Goal: Task Accomplishment & Management: Use online tool/utility

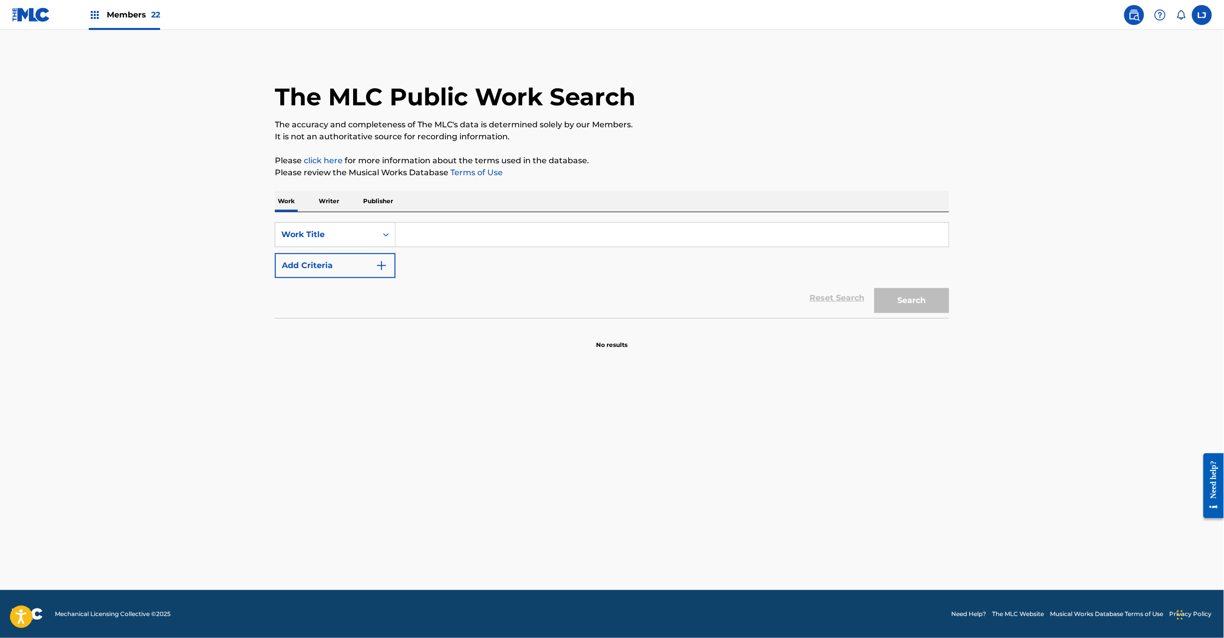
click at [37, 8] on img at bounding box center [31, 14] width 38 height 14
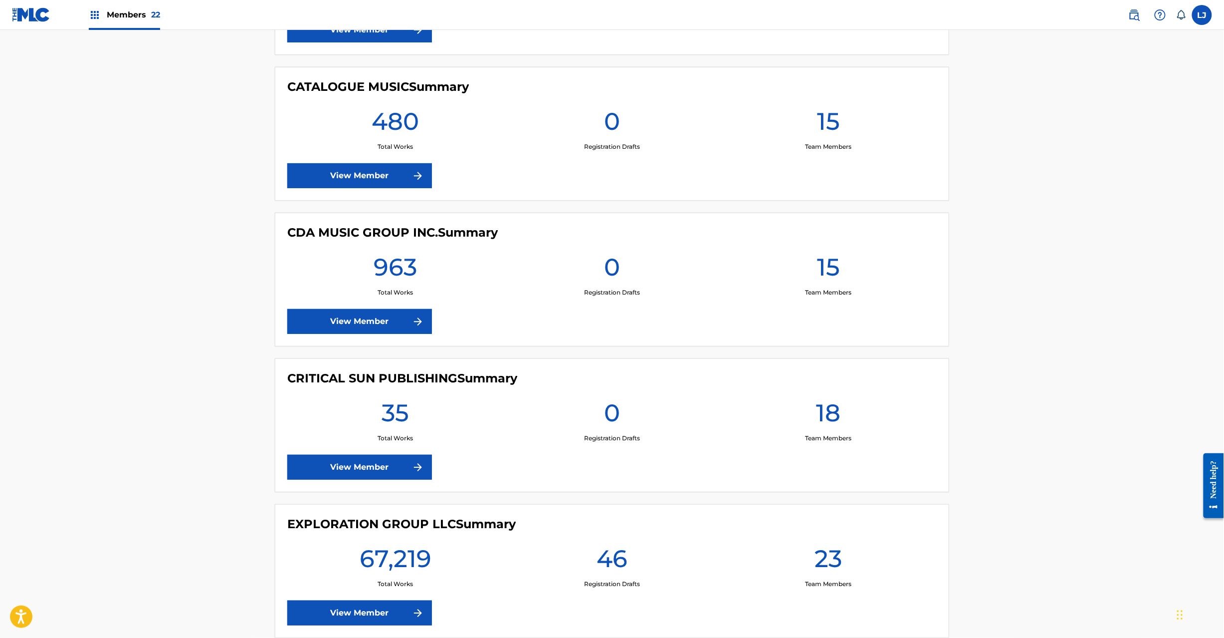
scroll to position [1597, 0]
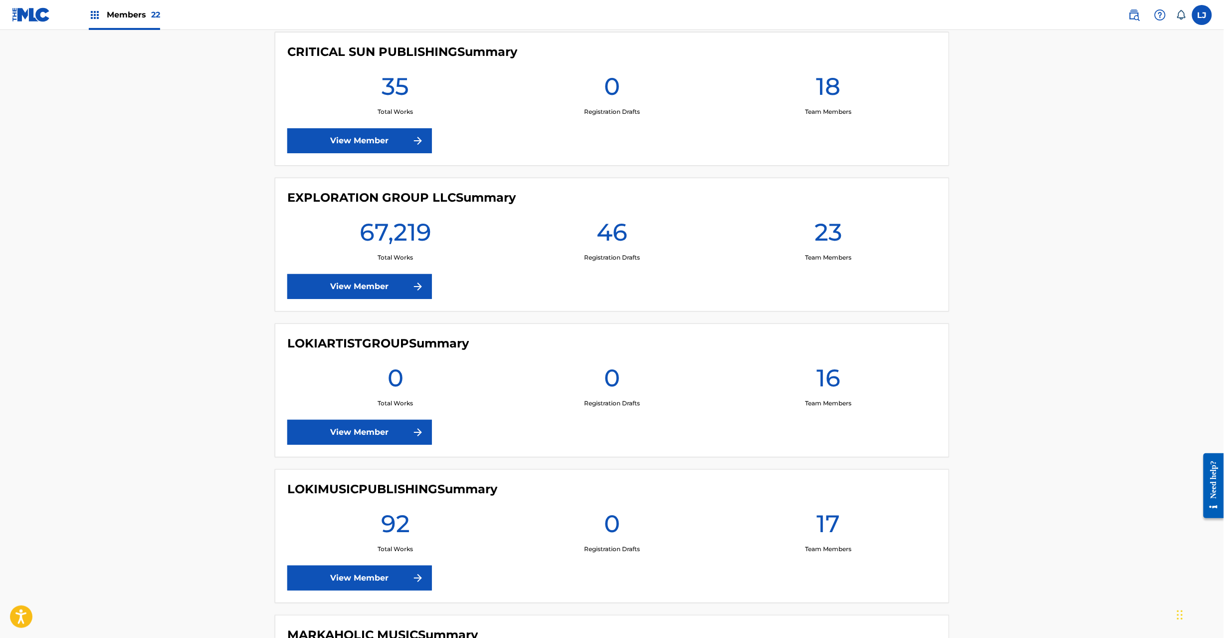
click at [360, 286] on link "View Member" at bounding box center [359, 286] width 145 height 25
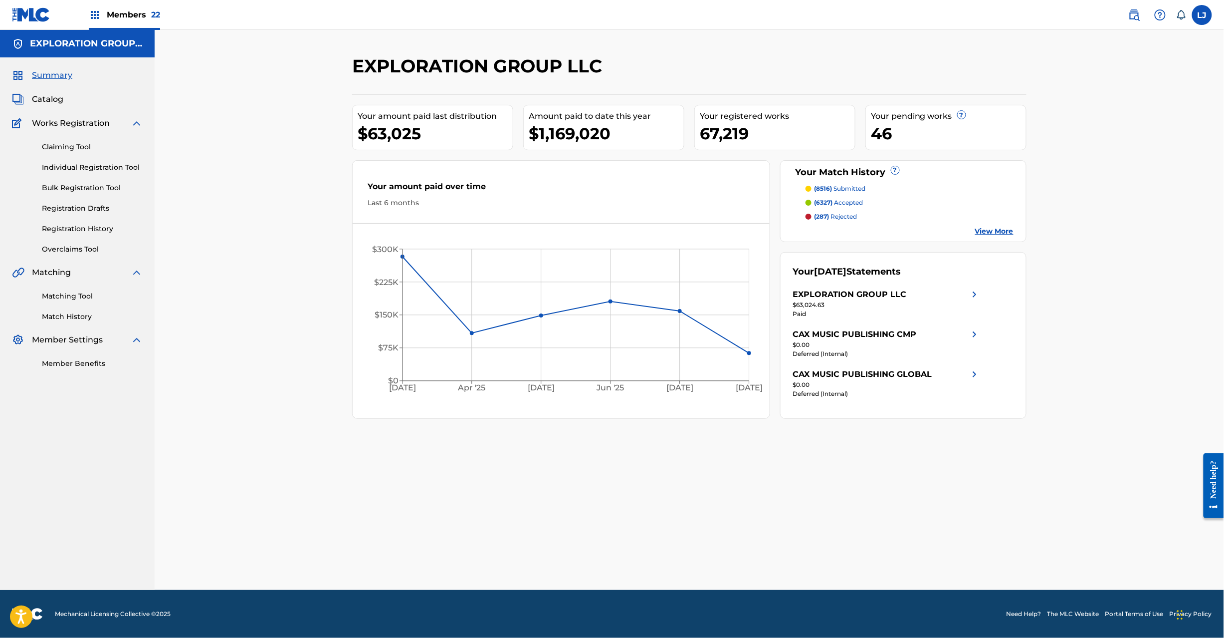
click at [54, 100] on span "Catalog" at bounding box center [47, 99] width 31 height 12
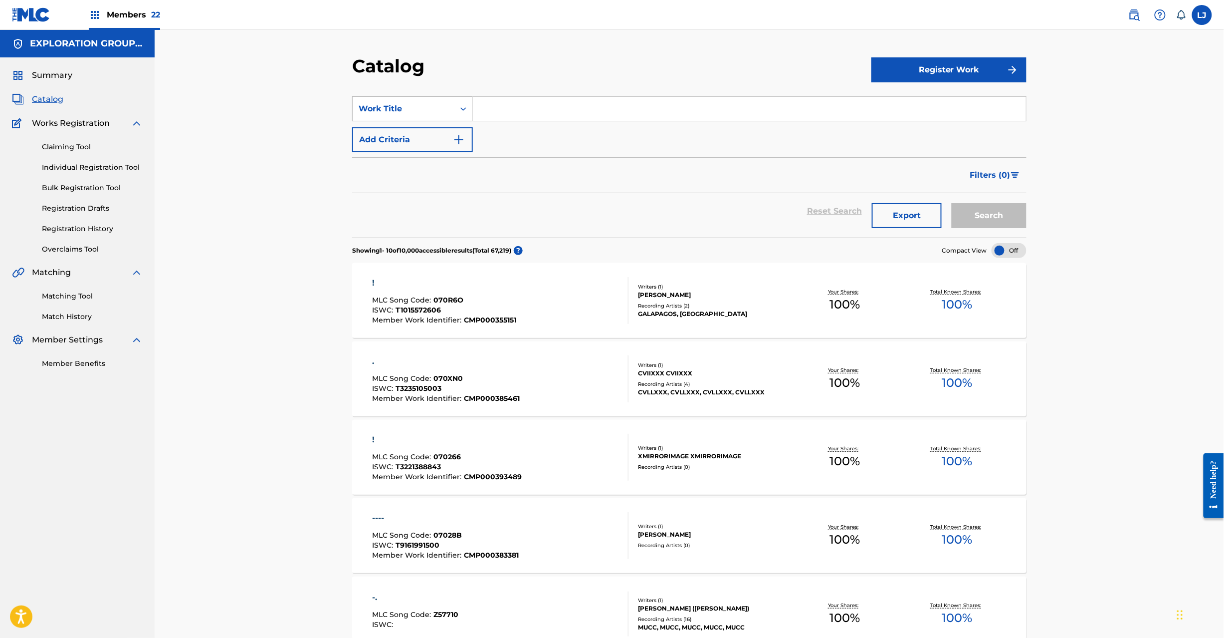
click at [444, 106] on div "Work Title" at bounding box center [404, 109] width 90 height 12
click at [411, 212] on div "MLC Song Code" at bounding box center [413, 208] width 120 height 25
click at [505, 111] on input "Search Form" at bounding box center [749, 109] width 553 height 24
paste input "FA4AYM"
type input "FA4AYM"
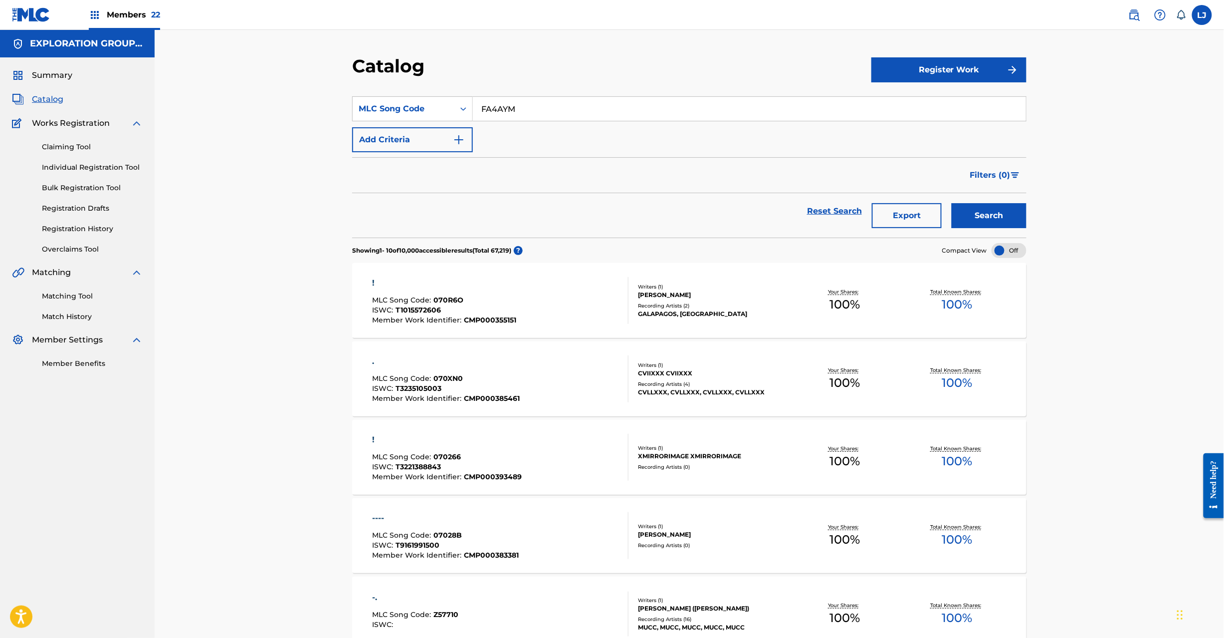
click at [980, 218] on button "Search" at bounding box center [989, 215] width 75 height 25
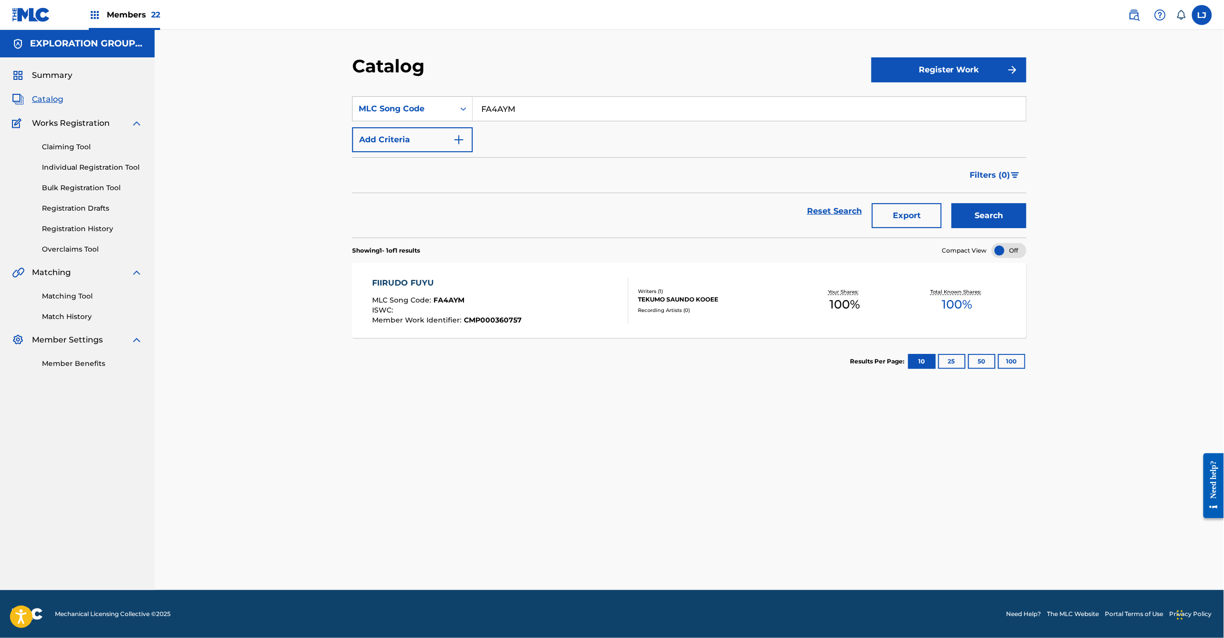
click at [532, 284] on div "FIIRUDO FUYU MLC Song Code : FA4AYM ISWC : Member Work Identifier : CMP000360757" at bounding box center [501, 300] width 256 height 47
click at [544, 284] on div "FIIRUDO FUYU MLC Song Code : FA4AYM ISWC : Member Work Identifier : CMP000360757" at bounding box center [501, 300] width 256 height 47
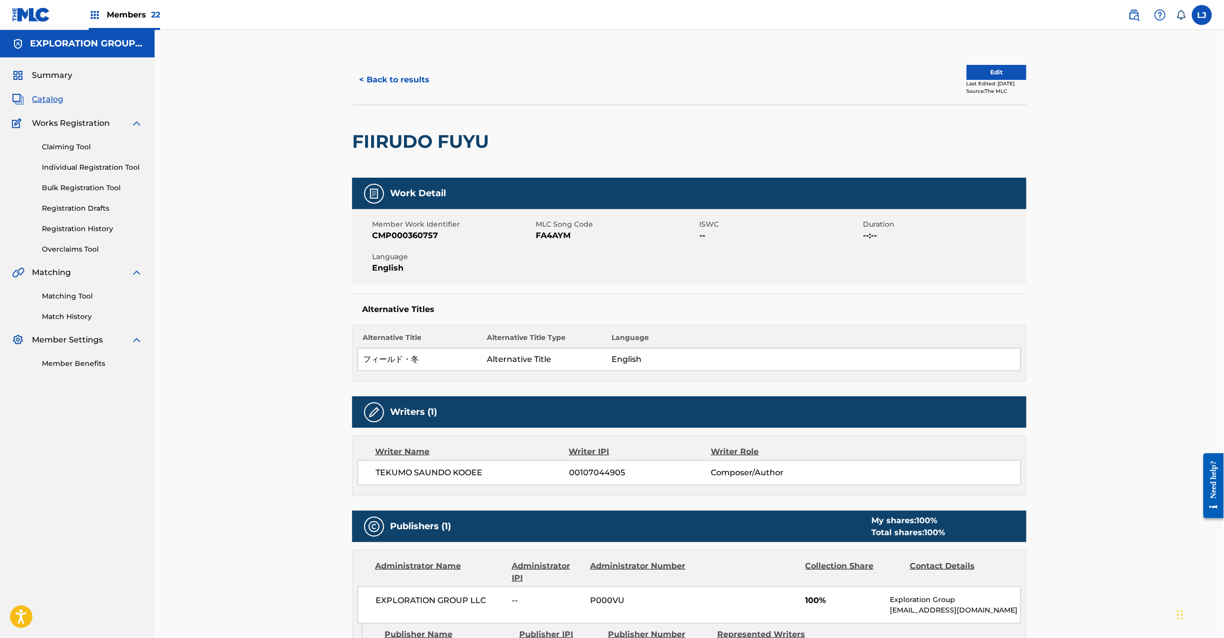
click at [976, 72] on button "Edit" at bounding box center [997, 72] width 60 height 15
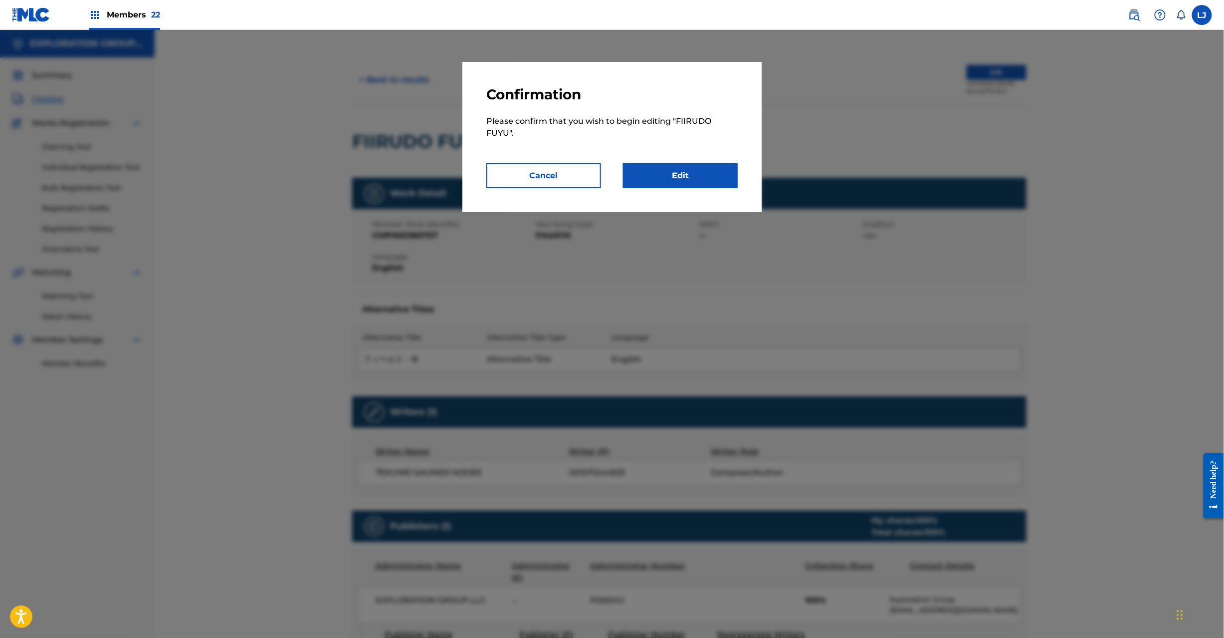
click at [703, 169] on link "Edit" at bounding box center [680, 175] width 115 height 25
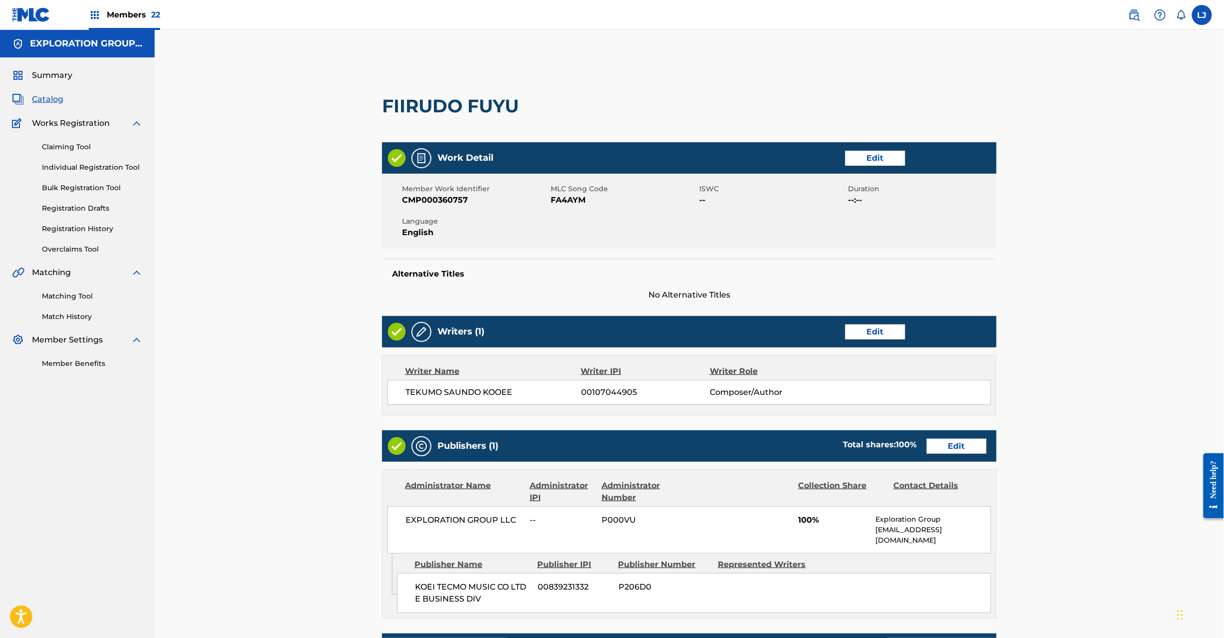
click at [944, 446] on link "Edit" at bounding box center [957, 446] width 60 height 15
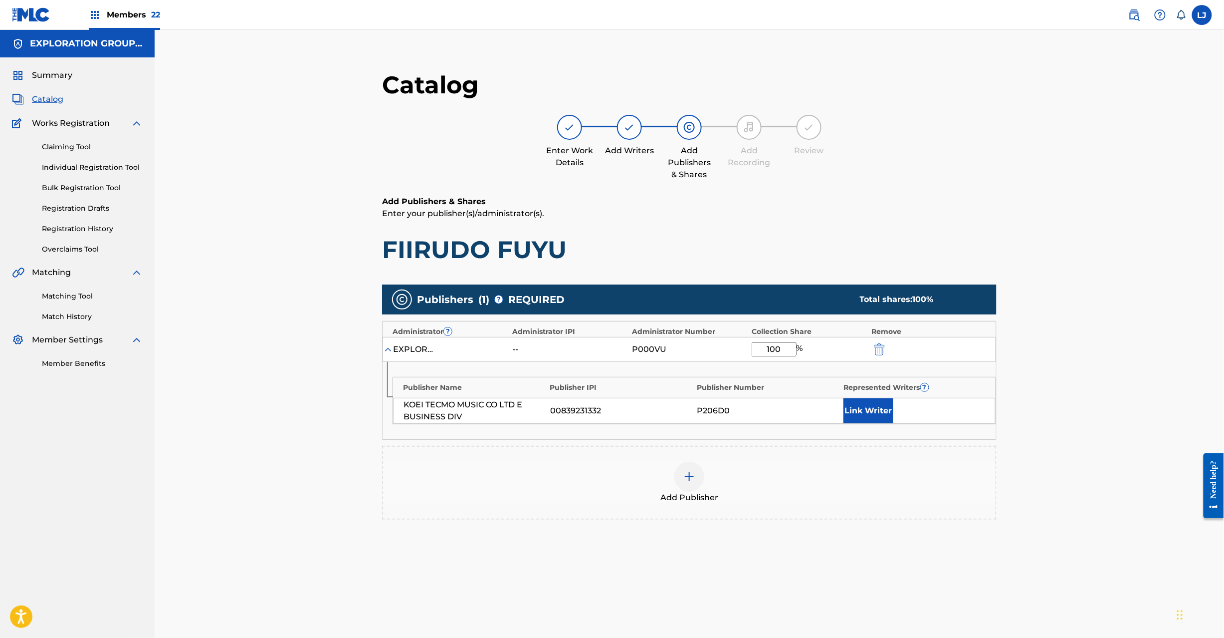
click at [879, 353] on img "submit" at bounding box center [879, 349] width 11 height 12
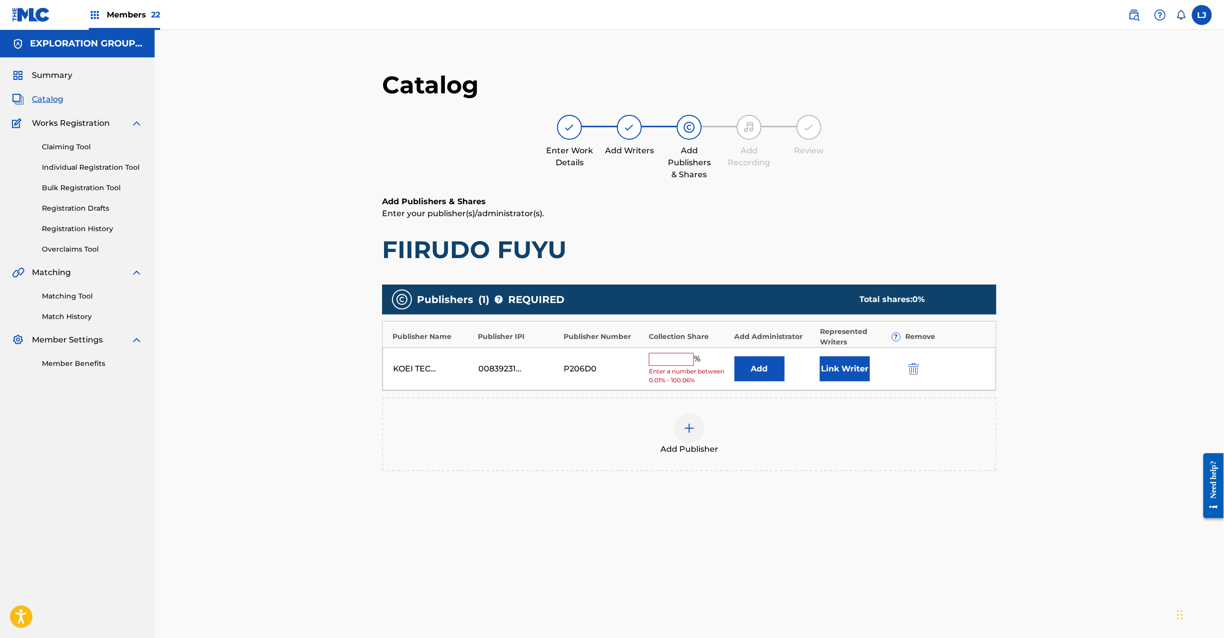
click at [908, 382] on div "KOEI TECMO MUSIC CO LTD E BUSINESS DIV 00839231332 P206D0 % Enter a number betw…" at bounding box center [690, 368] width 614 height 43
click at [909, 372] on img "submit" at bounding box center [914, 369] width 11 height 12
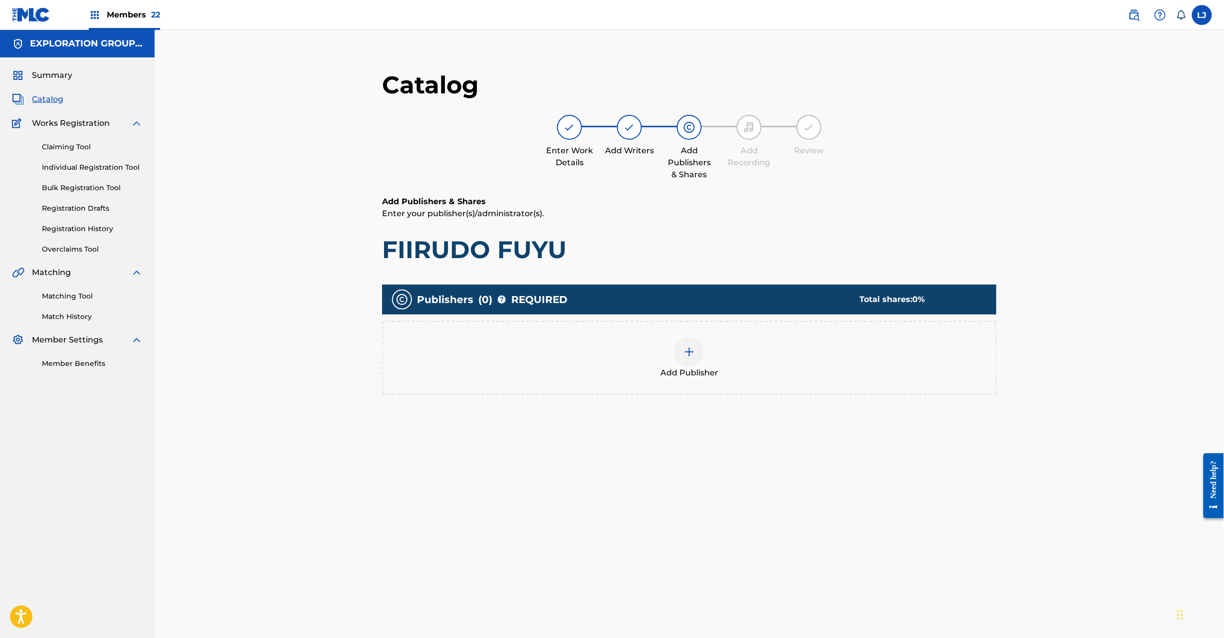
click at [685, 353] on img at bounding box center [690, 352] width 12 height 12
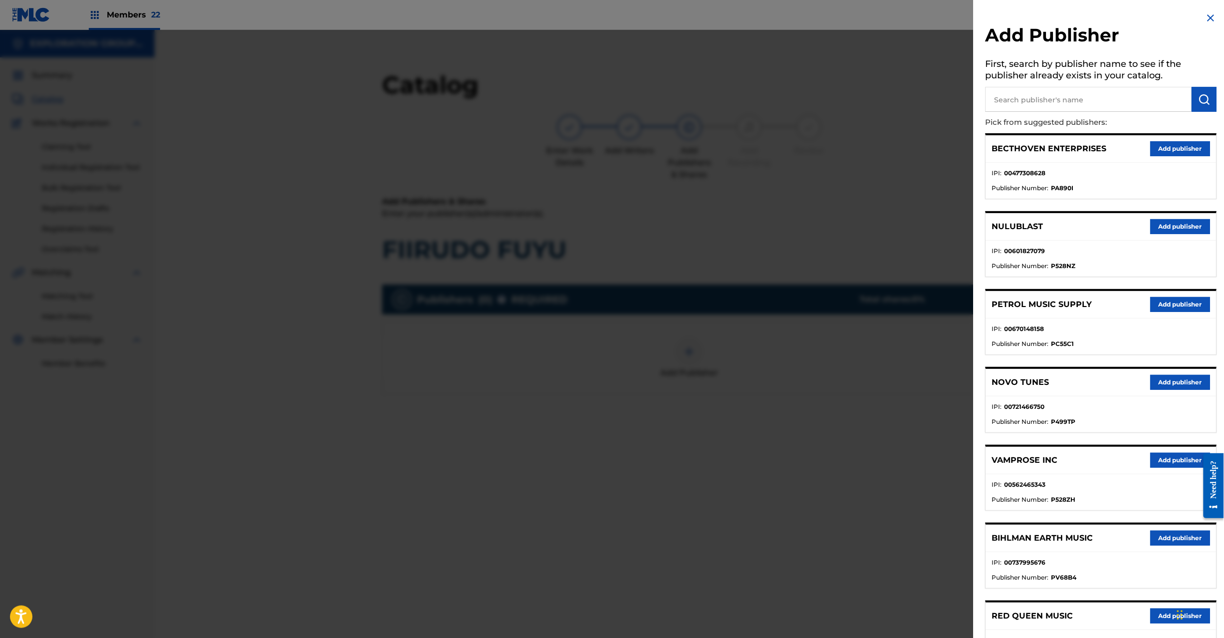
click at [1032, 118] on p "Pick from suggested publishers:" at bounding box center [1073, 122] width 175 height 21
click at [1015, 107] on input "text" at bounding box center [1089, 99] width 207 height 25
paste input "Koei Tecmo Music Co Ltd N Business Div"
type input "Koei Tecmo Music Co Ltd N Business Div"
click at [1204, 98] on img "submit" at bounding box center [1205, 99] width 12 height 12
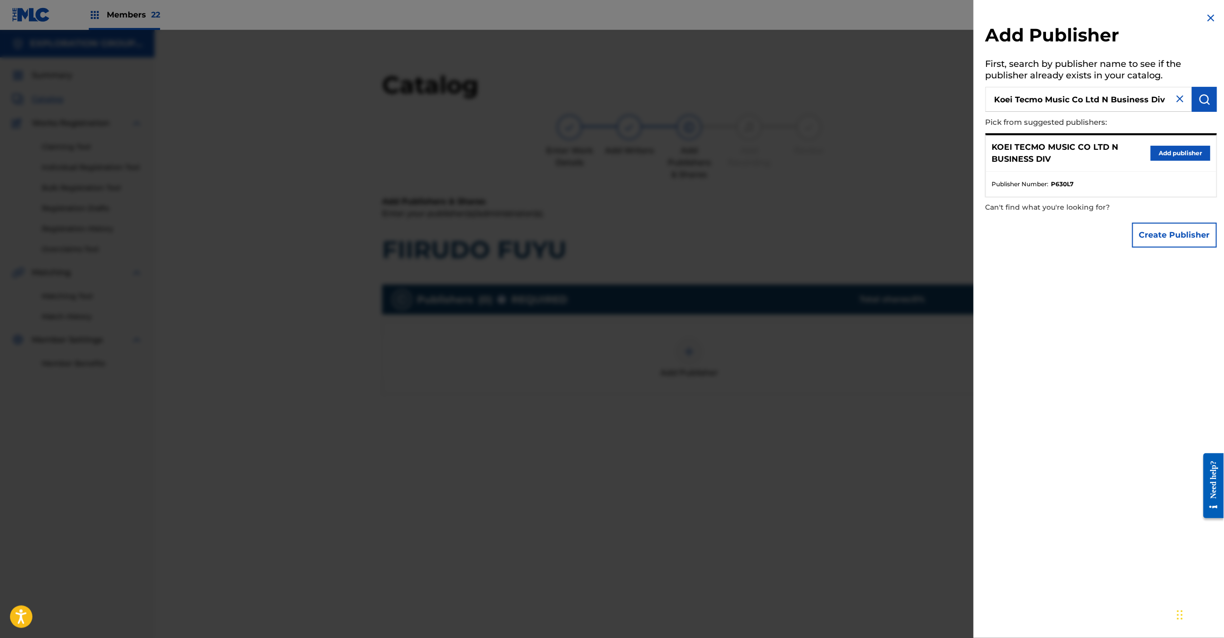
click at [1192, 148] on button "Add publisher" at bounding box center [1181, 153] width 60 height 15
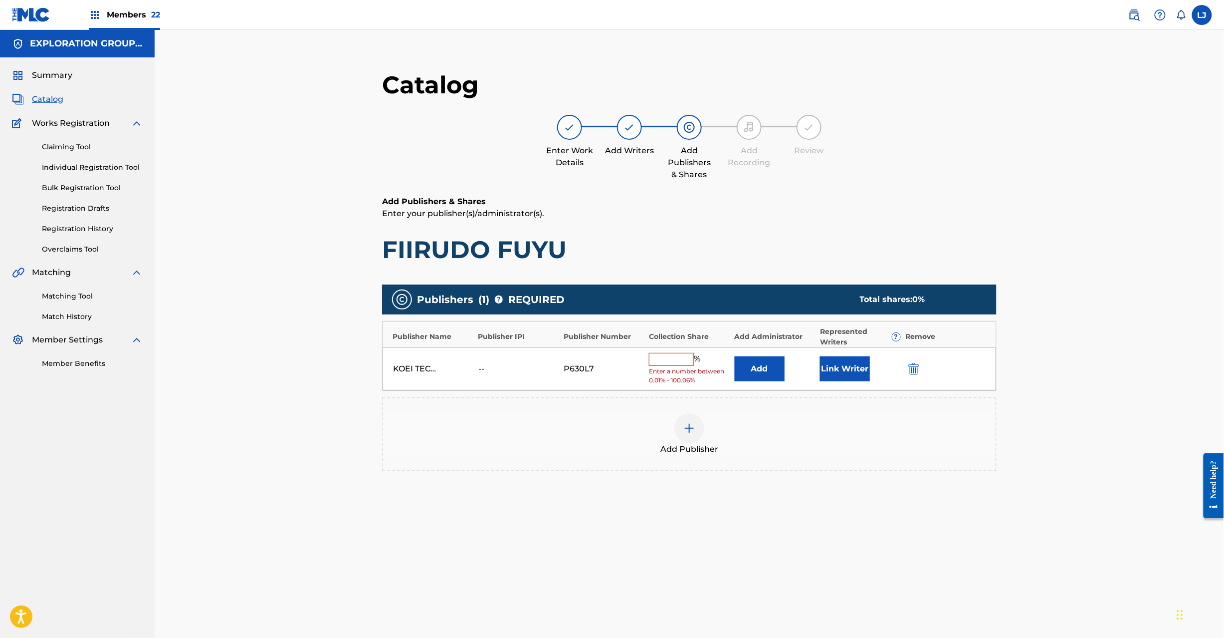
click at [671, 358] on input "text" at bounding box center [671, 359] width 45 height 13
click at [750, 364] on button "Add" at bounding box center [760, 368] width 50 height 25
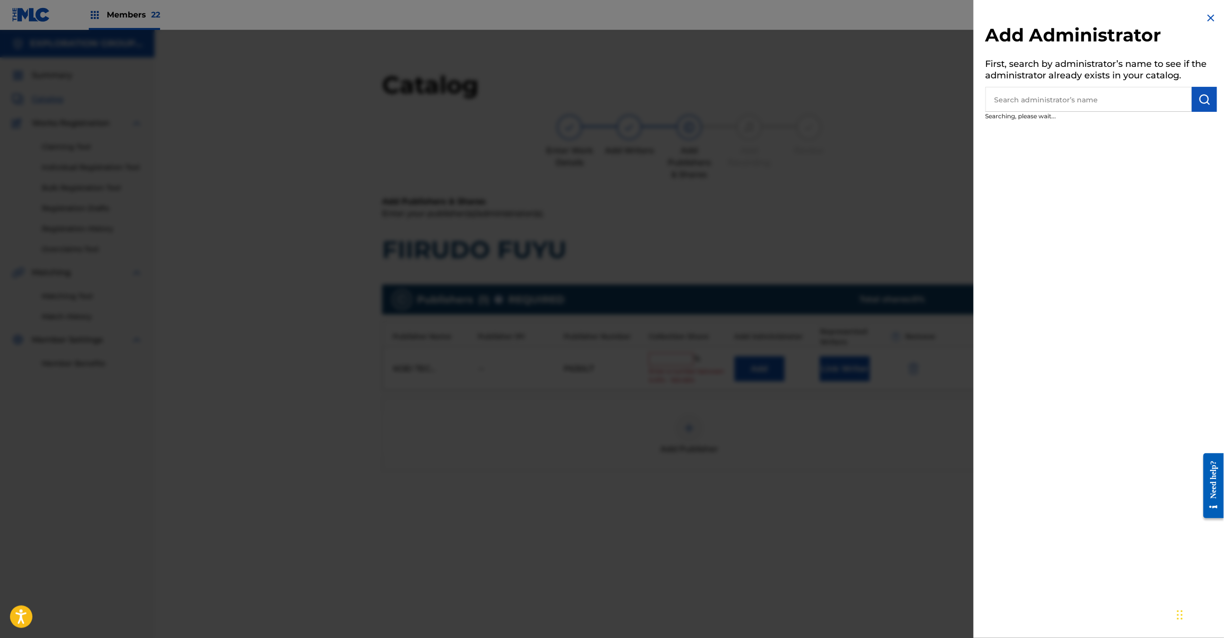
click at [1047, 94] on input "text" at bounding box center [1089, 99] width 207 height 25
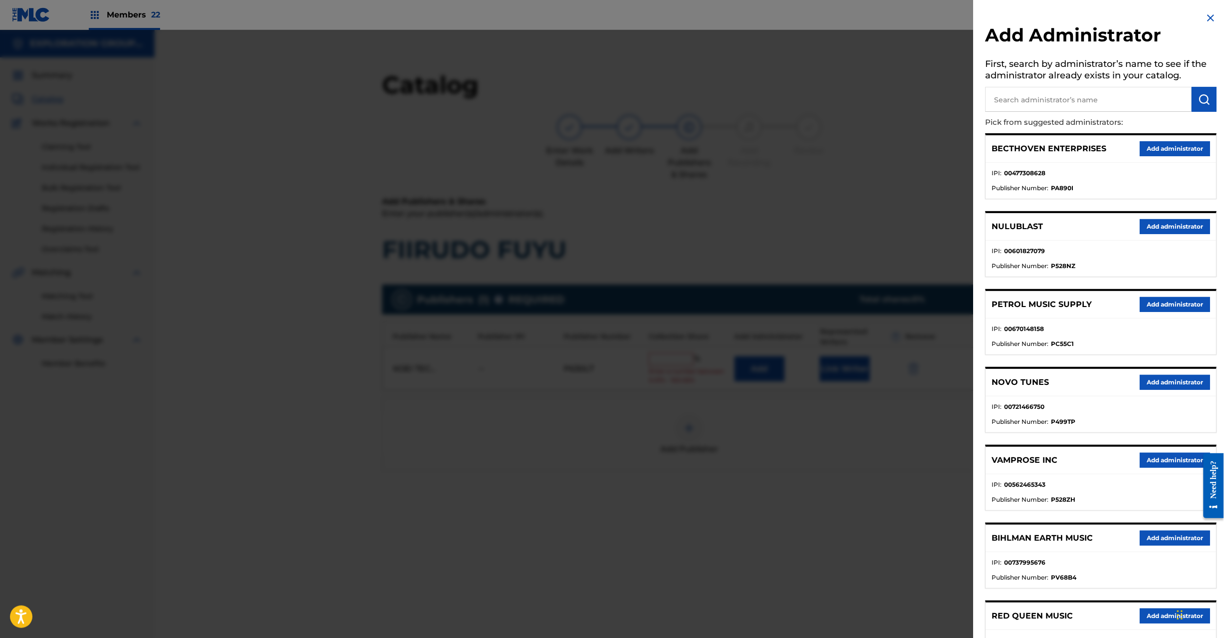
paste input "Exploration Group LLC"
type input "Exploration Group LLC"
click at [1204, 101] on img "submit" at bounding box center [1205, 99] width 12 height 12
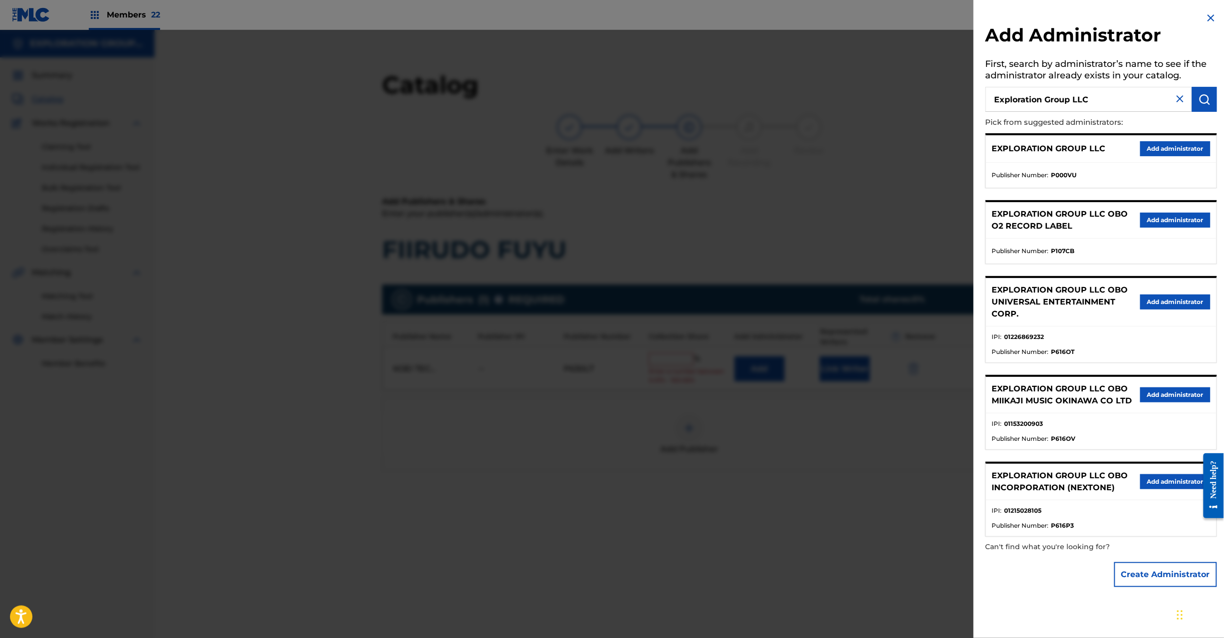
click at [1141, 147] on button "Add administrator" at bounding box center [1176, 148] width 70 height 15
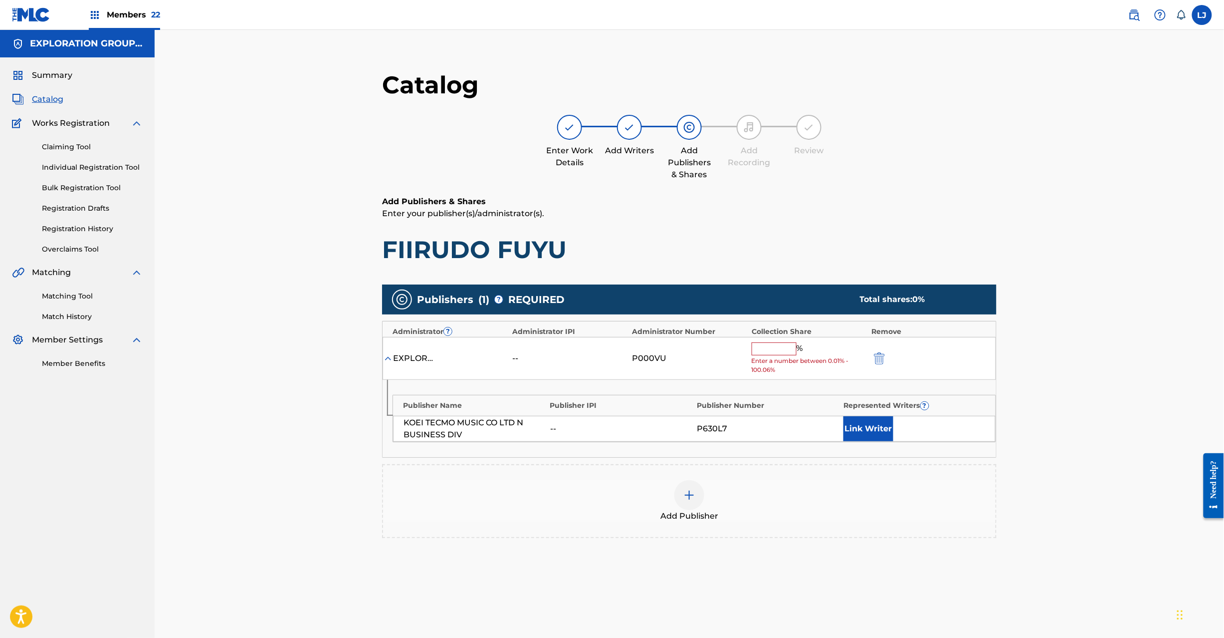
click at [789, 343] on input "text" at bounding box center [774, 348] width 45 height 13
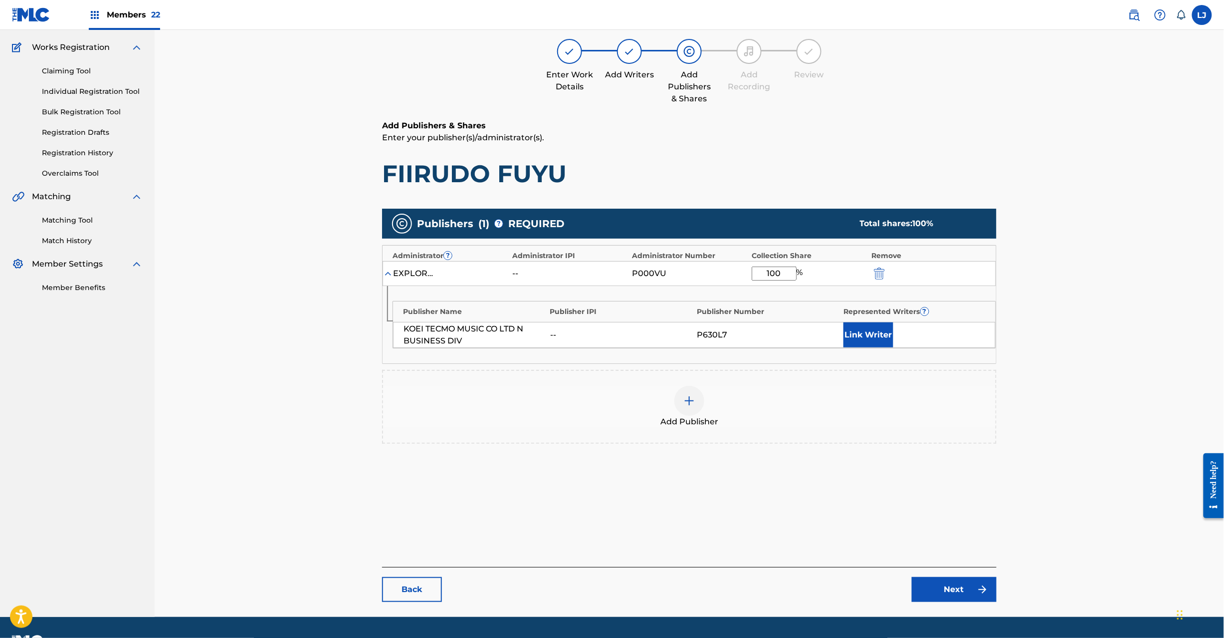
scroll to position [103, 0]
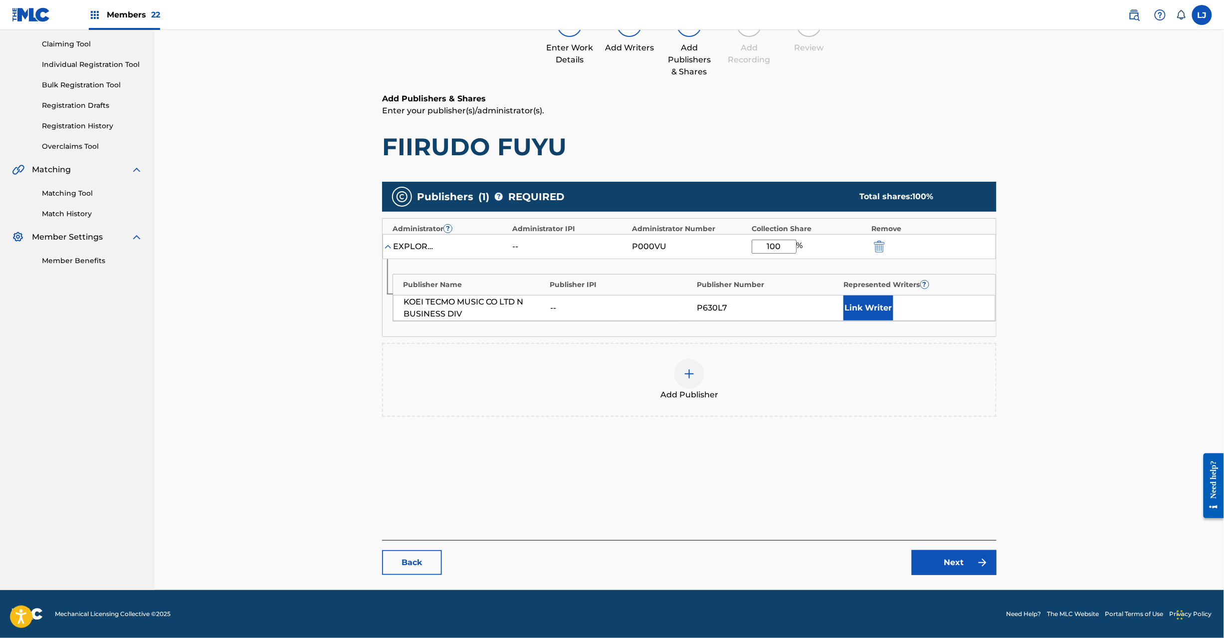
type input "100"
drag, startPoint x: 958, startPoint y: 581, endPoint x: 956, endPoint y: 574, distance: 7.1
click at [958, 580] on main "Catalog Enter Work Details Add Writers Add Publishers & Shares Add Recording Re…" at bounding box center [689, 271] width 675 height 638
click at [955, 567] on link "Next" at bounding box center [954, 562] width 85 height 25
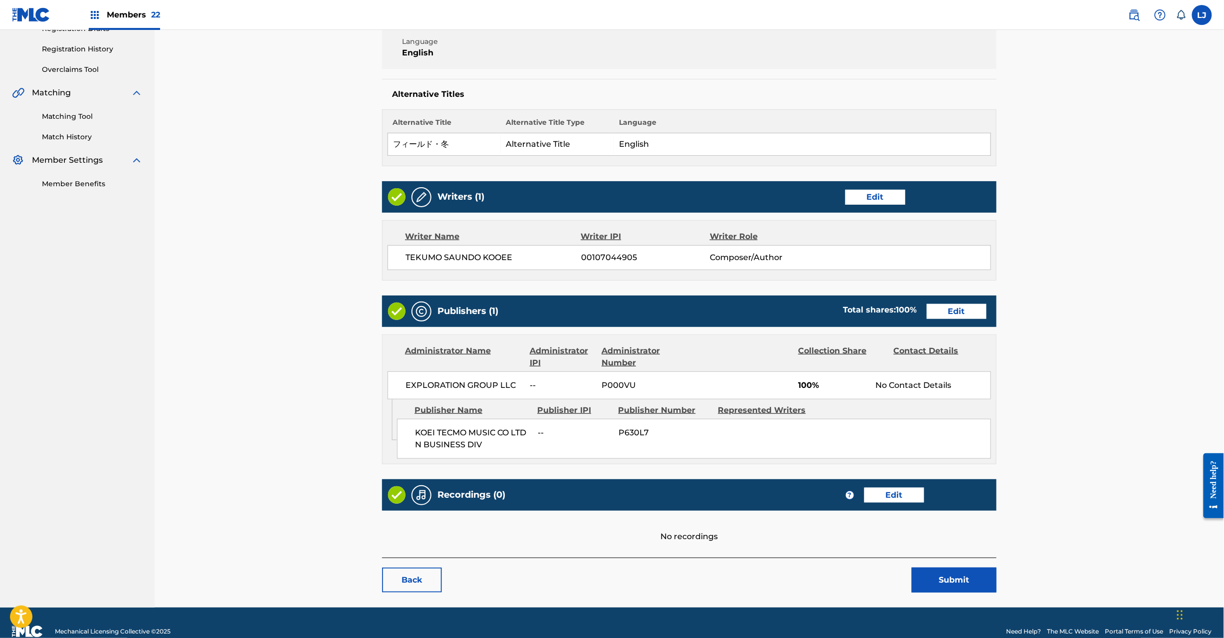
scroll to position [199, 0]
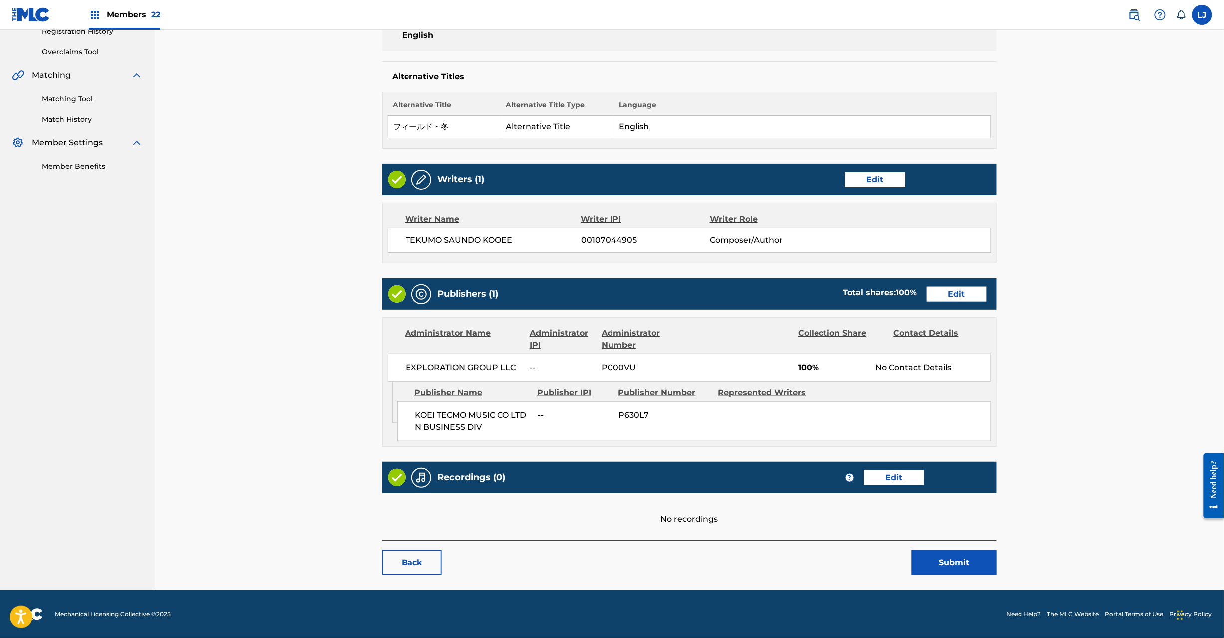
click at [937, 564] on button "Submit" at bounding box center [954, 562] width 85 height 25
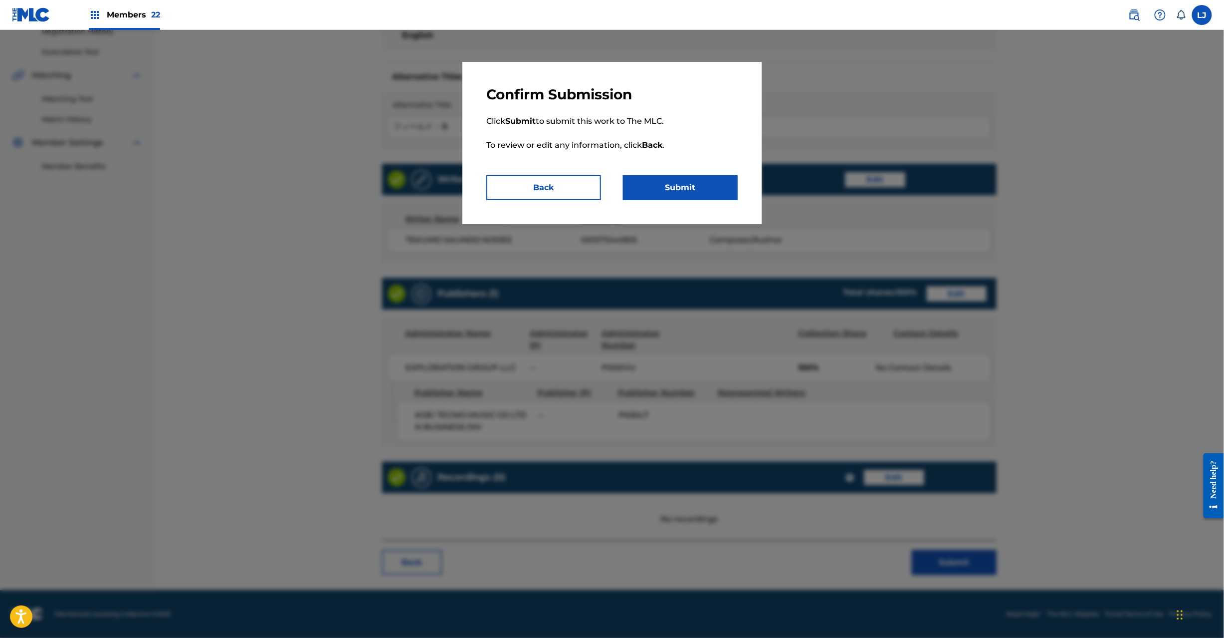
click at [674, 184] on button "Submit" at bounding box center [680, 187] width 115 height 25
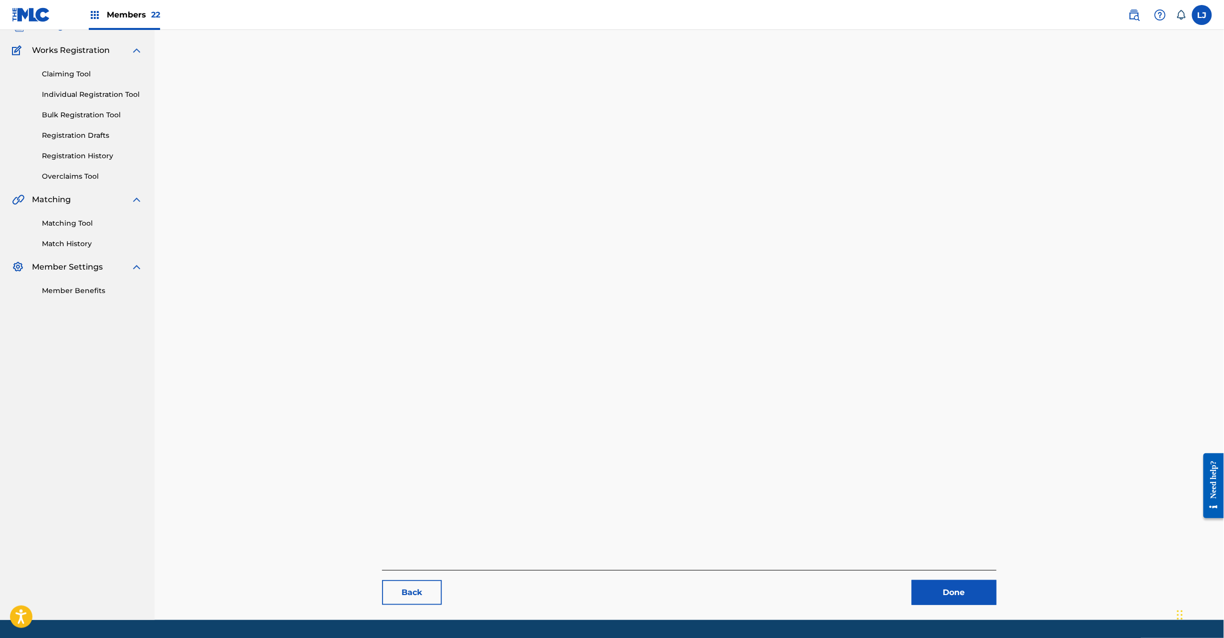
scroll to position [103, 0]
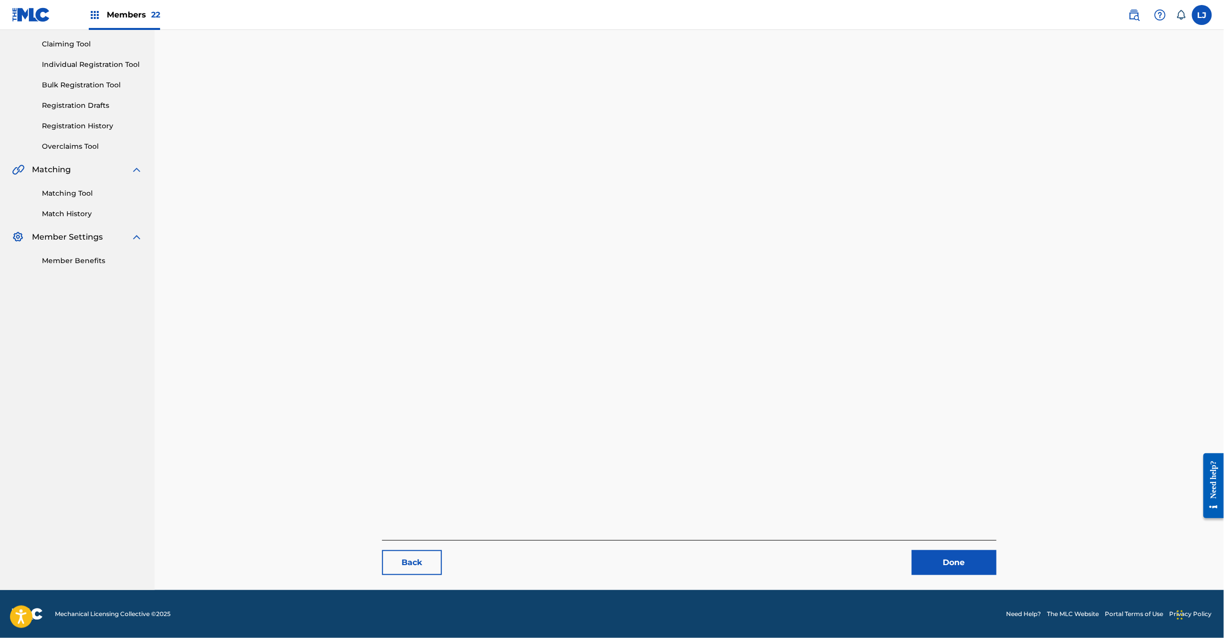
click at [927, 573] on link "Done" at bounding box center [954, 562] width 85 height 25
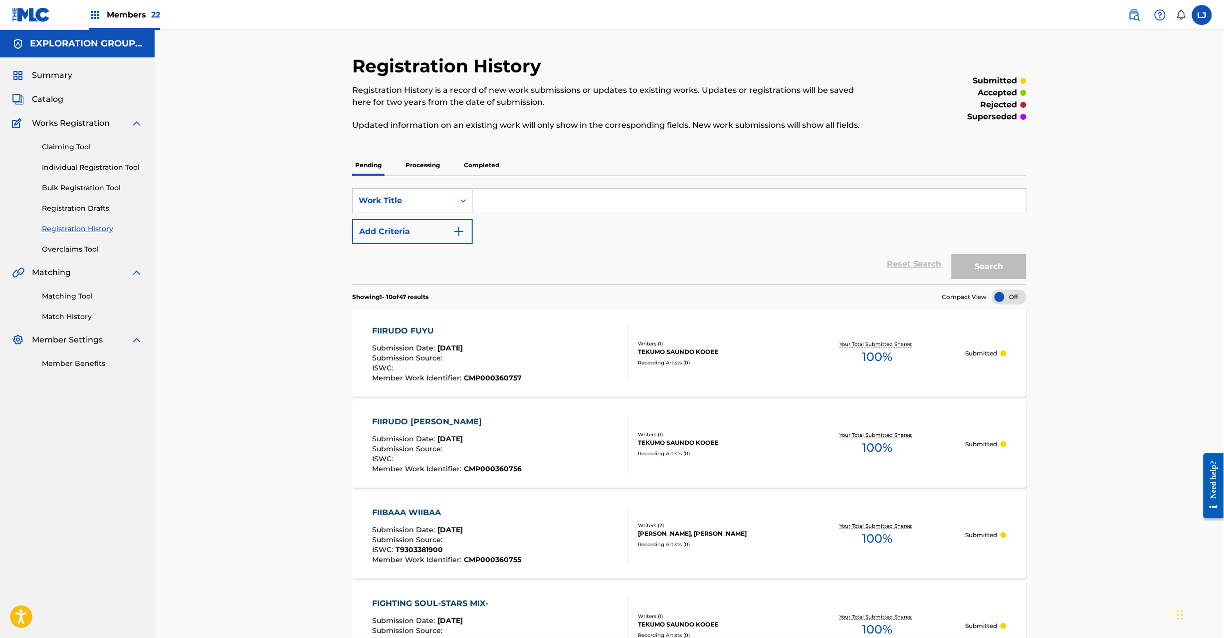
click at [52, 98] on span "Catalog" at bounding box center [47, 99] width 31 height 12
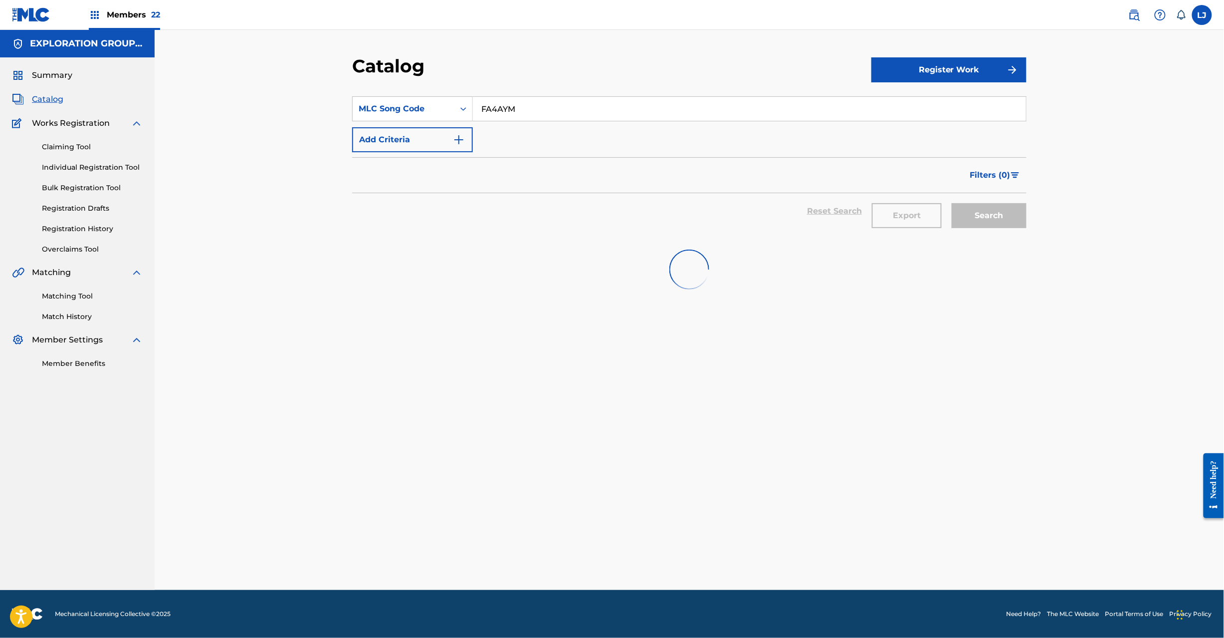
click at [513, 106] on input "FA4AYM" at bounding box center [749, 109] width 553 height 24
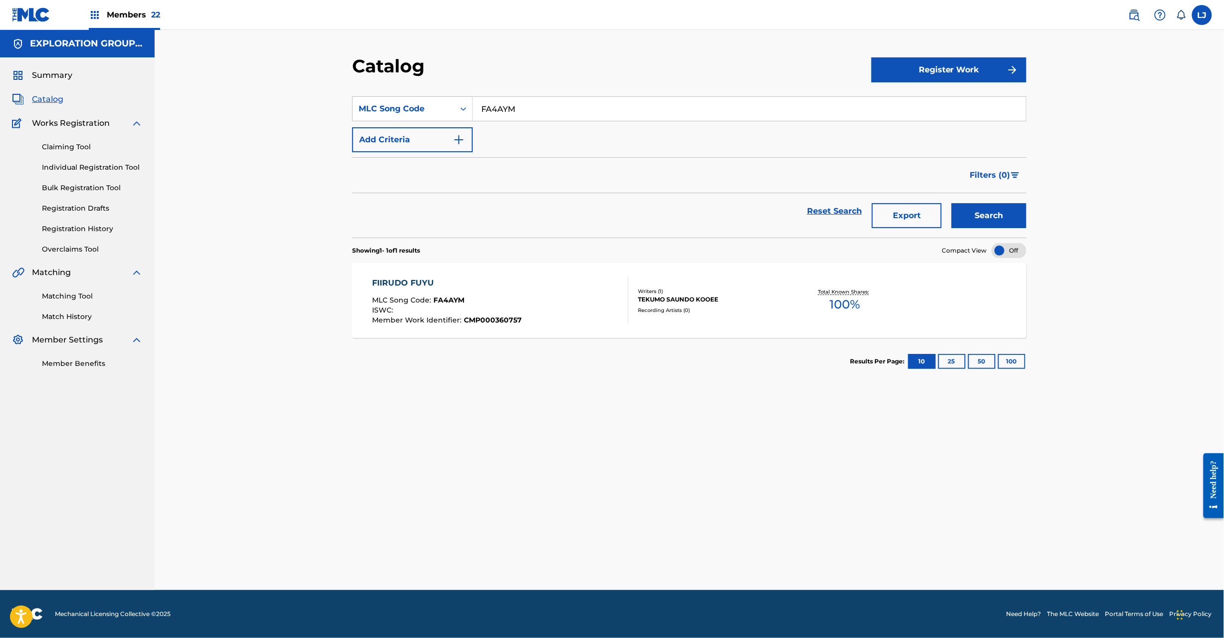
click at [513, 106] on input "FA4AYM" at bounding box center [749, 109] width 553 height 24
paste input "ZT"
type input "FA4AZT"
click at [984, 214] on button "Search" at bounding box center [989, 215] width 75 height 25
click at [532, 277] on div "FIRENZE MLC Song Code : FA4AZT ISWC : T1020843494 Member Work Identifier : CMP0…" at bounding box center [501, 300] width 256 height 47
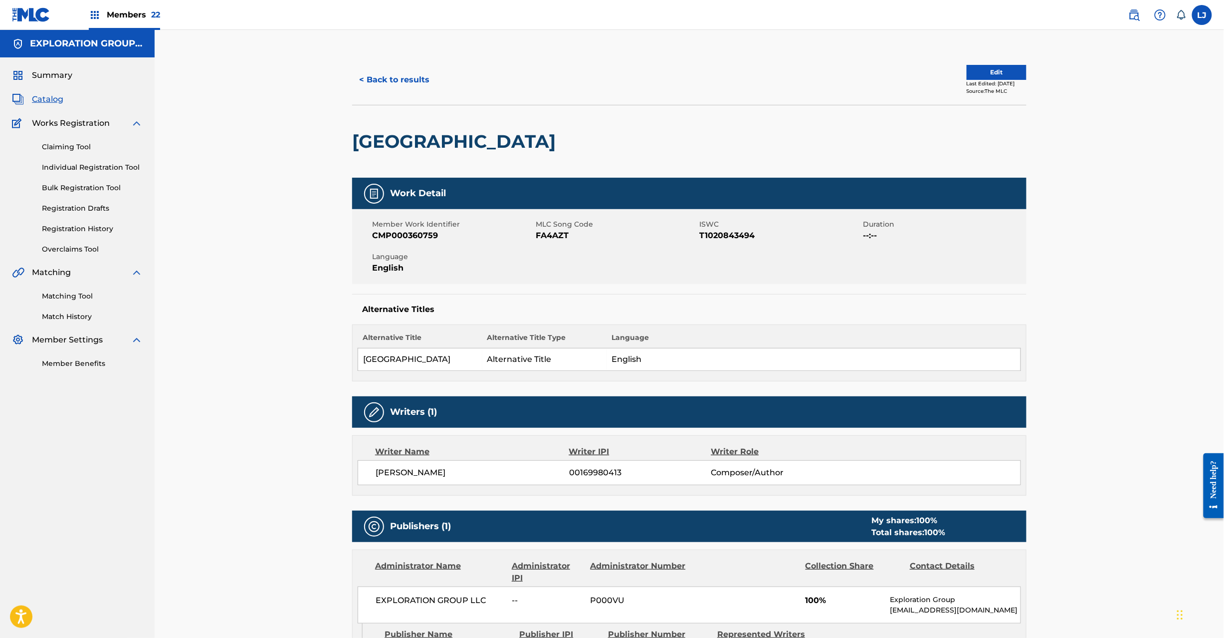
click at [984, 84] on div "Last Edited: [DATE]" at bounding box center [997, 83] width 60 height 7
click at [980, 72] on button "Edit" at bounding box center [997, 72] width 60 height 15
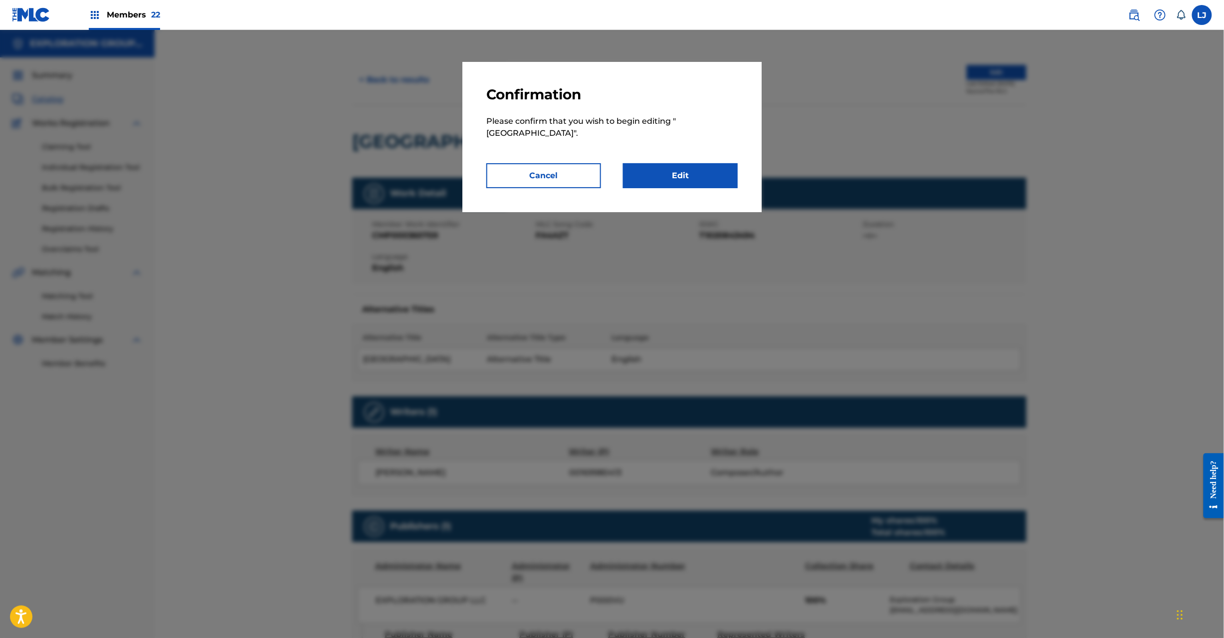
click at [663, 163] on link "Edit" at bounding box center [680, 175] width 115 height 25
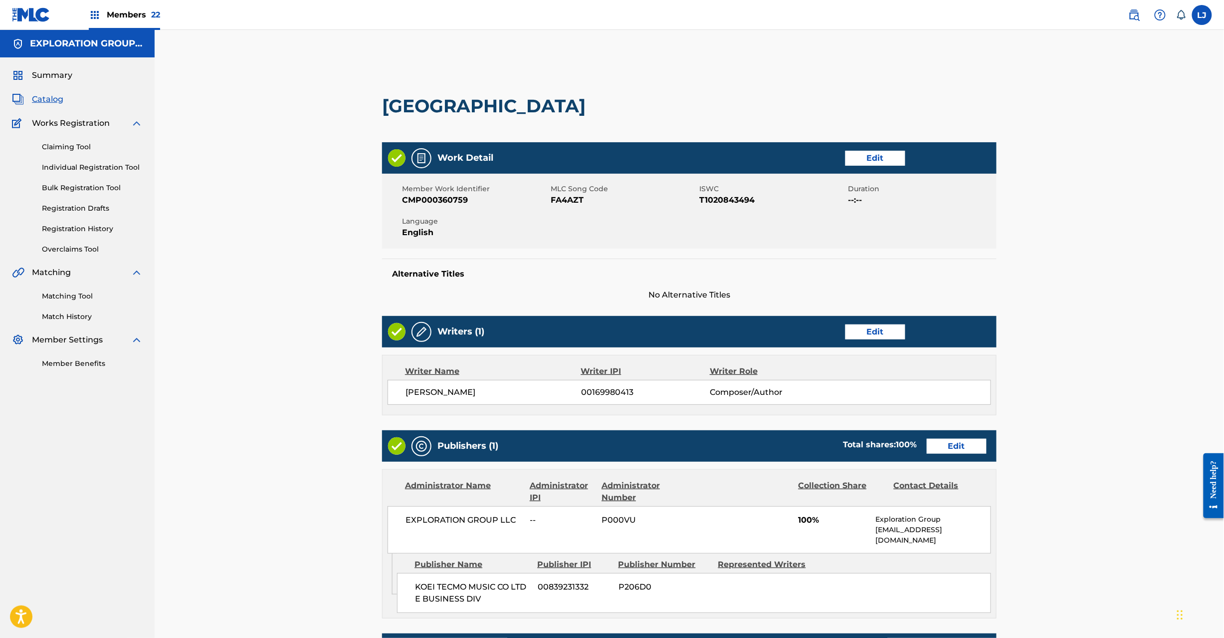
click at [949, 446] on link "Edit" at bounding box center [957, 446] width 60 height 15
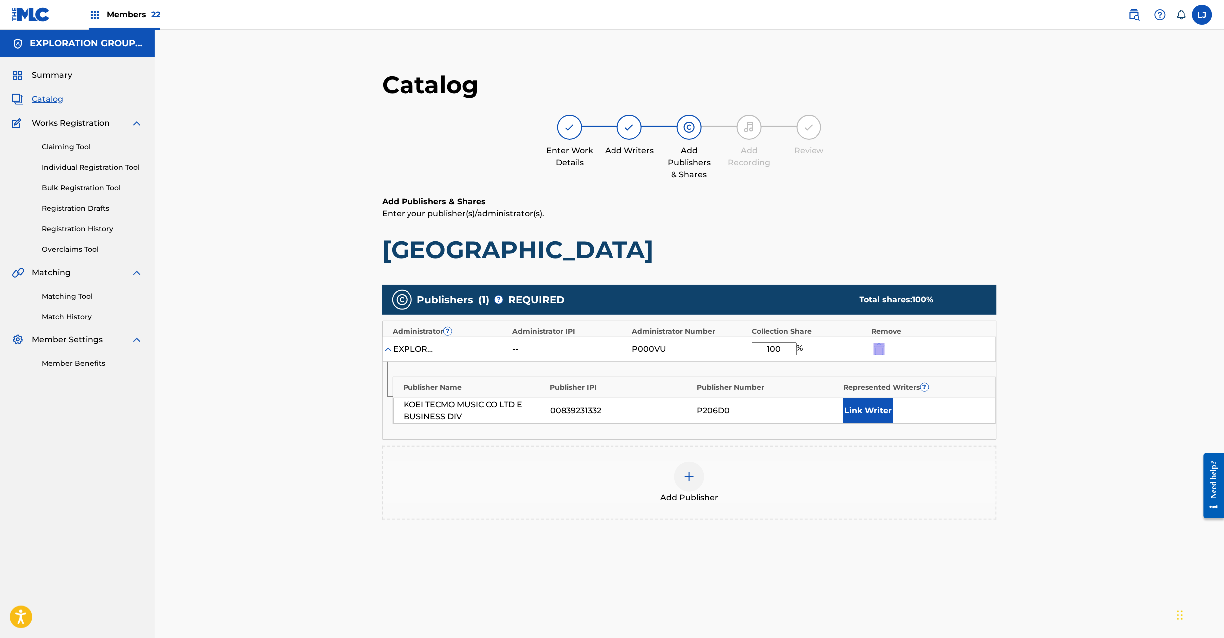
click at [868, 350] on div "EXPLORATION GROUP LLC -- P000VU 100 %" at bounding box center [690, 349] width 614 height 25
click at [884, 340] on div "EXPLORATION GROUP LLC -- P000VU 100 %" at bounding box center [690, 349] width 614 height 25
click at [881, 348] on img "submit" at bounding box center [879, 349] width 11 height 12
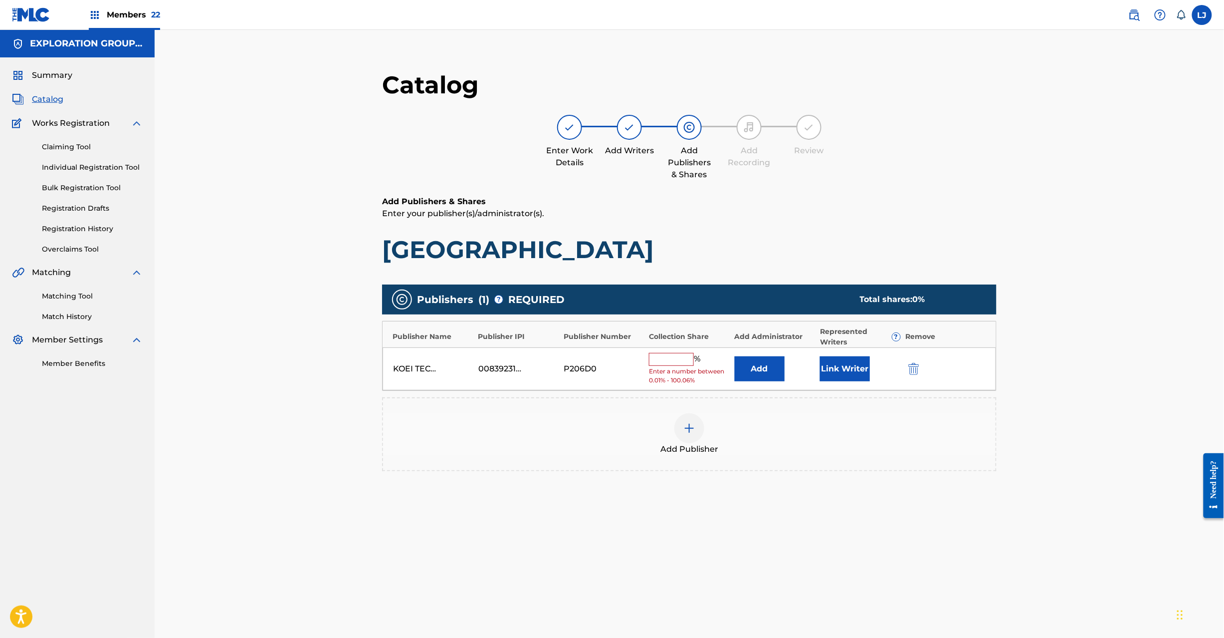
click at [911, 370] on img "submit" at bounding box center [914, 369] width 11 height 12
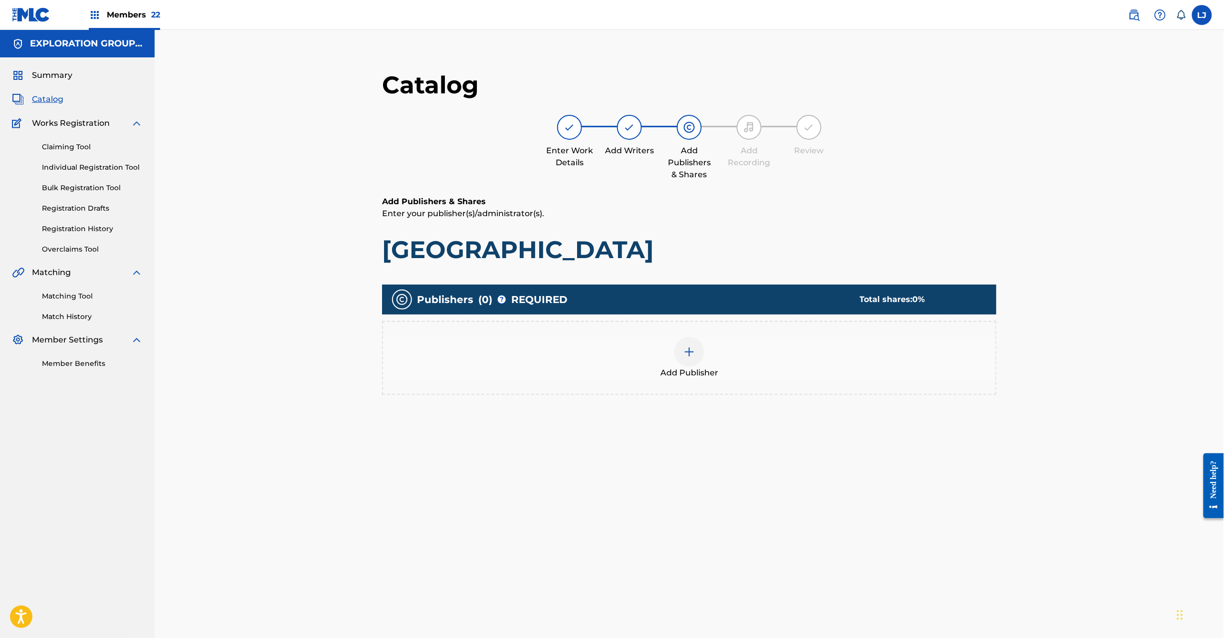
click at [682, 353] on div at bounding box center [690, 352] width 30 height 30
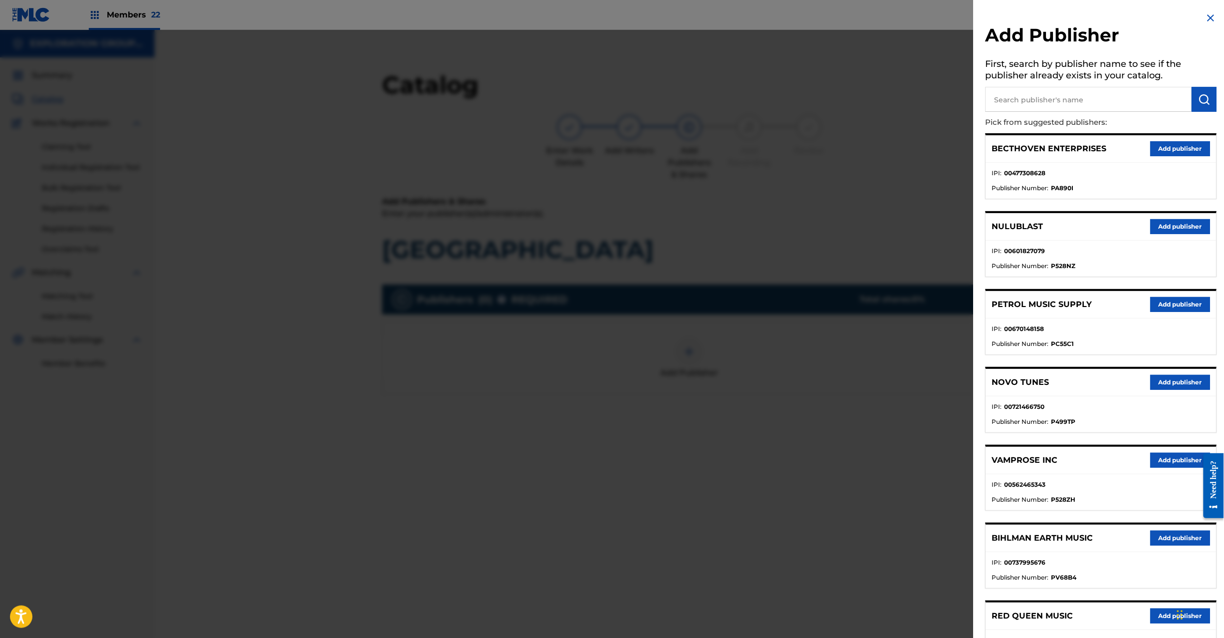
click at [1068, 107] on input "text" at bounding box center [1089, 99] width 207 height 25
paste input "Koei Tecmo Music Co Ltd N Business Div"
type input "Koei Tecmo Music Co Ltd N Business Div"
click at [1210, 92] on button "submit" at bounding box center [1204, 99] width 25 height 25
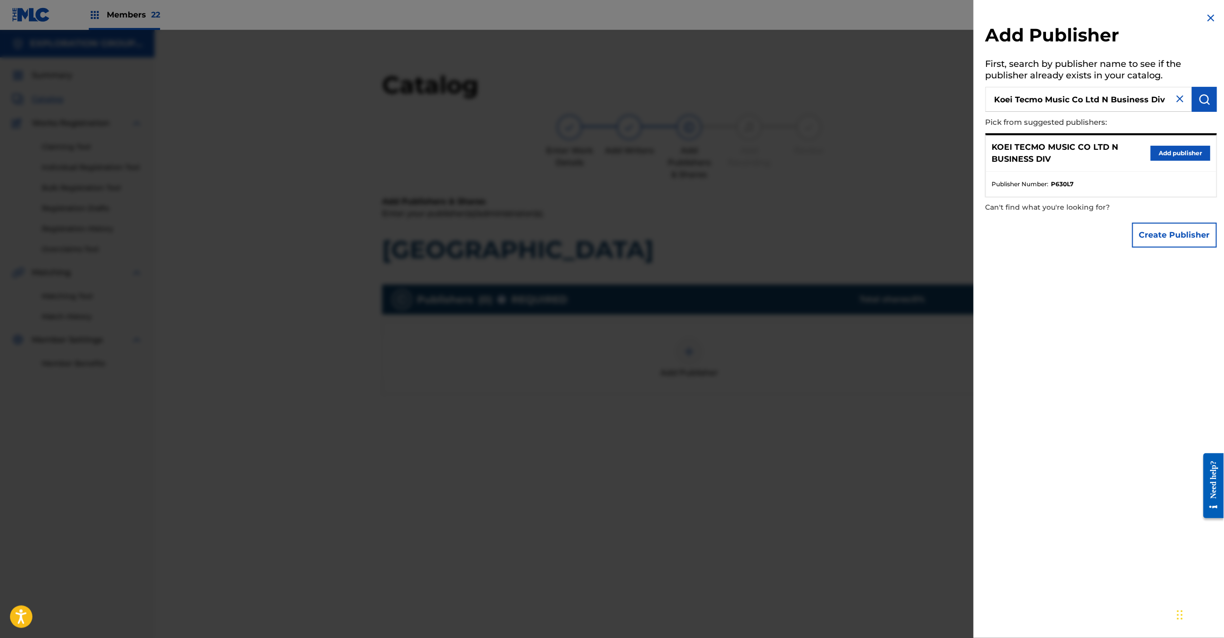
click at [1167, 146] on button "Add publisher" at bounding box center [1181, 153] width 60 height 15
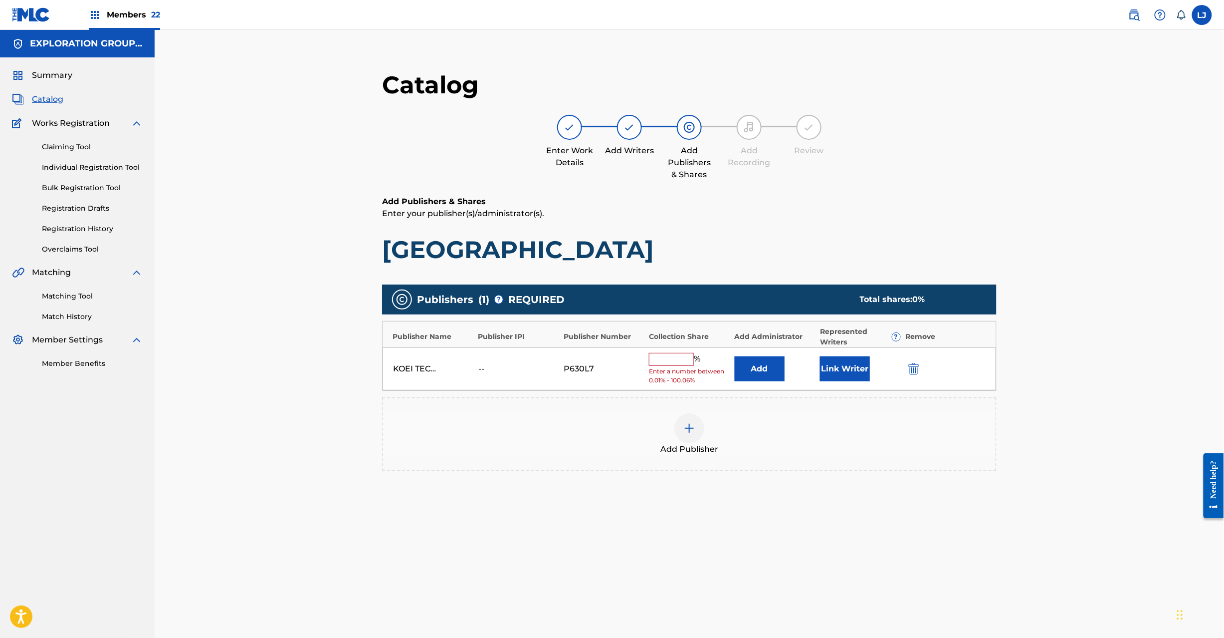
click at [760, 364] on button "Add" at bounding box center [760, 368] width 50 height 25
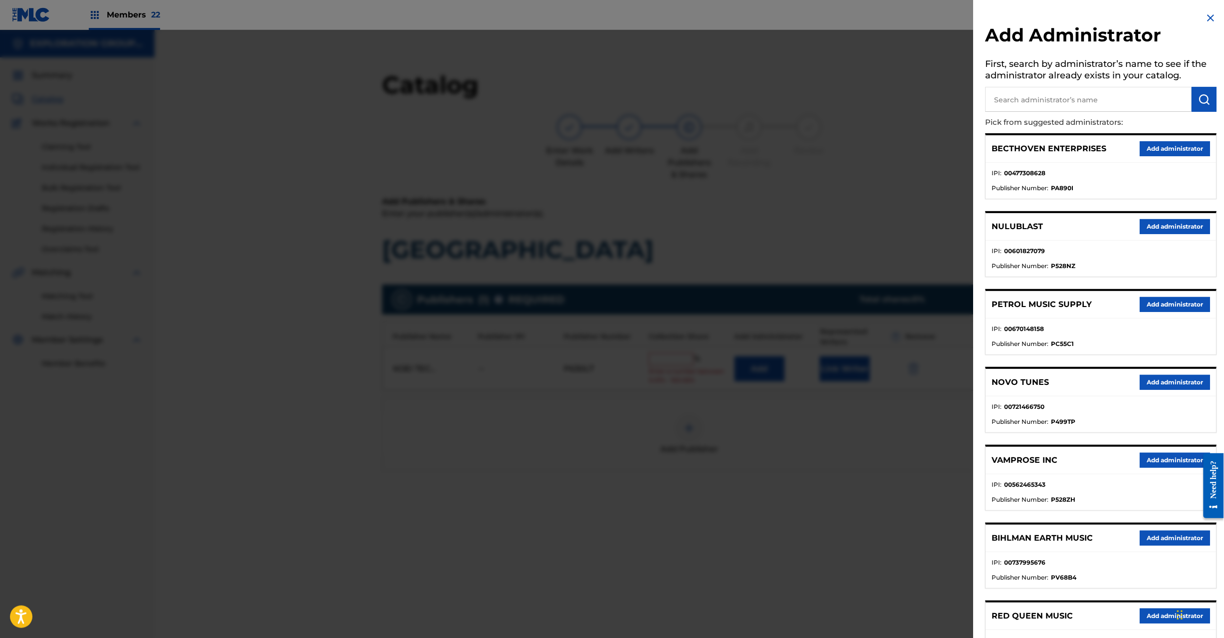
click at [1039, 93] on input "text" at bounding box center [1089, 99] width 207 height 25
paste input "Exploration Group LLC"
type input "Exploration Group LLC"
click at [1206, 98] on img "submit" at bounding box center [1205, 99] width 12 height 12
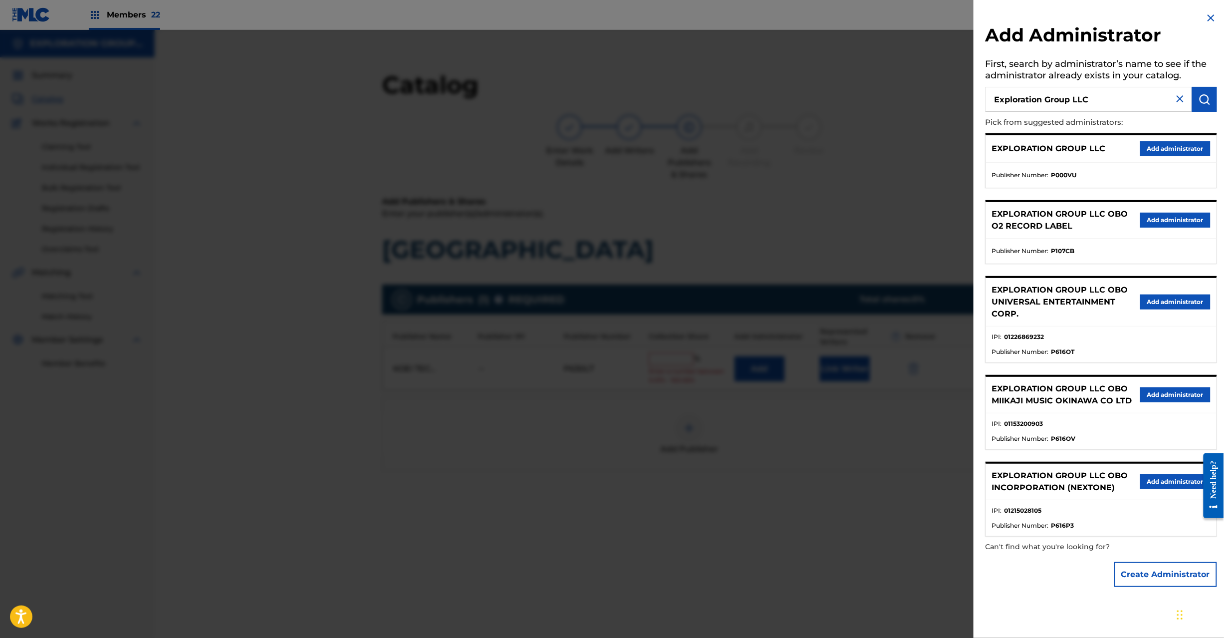
click at [1149, 142] on button "Add administrator" at bounding box center [1176, 148] width 70 height 15
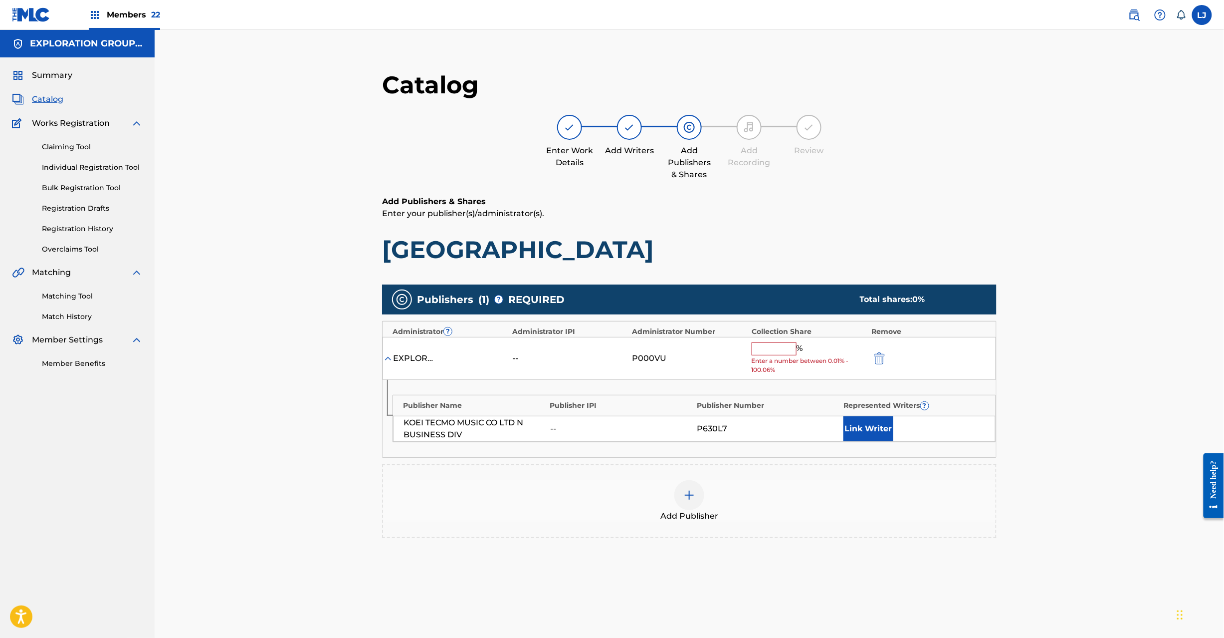
click at [769, 347] on input "text" at bounding box center [774, 348] width 45 height 13
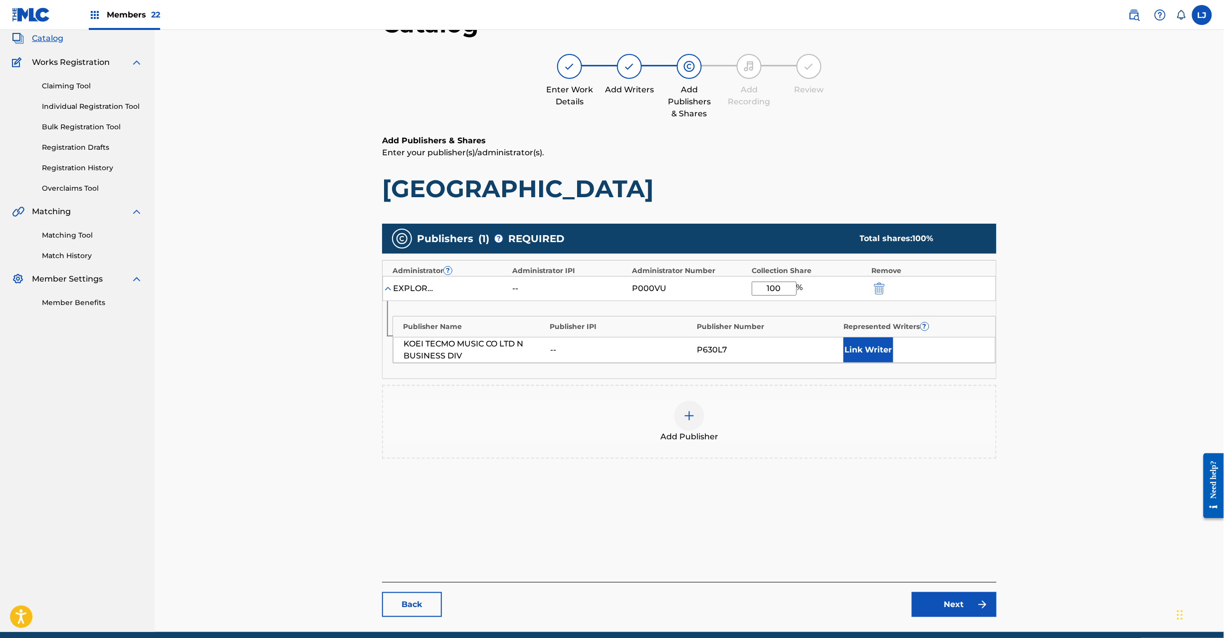
scroll to position [103, 0]
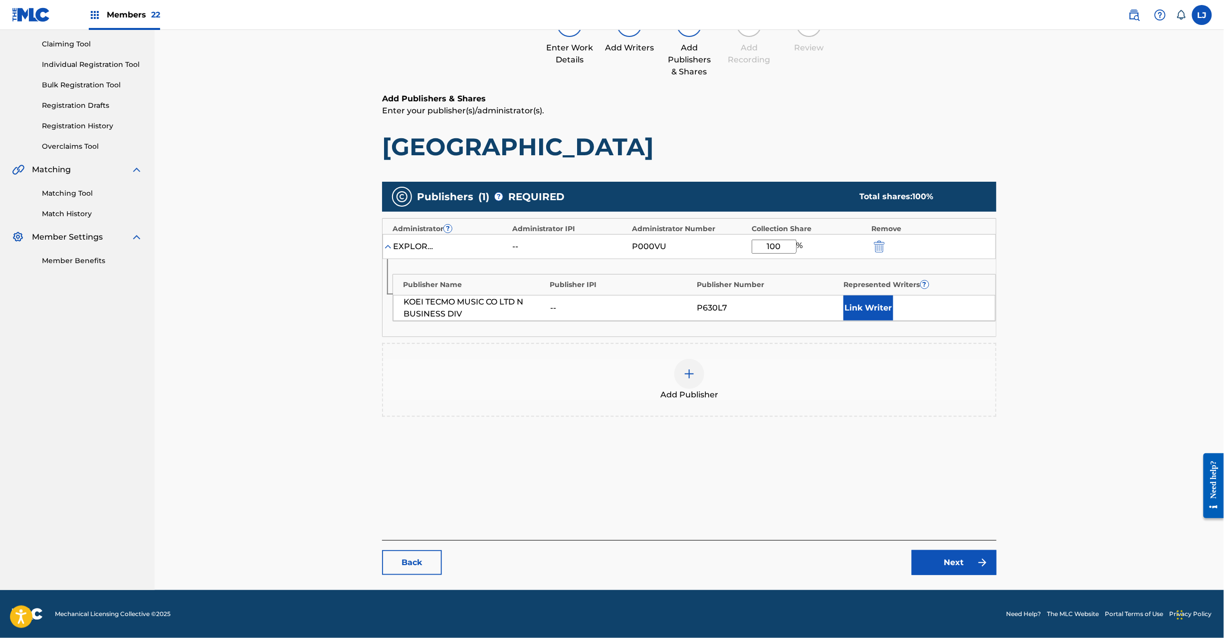
type input "100"
click at [921, 558] on link "Next" at bounding box center [954, 562] width 85 height 25
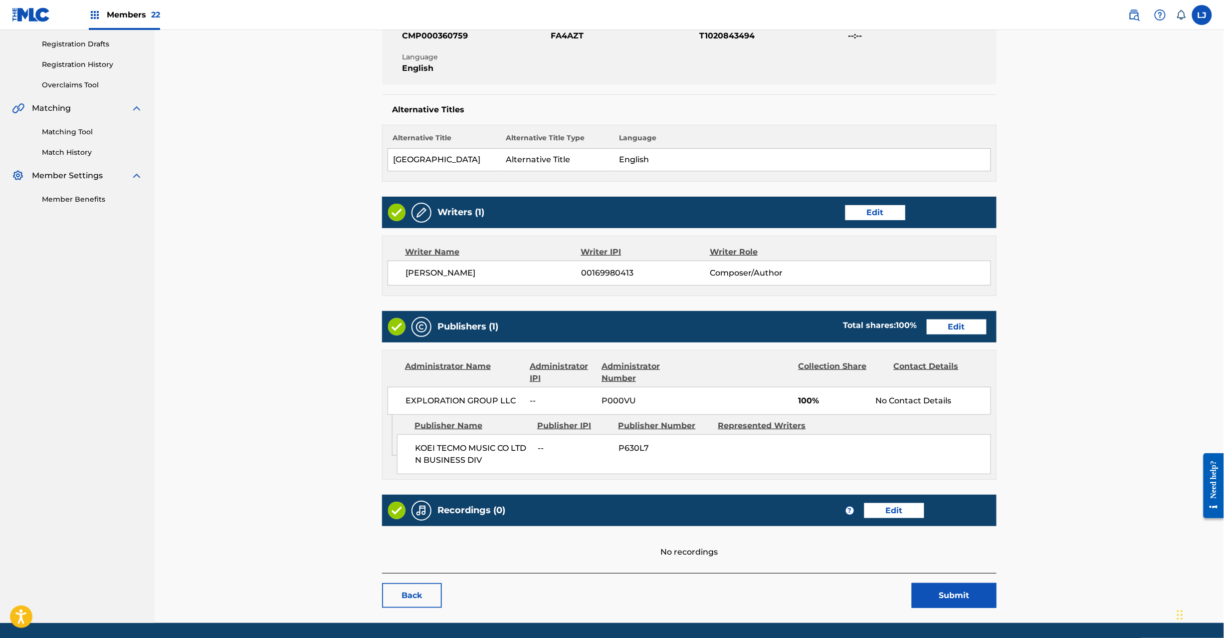
scroll to position [199, 0]
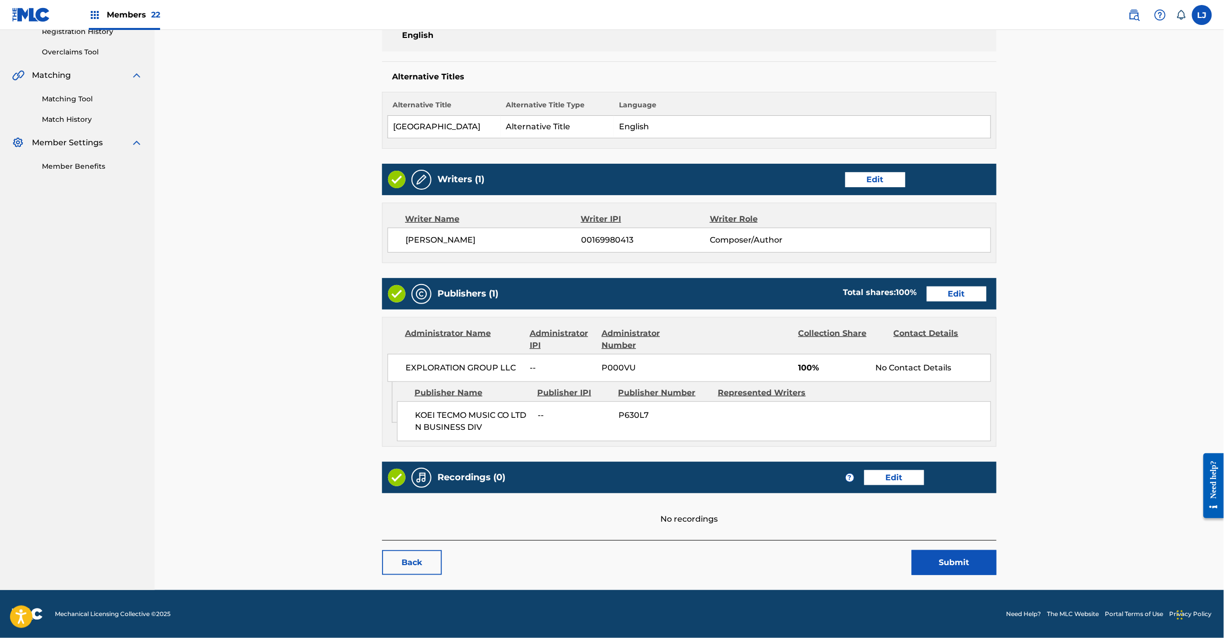
drag, startPoint x: 950, startPoint y: 576, endPoint x: 940, endPoint y: 549, distance: 28.7
click at [949, 575] on main "< Back [GEOGRAPHIC_DATA] Work Detail Edit Member Work Identifier CMP000360759 M…" at bounding box center [689, 224] width 675 height 732
click at [946, 563] on button "Submit" at bounding box center [954, 562] width 85 height 25
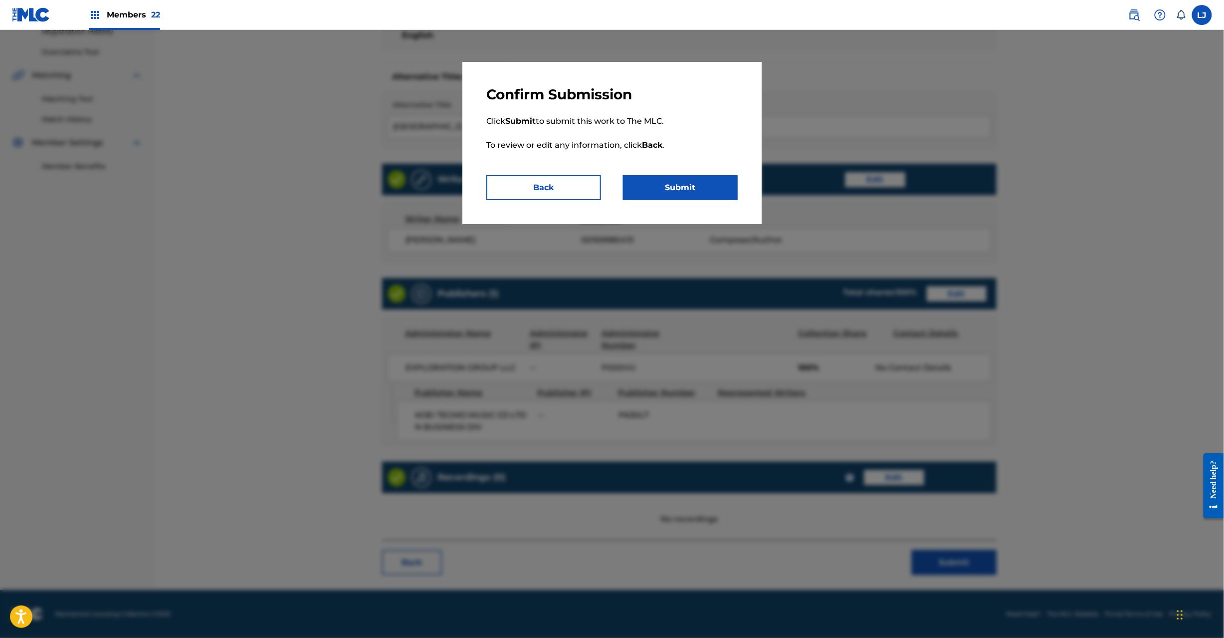
click at [699, 184] on button "Submit" at bounding box center [680, 187] width 115 height 25
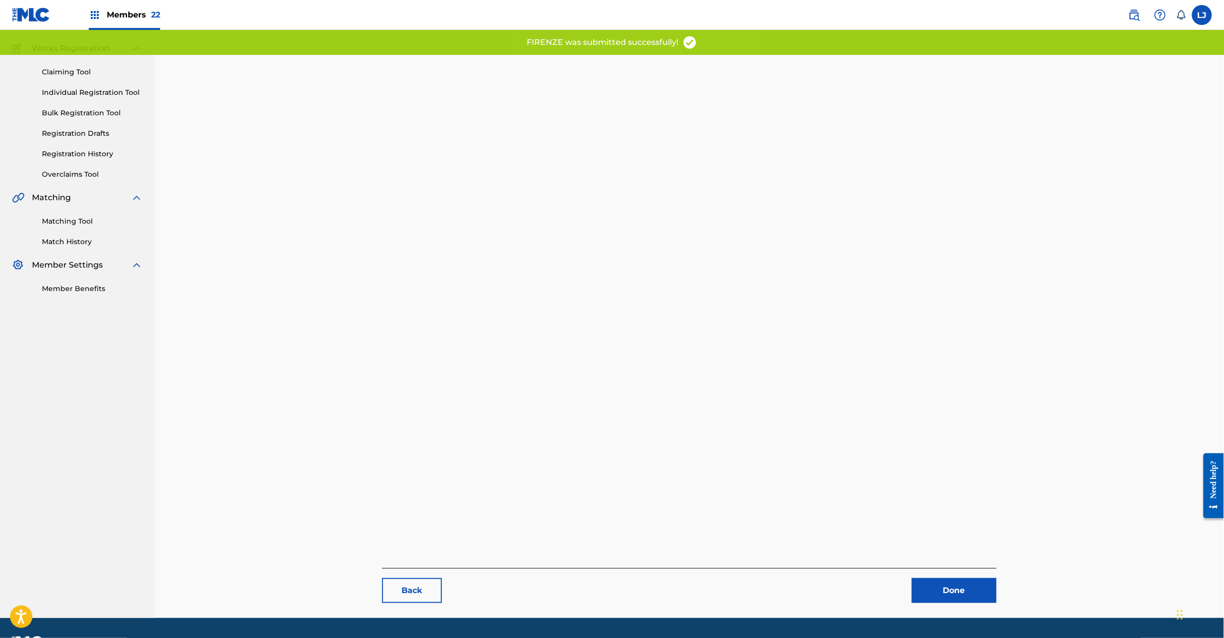
scroll to position [103, 0]
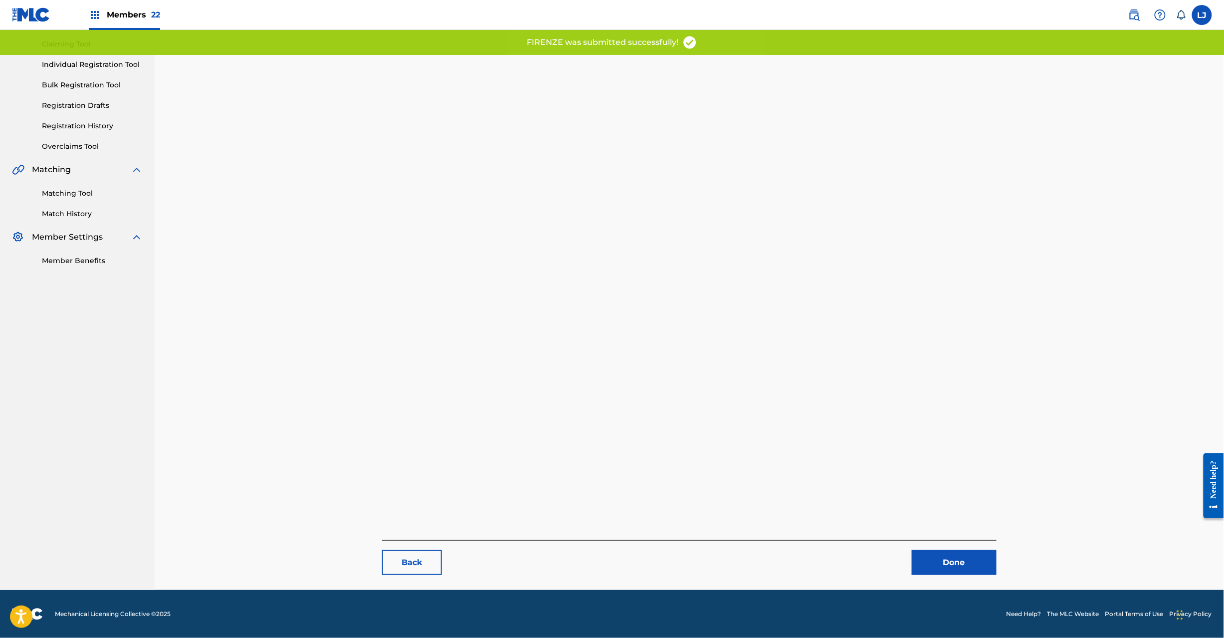
click at [939, 561] on link "Done" at bounding box center [954, 562] width 85 height 25
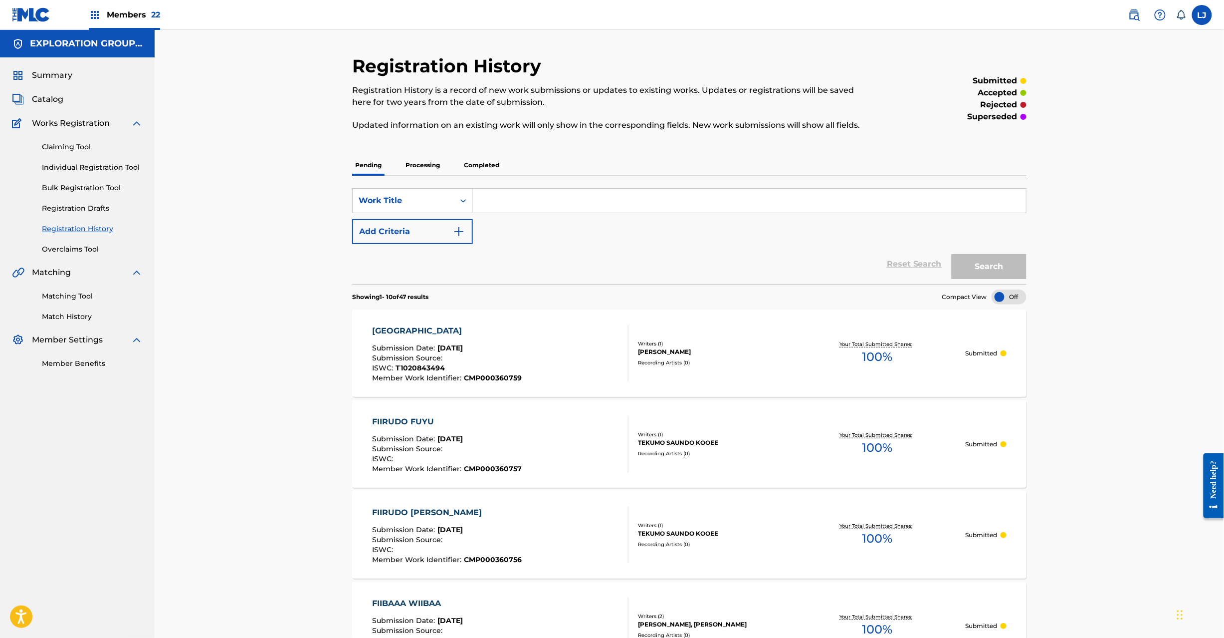
click at [38, 97] on span "Catalog" at bounding box center [47, 99] width 31 height 12
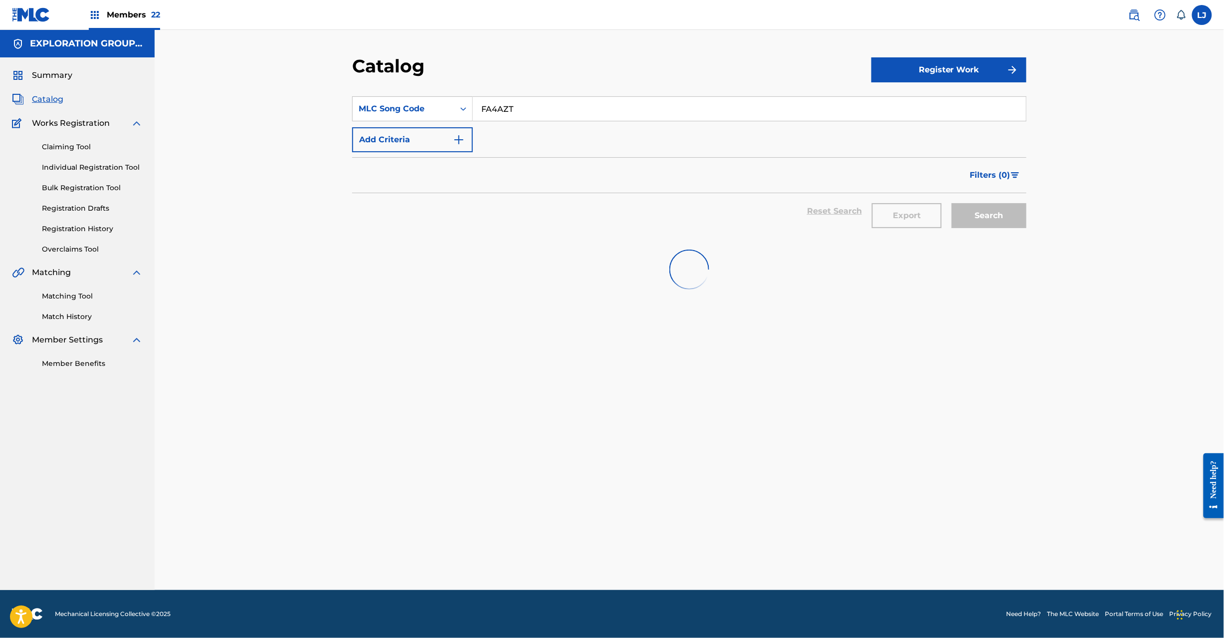
click at [489, 107] on input "FA4AZT" at bounding box center [749, 109] width 553 height 24
paste input "G"
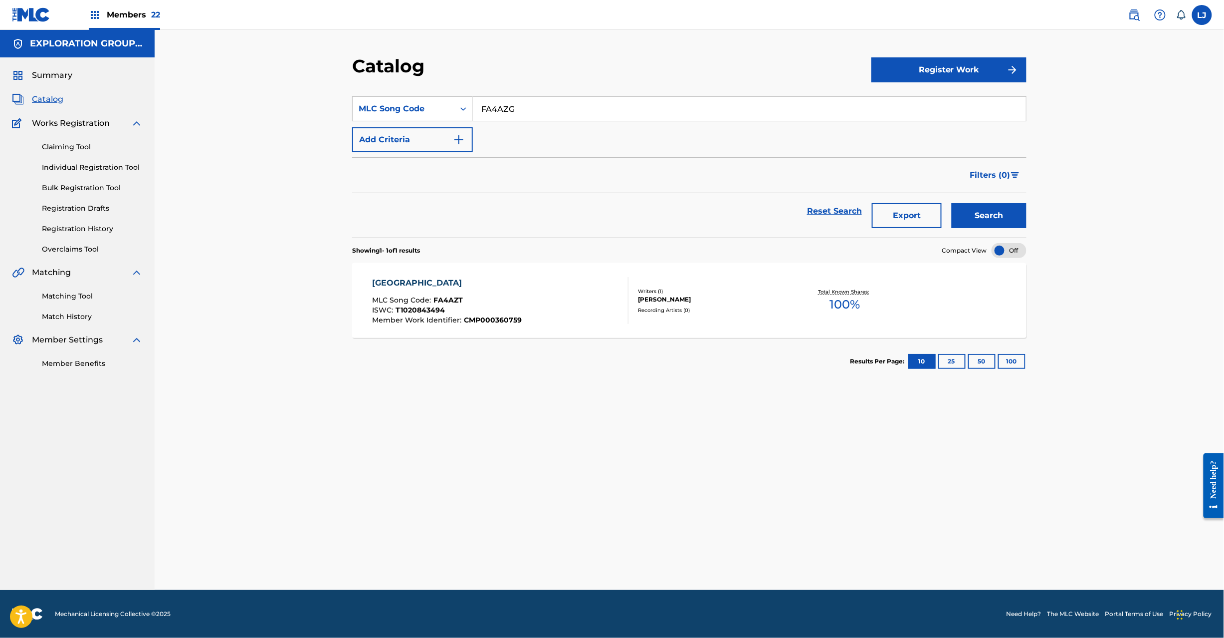
type input "FA4AZG"
click at [1000, 230] on div "Reset Search Export Search" at bounding box center [689, 215] width 675 height 44
click at [994, 214] on button "Search" at bounding box center [989, 215] width 75 height 25
click at [485, 292] on div "FLIP-FLAP-FLOP! MLC Song Code : FA4AZG ISWC : T9097200118 Member Work Identifie…" at bounding box center [447, 300] width 148 height 47
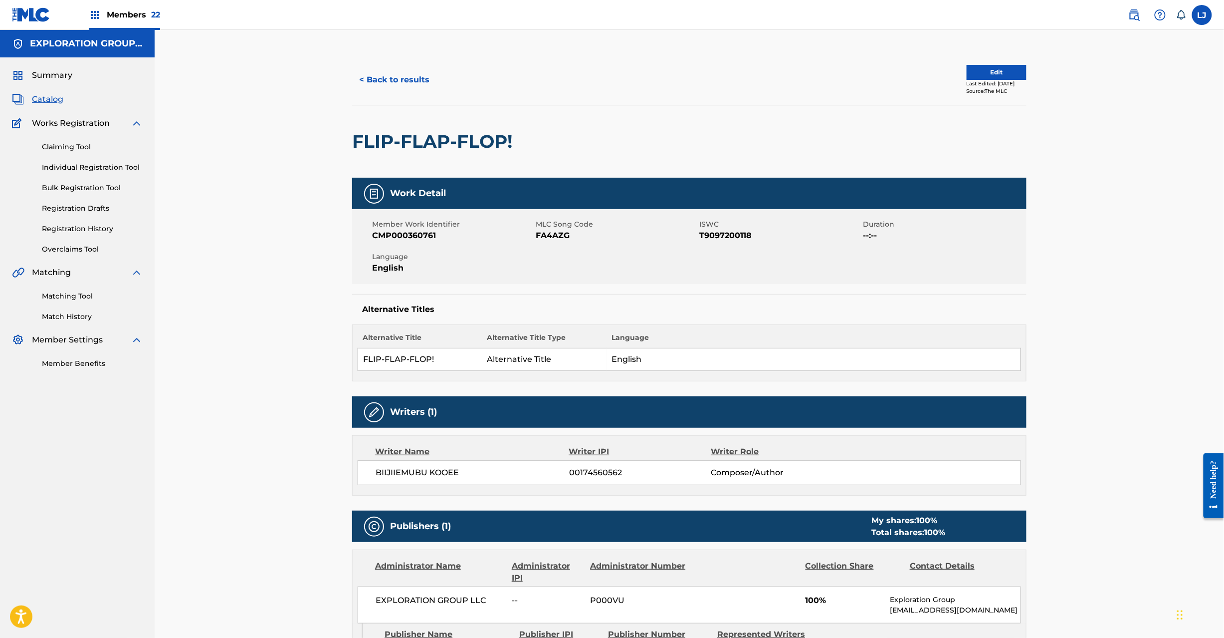
click at [969, 67] on button "Edit" at bounding box center [997, 72] width 60 height 15
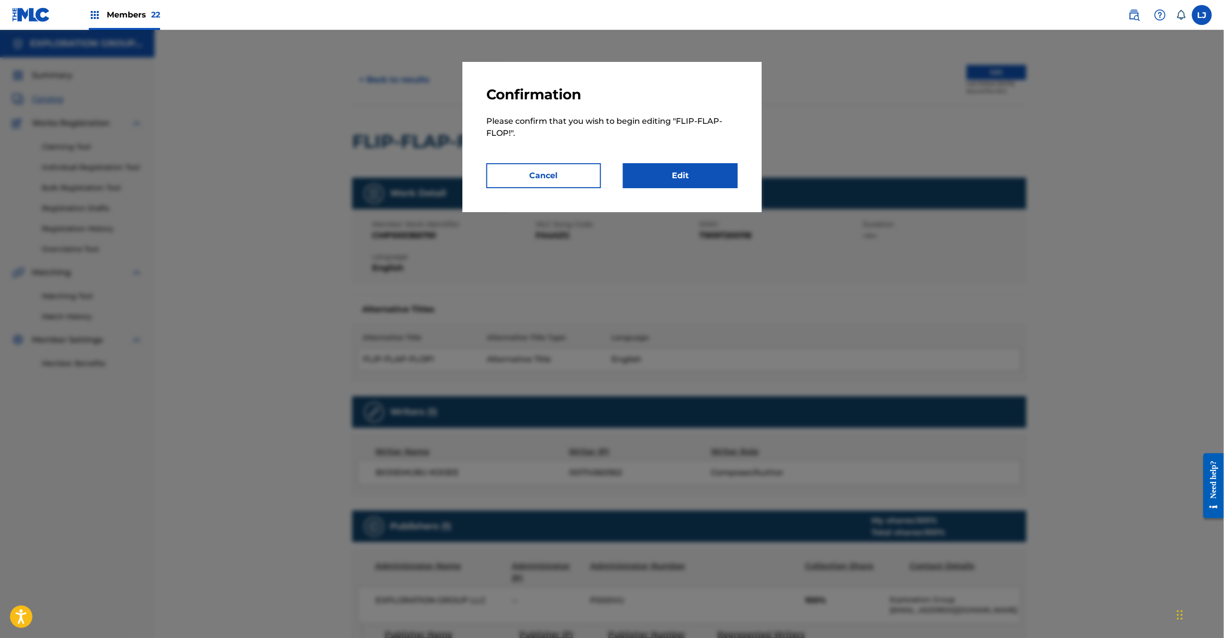
click at [685, 179] on link "Edit" at bounding box center [680, 175] width 115 height 25
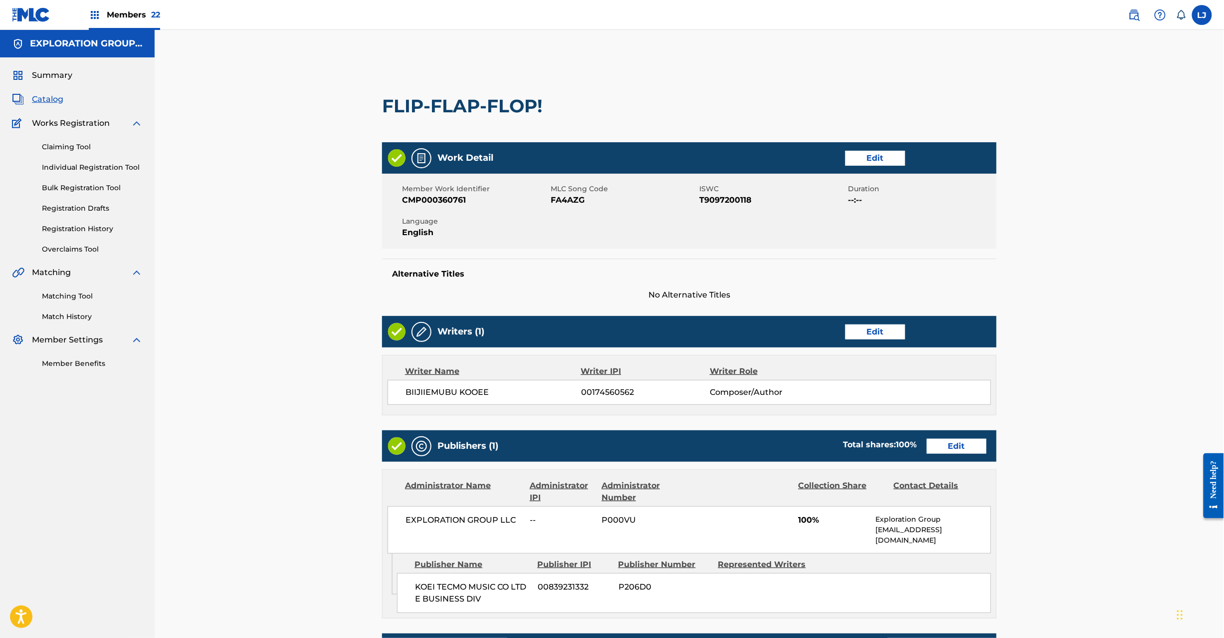
click at [956, 446] on link "Edit" at bounding box center [957, 446] width 60 height 15
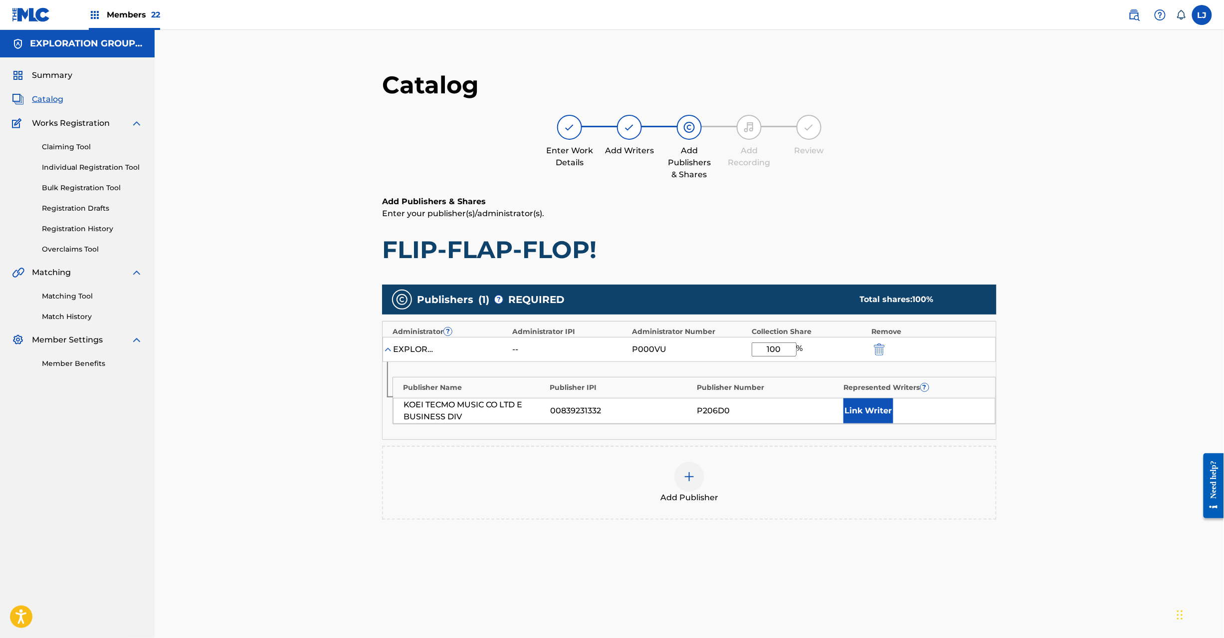
click at [884, 345] on img "submit" at bounding box center [879, 349] width 11 height 12
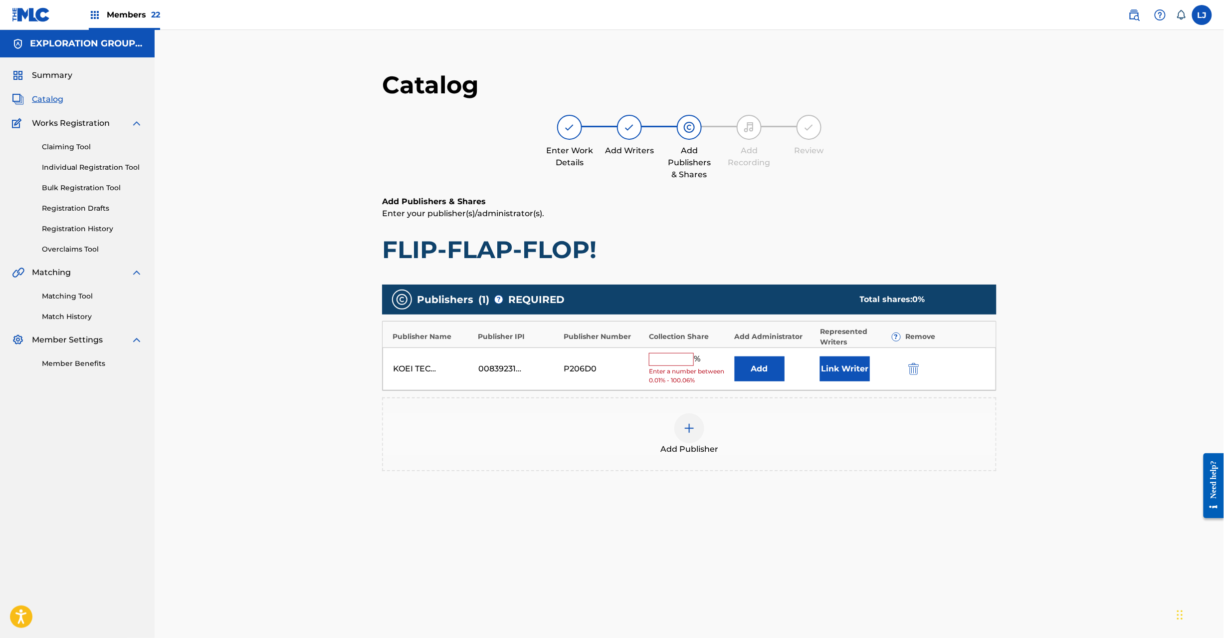
click at [916, 371] on img "submit" at bounding box center [914, 369] width 11 height 12
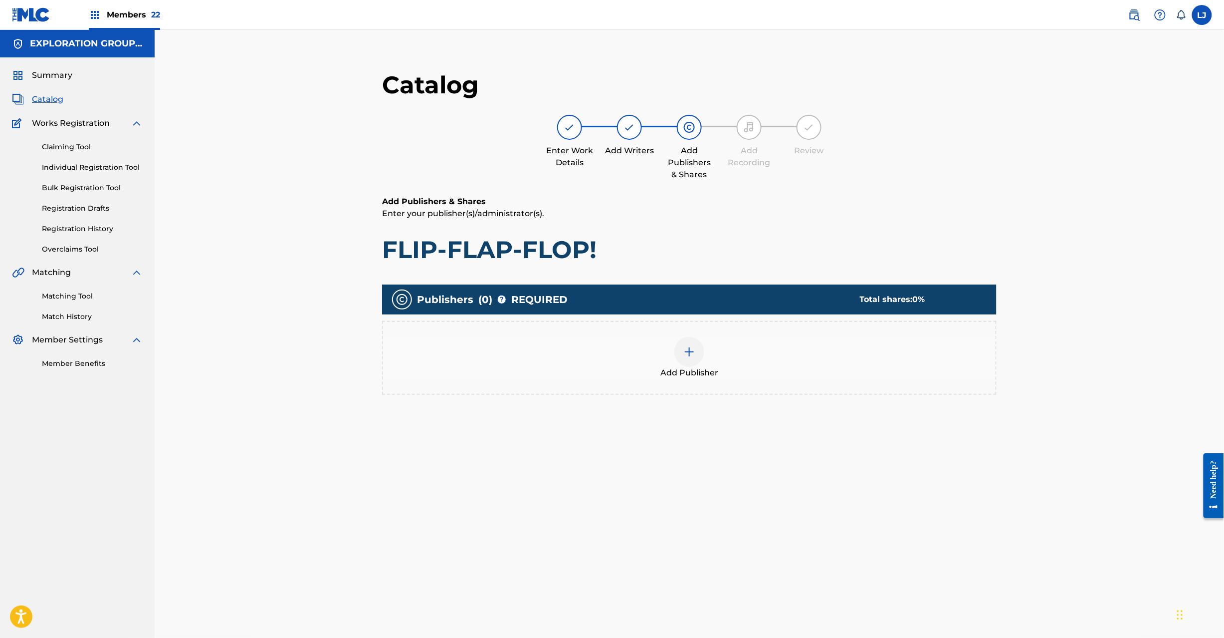
click at [701, 345] on div at bounding box center [690, 352] width 30 height 30
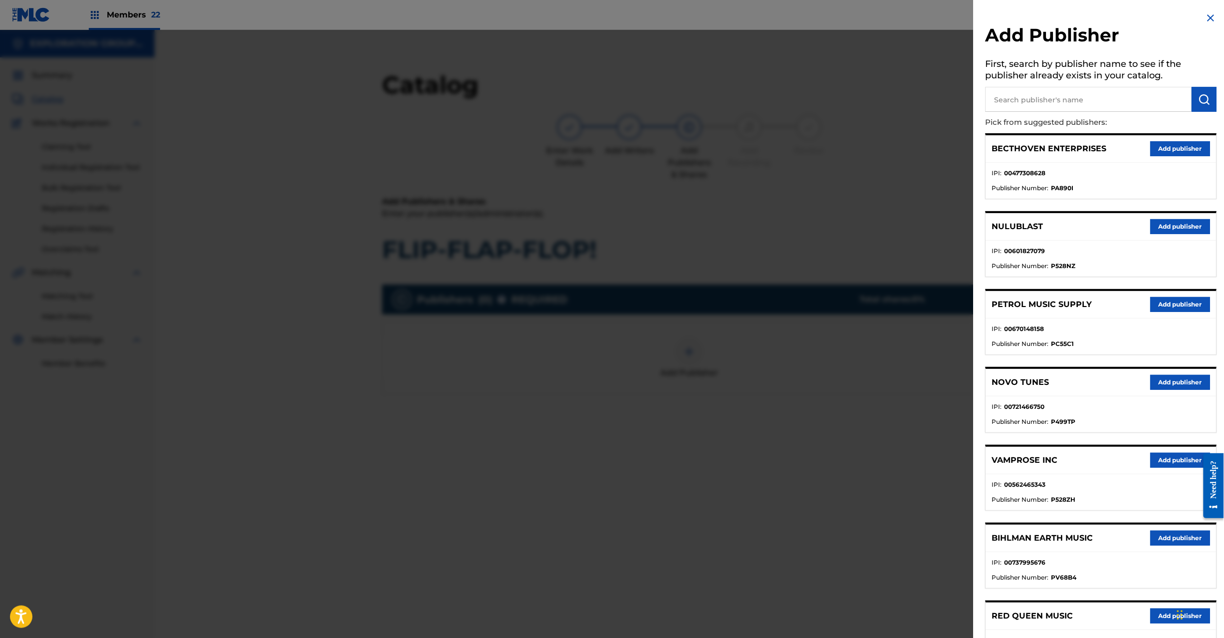
click at [1057, 96] on input "text" at bounding box center [1089, 99] width 207 height 25
paste input "Koei Tecmo Music Co Ltd N Business Div"
type input "Koei Tecmo Music Co Ltd N Business Div"
click at [1205, 98] on img "submit" at bounding box center [1205, 99] width 12 height 12
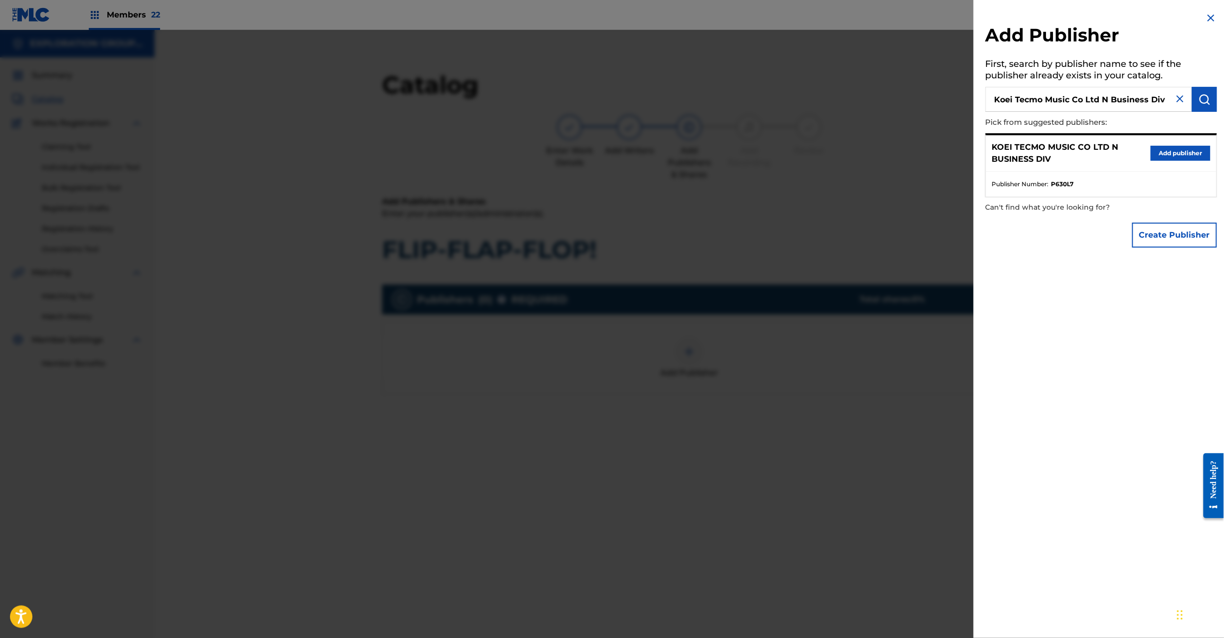
click at [1159, 152] on button "Add publisher" at bounding box center [1181, 153] width 60 height 15
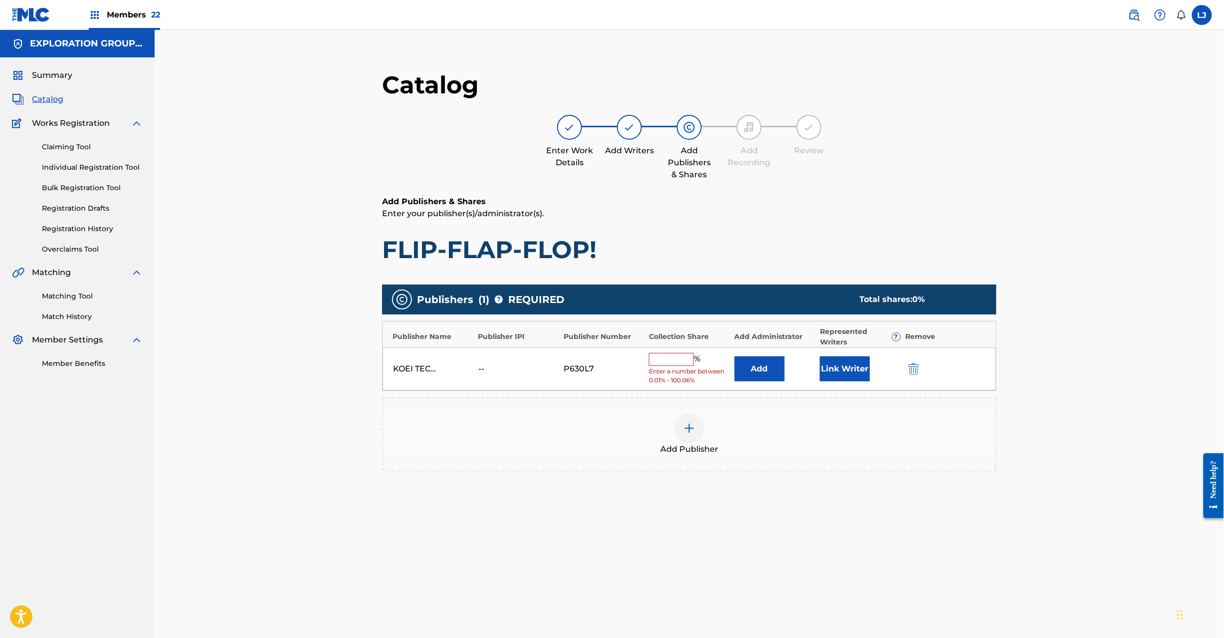
click at [764, 371] on button "Add" at bounding box center [760, 368] width 50 height 25
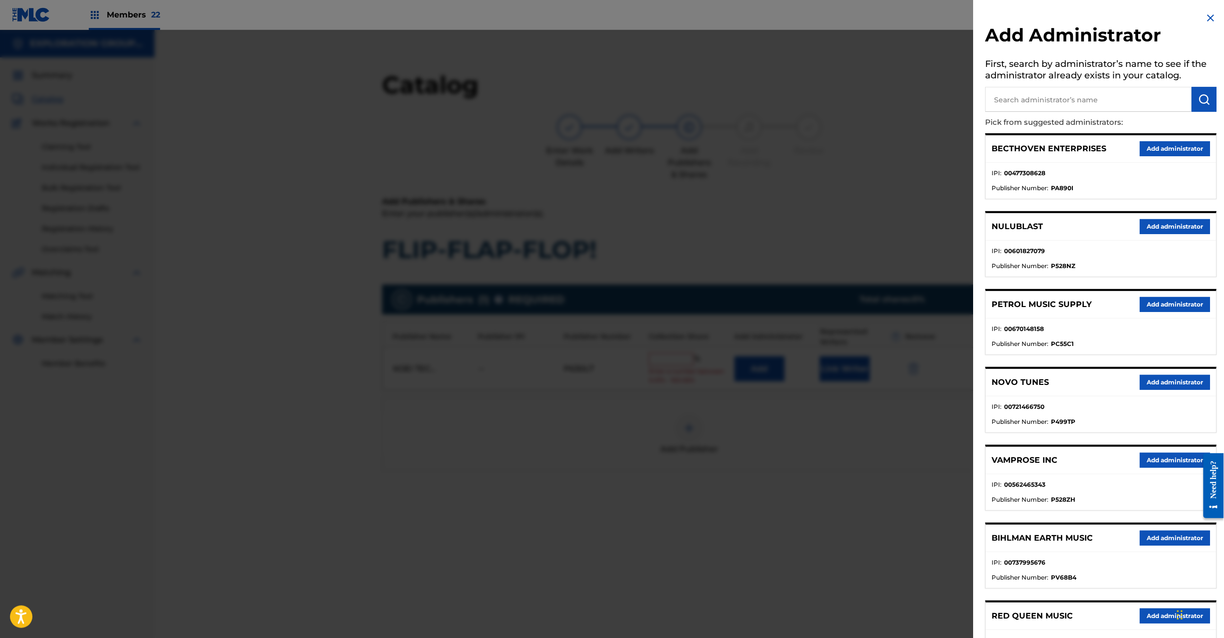
click at [1060, 95] on input "text" at bounding box center [1089, 99] width 207 height 25
paste input "Exploration Group LLC"
type input "Exploration Group LLC"
click at [1205, 102] on img "submit" at bounding box center [1205, 99] width 12 height 12
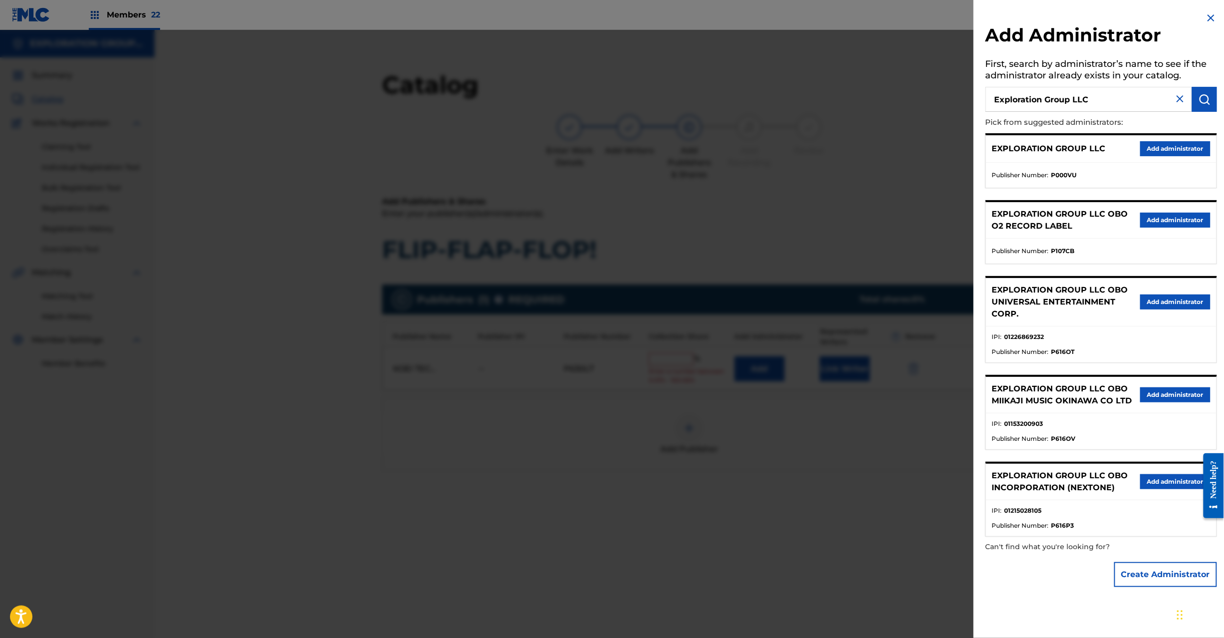
click at [1158, 147] on button "Add administrator" at bounding box center [1176, 148] width 70 height 15
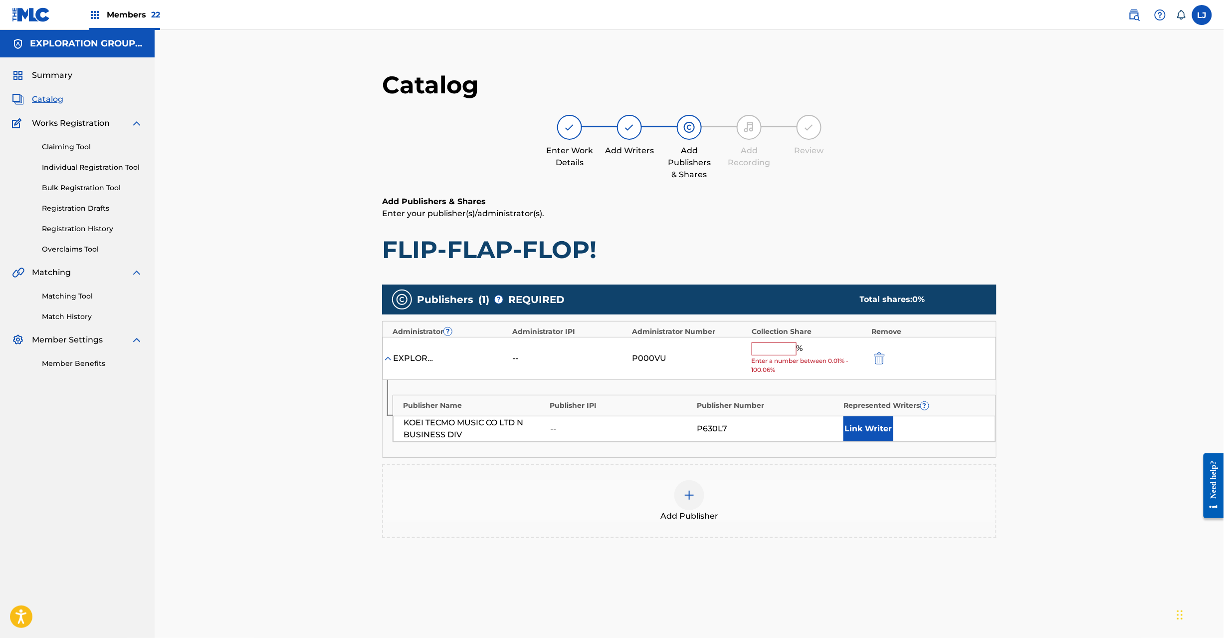
drag, startPoint x: 750, startPoint y: 338, endPoint x: 766, endPoint y: 352, distance: 20.9
click at [756, 346] on div "EXPLORATION GROUP LLC -- P000VU % Enter a number between 0.01% - 100.06%" at bounding box center [690, 358] width 614 height 43
click at [766, 352] on input "text" at bounding box center [774, 348] width 45 height 13
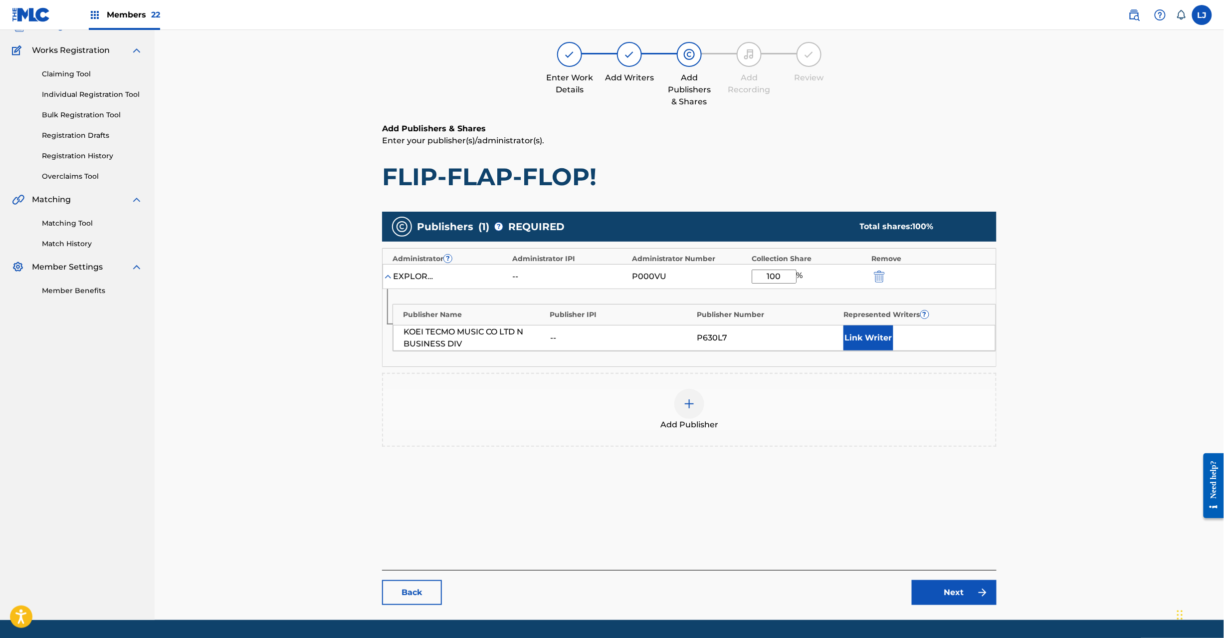
scroll to position [103, 0]
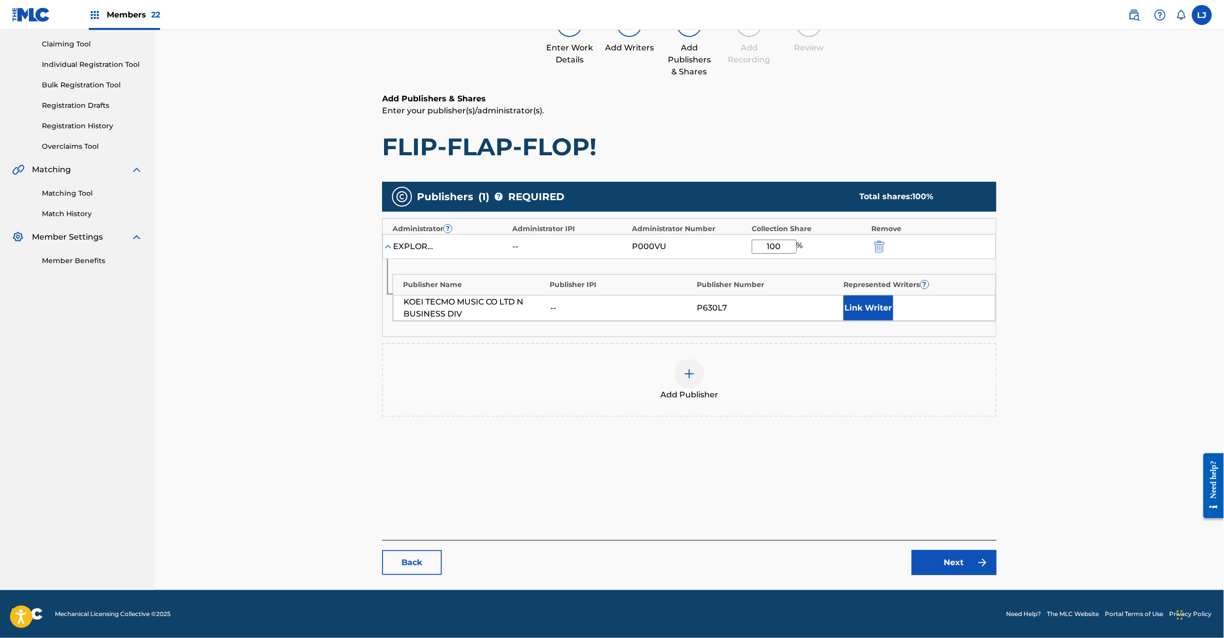
type input "100"
click at [936, 559] on link "Next" at bounding box center [954, 562] width 85 height 25
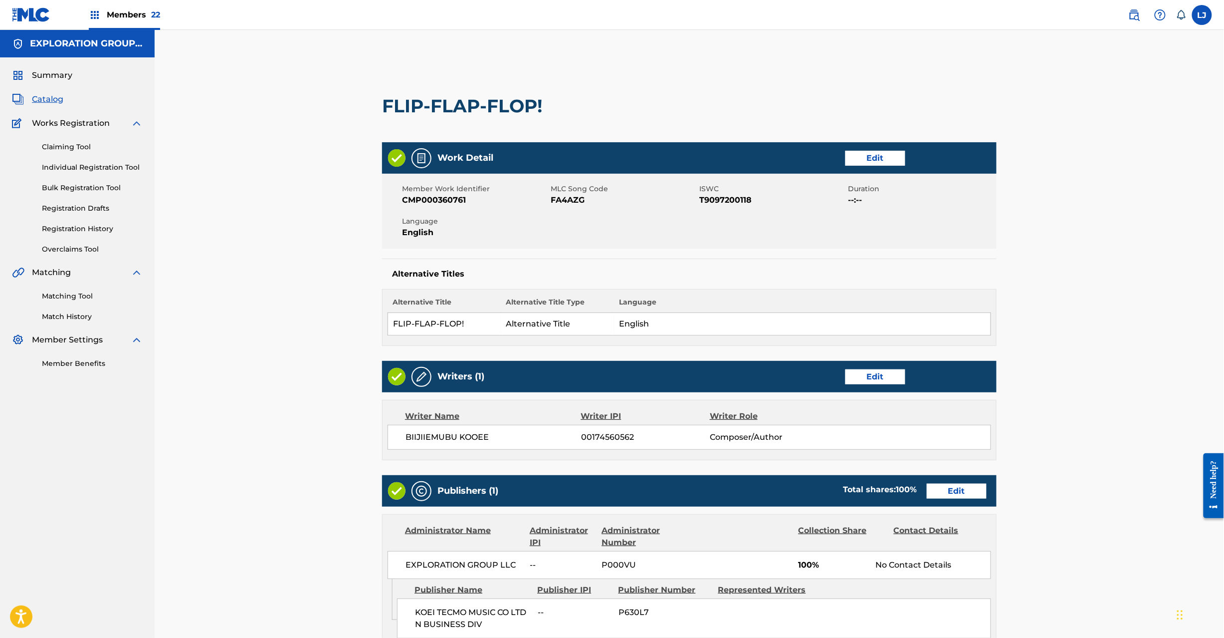
scroll to position [199, 0]
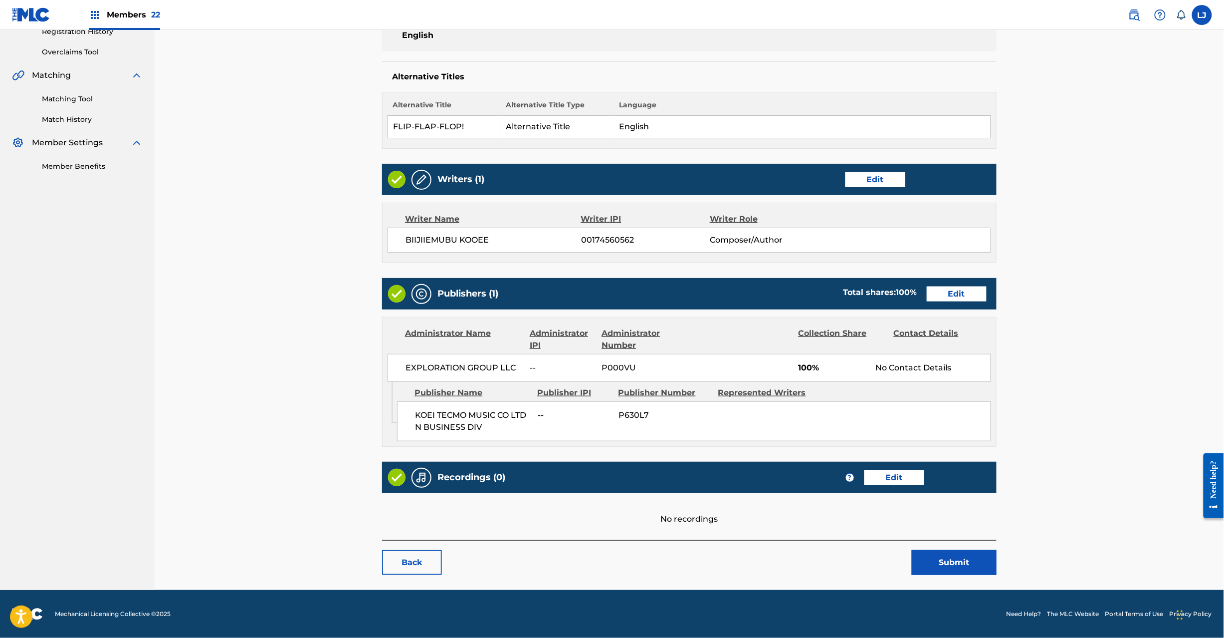
click at [975, 561] on button "Submit" at bounding box center [954, 562] width 85 height 25
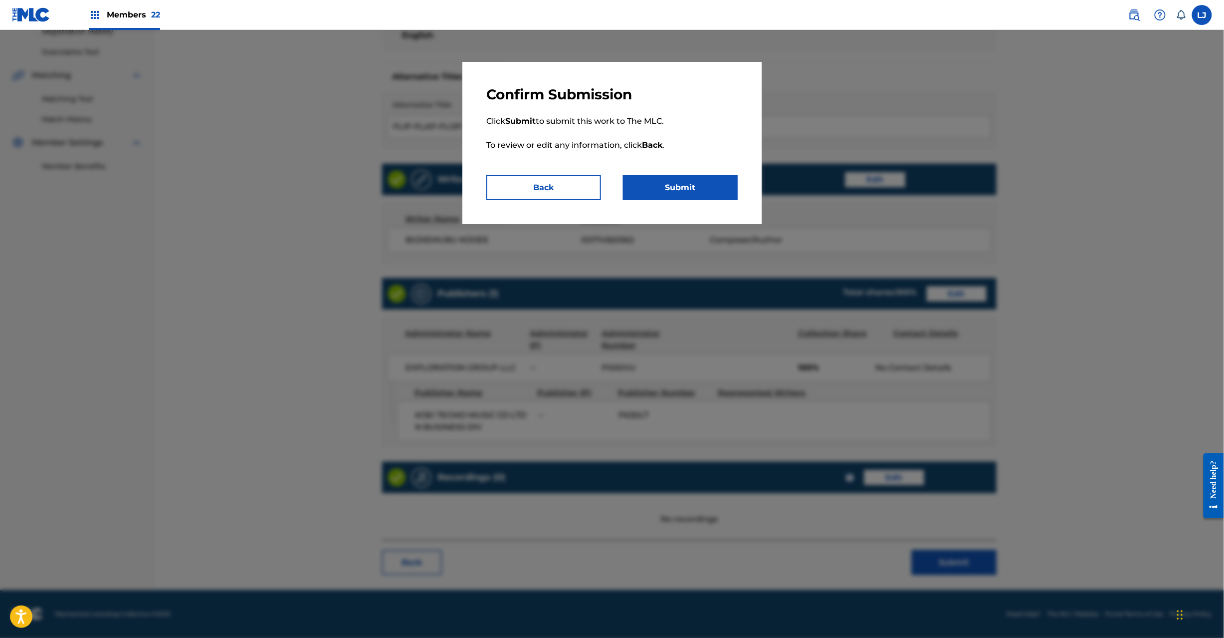
click at [694, 188] on button "Submit" at bounding box center [680, 187] width 115 height 25
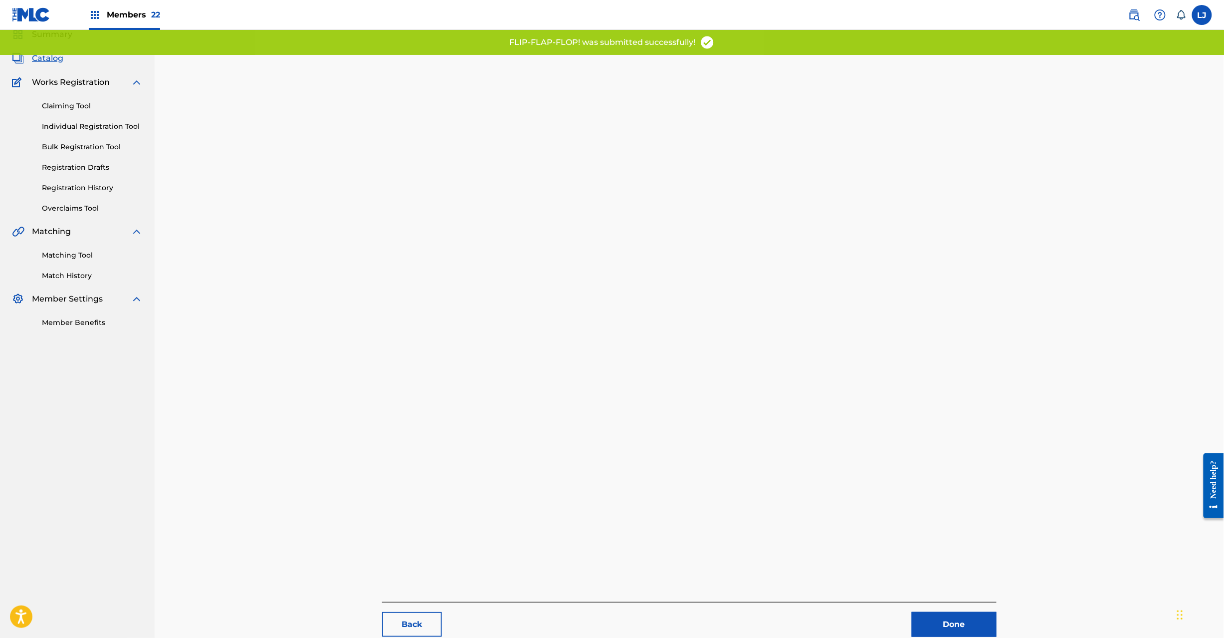
scroll to position [103, 0]
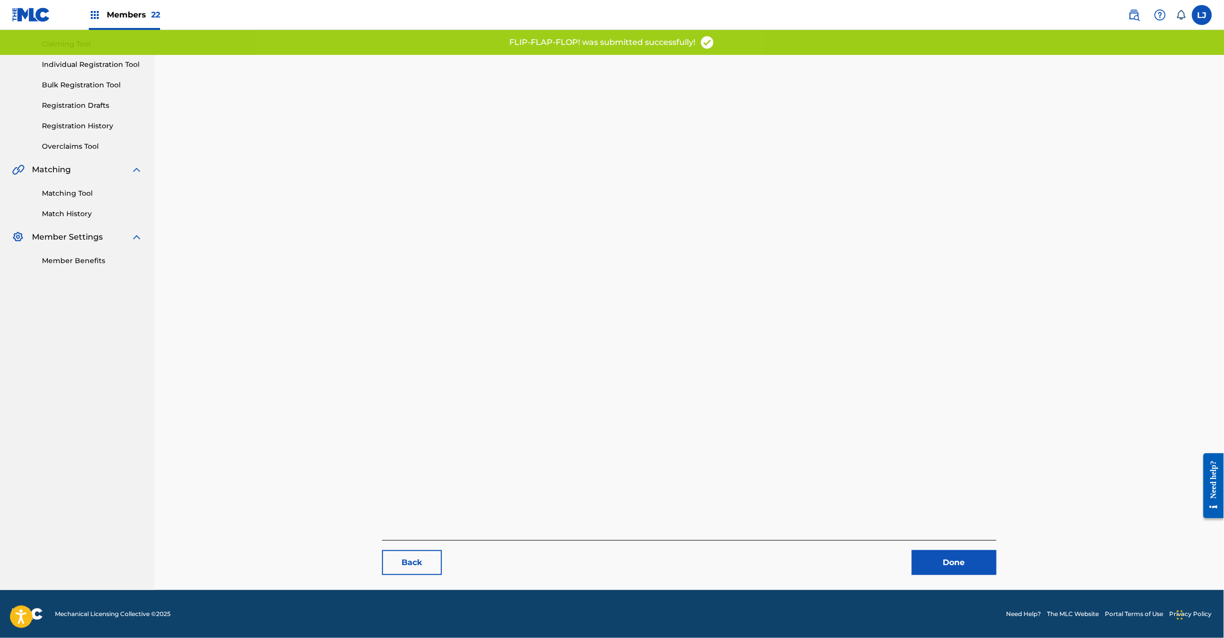
click at [948, 554] on link "Done" at bounding box center [954, 562] width 85 height 25
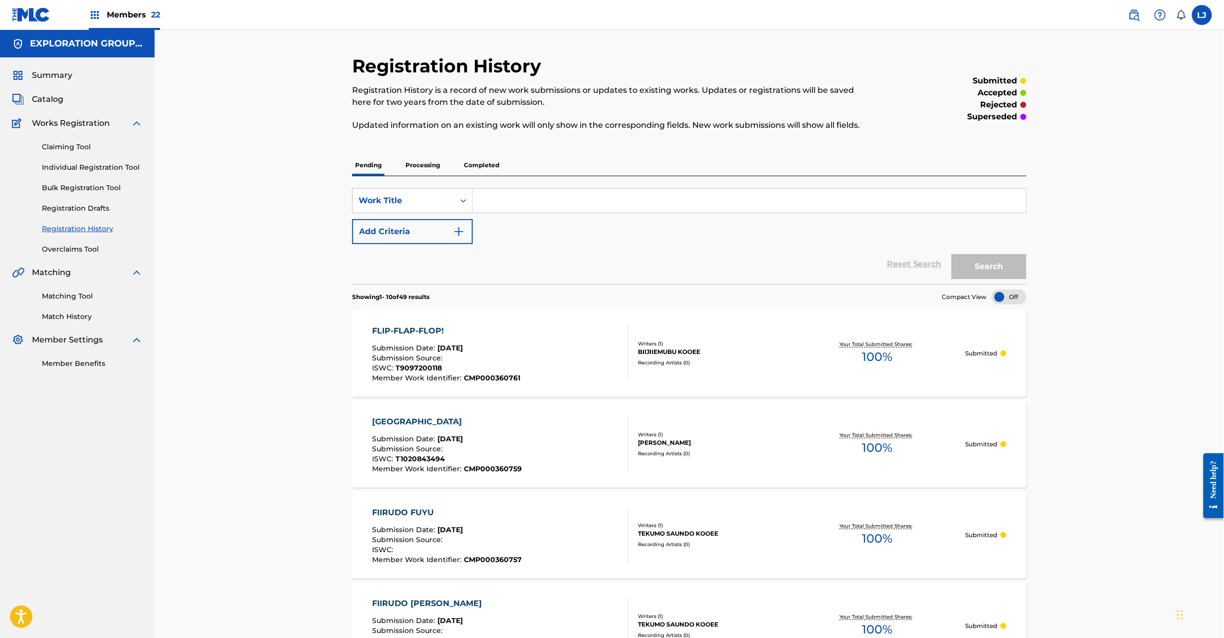
click at [49, 97] on span "Catalog" at bounding box center [47, 99] width 31 height 12
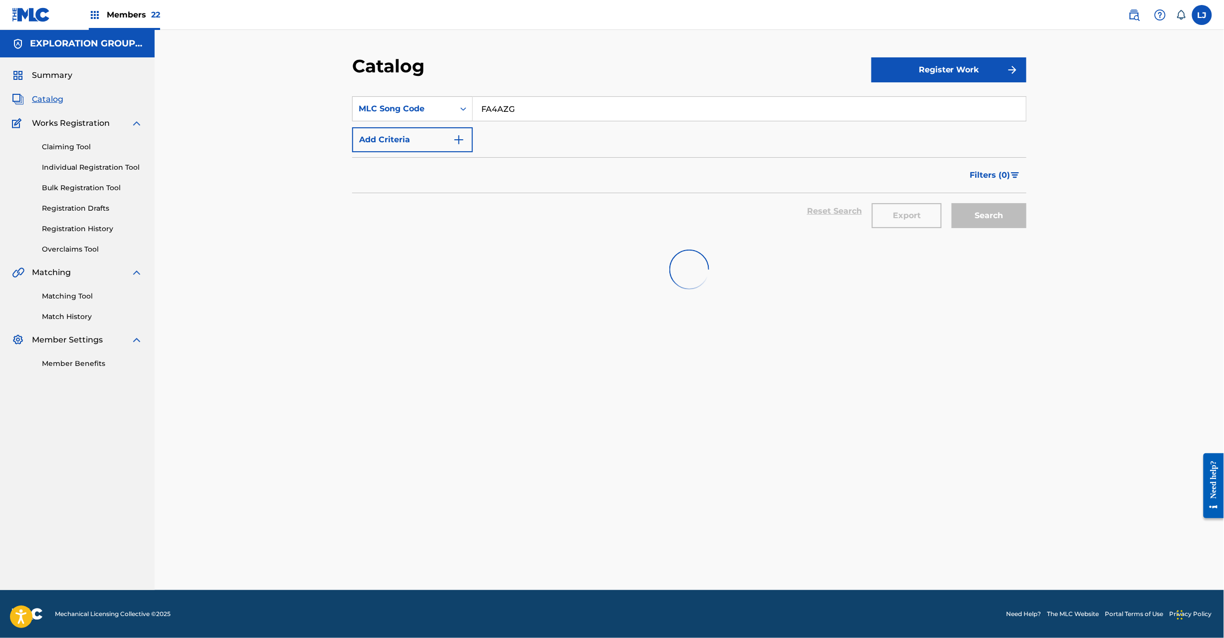
click at [500, 104] on input "FA4AZG" at bounding box center [749, 109] width 553 height 24
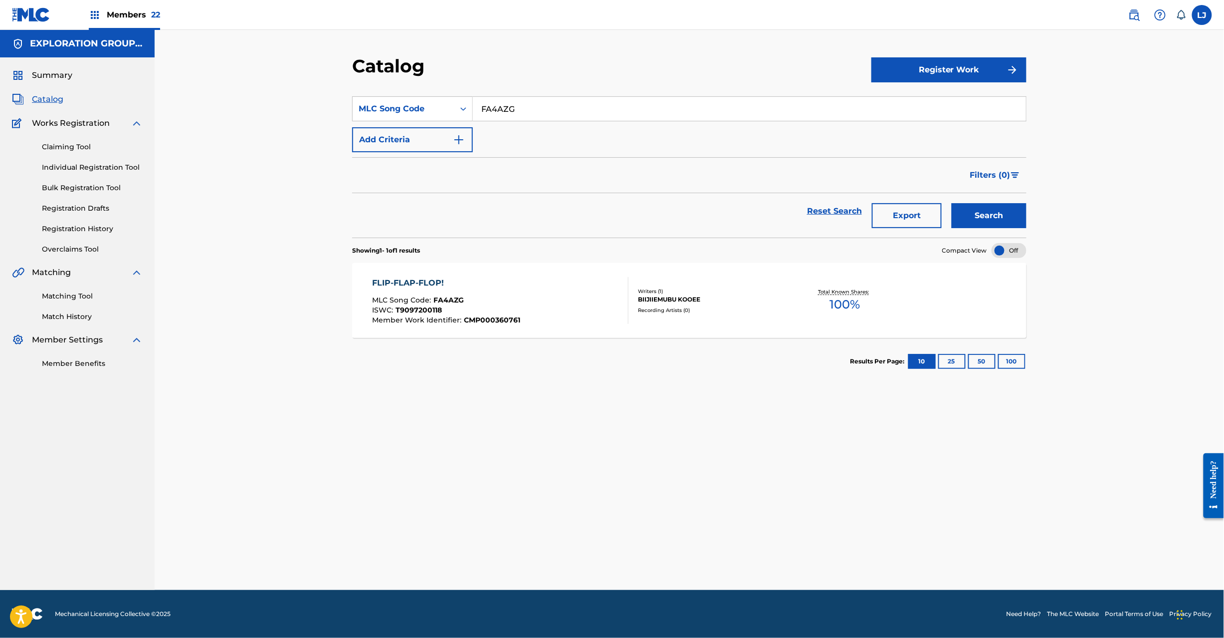
click at [500, 104] on input "FA4AZG" at bounding box center [749, 109] width 553 height 24
paste input "YI"
type input "FA4AYI"
click at [970, 222] on button "Search" at bounding box center [989, 215] width 75 height 25
click at [615, 302] on div "FLOCCINAUCINIHILIPILIFICATOR MLC Song Code : FA4AYI ISWC : T9223548514 Member W…" at bounding box center [501, 300] width 256 height 47
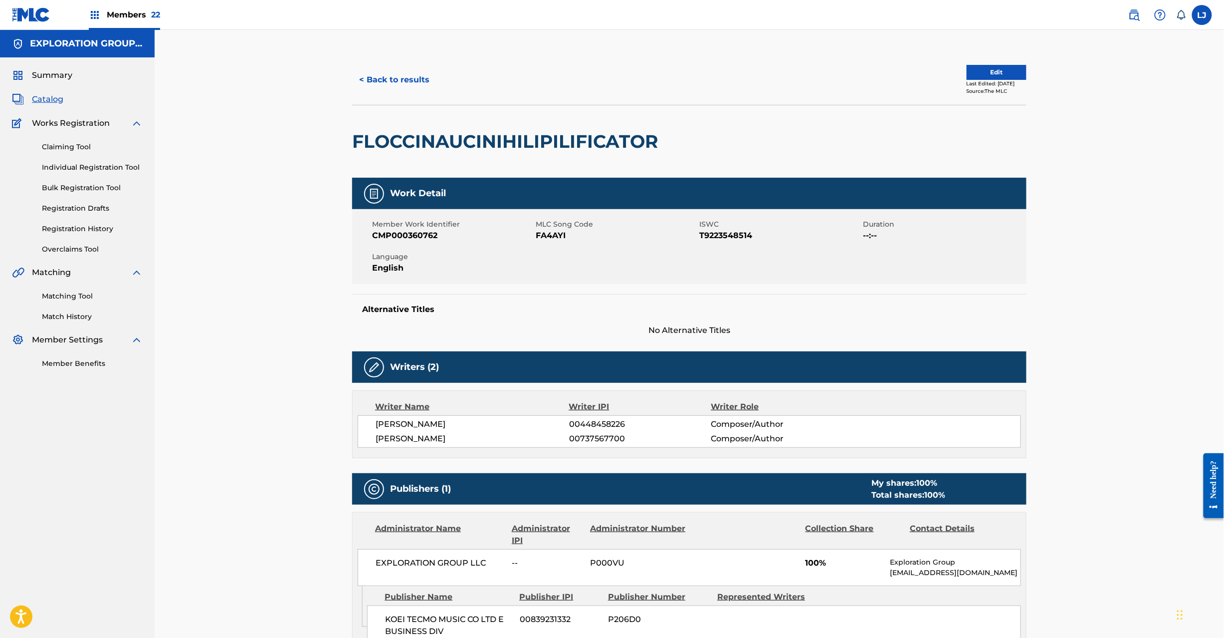
click at [987, 71] on button "Edit" at bounding box center [997, 72] width 60 height 15
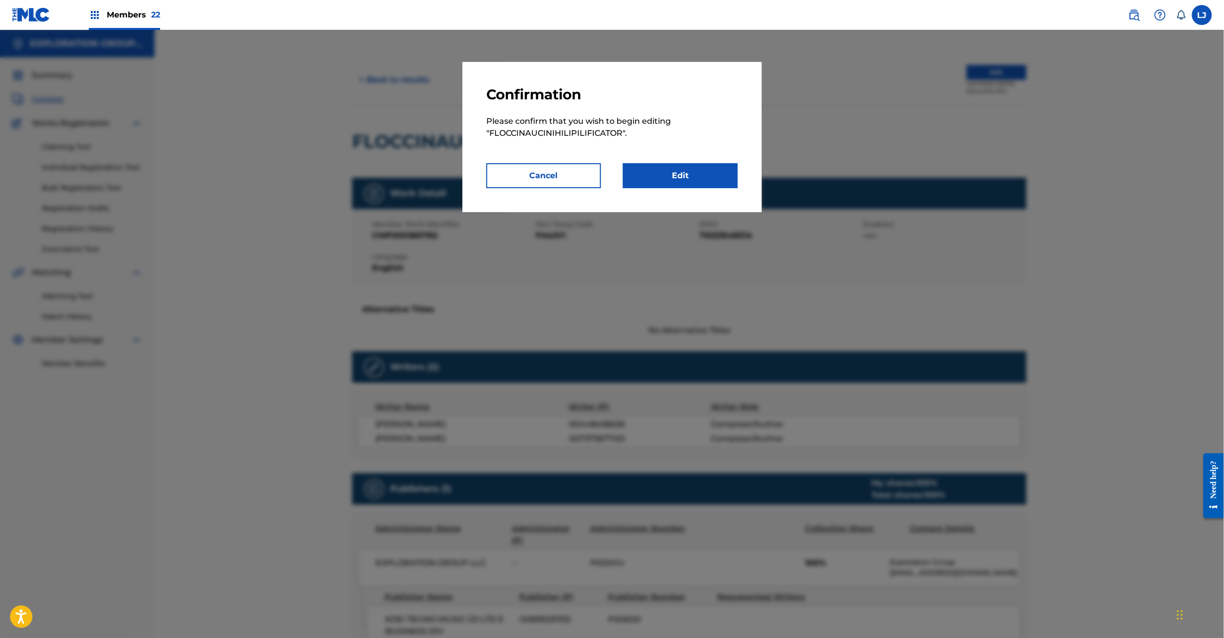
click at [697, 176] on link "Edit" at bounding box center [680, 175] width 115 height 25
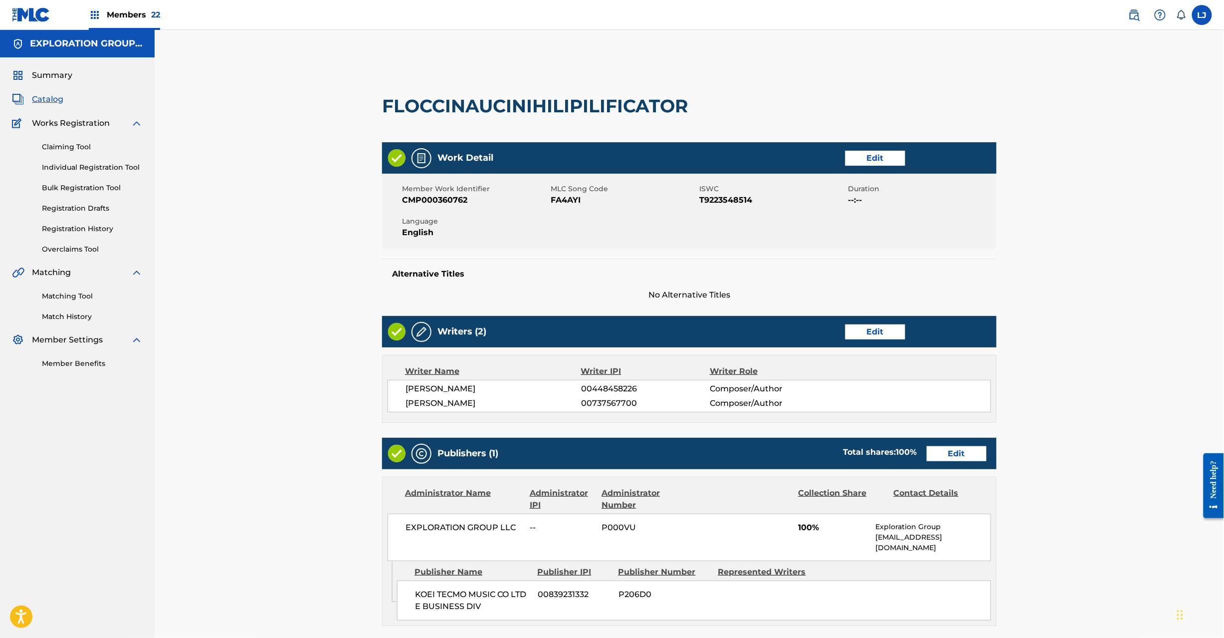
click at [935, 452] on link "Edit" at bounding box center [957, 453] width 60 height 15
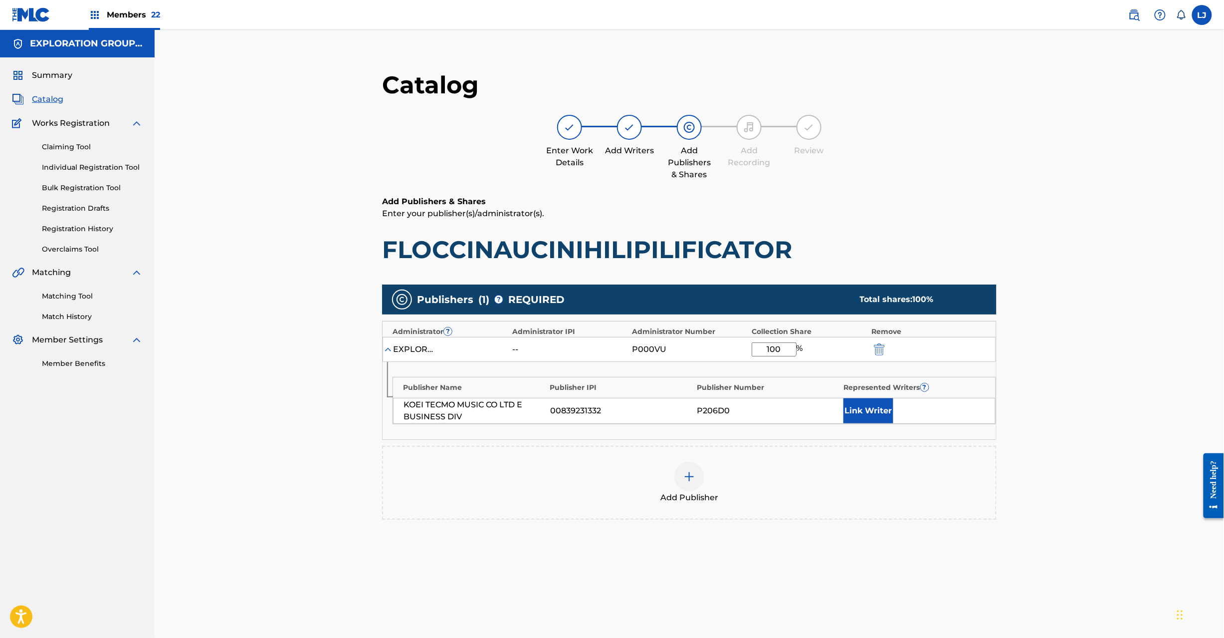
click at [879, 333] on div "Remove" at bounding box center [929, 331] width 115 height 10
click at [877, 348] on img "submit" at bounding box center [879, 349] width 11 height 12
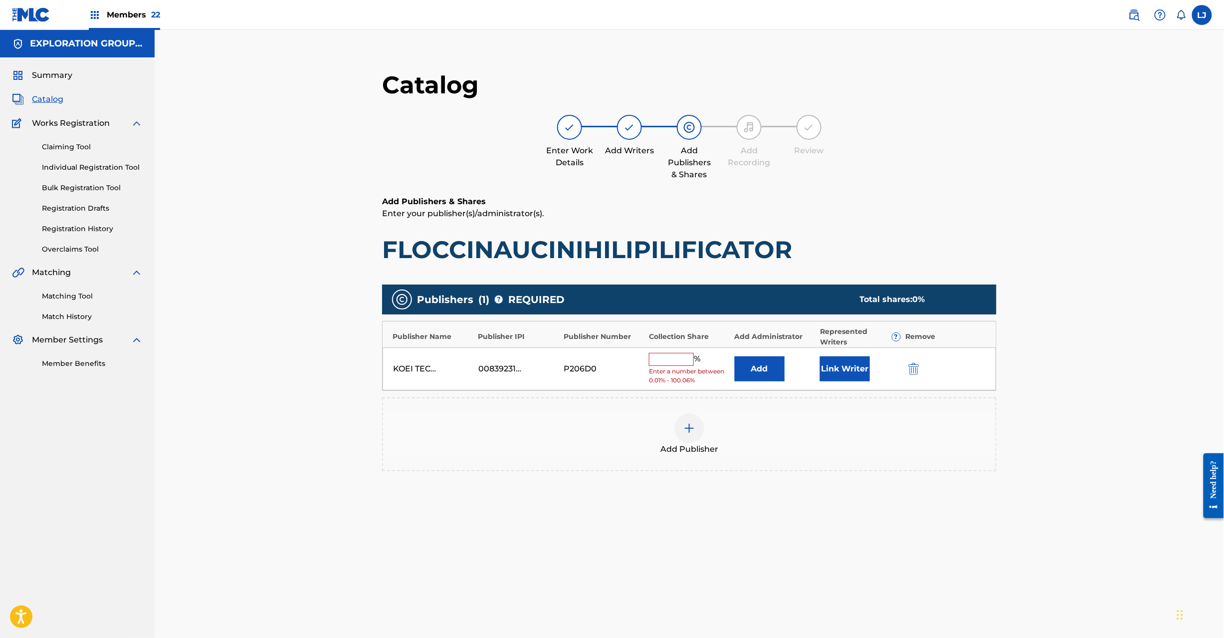
click at [912, 371] on img "submit" at bounding box center [914, 369] width 11 height 12
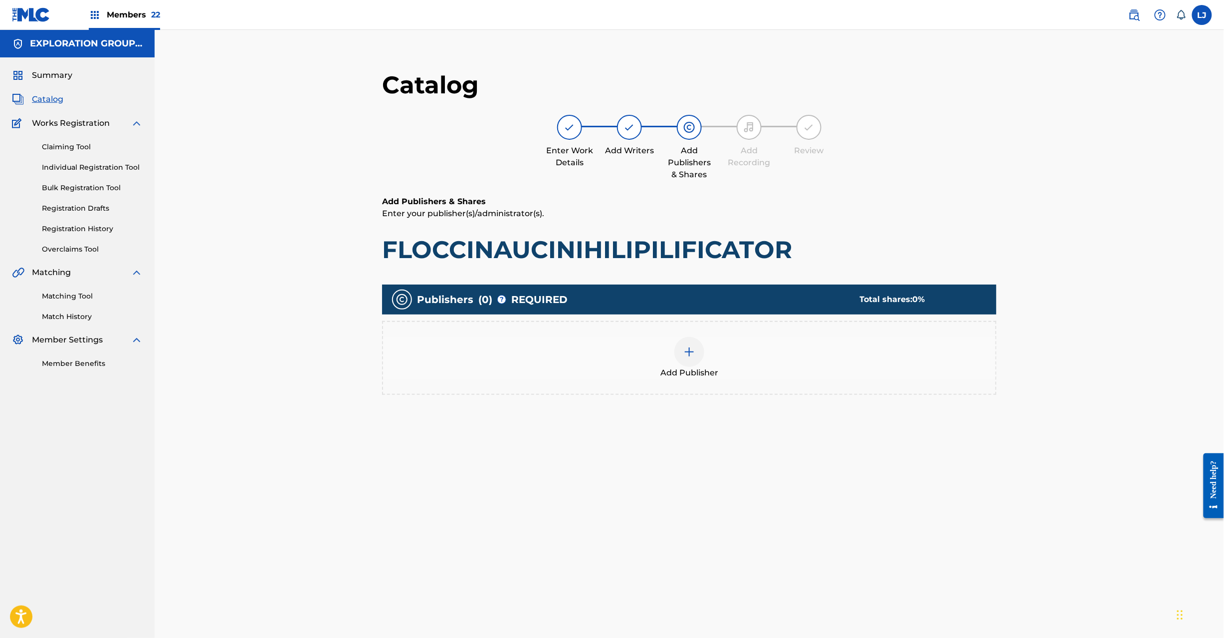
click at [688, 360] on div at bounding box center [690, 352] width 30 height 30
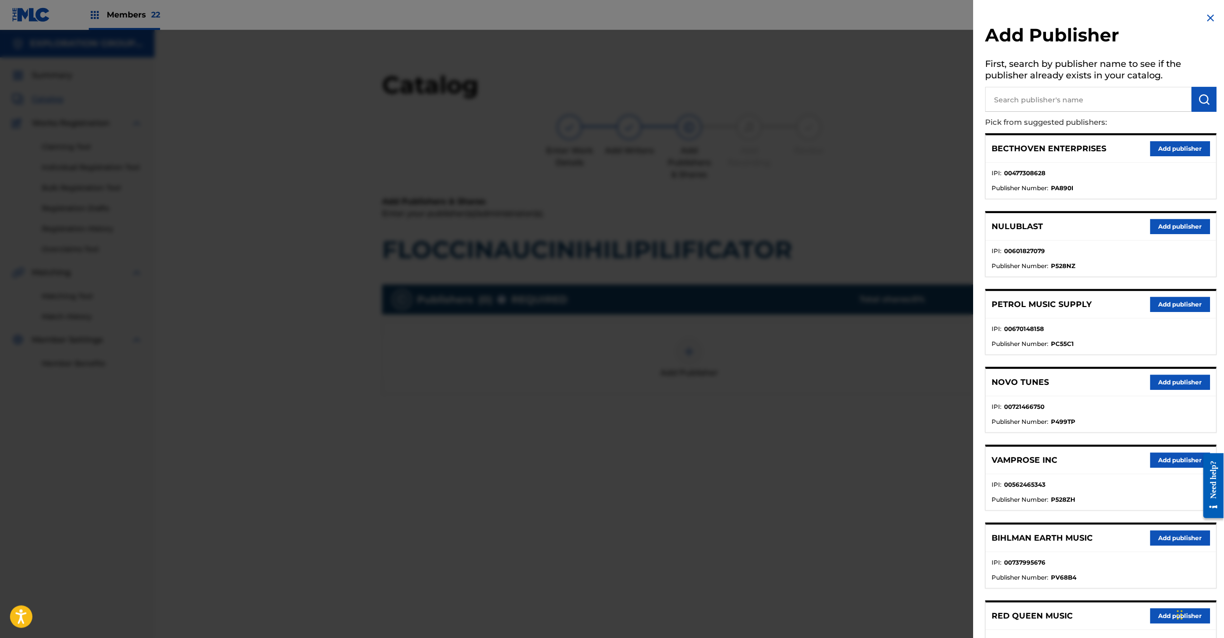
click at [1032, 102] on input "text" at bounding box center [1089, 99] width 207 height 25
paste input "Koei Tecmo Music Co Ltd N Business Div"
type input "Koei Tecmo Music Co Ltd N Business Div"
click at [1205, 96] on img "submit" at bounding box center [1205, 99] width 12 height 12
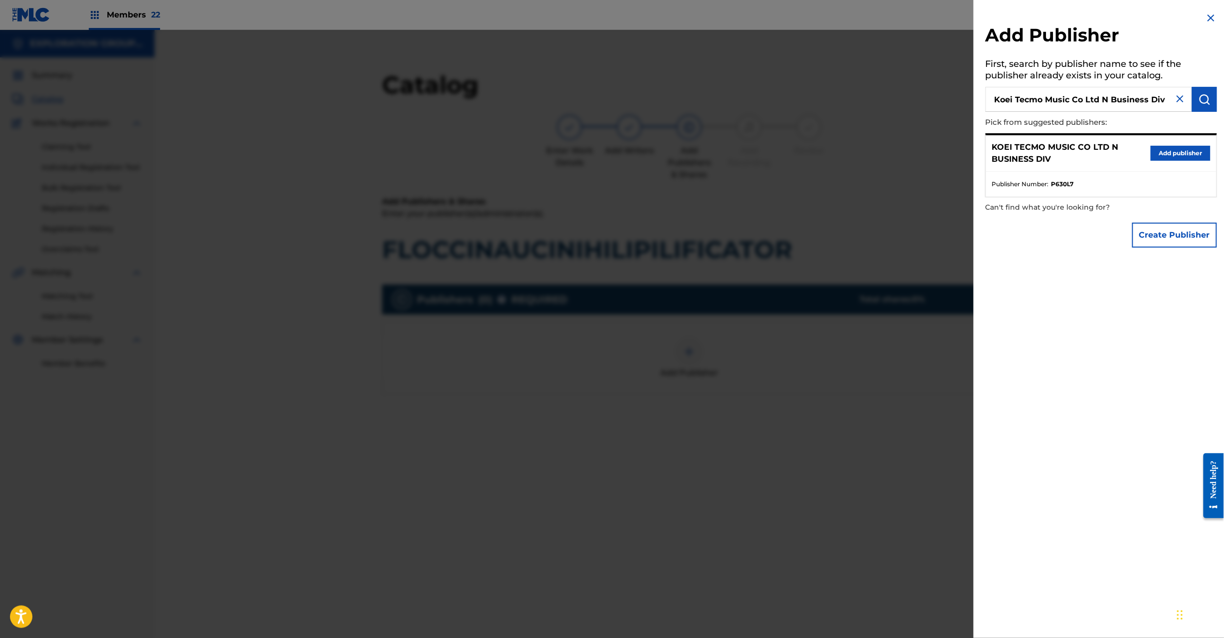
click at [1176, 151] on button "Add publisher" at bounding box center [1181, 153] width 60 height 15
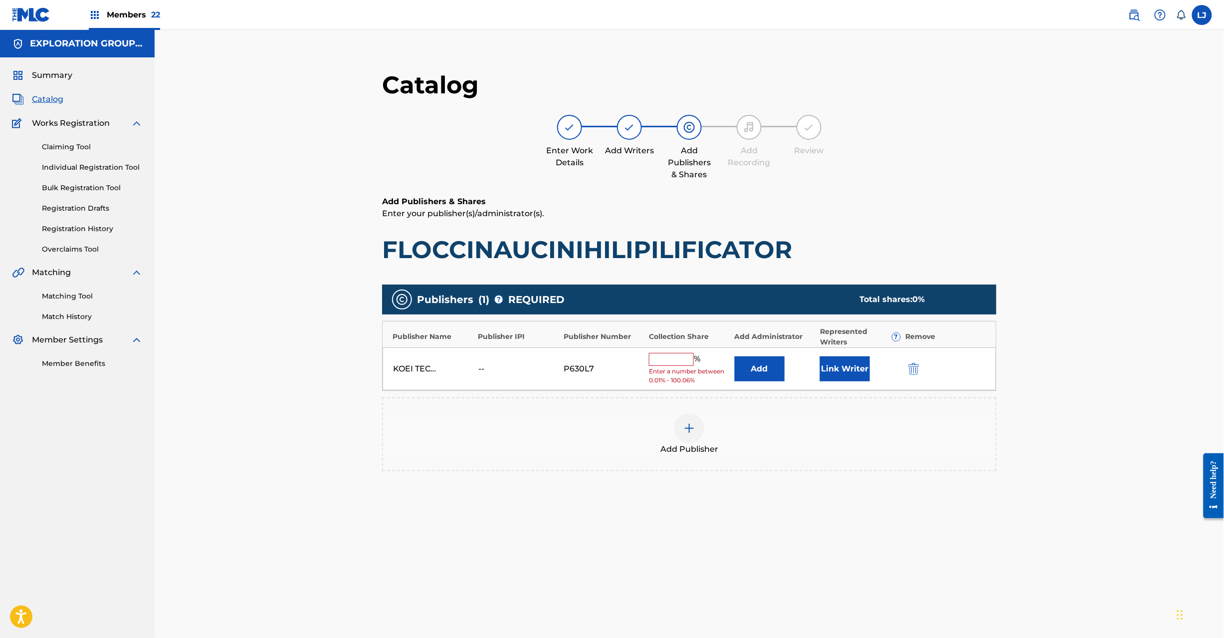
click at [755, 363] on button "Add" at bounding box center [760, 368] width 50 height 25
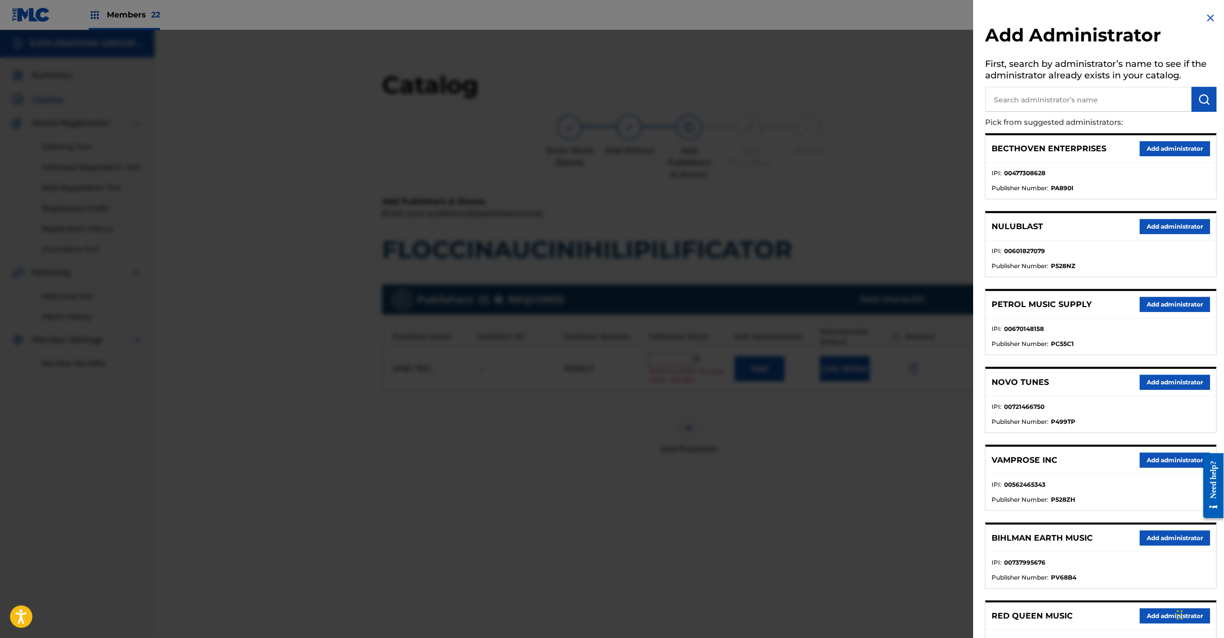
click at [1102, 96] on input "text" at bounding box center [1089, 99] width 207 height 25
paste input "Exploration Group LLC"
type input "Exploration Group LLC"
click at [1202, 88] on button "submit" at bounding box center [1204, 99] width 25 height 25
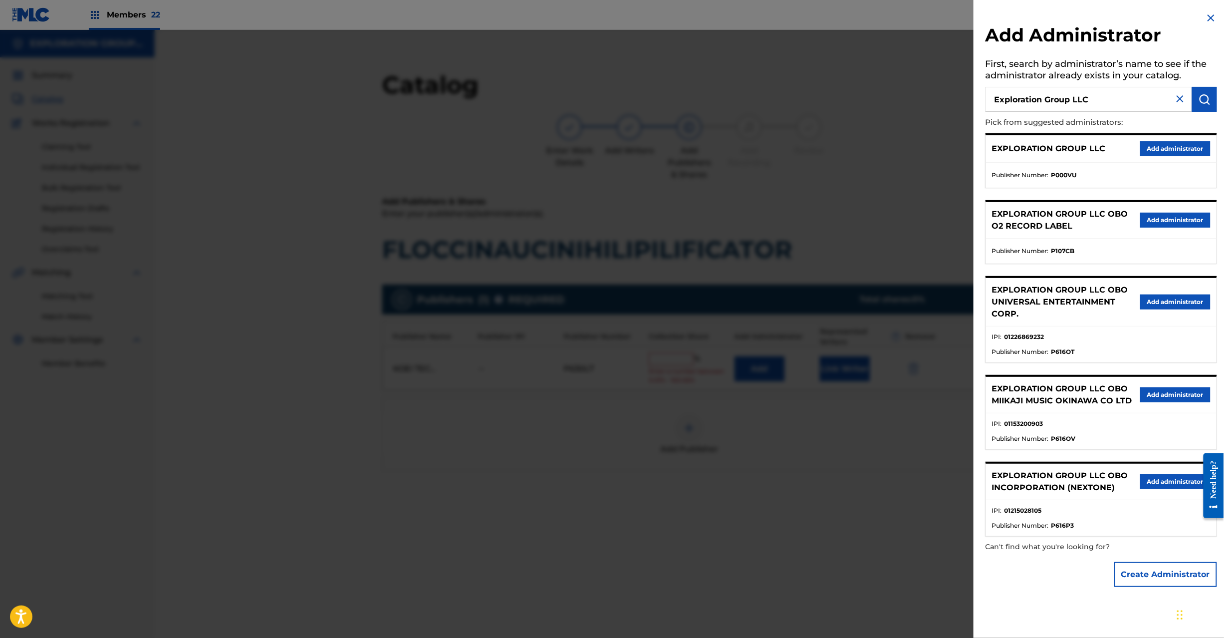
click at [1171, 146] on button "Add administrator" at bounding box center [1176, 148] width 70 height 15
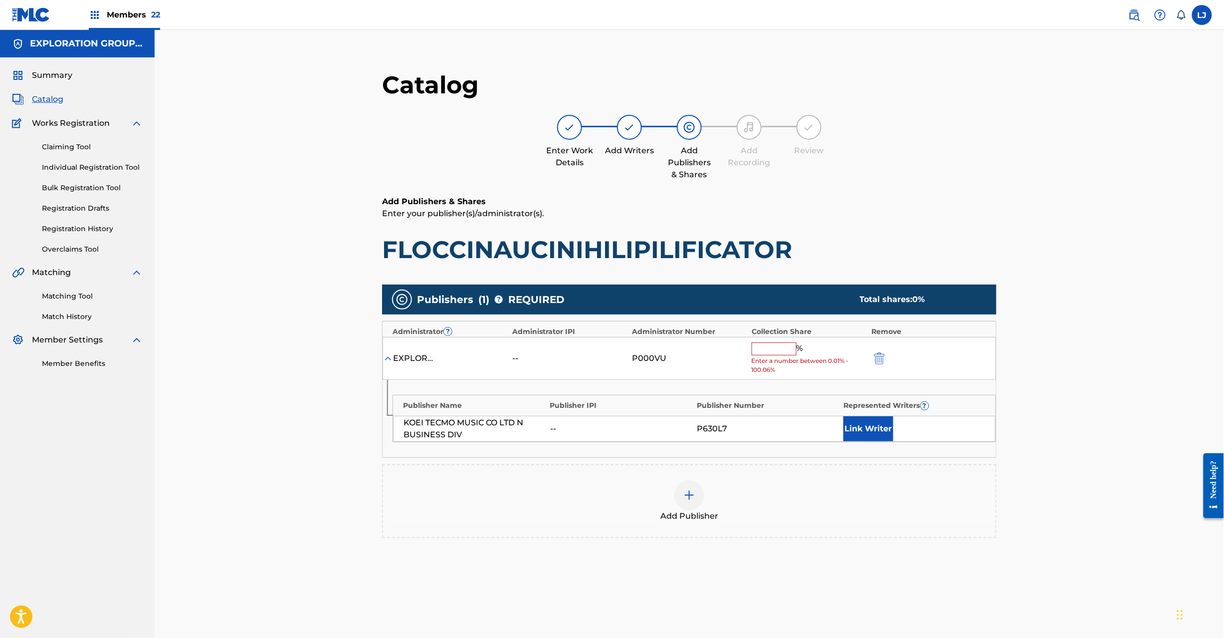
click at [775, 354] on input "text" at bounding box center [774, 348] width 45 height 13
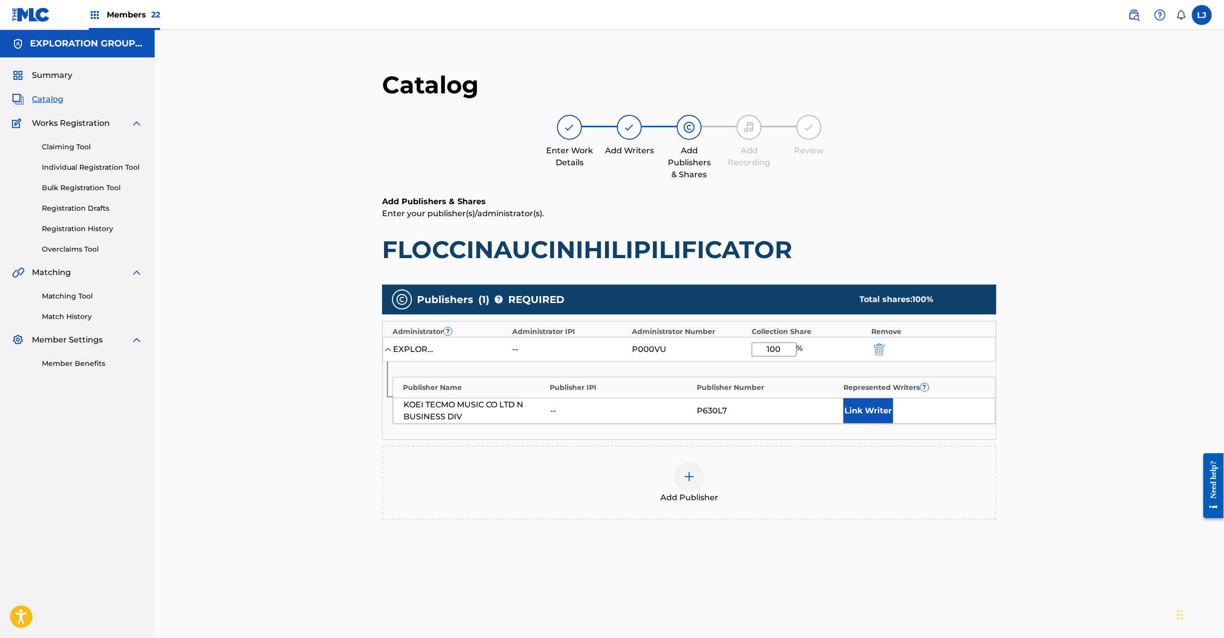
type input "100"
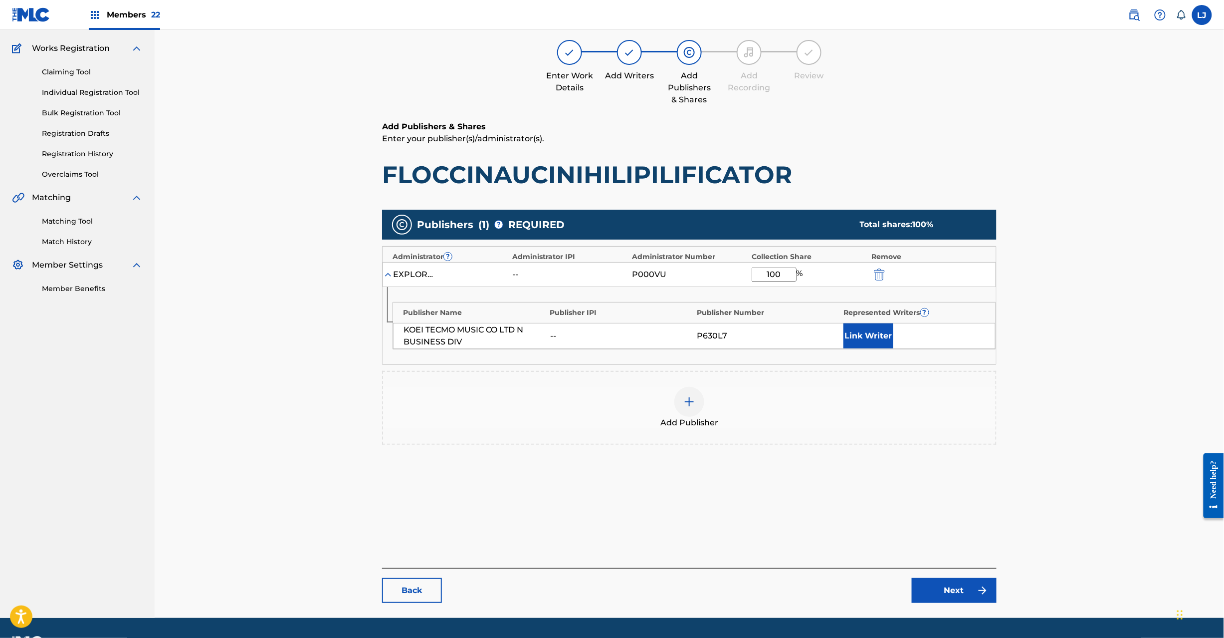
scroll to position [103, 0]
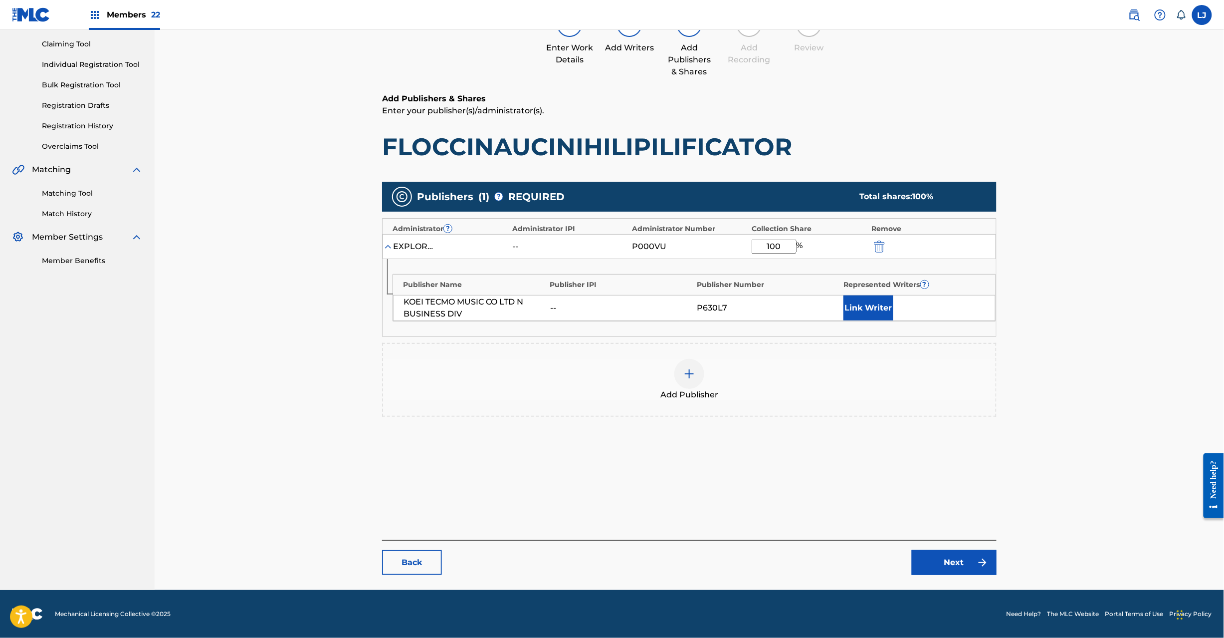
click at [974, 576] on main "Catalog Enter Work Details Add Writers Add Publishers & Shares Add Recording Re…" at bounding box center [689, 271] width 675 height 638
click at [945, 579] on main "Catalog Enter Work Details Add Writers Add Publishers & Shares Add Recording Re…" at bounding box center [689, 271] width 675 height 638
click at [938, 561] on link "Next" at bounding box center [954, 562] width 85 height 25
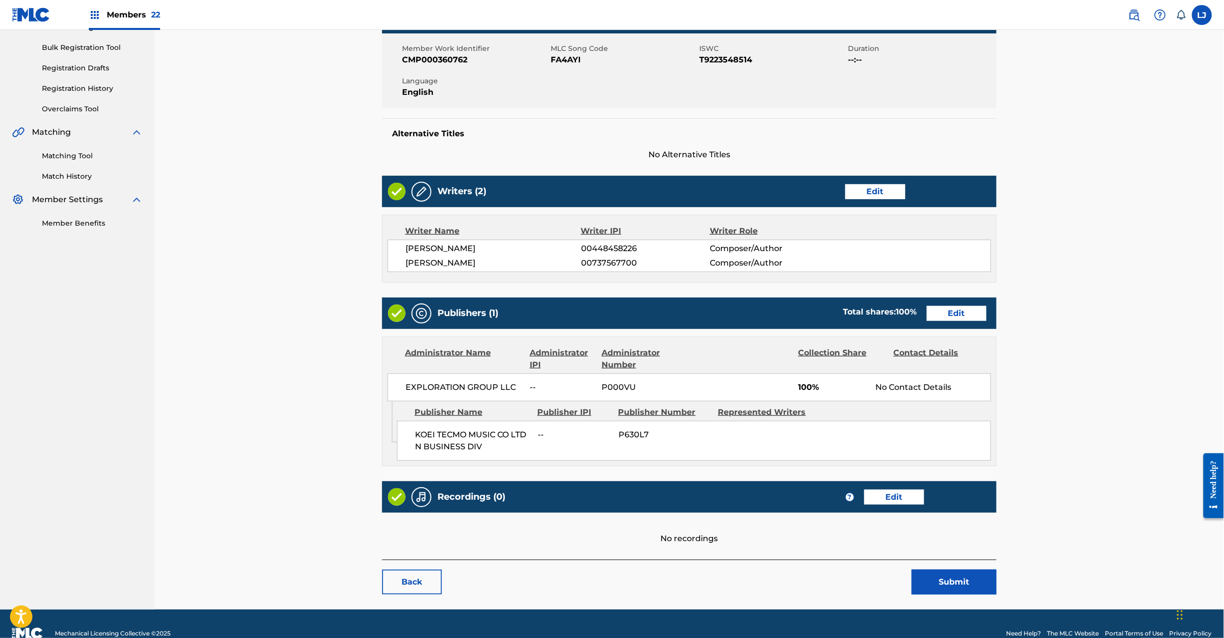
scroll to position [161, 0]
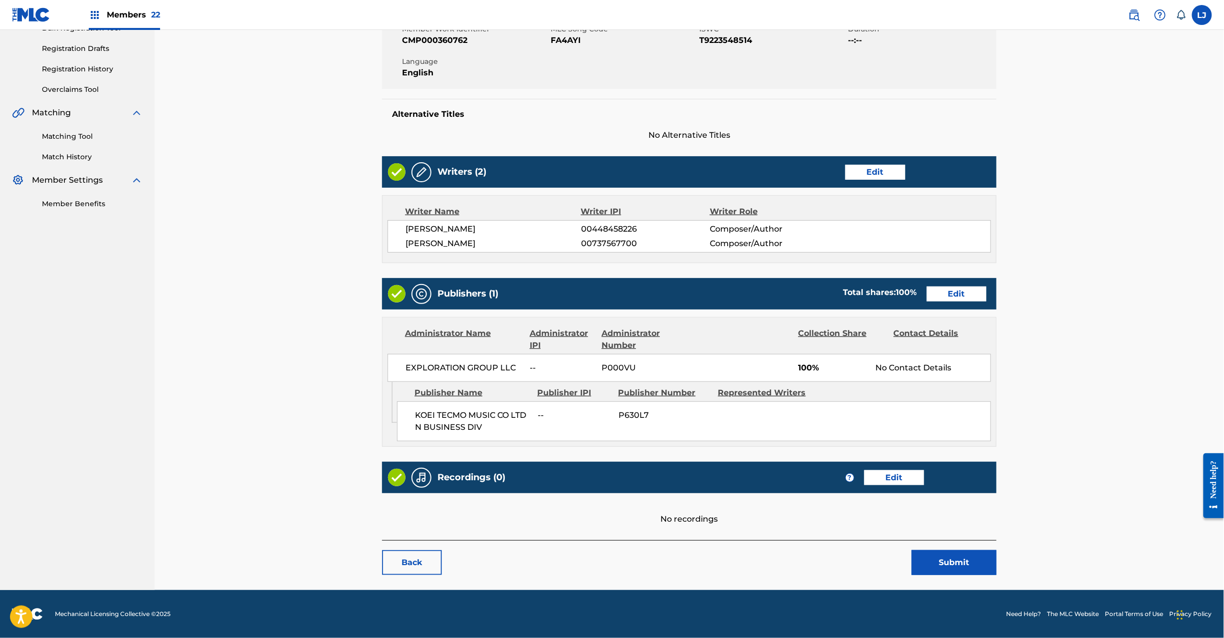
click at [958, 563] on button "Submit" at bounding box center [954, 562] width 85 height 25
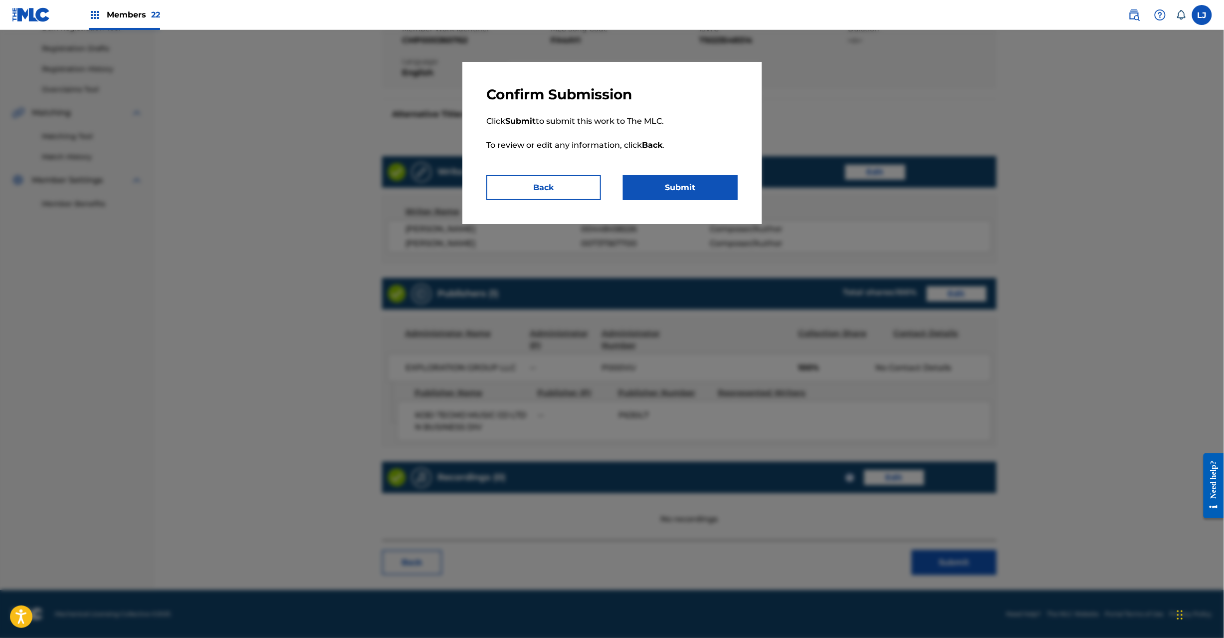
click at [688, 205] on div "Confirm Submission Click Submit to submit this work to The MLC. To review or ed…" at bounding box center [612, 143] width 299 height 162
drag, startPoint x: 686, startPoint y: 200, endPoint x: 683, endPoint y: 185, distance: 15.8
click at [683, 188] on div "Confirm Submission Click Submit to submit this work to The MLC. To review or ed…" at bounding box center [612, 143] width 299 height 162
click at [683, 185] on button "Submit" at bounding box center [680, 187] width 115 height 25
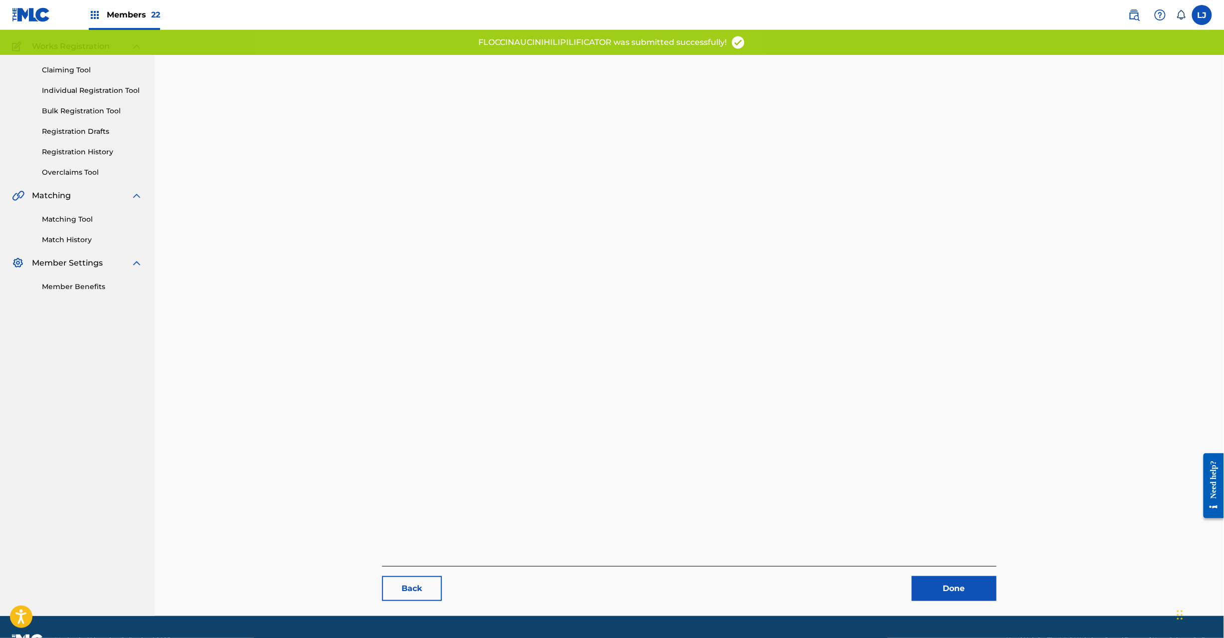
scroll to position [103, 0]
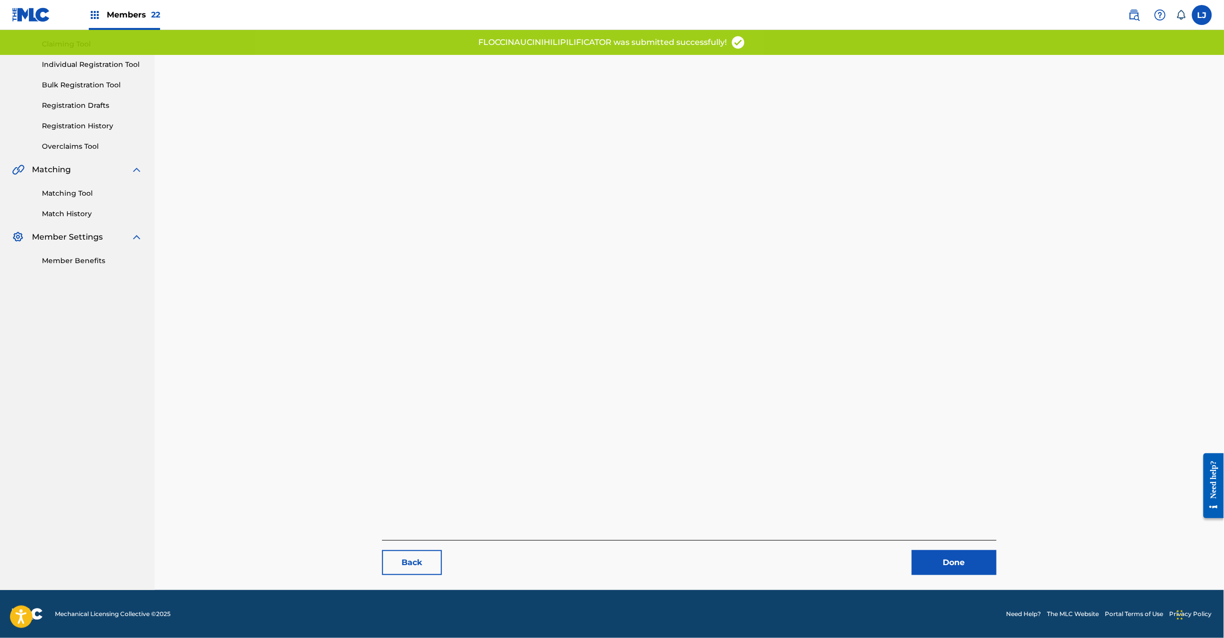
click at [951, 557] on link "Done" at bounding box center [954, 562] width 85 height 25
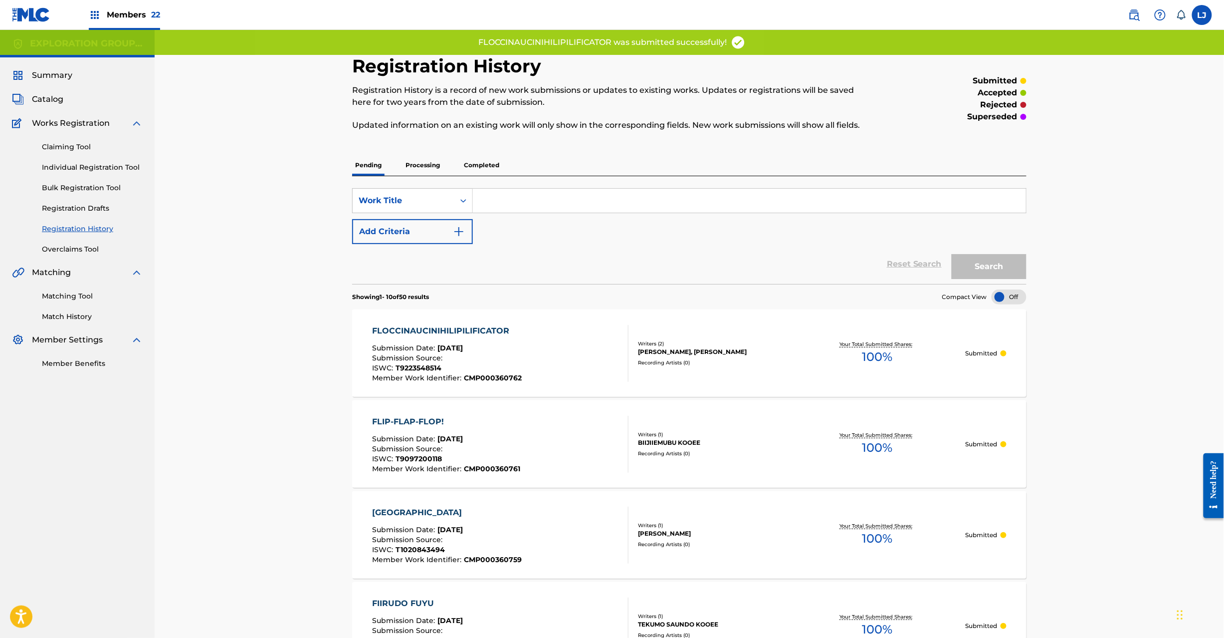
click at [43, 98] on span "Catalog" at bounding box center [47, 99] width 31 height 12
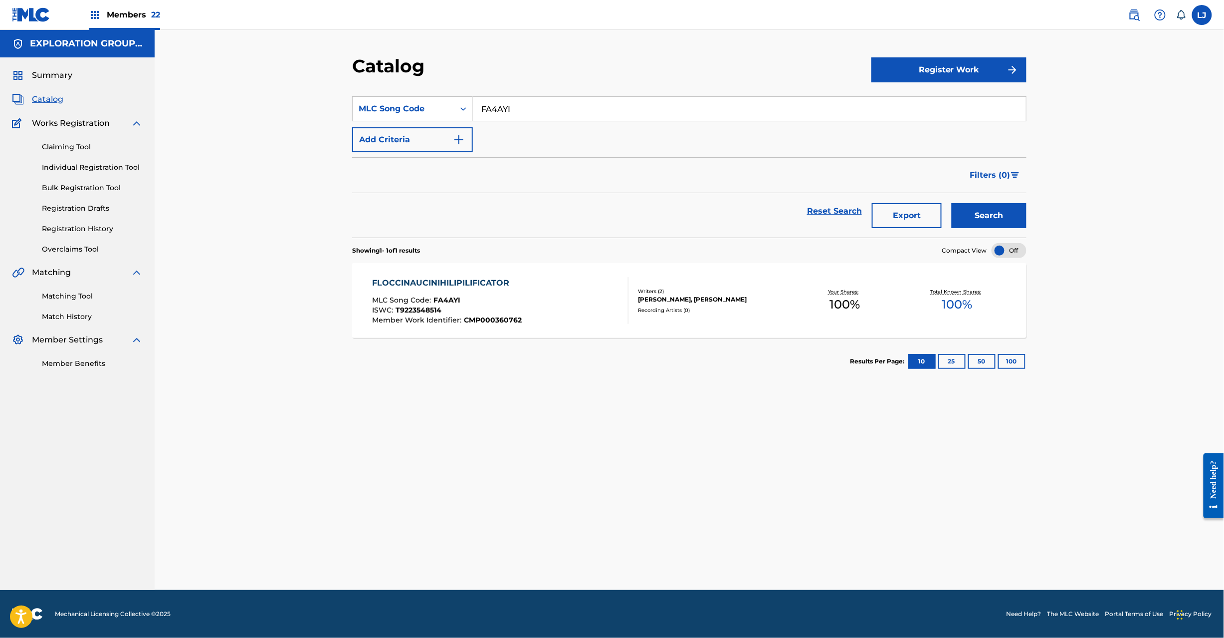
click at [525, 104] on input "FA4AYI" at bounding box center [749, 109] width 553 height 24
click at [533, 306] on div "FLOCCINAUCINIHILIPILIFICATOR MLC Song Code : FA4AYI ISWC : T9223548514 Member W…" at bounding box center [501, 300] width 256 height 47
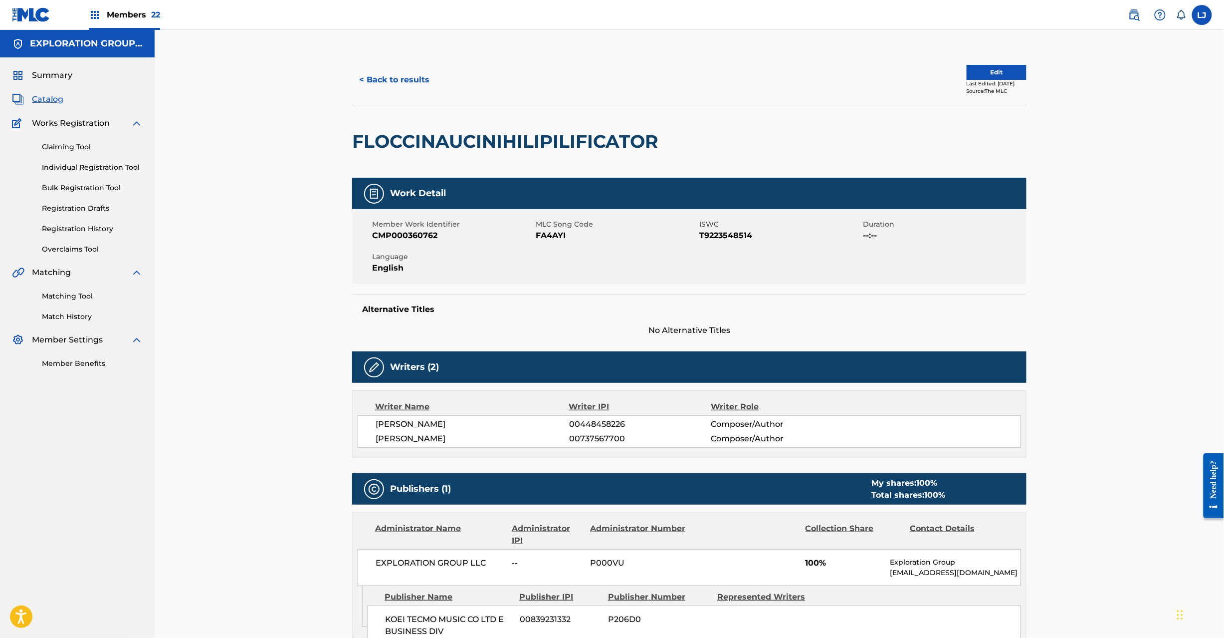
click at [76, 224] on link "Registration History" at bounding box center [92, 229] width 101 height 10
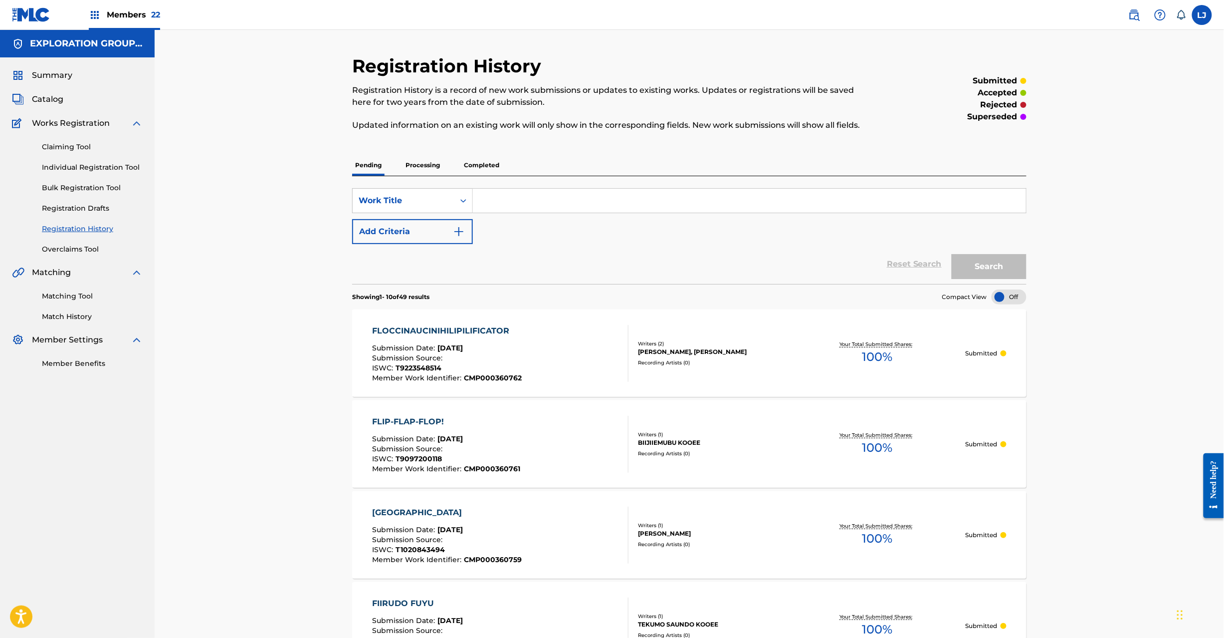
click at [565, 364] on div "FLOCCINAUCINIHILIPILIFICATOR Submission Date : [DATE] Submission Source : ISWC …" at bounding box center [501, 353] width 256 height 57
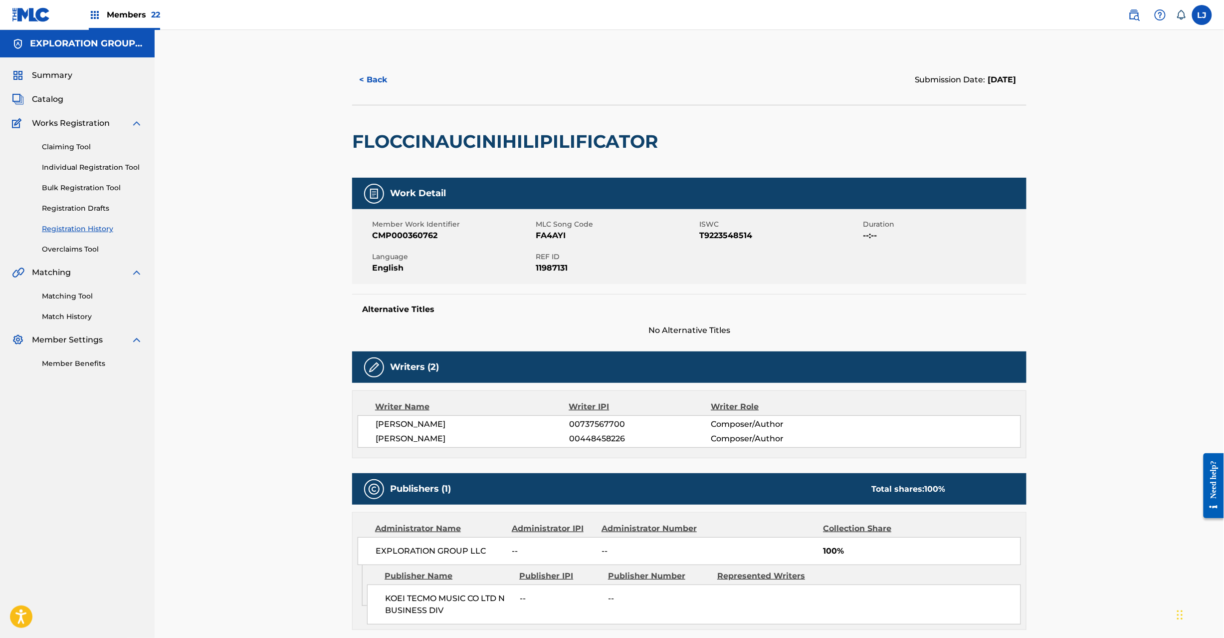
click at [358, 70] on button "< Back" at bounding box center [382, 79] width 60 height 25
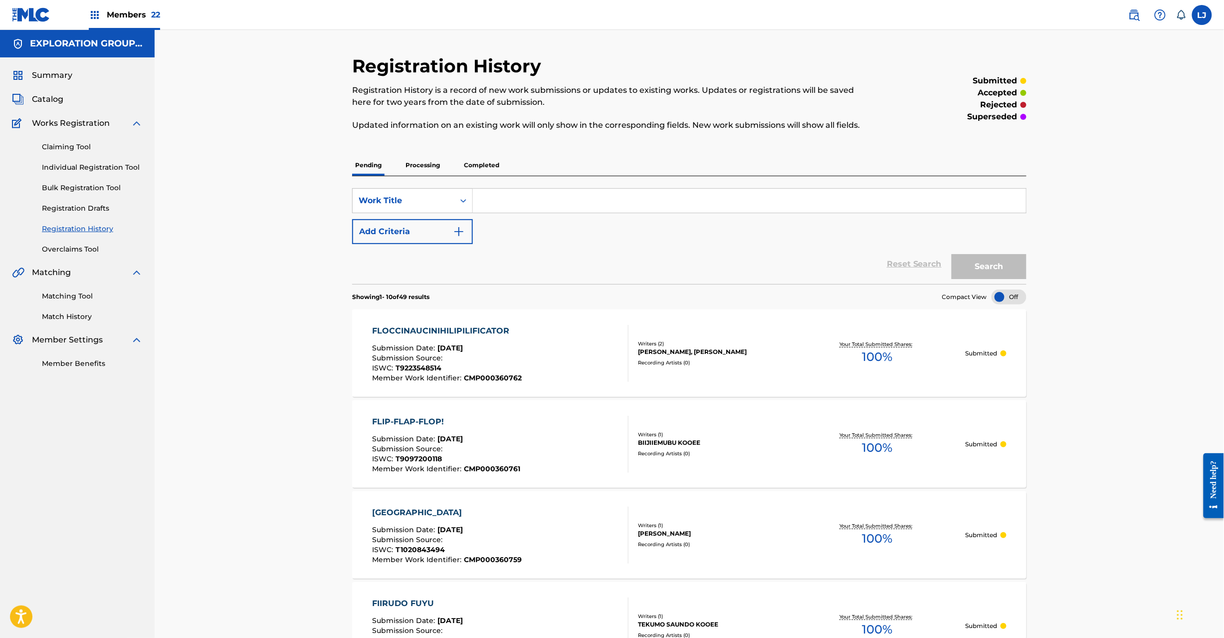
click at [63, 91] on div "Summary Catalog Works Registration Claiming Tool Individual Registration Tool B…" at bounding box center [77, 218] width 155 height 323
click at [56, 94] on span "Catalog" at bounding box center [47, 99] width 31 height 12
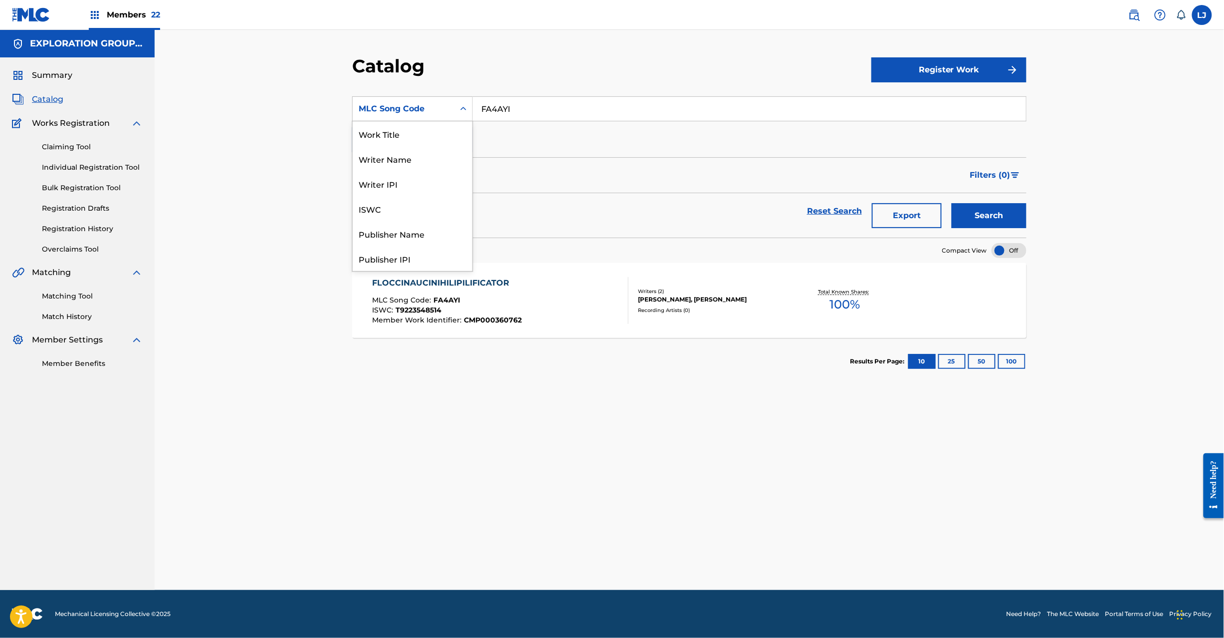
click at [405, 116] on div "MLC Song Code" at bounding box center [404, 108] width 102 height 19
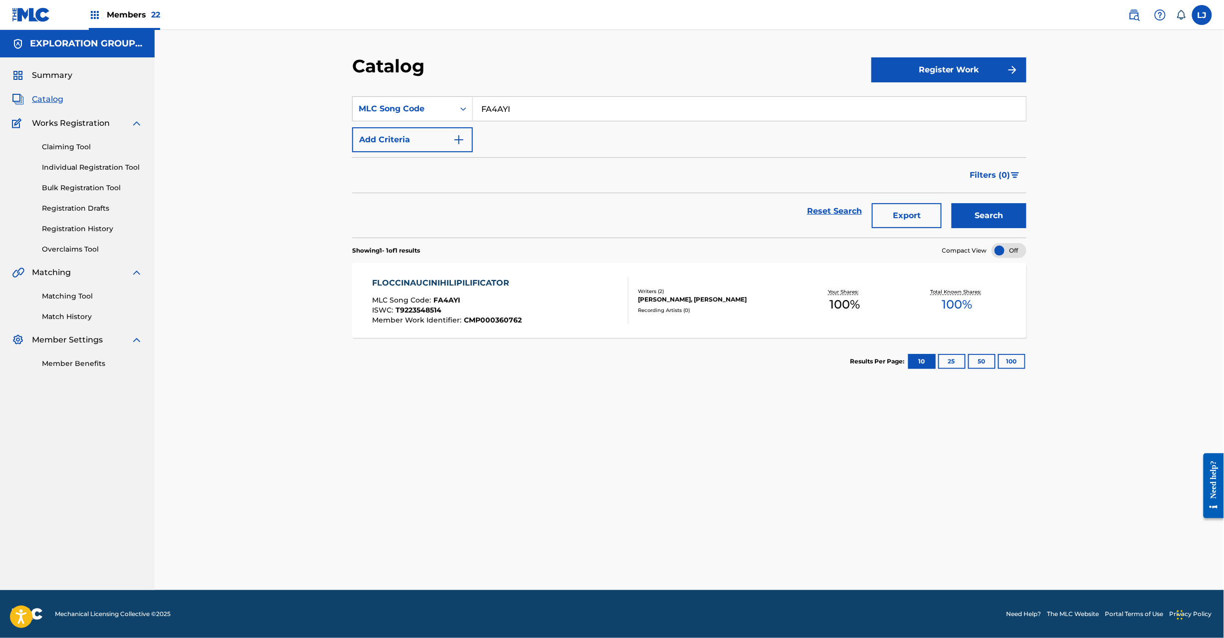
click at [477, 314] on div "ISWC : T9223548514" at bounding box center [448, 311] width 150 height 10
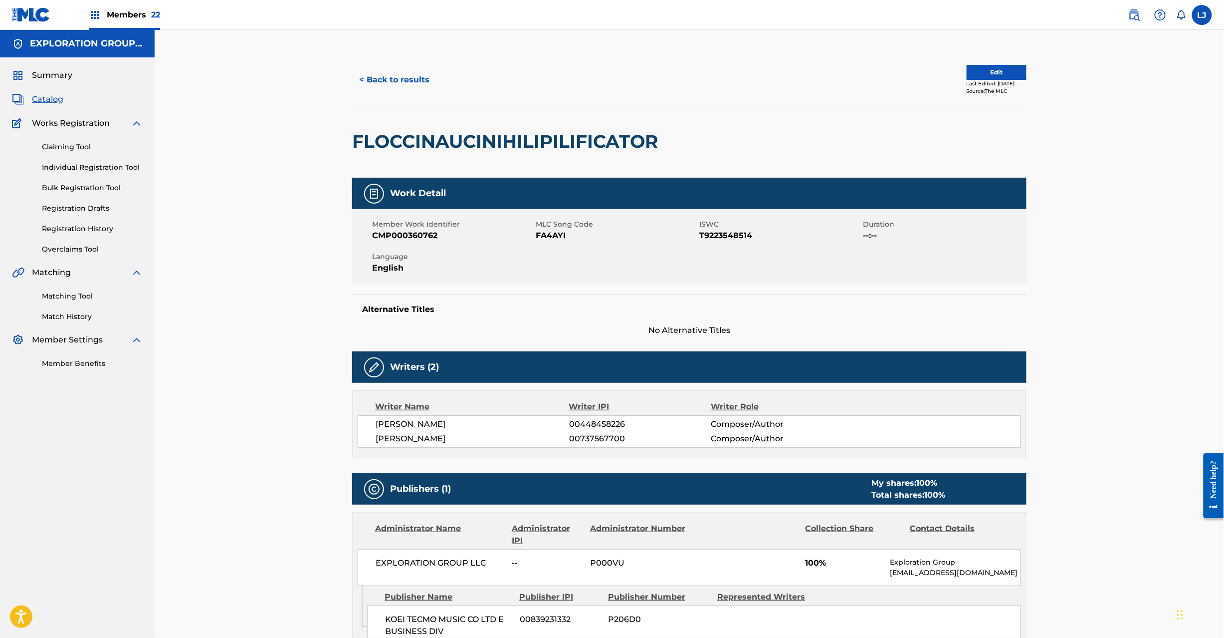
click at [86, 224] on link "Registration History" at bounding box center [92, 229] width 101 height 10
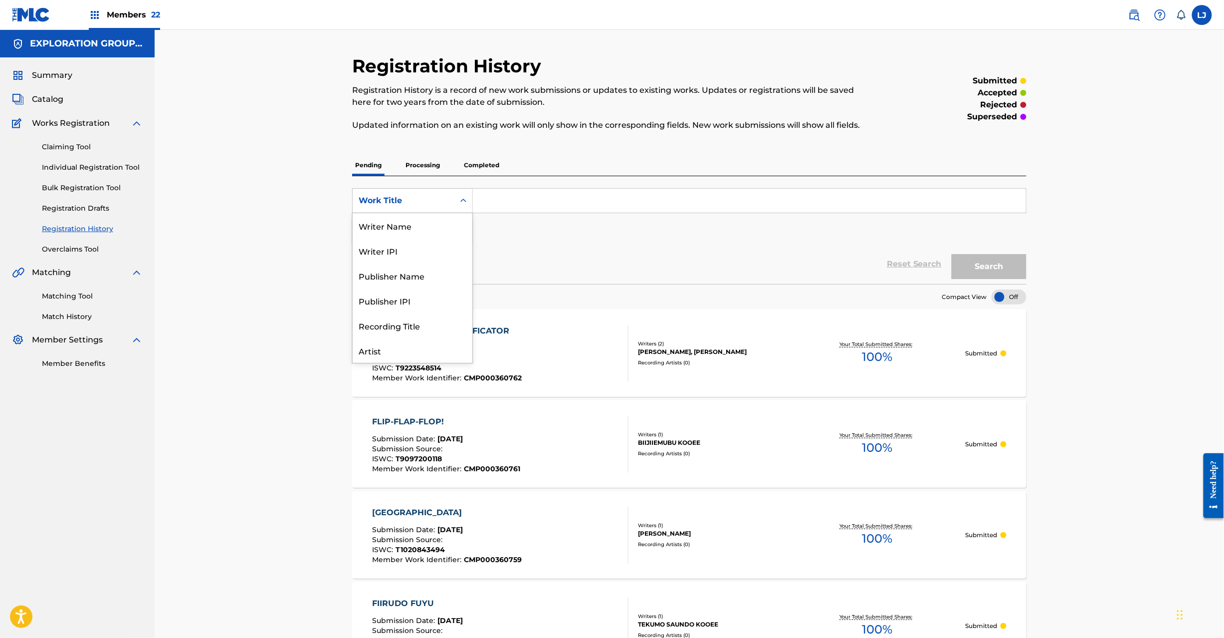
scroll to position [50, 0]
drag, startPoint x: 471, startPoint y: 196, endPoint x: 488, endPoint y: 196, distance: 16.5
click at [488, 196] on div "SearchWithCriteria31fe3838-1d70-439c-a6e0-d0314e89fb32 8 results available. Use…" at bounding box center [689, 200] width 675 height 25
click at [488, 196] on input "Search Form" at bounding box center [749, 201] width 553 height 24
click at [531, 348] on div "FLOCCINAUCINIHILIPILIFICATOR Submission Date : [DATE] Submission Source : ISWC …" at bounding box center [501, 353] width 256 height 57
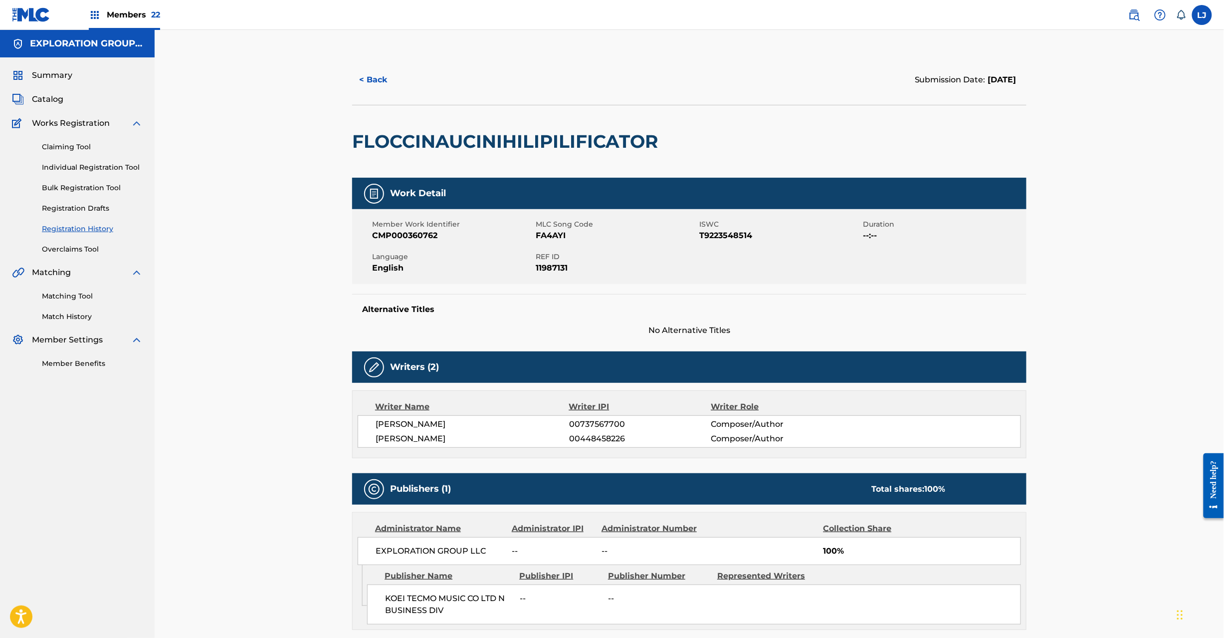
click at [61, 98] on span "Catalog" at bounding box center [47, 99] width 31 height 12
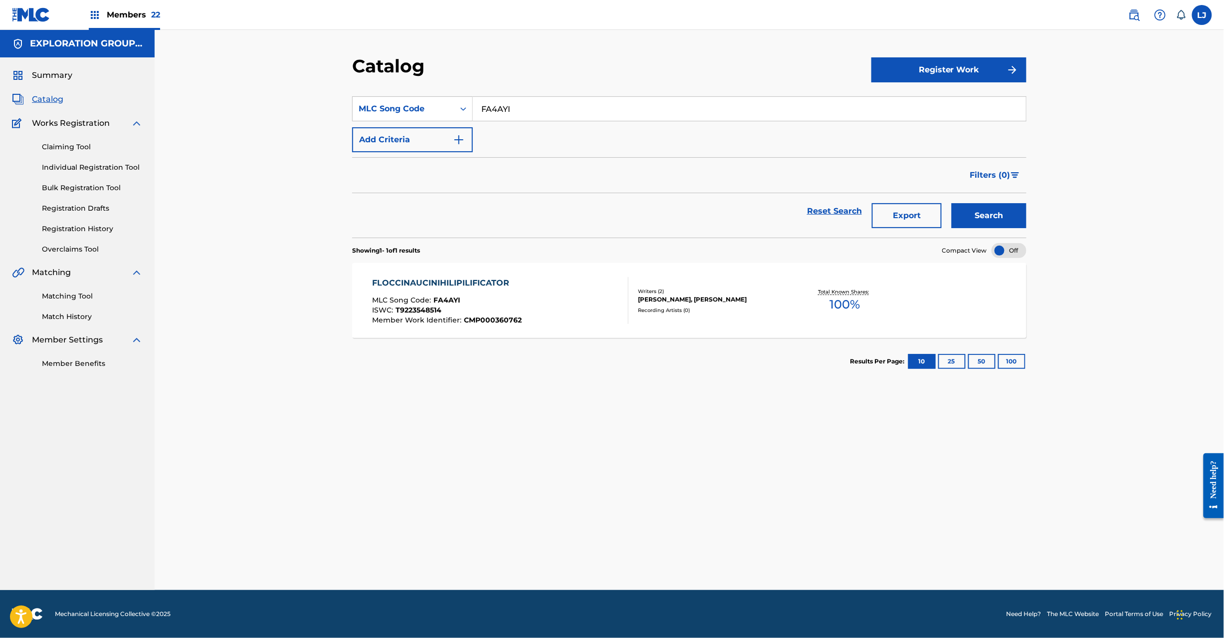
click at [505, 110] on input "FA4AYI" at bounding box center [749, 109] width 553 height 24
paste input "E"
type input "FA4AYE"
click at [953, 214] on button "Search" at bounding box center [989, 215] width 75 height 25
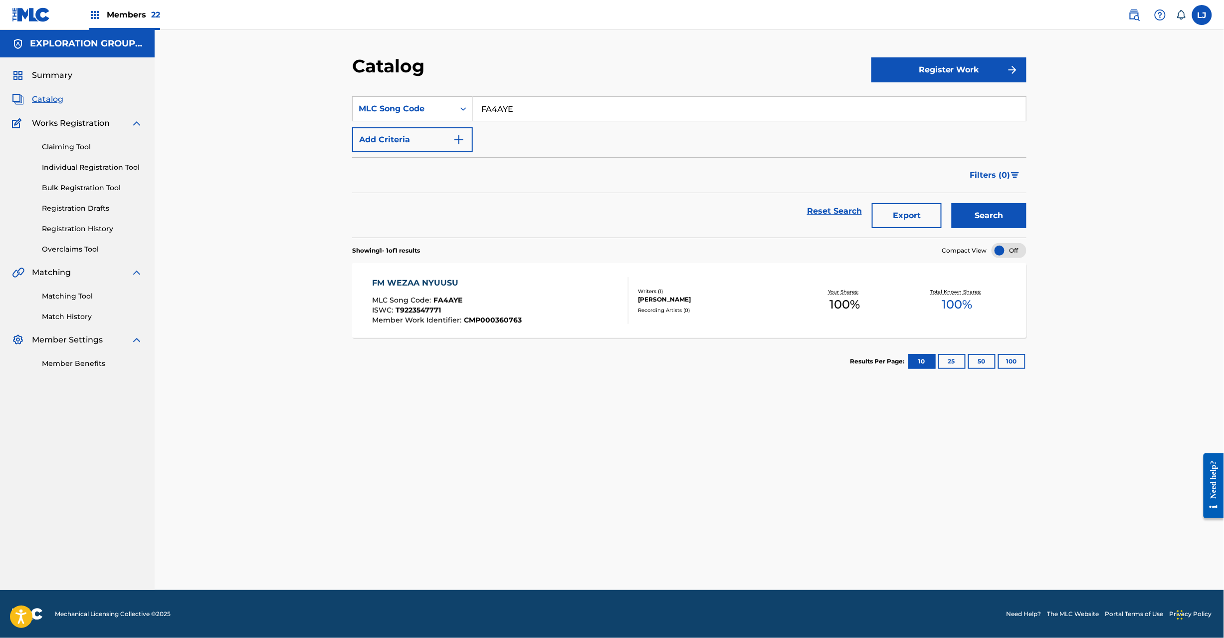
click at [515, 279] on div "FM WEZAA NYUUSU" at bounding box center [448, 283] width 150 height 12
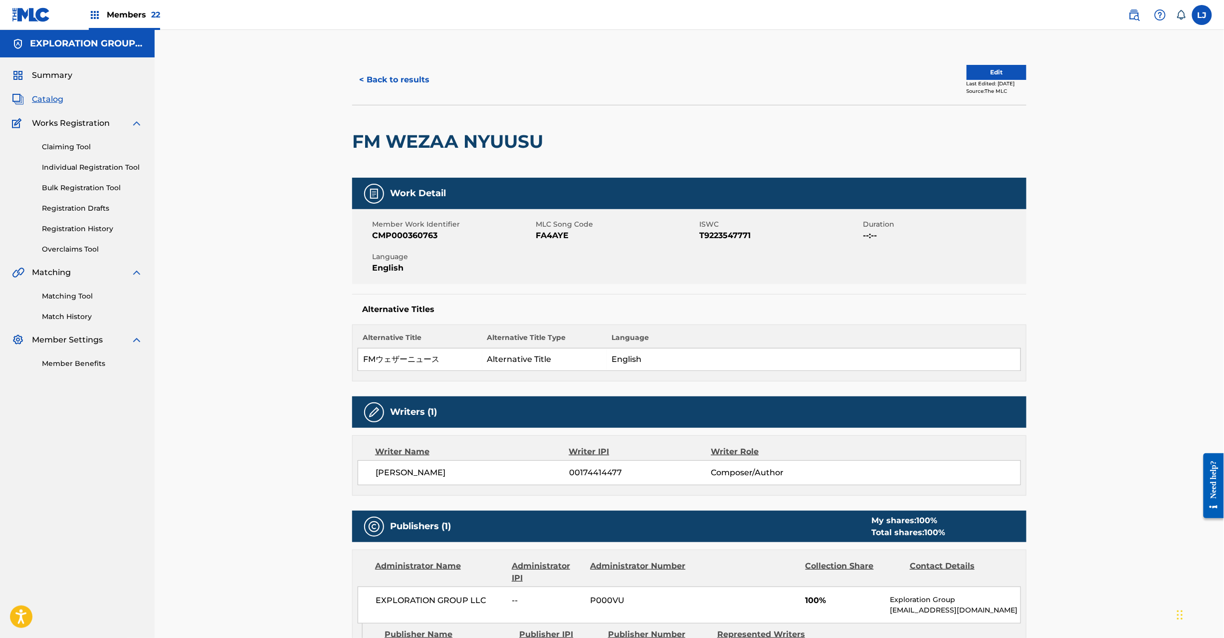
click at [1001, 77] on button "Edit" at bounding box center [997, 72] width 60 height 15
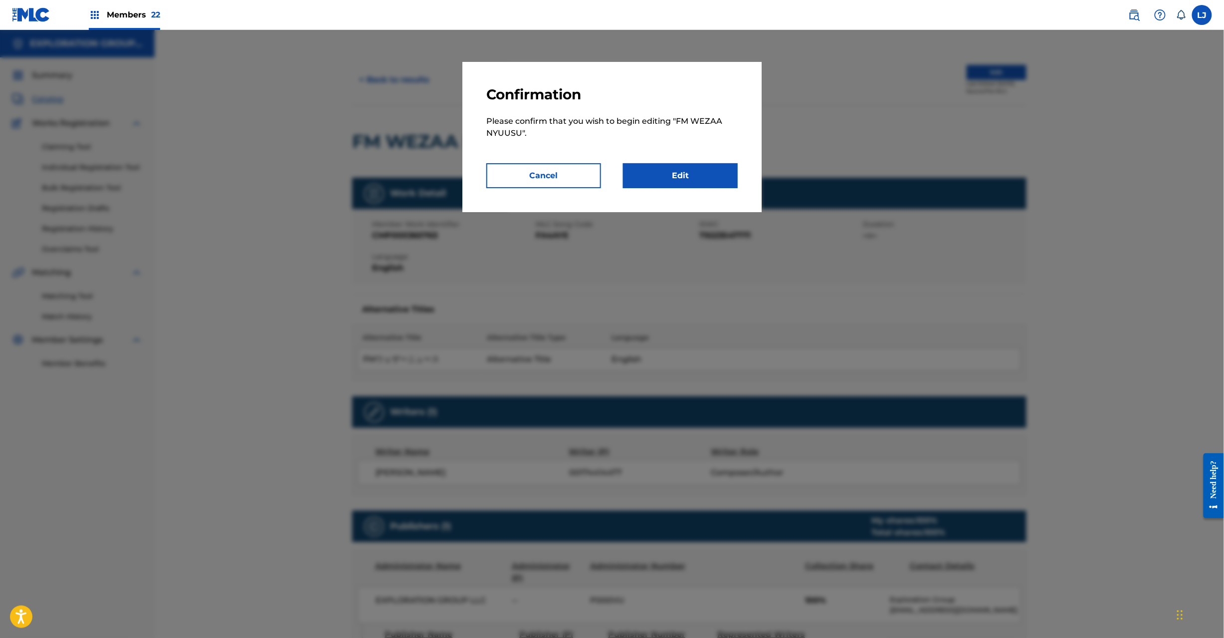
click at [727, 165] on link "Edit" at bounding box center [680, 175] width 115 height 25
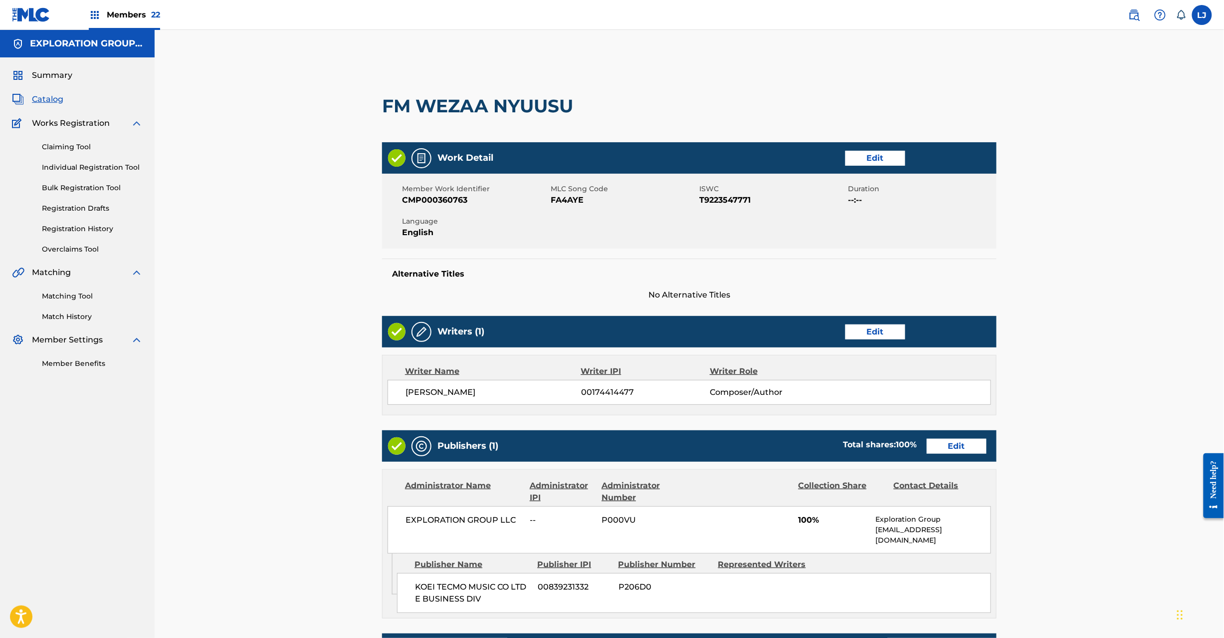
click at [949, 440] on link "Edit" at bounding box center [957, 446] width 60 height 15
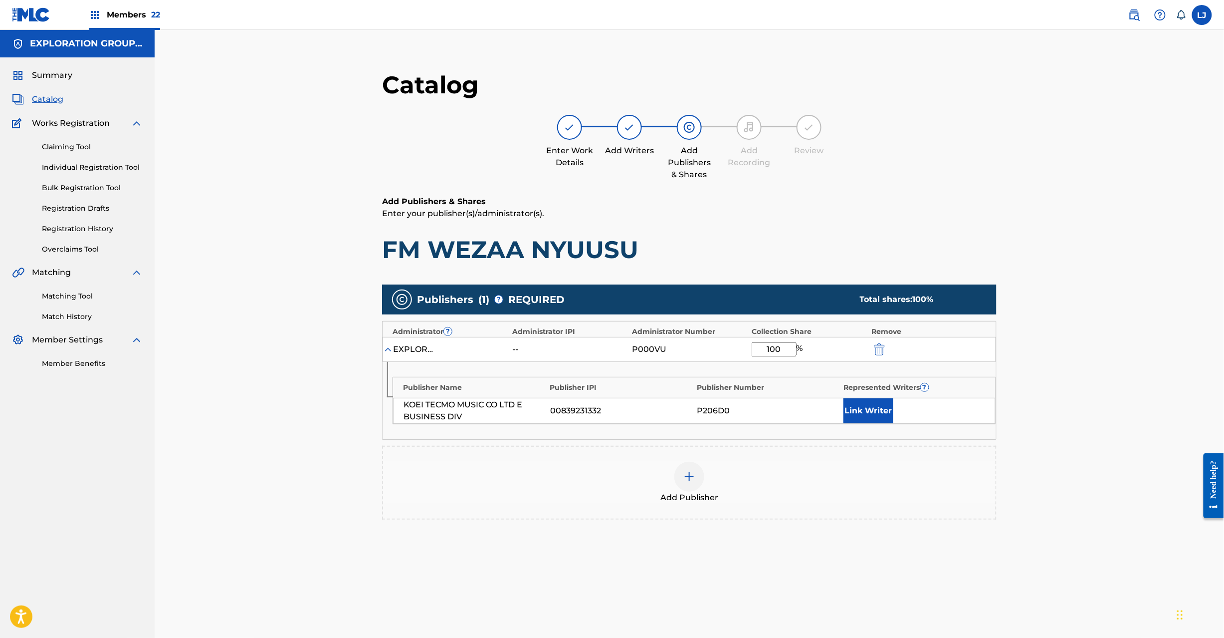
click at [888, 352] on div at bounding box center [893, 348] width 45 height 11
click at [877, 348] on img "submit" at bounding box center [879, 349] width 11 height 12
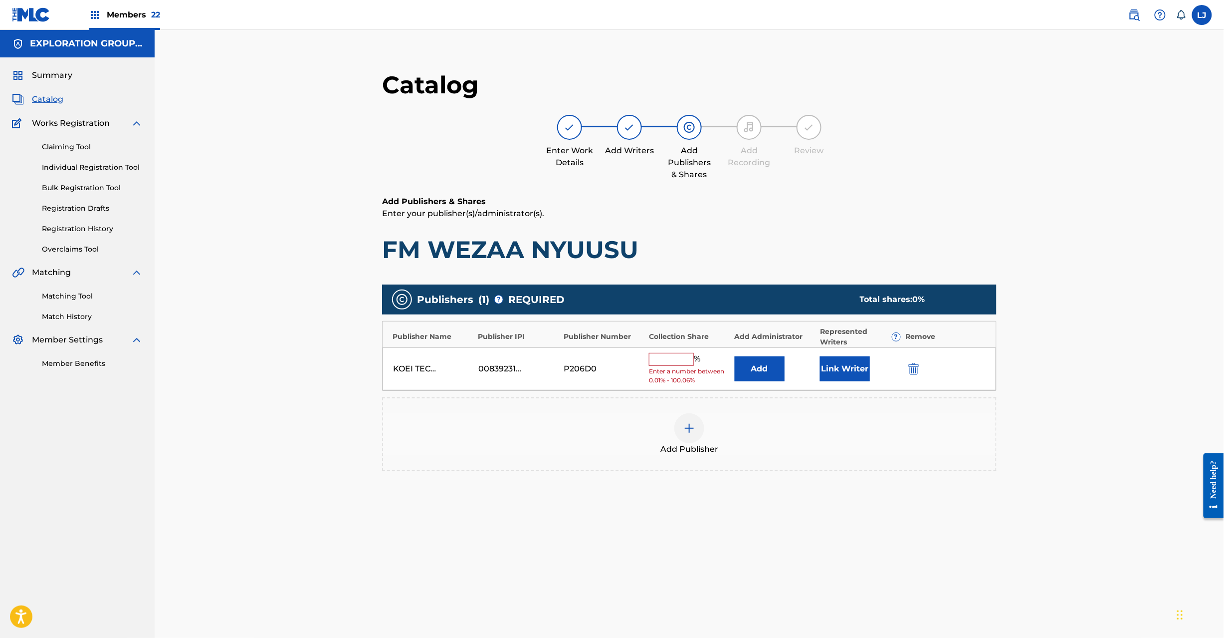
click at [916, 367] on img "submit" at bounding box center [914, 369] width 11 height 12
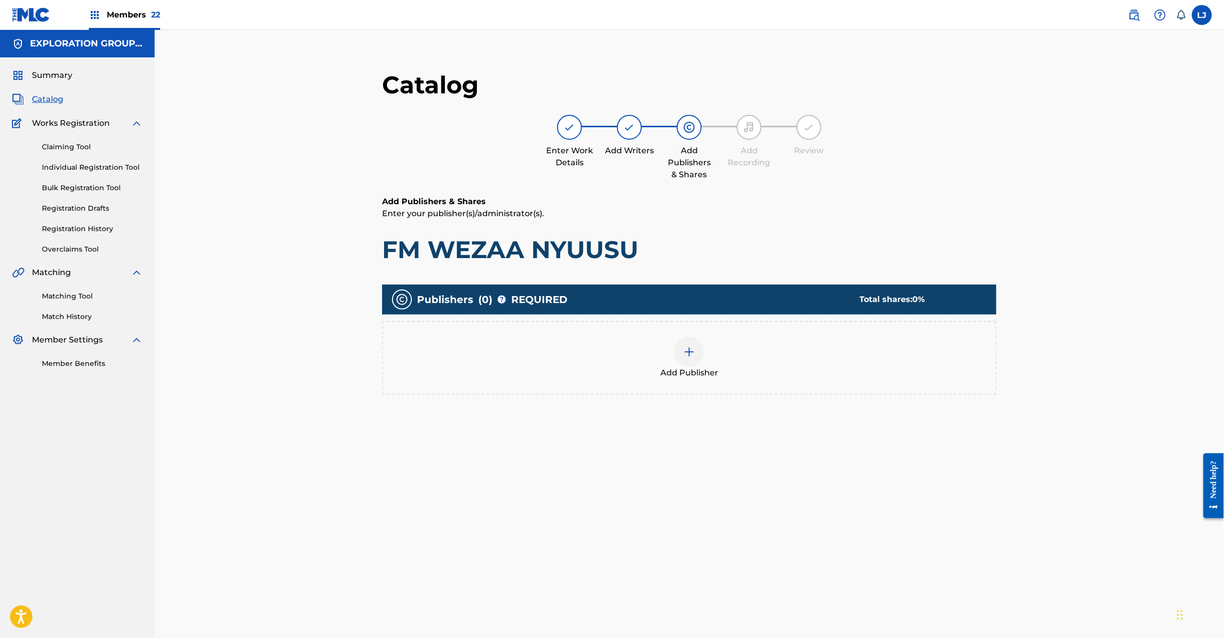
click at [706, 352] on div "Add Publisher" at bounding box center [689, 358] width 613 height 42
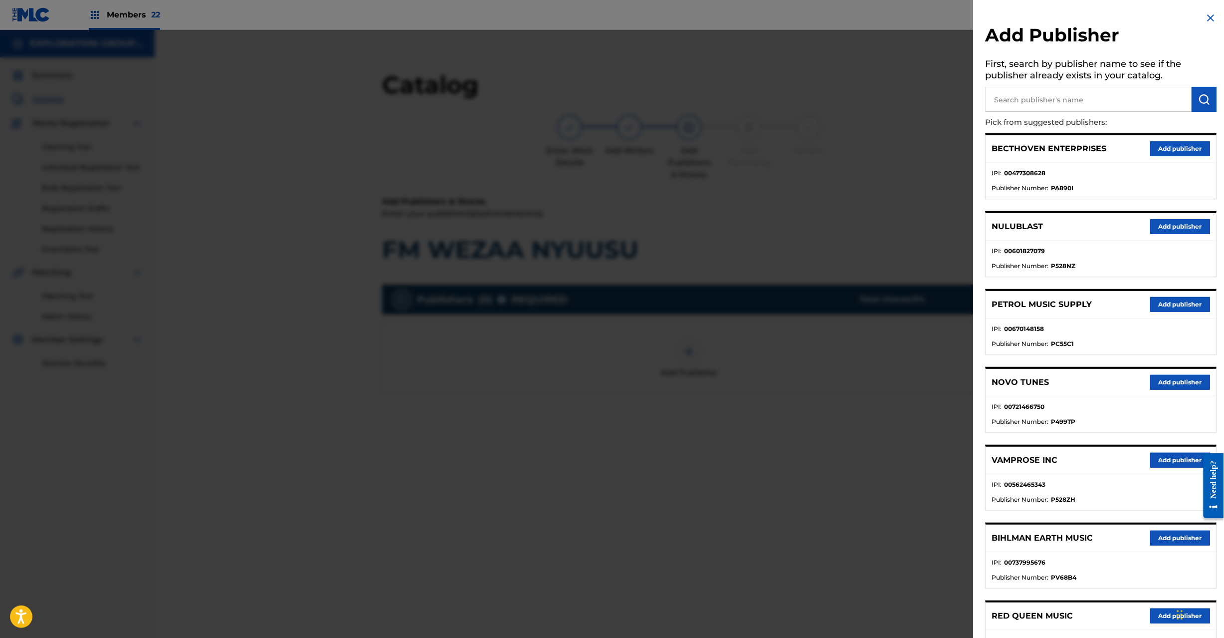
drag, startPoint x: 1052, startPoint y: 81, endPoint x: 1052, endPoint y: 94, distance: 13.5
click at [1052, 86] on h5 "First, search by publisher name to see if the publisher already exists in your …" at bounding box center [1101, 70] width 231 height 31
click at [1052, 96] on input "text" at bounding box center [1089, 99] width 207 height 25
paste input "Koei Tecmo Music Co Ltd N Business Div"
type input "Koei Tecmo Music Co Ltd N Business Div"
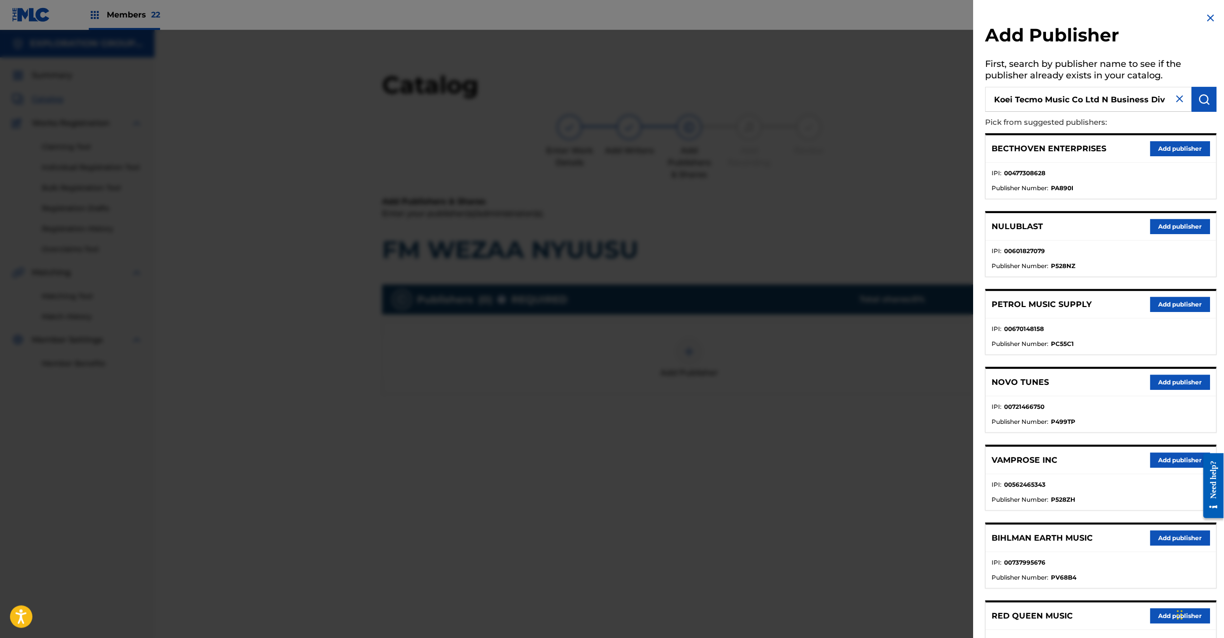
click at [1199, 99] on img "submit" at bounding box center [1205, 99] width 12 height 12
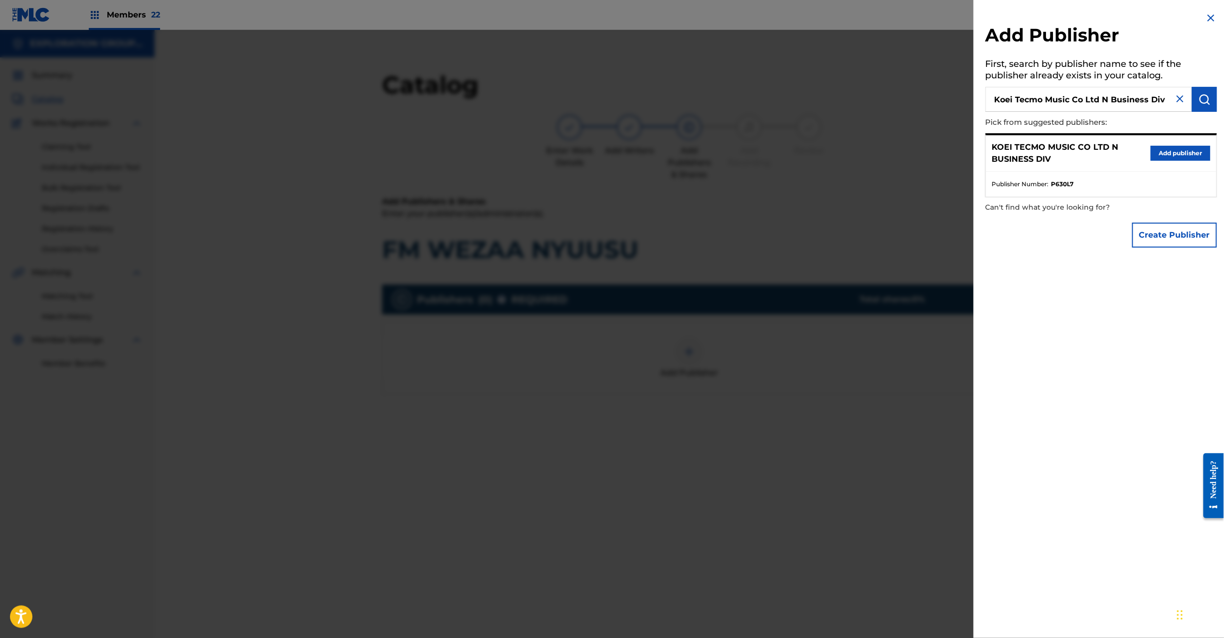
click at [1163, 151] on button "Add publisher" at bounding box center [1181, 153] width 60 height 15
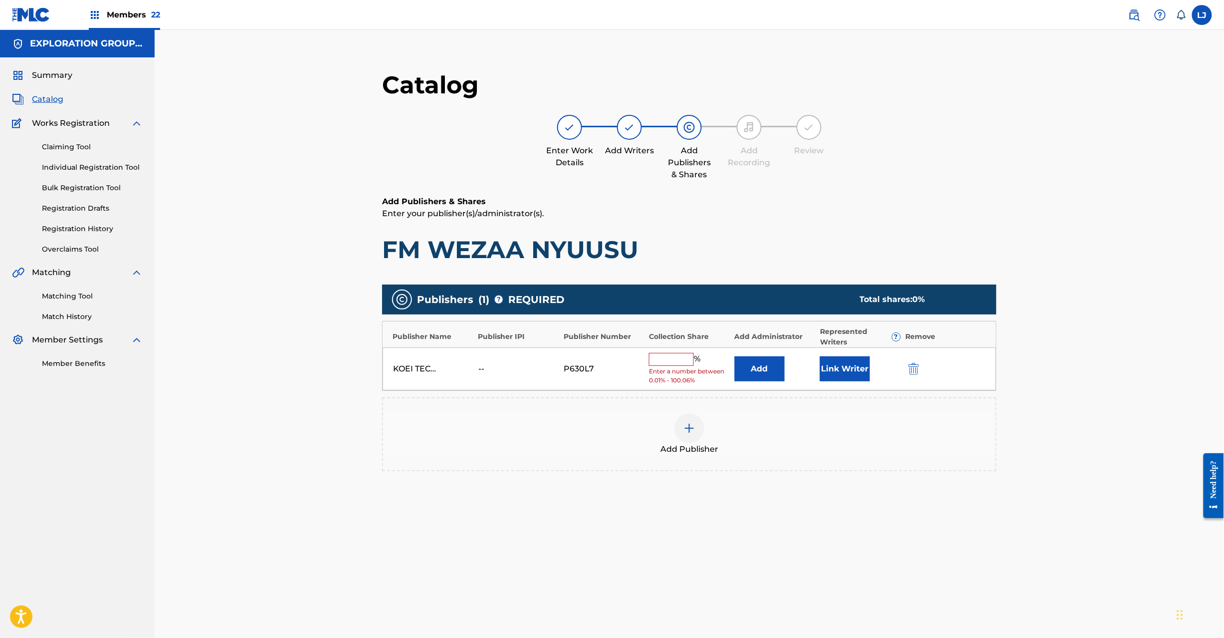
click at [761, 361] on button "Add" at bounding box center [760, 368] width 50 height 25
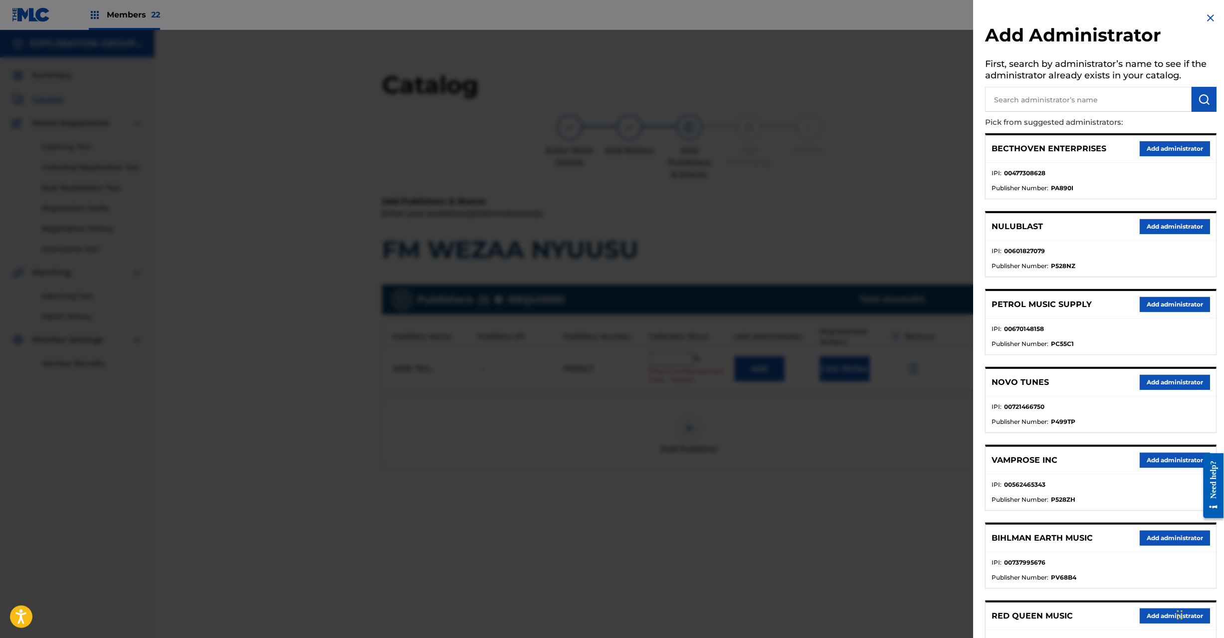
click at [1082, 100] on input "text" at bounding box center [1089, 99] width 207 height 25
paste input "Exploration Group LLC"
click at [1189, 94] on input "Exploration Group LLC" at bounding box center [1089, 99] width 207 height 25
type input "Exploration Group LLC"
click at [1195, 99] on button "submit" at bounding box center [1204, 99] width 25 height 25
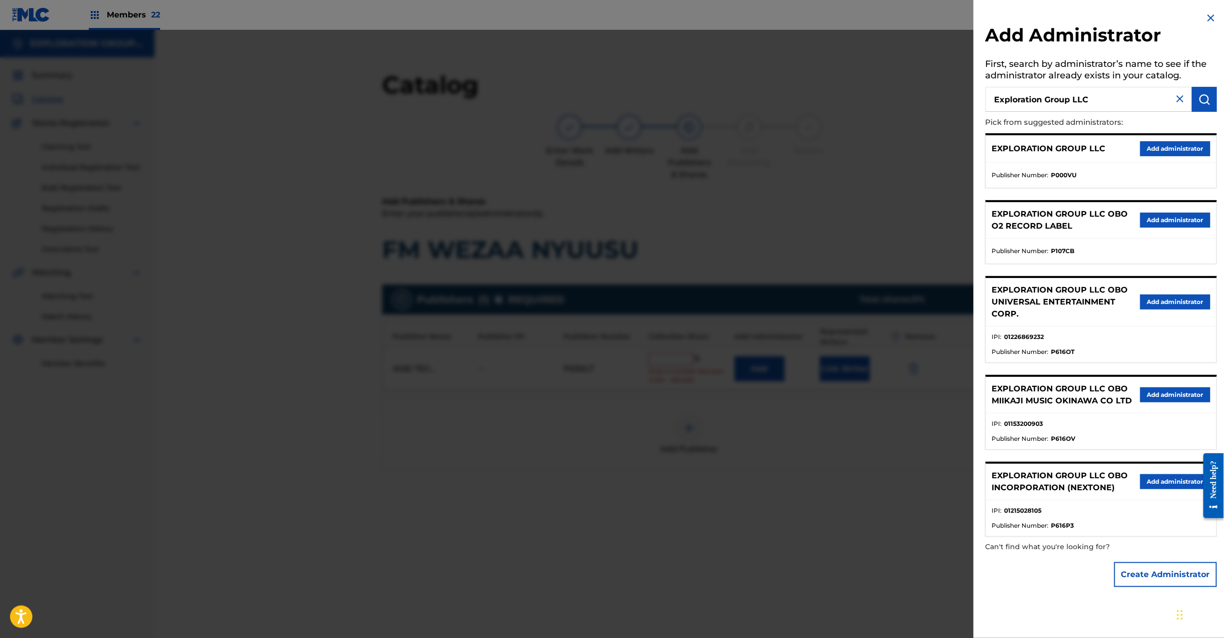
drag, startPoint x: 1158, startPoint y: 146, endPoint x: 1080, endPoint y: 177, distance: 84.7
click at [1158, 146] on button "Add administrator" at bounding box center [1176, 148] width 70 height 15
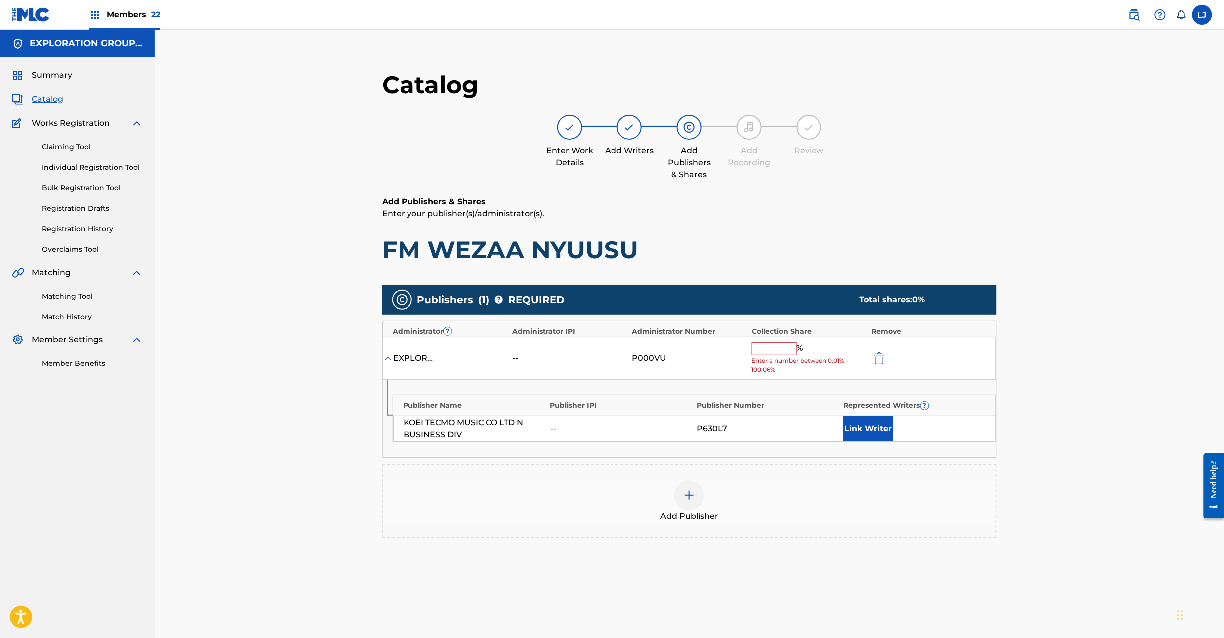
click at [779, 349] on input "text" at bounding box center [774, 348] width 45 height 13
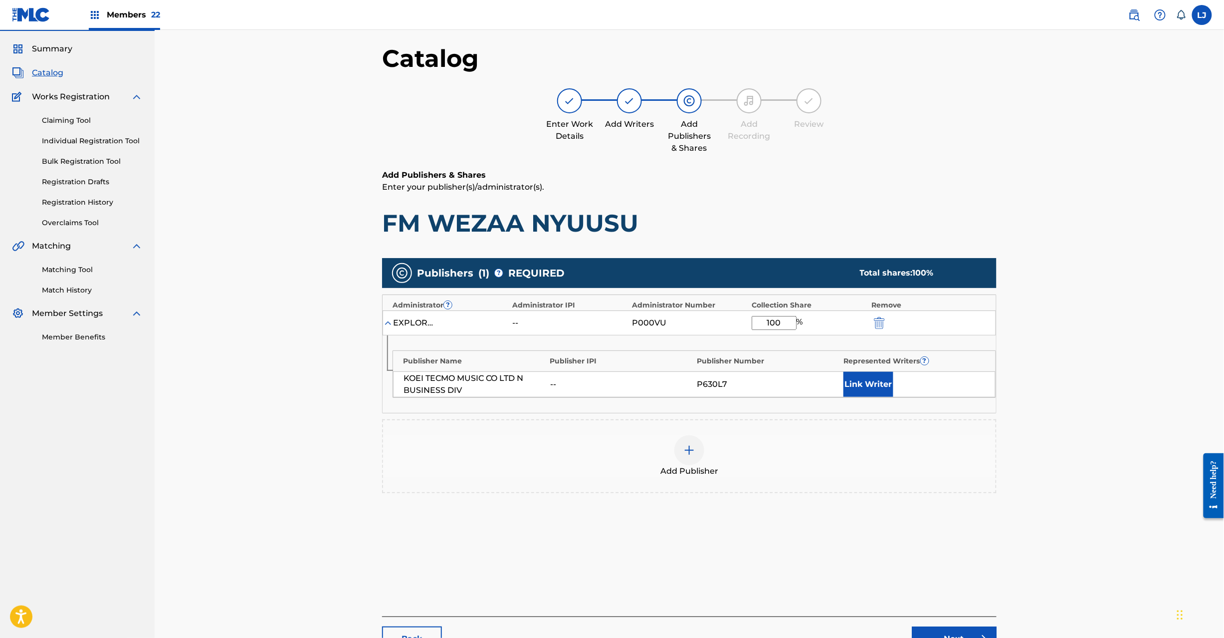
scroll to position [103, 0]
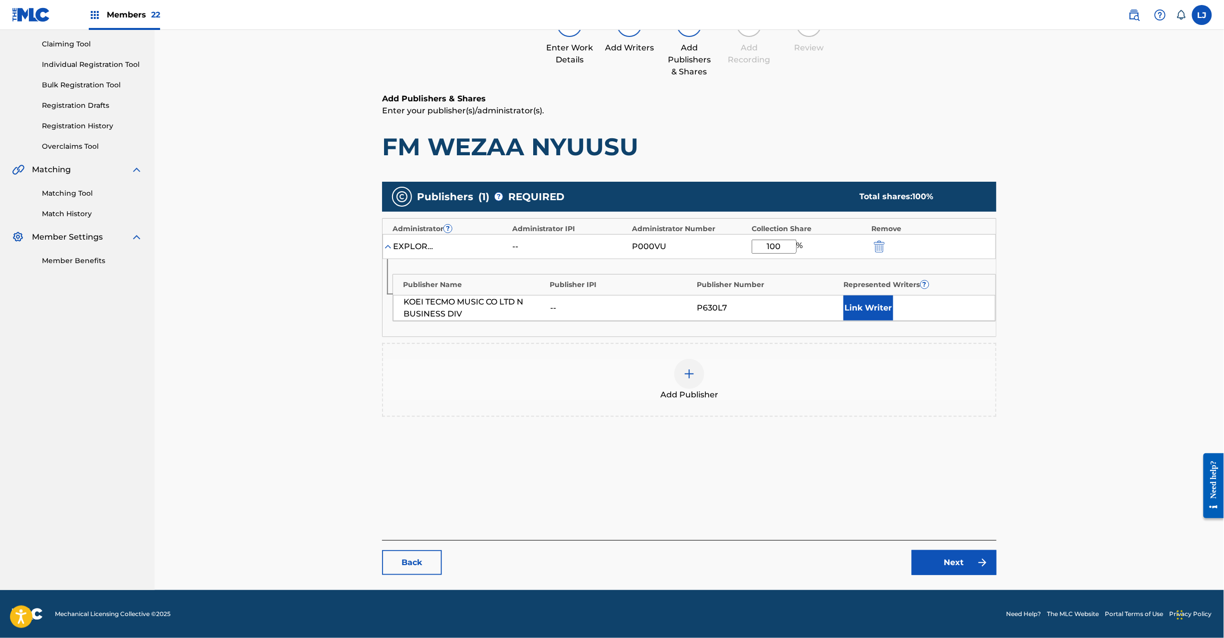
type input "100"
click at [938, 554] on link "Next" at bounding box center [954, 562] width 85 height 25
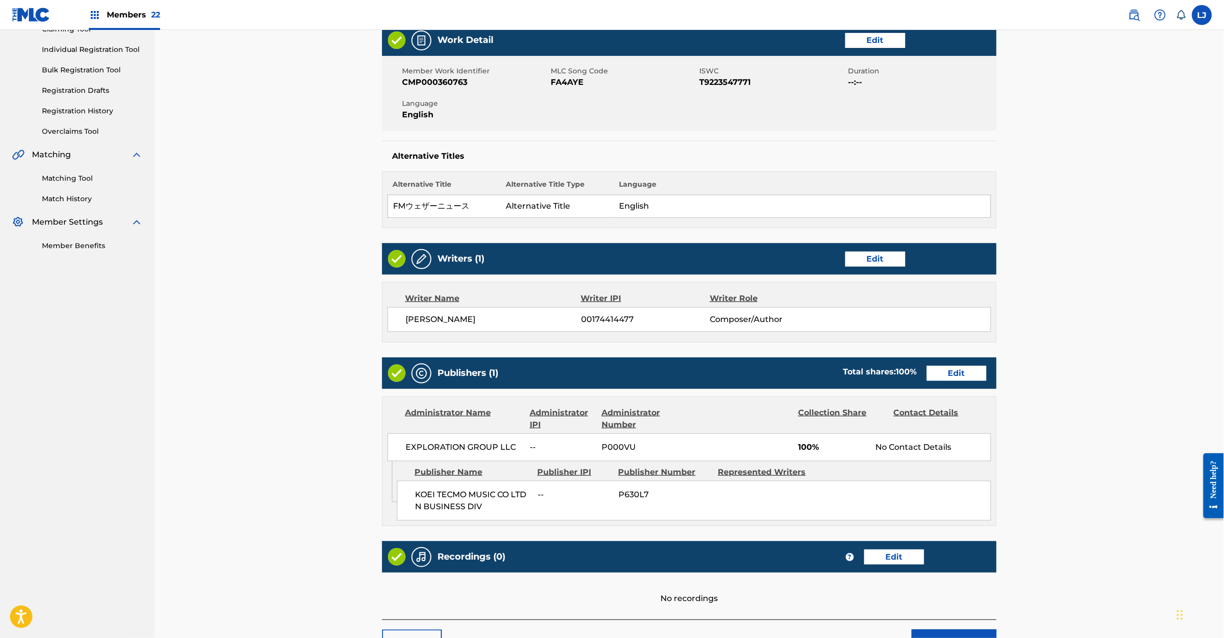
scroll to position [199, 0]
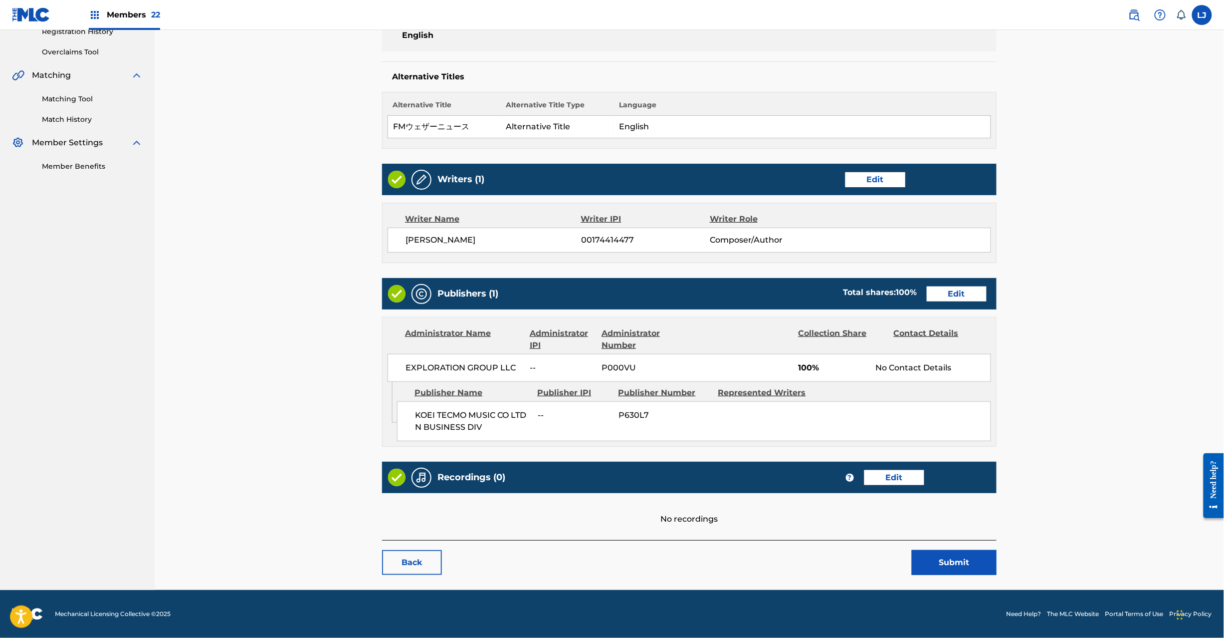
click at [941, 565] on button "Submit" at bounding box center [954, 562] width 85 height 25
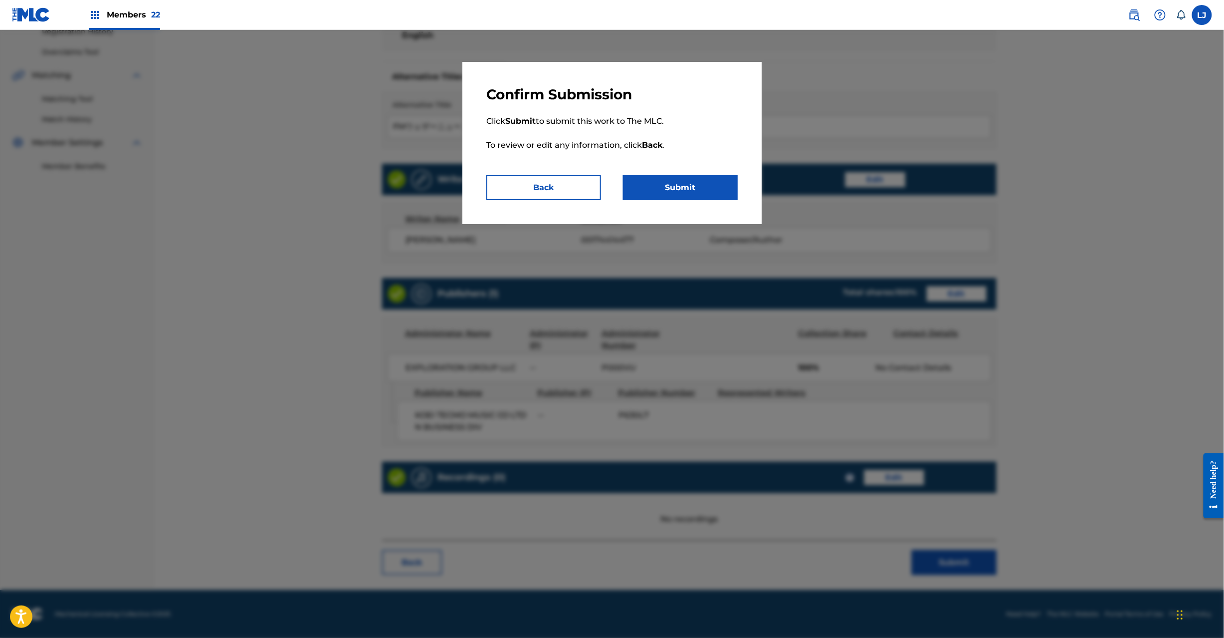
click at [671, 178] on button "Submit" at bounding box center [680, 187] width 115 height 25
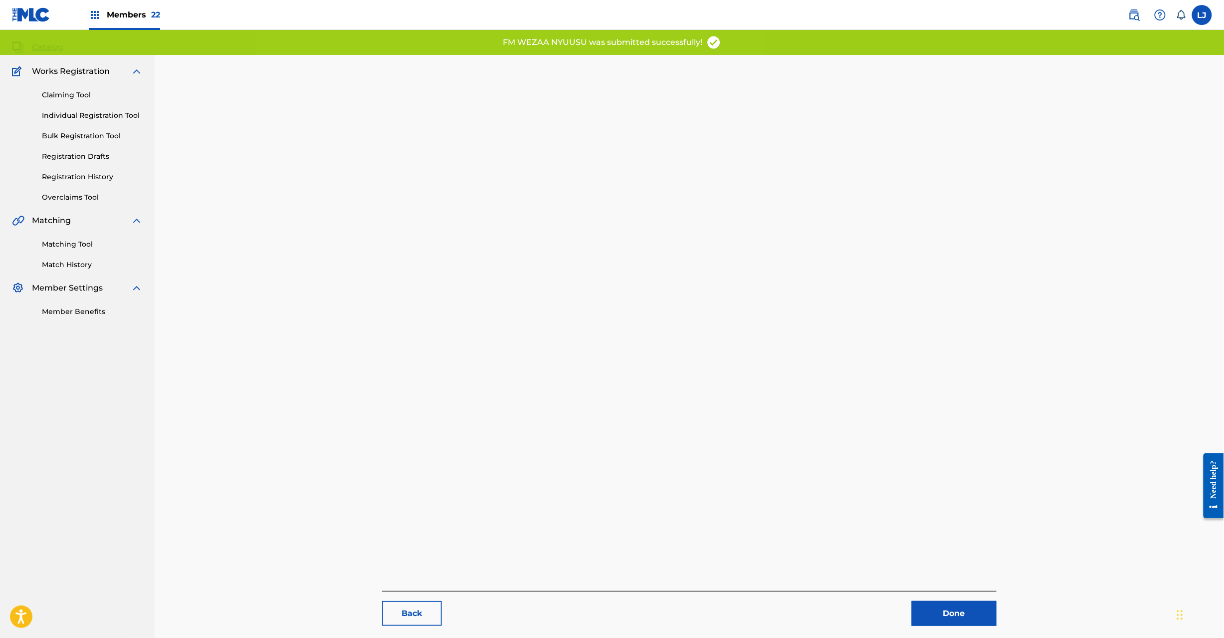
scroll to position [103, 0]
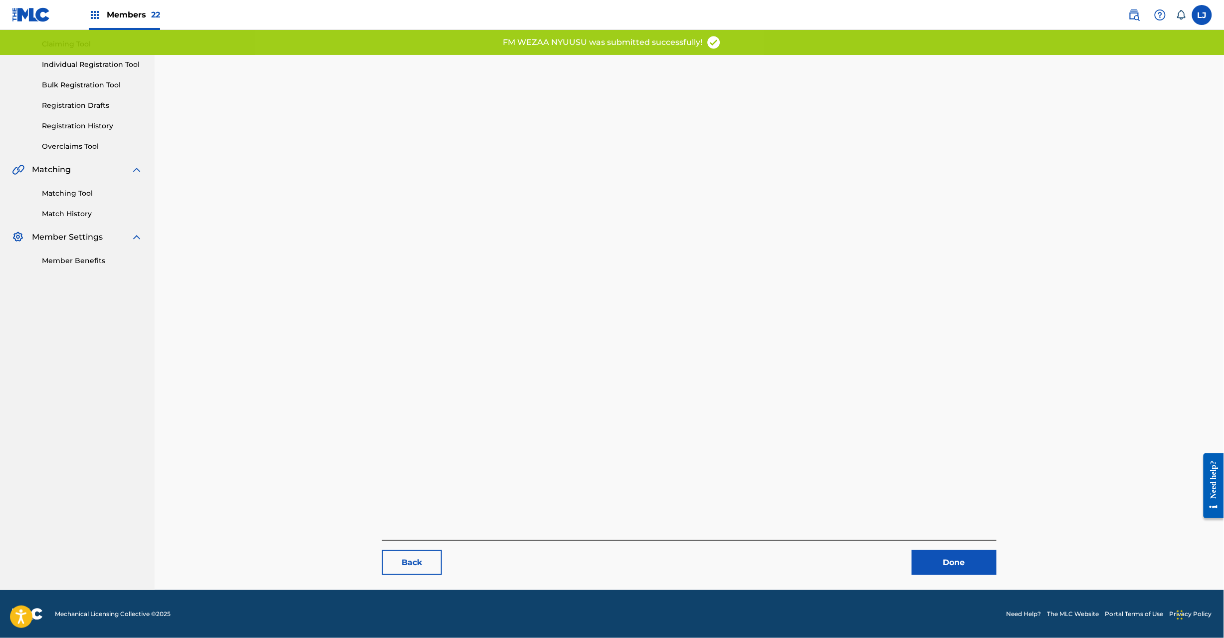
drag, startPoint x: 971, startPoint y: 561, endPoint x: 967, endPoint y: 555, distance: 7.2
click at [970, 561] on link "Done" at bounding box center [954, 562] width 85 height 25
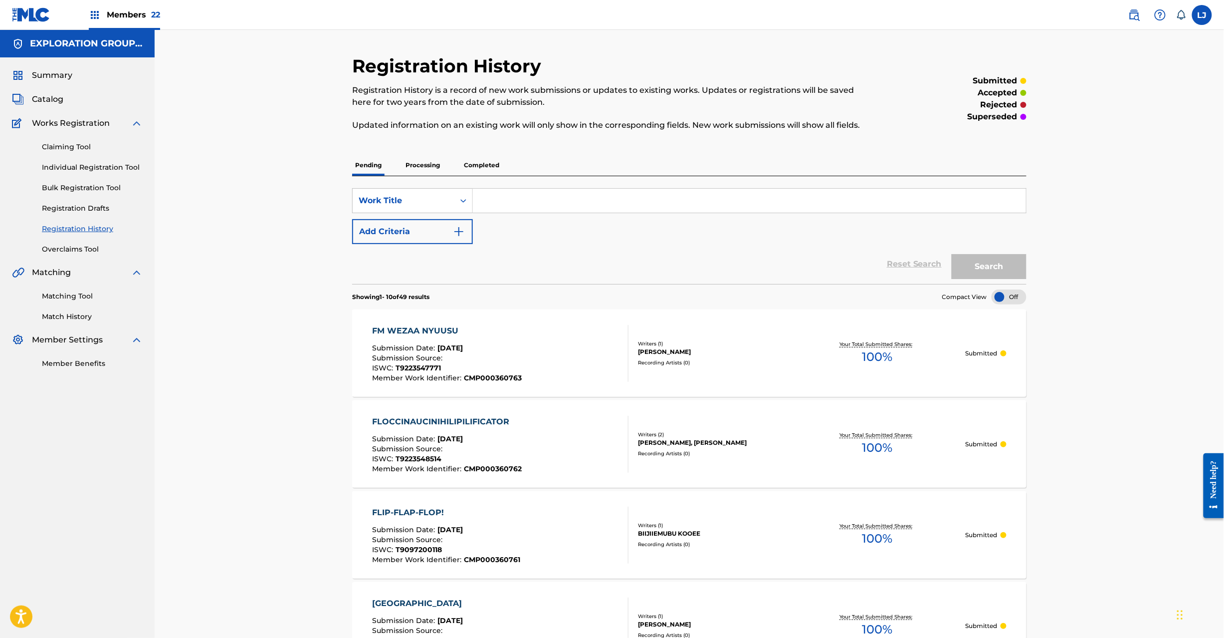
click at [56, 100] on span "Catalog" at bounding box center [47, 99] width 31 height 12
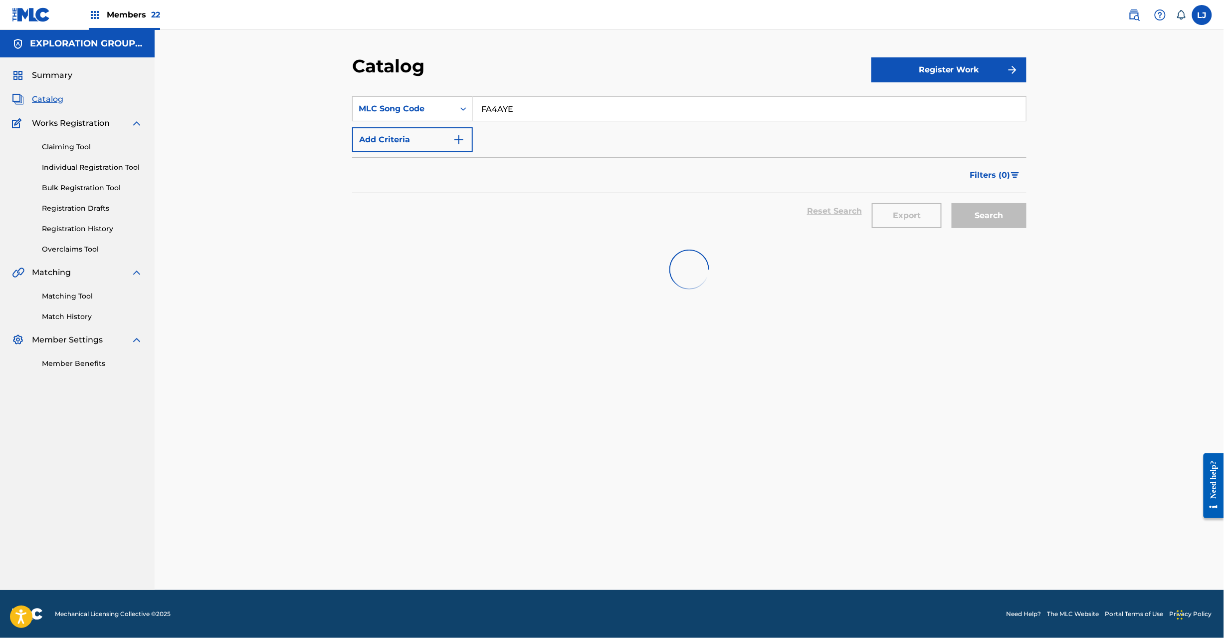
click at [501, 116] on input "FA4AYE" at bounding box center [749, 109] width 553 height 24
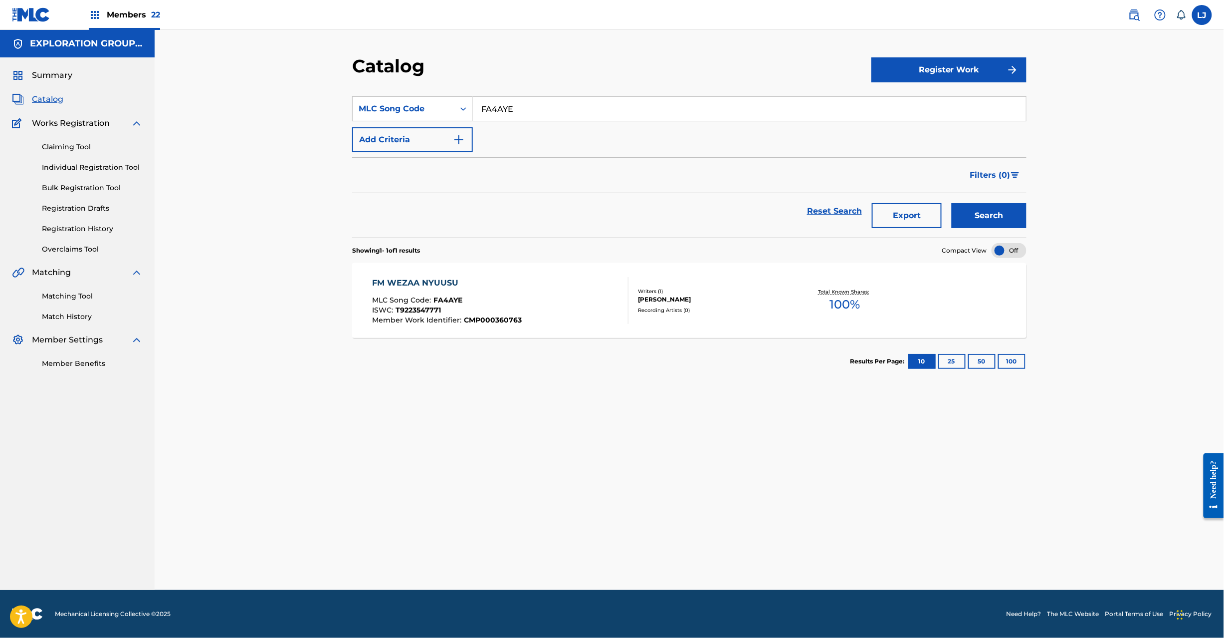
paste input "O"
type input "FA4AYO"
click at [960, 214] on button "Search" at bounding box center [989, 215] width 75 height 25
click at [499, 310] on div "ISWC : T9097278814" at bounding box center [448, 311] width 151 height 10
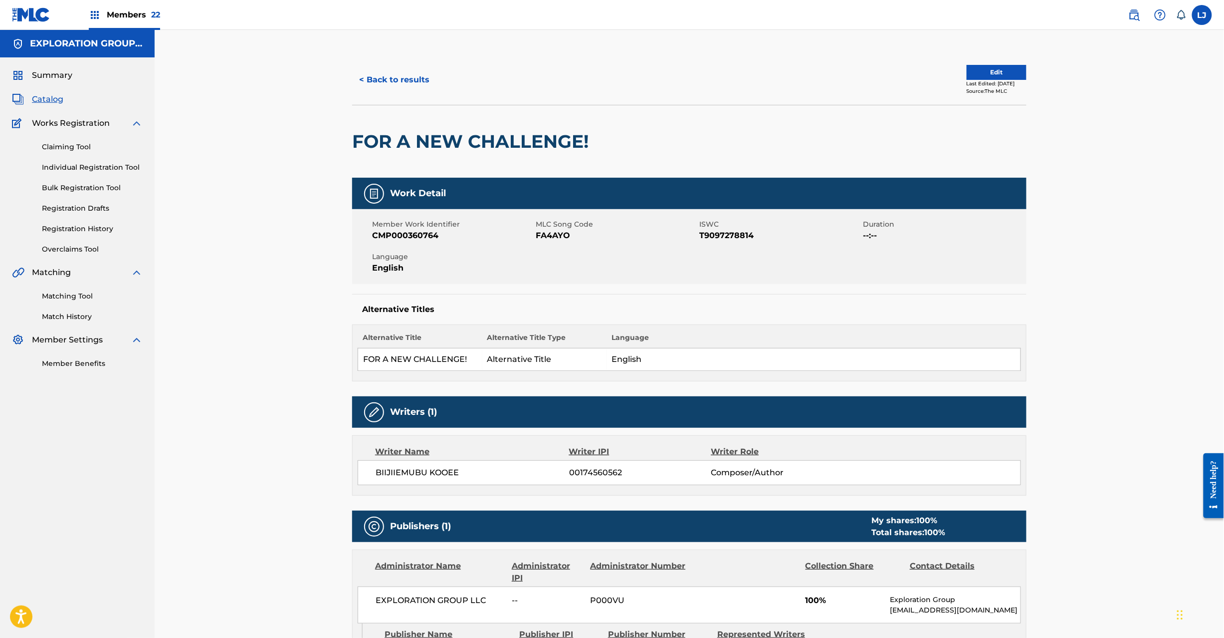
click at [954, 75] on div "Edit Last Edited: [DATE] Source: The MLC" at bounding box center [858, 80] width 337 height 30
click at [967, 74] on button "Edit" at bounding box center [997, 72] width 60 height 15
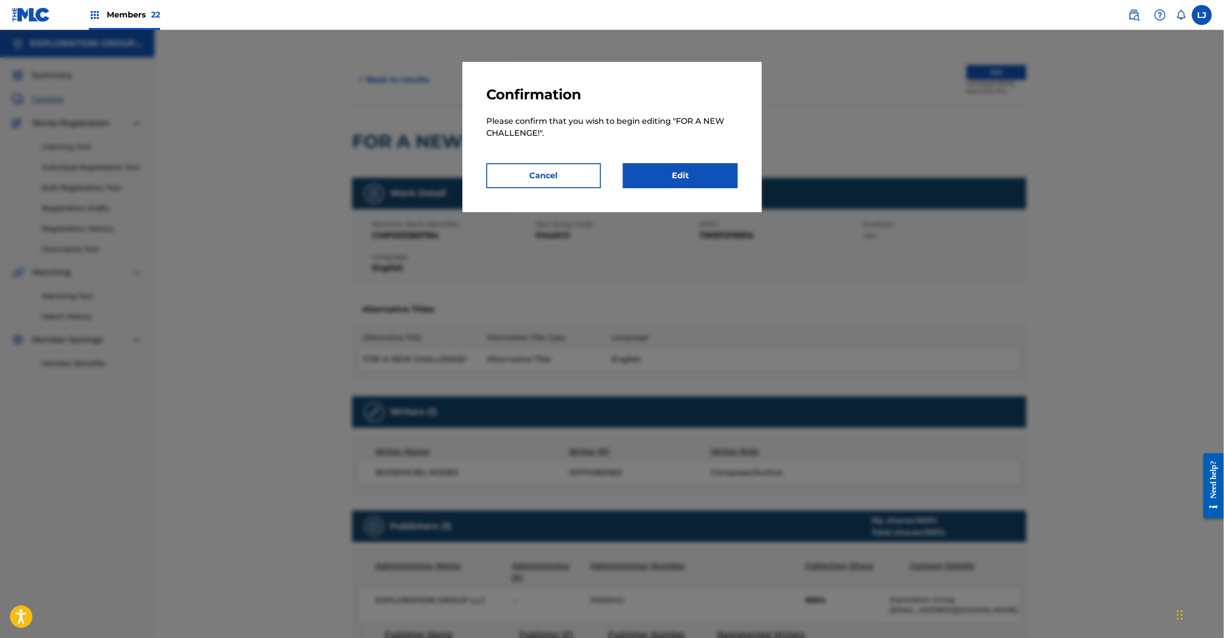
click at [721, 163] on link "Edit" at bounding box center [680, 175] width 115 height 25
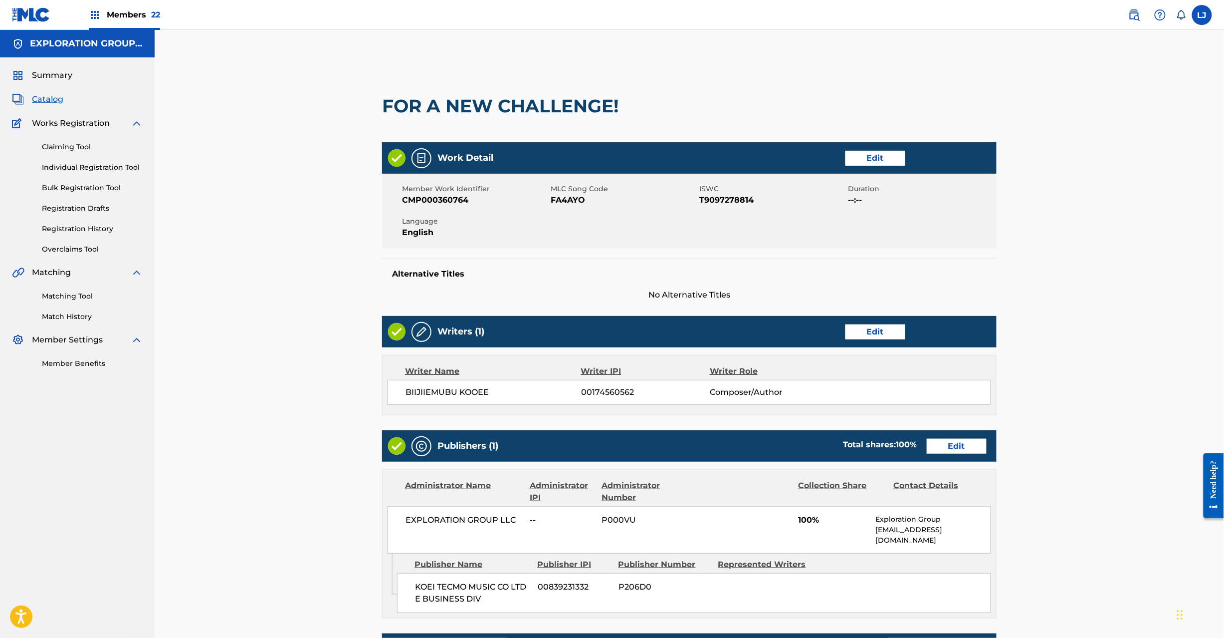
click at [940, 442] on link "Edit" at bounding box center [957, 446] width 60 height 15
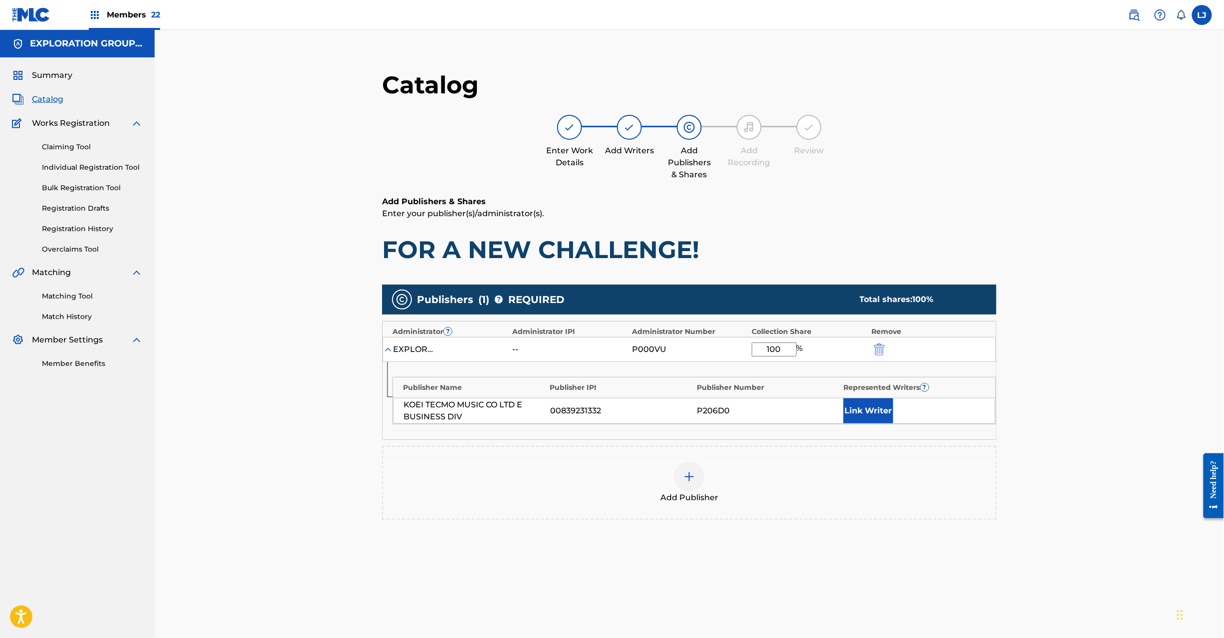
click at [878, 348] on img "submit" at bounding box center [879, 349] width 11 height 12
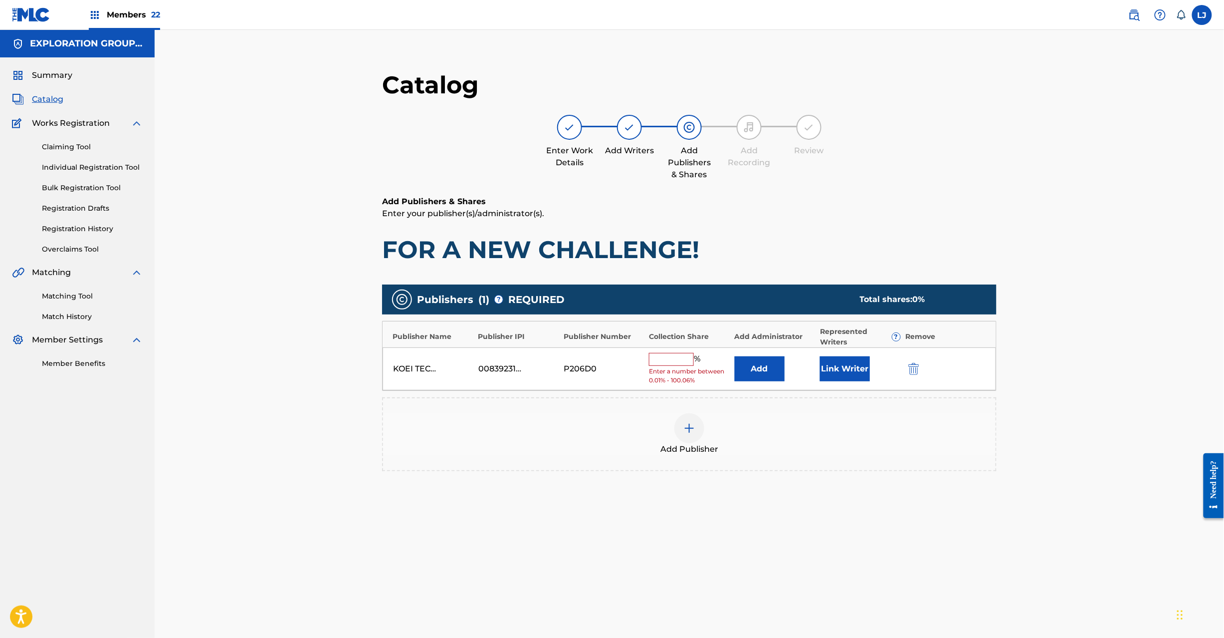
click at [917, 376] on div "KOEI TECMO MUSIC CO LTD E BUSINESS DIV 00839231332 P206D0 % Enter a number betw…" at bounding box center [690, 368] width 614 height 43
click at [914, 367] on img "submit" at bounding box center [914, 369] width 11 height 12
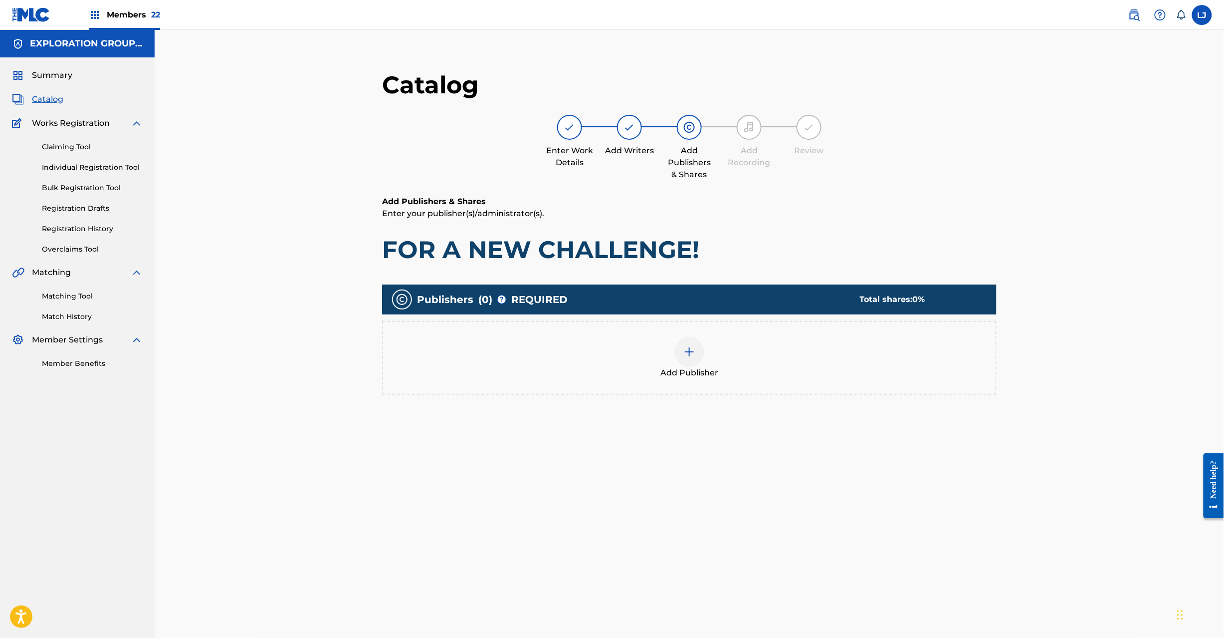
click at [679, 348] on div at bounding box center [690, 352] width 30 height 30
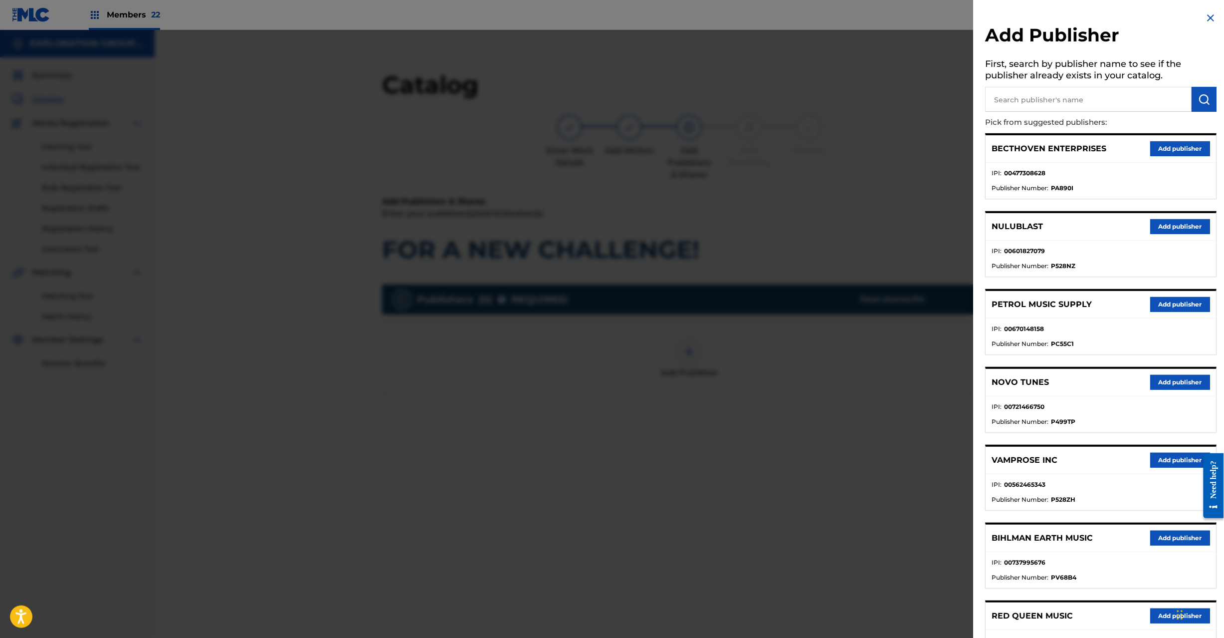
click at [1066, 98] on input "text" at bounding box center [1089, 99] width 207 height 25
paste input "Koei Tecmo Music Co Ltd N Business Div"
type input "Koei Tecmo Music Co Ltd N Business Div"
click at [1201, 97] on img "submit" at bounding box center [1205, 99] width 12 height 12
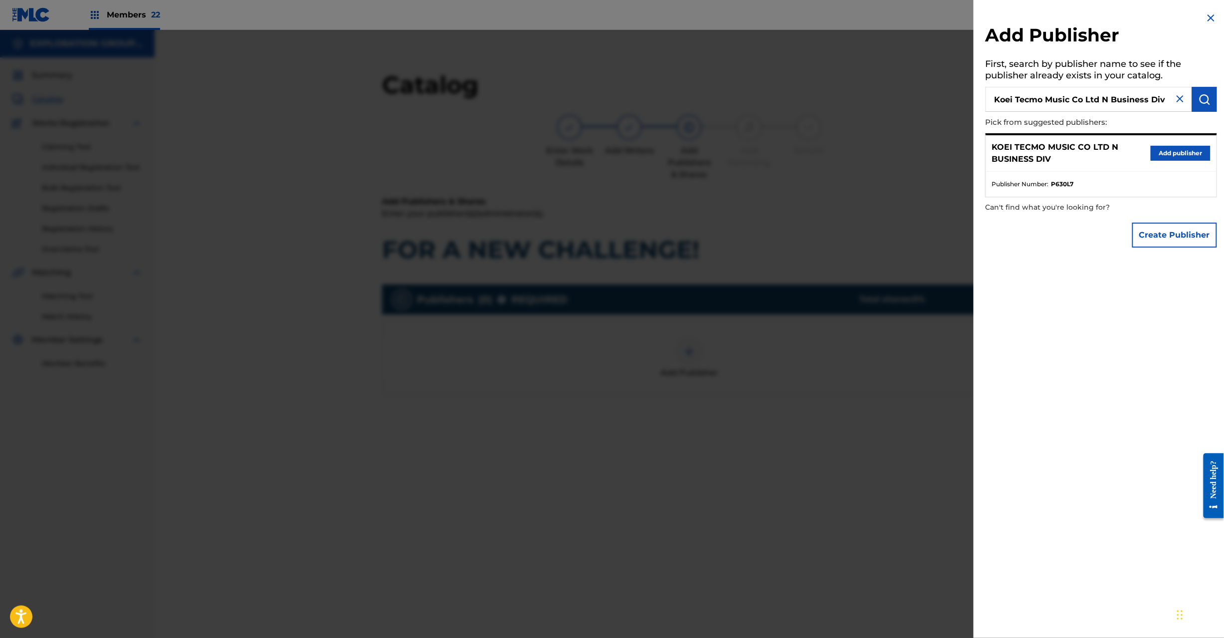
click at [1155, 152] on button "Add publisher" at bounding box center [1181, 153] width 60 height 15
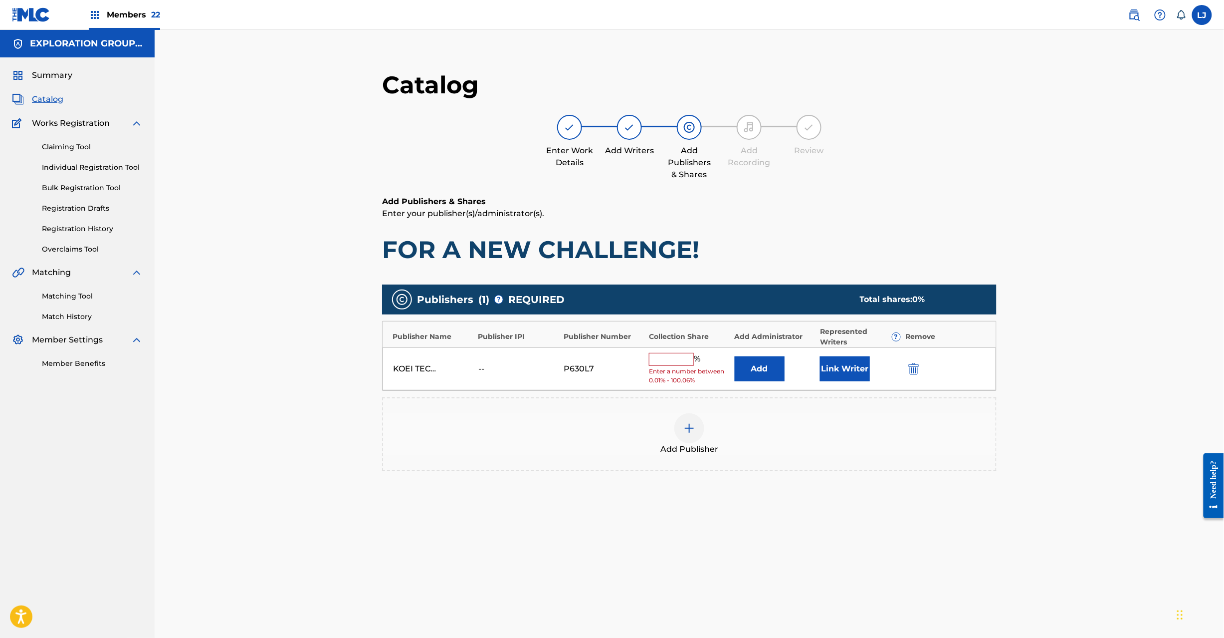
click at [758, 373] on button "Add" at bounding box center [760, 368] width 50 height 25
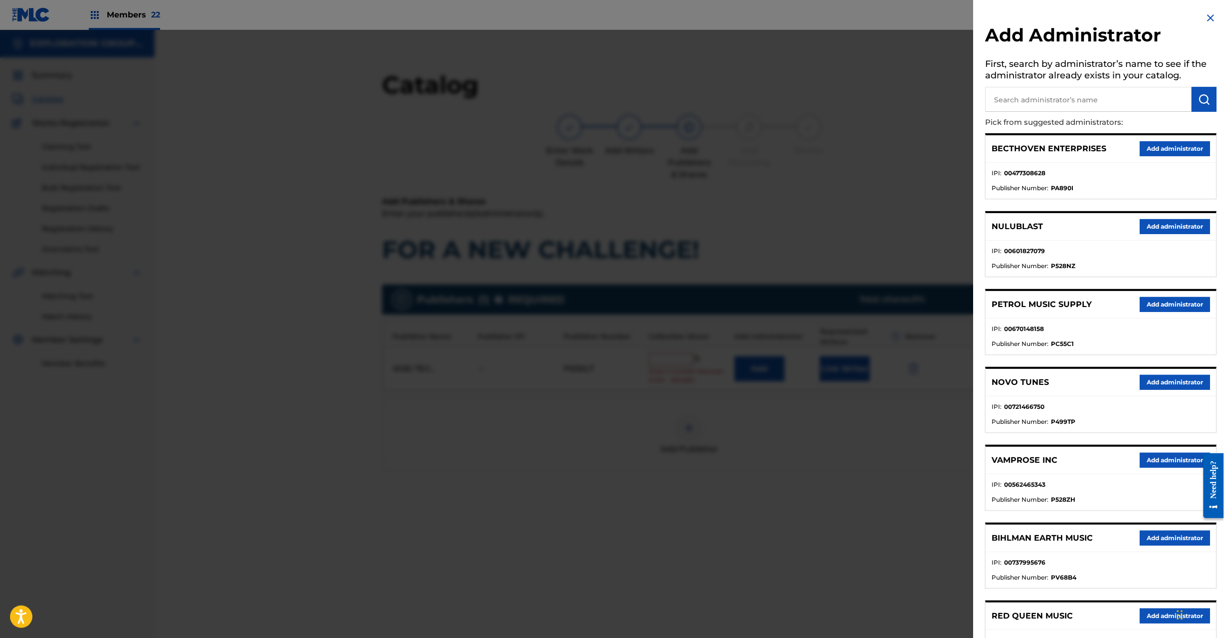
click at [1060, 98] on input "text" at bounding box center [1089, 99] width 207 height 25
paste input "Exploration Group LLC"
type input "Exploration Group LLC"
click at [1206, 98] on img "submit" at bounding box center [1205, 99] width 12 height 12
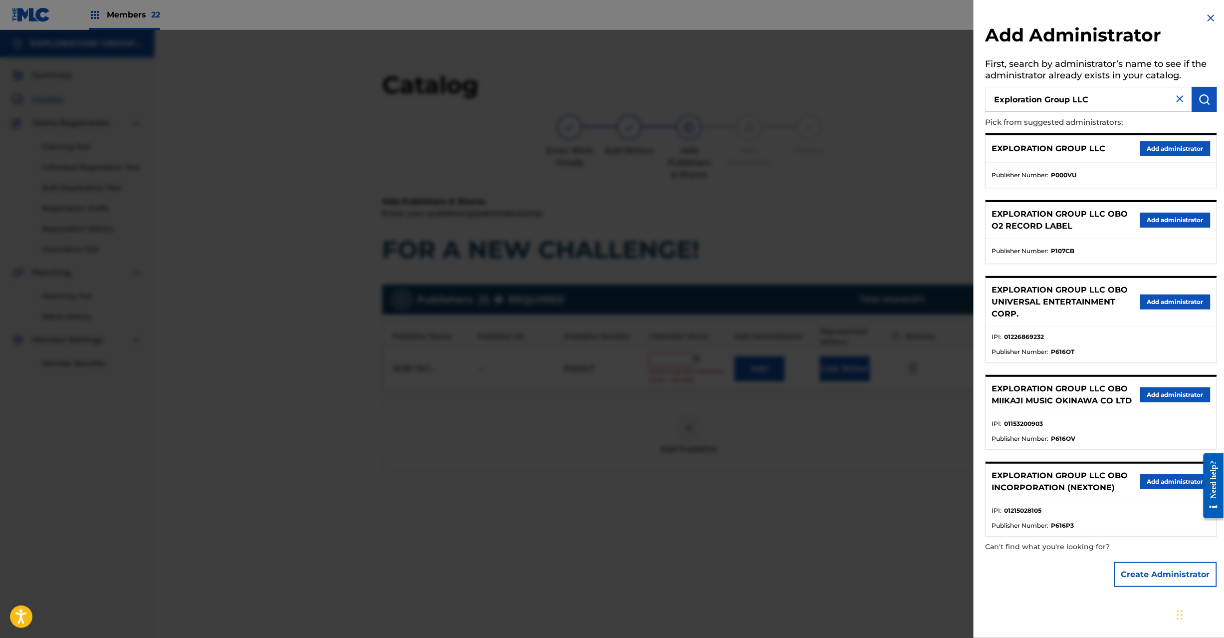
click at [1157, 148] on button "Add administrator" at bounding box center [1176, 148] width 70 height 15
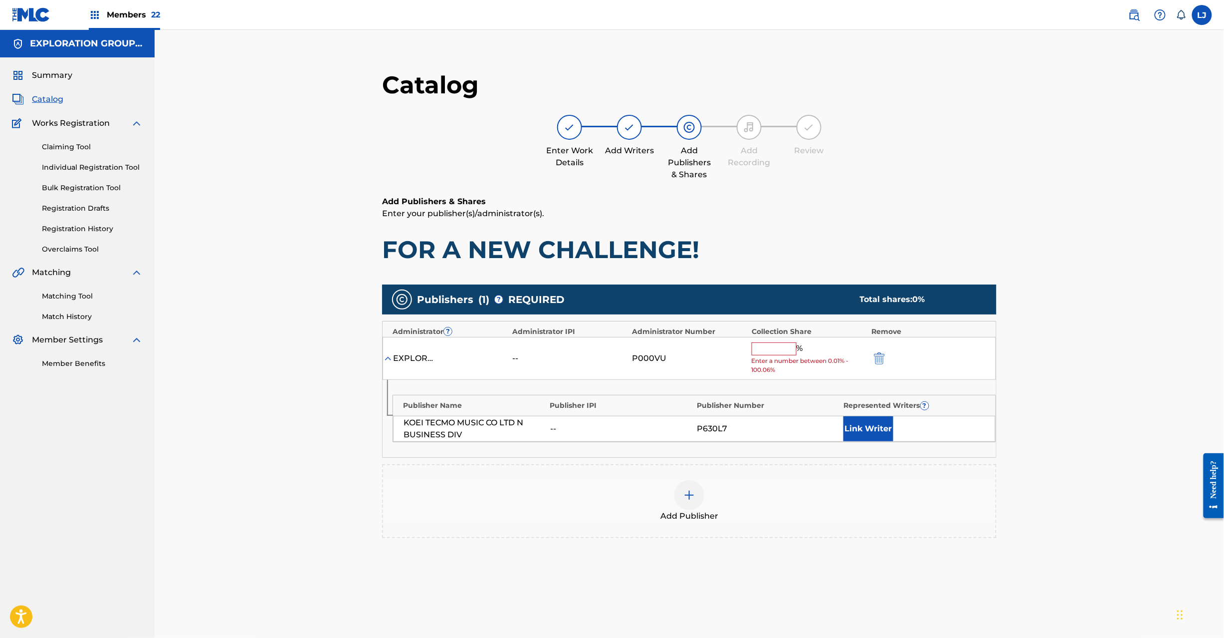
click at [784, 354] on input "text" at bounding box center [774, 348] width 45 height 13
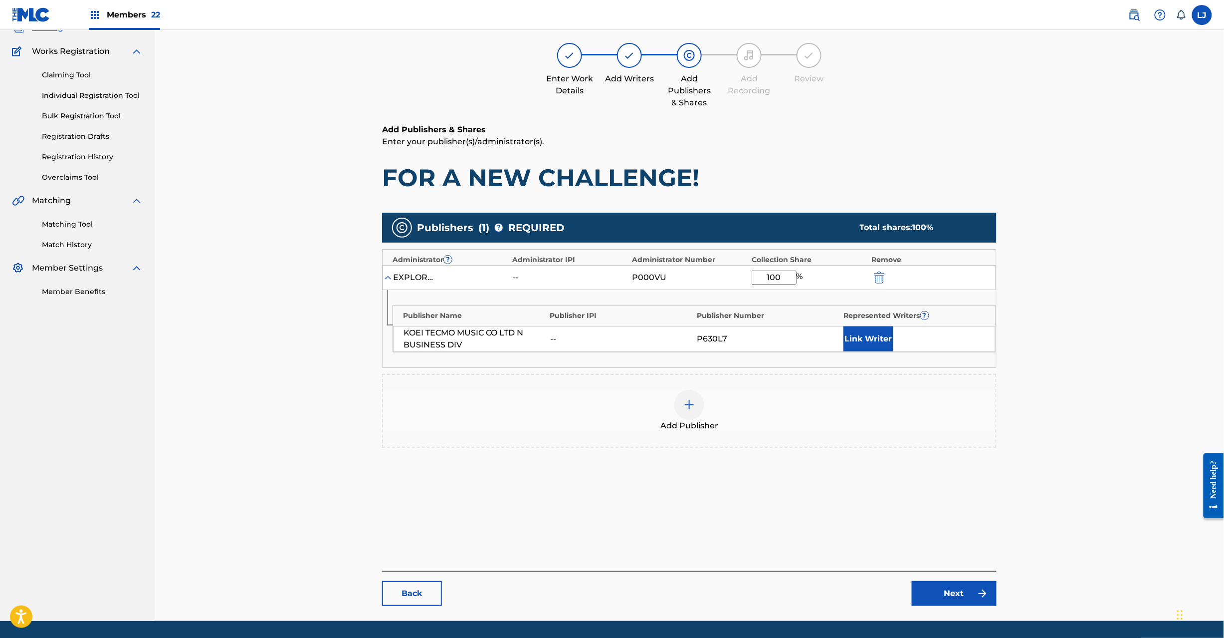
scroll to position [103, 0]
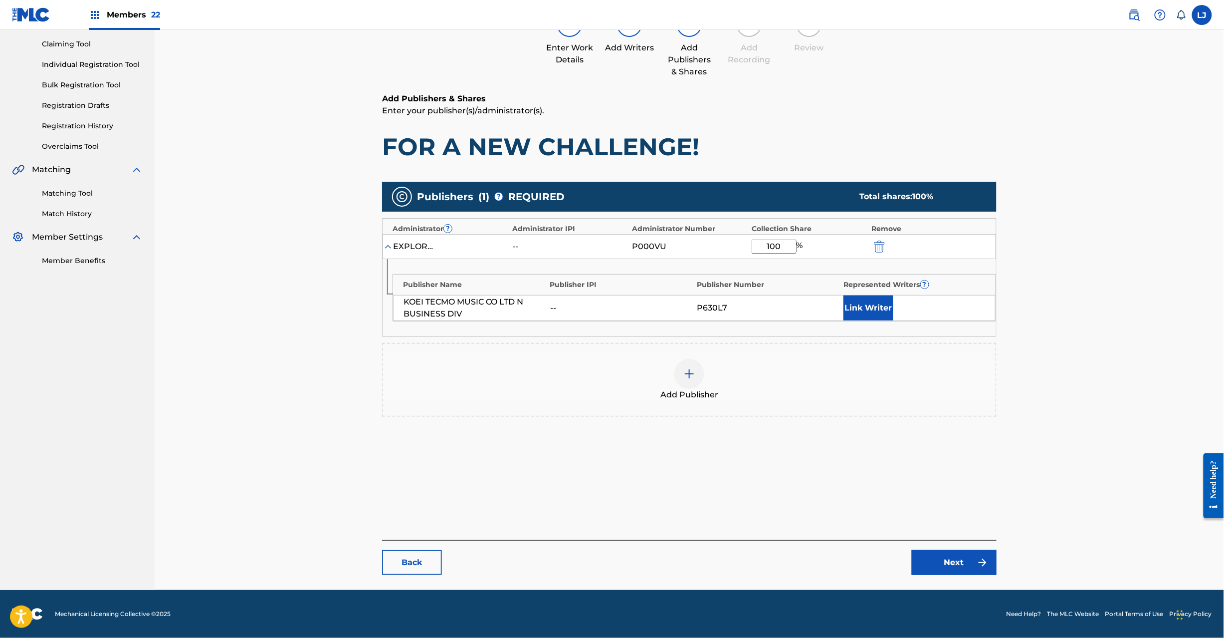
type input "100"
click at [964, 559] on link "Next" at bounding box center [954, 562] width 85 height 25
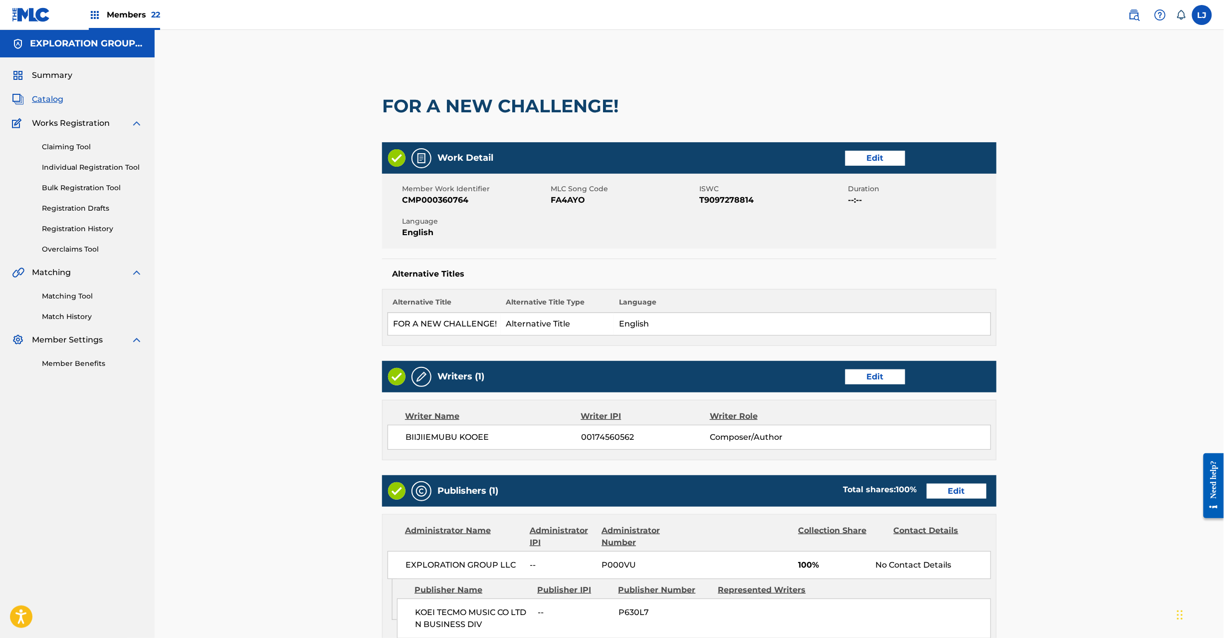
scroll to position [199, 0]
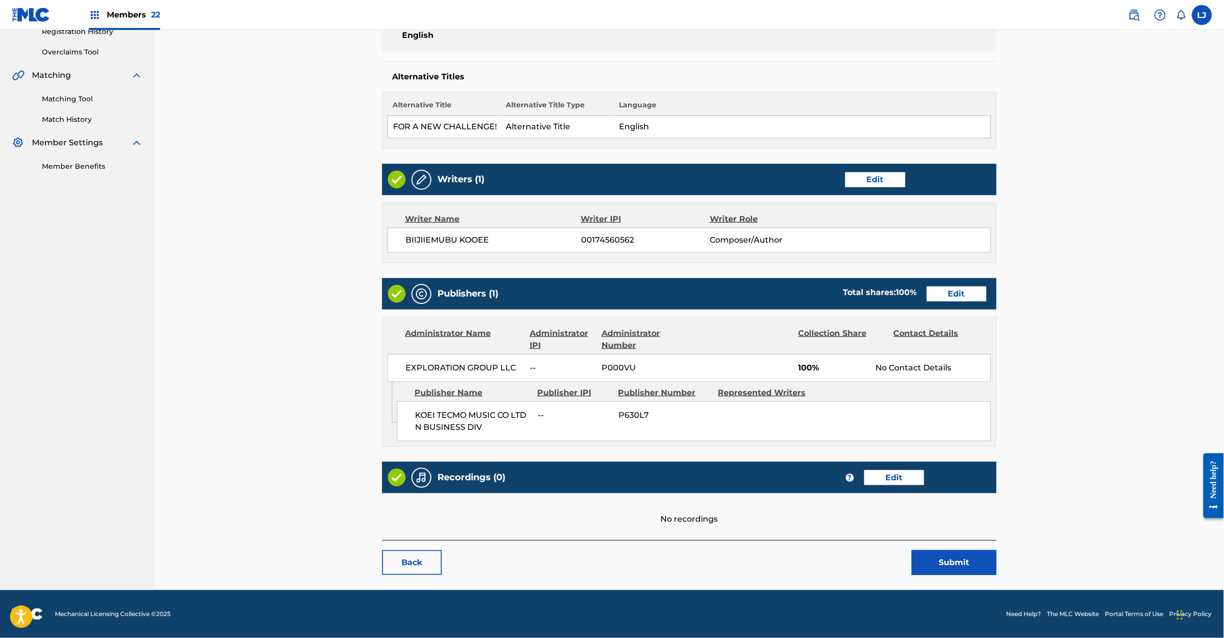
click at [962, 565] on button "Submit" at bounding box center [954, 562] width 85 height 25
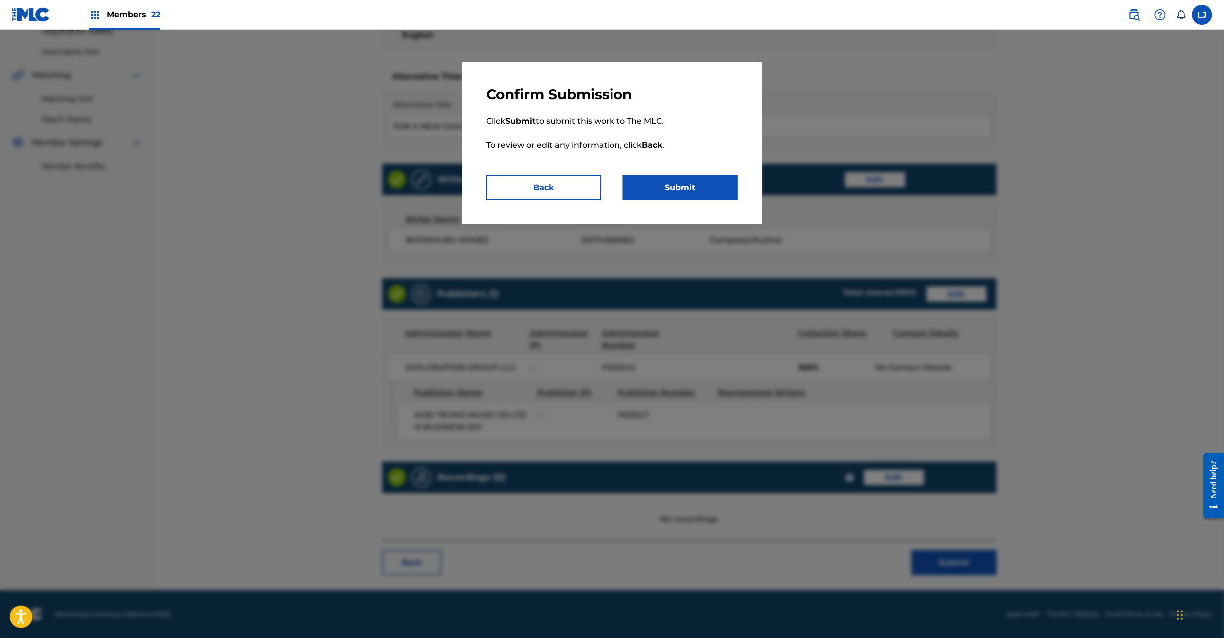
click at [695, 186] on button "Submit" at bounding box center [680, 187] width 115 height 25
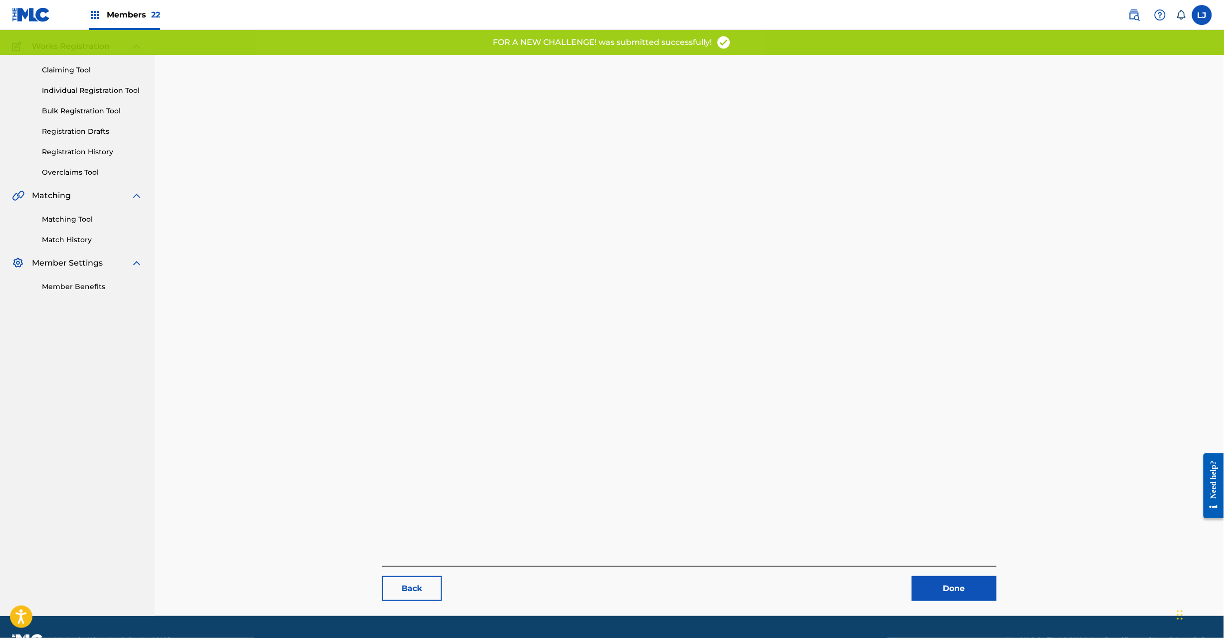
scroll to position [103, 0]
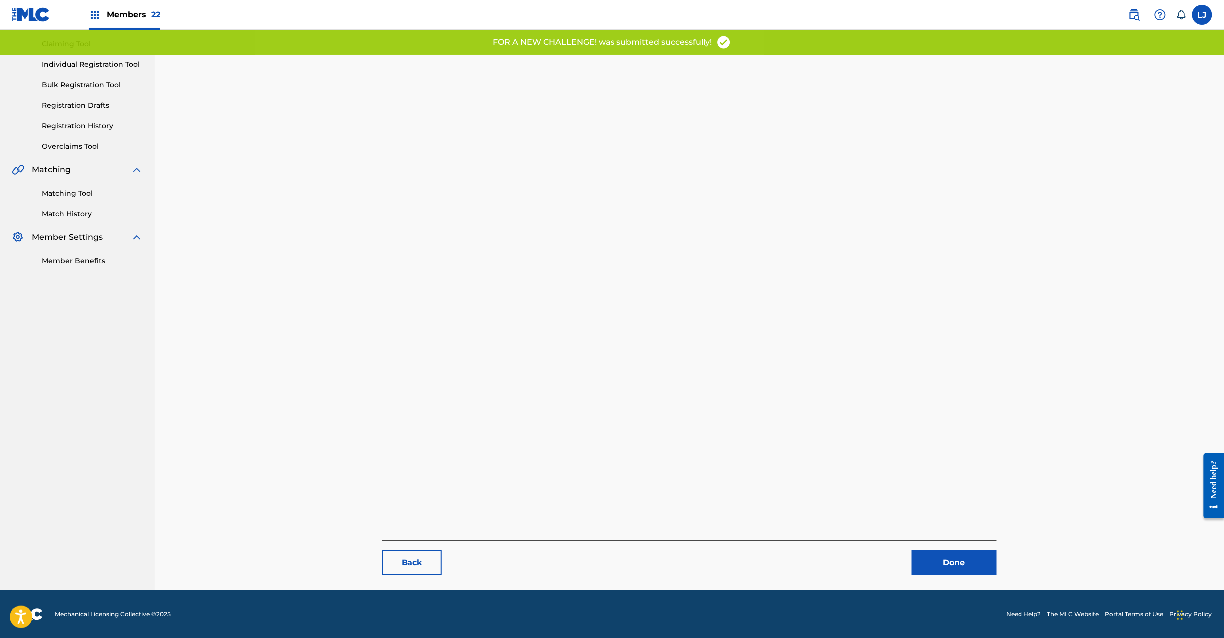
click at [939, 559] on link "Done" at bounding box center [954, 562] width 85 height 25
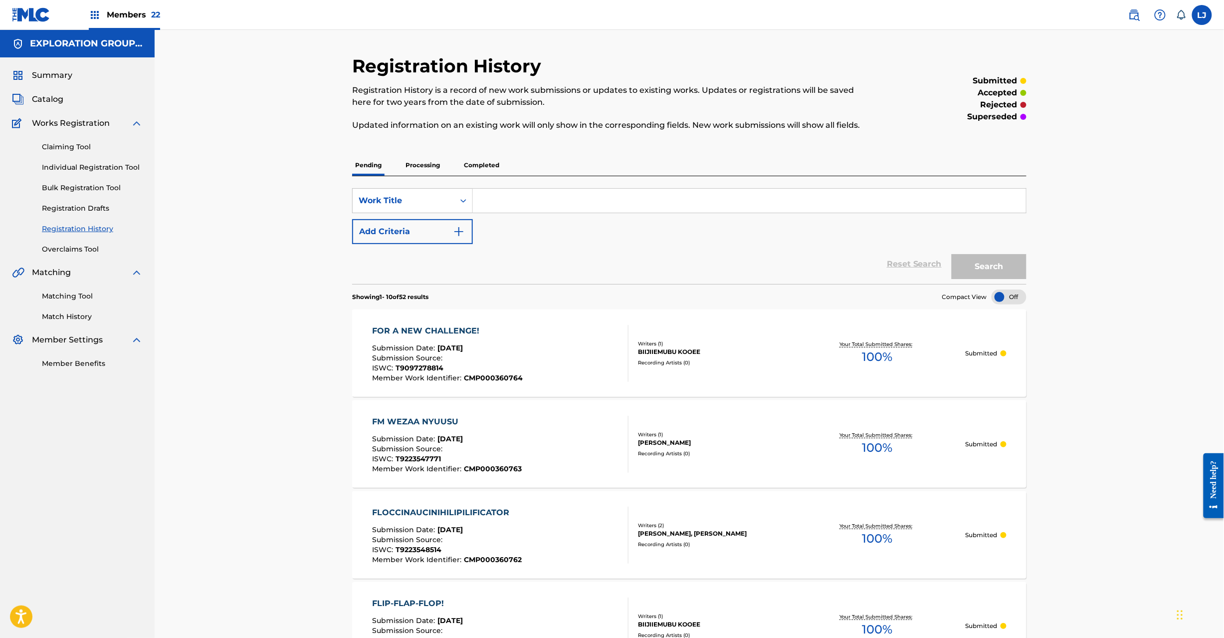
click at [46, 100] on span "Catalog" at bounding box center [47, 99] width 31 height 12
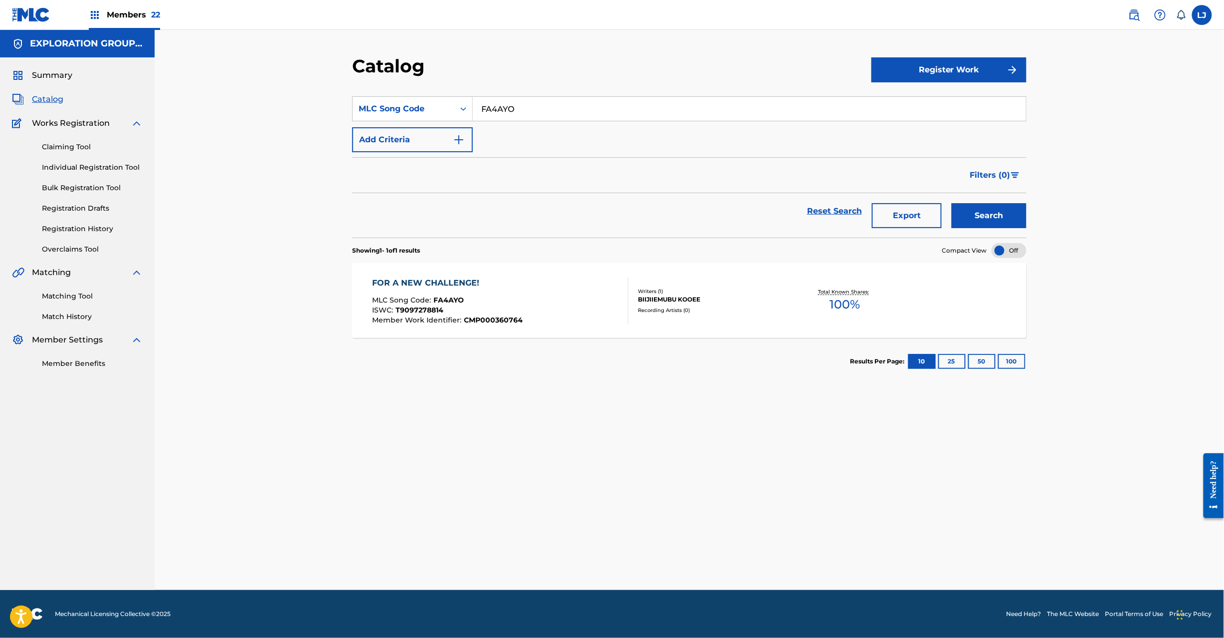
click at [517, 104] on input "FA4AYO" at bounding box center [749, 109] width 553 height 24
paste input "5"
type input "FA4AY5"
click at [571, 282] on div "FOR A NEW CHALLENGE! MLC Song Code : FA4AYO ISWC : T9097278814 Member Work Iden…" at bounding box center [501, 300] width 256 height 47
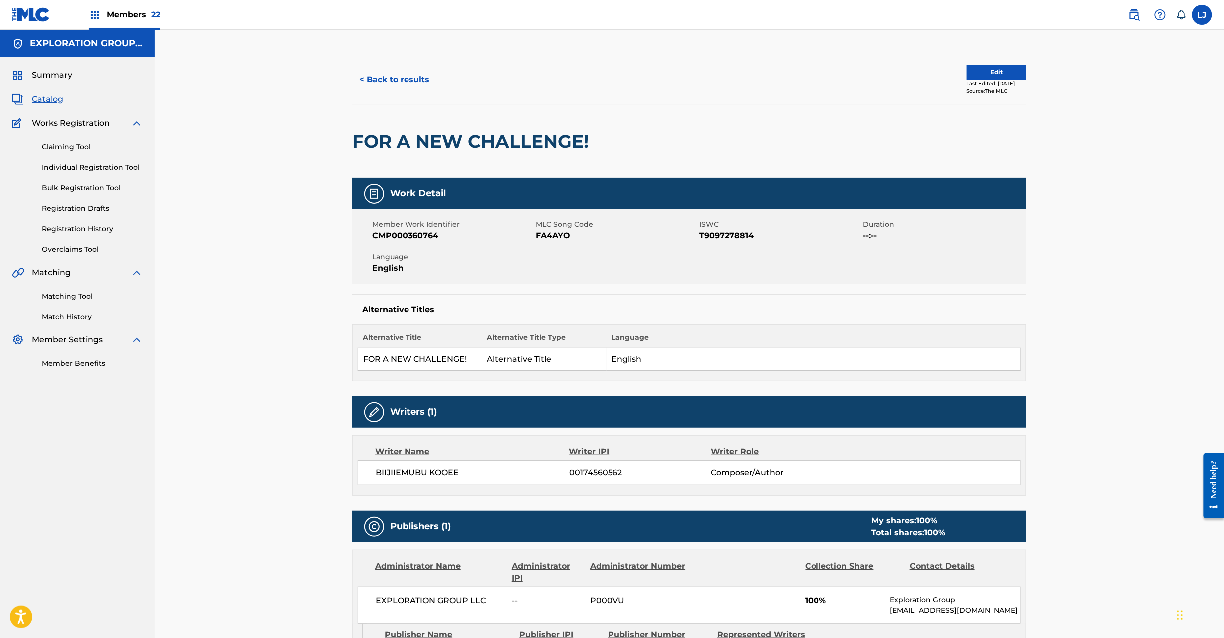
click at [84, 311] on link "Match History" at bounding box center [92, 316] width 101 height 10
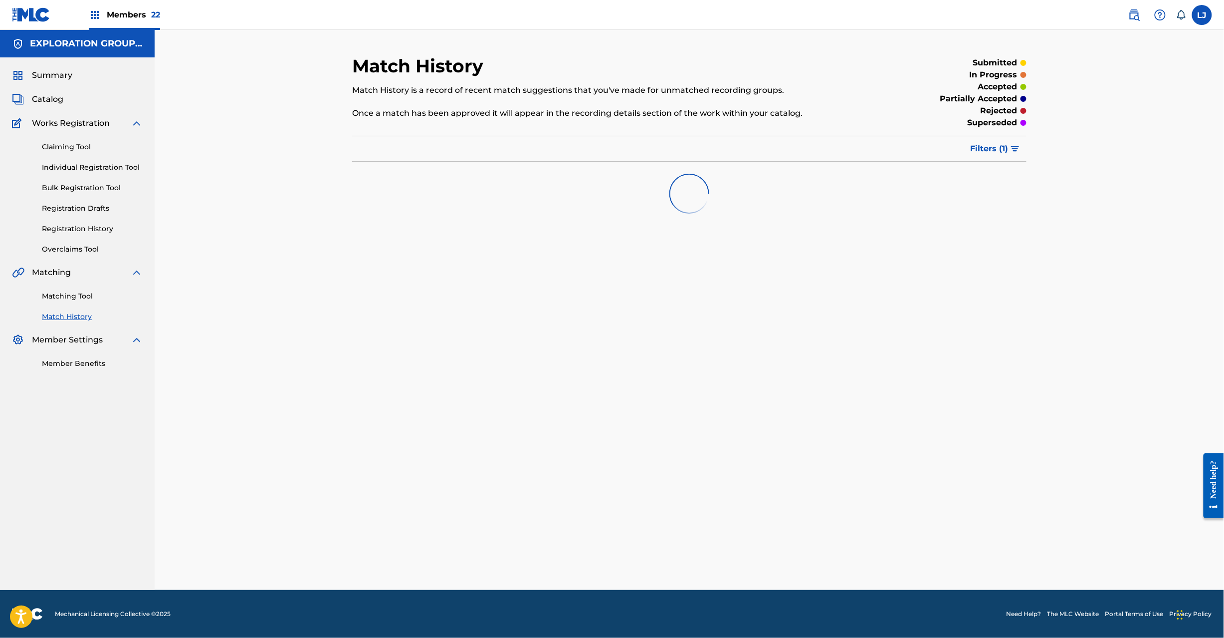
click at [96, 226] on link "Registration History" at bounding box center [92, 229] width 101 height 10
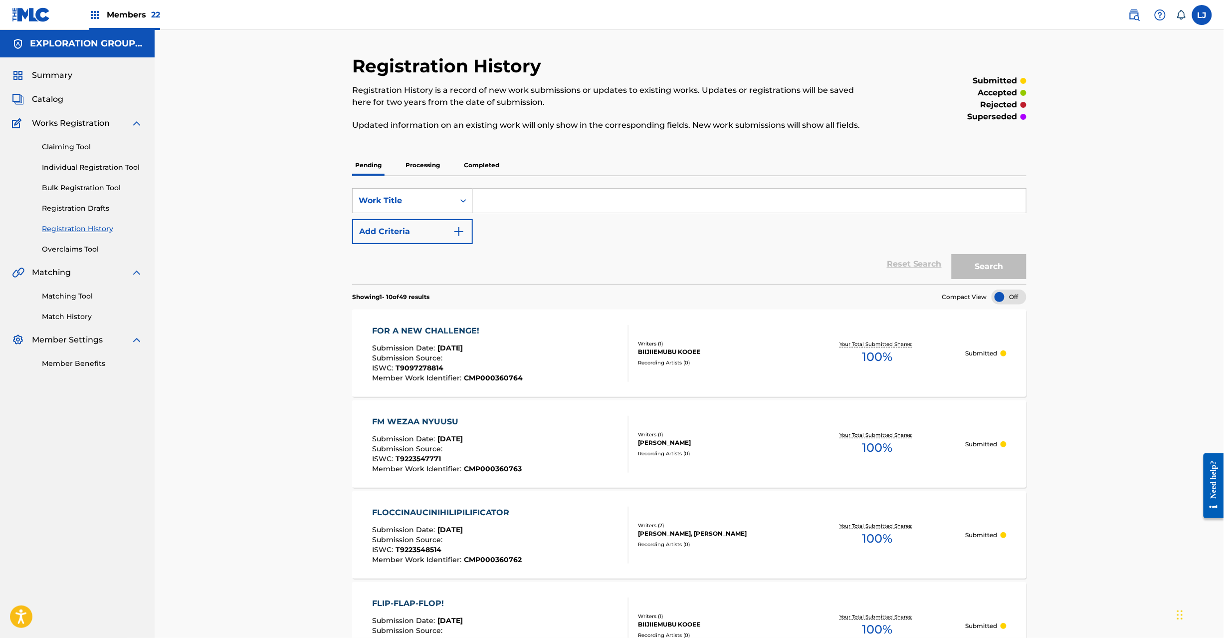
click at [541, 355] on div "FOR A NEW CHALLENGE! Submission Date : [DATE] Submission Source : ISWC : T90972…" at bounding box center [501, 353] width 256 height 57
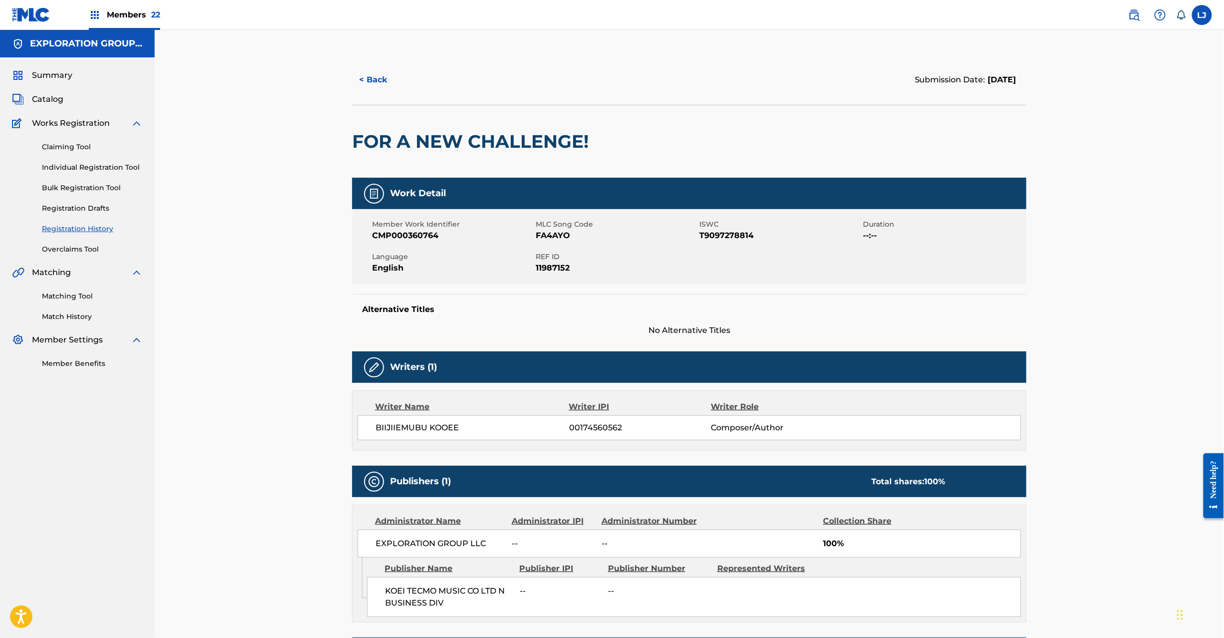
click at [372, 84] on button "< Back" at bounding box center [382, 79] width 60 height 25
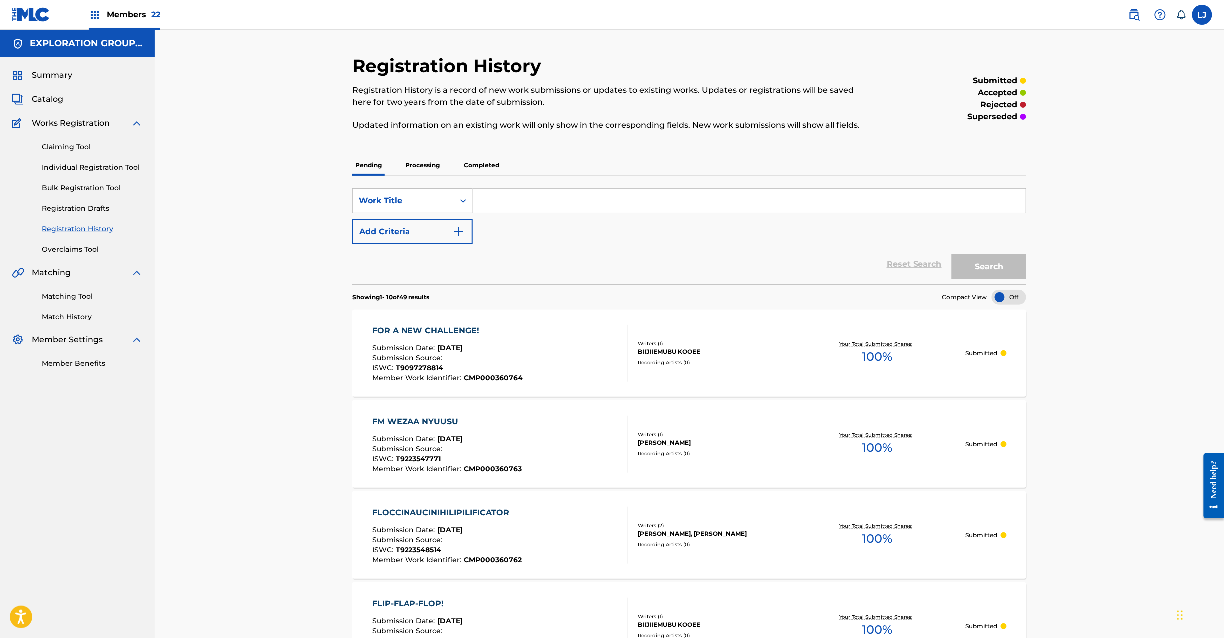
drag, startPoint x: 51, startPoint y: 104, endPoint x: 90, endPoint y: 104, distance: 39.4
click at [52, 104] on span "Catalog" at bounding box center [47, 99] width 31 height 12
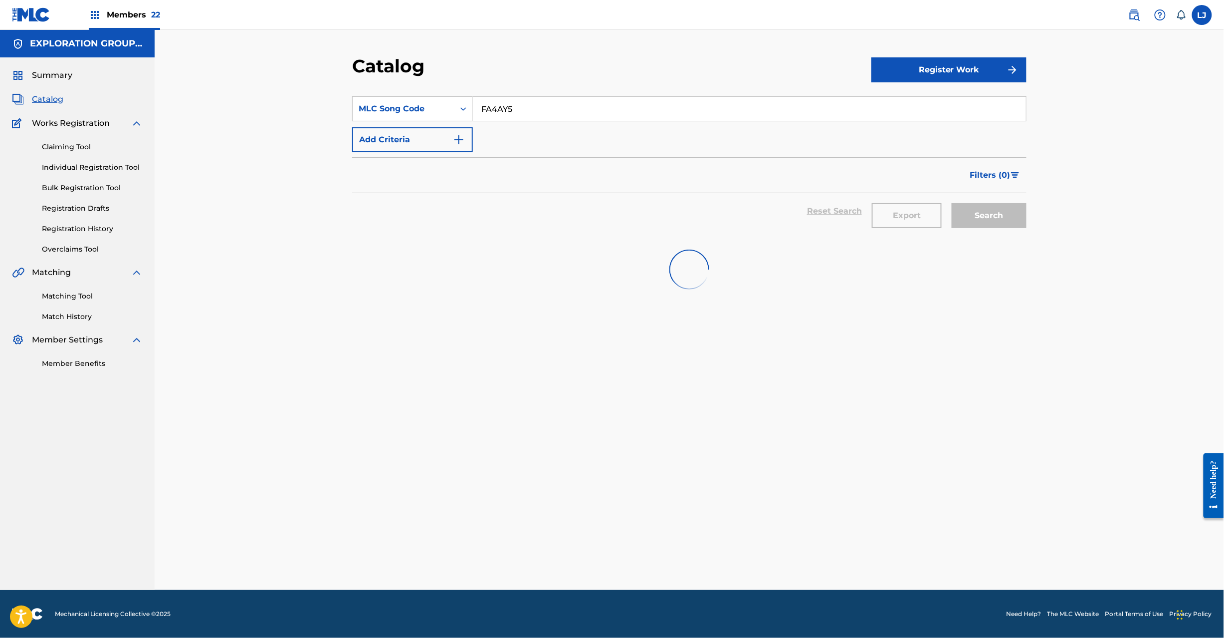
click at [545, 112] on input "FA4AY5" at bounding box center [749, 109] width 553 height 24
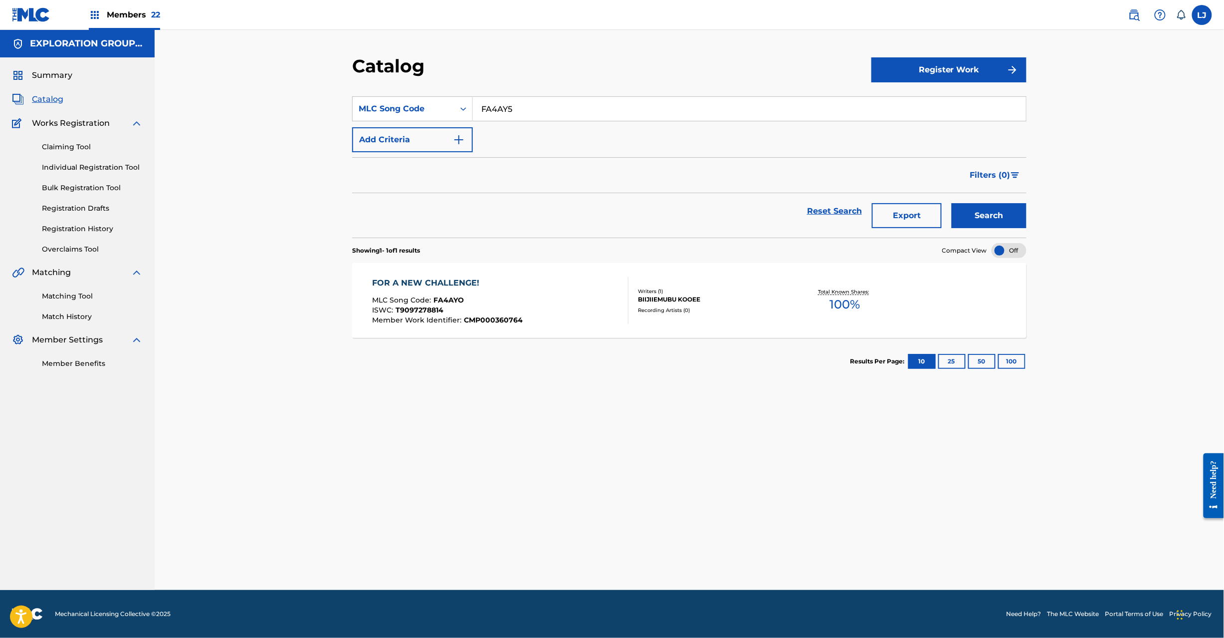
click at [545, 112] on input "FA4AY5" at bounding box center [749, 109] width 553 height 24
click at [994, 221] on button "Search" at bounding box center [989, 215] width 75 height 25
click at [540, 297] on div "FORWARD MARCH! MLC Song Code : FA4AY5 ISWC : T9097278994 Member Work Identifier…" at bounding box center [501, 300] width 256 height 47
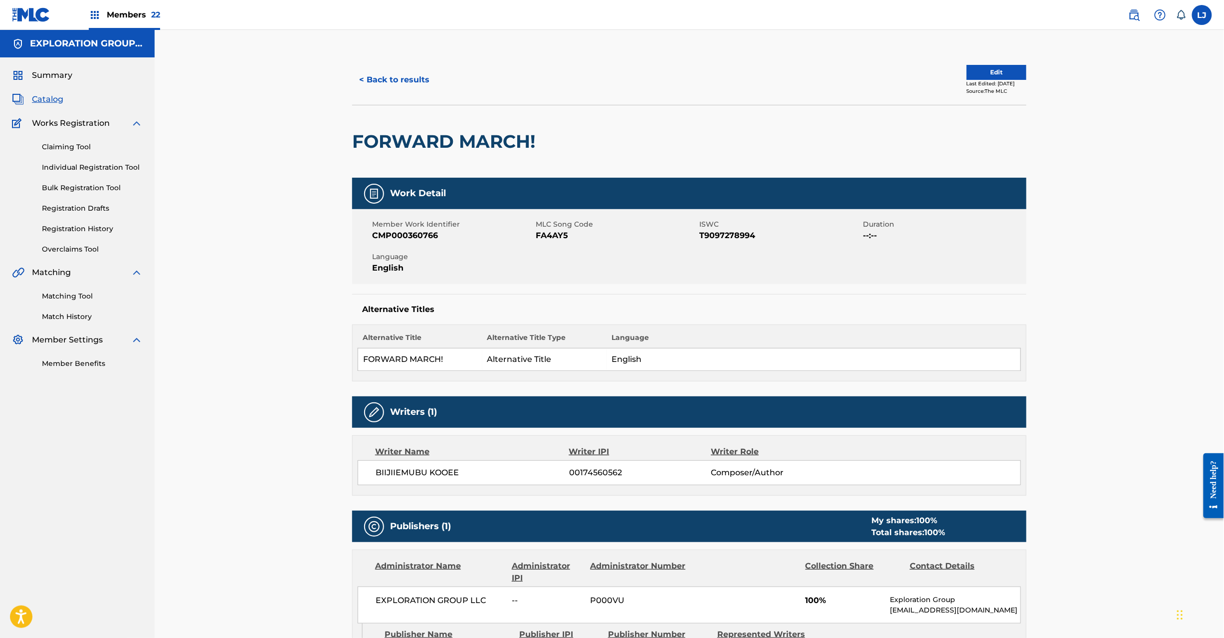
click at [981, 65] on button "Edit" at bounding box center [997, 72] width 60 height 15
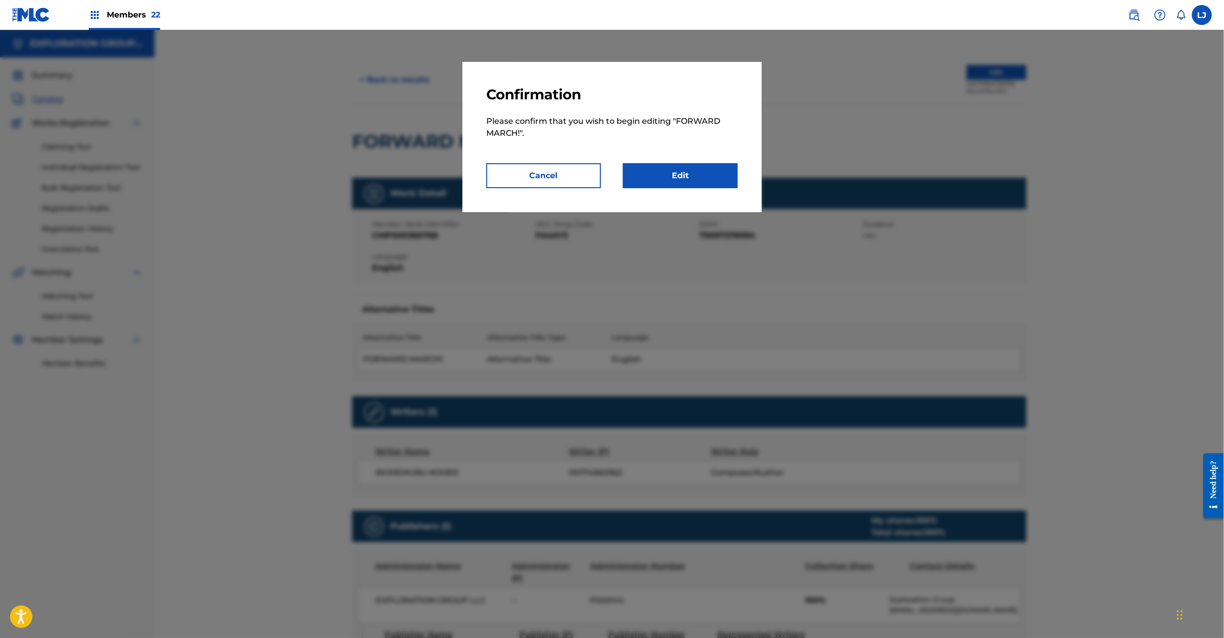
click at [667, 181] on link "Edit" at bounding box center [680, 175] width 115 height 25
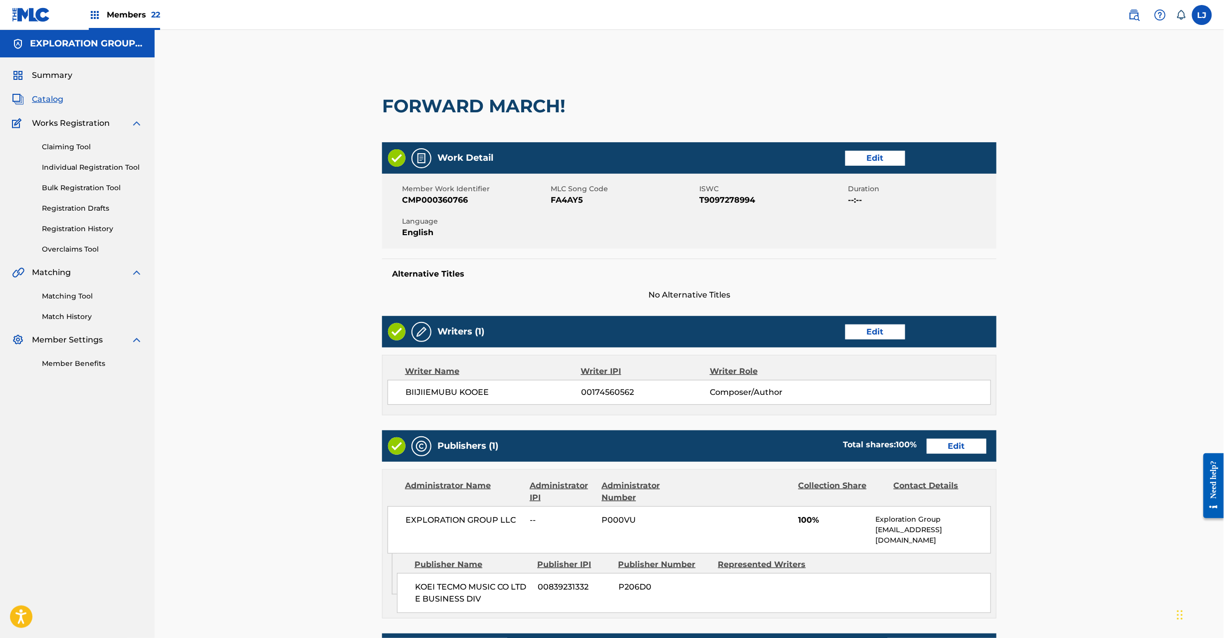
click at [952, 450] on link "Edit" at bounding box center [957, 446] width 60 height 15
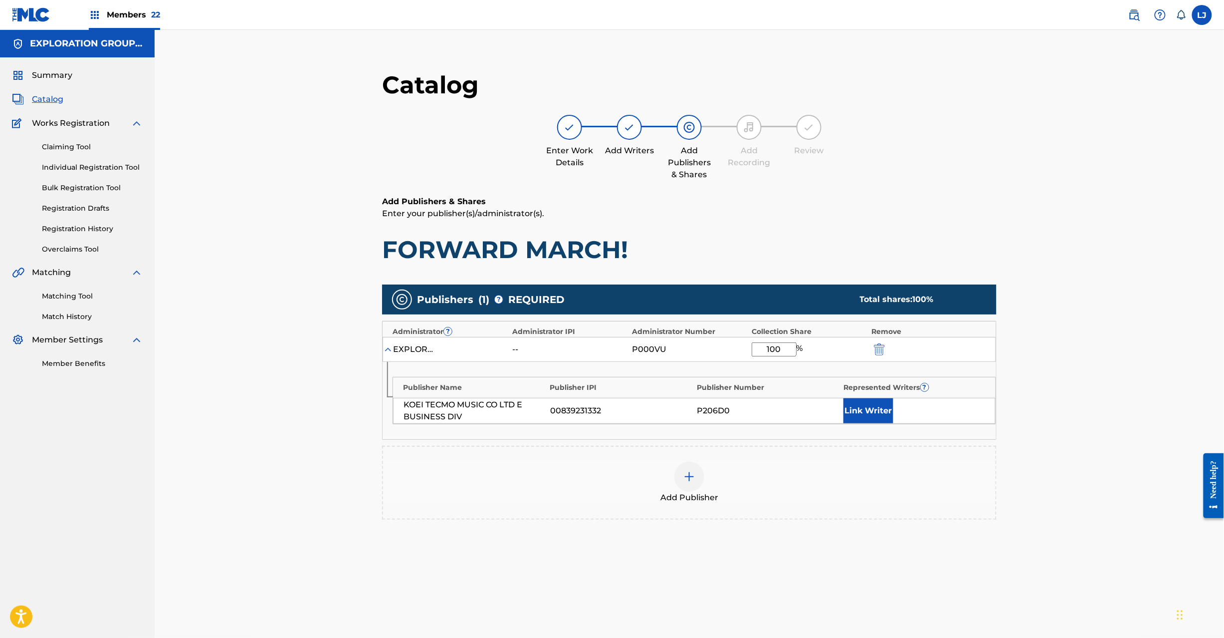
click at [880, 352] on img "submit" at bounding box center [879, 349] width 11 height 12
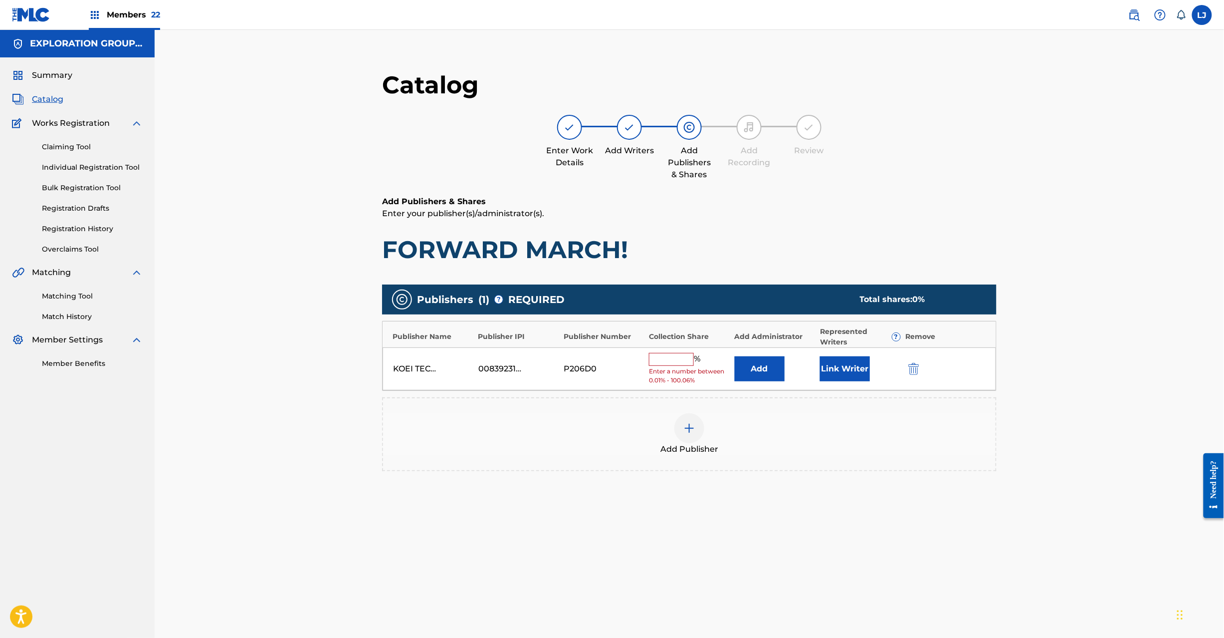
click at [909, 371] on img "submit" at bounding box center [914, 369] width 11 height 12
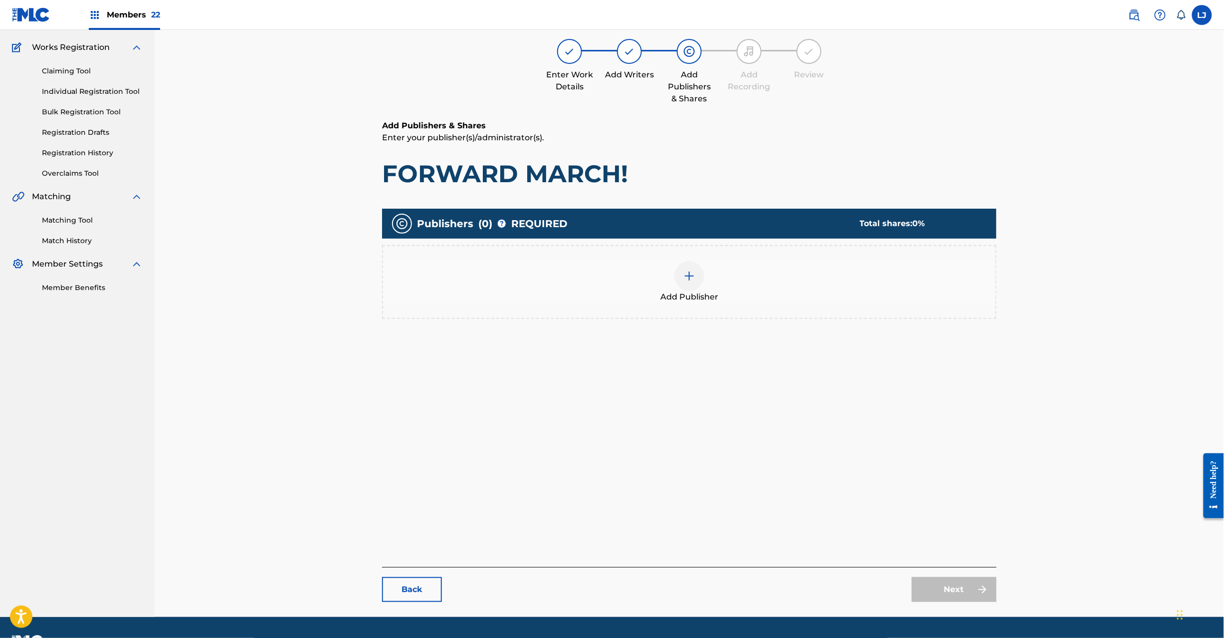
scroll to position [103, 0]
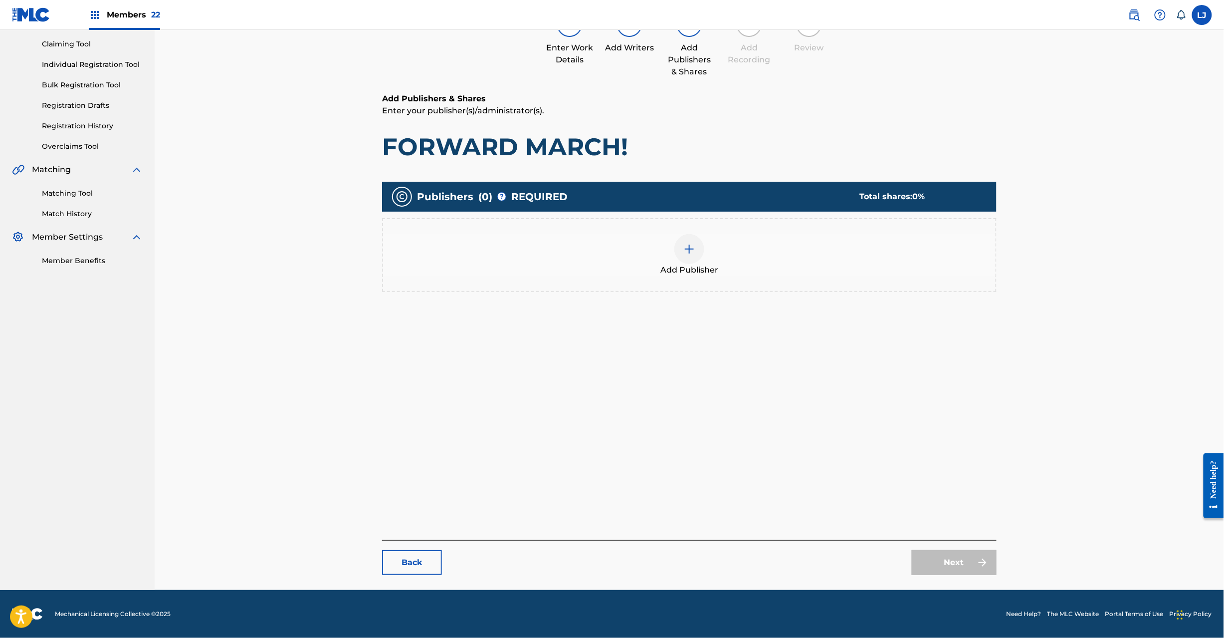
click at [688, 260] on div at bounding box center [690, 249] width 30 height 30
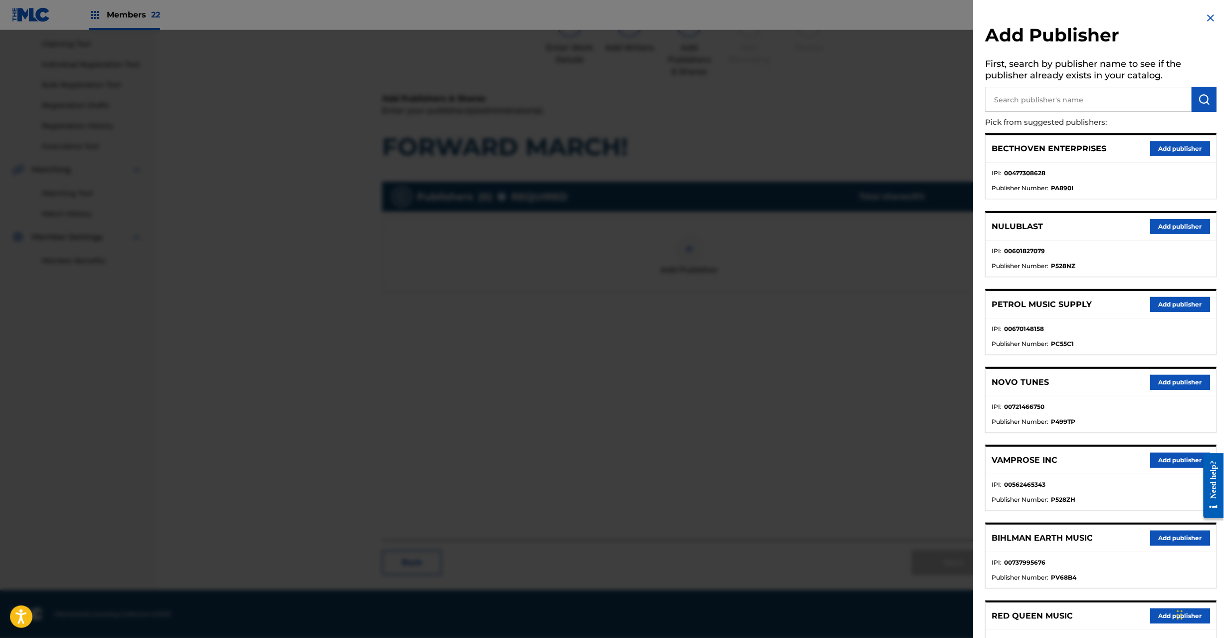
click at [1117, 100] on input "text" at bounding box center [1089, 99] width 207 height 25
paste input "Koei Tecmo Music Co Ltd N Business Div"
type input "Koei Tecmo Music Co Ltd N Business Div"
click at [1205, 98] on img "submit" at bounding box center [1205, 99] width 12 height 12
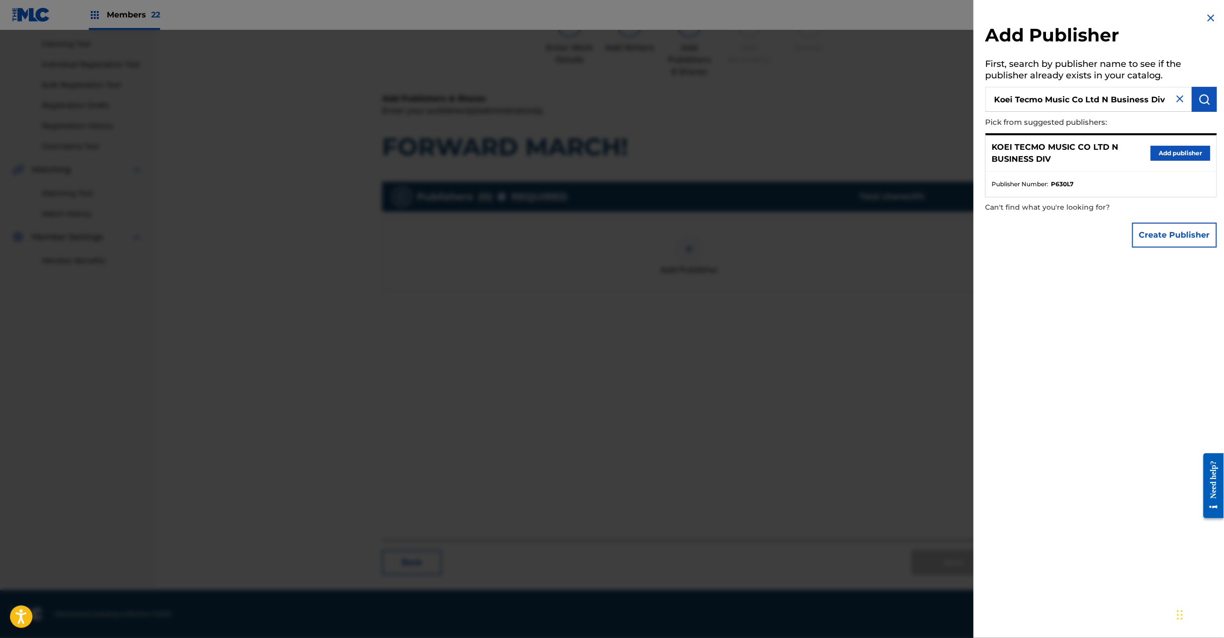
click at [1174, 160] on button "Add publisher" at bounding box center [1181, 153] width 60 height 15
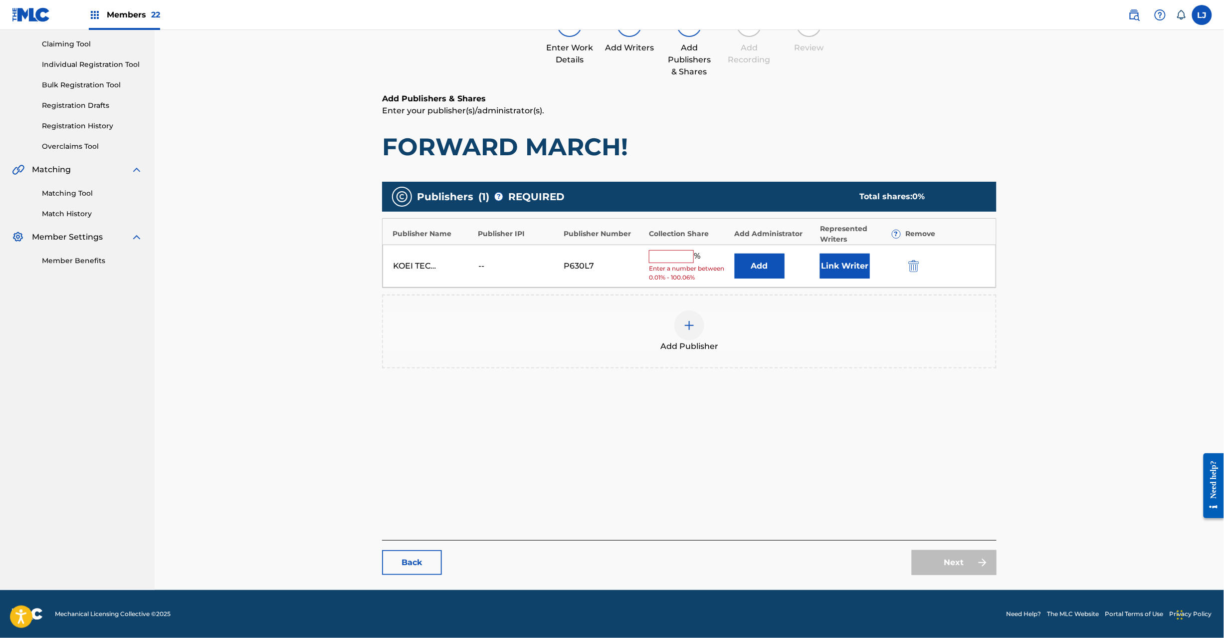
click at [756, 260] on button "Add" at bounding box center [760, 265] width 50 height 25
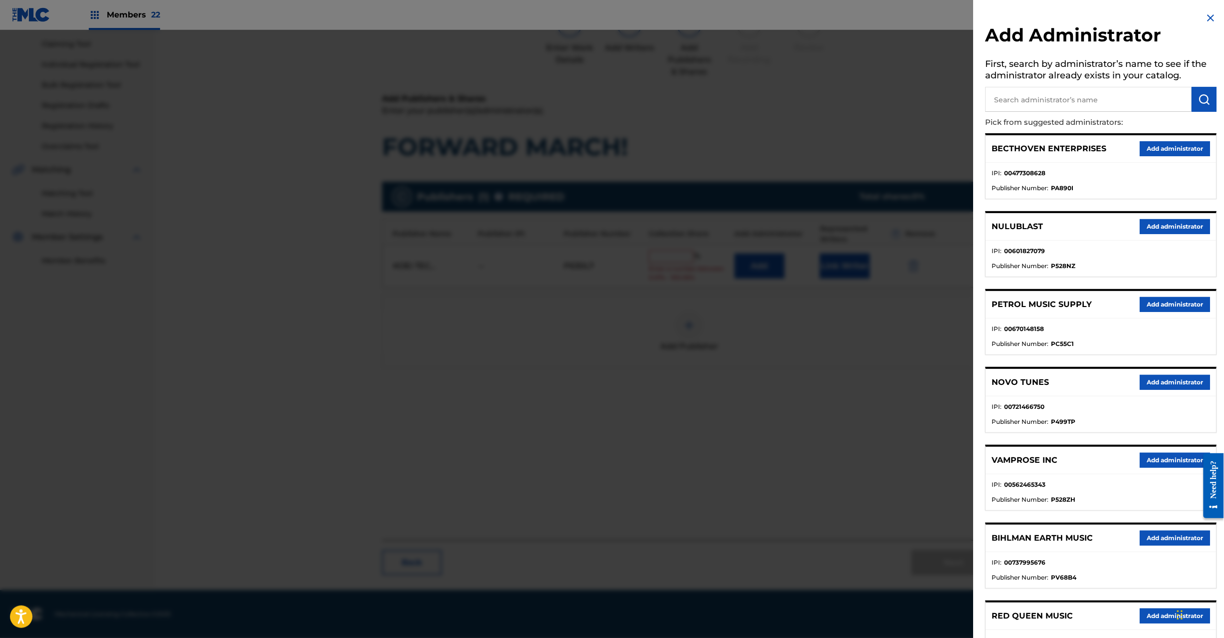
click at [1121, 106] on input "text" at bounding box center [1089, 99] width 207 height 25
paste input "Exploration Group LLC"
type input "Exploration Group LLC"
click at [1204, 102] on img "submit" at bounding box center [1205, 99] width 12 height 12
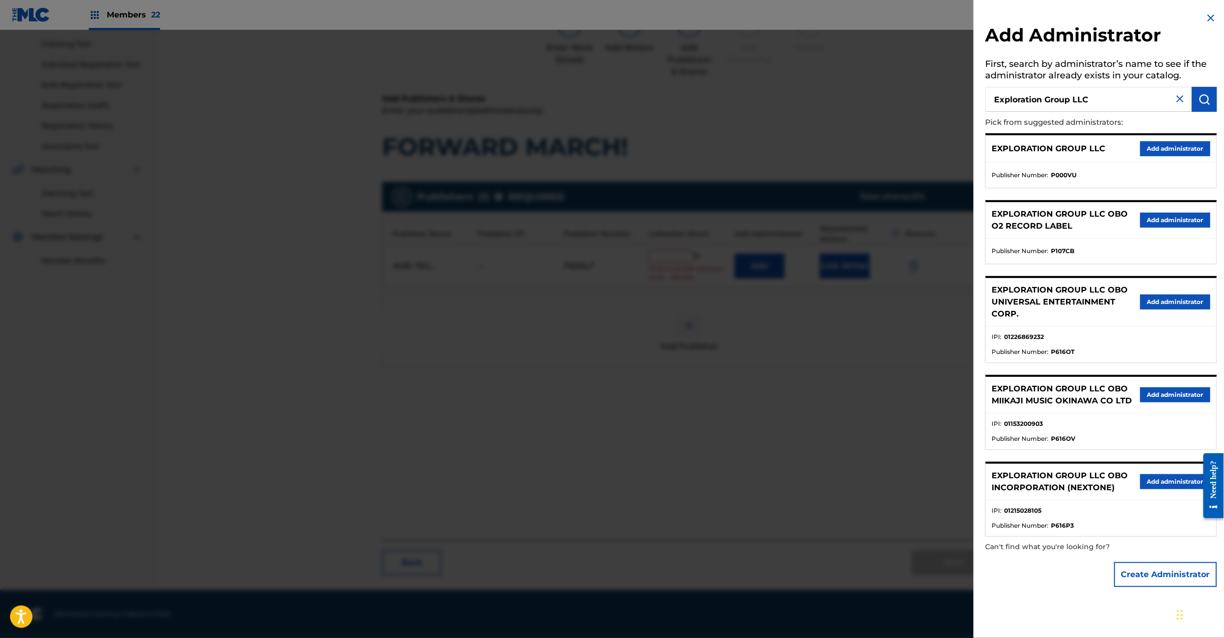
click at [1158, 153] on button "Add administrator" at bounding box center [1176, 148] width 70 height 15
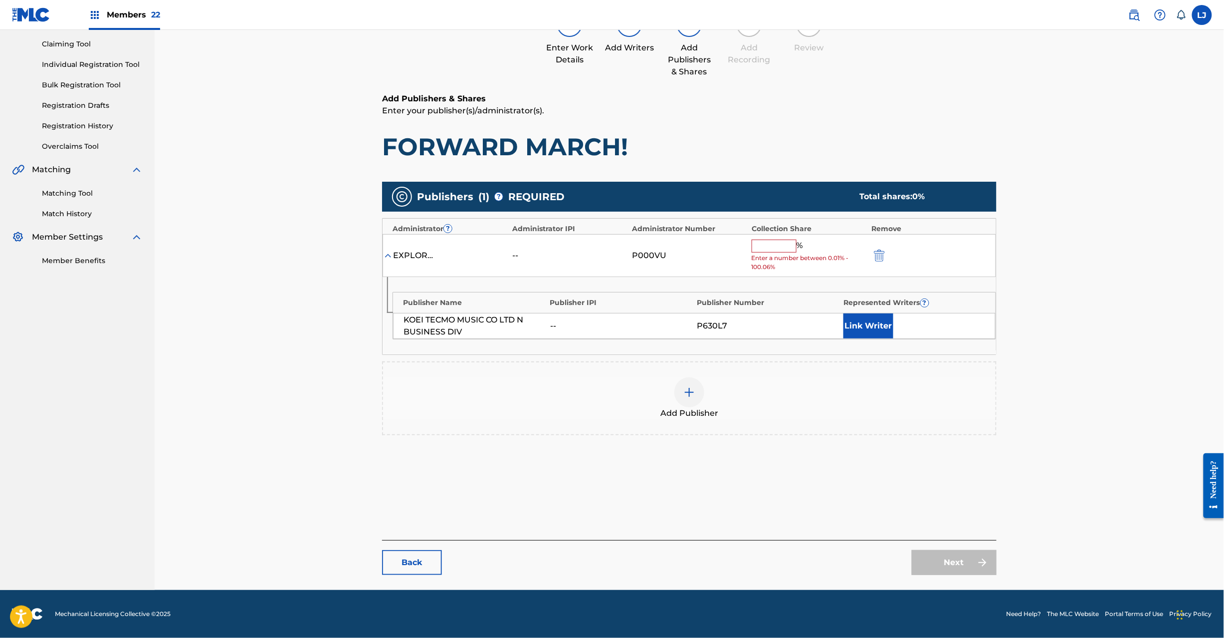
click at [762, 239] on input "text" at bounding box center [774, 245] width 45 height 13
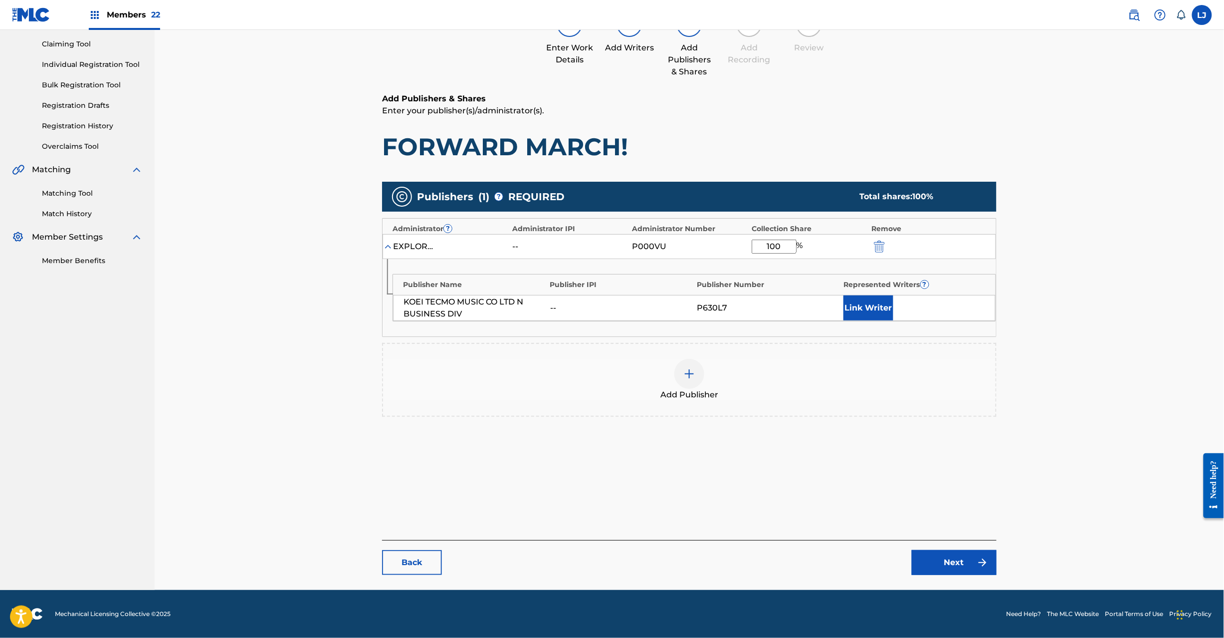
type input "100"
click at [944, 569] on link "Next" at bounding box center [954, 562] width 85 height 25
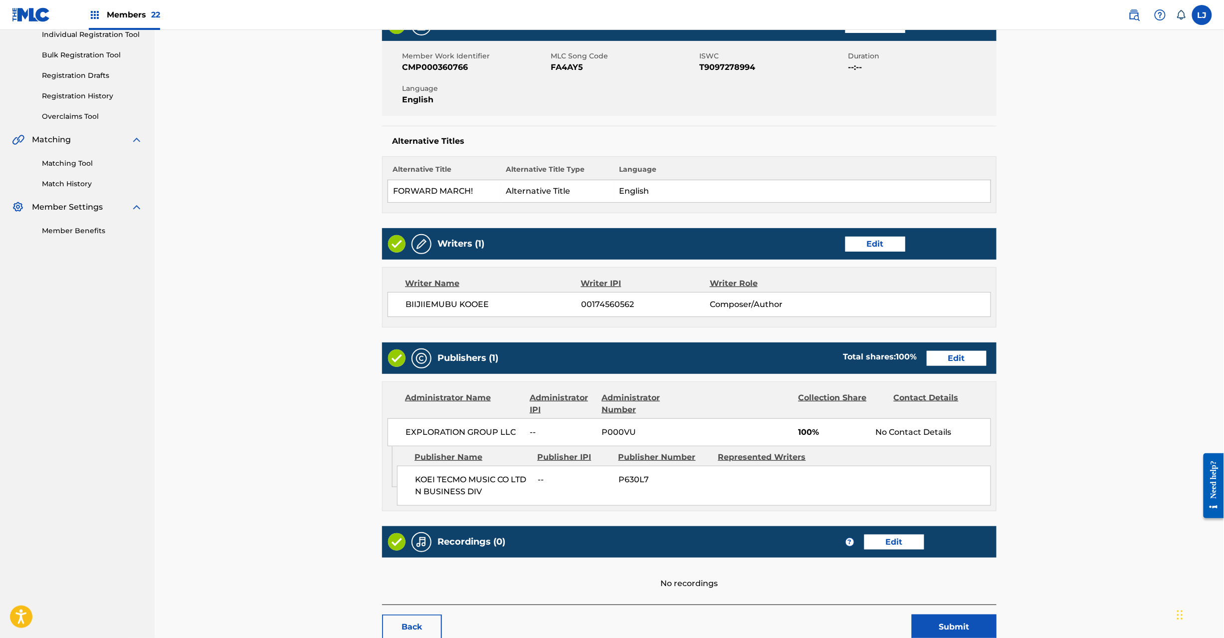
scroll to position [199, 0]
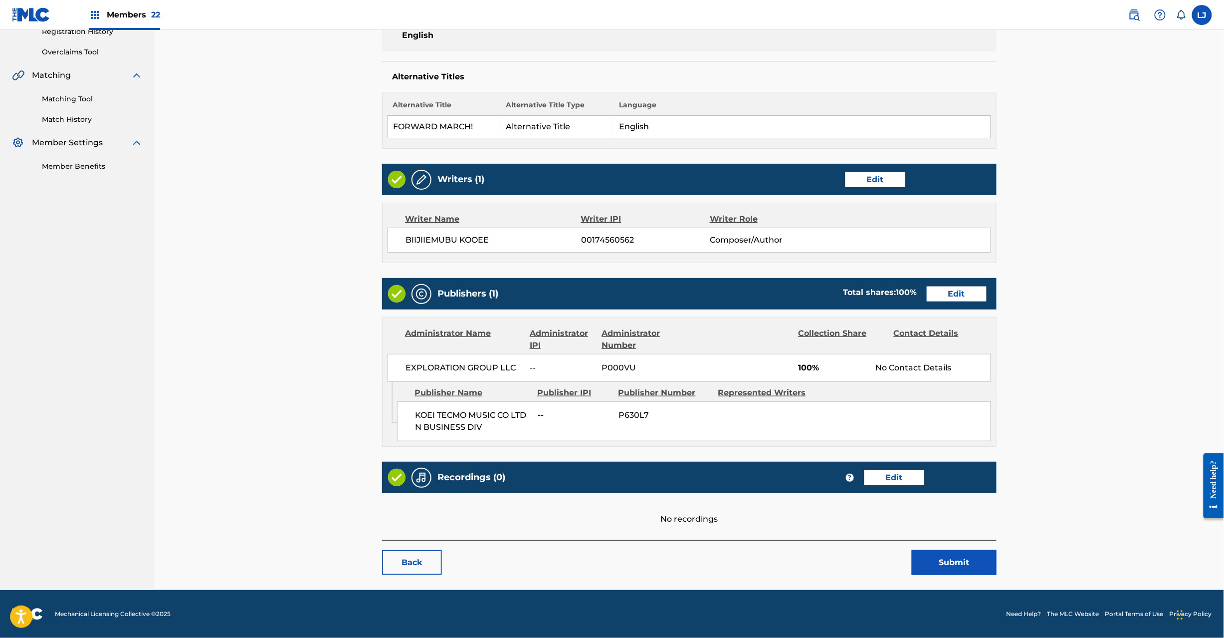
click at [929, 562] on button "Submit" at bounding box center [954, 562] width 85 height 25
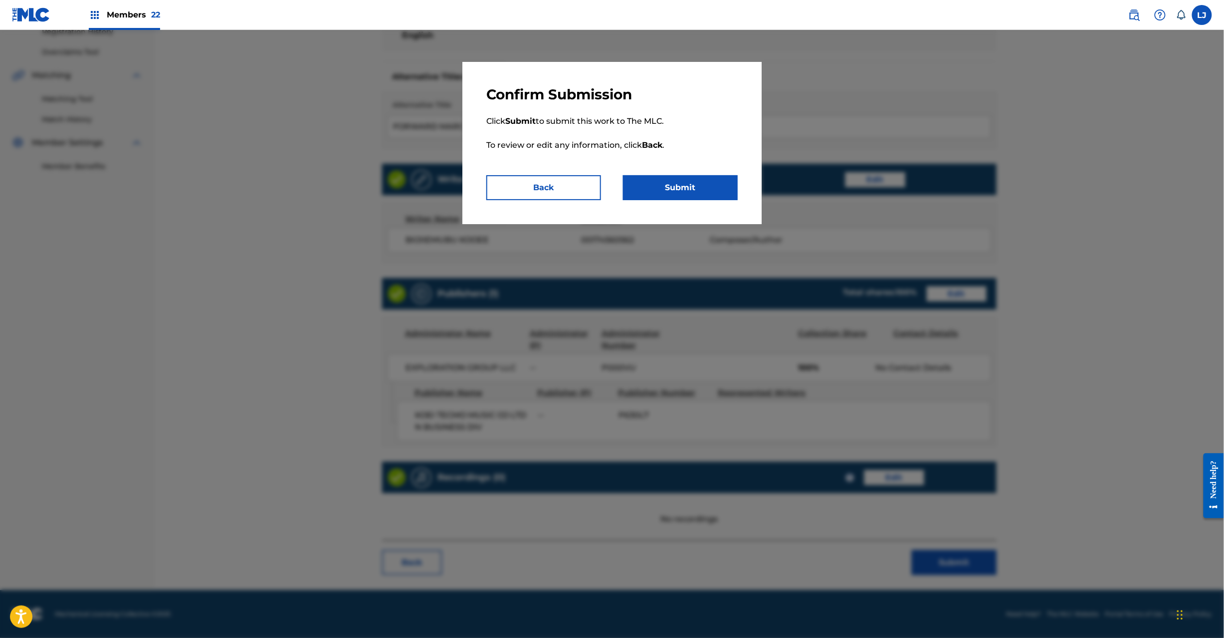
click at [670, 181] on button "Submit" at bounding box center [680, 187] width 115 height 25
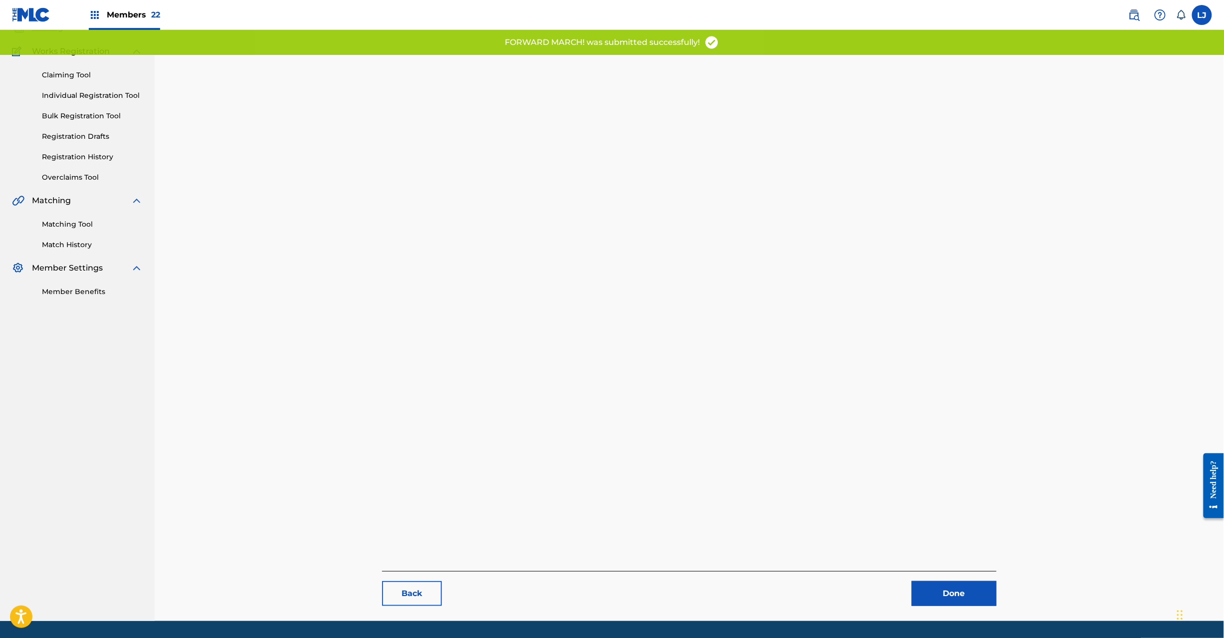
scroll to position [103, 0]
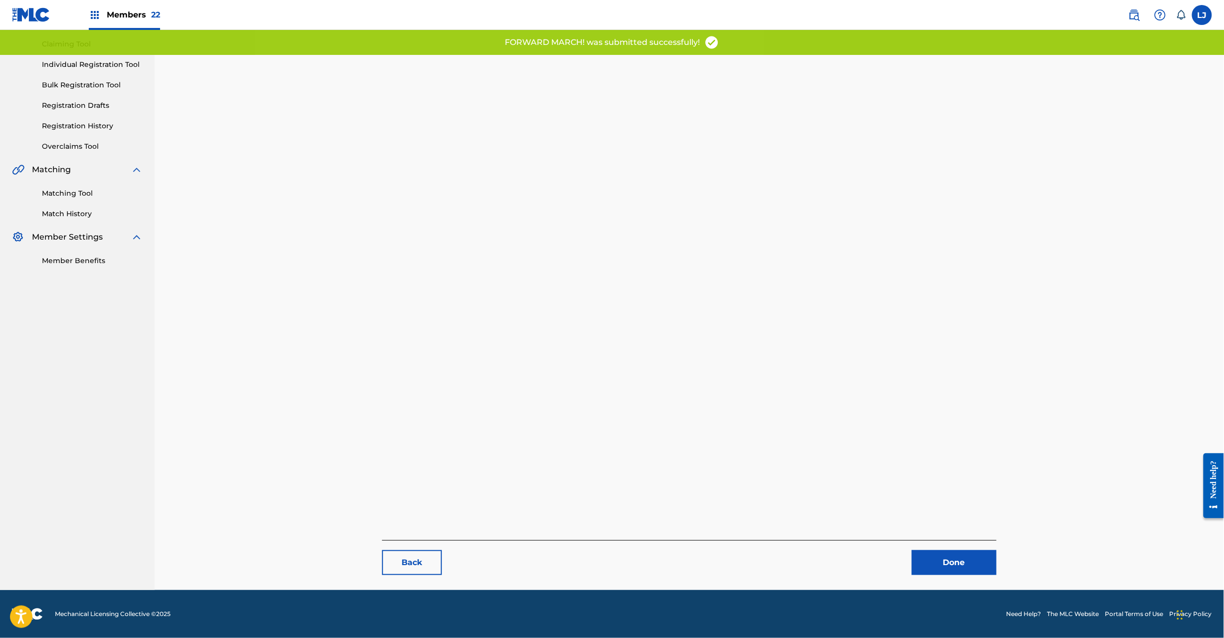
click at [958, 572] on link "Done" at bounding box center [954, 562] width 85 height 25
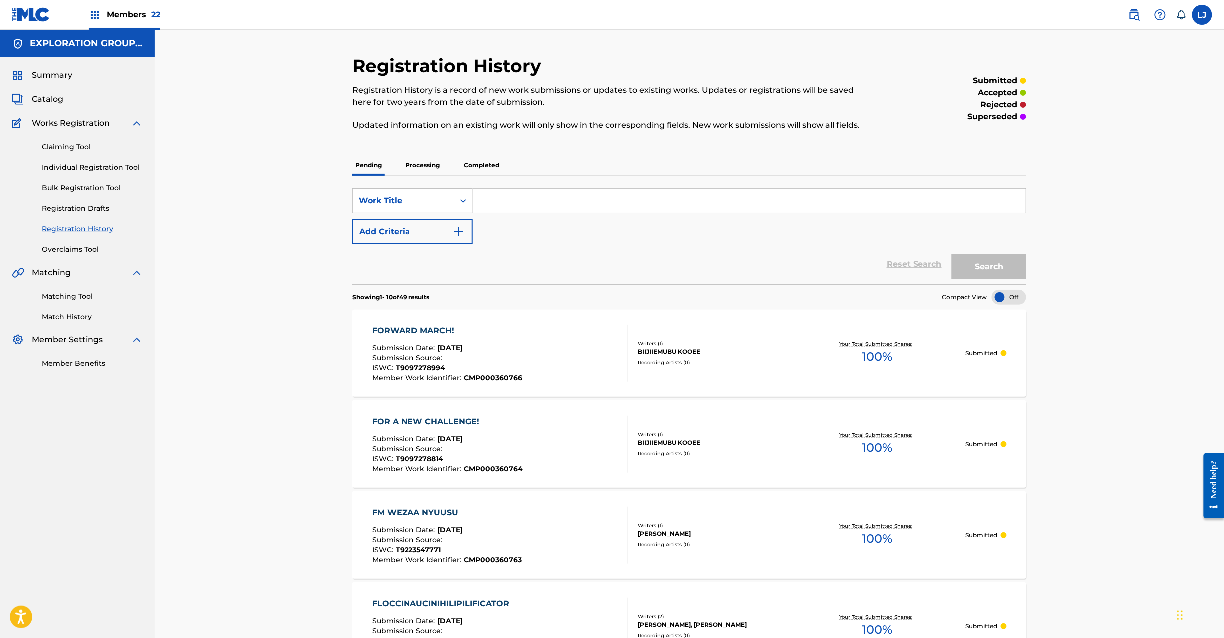
click at [36, 99] on span "Catalog" at bounding box center [47, 99] width 31 height 12
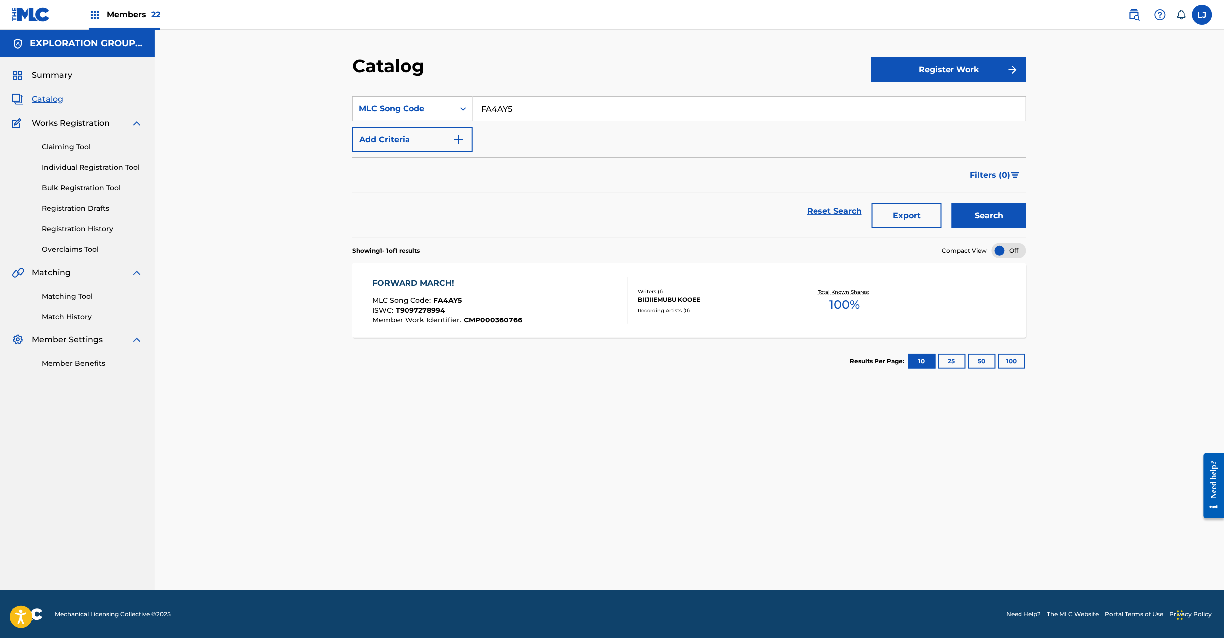
click at [506, 117] on input "FA4AY5" at bounding box center [749, 109] width 553 height 24
paste input "Z0"
type input "FA4AZ0"
click at [1006, 226] on button "Search" at bounding box center [989, 215] width 75 height 25
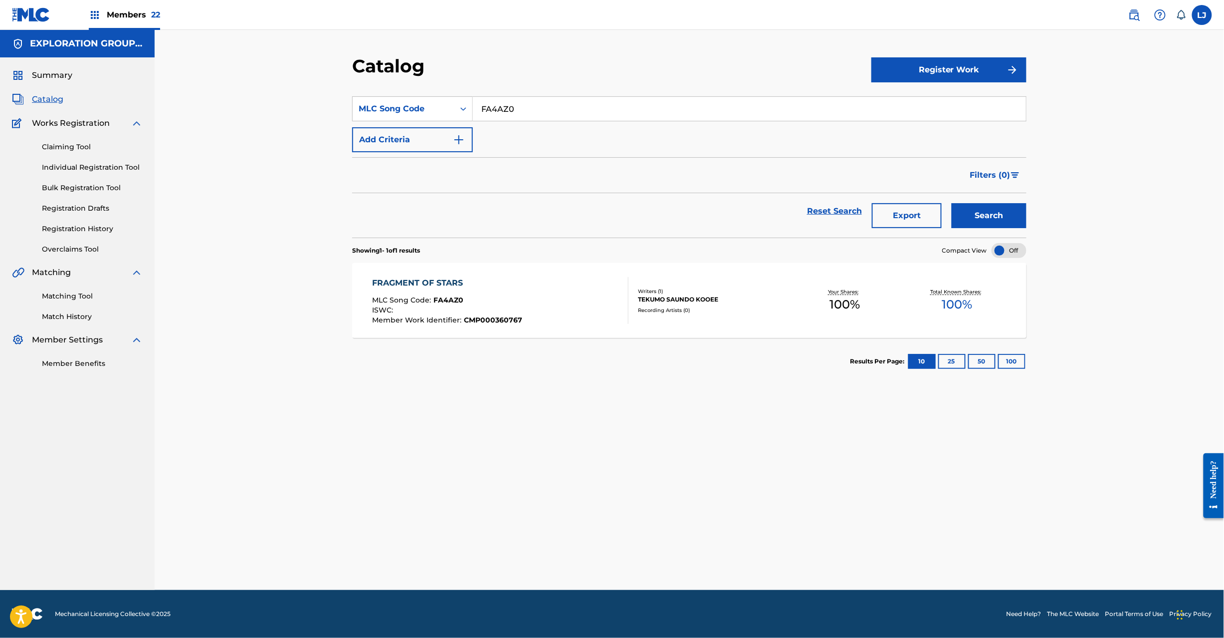
click at [579, 304] on div "FRAGMENT OF STARS MLC Song Code : FA4AZ0 ISWC : Member Work Identifier : CMP000…" at bounding box center [501, 300] width 256 height 47
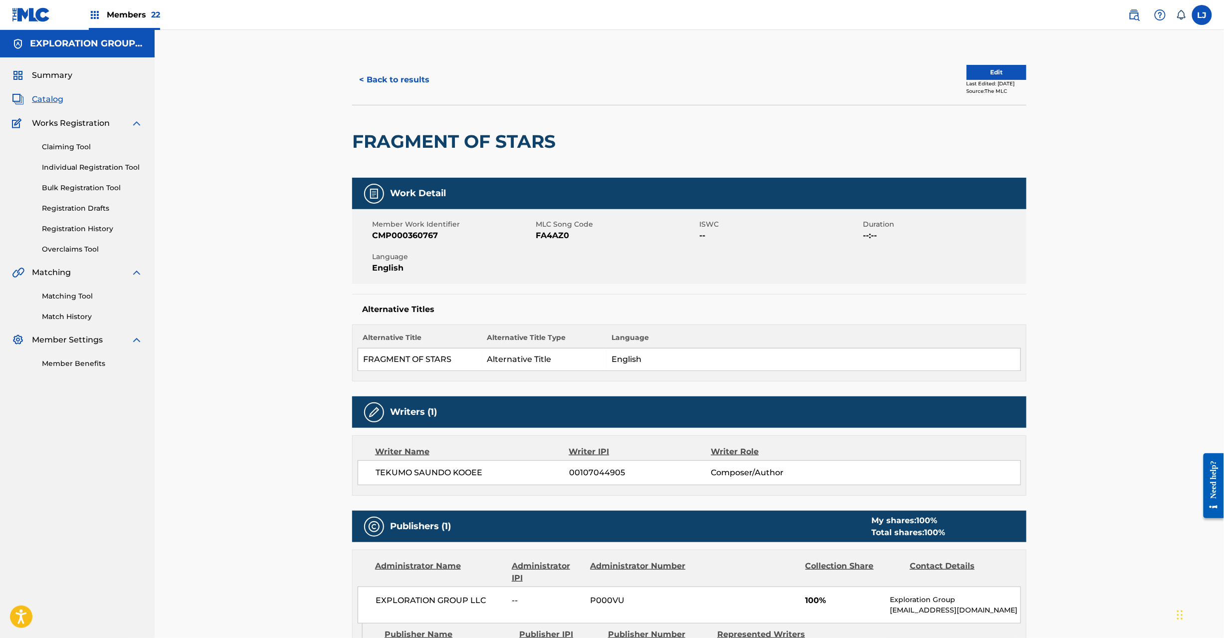
click at [1002, 72] on button "Edit" at bounding box center [997, 72] width 60 height 15
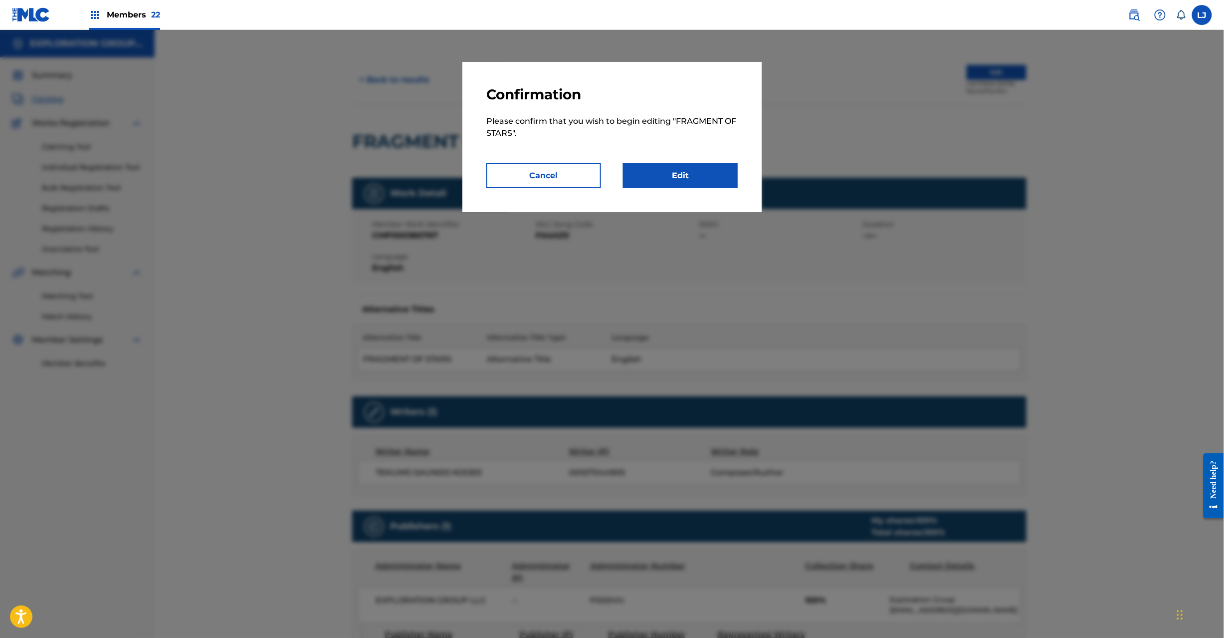
click at [692, 172] on link "Edit" at bounding box center [680, 175] width 115 height 25
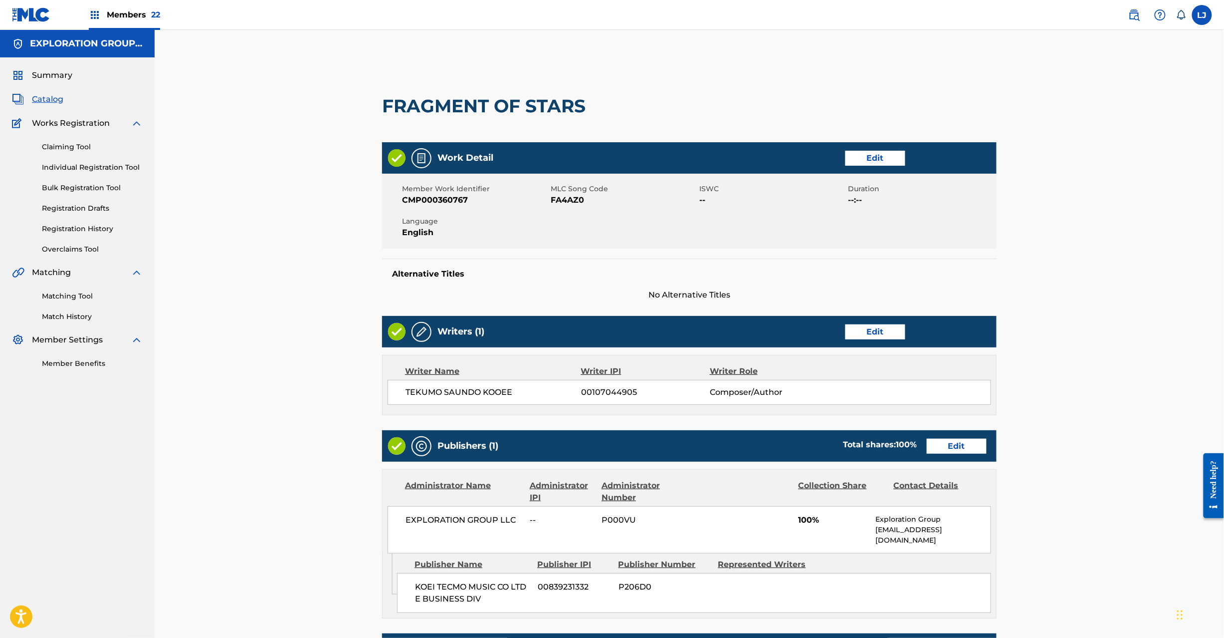
click at [973, 456] on div "Publishers (1) Total shares: 100 % Edit" at bounding box center [689, 445] width 615 height 31
click at [962, 446] on link "Edit" at bounding box center [957, 446] width 60 height 15
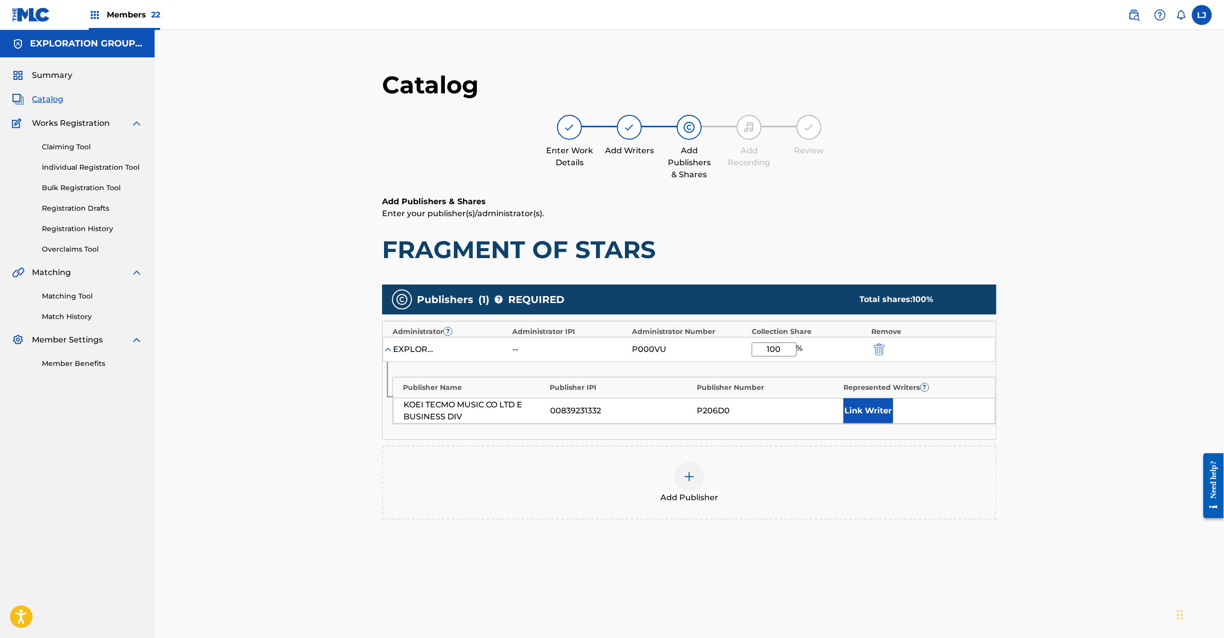
click at [879, 350] on img "submit" at bounding box center [879, 349] width 11 height 12
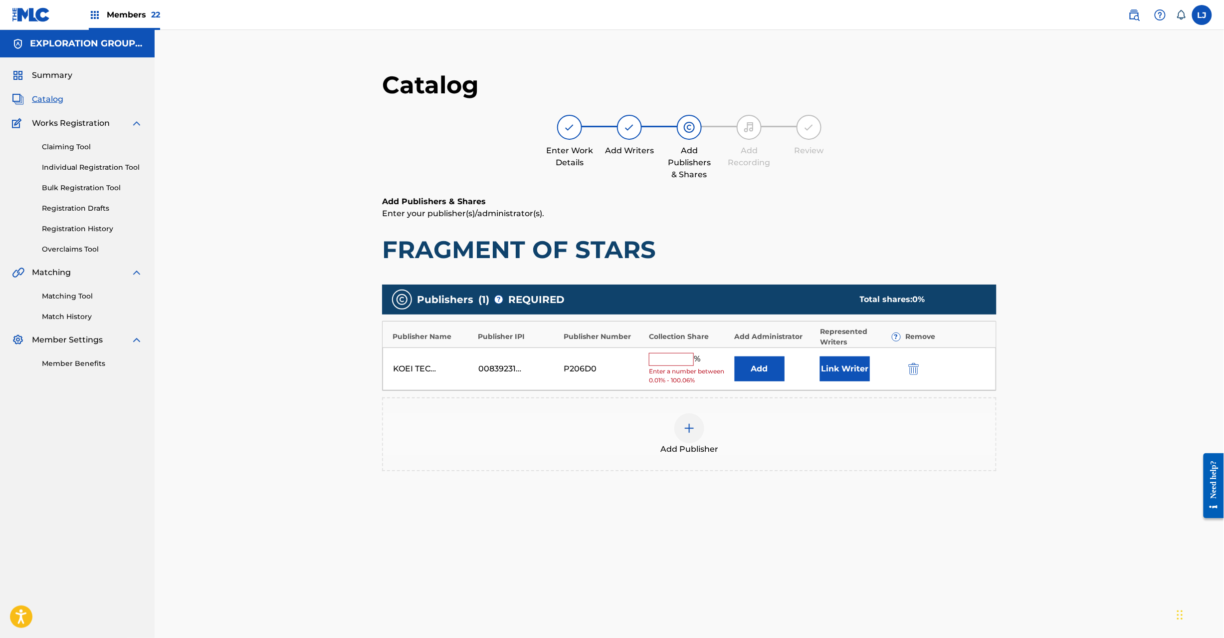
click at [917, 372] on img "submit" at bounding box center [914, 369] width 11 height 12
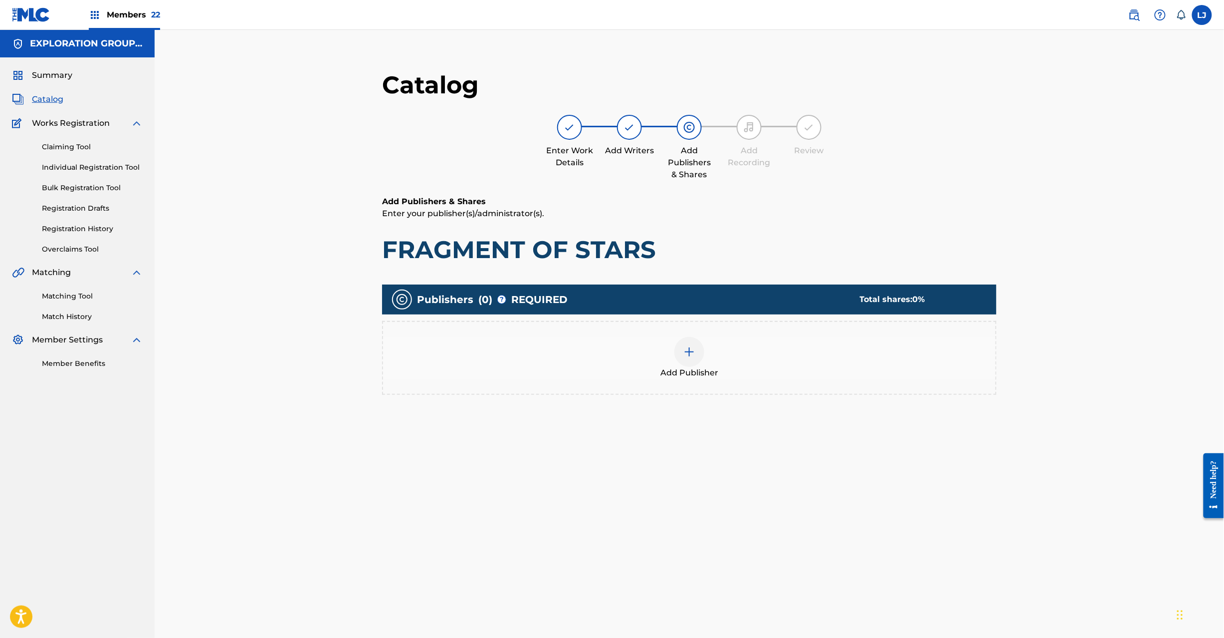
click at [666, 347] on div "Add Publisher" at bounding box center [689, 358] width 613 height 42
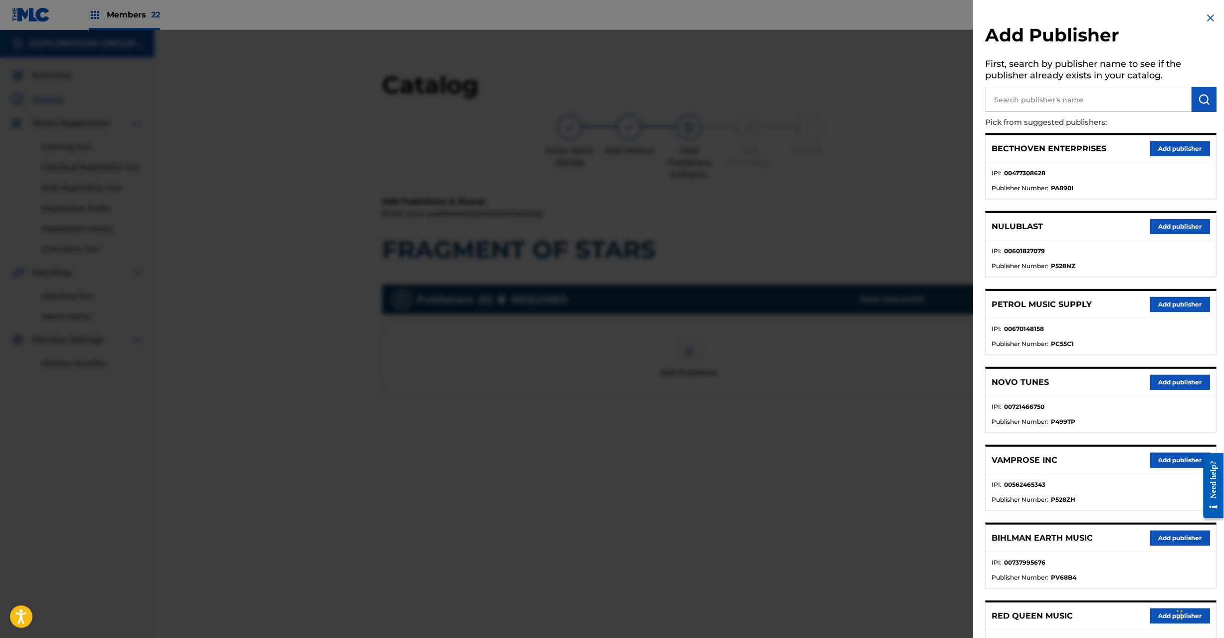
click at [1102, 114] on p "Pick from suggested publishers:" at bounding box center [1073, 122] width 175 height 21
click at [1109, 98] on input "text" at bounding box center [1089, 99] width 207 height 25
paste input "Koei Tecmo Music Co Ltd N Business Div"
type input "Koei Tecmo Music Co Ltd N Business Div"
click at [1206, 104] on img "submit" at bounding box center [1205, 99] width 12 height 12
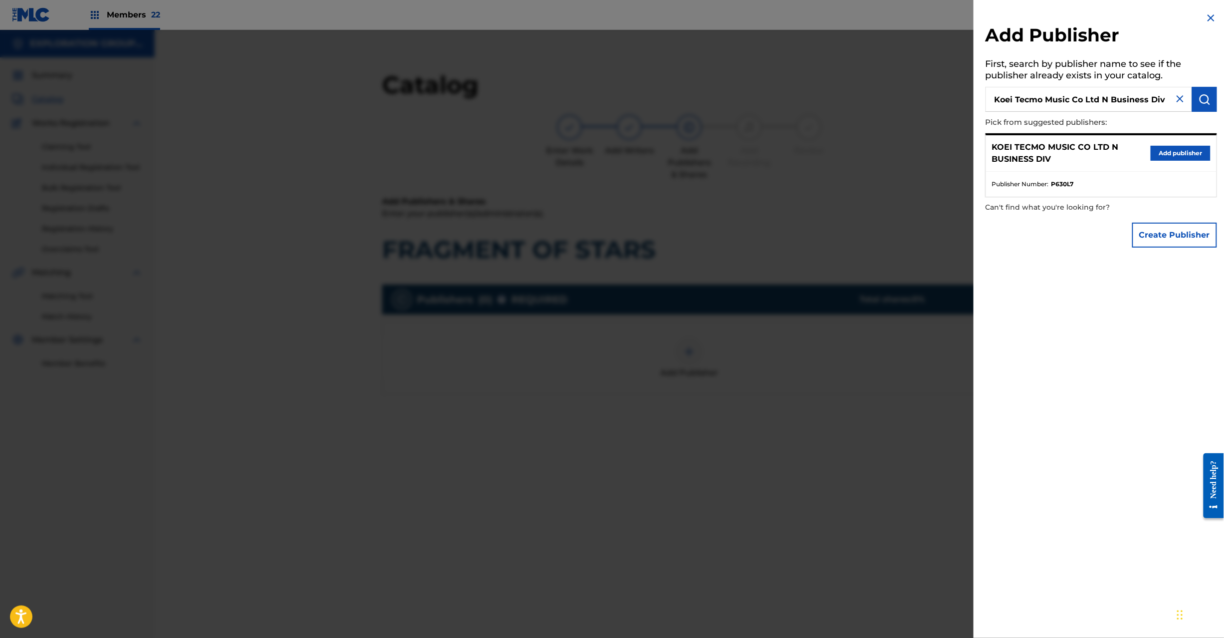
click at [1180, 158] on button "Add publisher" at bounding box center [1181, 153] width 60 height 15
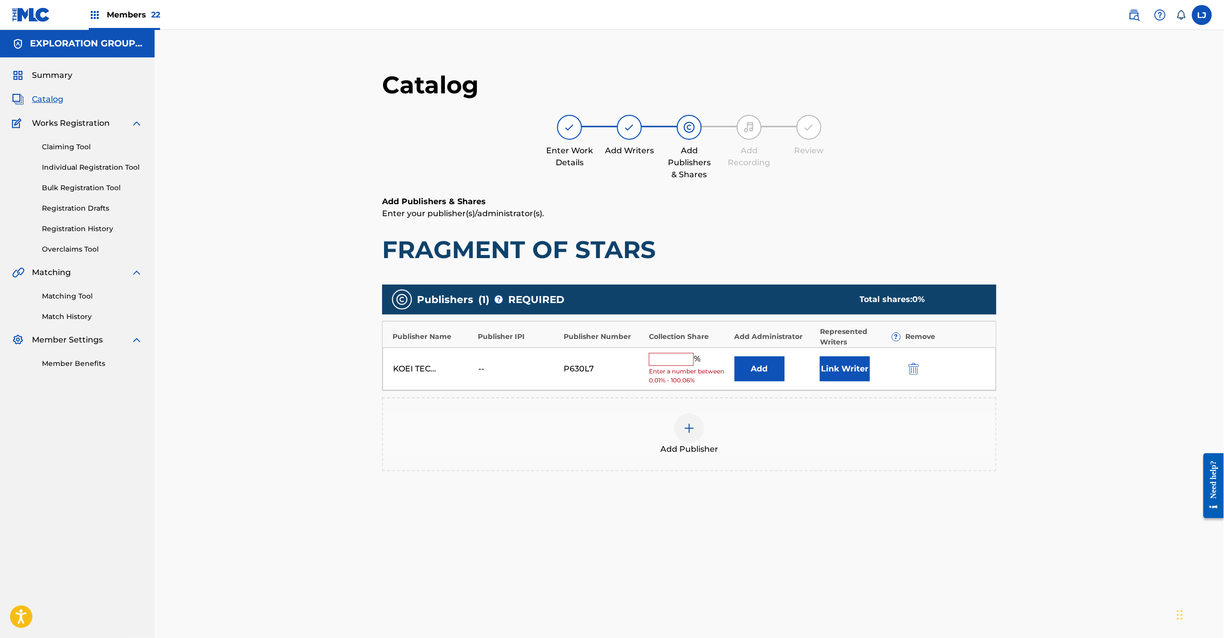
click at [769, 368] on button "Add" at bounding box center [760, 368] width 50 height 25
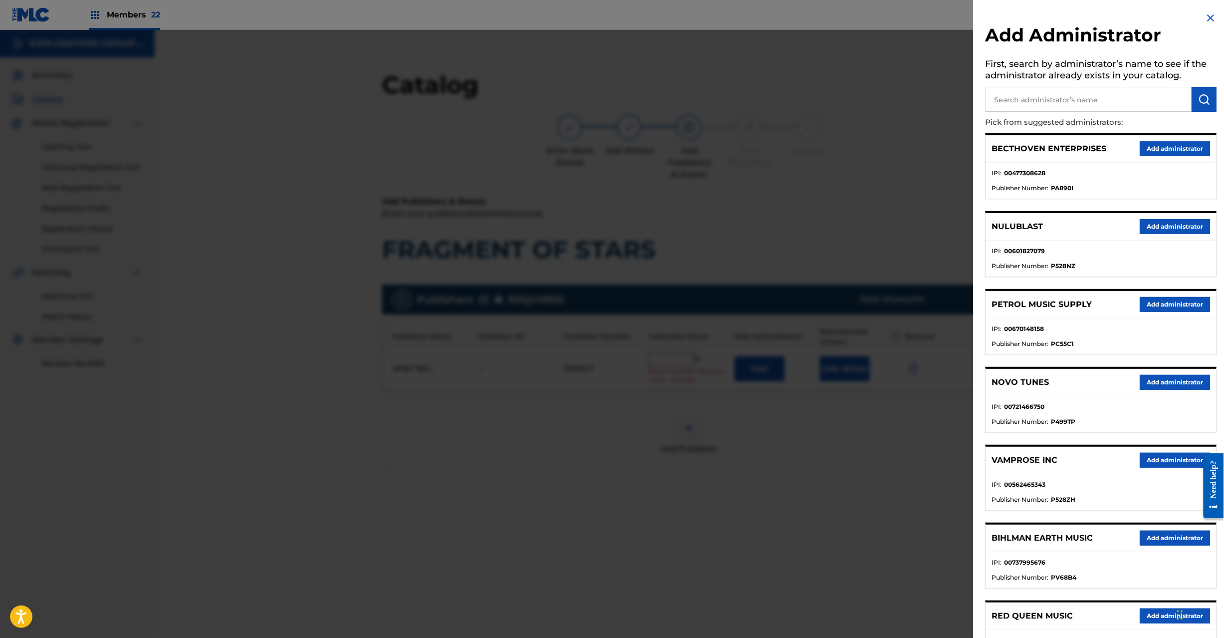
click at [1073, 88] on input "text" at bounding box center [1089, 99] width 207 height 25
paste input "Exploration Group LLC"
type input "Exploration Group LLC"
click at [1199, 98] on img "submit" at bounding box center [1205, 99] width 12 height 12
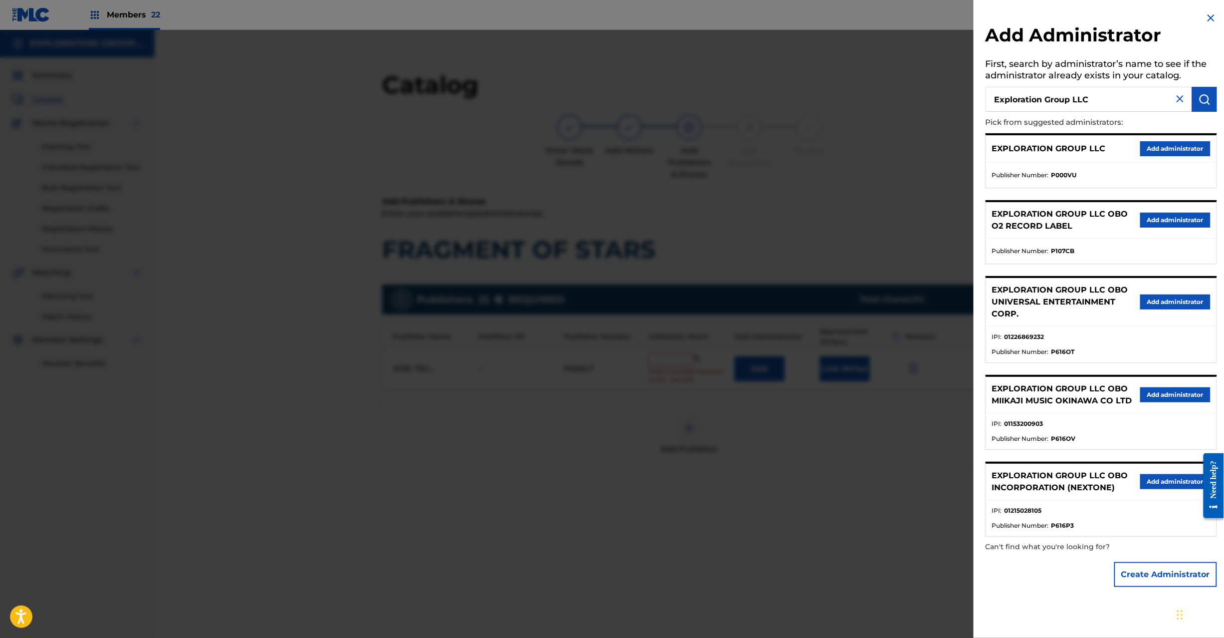
click at [1146, 148] on button "Add administrator" at bounding box center [1176, 148] width 70 height 15
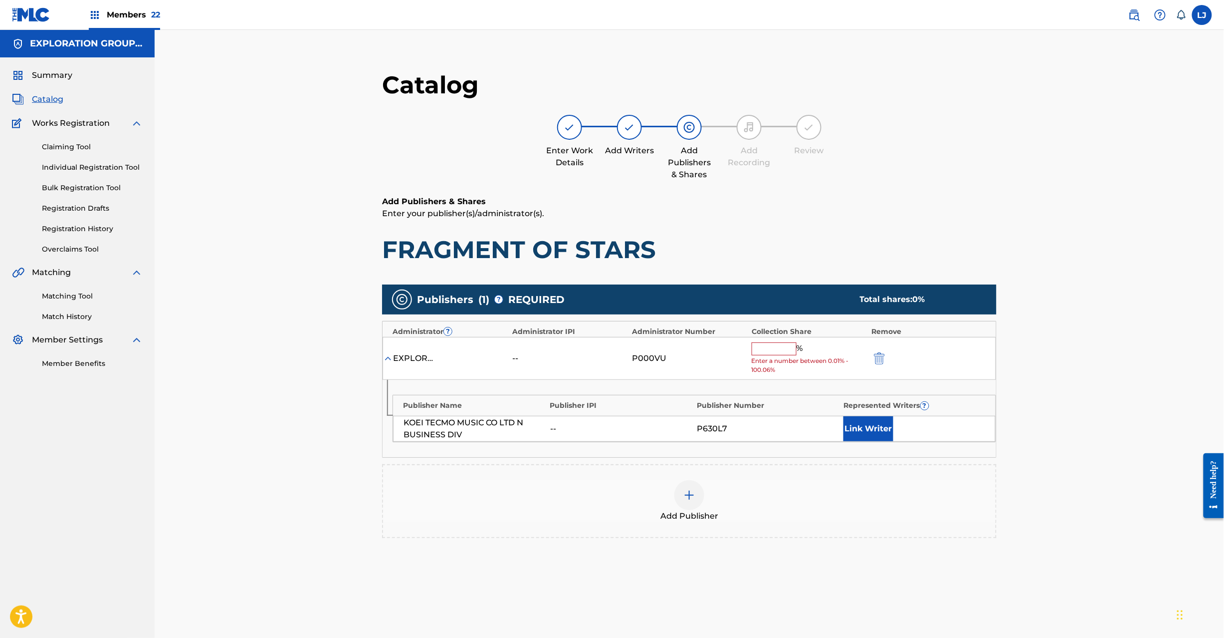
click at [779, 346] on input "text" at bounding box center [774, 348] width 45 height 13
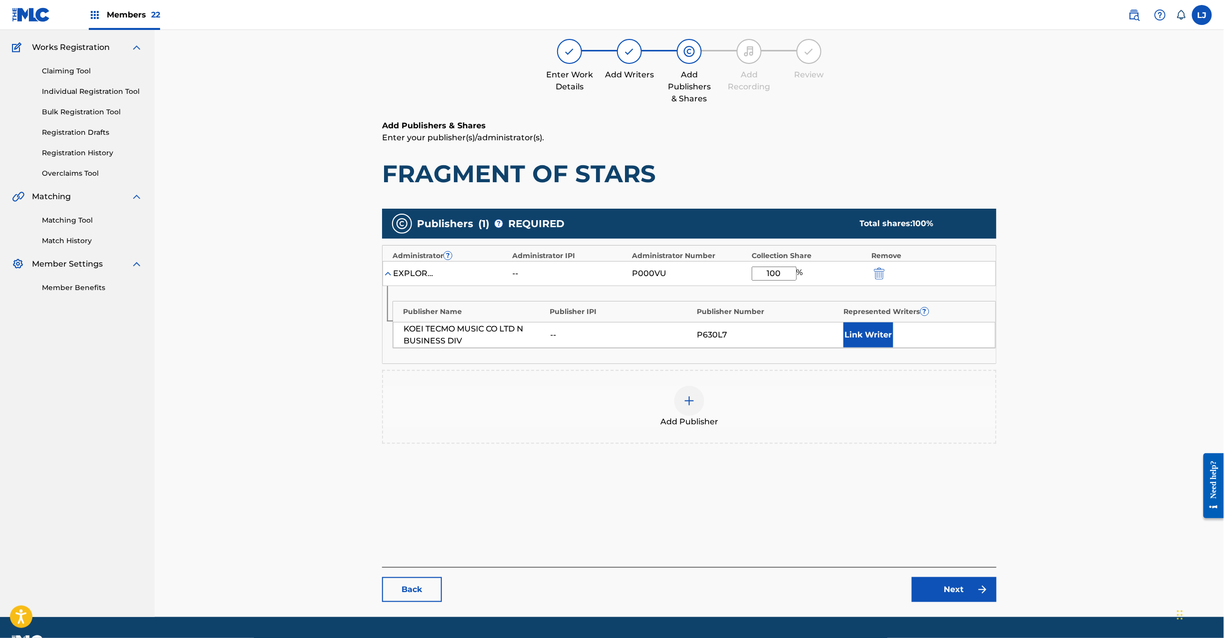
scroll to position [103, 0]
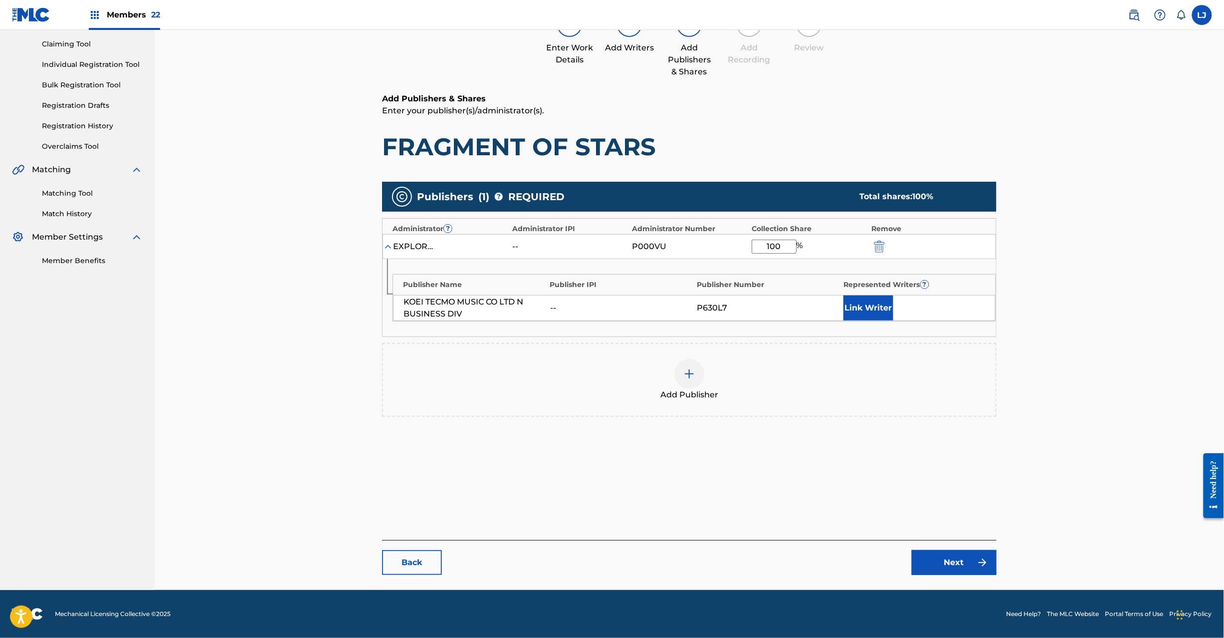
type input "100"
click at [940, 563] on link "Next" at bounding box center [954, 562] width 85 height 25
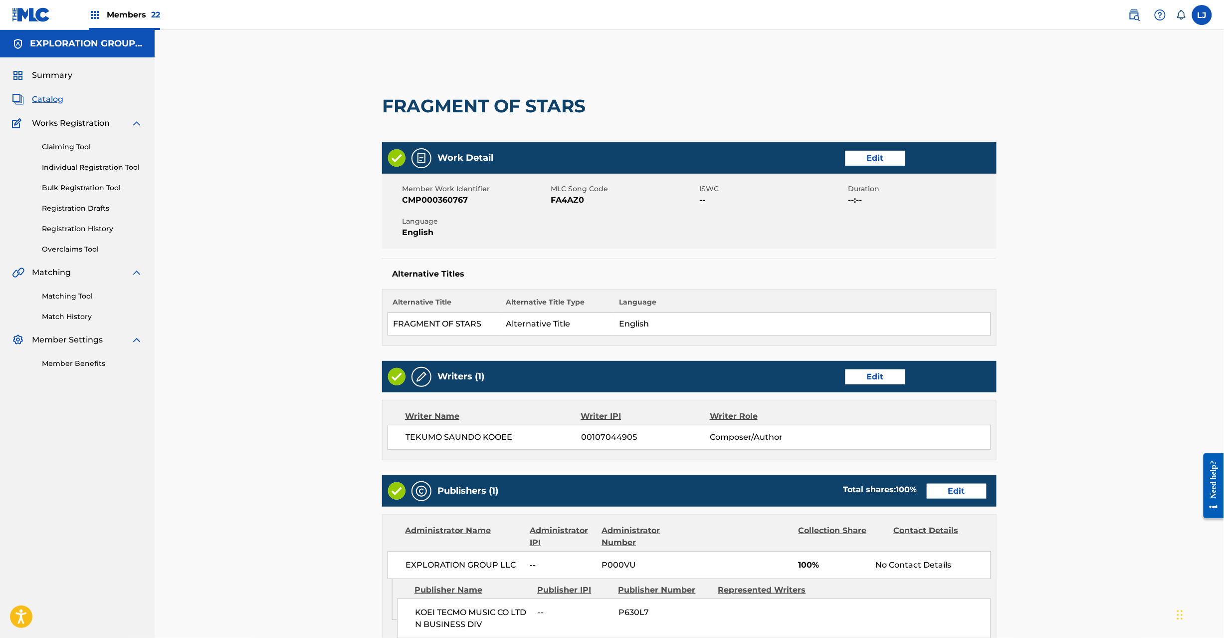
scroll to position [199, 0]
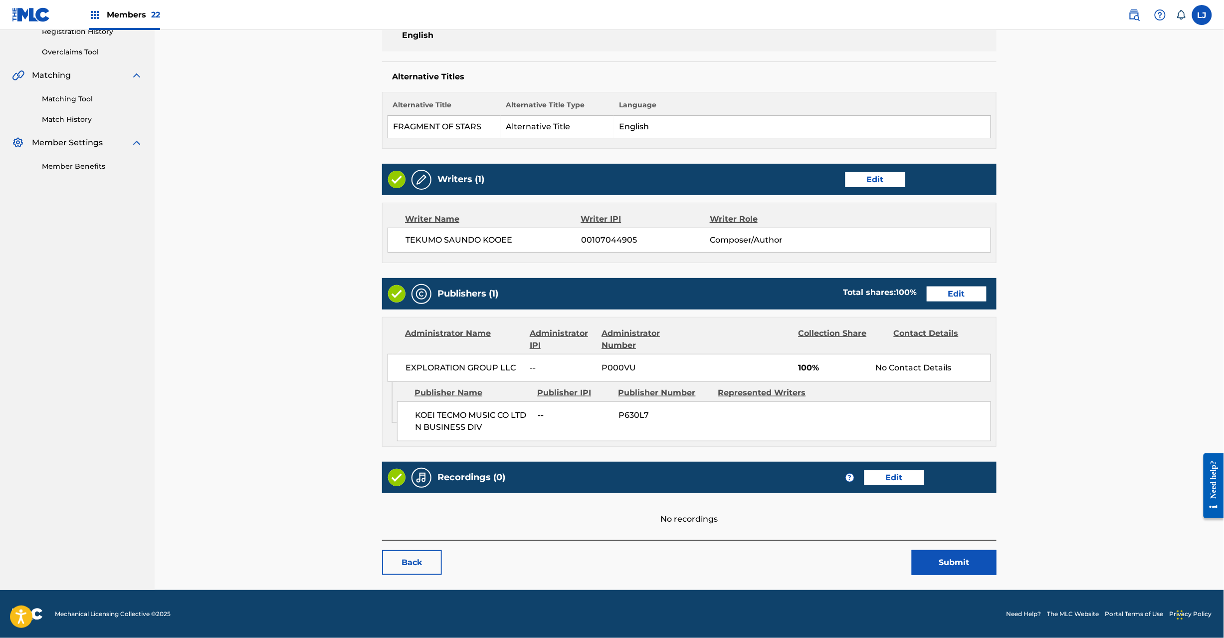
click at [954, 560] on button "Submit" at bounding box center [954, 562] width 85 height 25
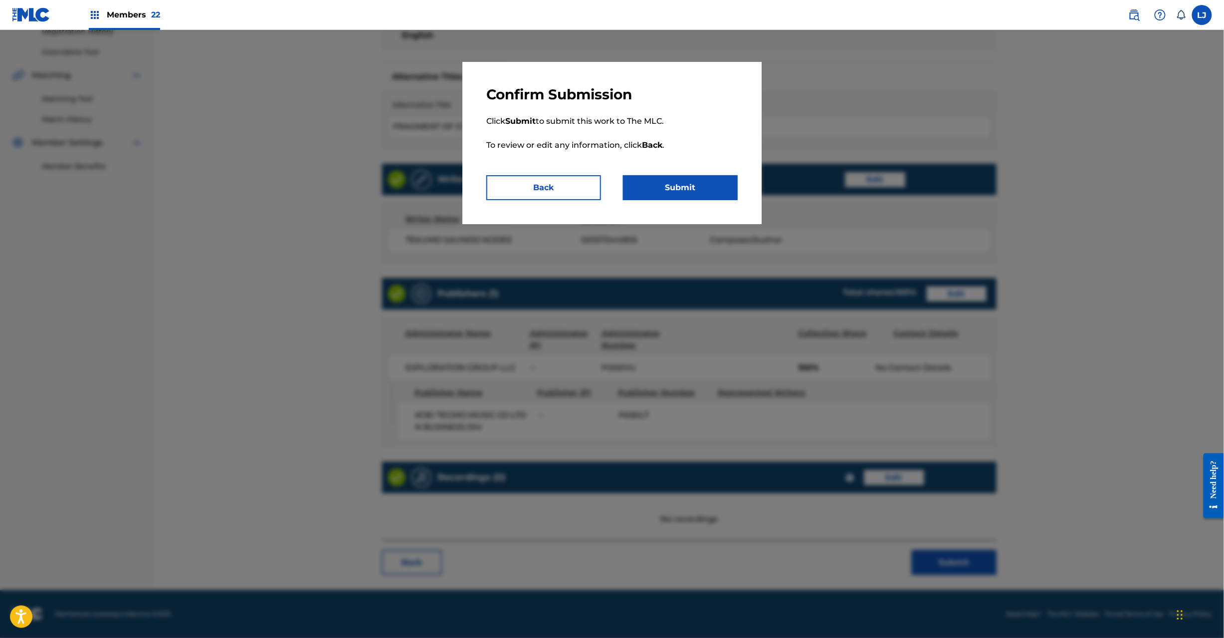
click at [701, 182] on button "Submit" at bounding box center [680, 187] width 115 height 25
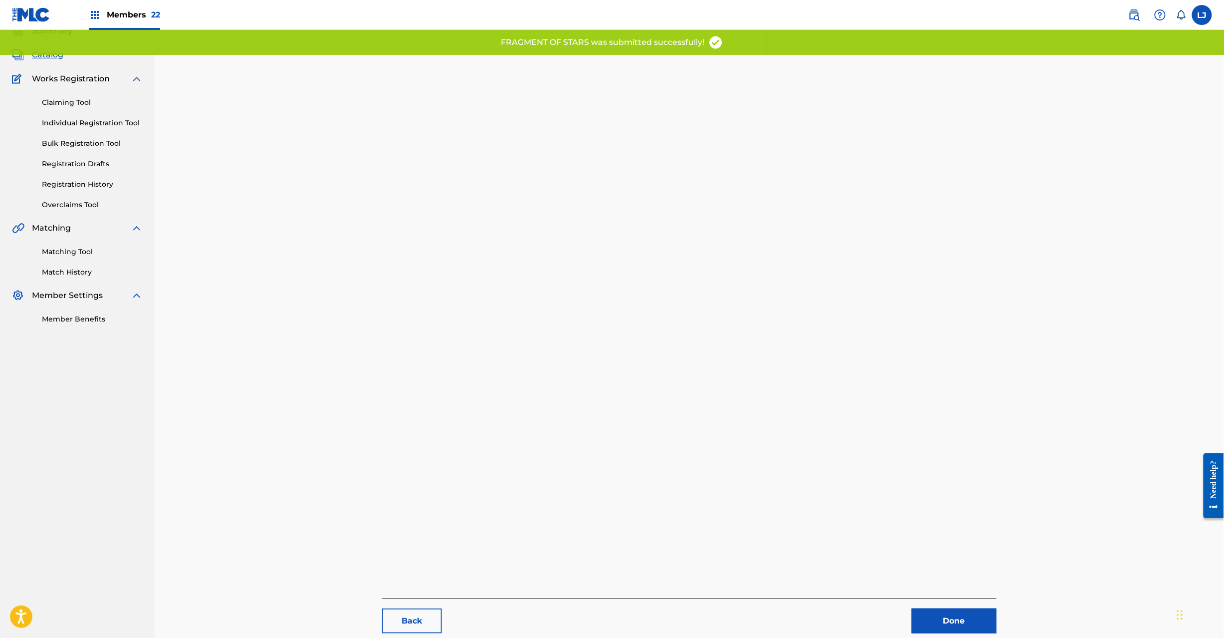
scroll to position [103, 0]
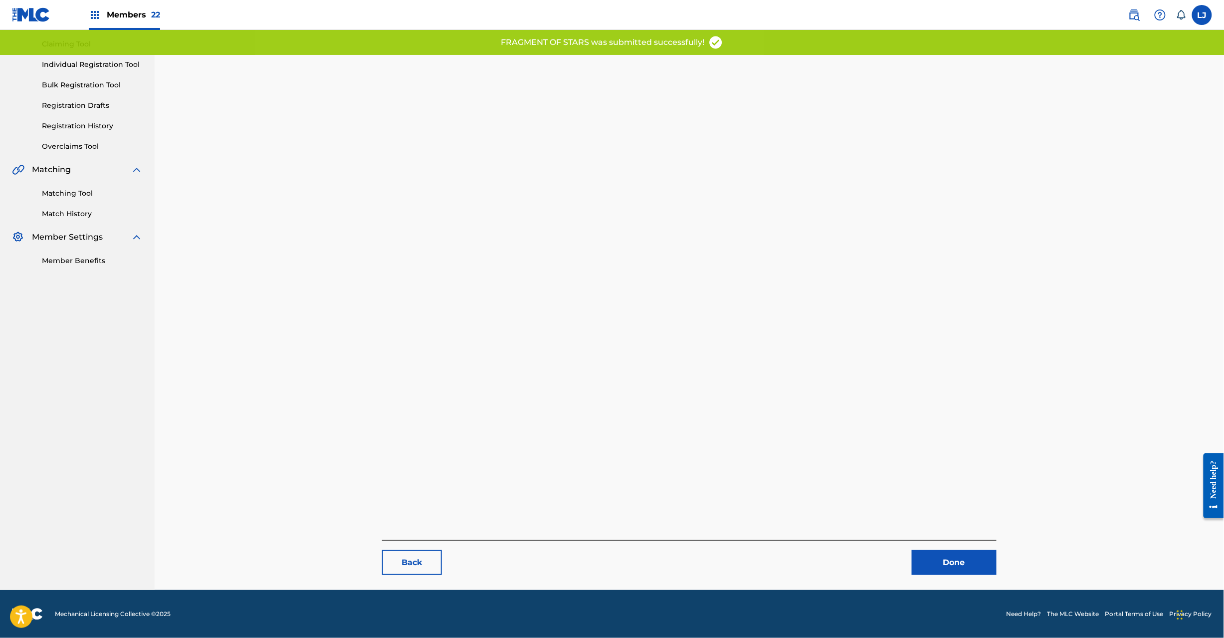
click at [935, 558] on link "Done" at bounding box center [954, 562] width 85 height 25
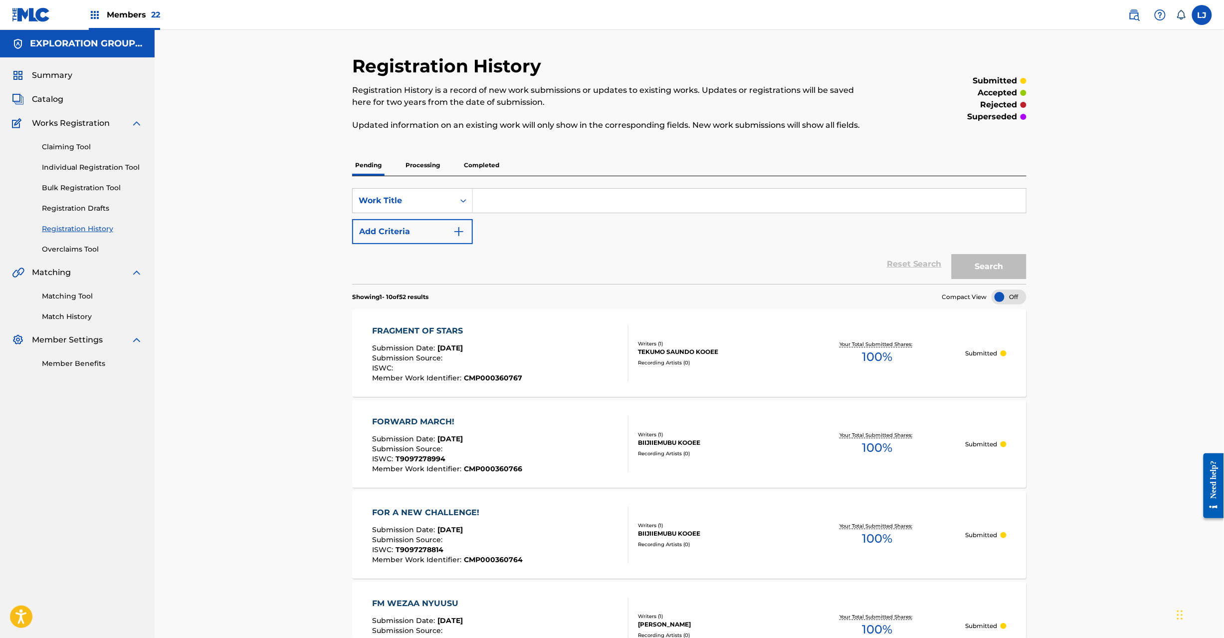
click at [49, 96] on span "Catalog" at bounding box center [47, 99] width 31 height 12
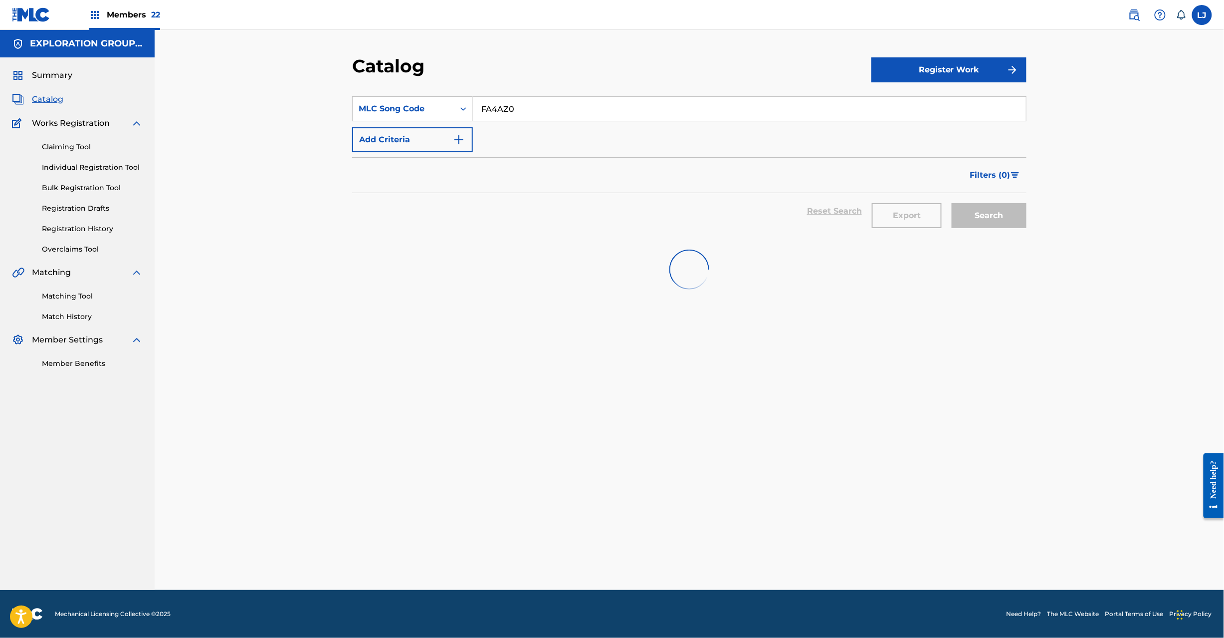
click at [517, 94] on section "SearchWithCriteria05724cb4-fa9c-4533-9311-df65e3903a31 MLC Song Code FA4AZ0 Add…" at bounding box center [689, 160] width 675 height 153
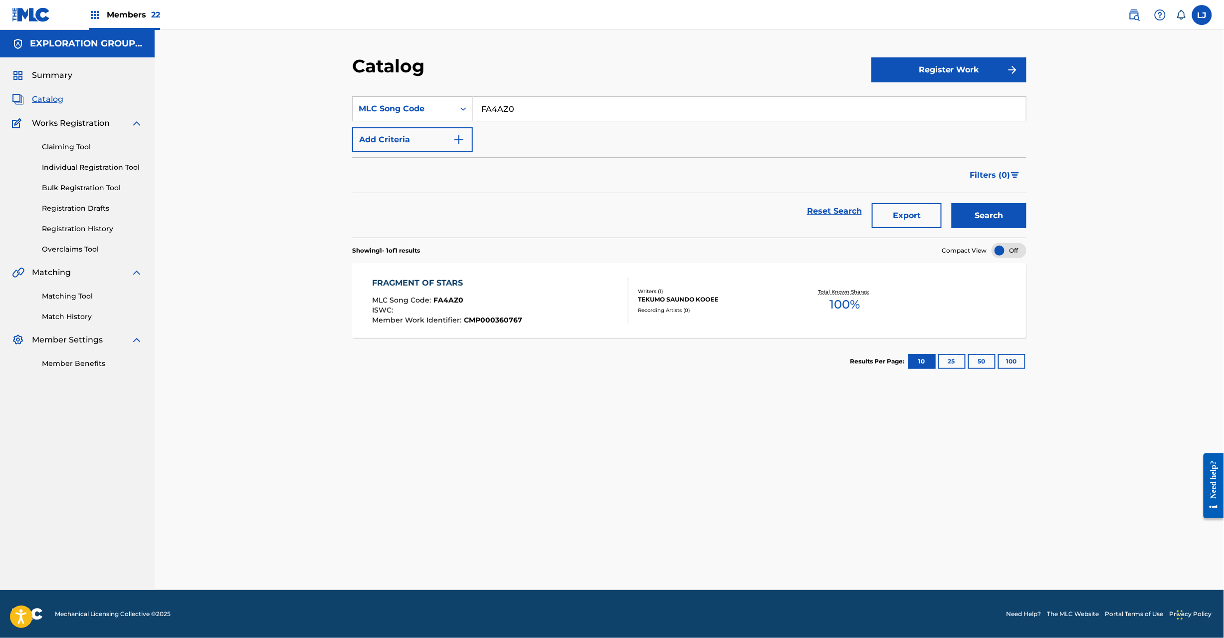
click at [516, 116] on input "FA4AZ0" at bounding box center [749, 109] width 553 height 24
paste input "Y"
type input "FA4AZY"
click at [990, 225] on button "Search" at bounding box center [989, 215] width 75 height 25
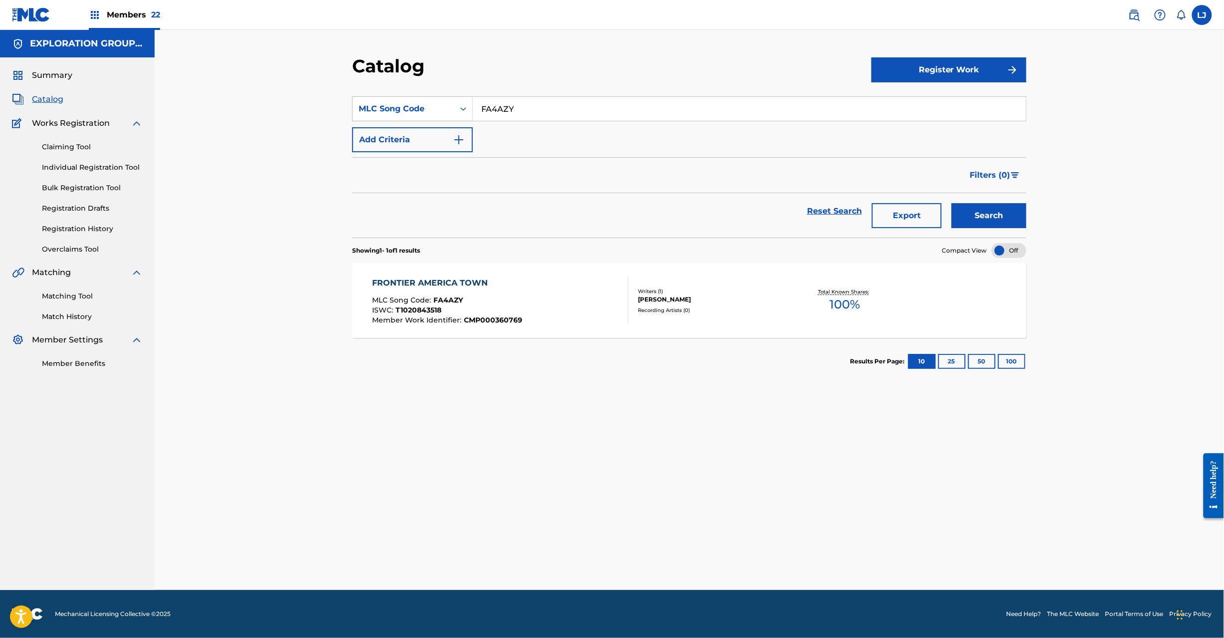
click at [505, 302] on div "MLC Song Code : FA4AZY" at bounding box center [448, 301] width 150 height 10
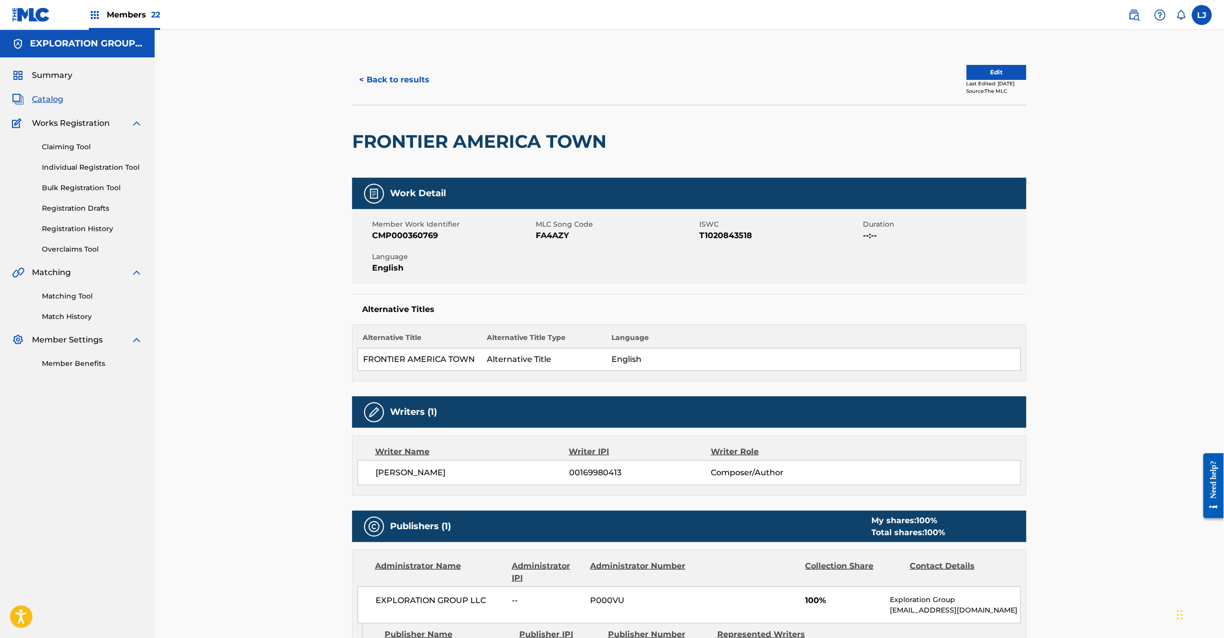
click at [997, 68] on button "Edit" at bounding box center [997, 72] width 60 height 15
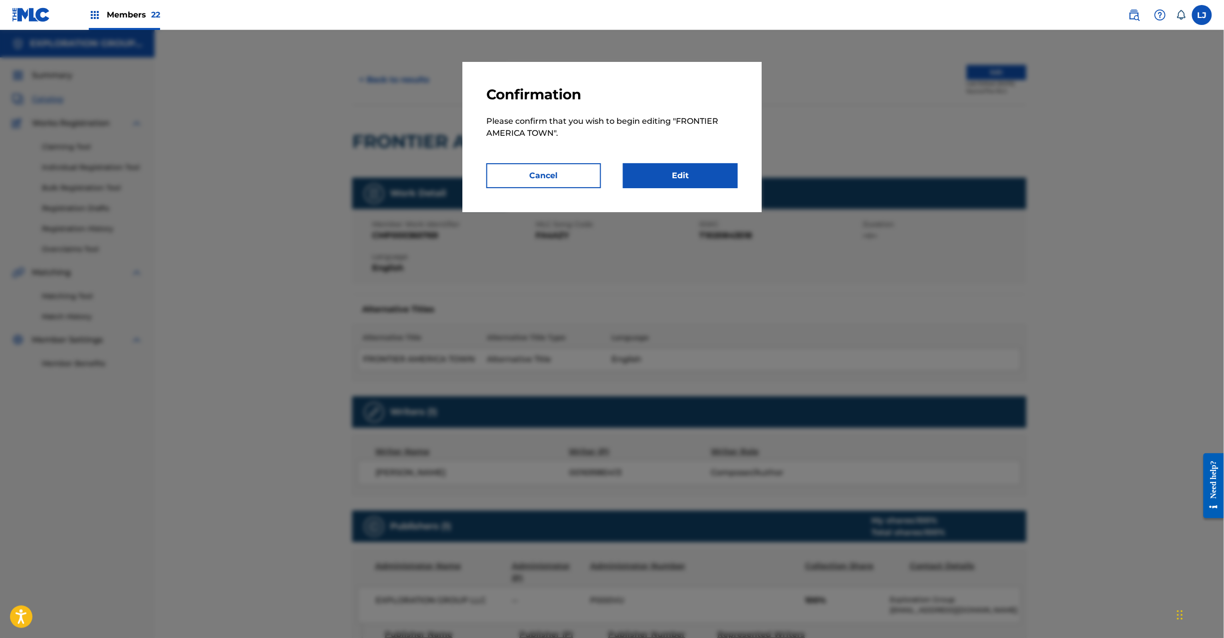
click at [681, 179] on link "Edit" at bounding box center [680, 175] width 115 height 25
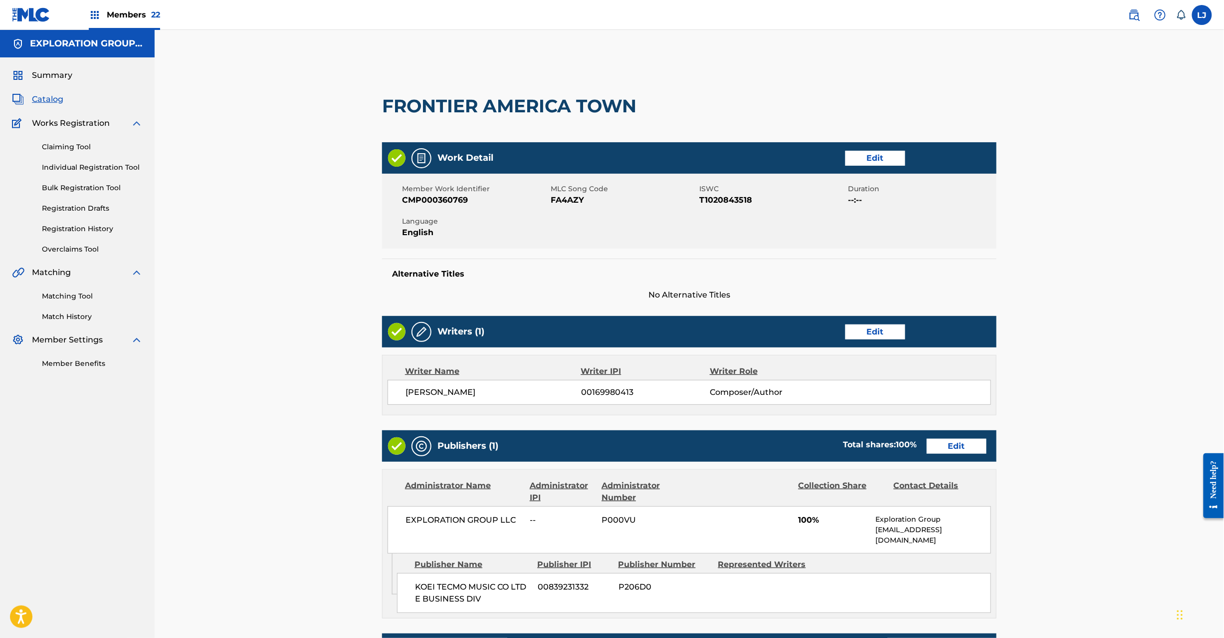
click at [946, 444] on link "Edit" at bounding box center [957, 446] width 60 height 15
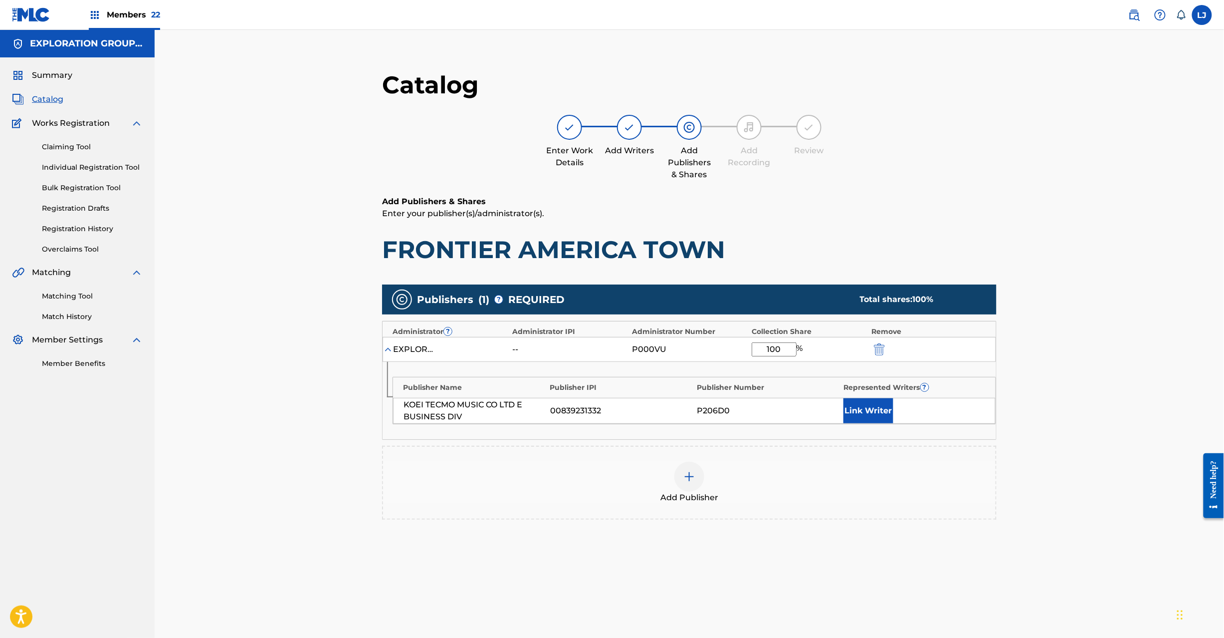
click at [879, 349] on img "submit" at bounding box center [879, 349] width 11 height 12
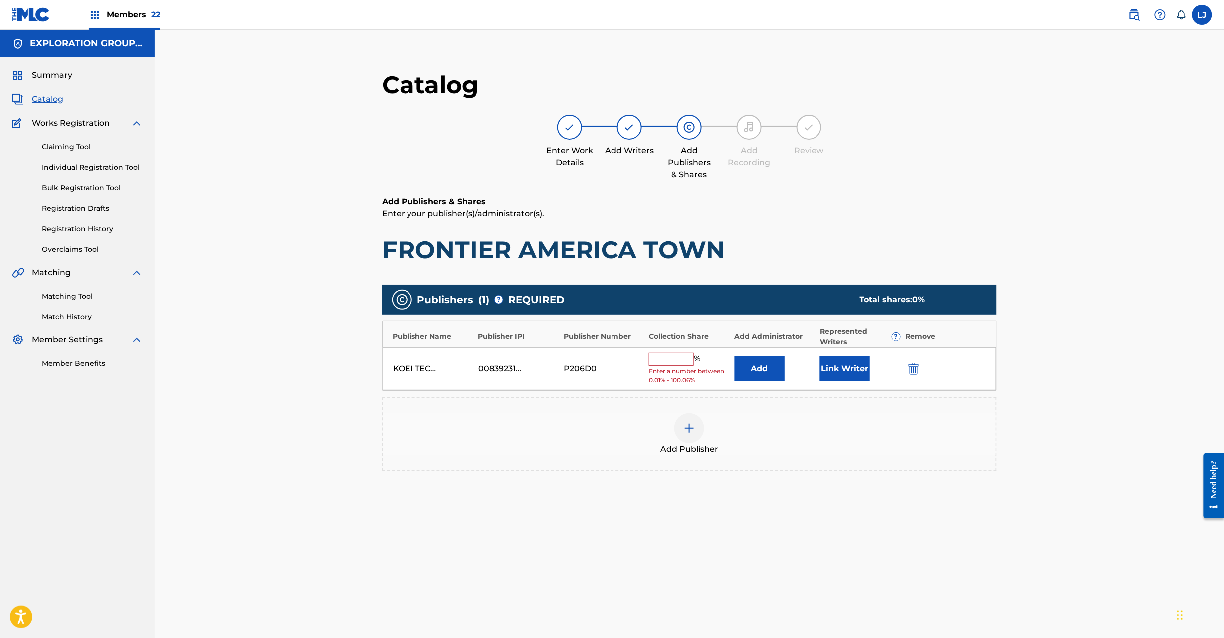
click at [915, 372] on img "submit" at bounding box center [914, 369] width 11 height 12
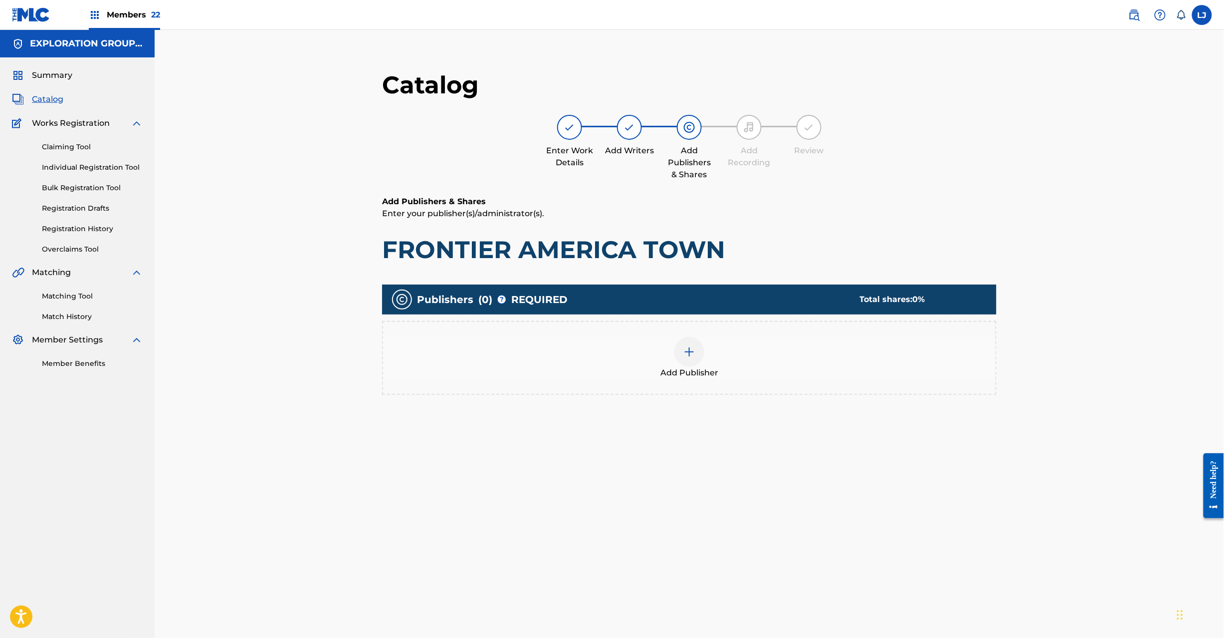
click at [694, 356] on img at bounding box center [690, 352] width 12 height 12
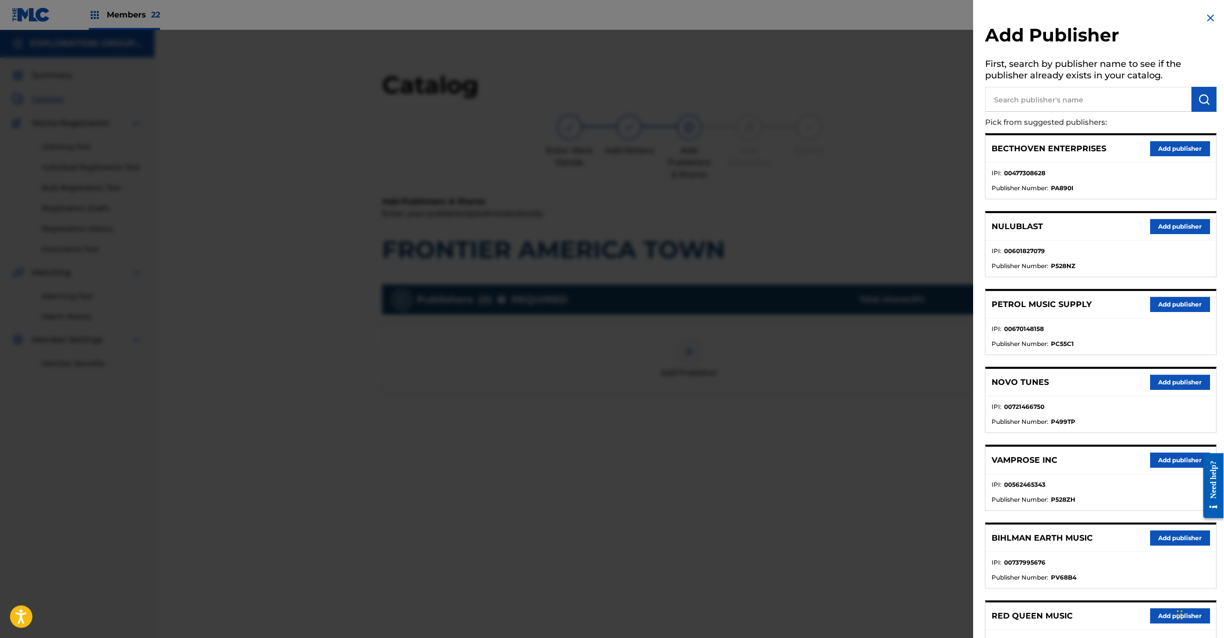
click at [1061, 92] on input "text" at bounding box center [1089, 99] width 207 height 25
paste input "Koei Tecmo Music Co Ltd N Business Div"
type input "Koei Tecmo Music Co Ltd N Business Div"
click at [1200, 95] on img "submit" at bounding box center [1205, 99] width 12 height 12
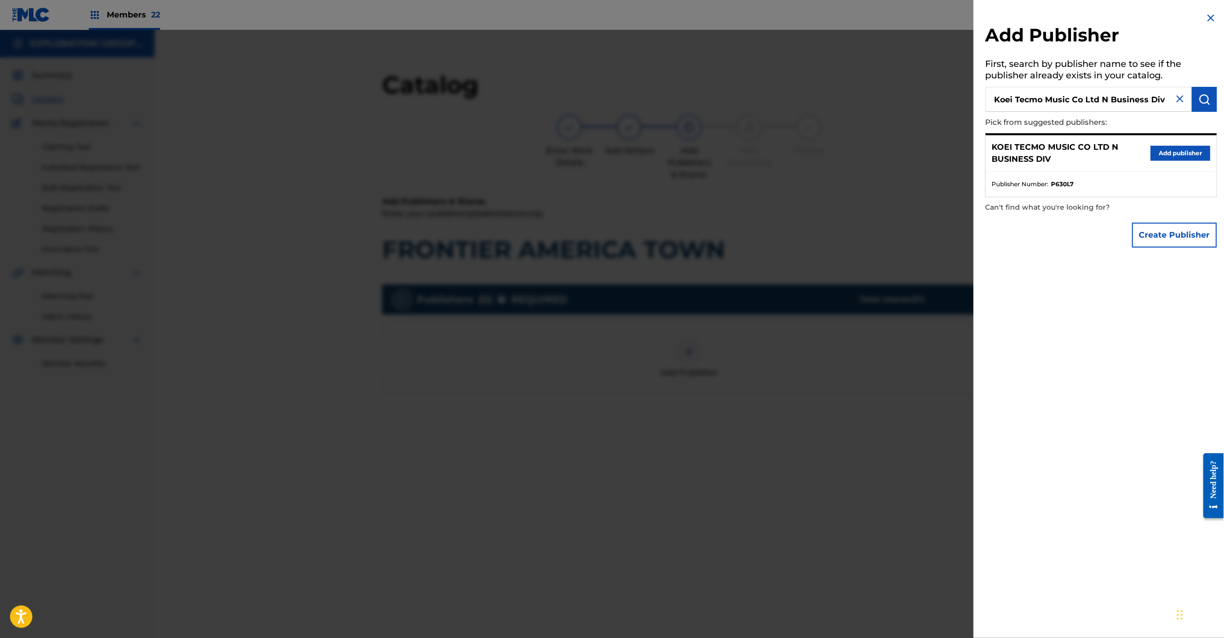
click at [1157, 155] on button "Add publisher" at bounding box center [1181, 153] width 60 height 15
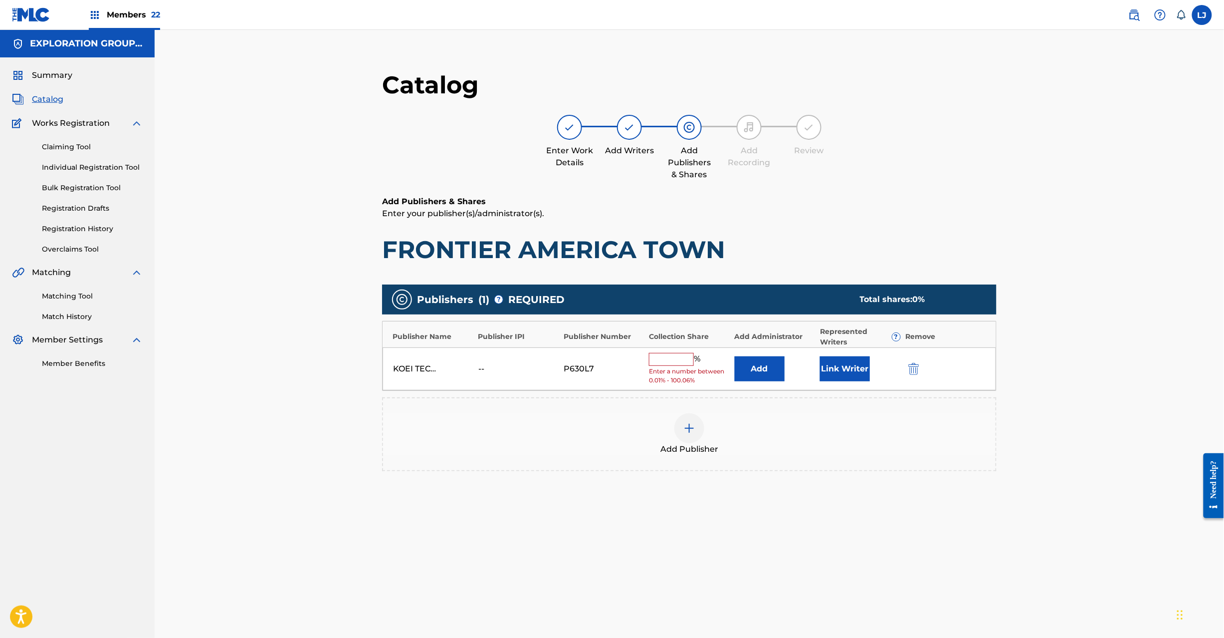
click at [752, 374] on button "Add" at bounding box center [760, 368] width 50 height 25
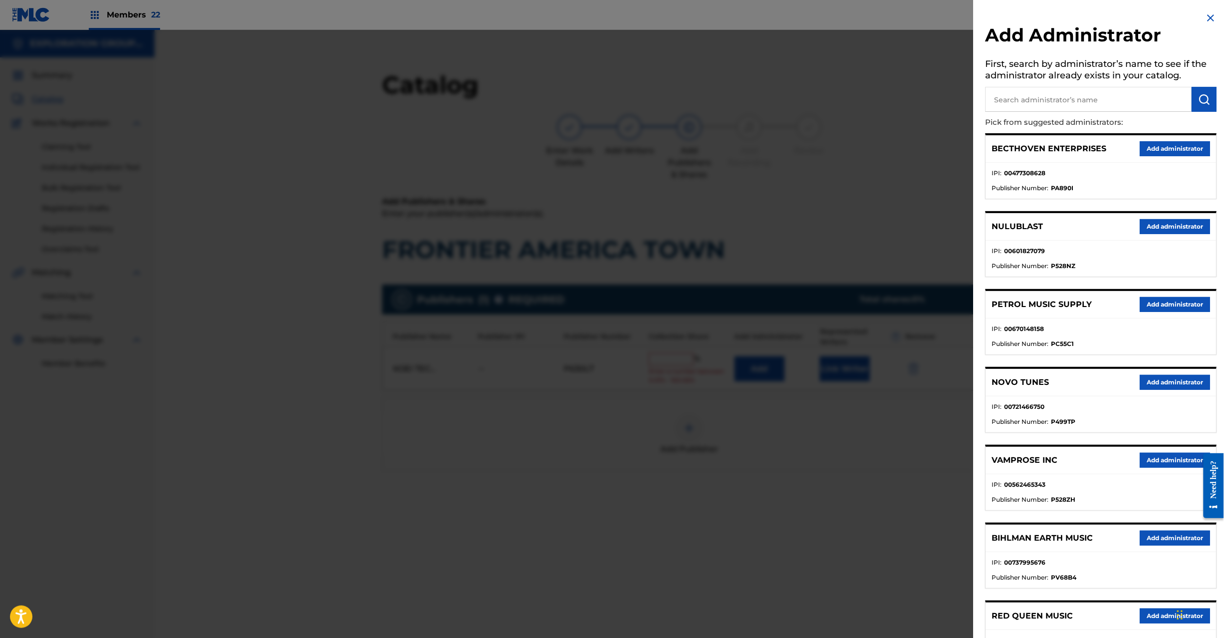
click at [1057, 119] on p "Pick from suggested administrators:" at bounding box center [1073, 122] width 175 height 21
click at [1062, 104] on input "text" at bounding box center [1089, 99] width 207 height 25
paste input "Exploration Group LLC"
type input "Exploration Group LLC"
click at [1199, 103] on img "submit" at bounding box center [1205, 99] width 12 height 12
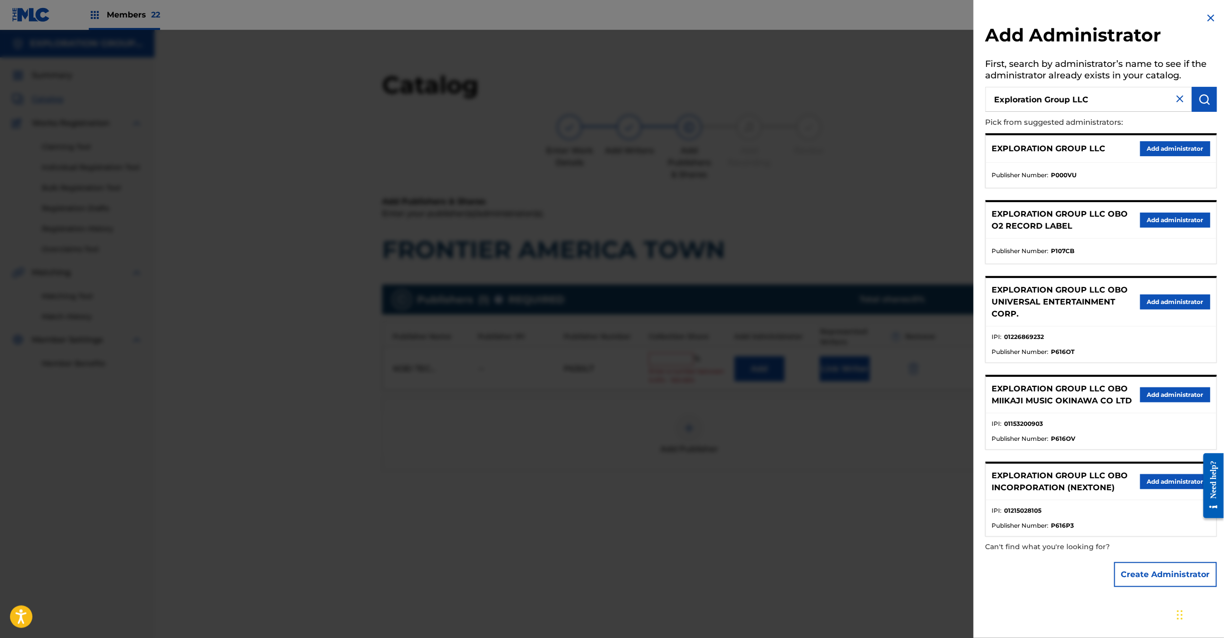
click at [1169, 143] on button "Add administrator" at bounding box center [1176, 148] width 70 height 15
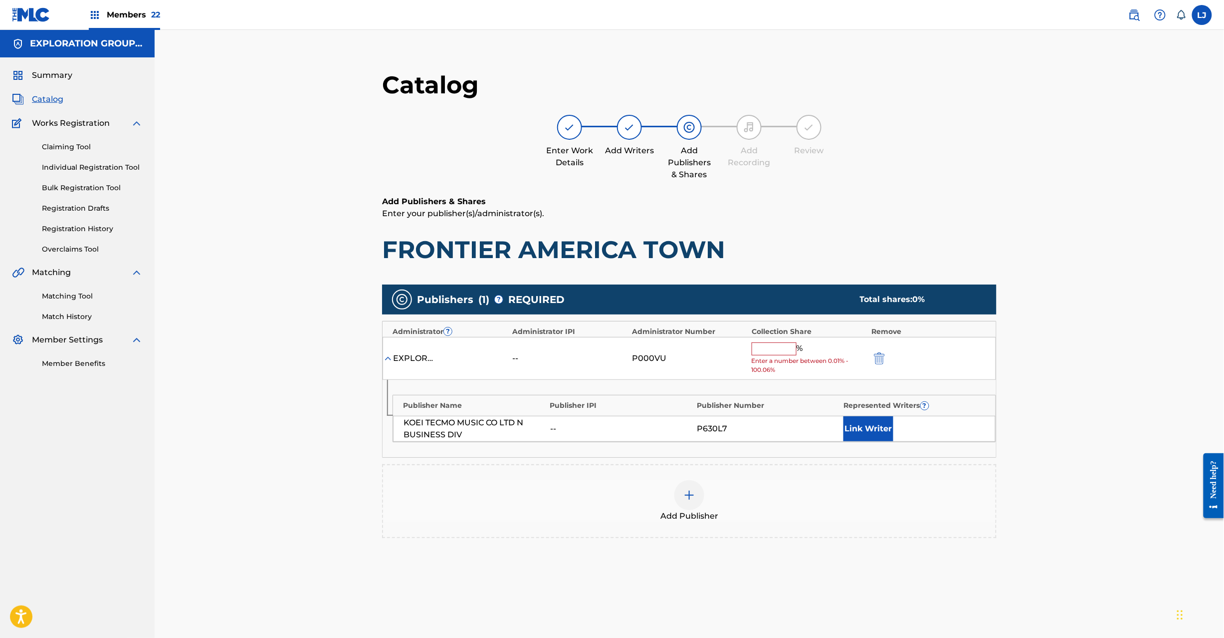
click at [785, 348] on input "text" at bounding box center [774, 348] width 45 height 13
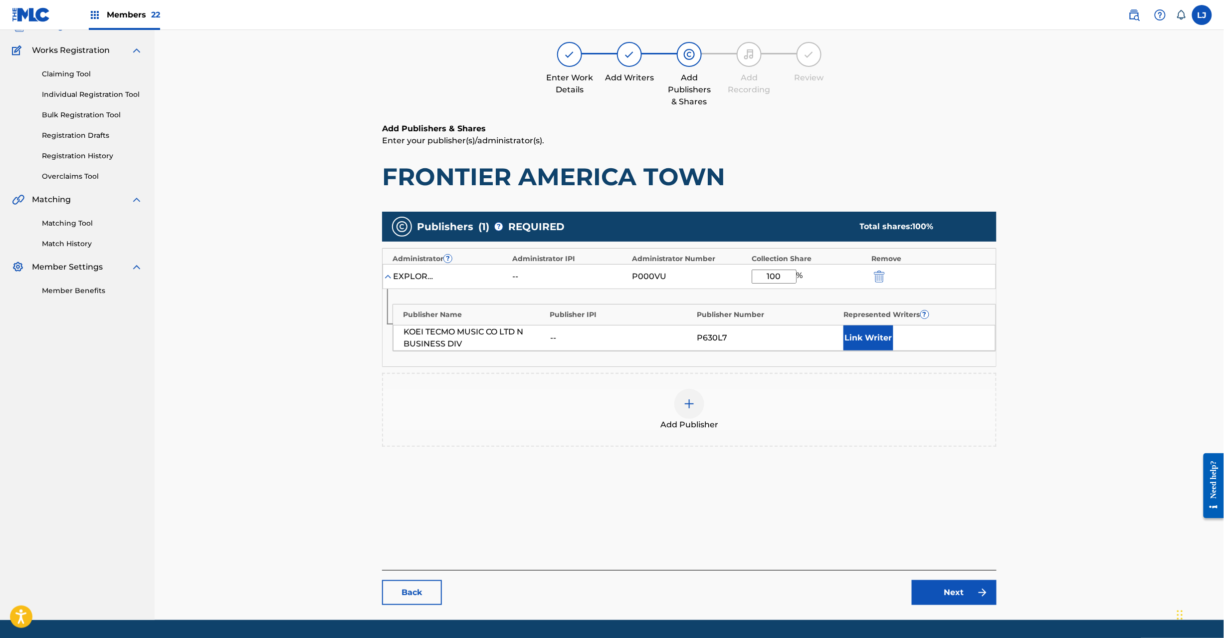
scroll to position [103, 0]
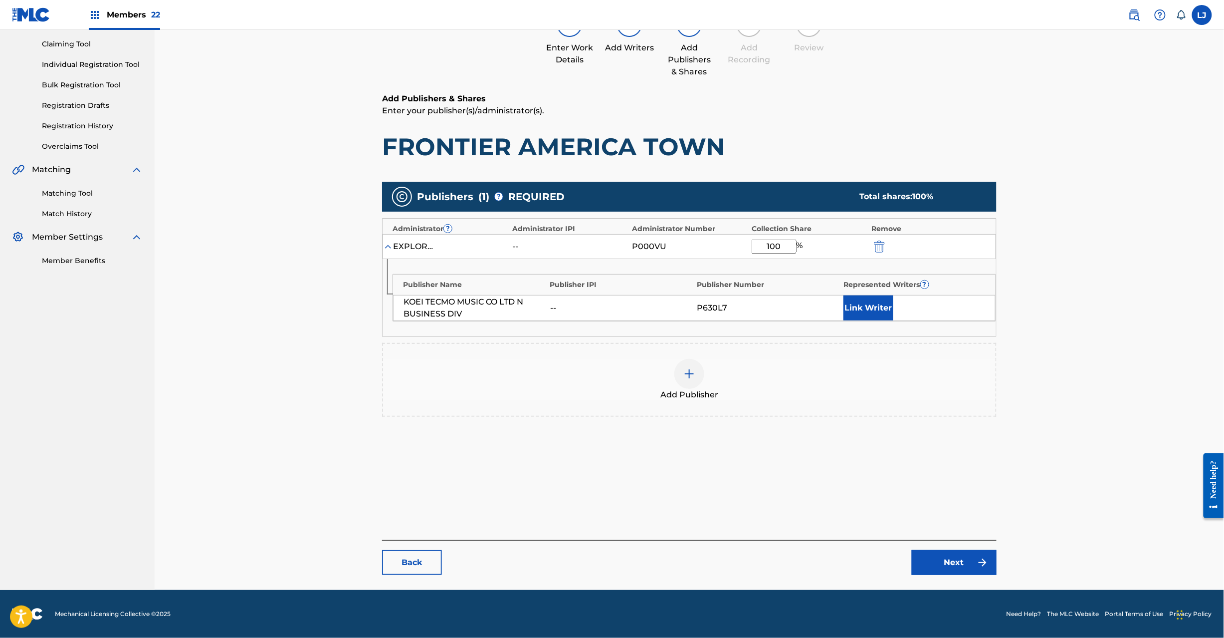
type input "100"
click at [954, 575] on main "Catalog Enter Work Details Add Writers Add Publishers & Shares Add Recording Re…" at bounding box center [689, 271] width 675 height 638
click at [935, 576] on main "Catalog Enter Work Details Add Writers Add Publishers & Shares Add Recording Re…" at bounding box center [689, 271] width 675 height 638
click at [934, 563] on link "Next" at bounding box center [954, 562] width 85 height 25
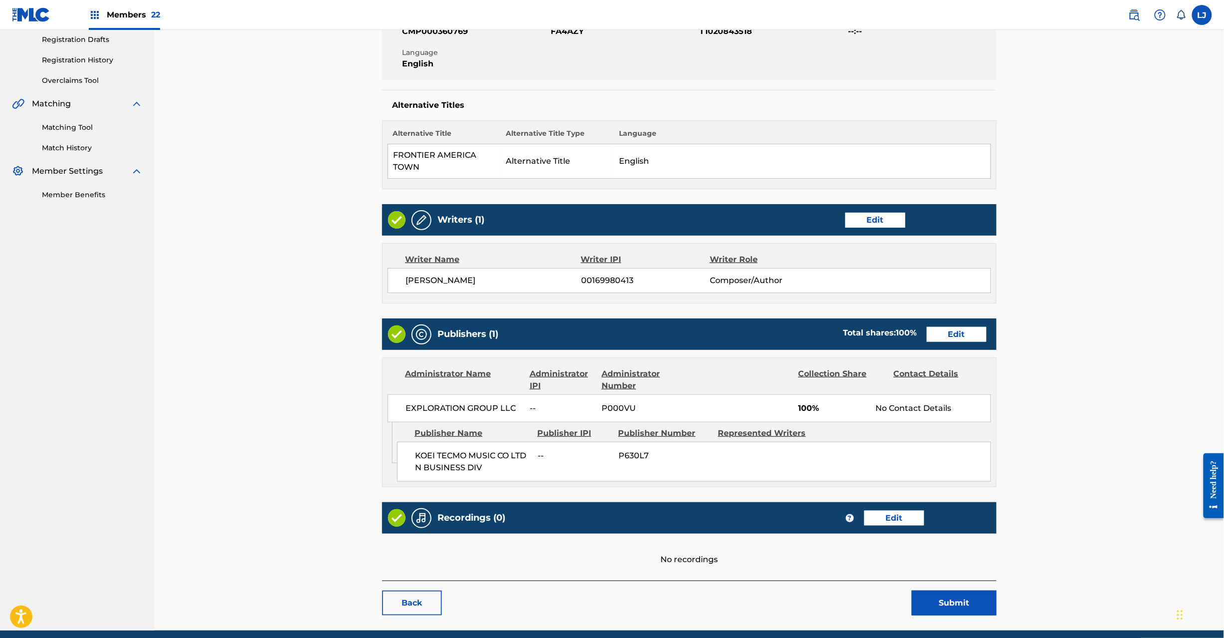
scroll to position [211, 0]
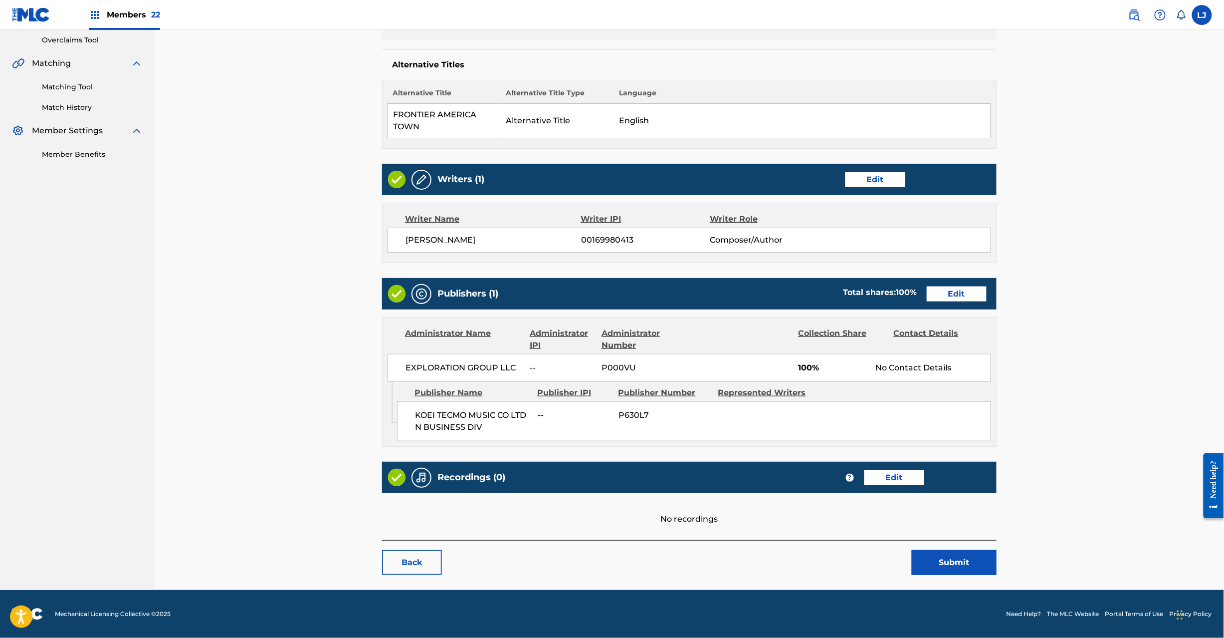
click at [935, 564] on button "Submit" at bounding box center [954, 562] width 85 height 25
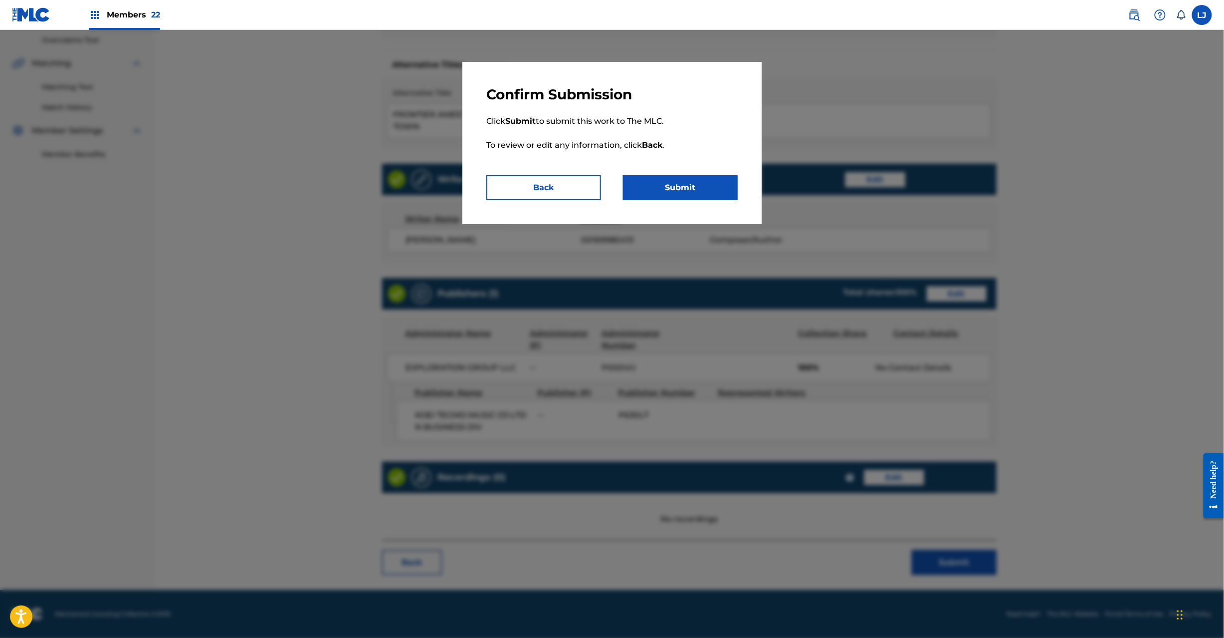
click at [687, 186] on button "Submit" at bounding box center [680, 187] width 115 height 25
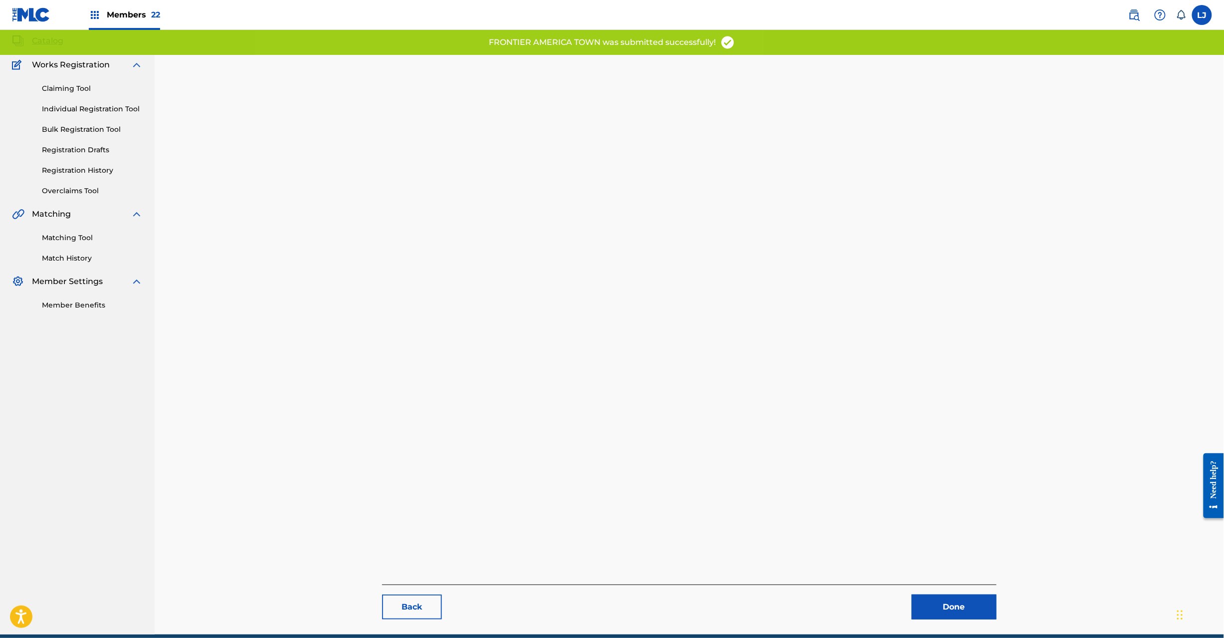
scroll to position [103, 0]
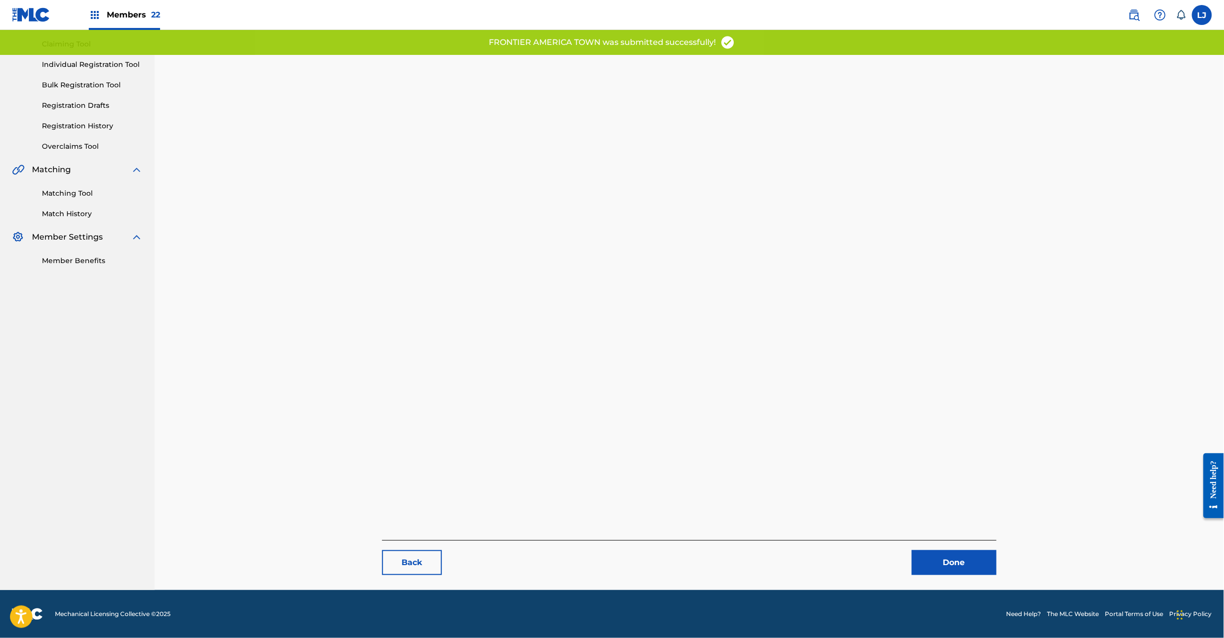
click at [954, 549] on div "Back Done" at bounding box center [689, 557] width 615 height 35
click at [942, 562] on link "Done" at bounding box center [954, 562] width 85 height 25
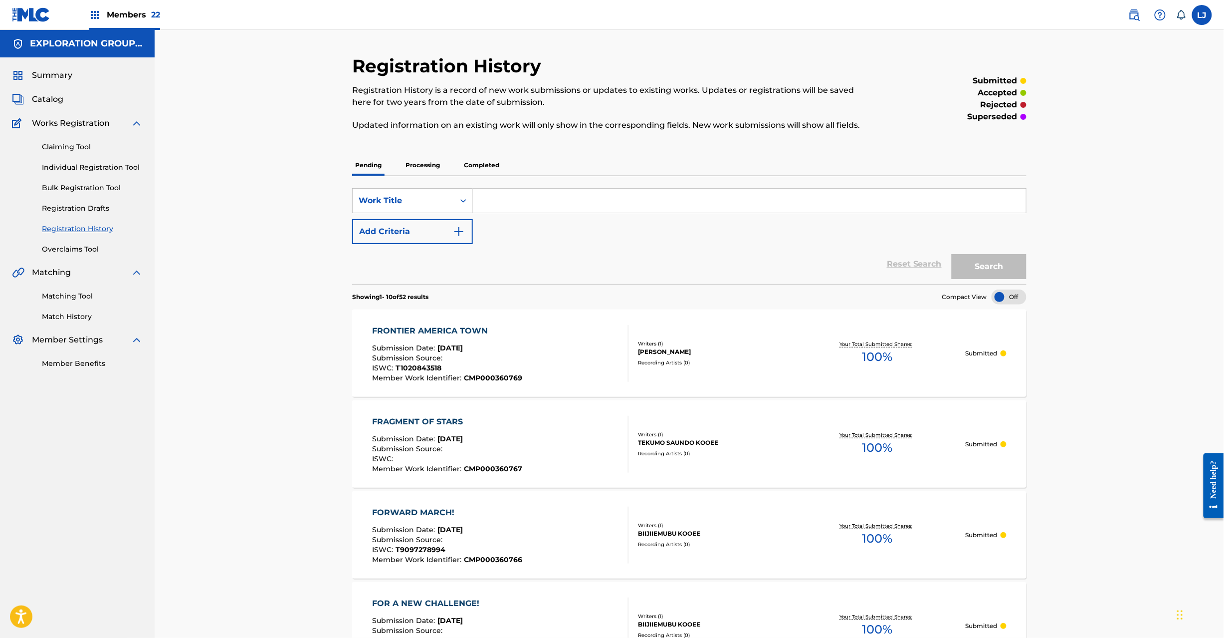
click at [50, 100] on span "Catalog" at bounding box center [47, 99] width 31 height 12
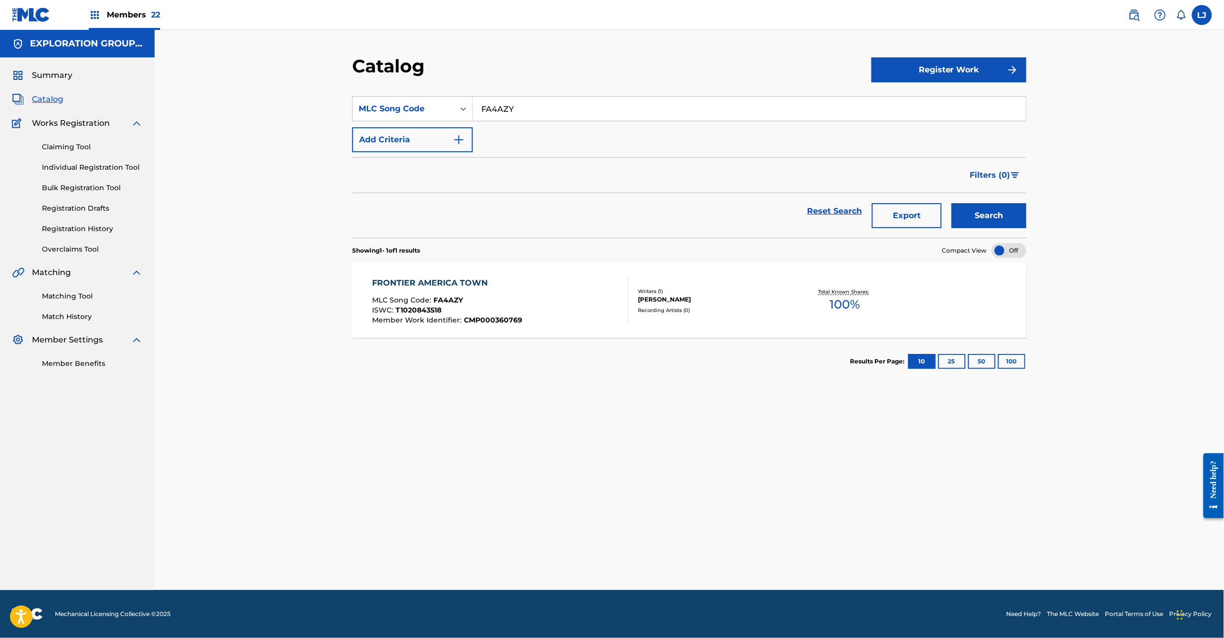
click at [553, 107] on input "FA4AZY" at bounding box center [749, 109] width 553 height 24
click at [553, 106] on input "FA4AZY" at bounding box center [749, 109] width 553 height 24
paste input "Y1"
type input "FA4AY1"
click at [973, 217] on button "Search" at bounding box center [989, 215] width 75 height 25
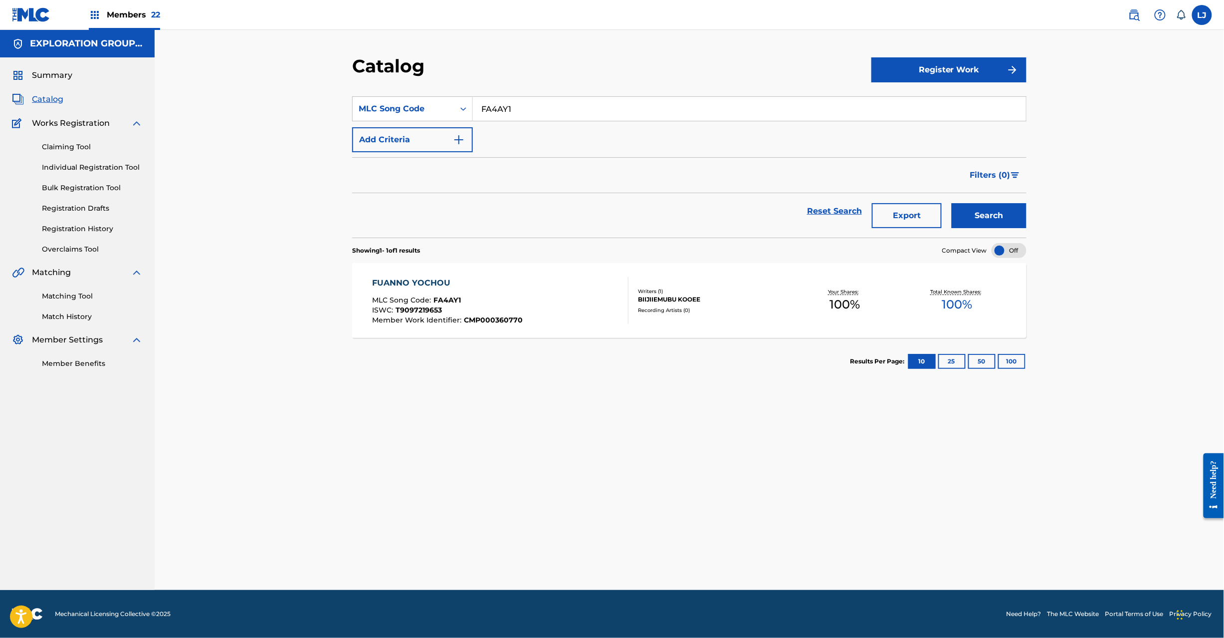
click at [609, 271] on div "FUANNO YOCHOU MLC Song Code : FA4AY1 ISWC : T9097219653 Member Work Identifier …" at bounding box center [689, 300] width 675 height 75
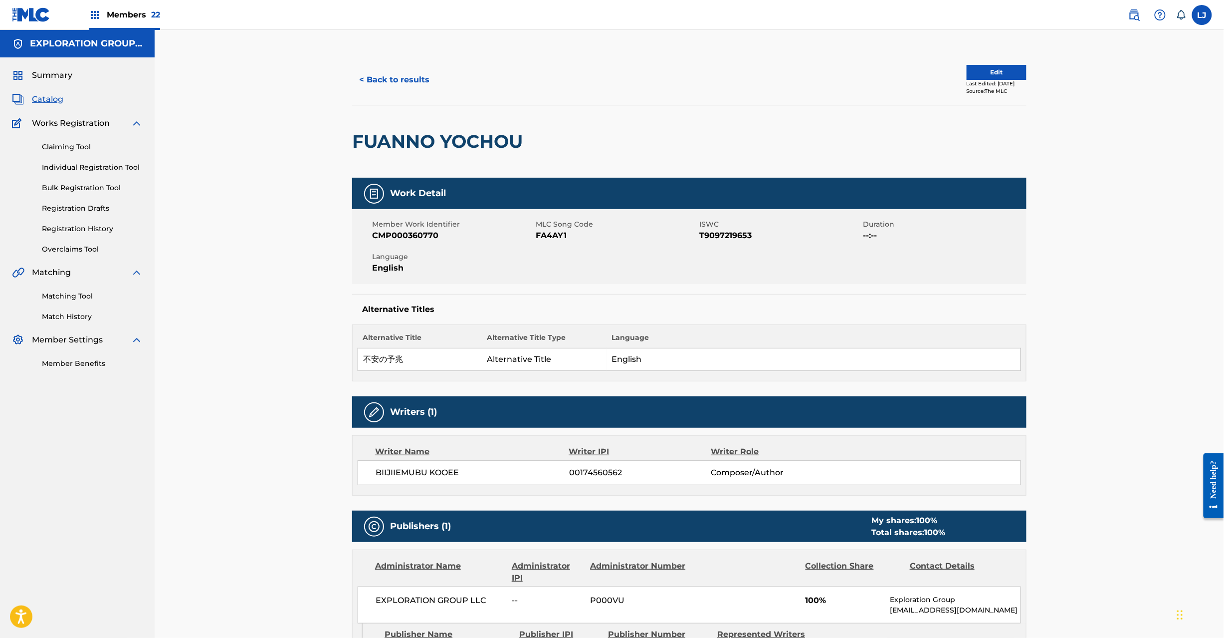
click at [1018, 72] on div "Edit Last Edited: [DATE] Source: The MLC" at bounding box center [997, 80] width 60 height 30
click at [1000, 72] on button "Edit" at bounding box center [997, 72] width 60 height 15
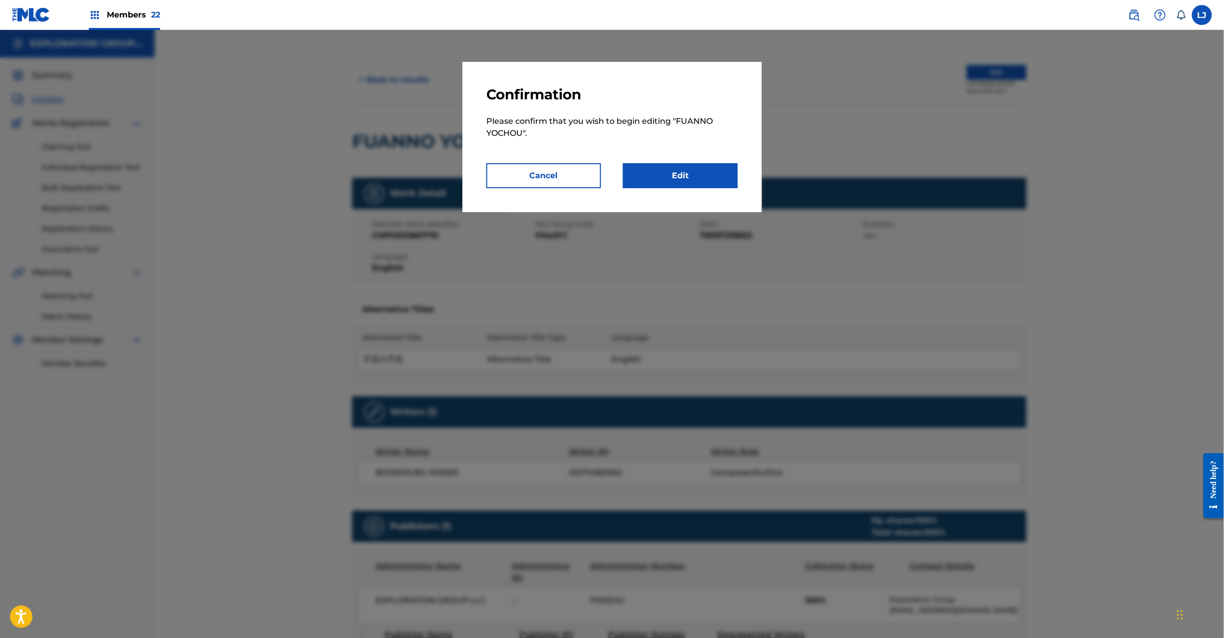
click at [673, 166] on link "Edit" at bounding box center [680, 175] width 115 height 25
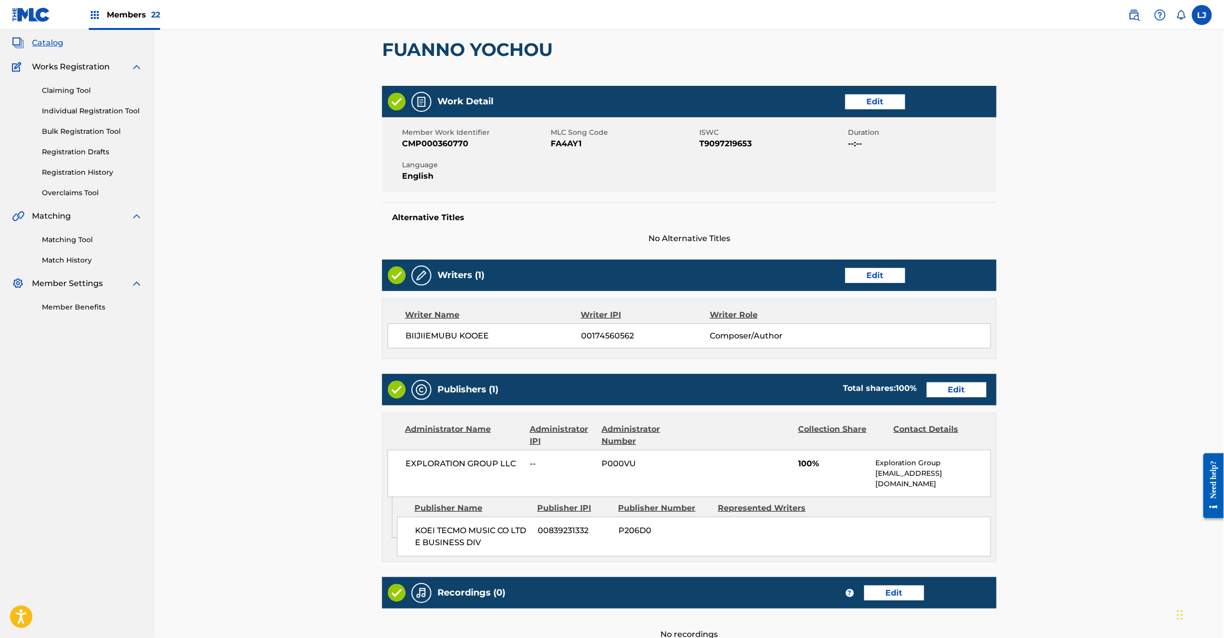
scroll to position [162, 0]
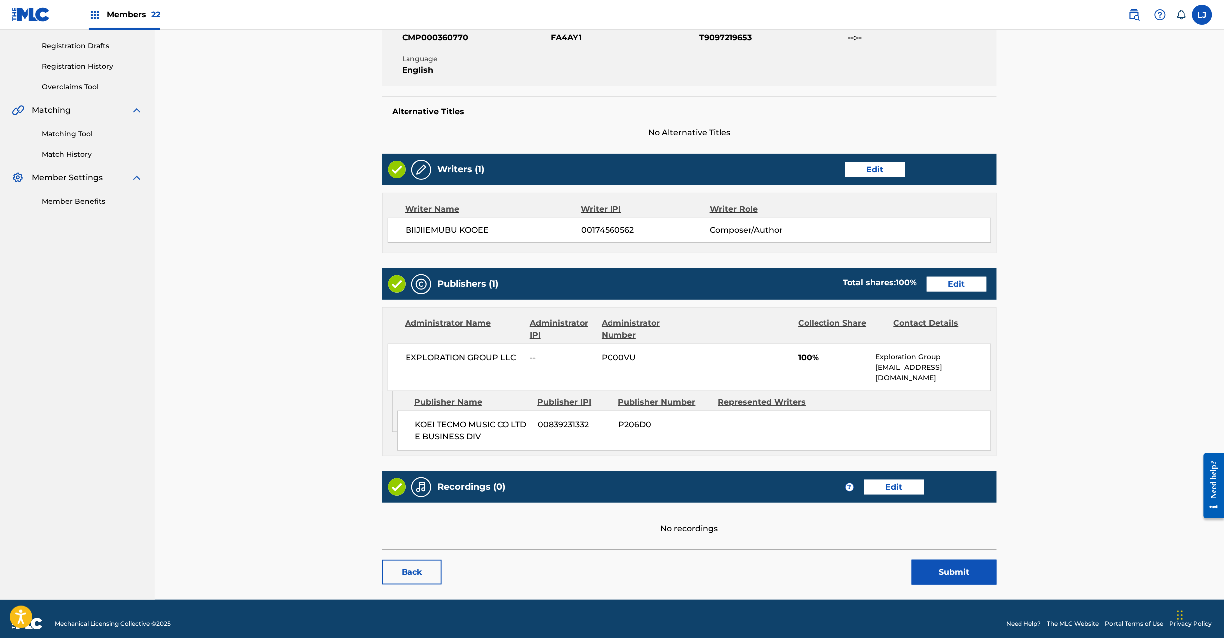
click at [948, 281] on link "Edit" at bounding box center [957, 283] width 60 height 15
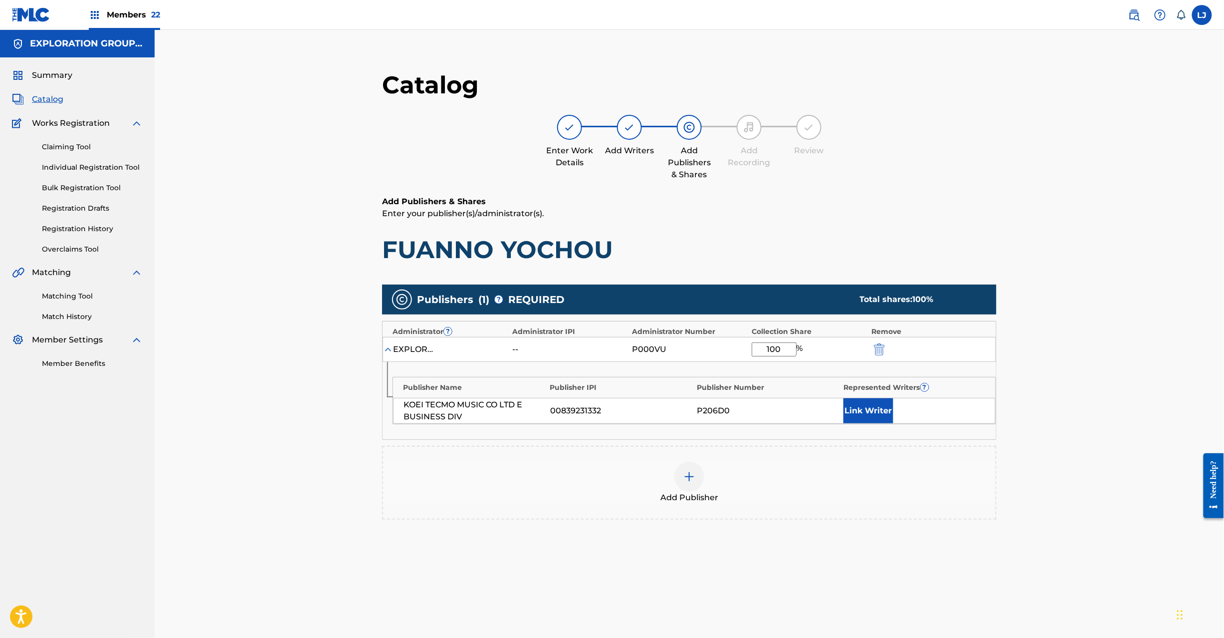
click at [877, 346] on img "submit" at bounding box center [879, 349] width 11 height 12
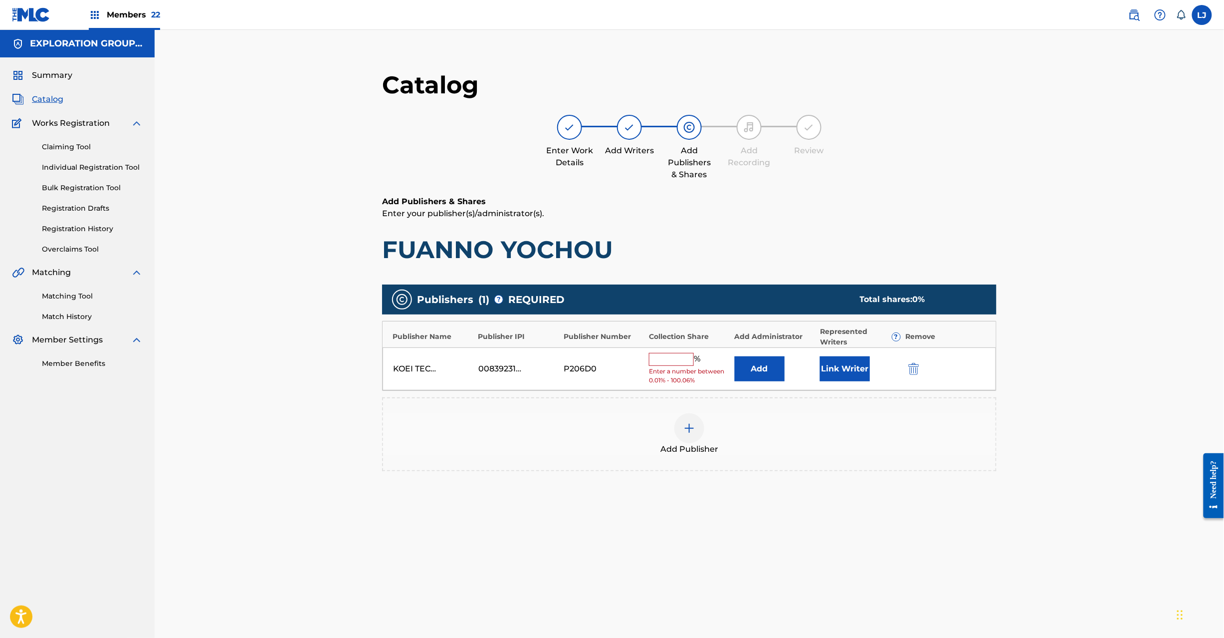
click at [912, 368] on img "submit" at bounding box center [914, 369] width 11 height 12
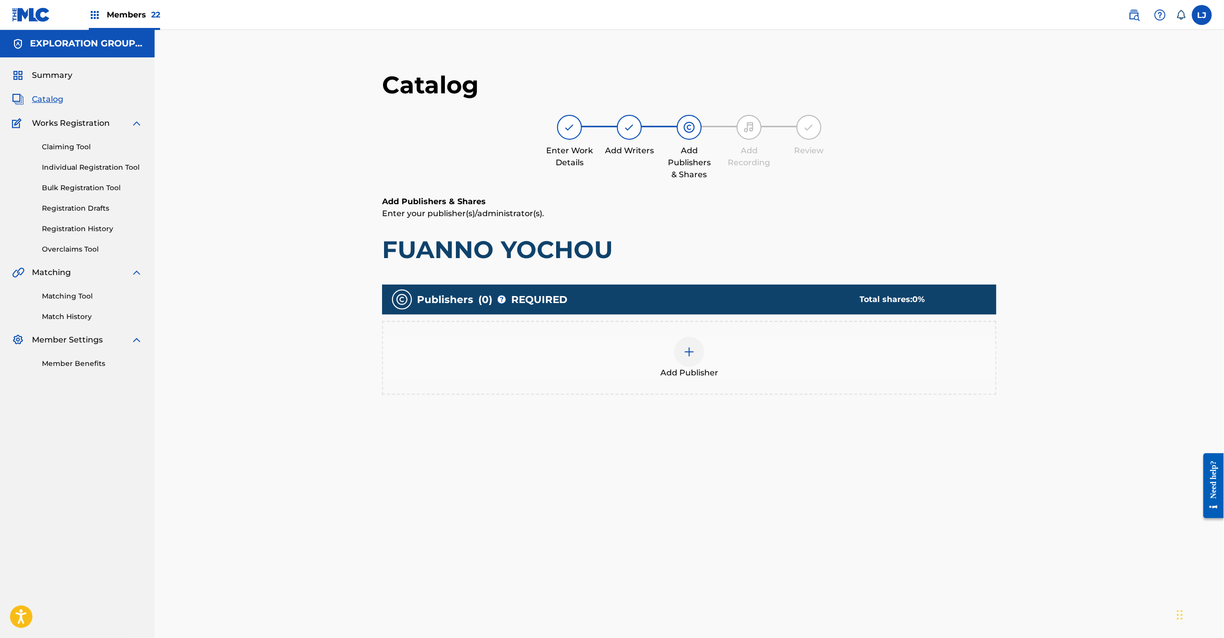
click at [696, 358] on div at bounding box center [690, 352] width 30 height 30
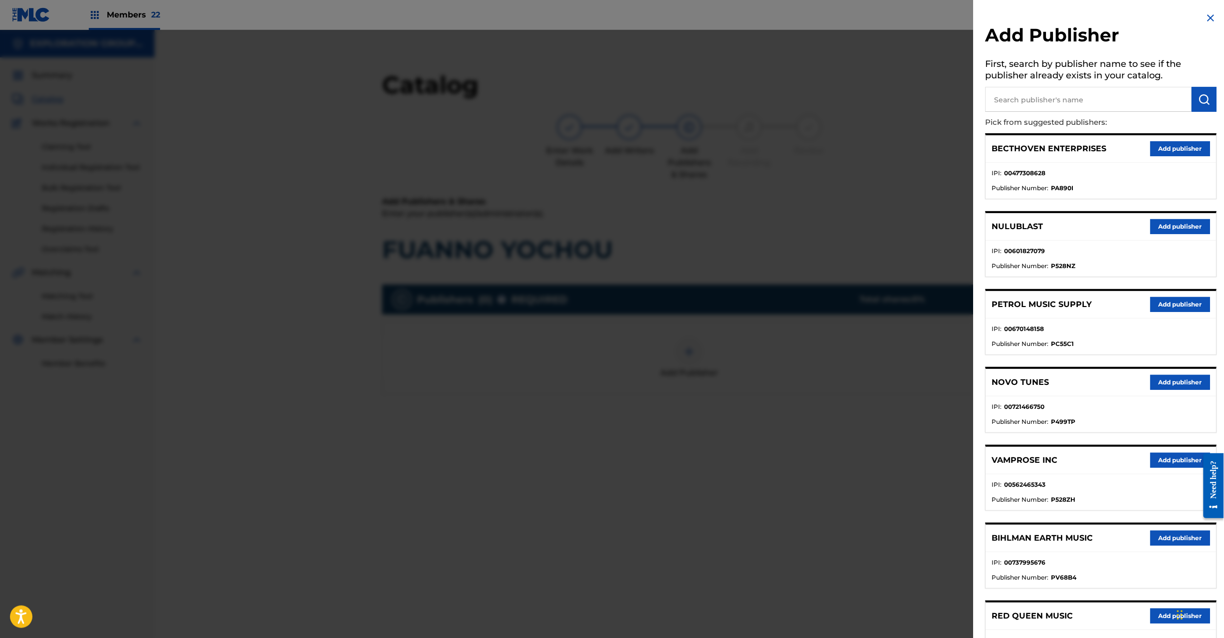
click at [1064, 94] on input "text" at bounding box center [1089, 99] width 207 height 25
paste input "Koei Tecmo Music Co Ltd N Business Div"
type input "Koei Tecmo Music Co Ltd N Business Div"
click at [1206, 98] on img "submit" at bounding box center [1205, 99] width 12 height 12
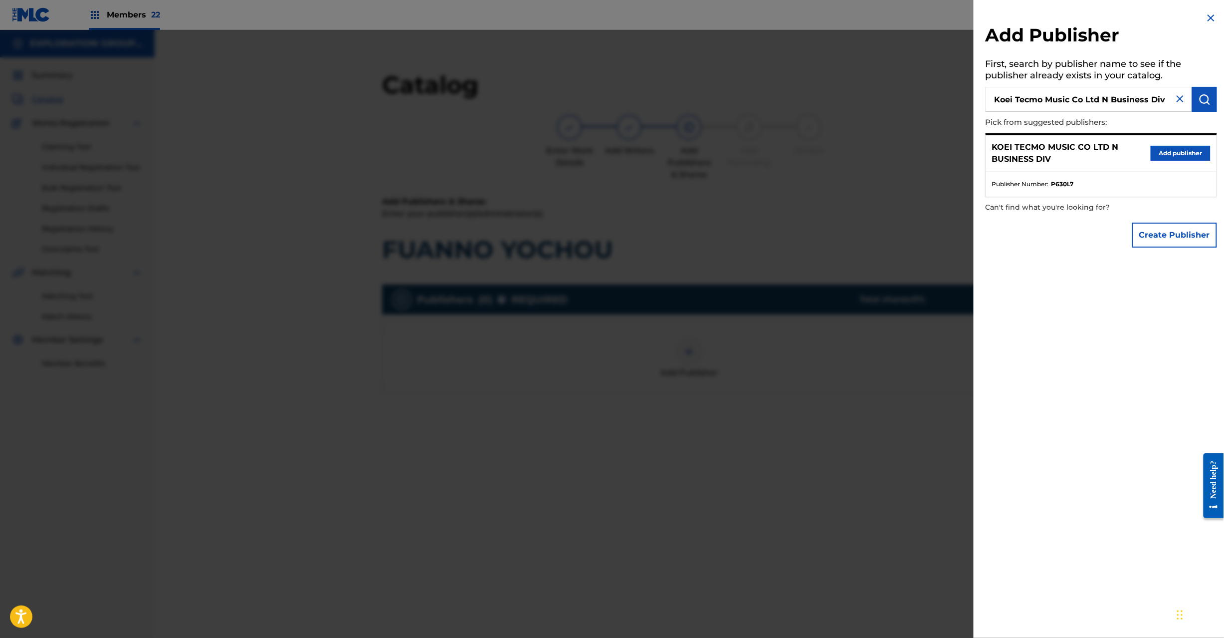
click at [1169, 151] on button "Add publisher" at bounding box center [1181, 153] width 60 height 15
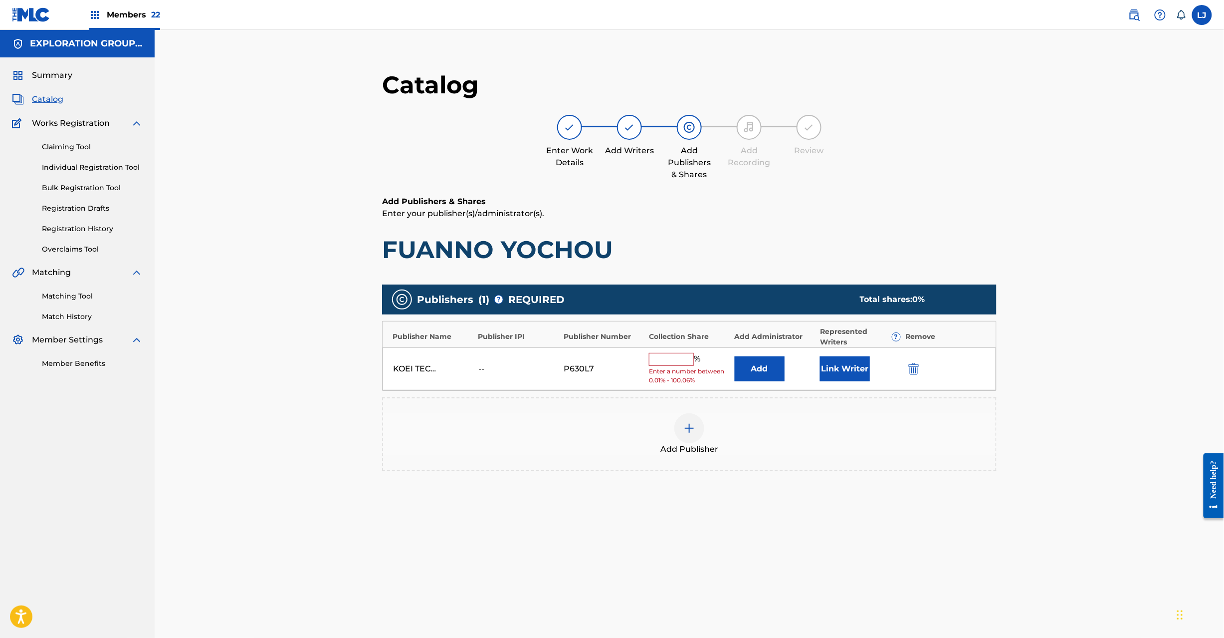
click at [763, 370] on button "Add" at bounding box center [760, 368] width 50 height 25
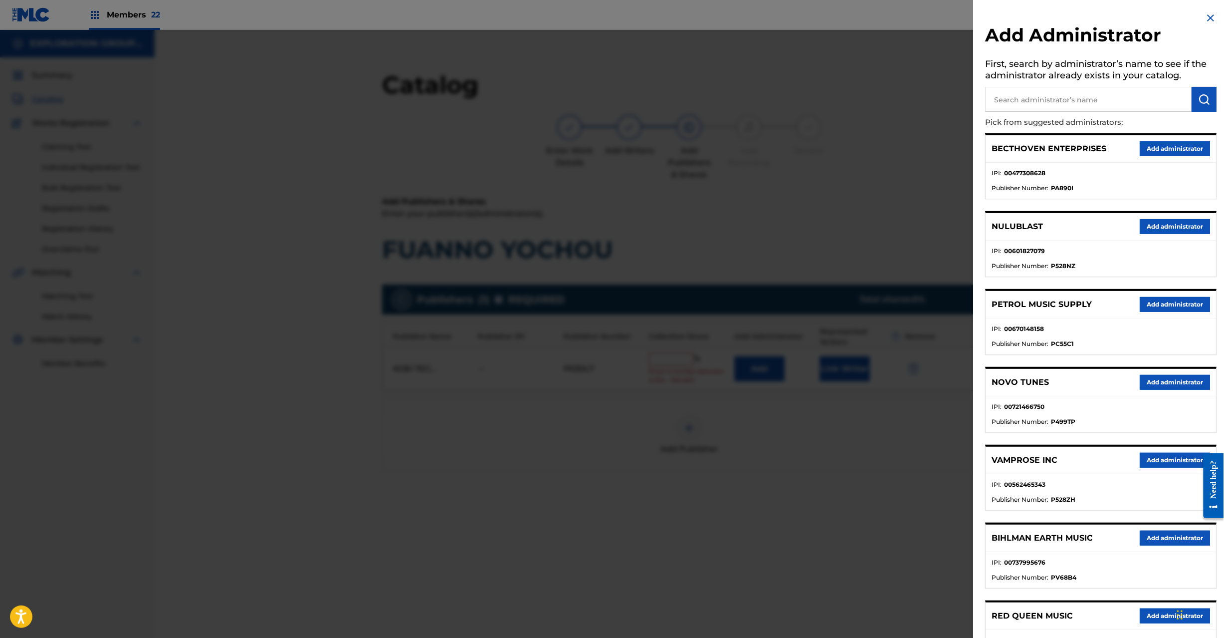
click at [1042, 102] on input "text" at bounding box center [1089, 99] width 207 height 25
paste input "Exploration Group LLC"
type input "Exploration Group LLC"
click at [1208, 104] on img "submit" at bounding box center [1205, 99] width 12 height 12
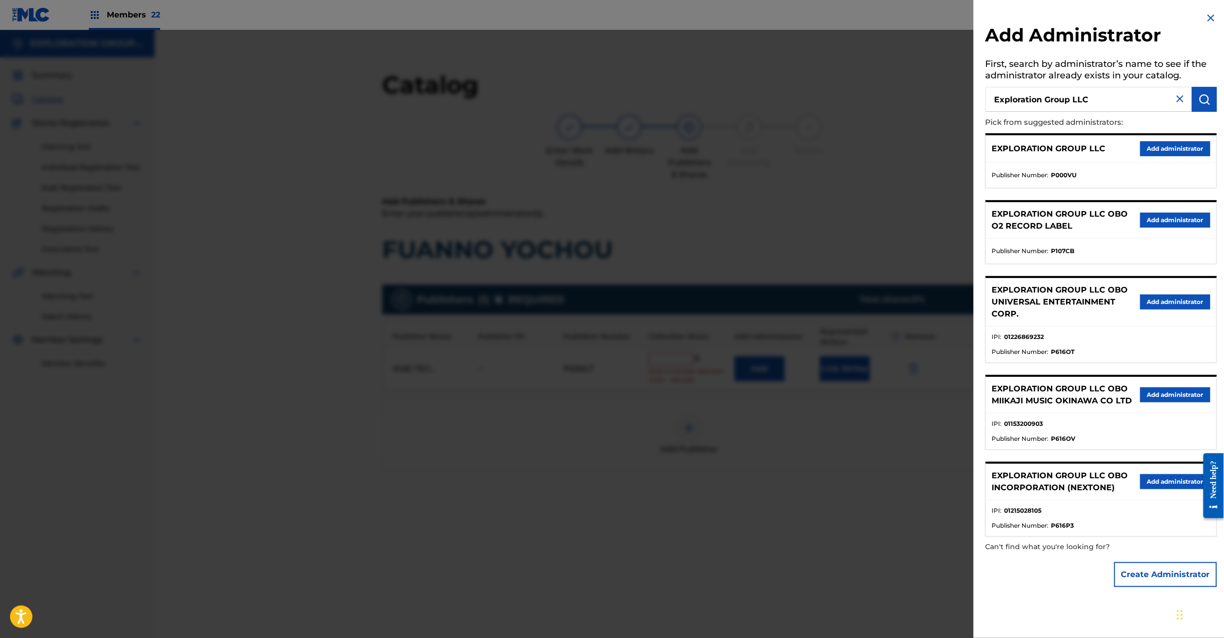
click at [1171, 146] on button "Add administrator" at bounding box center [1176, 148] width 70 height 15
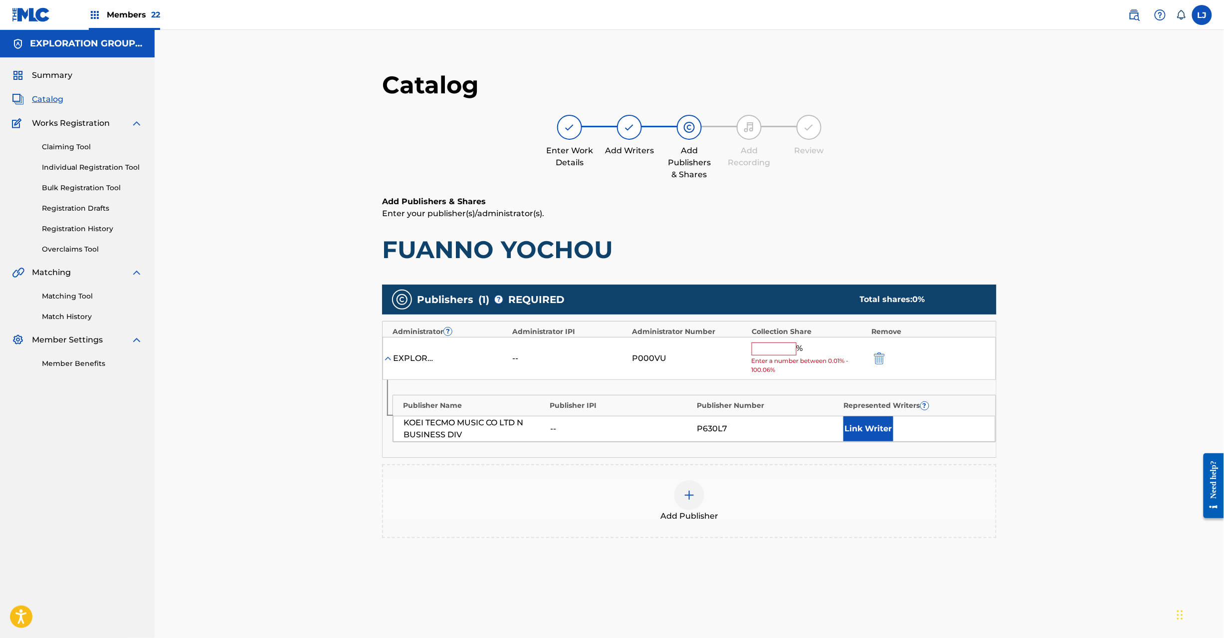
click at [773, 356] on div "% Enter a number between 0.01% - 100.06%" at bounding box center [809, 358] width 115 height 32
click at [775, 346] on input "text" at bounding box center [774, 348] width 45 height 13
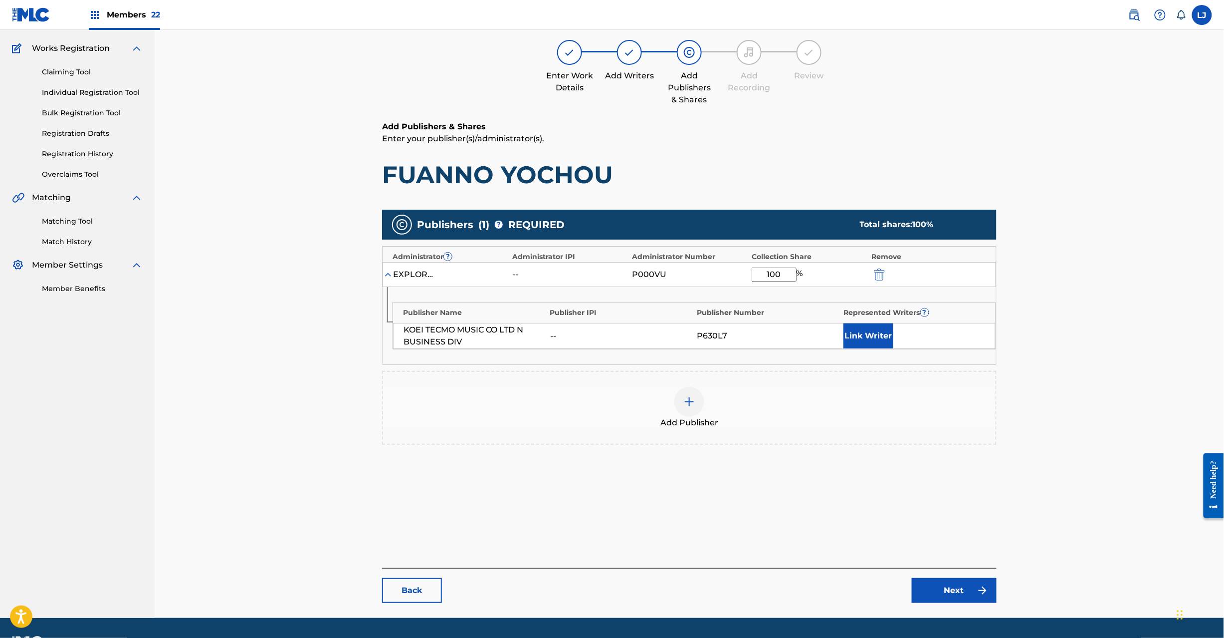
scroll to position [103, 0]
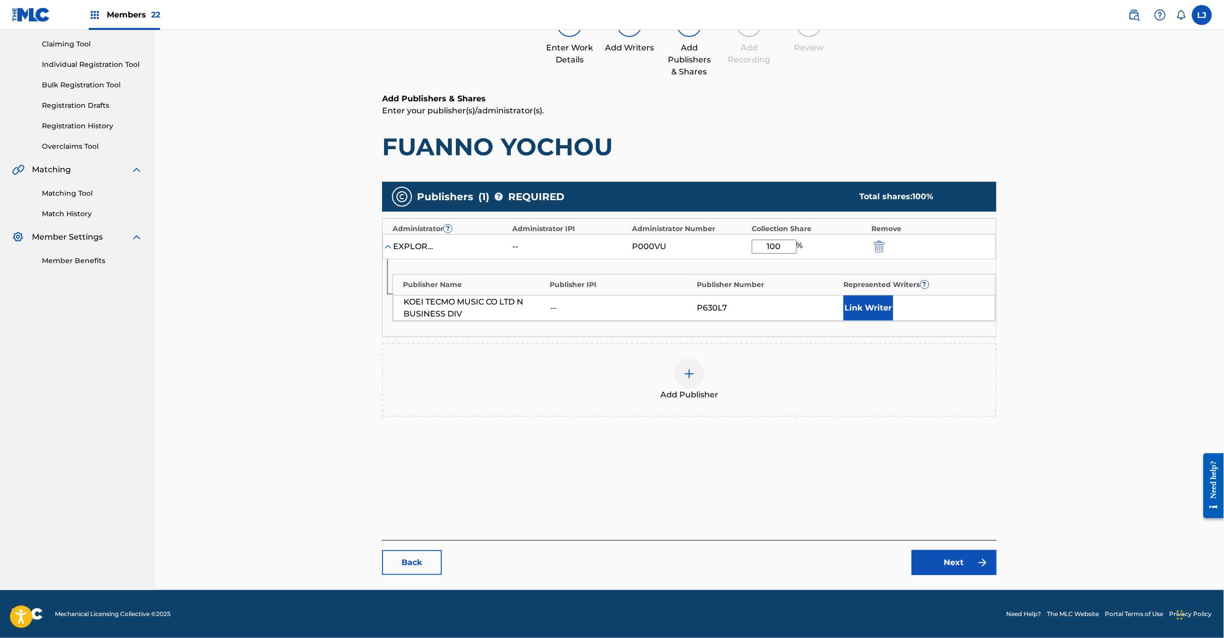
type input "100"
click at [949, 559] on link "Next" at bounding box center [954, 562] width 85 height 25
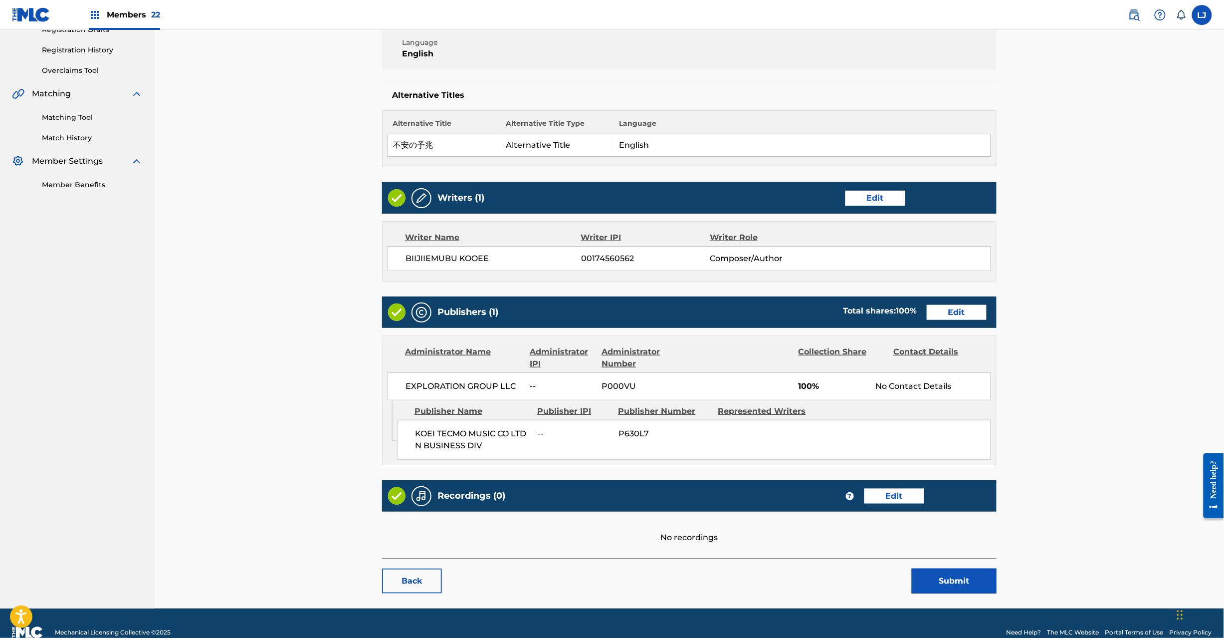
scroll to position [199, 0]
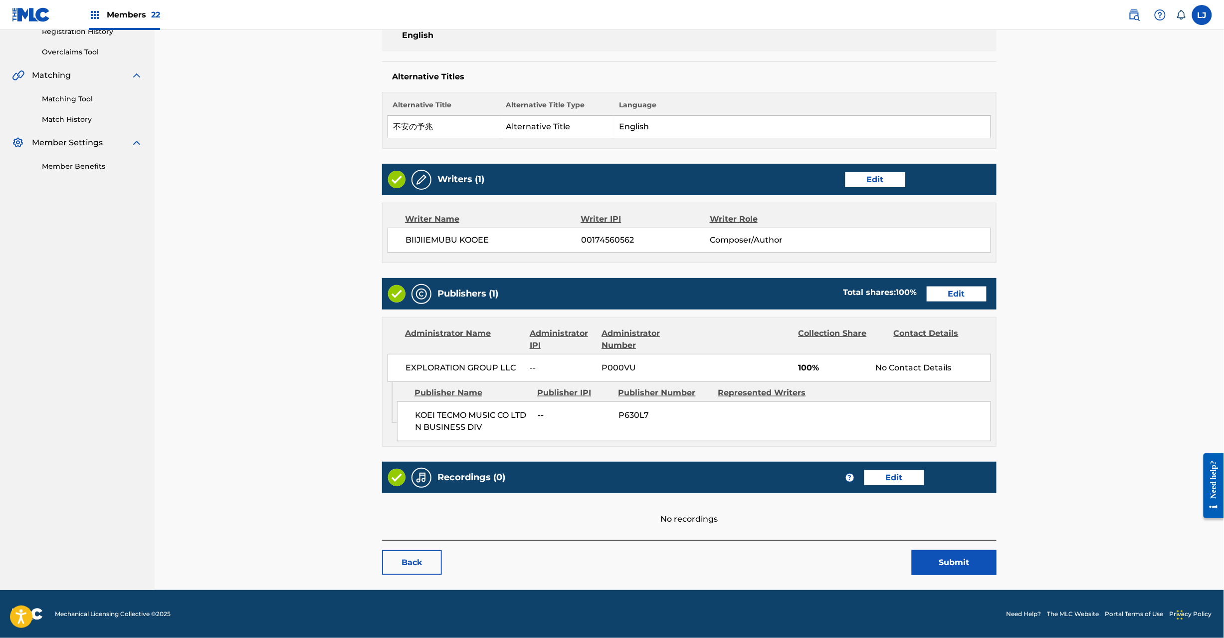
click at [954, 563] on button "Submit" at bounding box center [954, 562] width 85 height 25
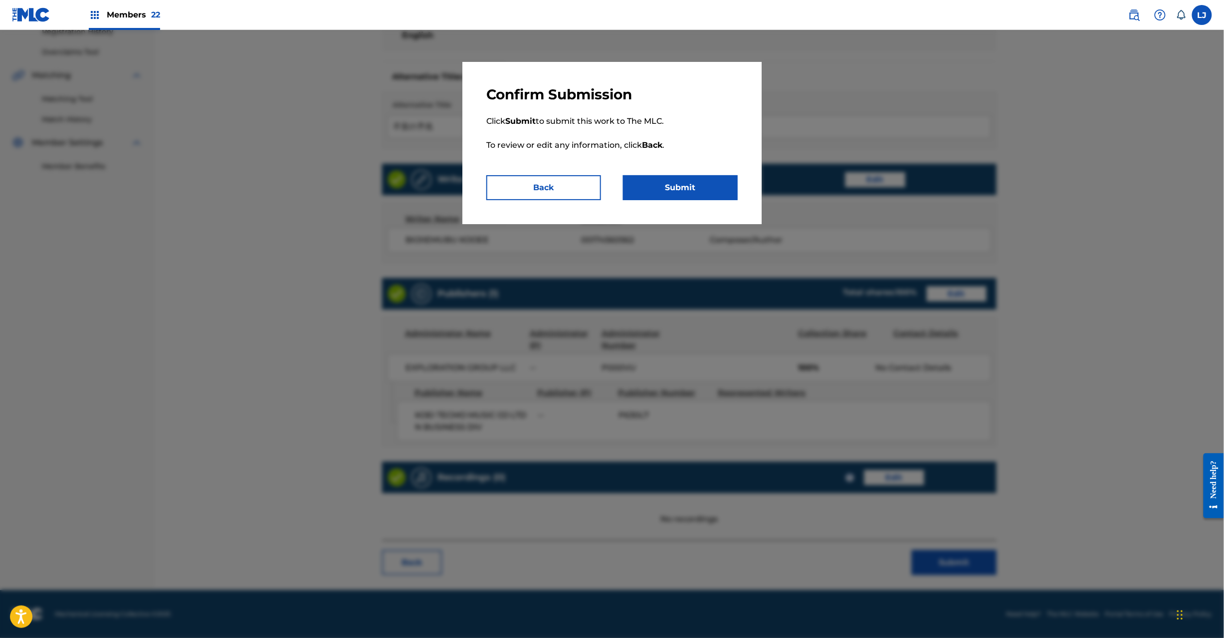
click at [702, 183] on button "Submit" at bounding box center [680, 187] width 115 height 25
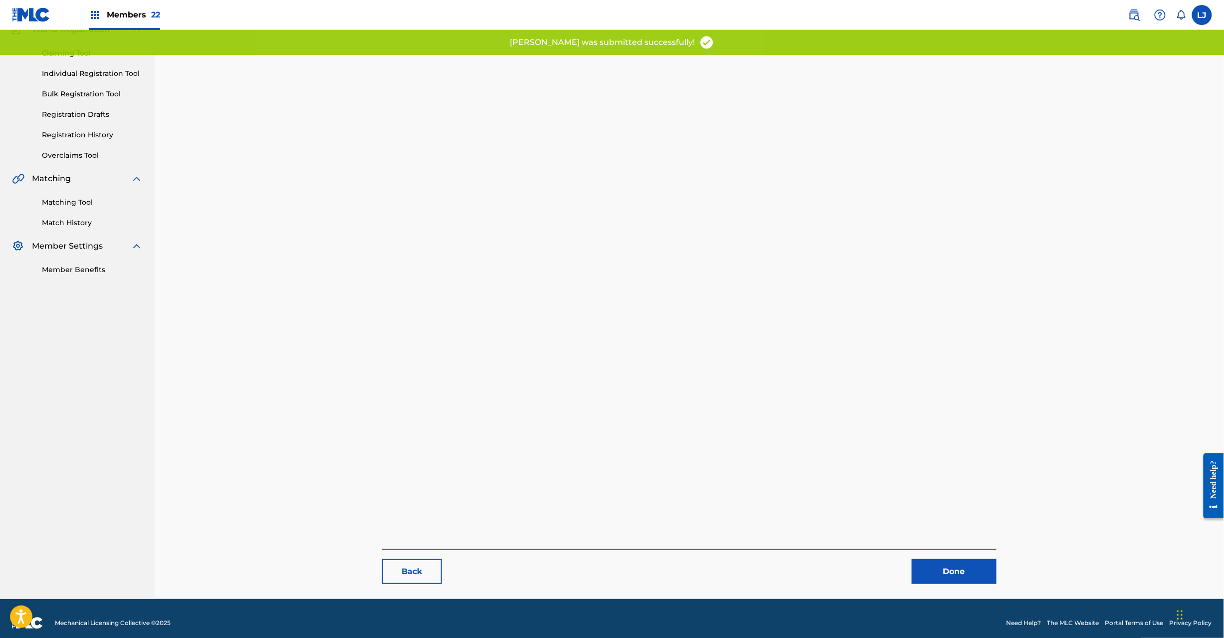
scroll to position [103, 0]
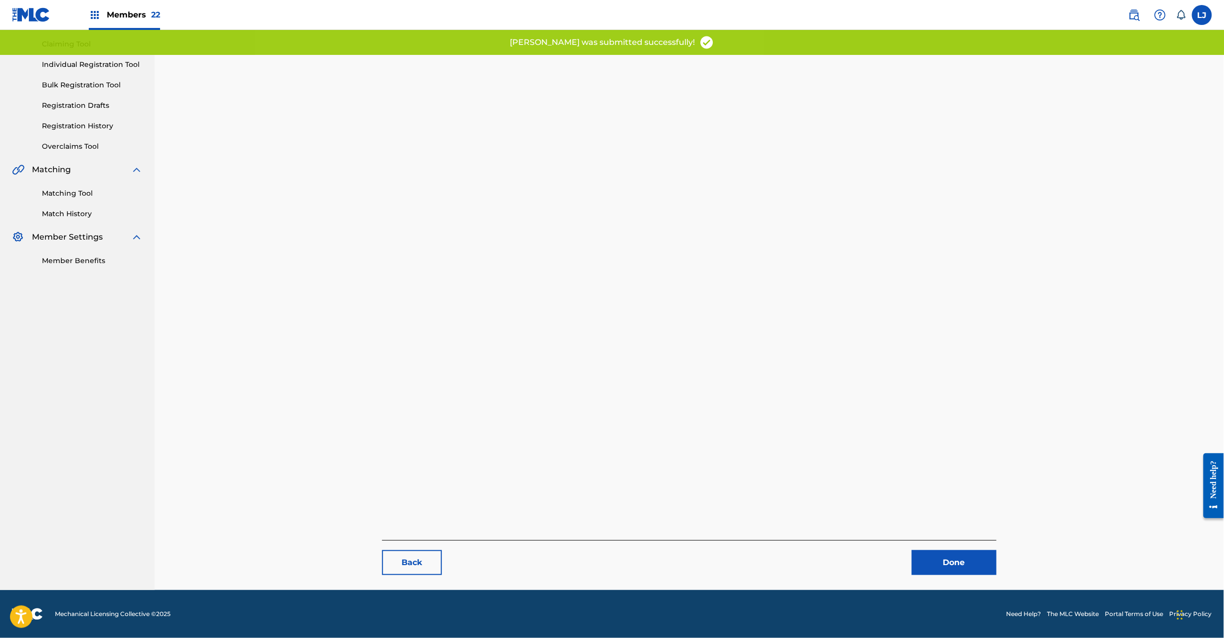
click at [938, 555] on link "Done" at bounding box center [954, 562] width 85 height 25
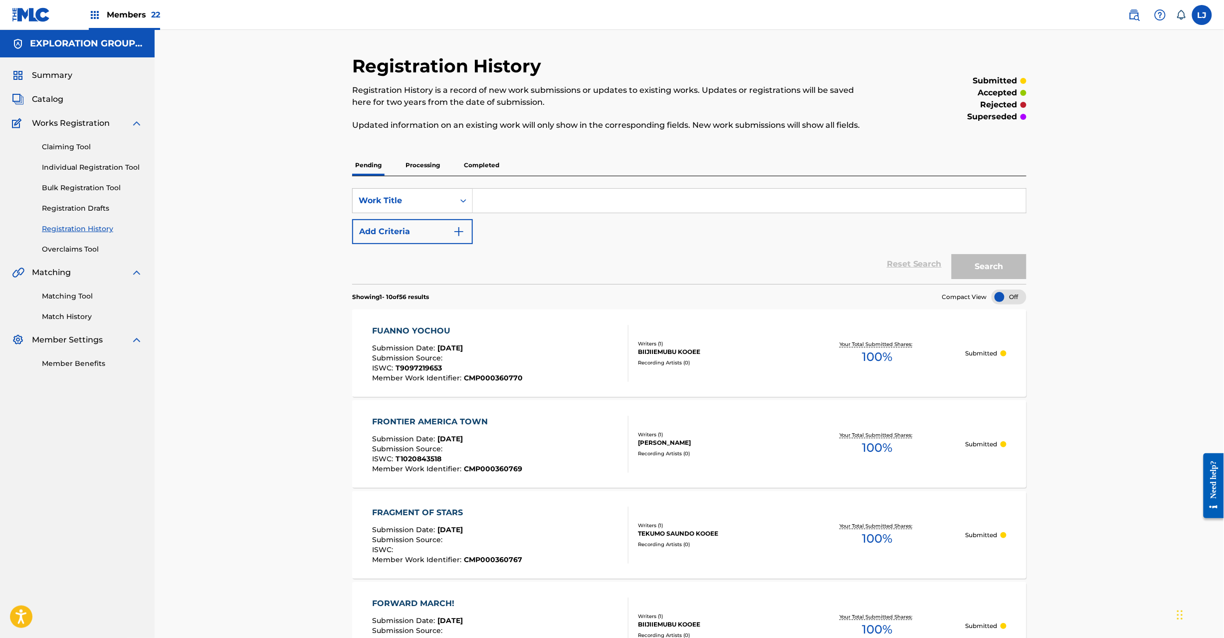
click at [49, 92] on div "Summary Catalog Works Registration Claiming Tool Individual Registration Tool B…" at bounding box center [77, 218] width 155 height 323
click at [46, 104] on span "Catalog" at bounding box center [47, 99] width 31 height 12
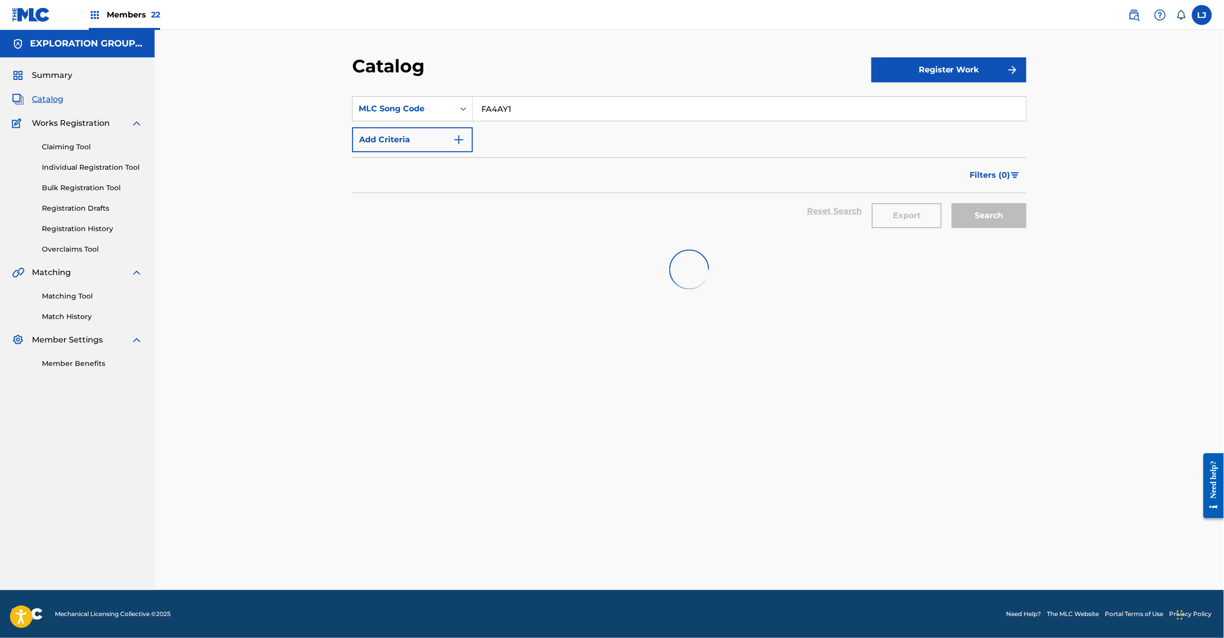
click at [493, 104] on input "FA4AY1" at bounding box center [749, 109] width 553 height 24
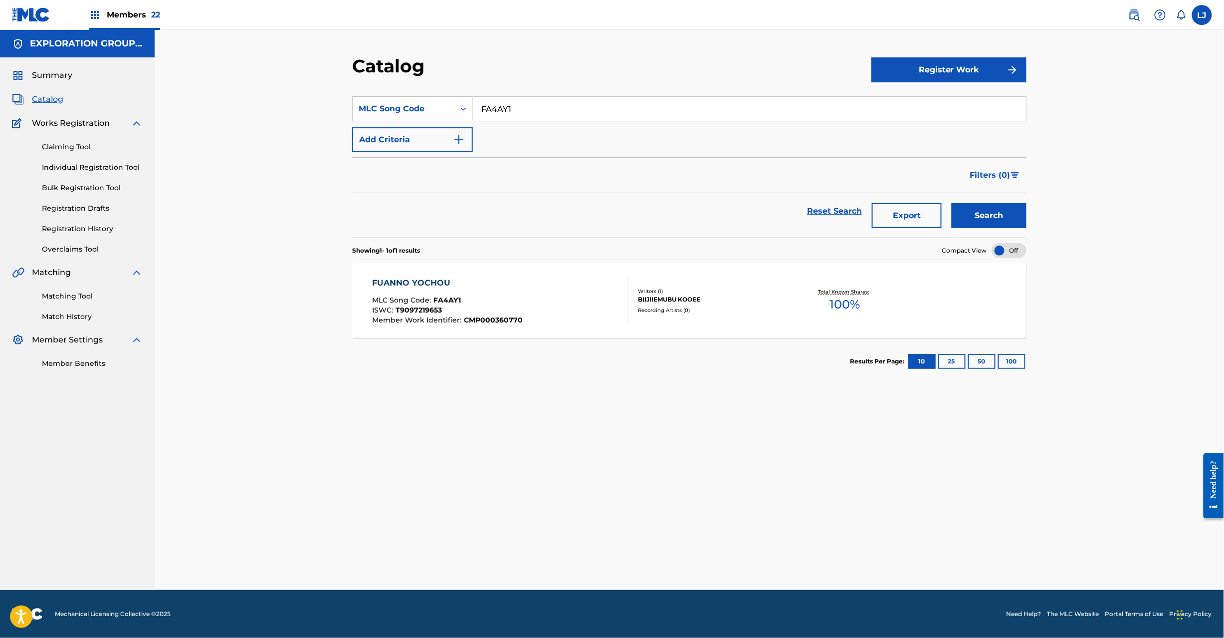
click at [493, 104] on input "FA4AY1" at bounding box center [749, 109] width 553 height 24
paste input "ZP"
type input "FA4AZP"
click at [963, 210] on button "Search" at bounding box center [989, 215] width 75 height 25
click at [537, 283] on div "FUJIN MLC Song Code : FA4AZP ISWC : T9097305050 Member Work Identifier : CMP000…" at bounding box center [501, 300] width 256 height 47
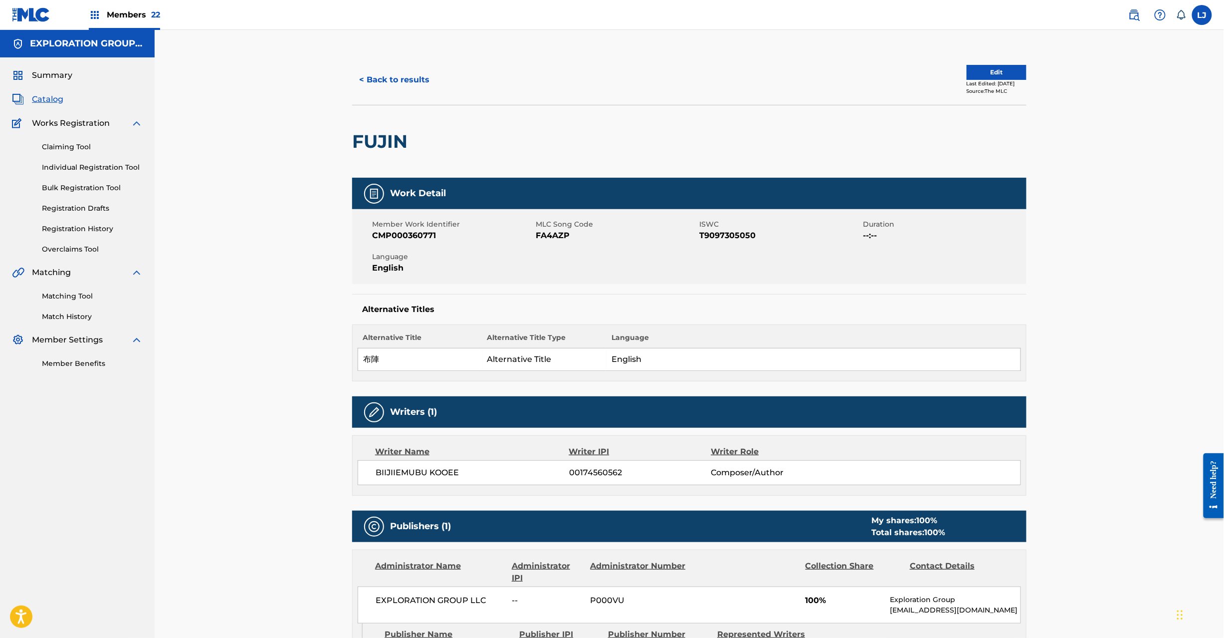
click at [981, 73] on button "Edit" at bounding box center [997, 72] width 60 height 15
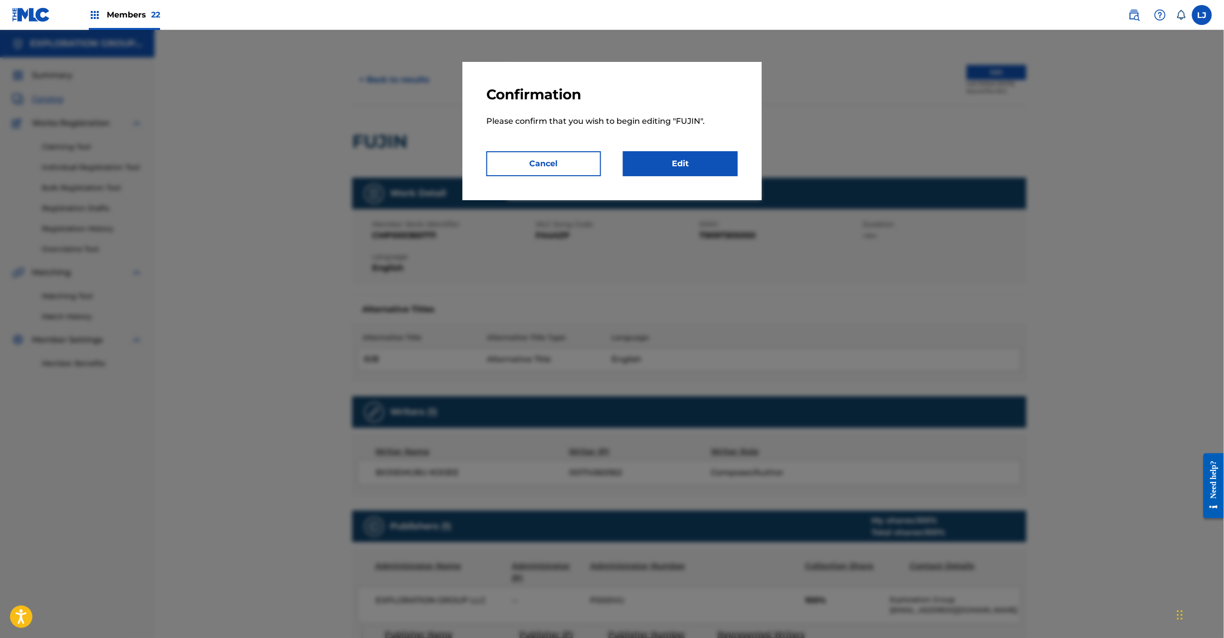
click at [691, 167] on link "Edit" at bounding box center [680, 163] width 115 height 25
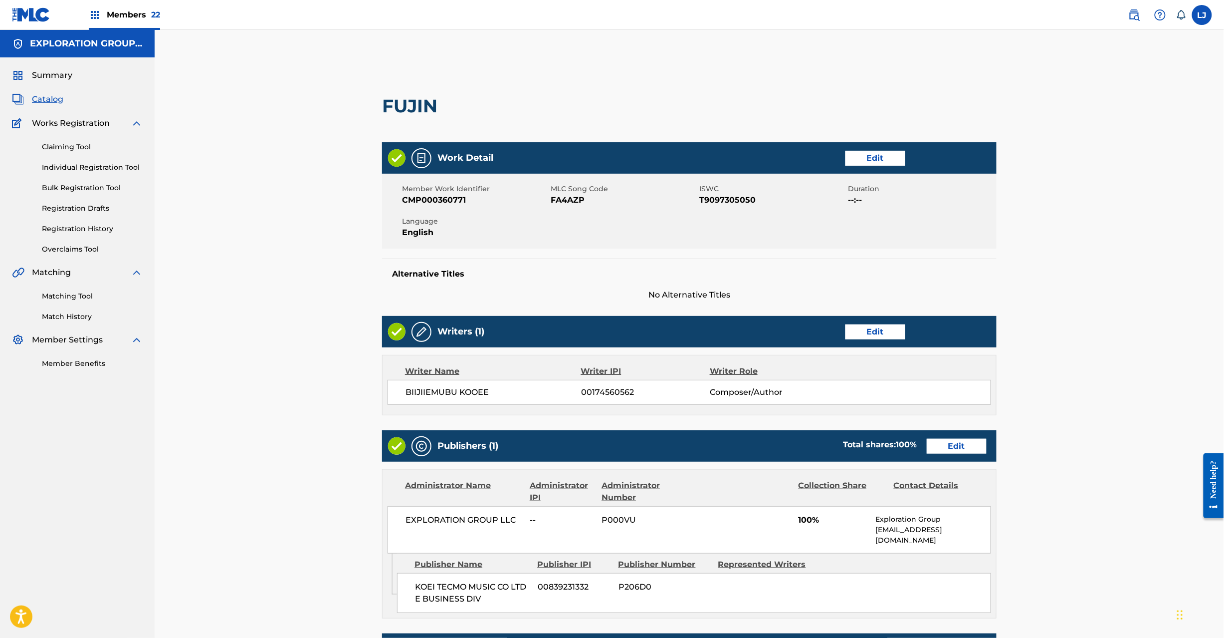
click at [968, 446] on link "Edit" at bounding box center [957, 446] width 60 height 15
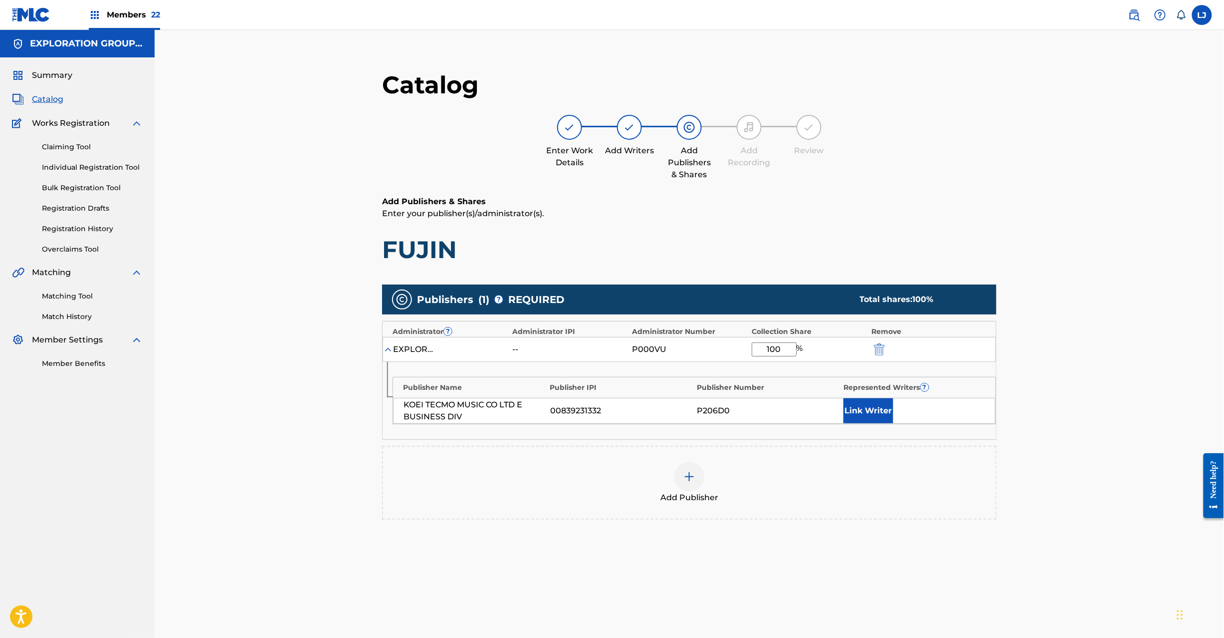
click at [879, 348] on img "submit" at bounding box center [879, 349] width 11 height 12
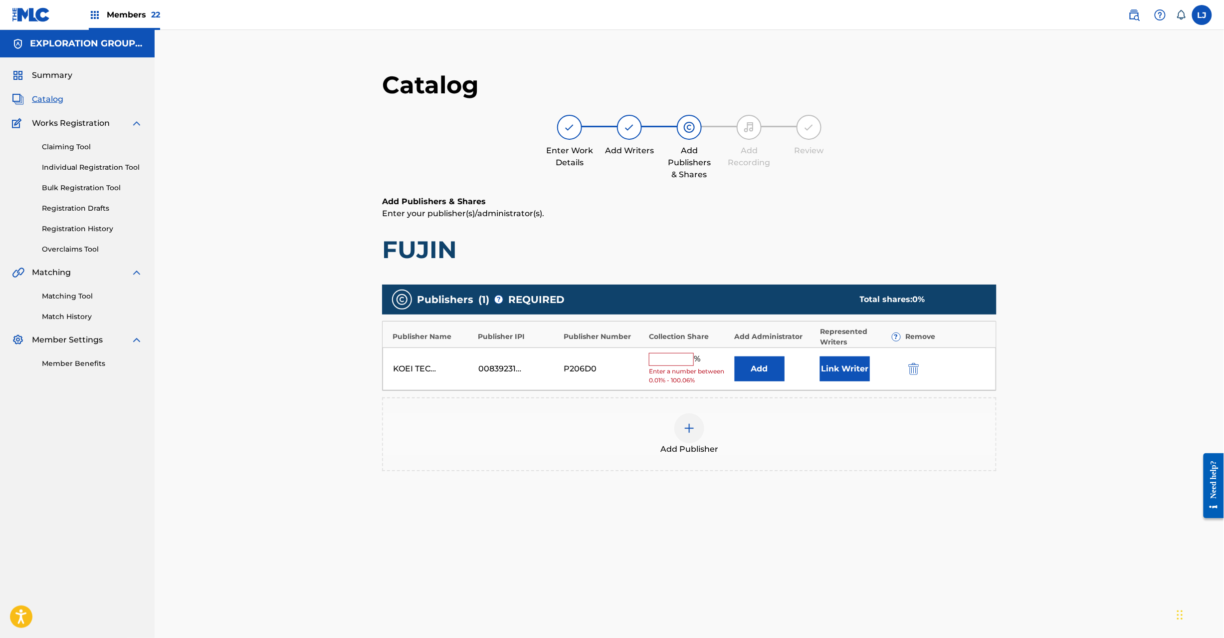
click at [911, 368] on img "submit" at bounding box center [914, 369] width 11 height 12
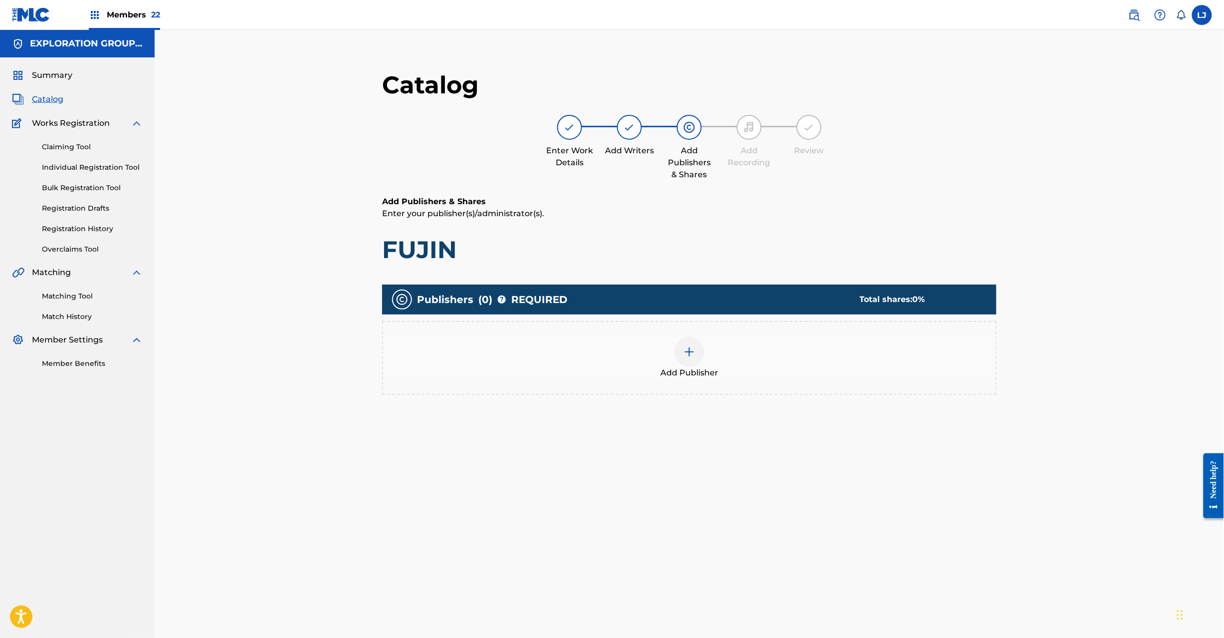
click at [709, 346] on div "Add Publisher" at bounding box center [689, 358] width 613 height 42
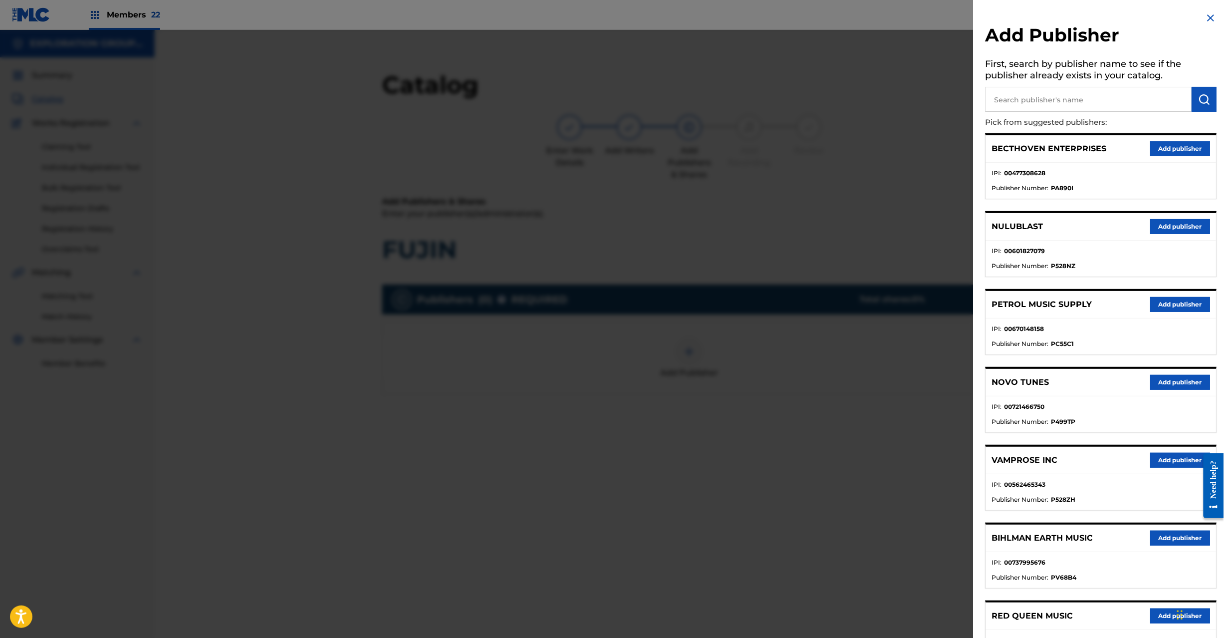
click at [1046, 111] on input "text" at bounding box center [1089, 99] width 207 height 25
paste input "Koei Tecmo Music Co Ltd N Business Div"
type input "Koei Tecmo Music Co Ltd N Business Div"
click at [1204, 92] on button "submit" at bounding box center [1204, 99] width 25 height 25
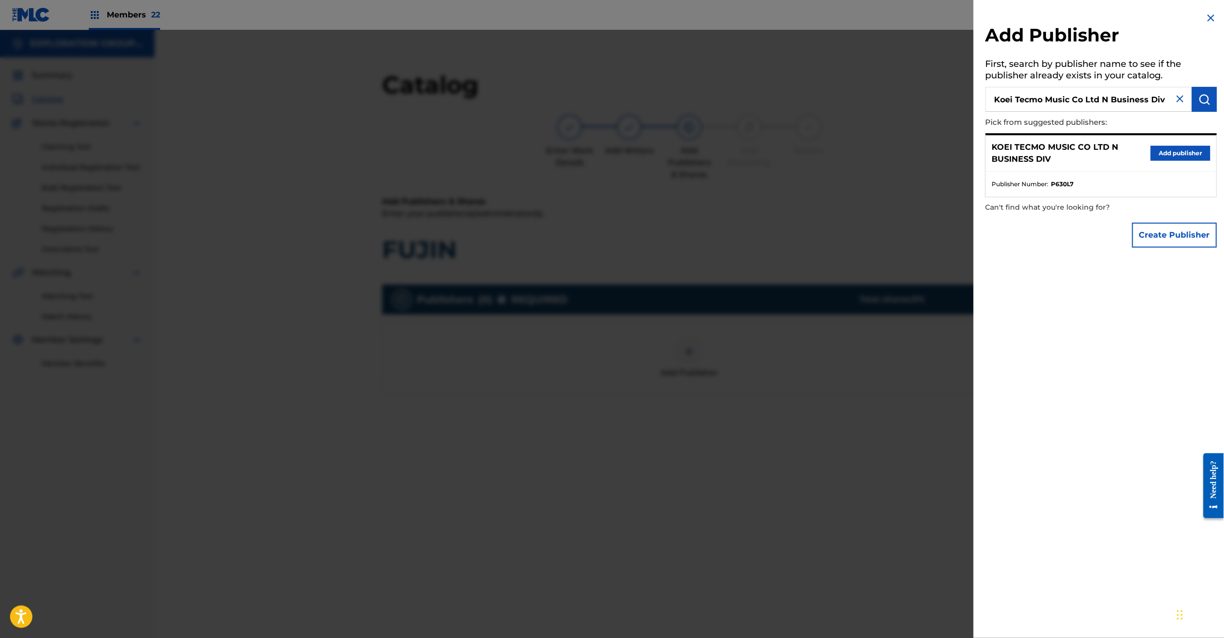
click at [1166, 140] on div "KOEI TECMO MUSIC CO LTD N BUSINESS DIV Add publisher" at bounding box center [1101, 153] width 231 height 36
click at [1167, 148] on button "Add publisher" at bounding box center [1181, 153] width 60 height 15
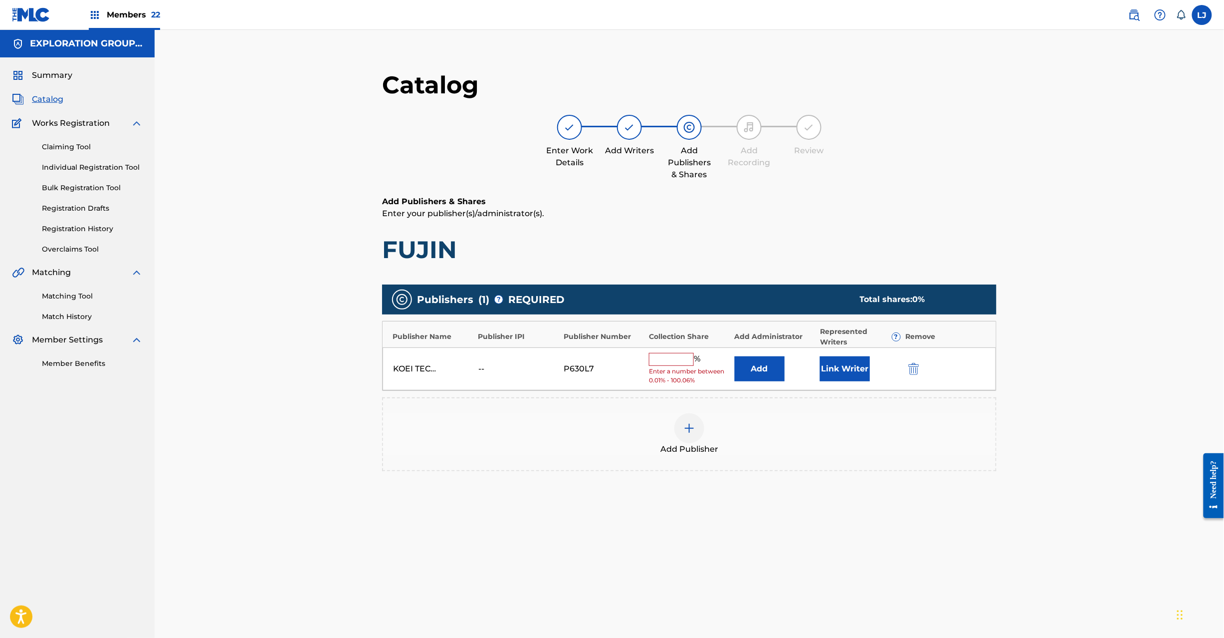
click at [743, 372] on button "Add" at bounding box center [760, 368] width 50 height 25
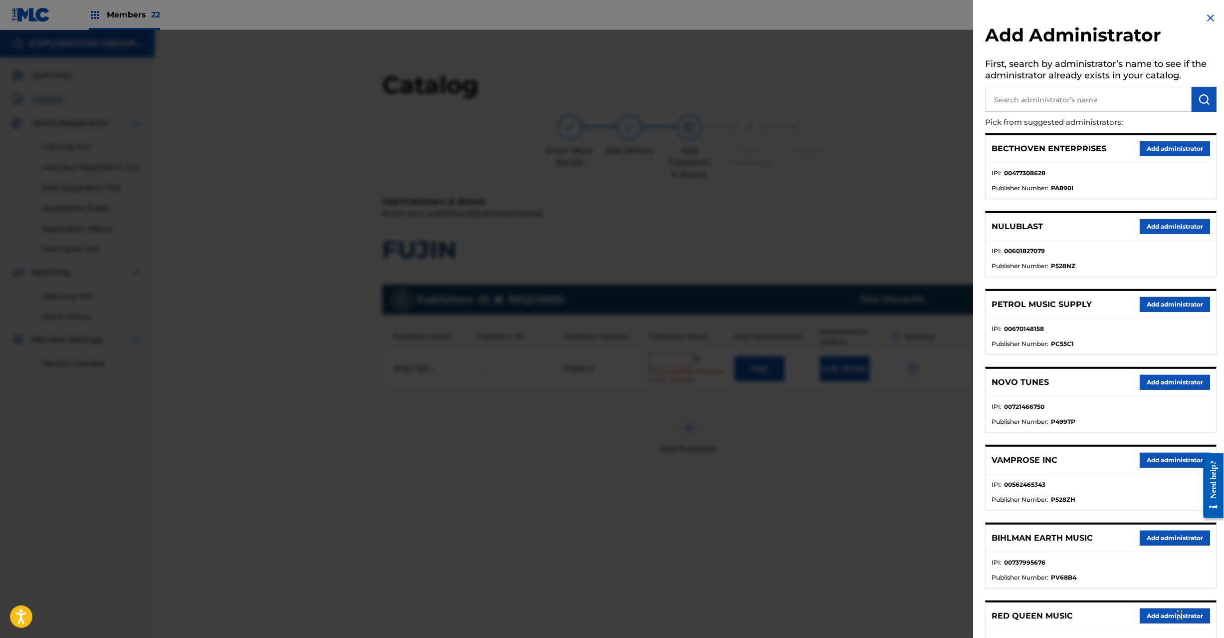
click at [1026, 112] on p "Pick from suggested administrators:" at bounding box center [1073, 122] width 175 height 21
paste input "Exploration Group LLC"
click at [1028, 103] on input "Exploration Group LLC" at bounding box center [1089, 99] width 207 height 25
type input "Exploration Group LLC"
drag, startPoint x: 1202, startPoint y: 82, endPoint x: 1199, endPoint y: 98, distance: 16.2
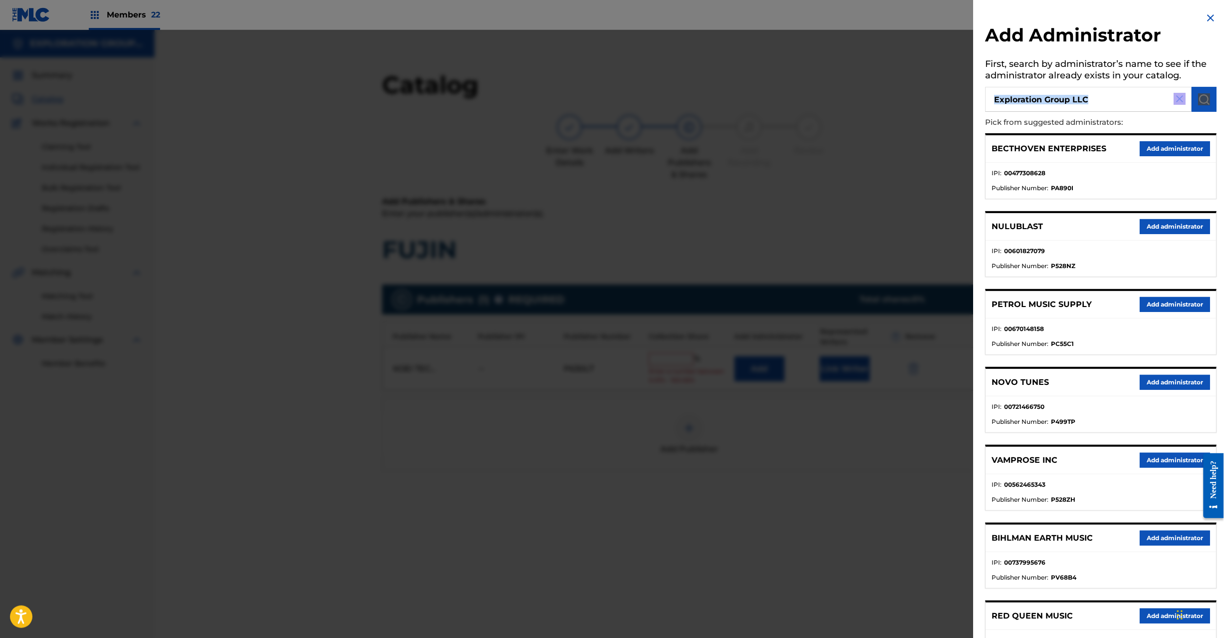
click at [1199, 98] on div "Add Administrator First, search by administrator’s name to see if the administr…" at bounding box center [1101, 449] width 255 height 898
click at [1199, 98] on img "submit" at bounding box center [1205, 99] width 12 height 12
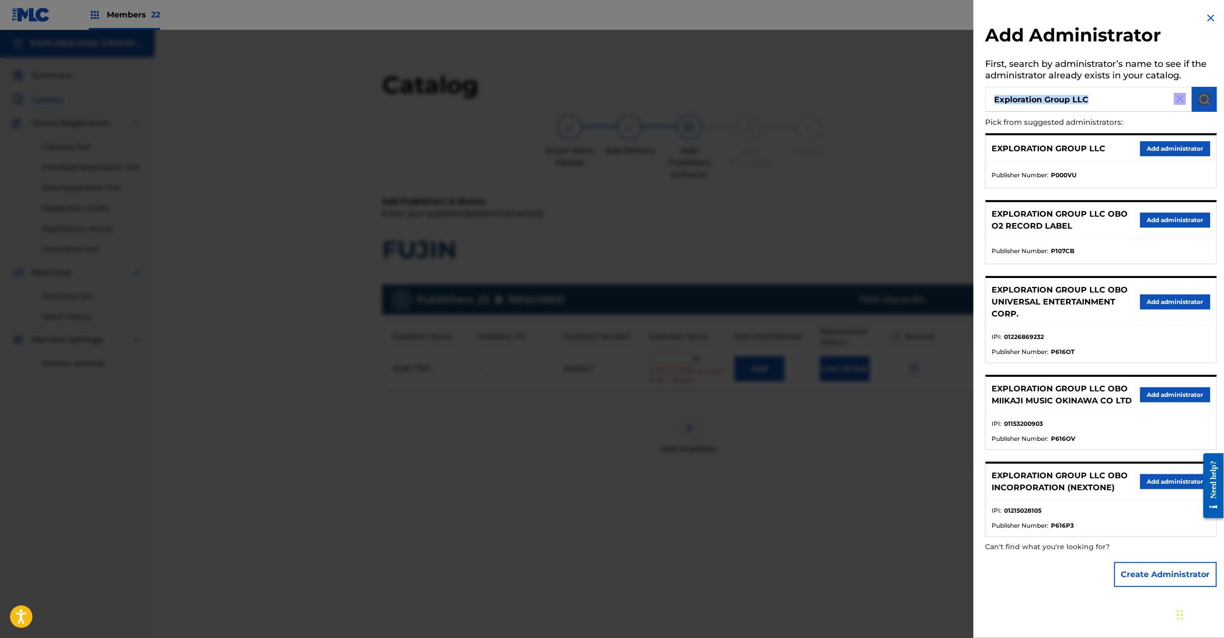
click at [1160, 144] on button "Add administrator" at bounding box center [1176, 148] width 70 height 15
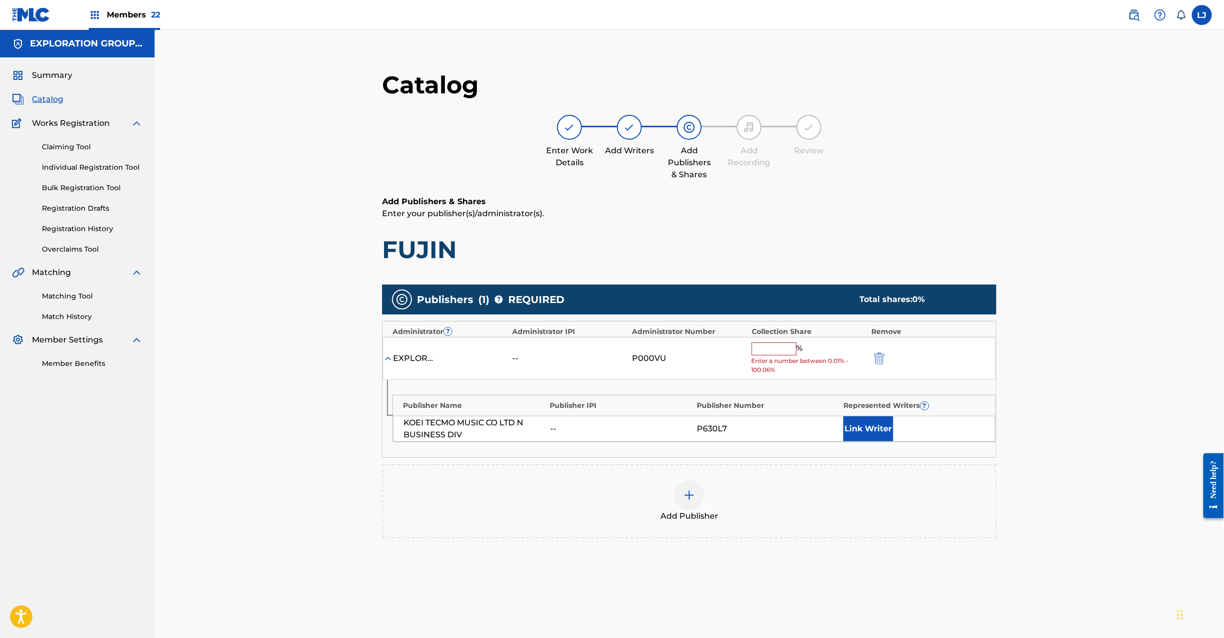
click at [765, 347] on input "text" at bounding box center [774, 348] width 45 height 13
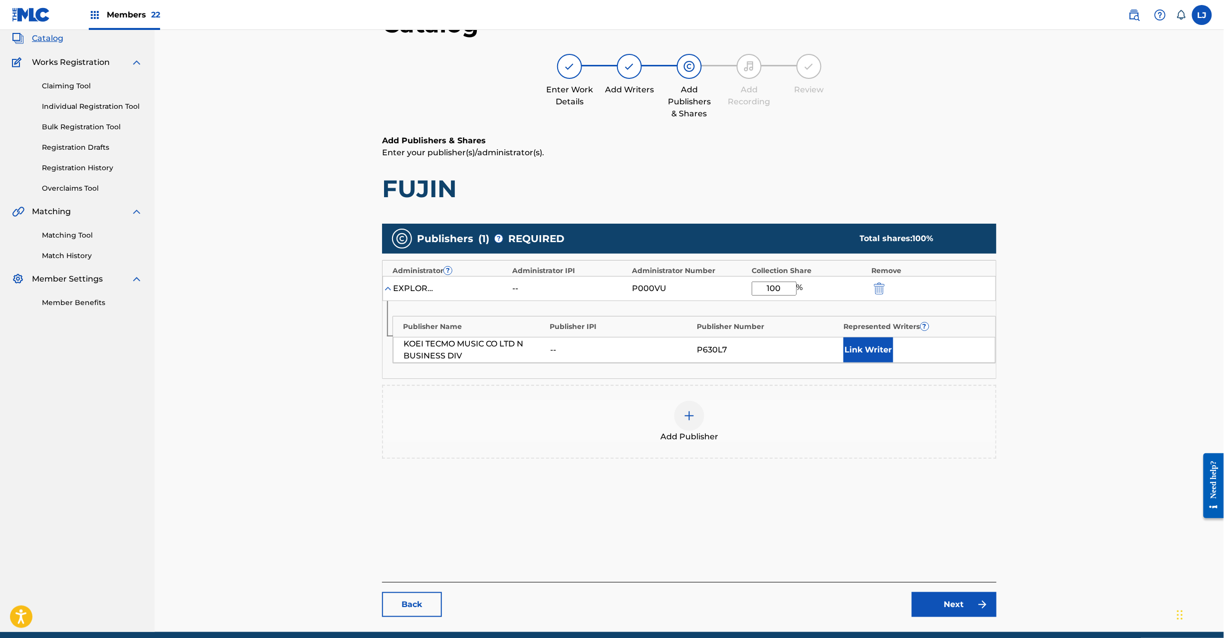
scroll to position [103, 0]
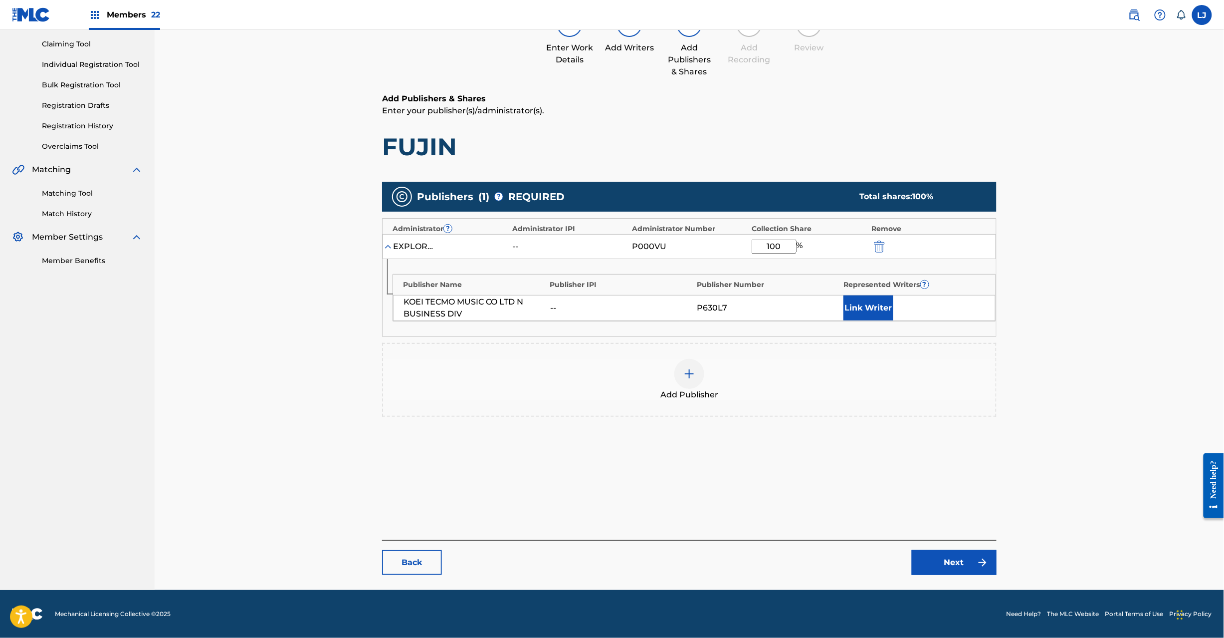
type input "100"
click at [967, 551] on link "Next" at bounding box center [954, 562] width 85 height 25
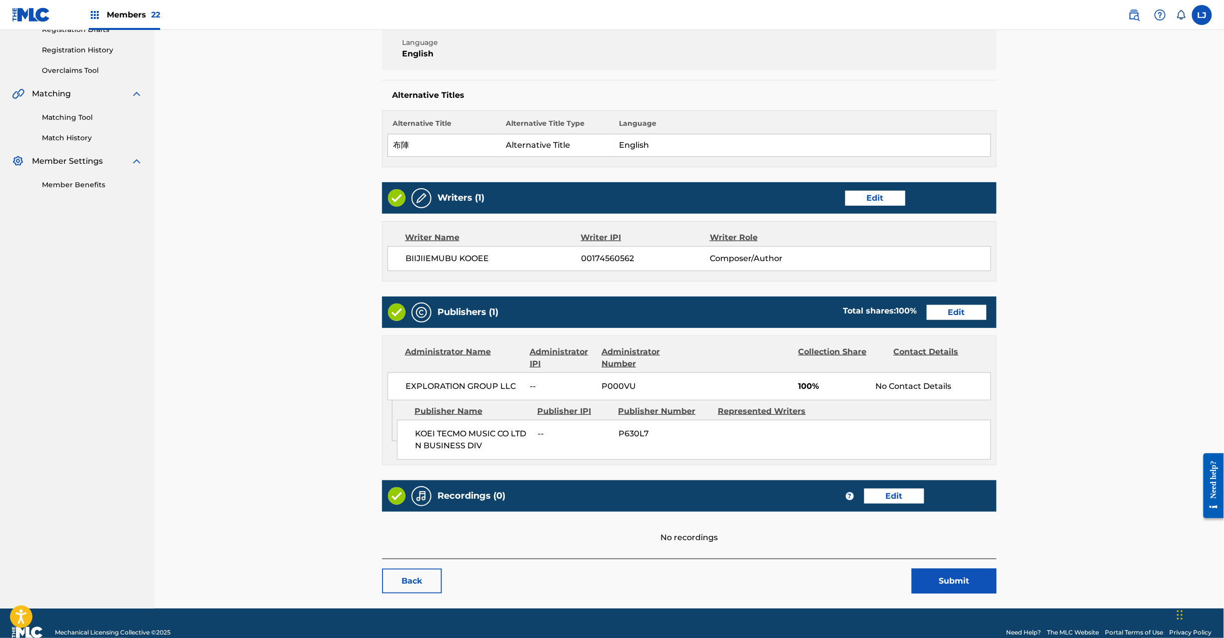
scroll to position [199, 0]
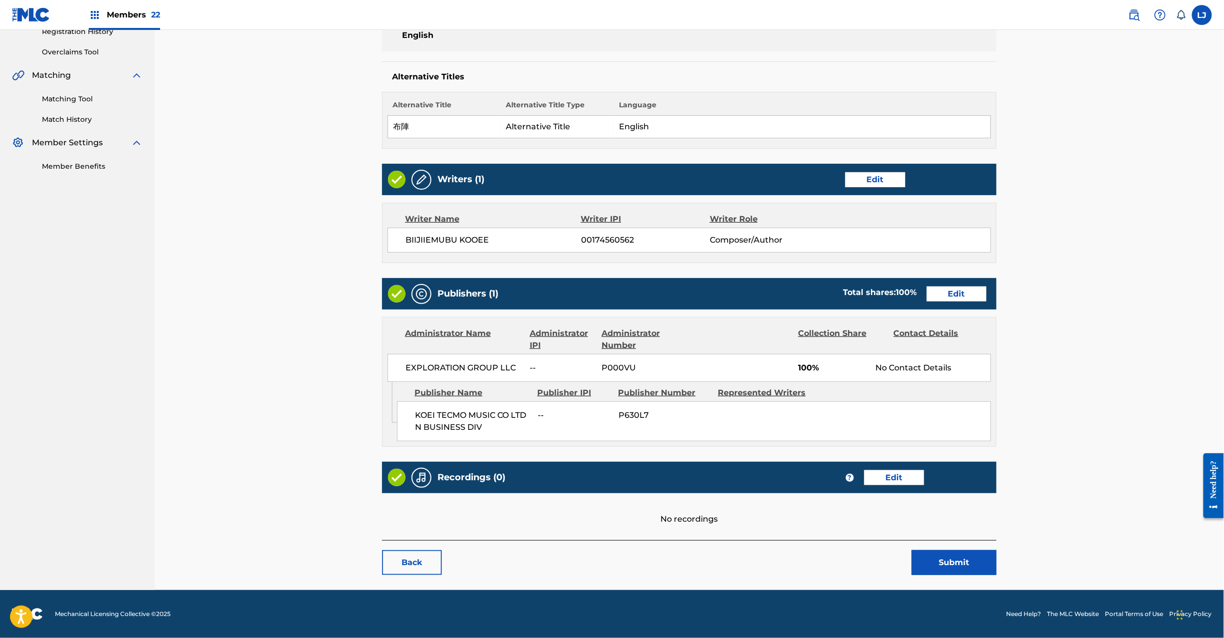
click at [942, 556] on button "Submit" at bounding box center [954, 562] width 85 height 25
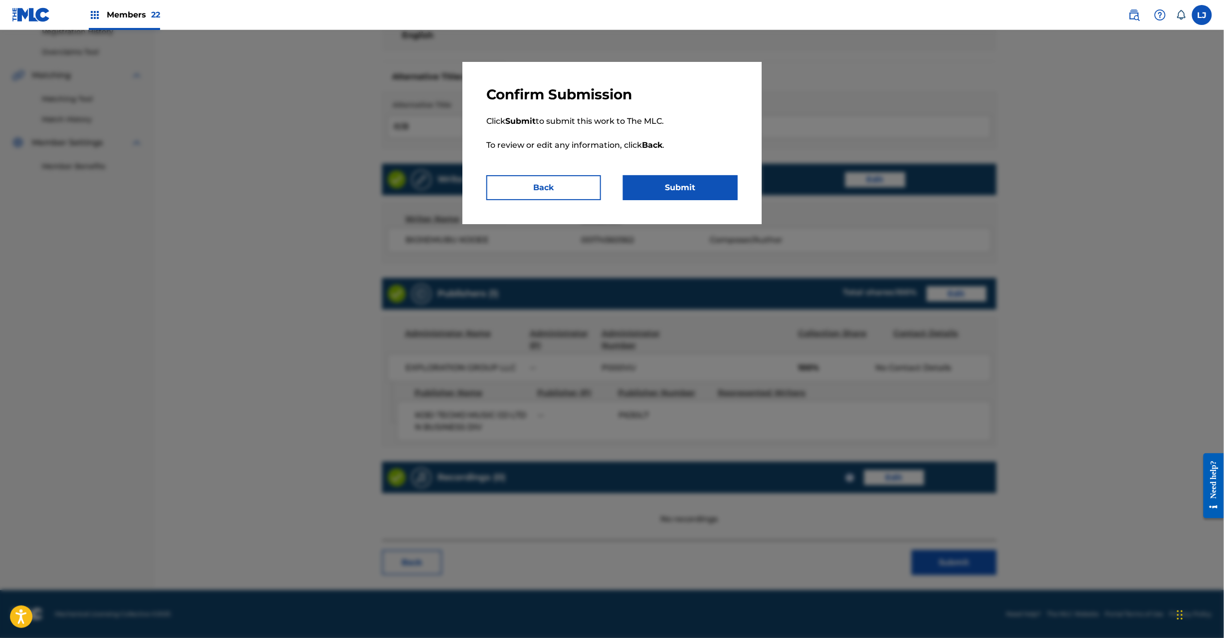
click at [693, 197] on button "Submit" at bounding box center [680, 187] width 115 height 25
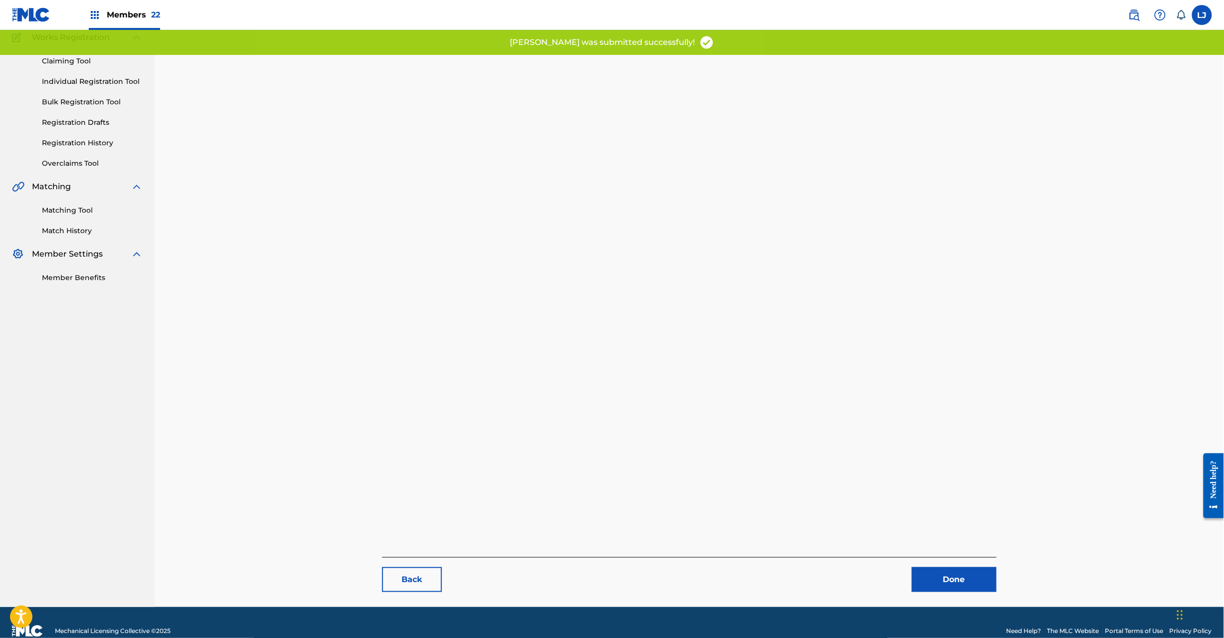
scroll to position [103, 0]
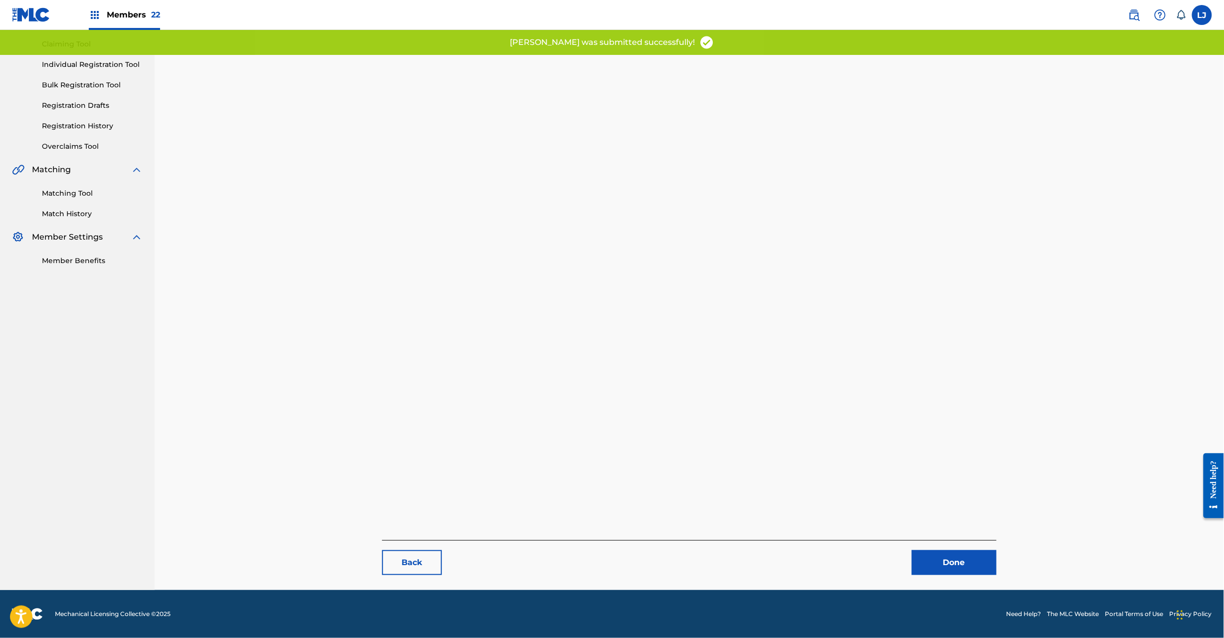
click at [970, 561] on link "Done" at bounding box center [954, 562] width 85 height 25
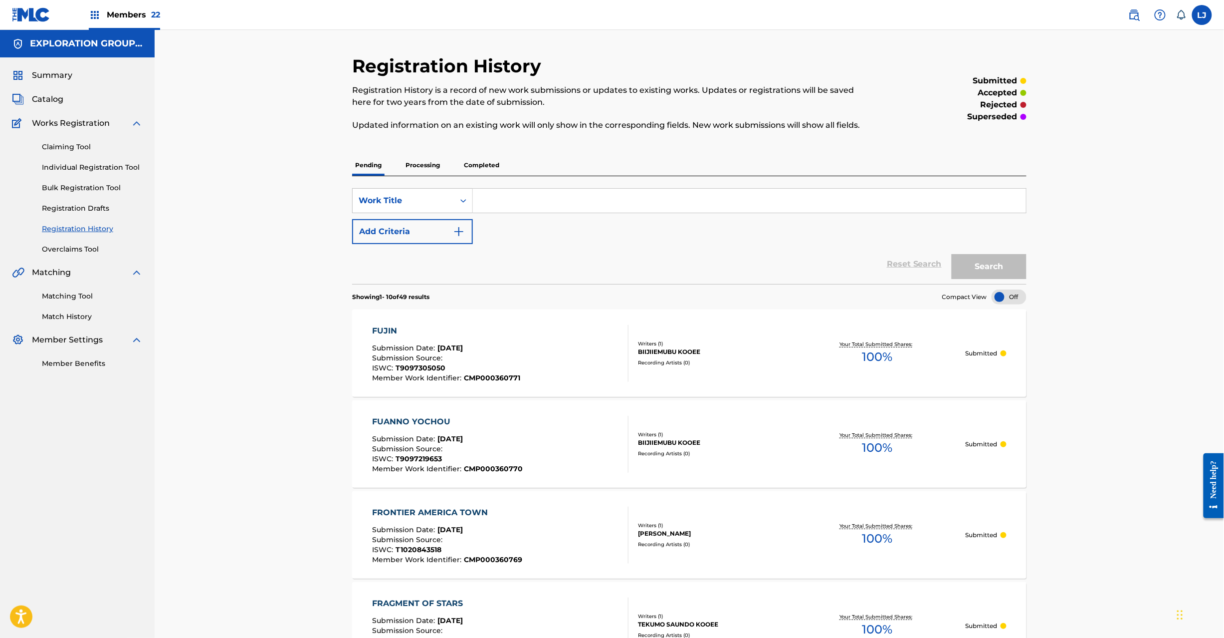
click at [40, 96] on span "Catalog" at bounding box center [47, 99] width 31 height 12
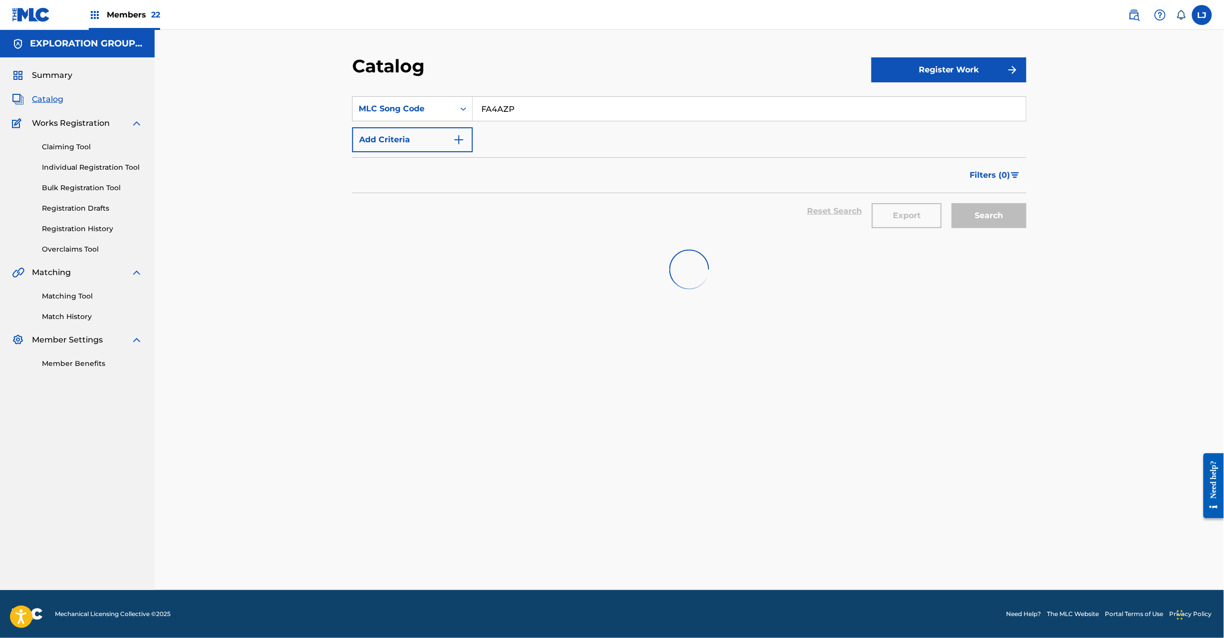
drag, startPoint x: 461, startPoint y: 92, endPoint x: 473, endPoint y: 94, distance: 12.1
click at [465, 92] on section "SearchWithCriteria05724cb4-fa9c-4533-9311-df65e3903a31 MLC Song Code FA4AZP Add…" at bounding box center [689, 160] width 675 height 153
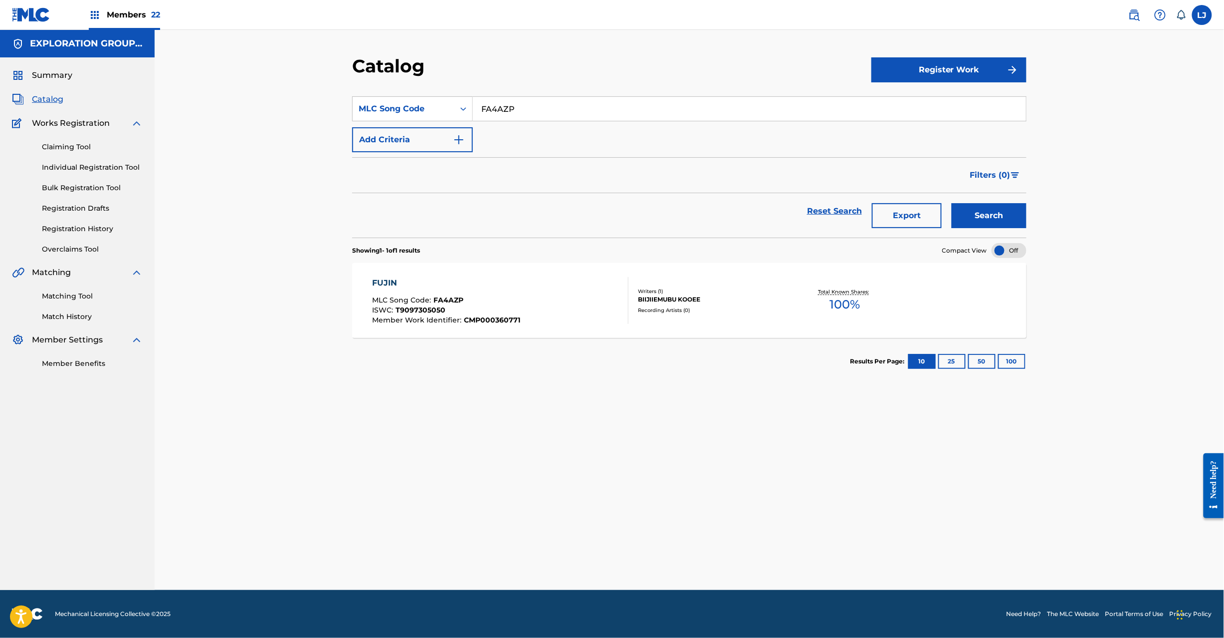
click at [485, 99] on input "FA4AZP" at bounding box center [749, 109] width 553 height 24
paste input "YW"
type input "FA4AYW"
click at [949, 216] on div "Search" at bounding box center [987, 211] width 80 height 36
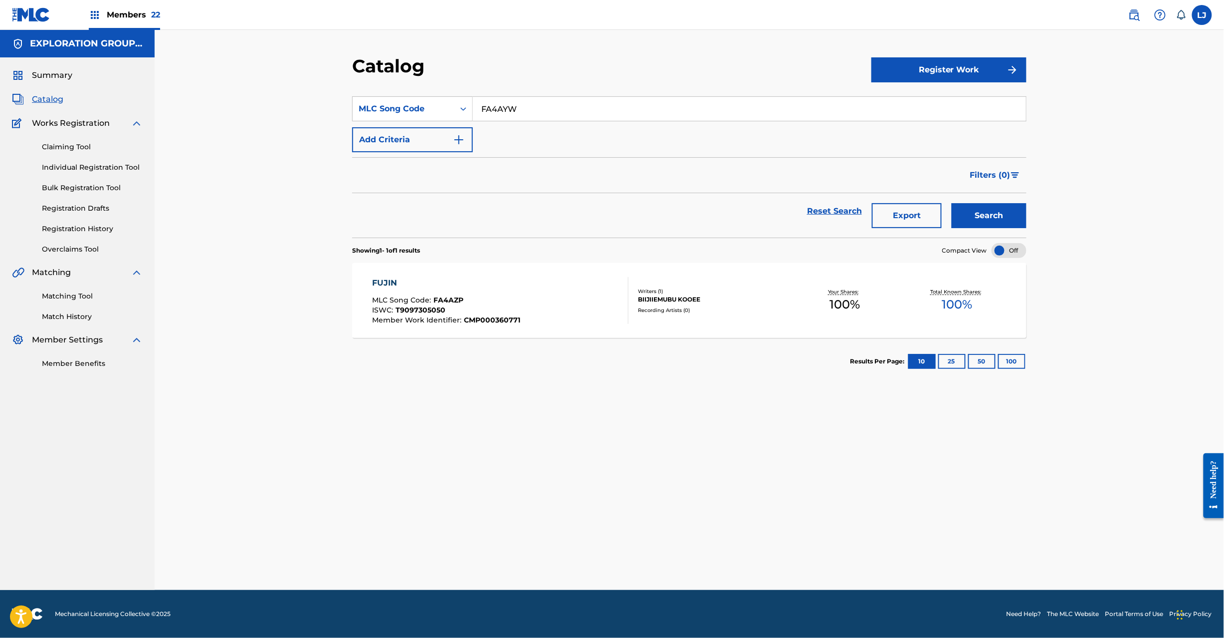
click at [969, 216] on button "Search" at bounding box center [989, 215] width 75 height 25
click at [630, 300] on div "Writers ( 1 ) [PERSON_NAME] Recording Artists ( 0 )" at bounding box center [709, 300] width 160 height 26
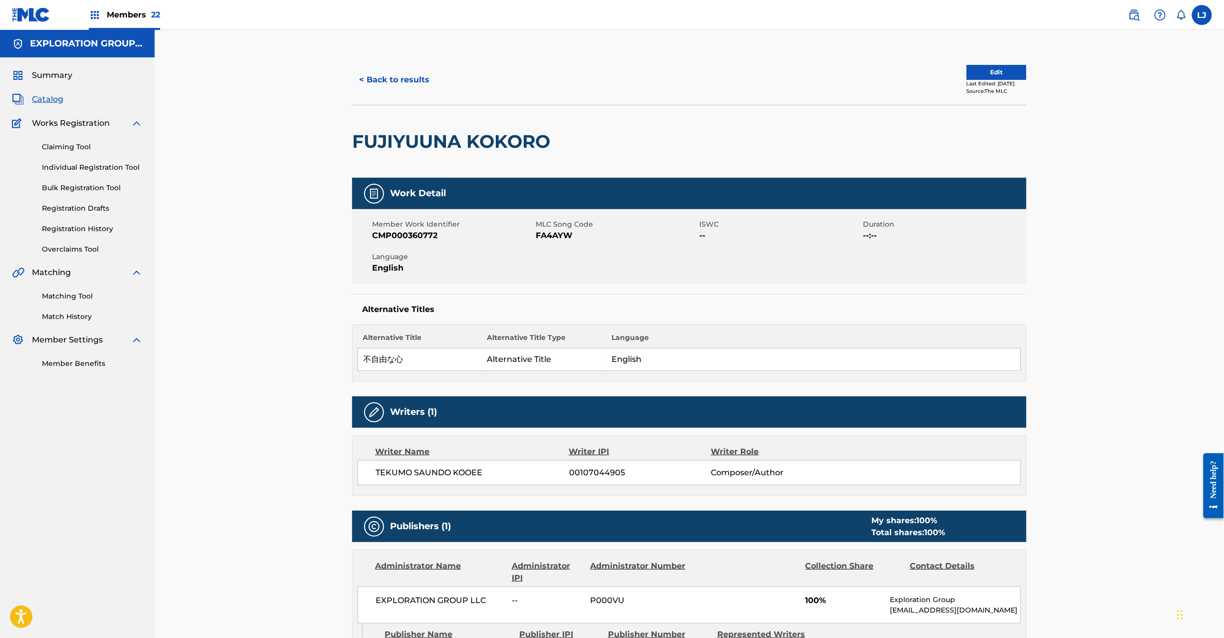
click at [993, 68] on button "Edit" at bounding box center [997, 72] width 60 height 15
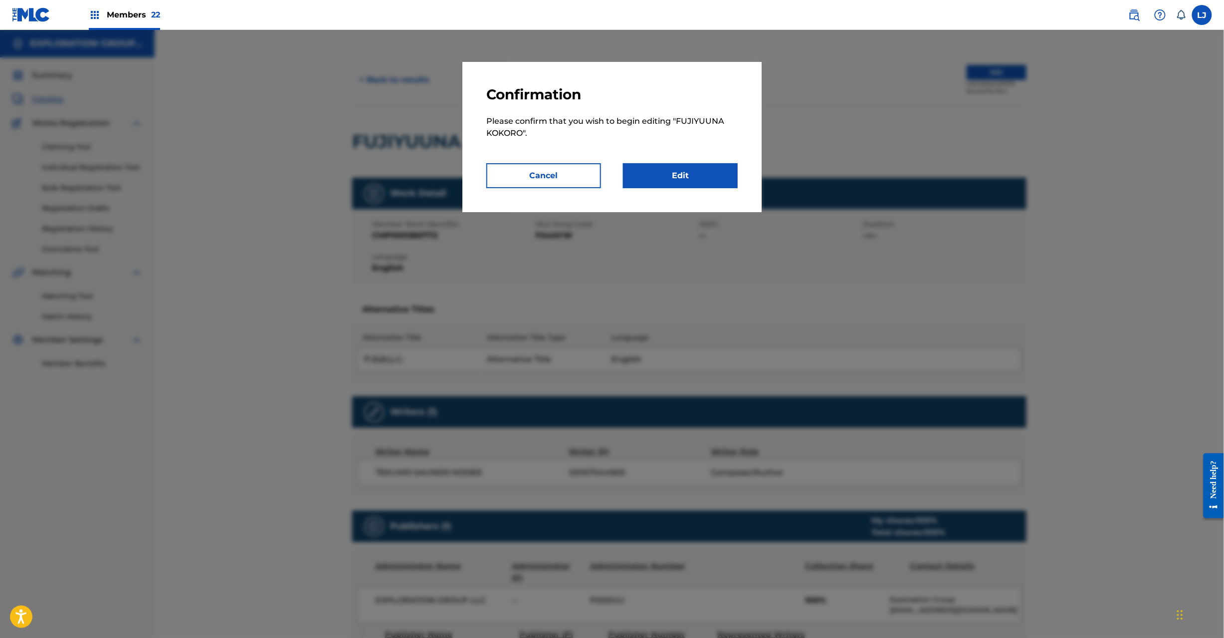
click at [705, 173] on link "Edit" at bounding box center [680, 175] width 115 height 25
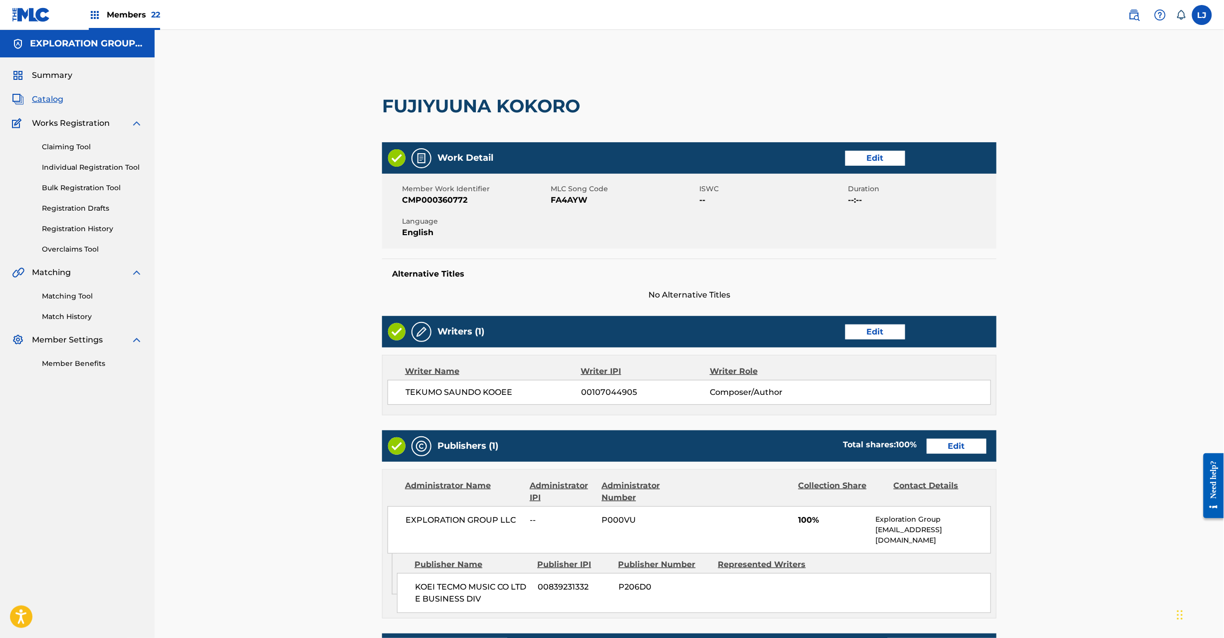
click at [948, 443] on link "Edit" at bounding box center [957, 446] width 60 height 15
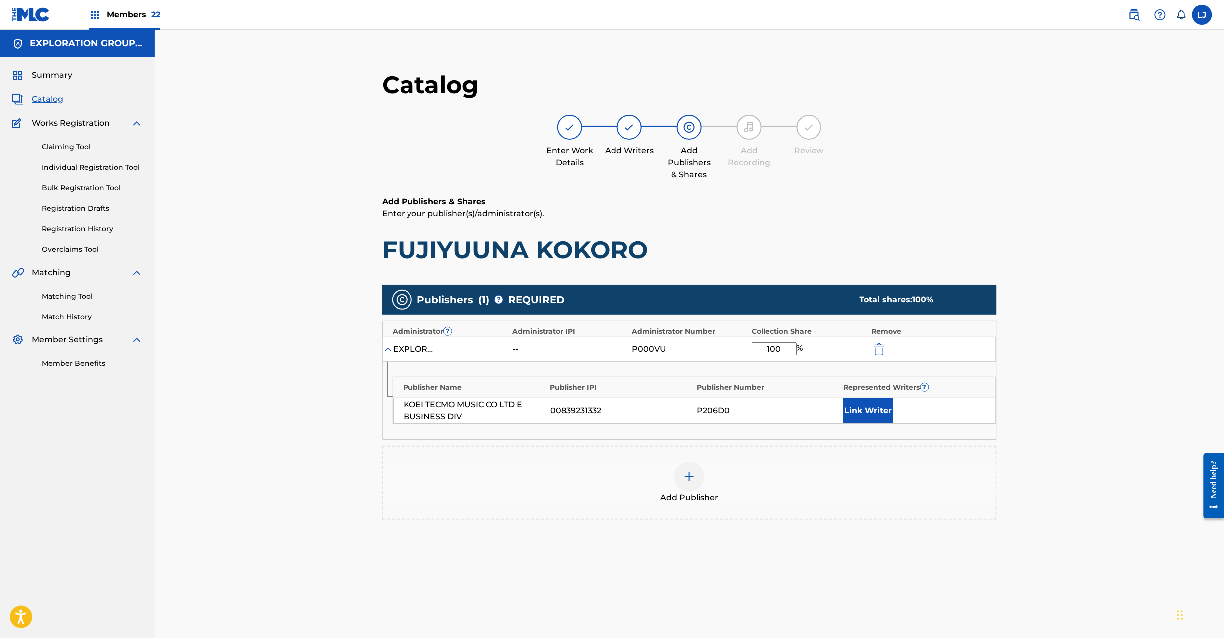
click at [877, 354] on img "submit" at bounding box center [879, 349] width 11 height 12
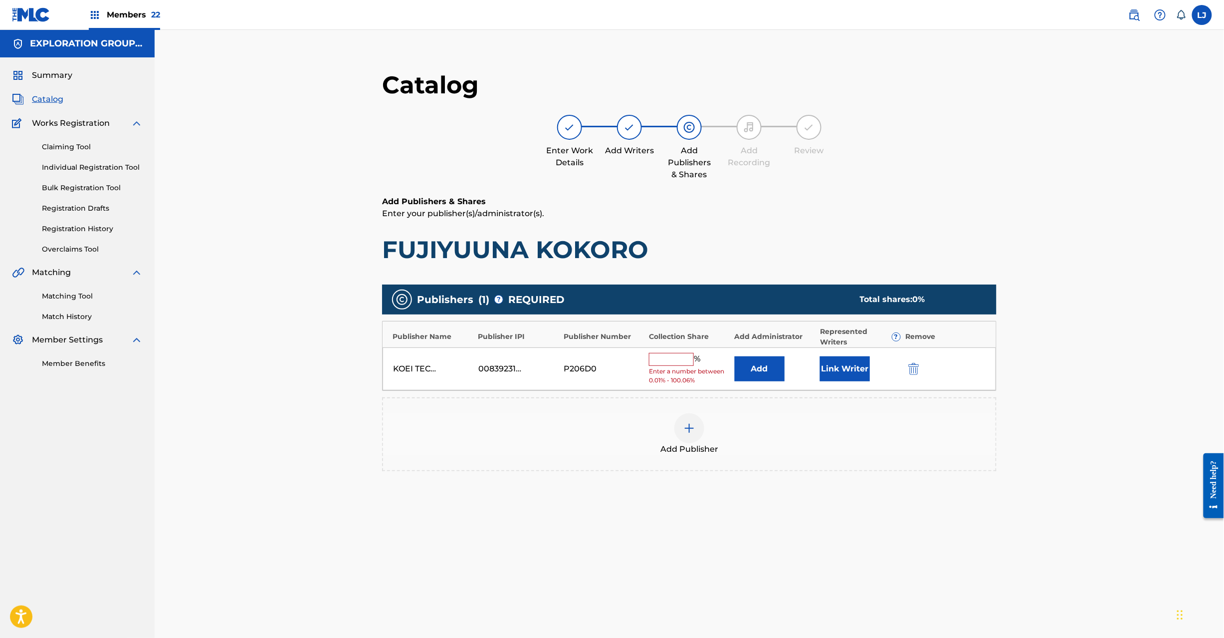
drag, startPoint x: 905, startPoint y: 372, endPoint x: 911, endPoint y: 372, distance: 5.5
click at [907, 372] on button "submit" at bounding box center [913, 368] width 15 height 11
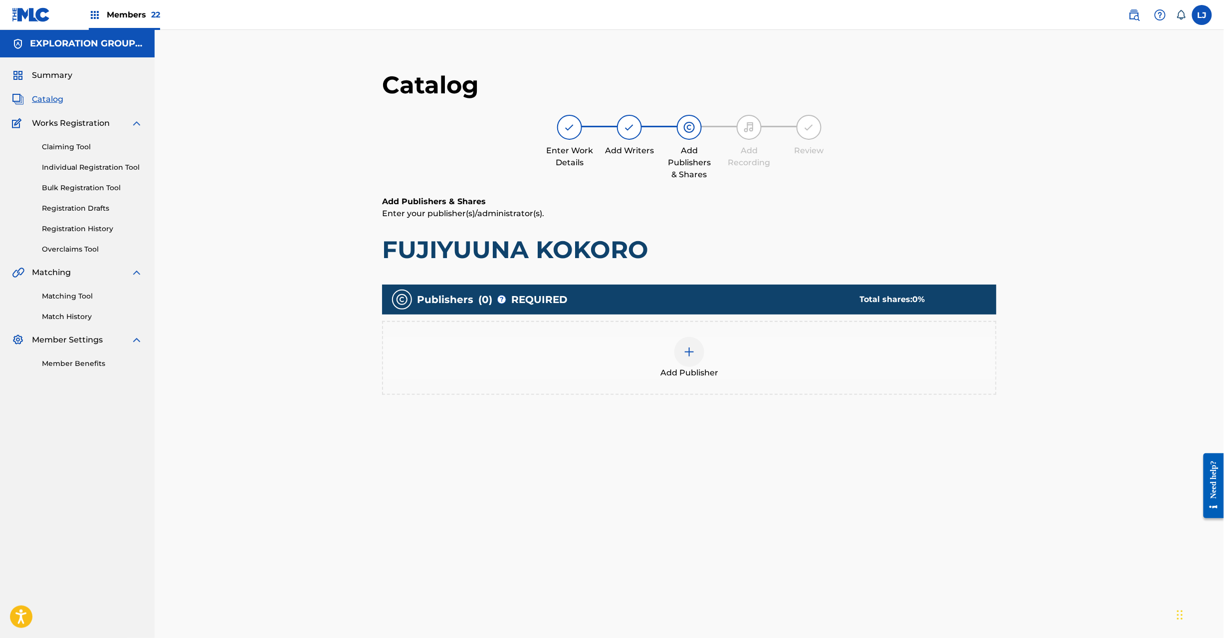
click at [697, 352] on div at bounding box center [690, 352] width 30 height 30
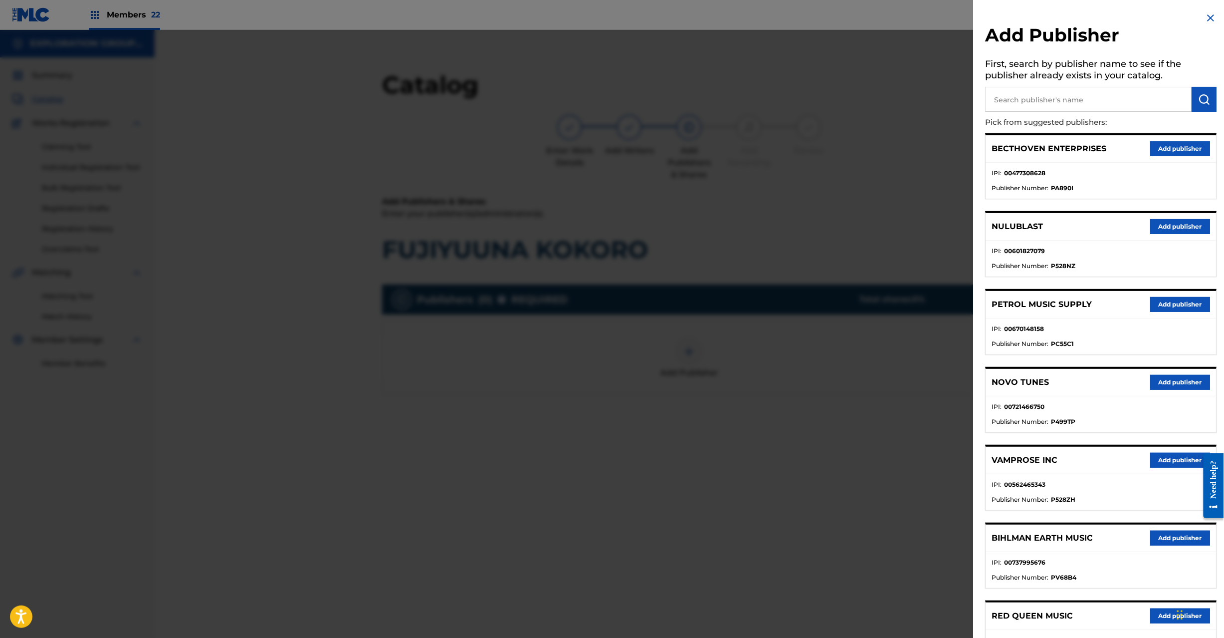
click at [1059, 88] on input "text" at bounding box center [1089, 99] width 207 height 25
paste input "Koei Tecmo Music Co Ltd N Business Div"
type input "Koei Tecmo Music Co Ltd N Business Div"
click at [1204, 95] on img "submit" at bounding box center [1205, 99] width 12 height 12
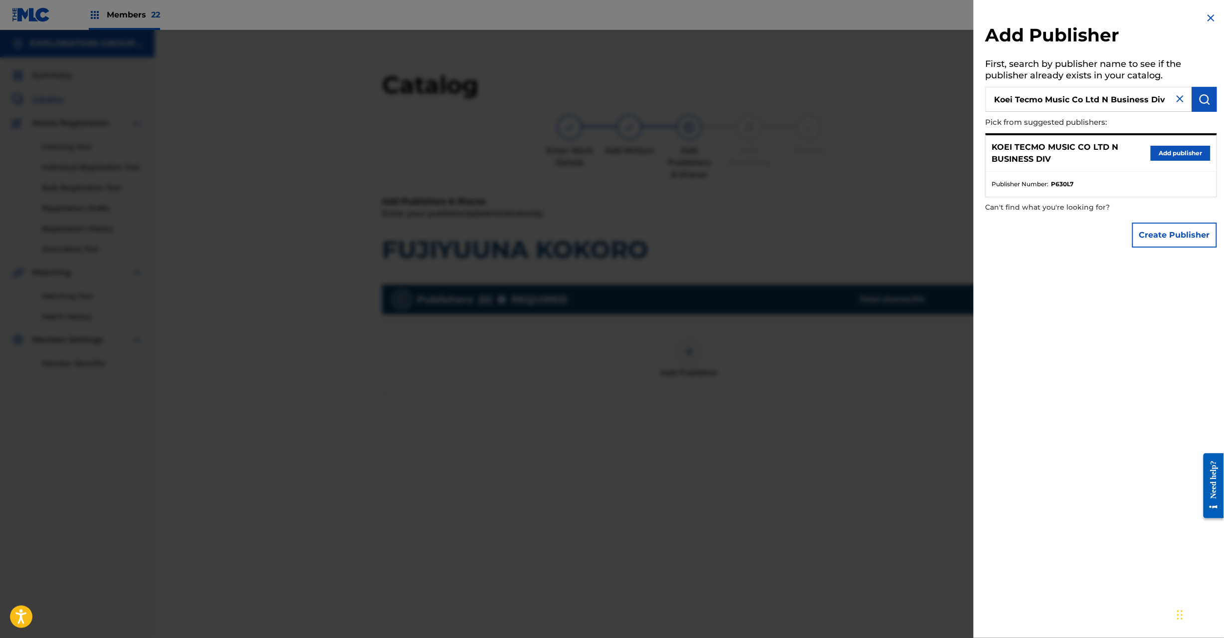
click at [1168, 150] on button "Add publisher" at bounding box center [1181, 153] width 60 height 15
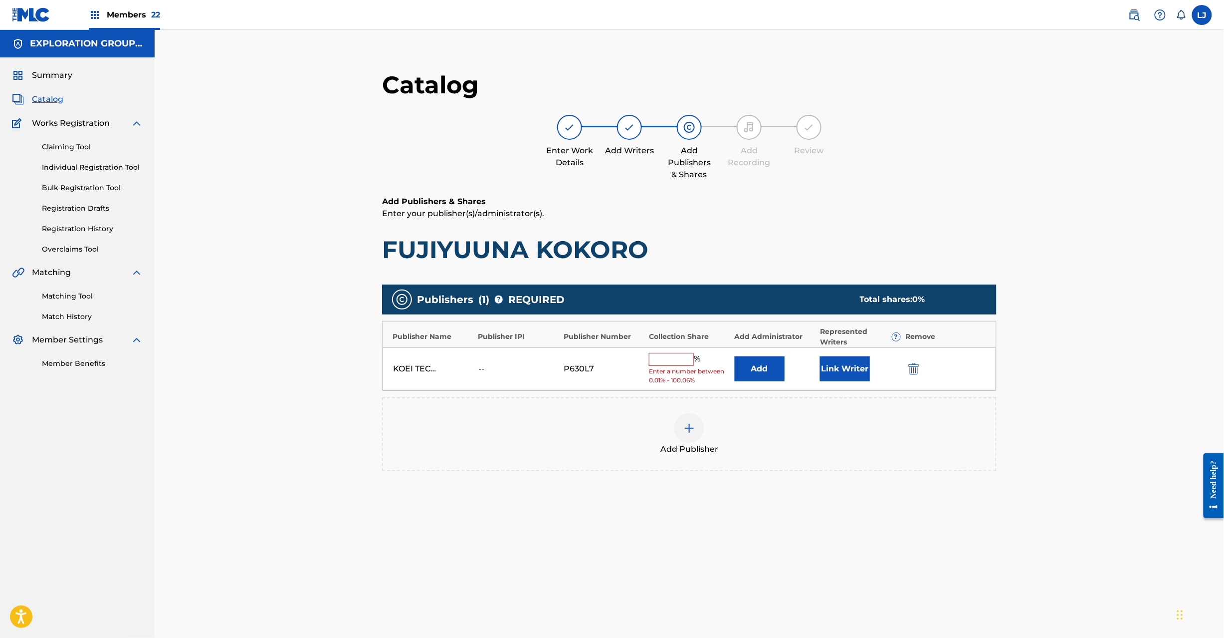
click at [760, 364] on button "Add" at bounding box center [760, 368] width 50 height 25
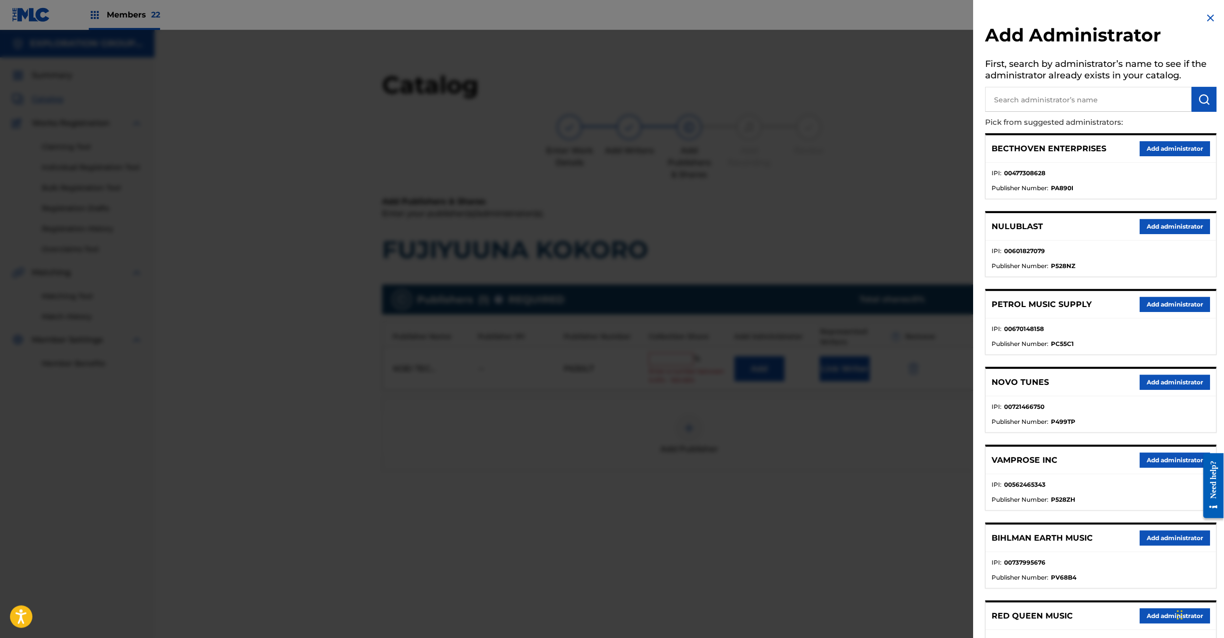
click at [1102, 104] on input "text" at bounding box center [1089, 99] width 207 height 25
paste input "Exploration Group LLC"
type input "Exploration Group LLC"
click at [1199, 94] on img "submit" at bounding box center [1205, 99] width 12 height 12
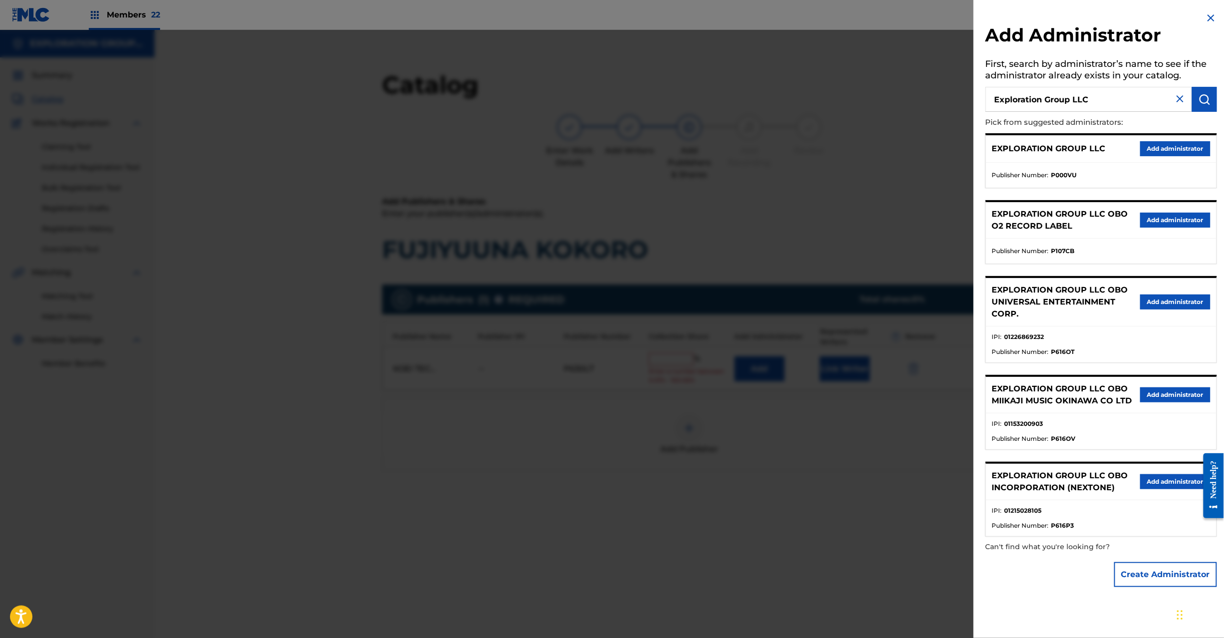
click at [1179, 140] on div "EXPLORATION GROUP LLC Add administrator" at bounding box center [1101, 148] width 231 height 27
click at [1168, 149] on button "Add administrator" at bounding box center [1176, 148] width 70 height 15
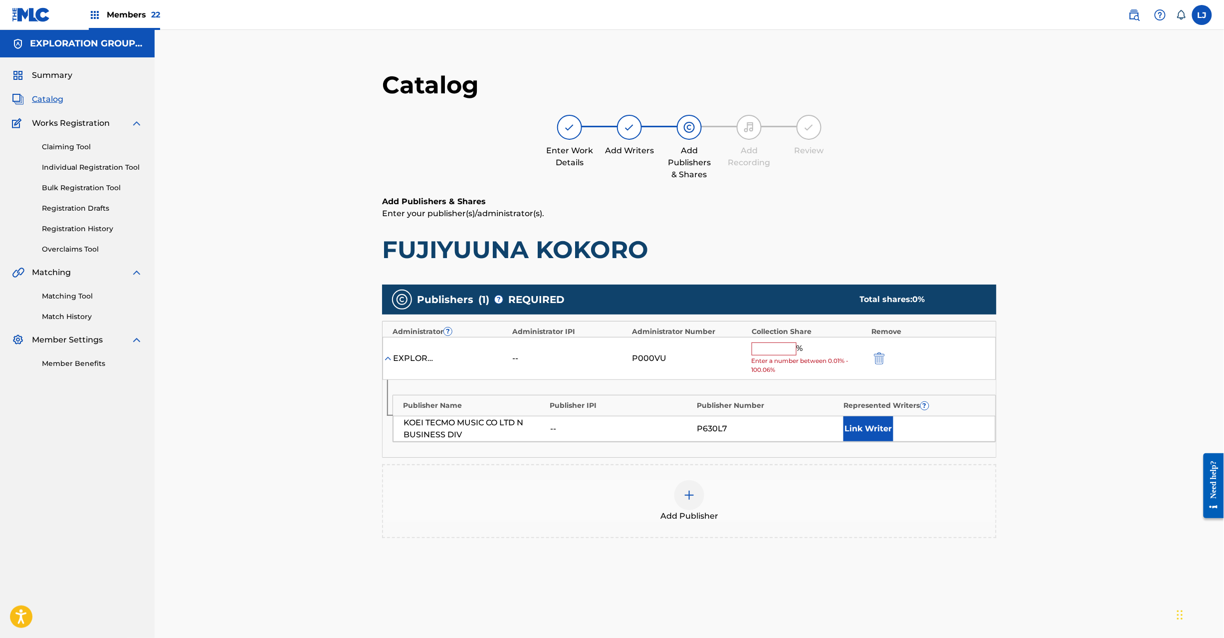
click at [777, 352] on input "text" at bounding box center [774, 348] width 45 height 13
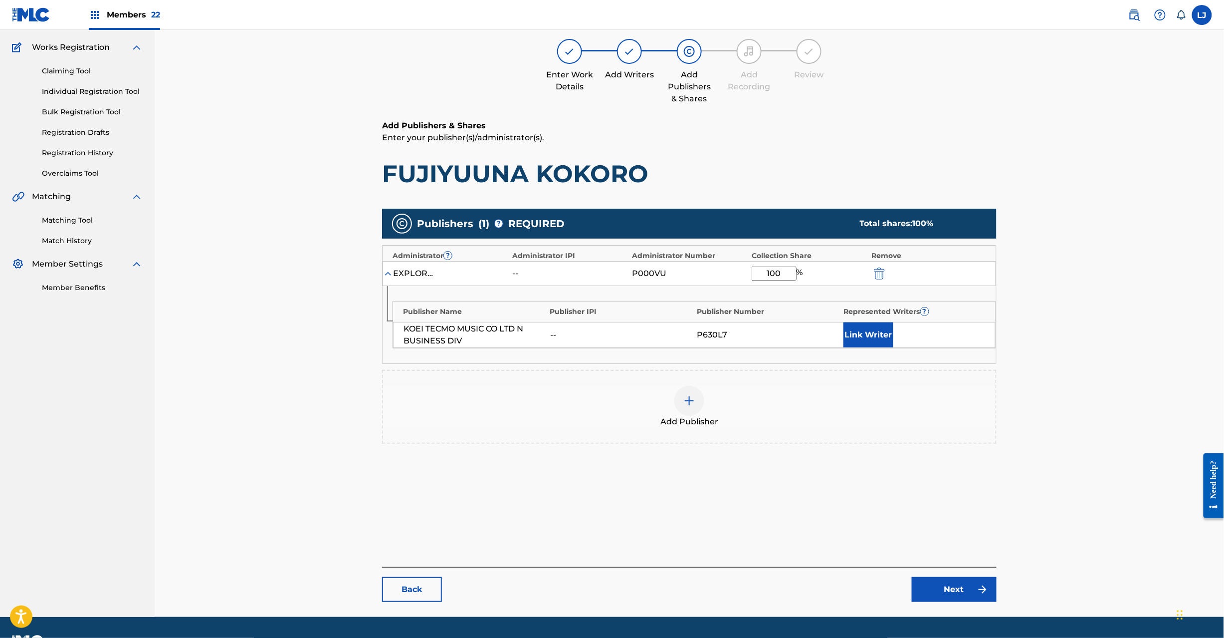
scroll to position [103, 0]
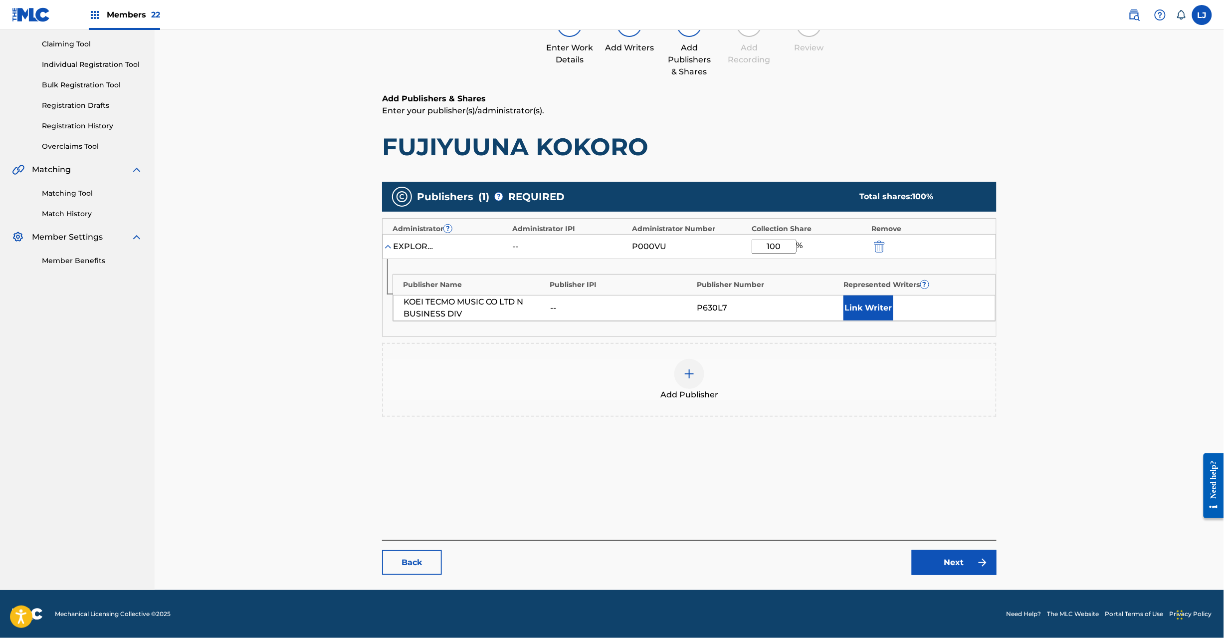
type input "100"
click at [950, 559] on link "Next" at bounding box center [954, 562] width 85 height 25
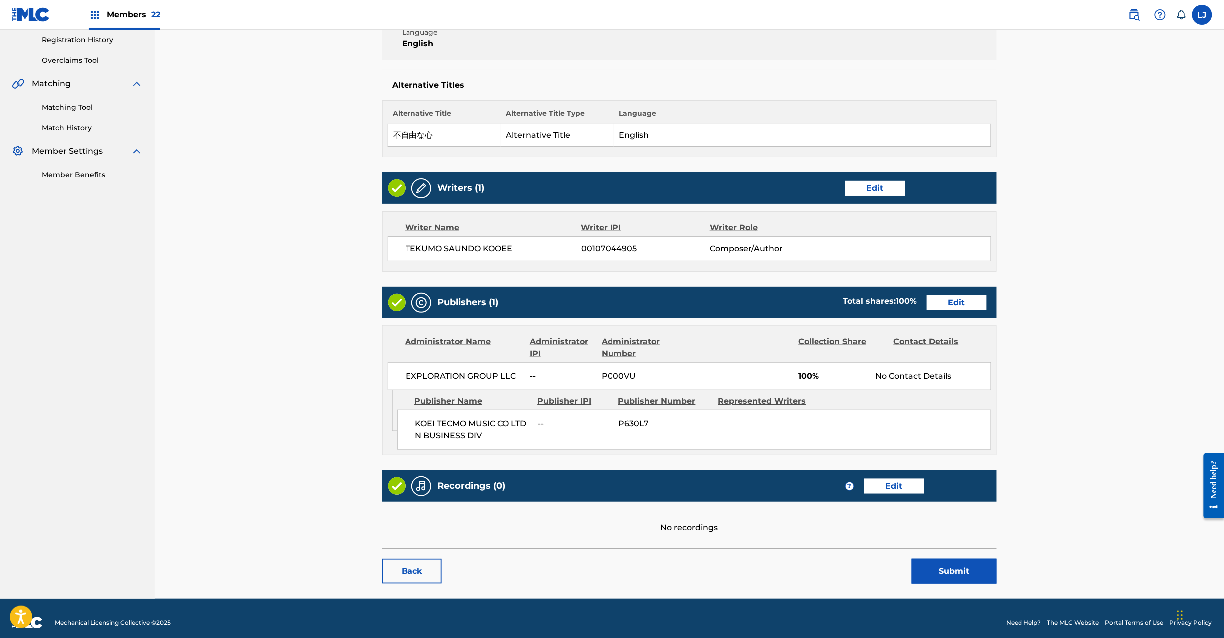
scroll to position [199, 0]
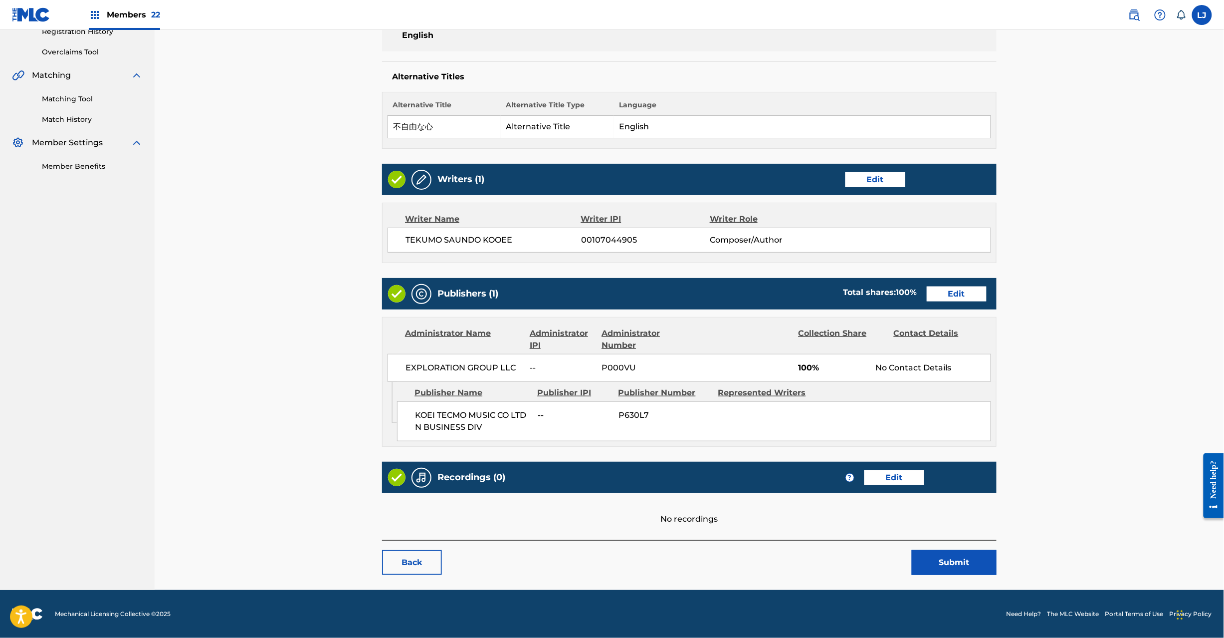
click at [962, 563] on button "Submit" at bounding box center [954, 562] width 85 height 25
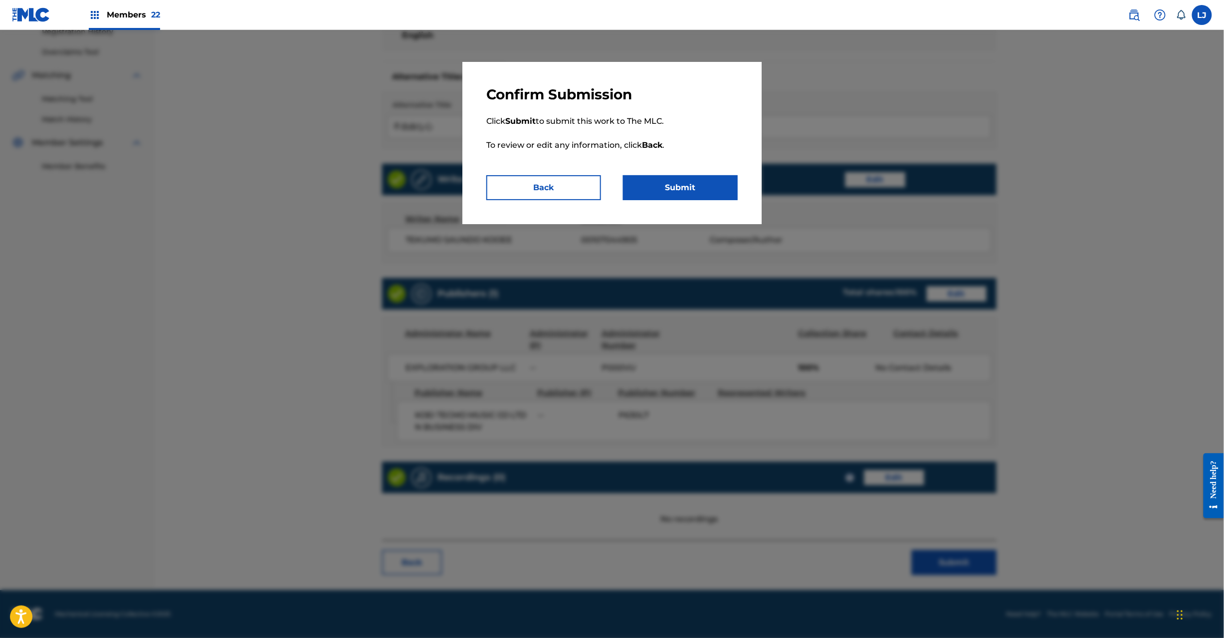
click at [700, 207] on div "Confirm Submission Click Submit to submit this work to The MLC. To review or ed…" at bounding box center [612, 143] width 299 height 162
click at [702, 198] on button "Submit" at bounding box center [680, 187] width 115 height 25
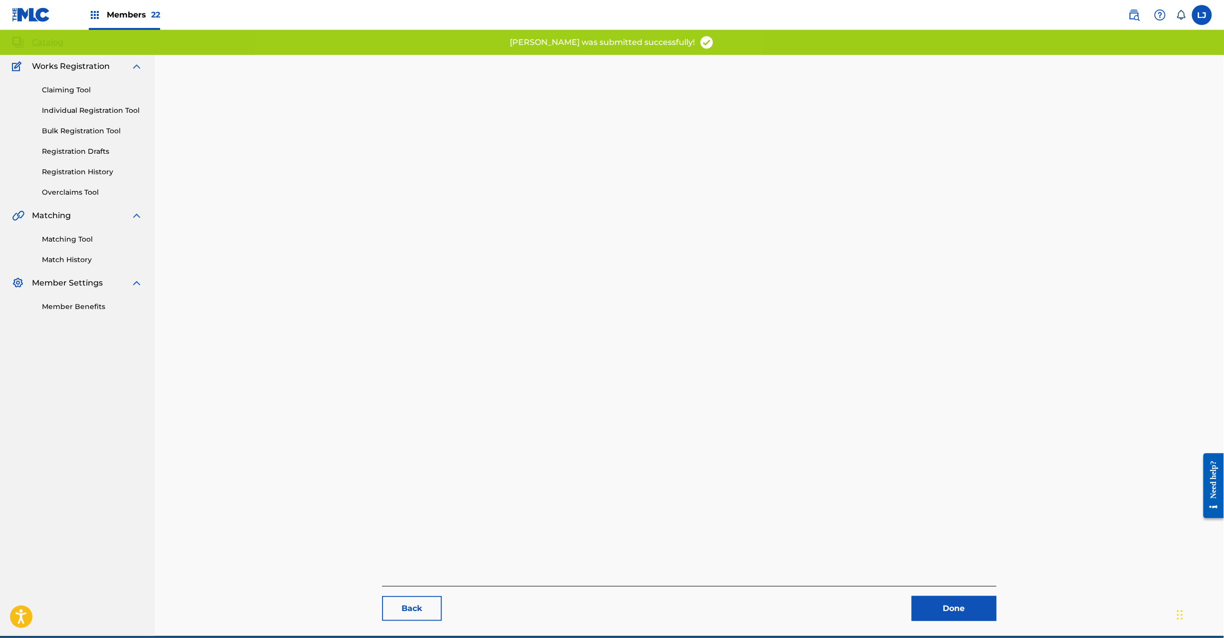
scroll to position [103, 0]
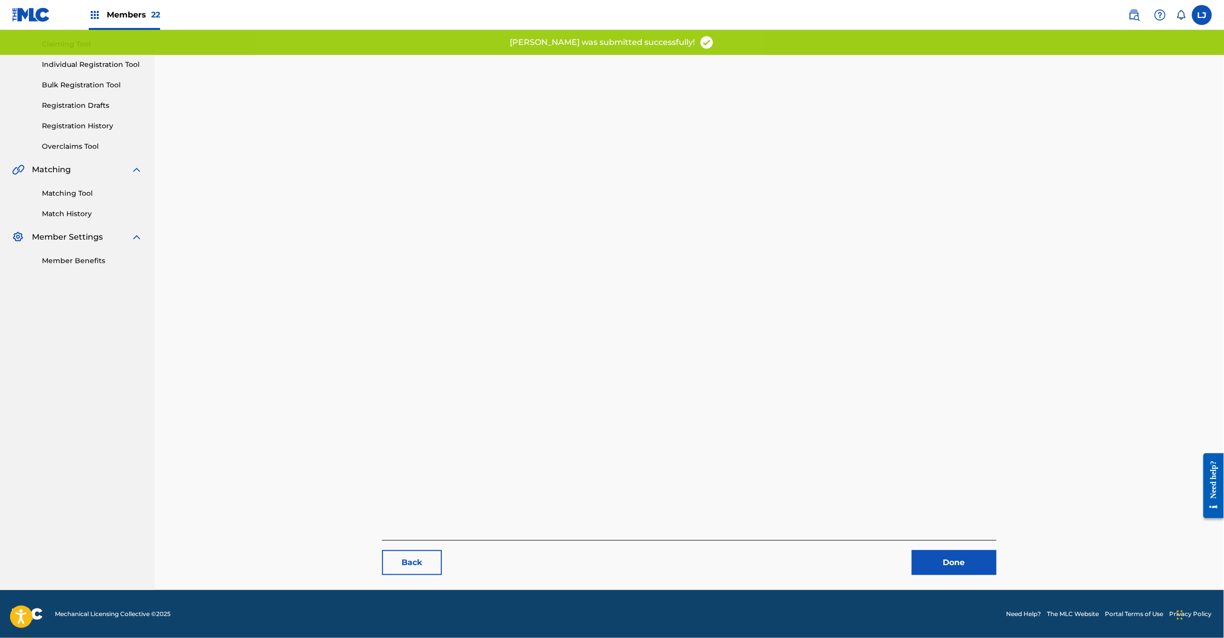
click at [929, 577] on main "Back Done" at bounding box center [689, 271] width 675 height 638
click at [930, 567] on link "Done" at bounding box center [954, 562] width 85 height 25
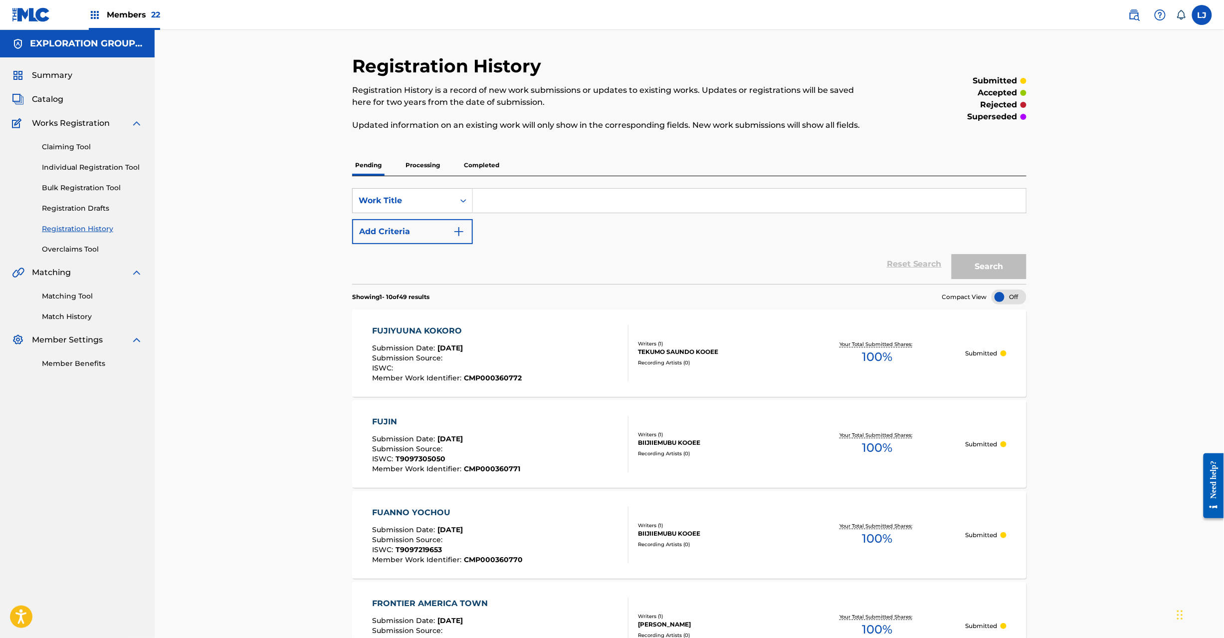
click at [48, 100] on span "Catalog" at bounding box center [47, 99] width 31 height 12
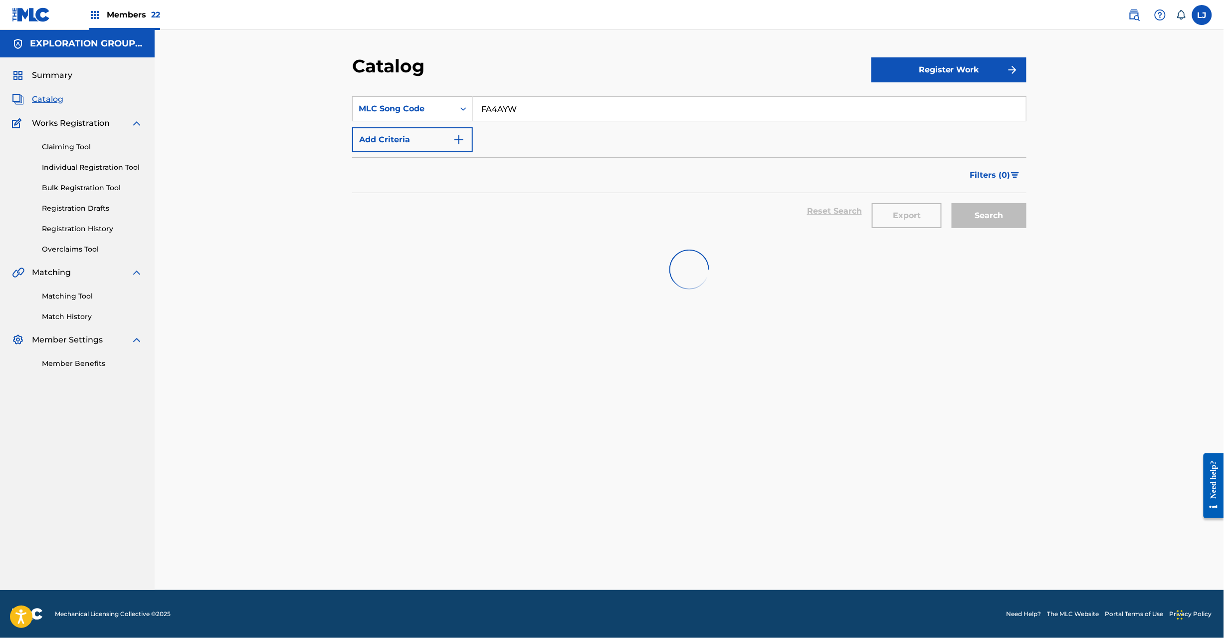
click at [517, 107] on input "FA4AYW" at bounding box center [749, 109] width 553 height 24
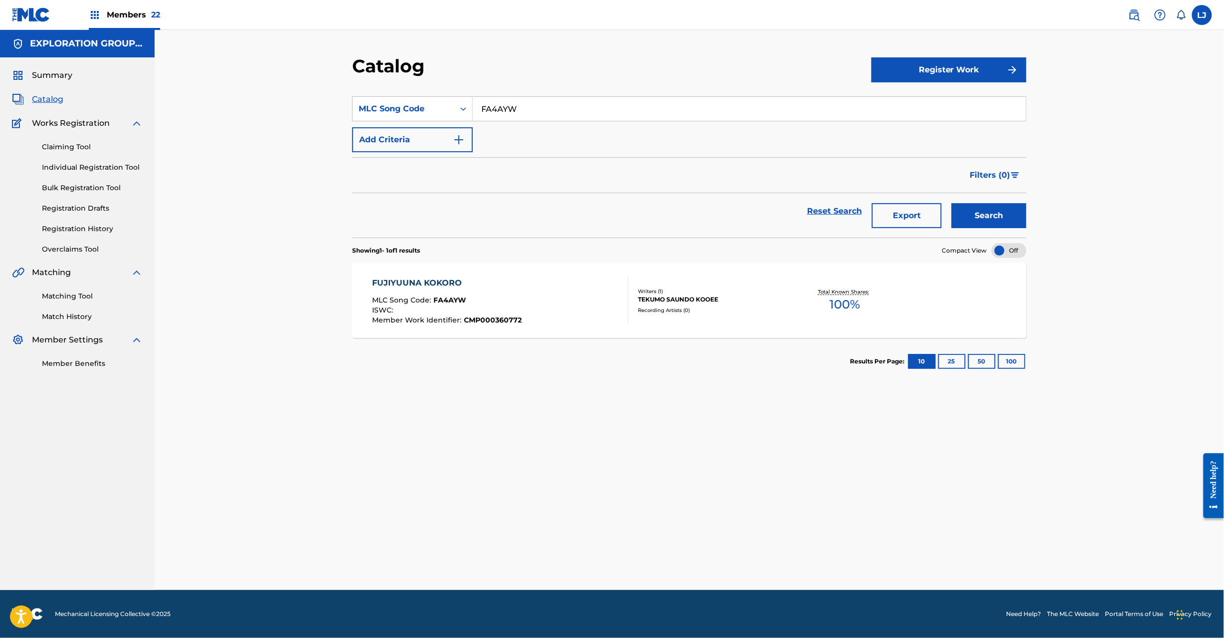
paste input "7"
type input "FA4AY7"
click at [1004, 204] on button "Search" at bounding box center [989, 215] width 75 height 25
click at [581, 278] on div "FUKAKUO TORU MLC Song Code : FA4AY7 ISWC : T9097529287 Member Work Identifier :…" at bounding box center [501, 300] width 256 height 47
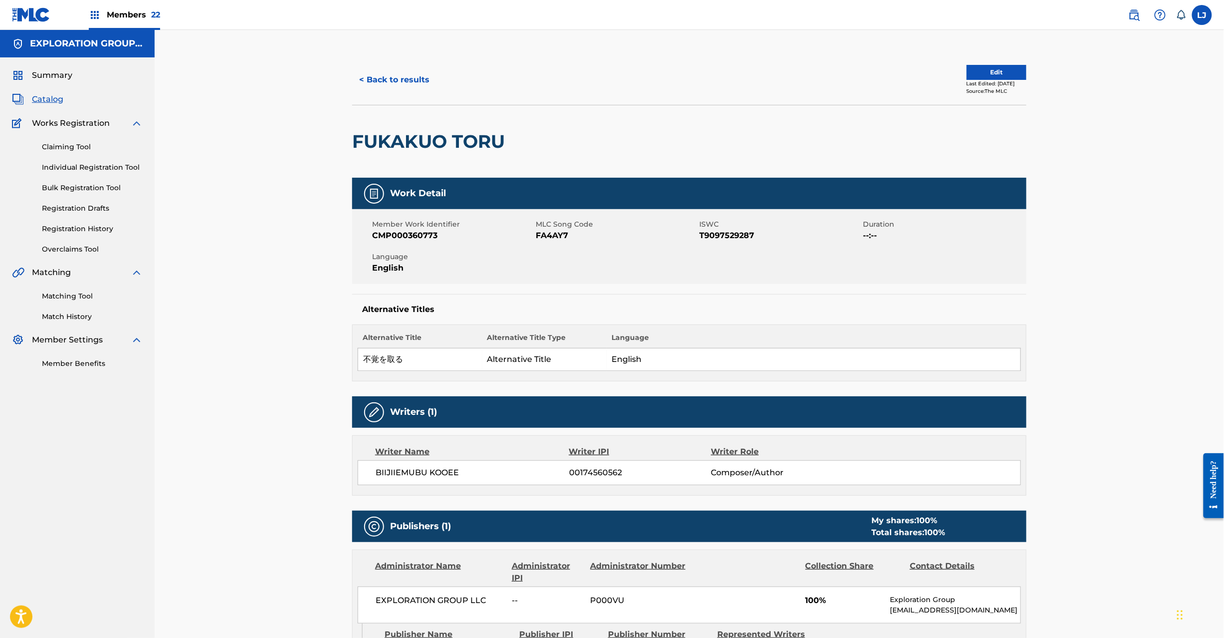
click at [967, 74] on button "Edit" at bounding box center [997, 72] width 60 height 15
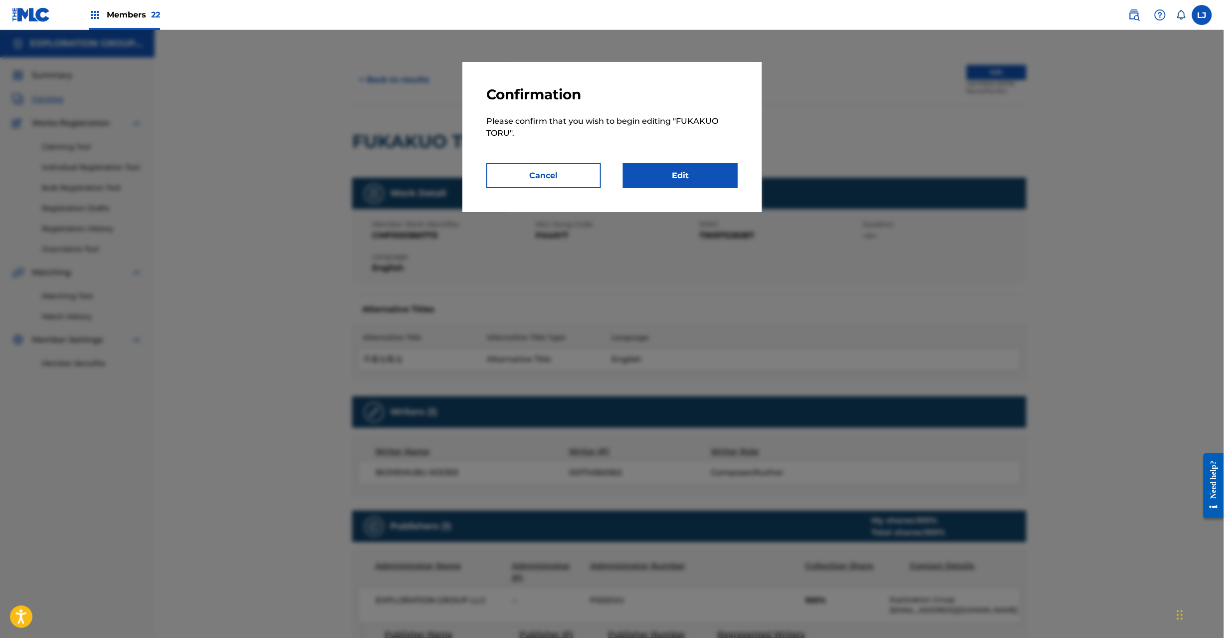
click at [653, 164] on link "Edit" at bounding box center [680, 175] width 115 height 25
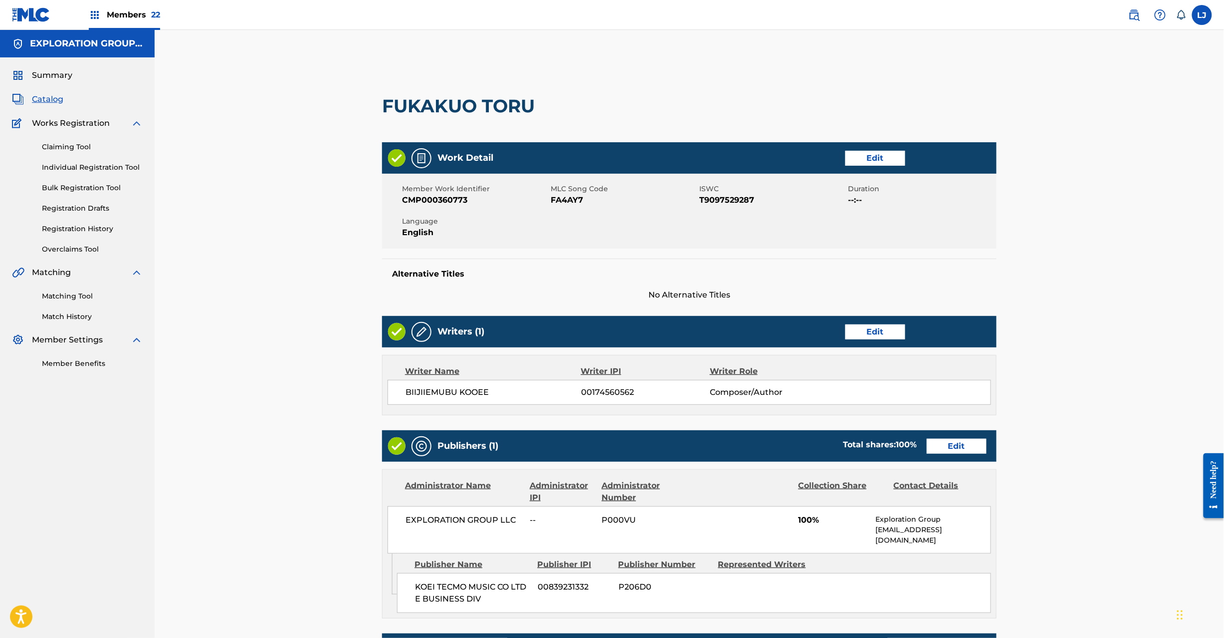
click at [944, 446] on link "Edit" at bounding box center [957, 446] width 60 height 15
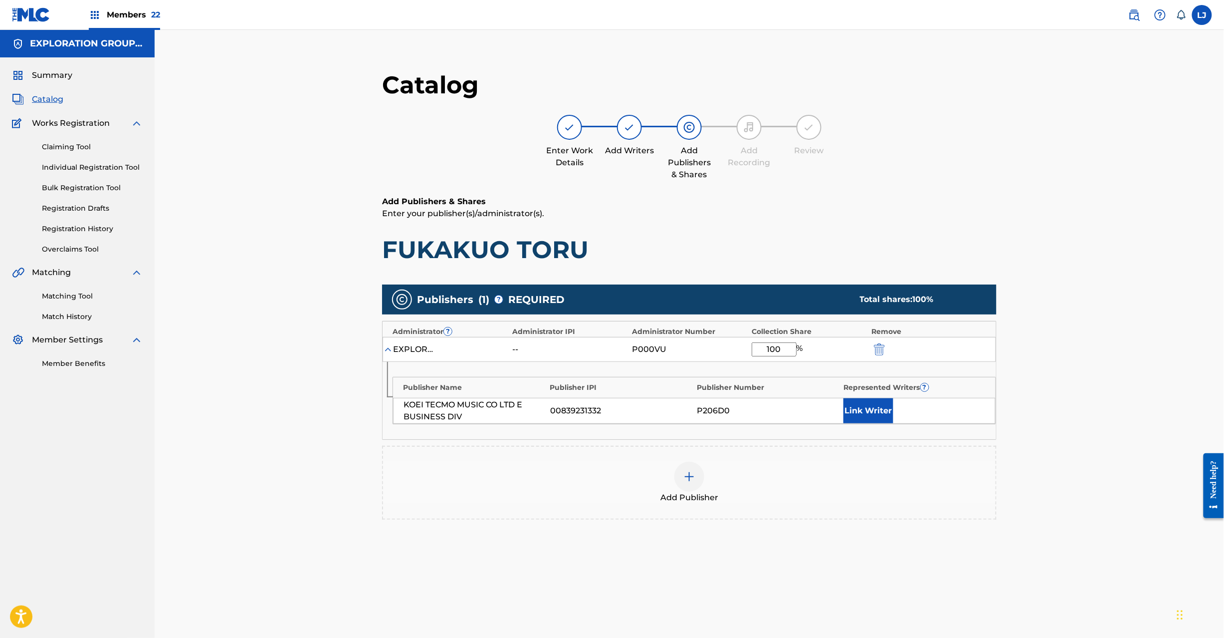
click at [876, 351] on img "submit" at bounding box center [879, 349] width 11 height 12
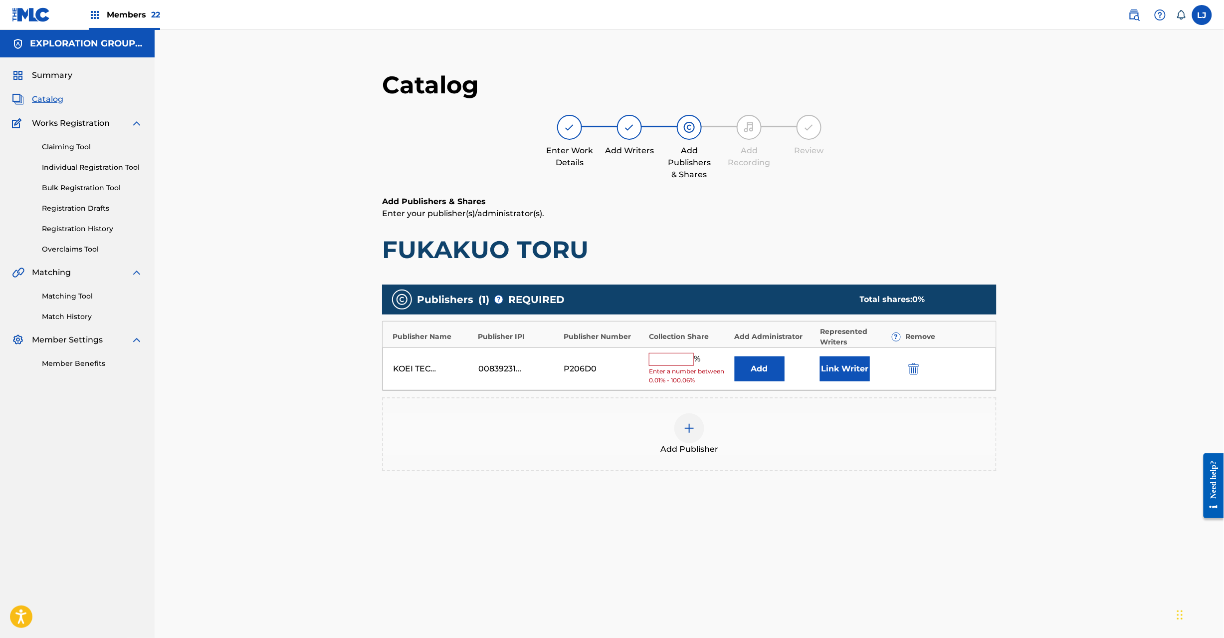
click at [915, 372] on img "submit" at bounding box center [914, 369] width 11 height 12
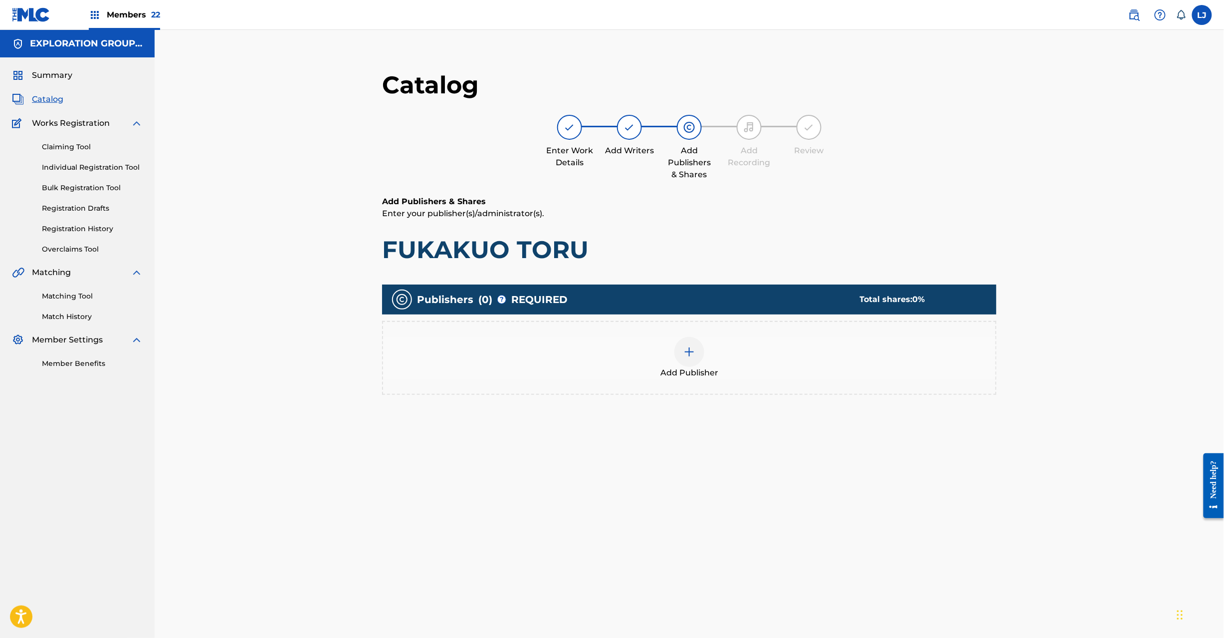
click at [691, 352] on img at bounding box center [690, 352] width 12 height 12
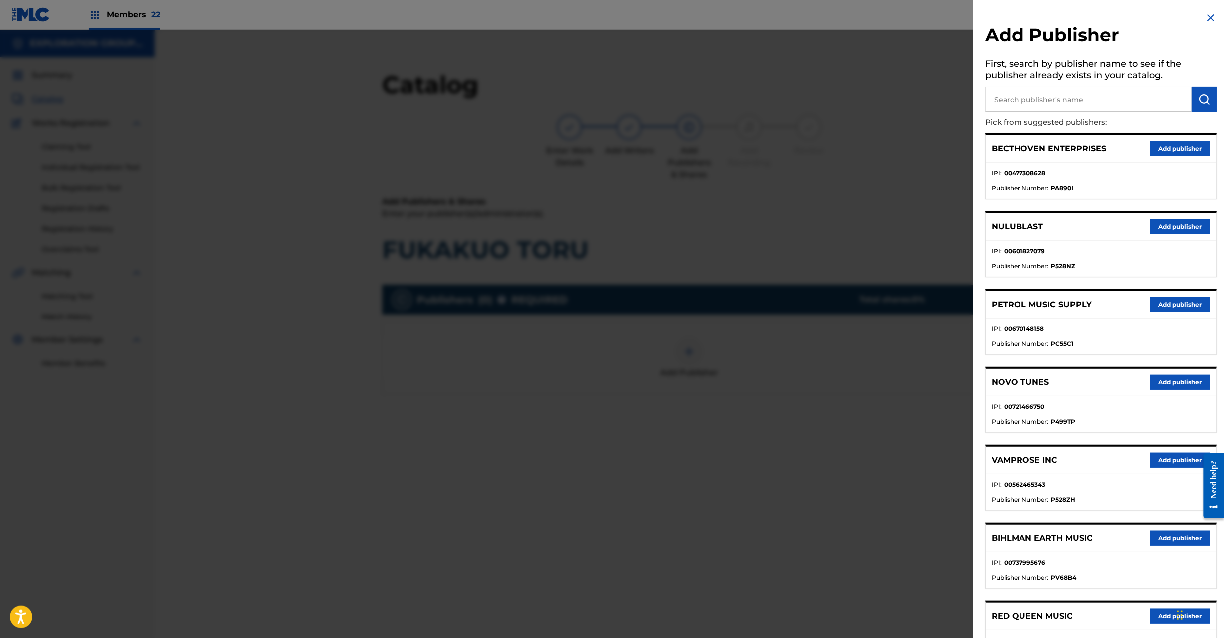
drag, startPoint x: 1114, startPoint y: 98, endPoint x: 1125, endPoint y: 98, distance: 11.0
click at [1114, 98] on input "text" at bounding box center [1089, 99] width 207 height 25
paste input "Koei Tecmo Music Co Ltd N Business Div"
type input "Koei Tecmo Music Co Ltd N Business Div"
click at [1192, 95] on button "submit" at bounding box center [1204, 99] width 25 height 25
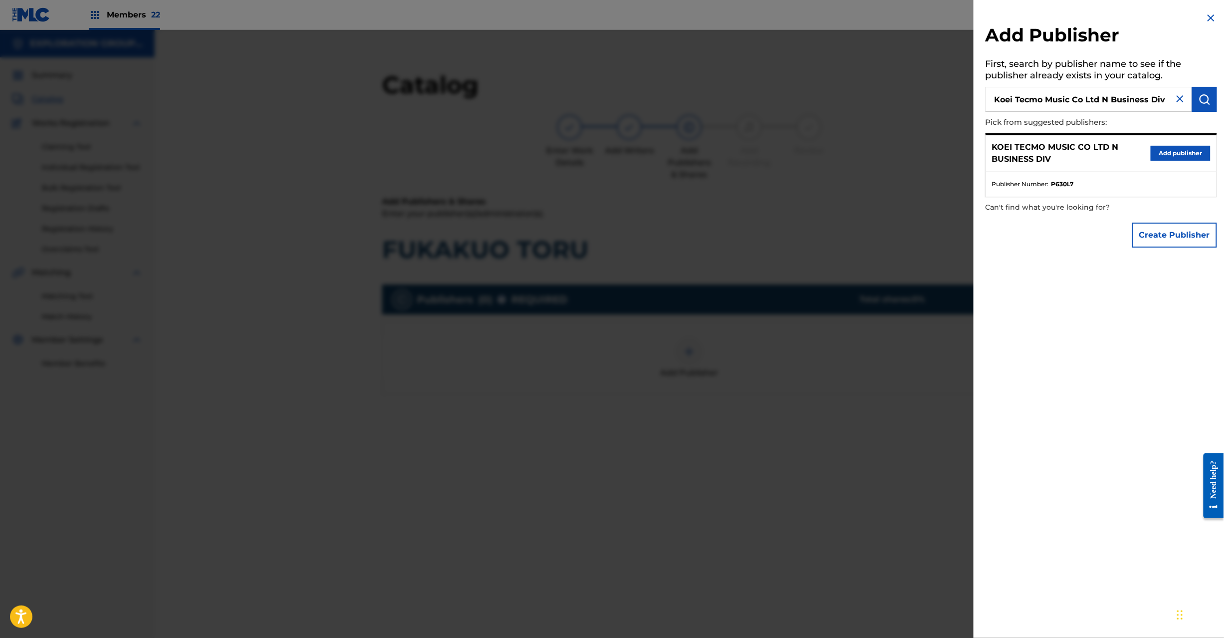
drag, startPoint x: 1172, startPoint y: 138, endPoint x: 1170, endPoint y: 145, distance: 7.4
click at [1172, 138] on div "KOEI TECMO MUSIC CO LTD N BUSINESS DIV Add publisher" at bounding box center [1101, 153] width 231 height 36
click at [1163, 154] on button "Add publisher" at bounding box center [1181, 153] width 60 height 15
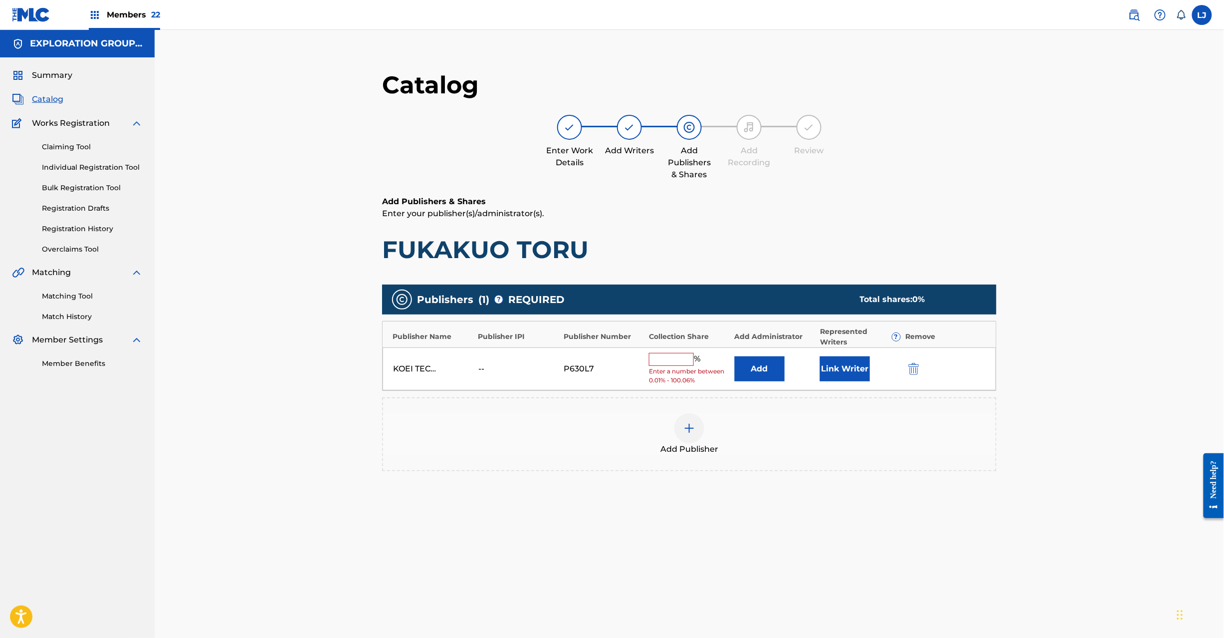
click at [767, 378] on button "Add" at bounding box center [760, 368] width 50 height 25
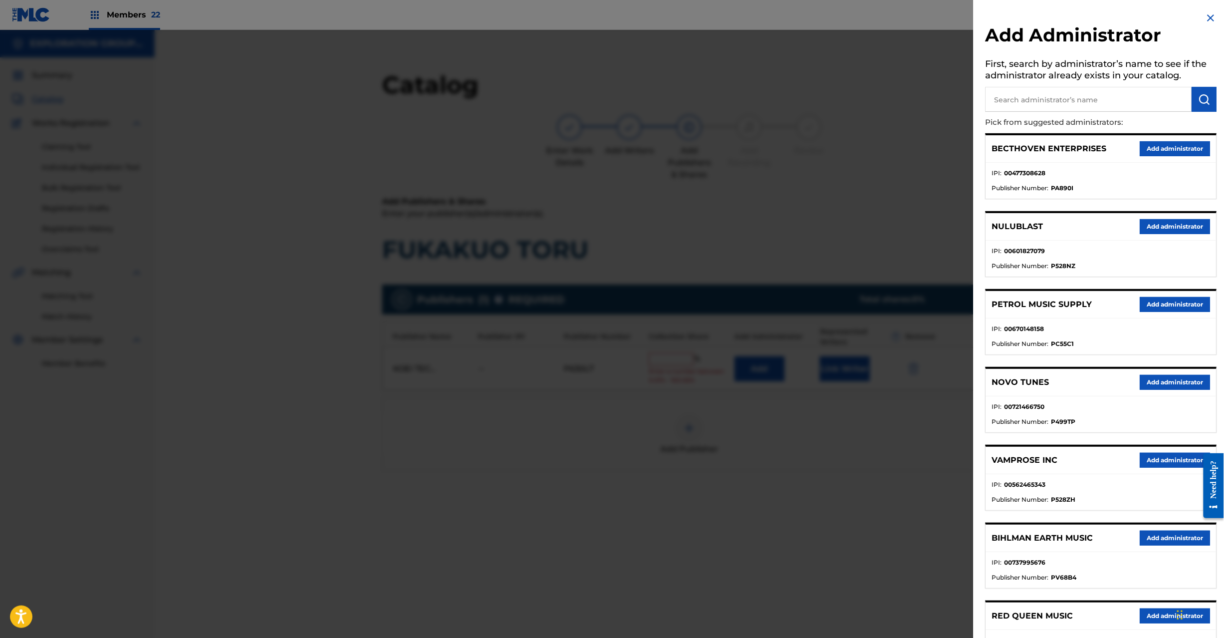
click at [1104, 106] on input "text" at bounding box center [1089, 99] width 207 height 25
paste input "Exploration Group LLC"
type input "Exploration Group LLC"
click at [1207, 103] on img "submit" at bounding box center [1205, 99] width 12 height 12
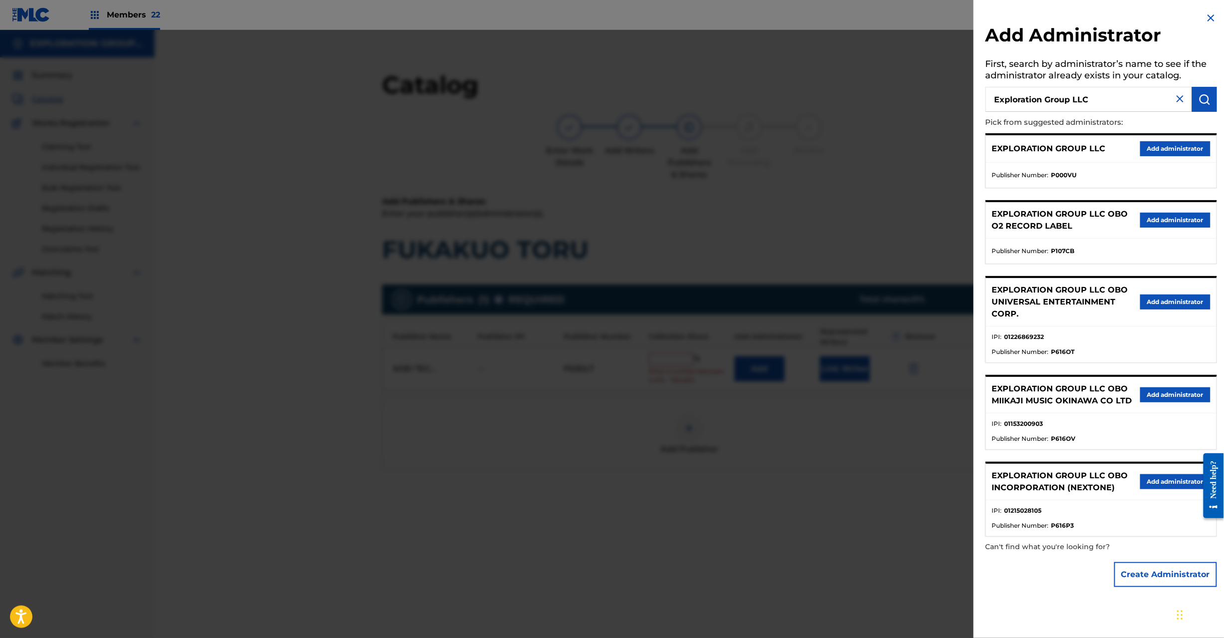
click at [1157, 146] on button "Add administrator" at bounding box center [1176, 148] width 70 height 15
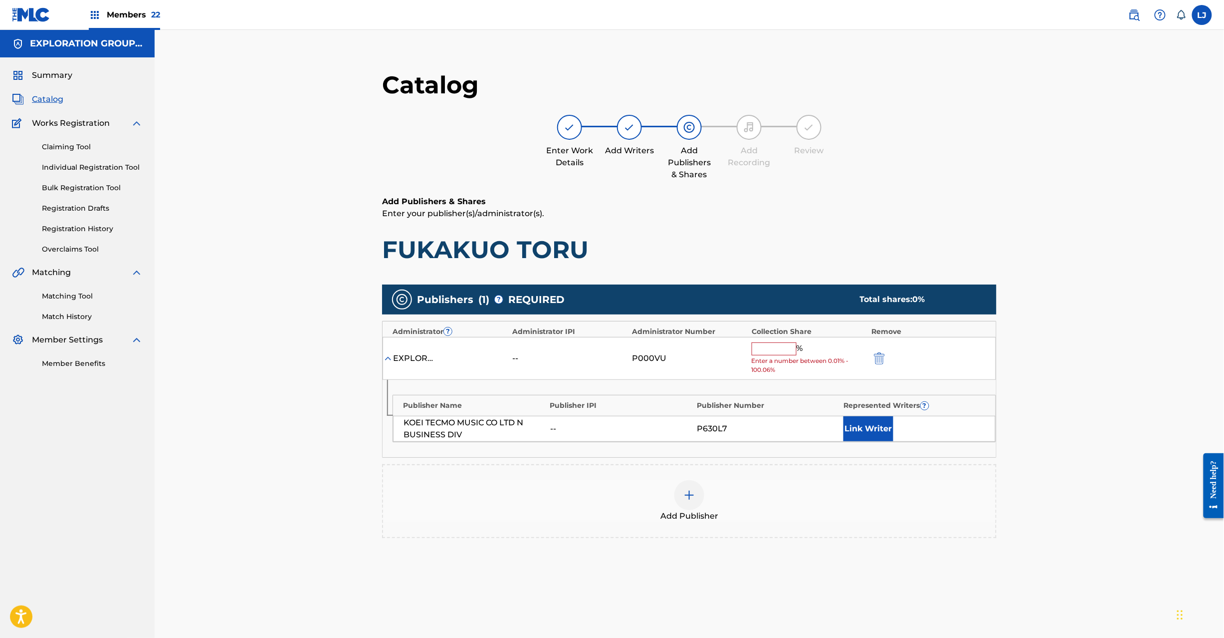
click at [764, 346] on input "text" at bounding box center [774, 348] width 45 height 13
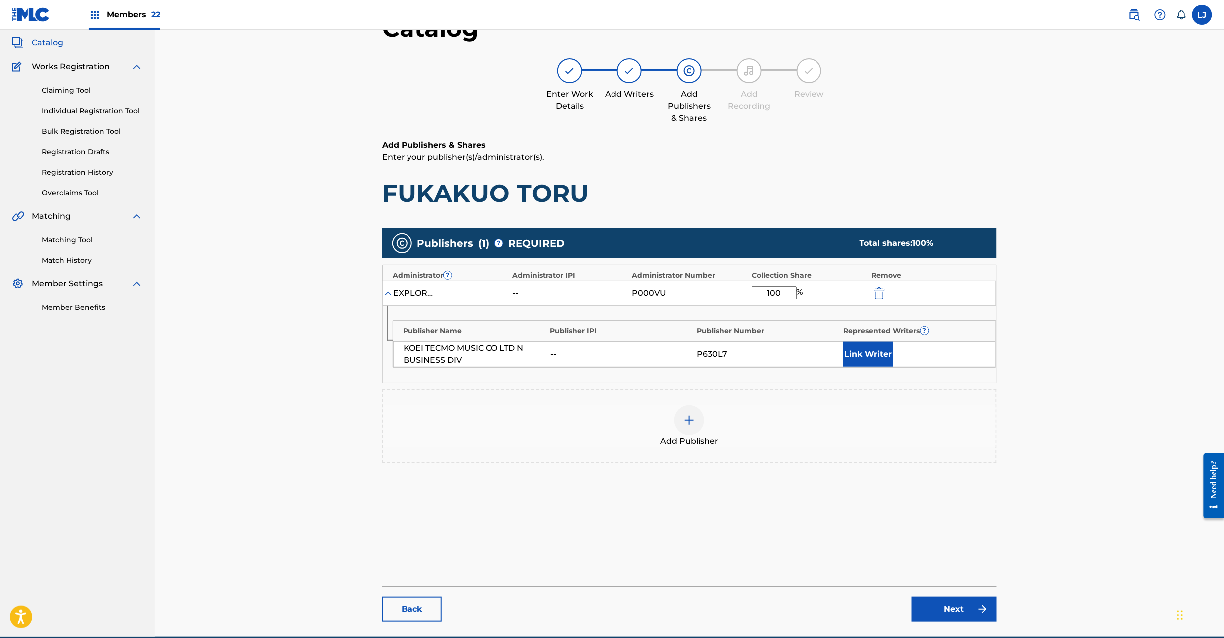
scroll to position [103, 0]
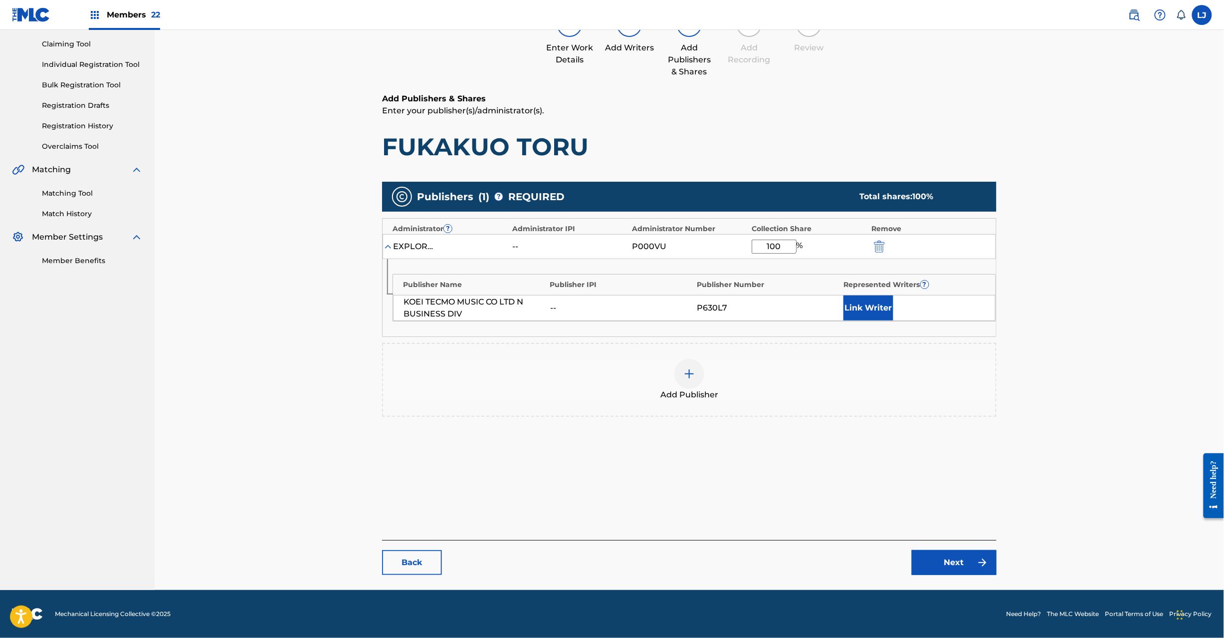
type input "100"
click at [950, 574] on link "Next" at bounding box center [954, 562] width 85 height 25
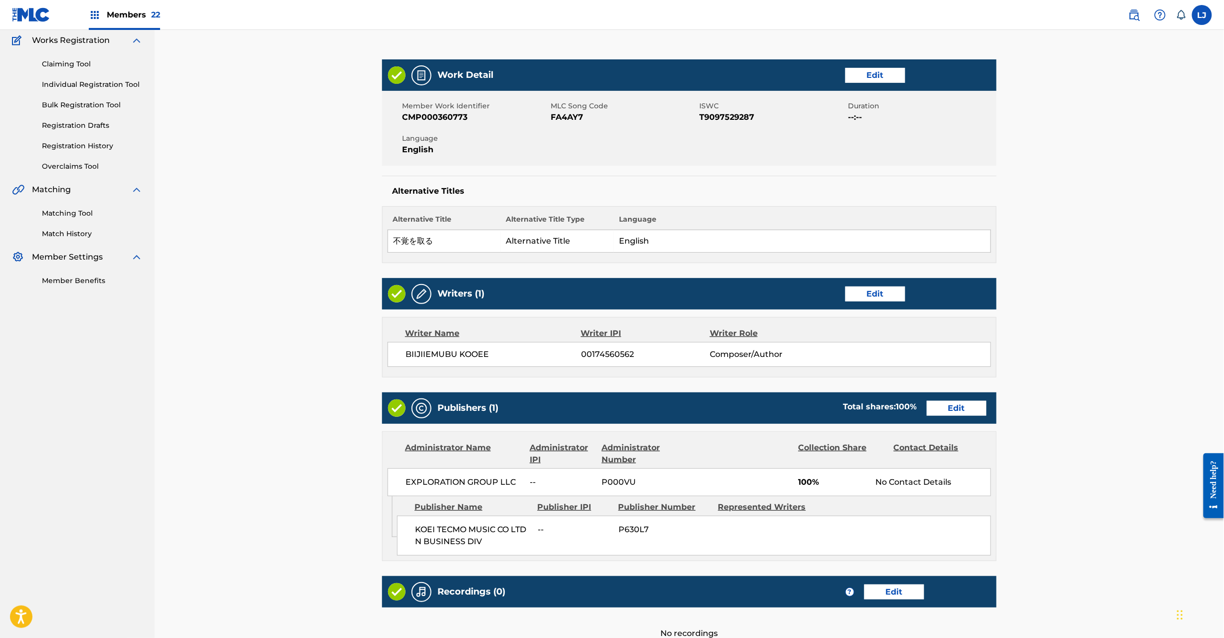
scroll to position [199, 0]
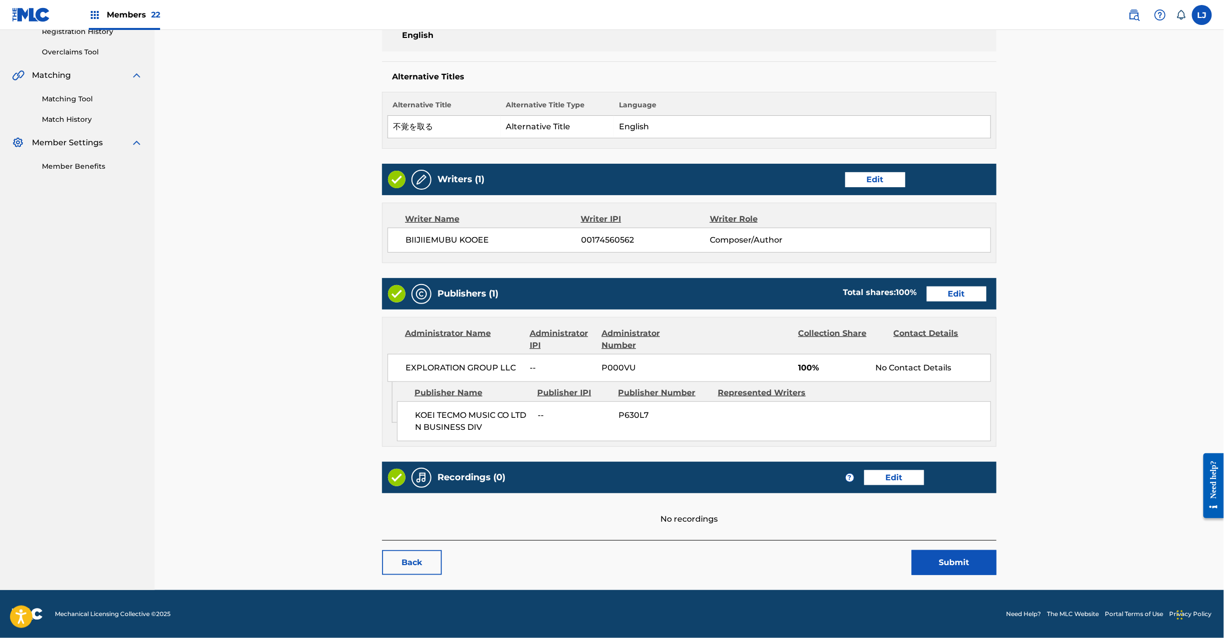
click at [933, 560] on button "Submit" at bounding box center [954, 562] width 85 height 25
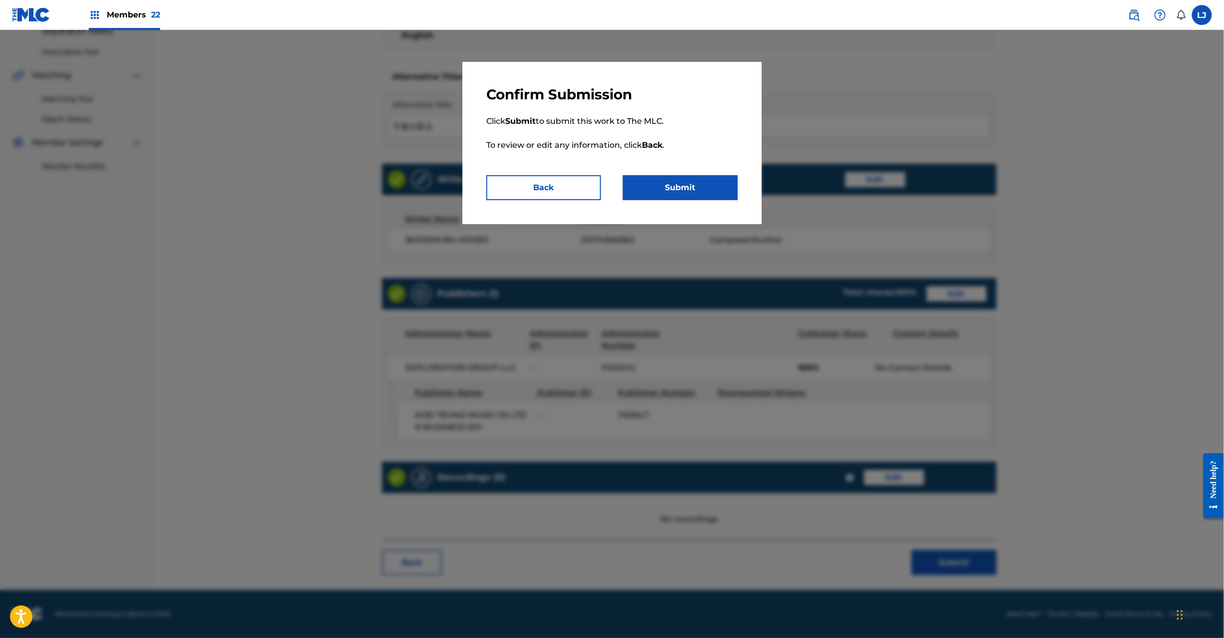
click at [669, 192] on button "Submit" at bounding box center [680, 187] width 115 height 25
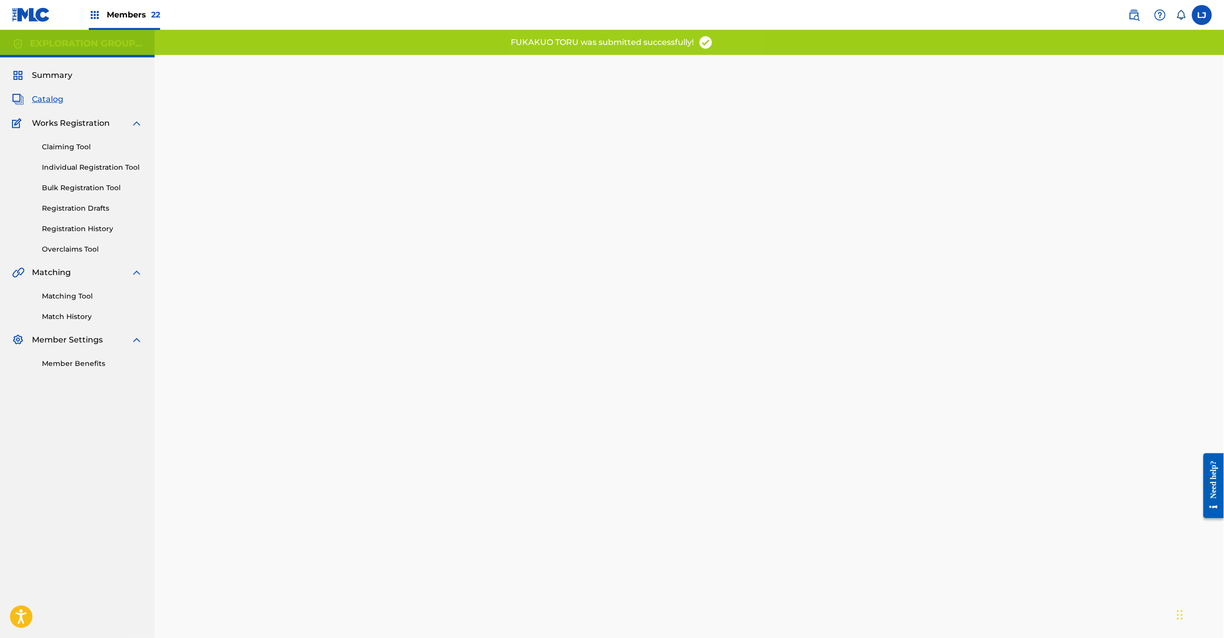
scroll to position [103, 0]
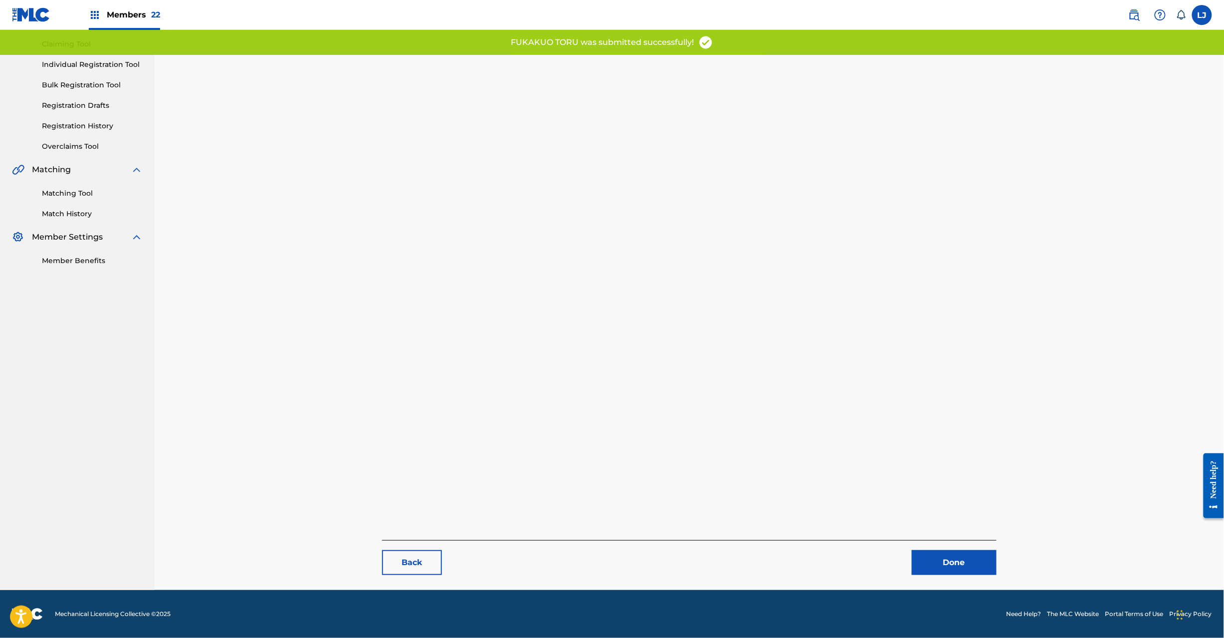
click at [972, 556] on link "Done" at bounding box center [954, 562] width 85 height 25
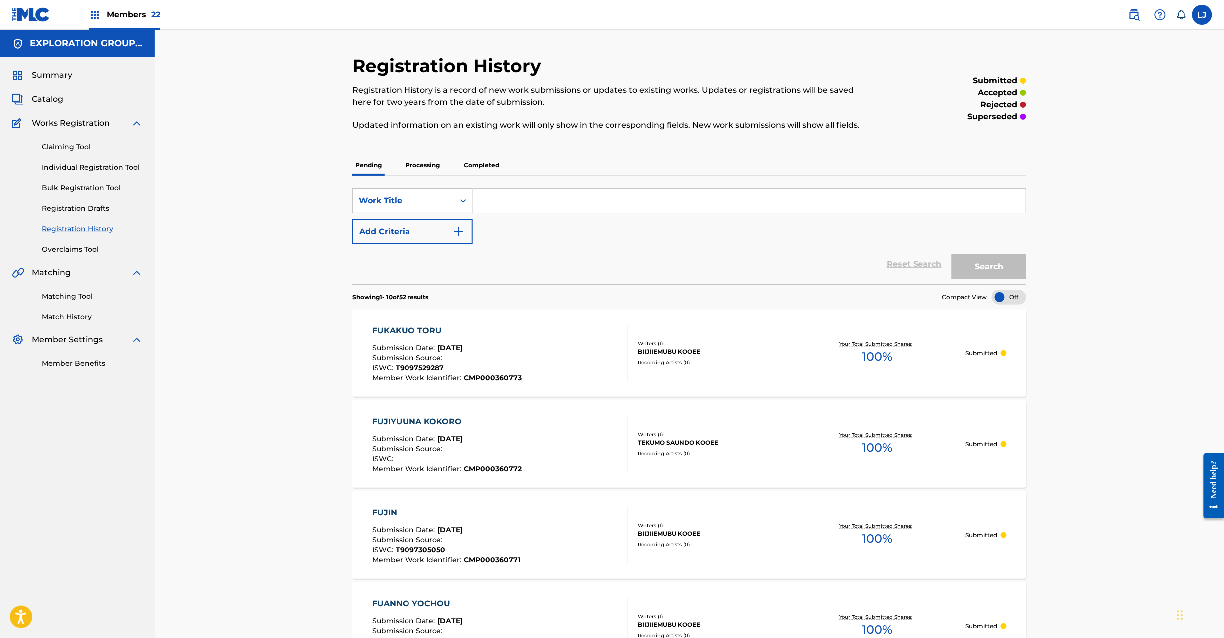
click at [46, 103] on span "Catalog" at bounding box center [47, 99] width 31 height 12
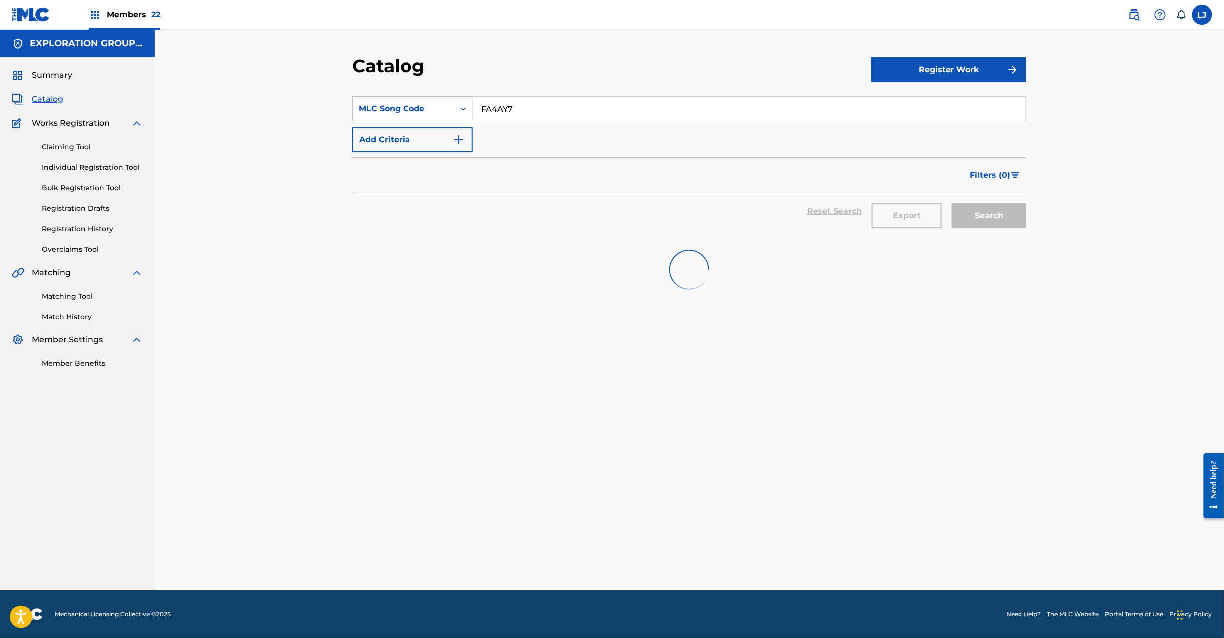
click at [516, 111] on input "FA4AY7" at bounding box center [749, 109] width 553 height 24
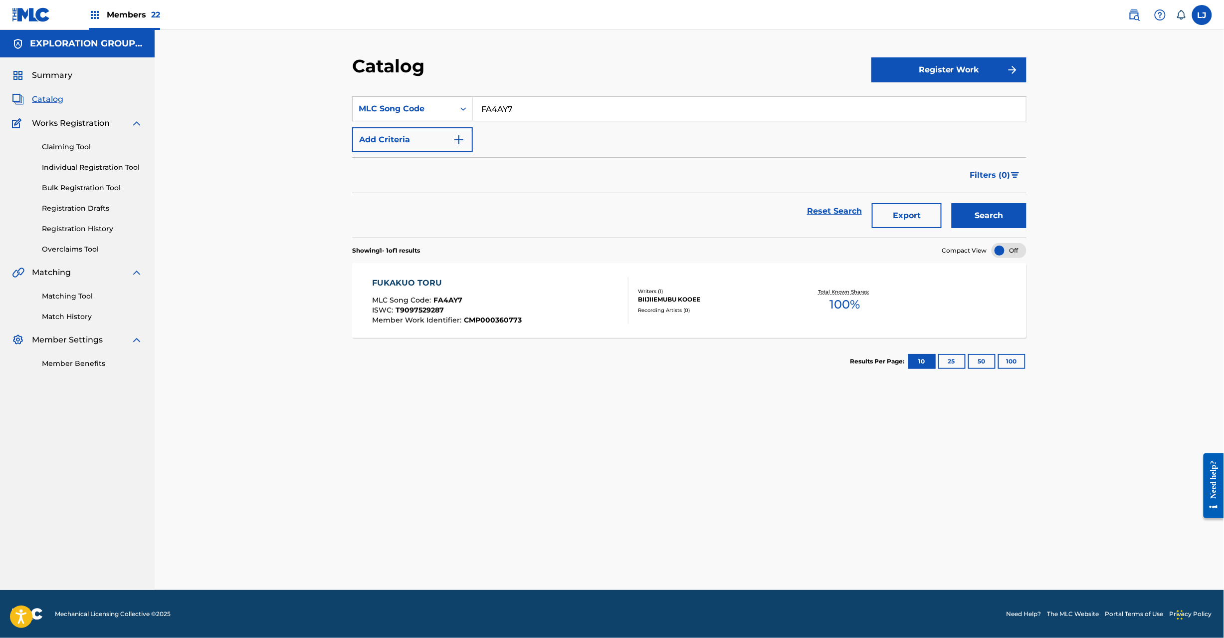
click at [516, 111] on input "FA4AY7" at bounding box center [749, 109] width 553 height 24
paste input "C"
type input "FA4AYC"
click at [982, 210] on button "Search" at bounding box center [989, 215] width 75 height 25
click at [527, 286] on div "FUKI INORU MLC Song Code : FA4AYC ISWC : T1016674998 Member Work Identifier : C…" at bounding box center [501, 300] width 256 height 47
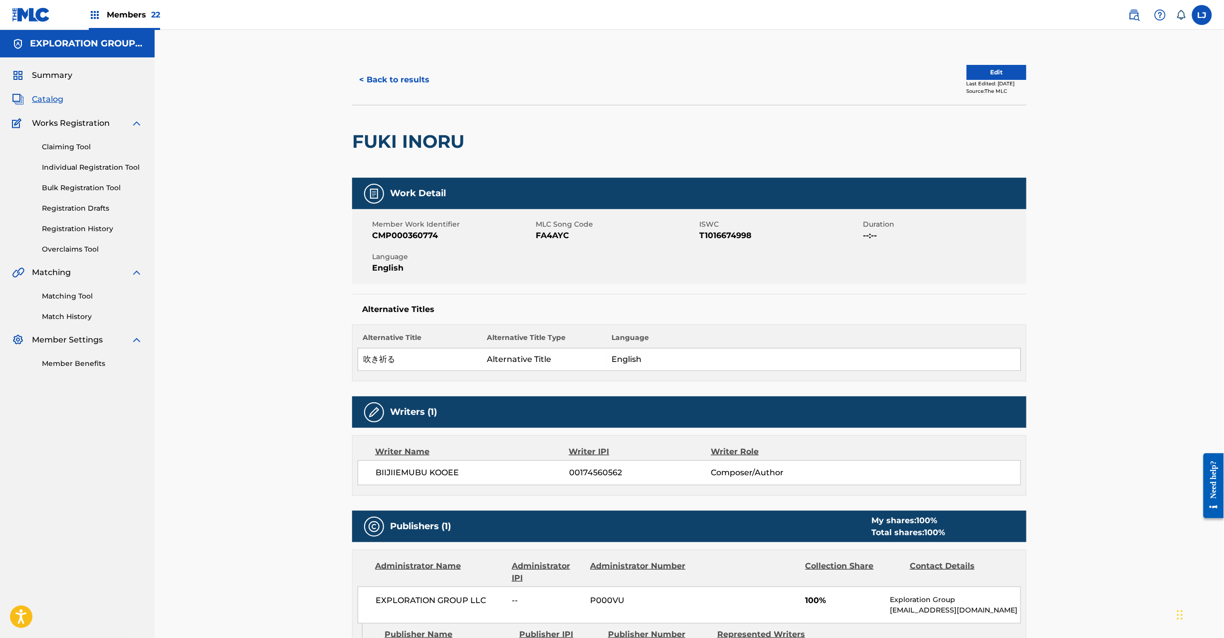
click at [1019, 64] on div "< Back to results Edit Last Edited: [DATE] Source: The MLC" at bounding box center [689, 80] width 675 height 50
click at [968, 76] on button "Edit" at bounding box center [997, 72] width 60 height 15
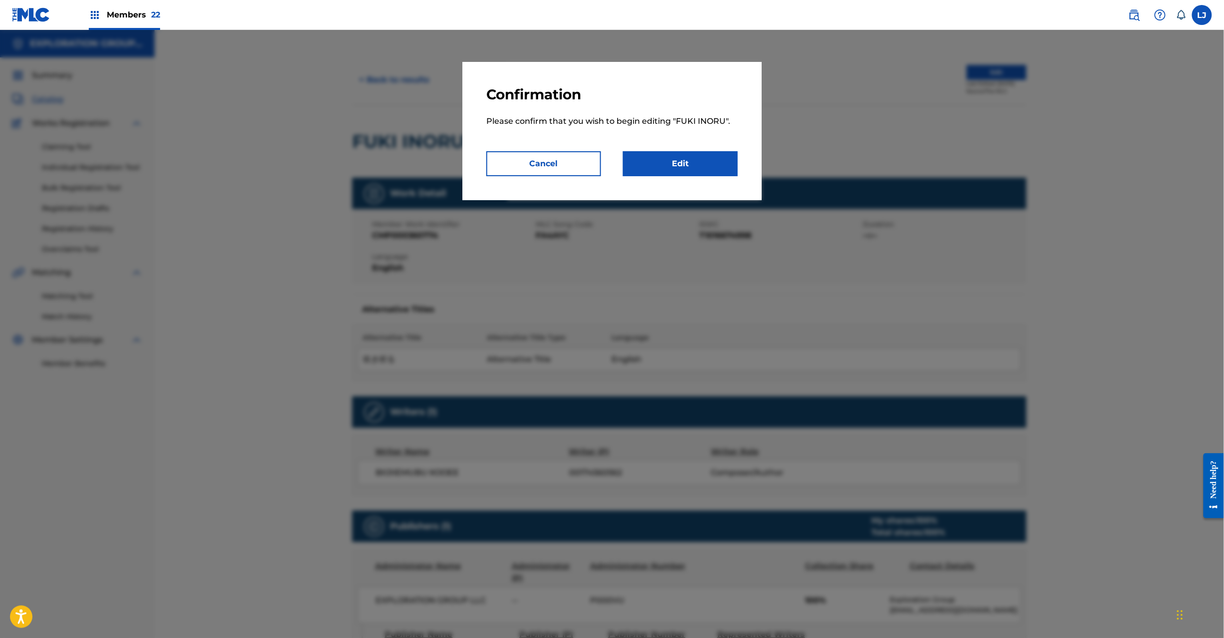
click at [672, 160] on link "Edit" at bounding box center [680, 163] width 115 height 25
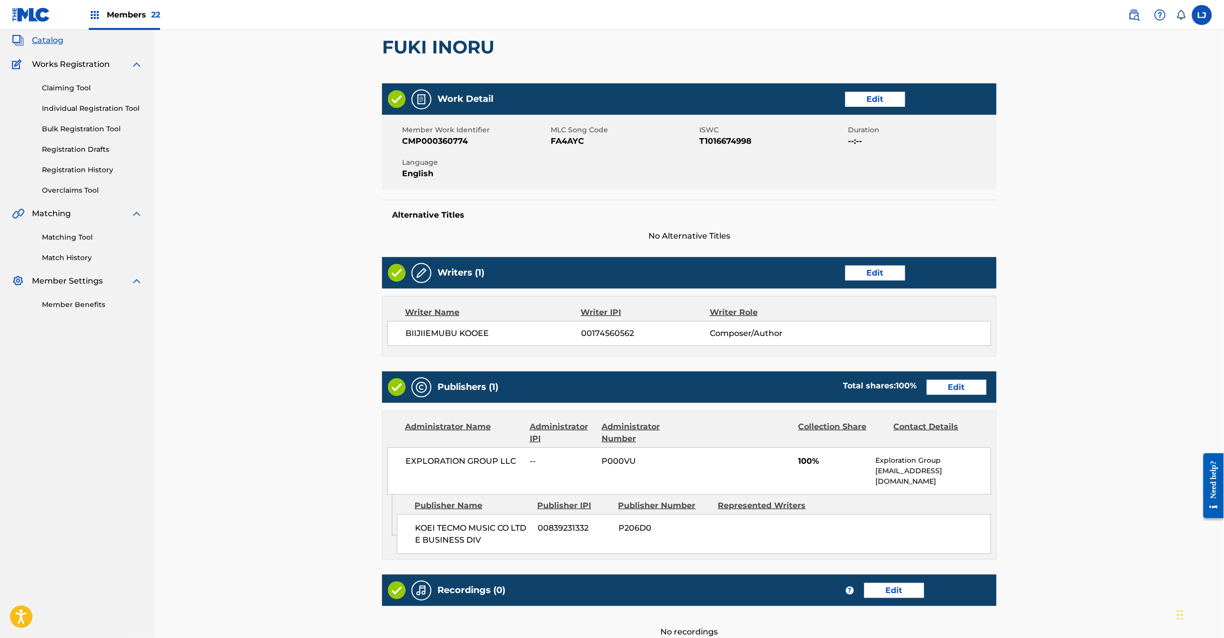
scroll to position [162, 0]
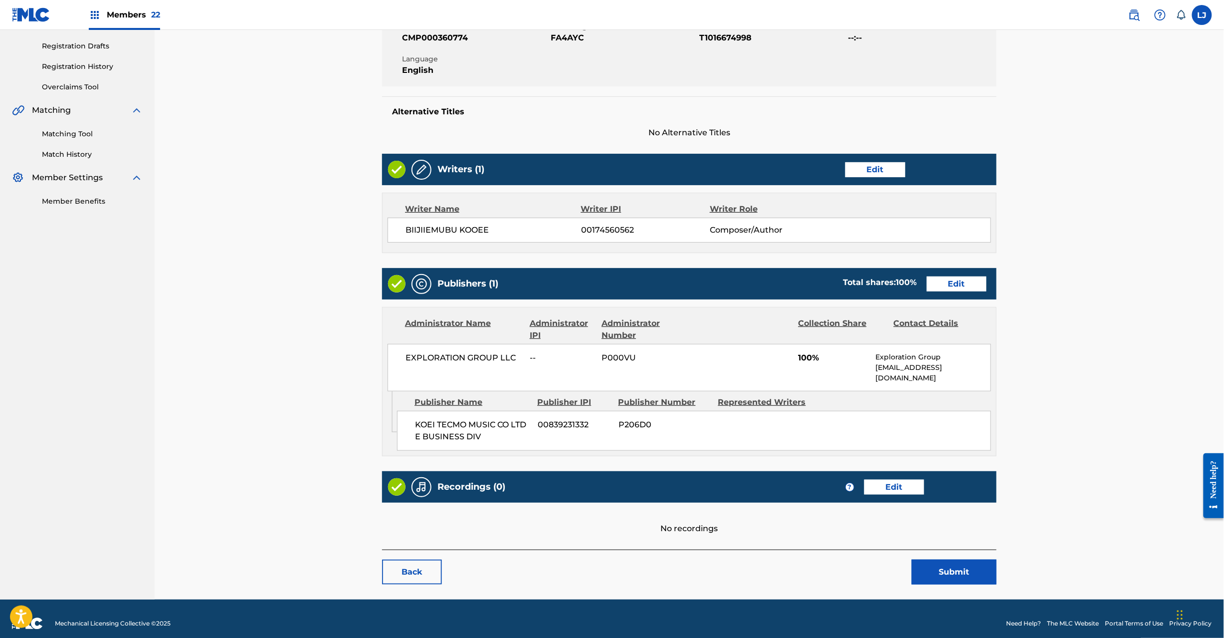
click at [962, 282] on link "Edit" at bounding box center [957, 283] width 60 height 15
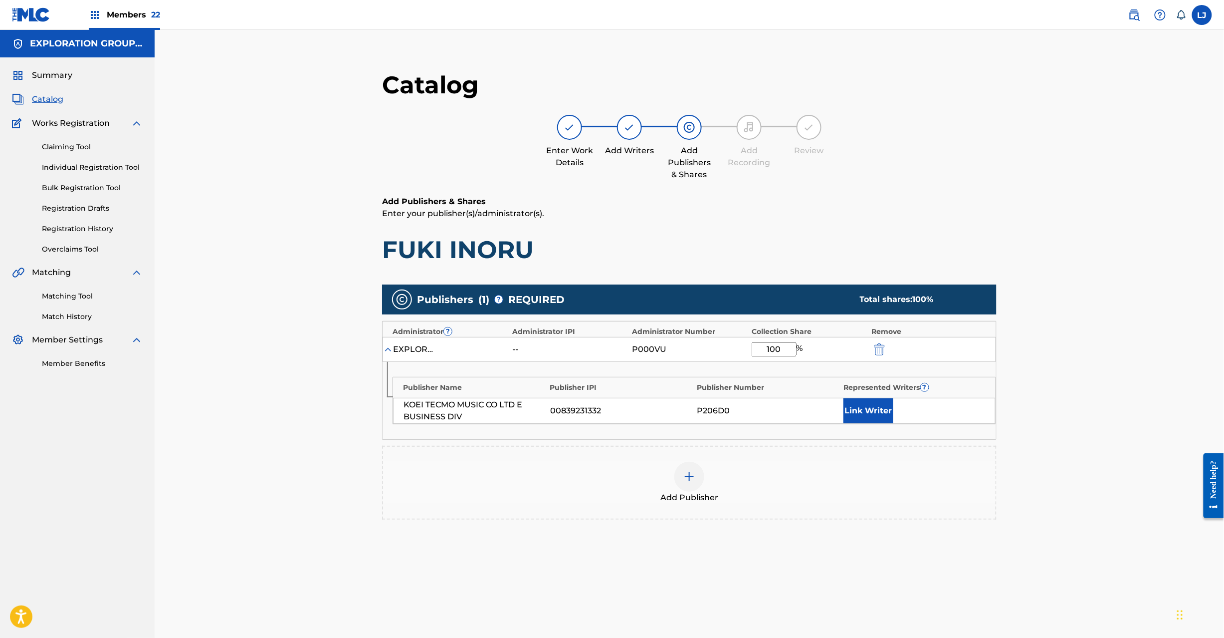
click at [884, 350] on img "submit" at bounding box center [879, 349] width 11 height 12
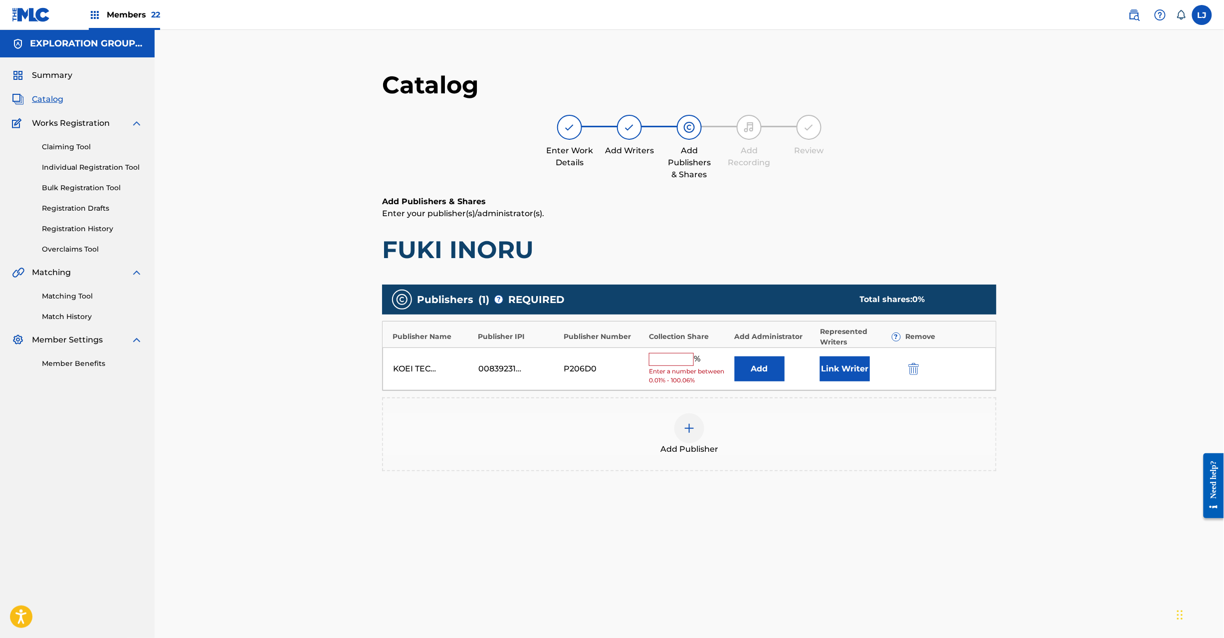
click at [921, 366] on div at bounding box center [928, 368] width 45 height 11
click at [917, 368] on img "submit" at bounding box center [914, 369] width 11 height 12
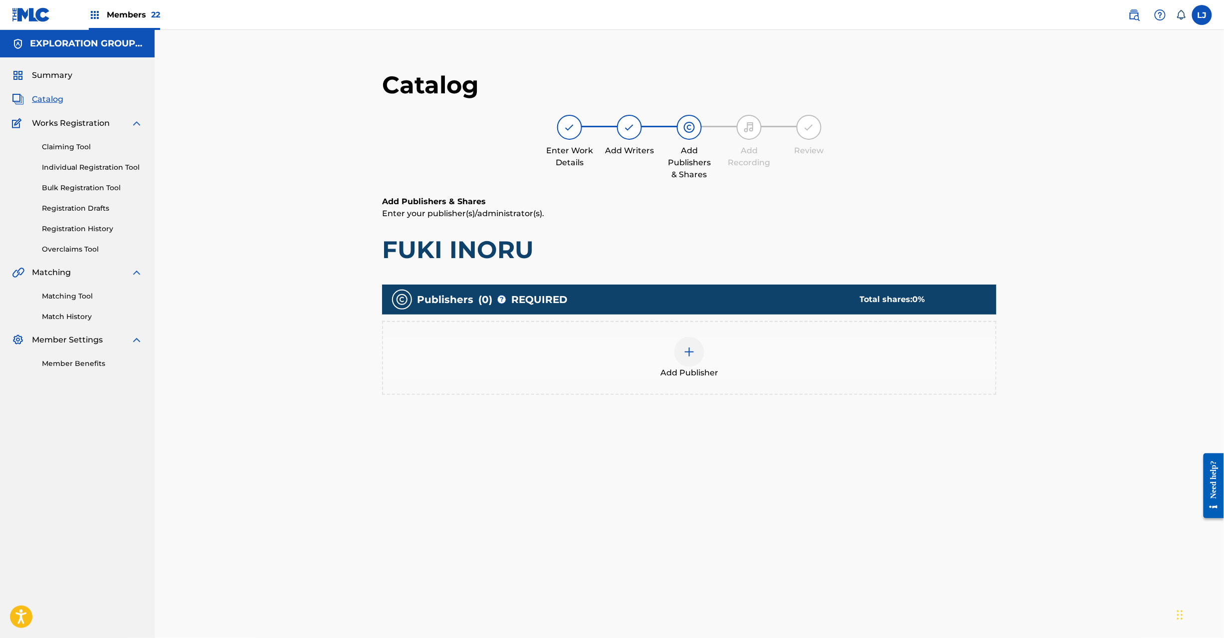
click at [692, 356] on img at bounding box center [690, 352] width 12 height 12
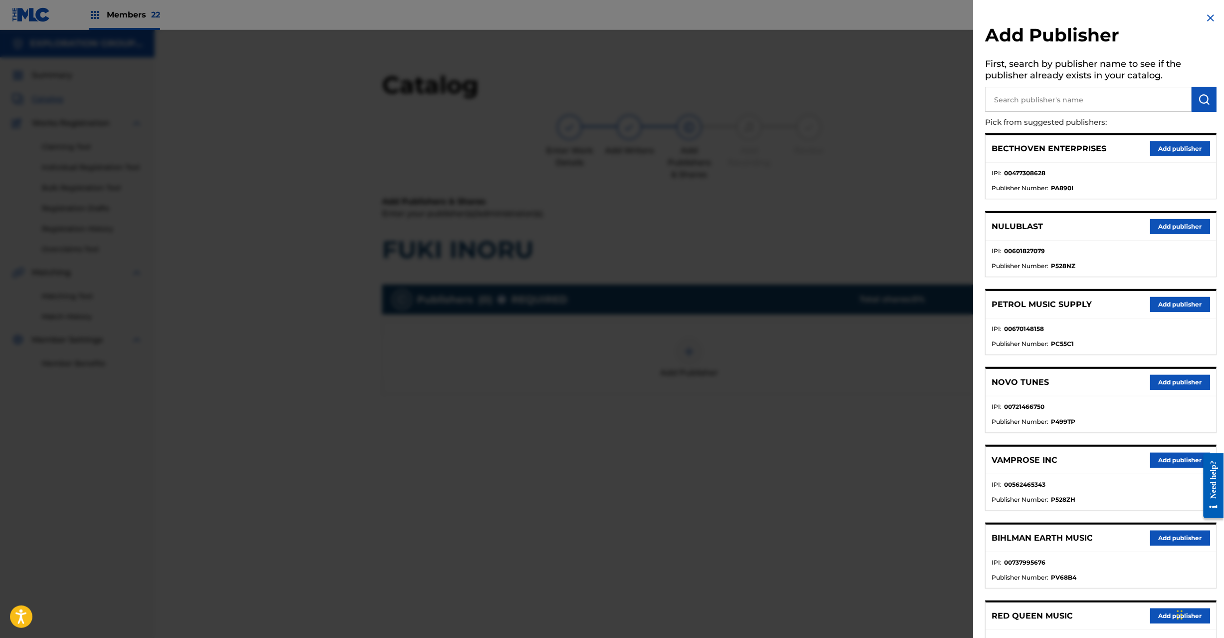
click at [1114, 98] on input "text" at bounding box center [1089, 99] width 207 height 25
paste input "Koei Tecmo Music Co Ltd N Business Div"
type input "Koei Tecmo Music Co Ltd N Business Div"
click at [1198, 91] on button "submit" at bounding box center [1204, 99] width 25 height 25
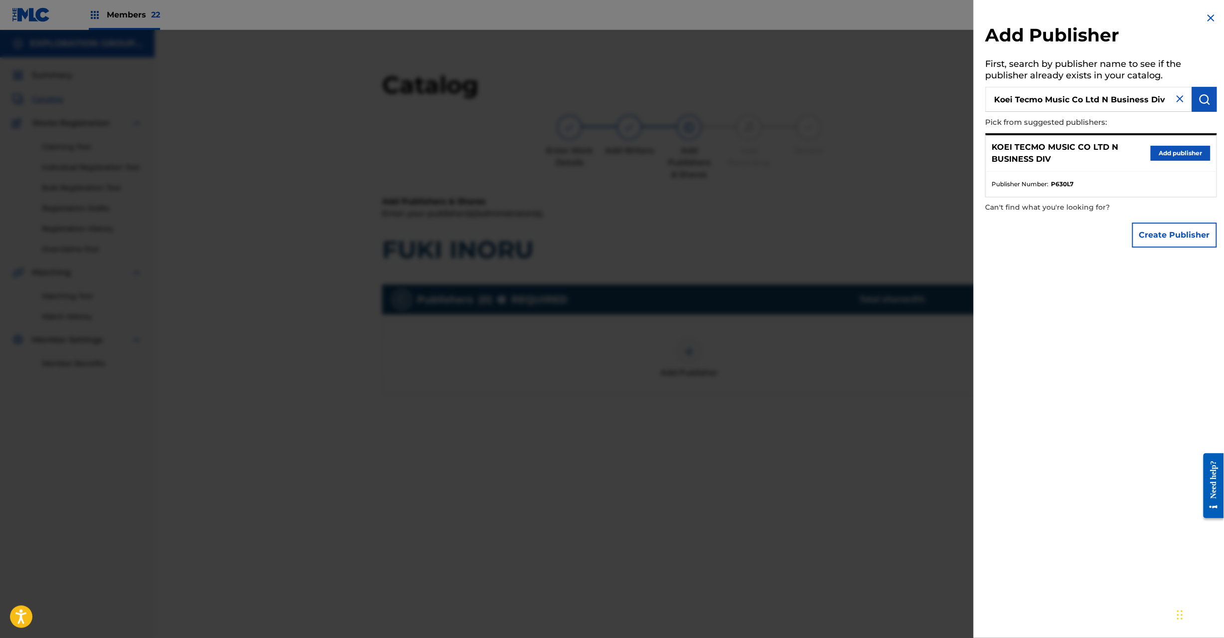
click at [1151, 152] on button "Add publisher" at bounding box center [1181, 153] width 60 height 15
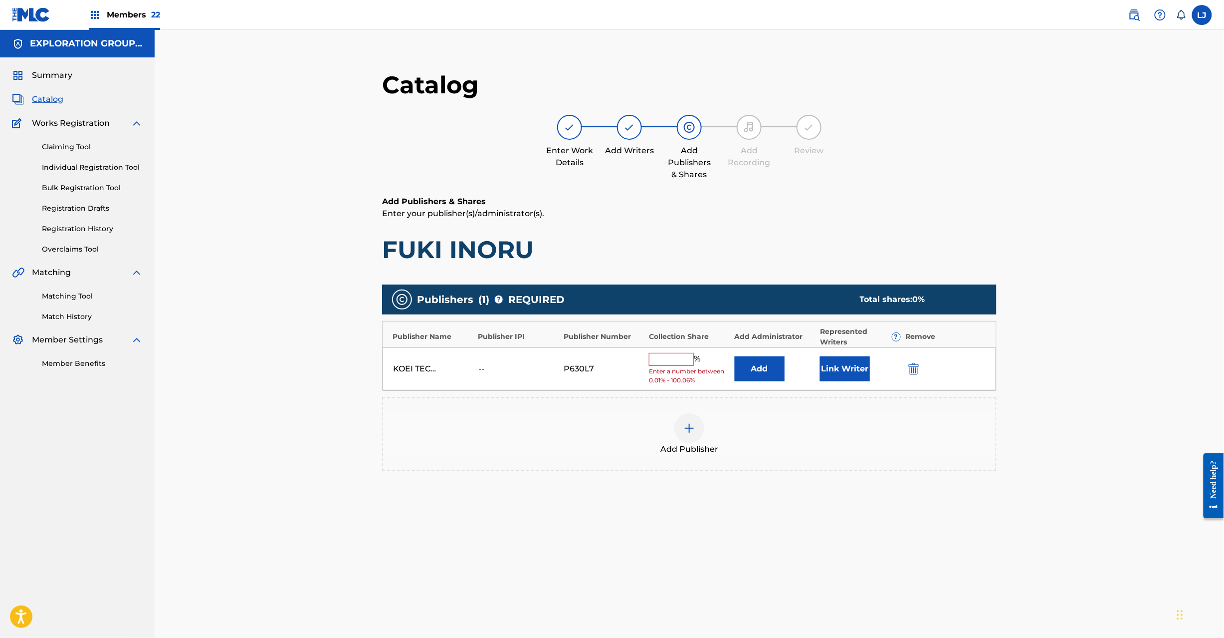
click at [759, 367] on button "Add" at bounding box center [760, 368] width 50 height 25
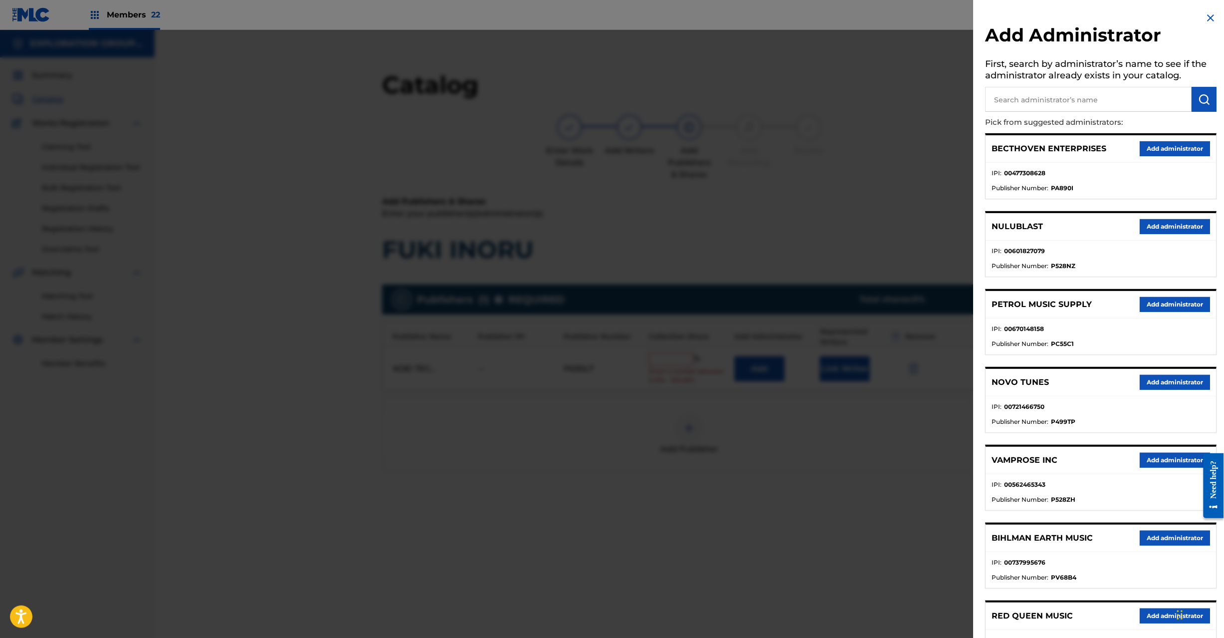
click at [1110, 112] on p "Pick from suggested administrators:" at bounding box center [1073, 122] width 175 height 21
click at [1138, 94] on input "text" at bounding box center [1089, 99] width 207 height 25
paste input "Exploration Group LLC"
type input "Exploration Group LLC"
click at [1192, 100] on button "submit" at bounding box center [1204, 99] width 25 height 25
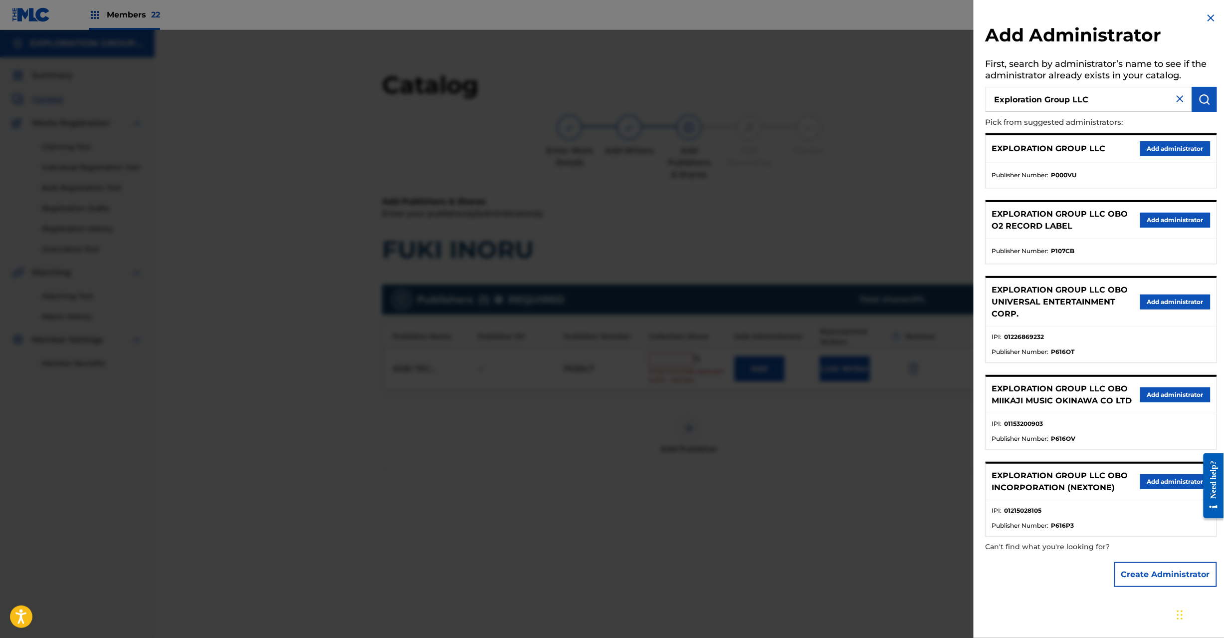
click at [1174, 146] on button "Add administrator" at bounding box center [1176, 148] width 70 height 15
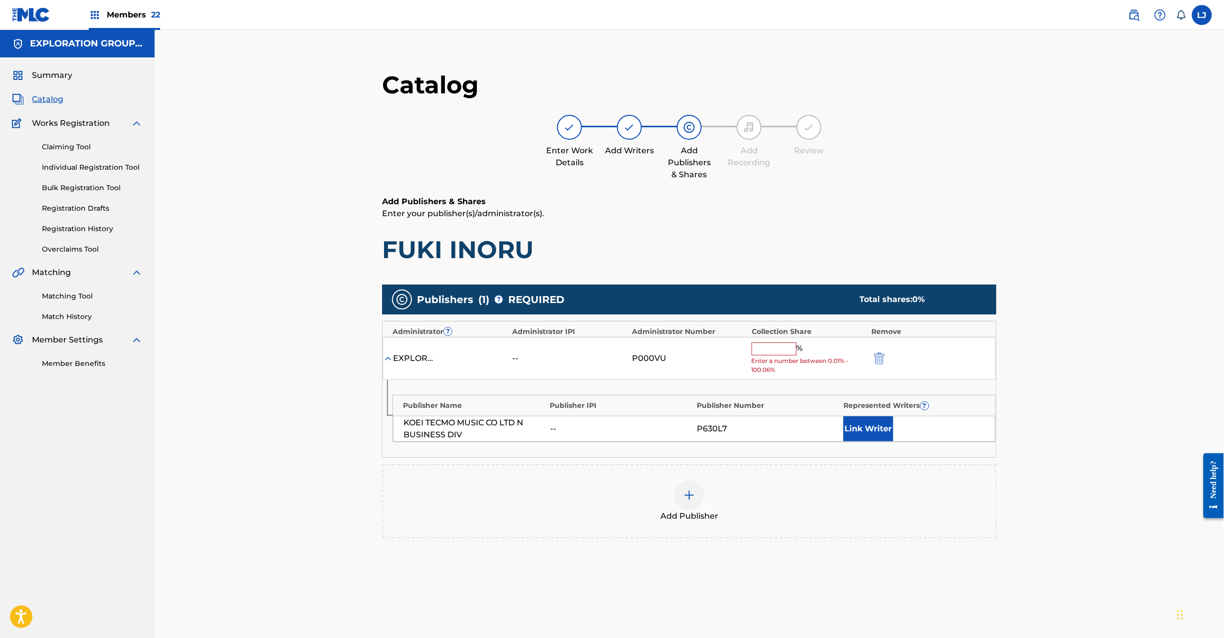
click at [776, 353] on input "text" at bounding box center [774, 348] width 45 height 13
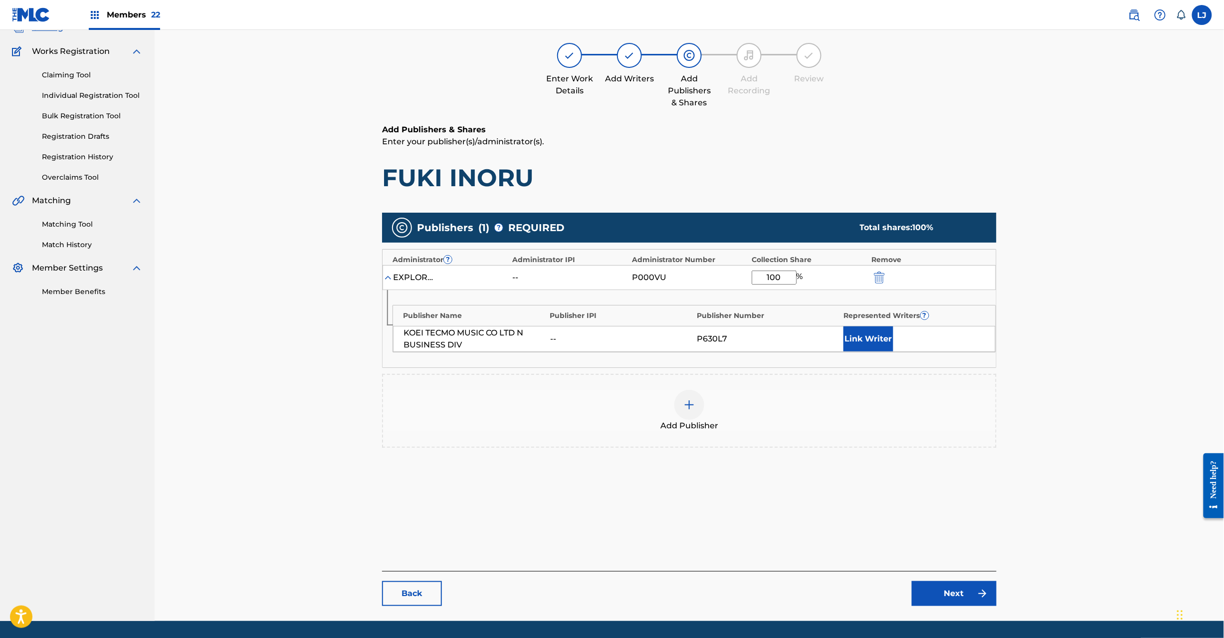
scroll to position [103, 0]
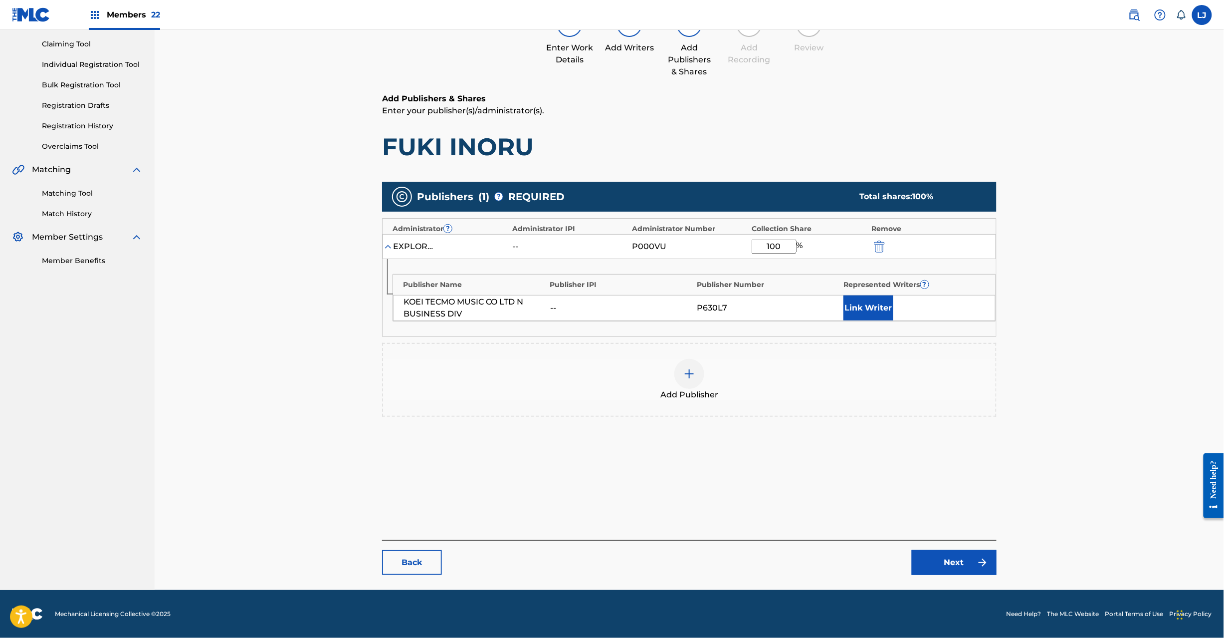
type input "100"
click at [921, 587] on main "Catalog Enter Work Details Add Writers Add Publishers & Shares Add Recording Re…" at bounding box center [689, 271] width 675 height 638
click at [921, 579] on main "Catalog Enter Work Details Add Writers Add Publishers & Shares Add Recording Re…" at bounding box center [689, 271] width 675 height 638
click at [925, 568] on link "Next" at bounding box center [954, 562] width 85 height 25
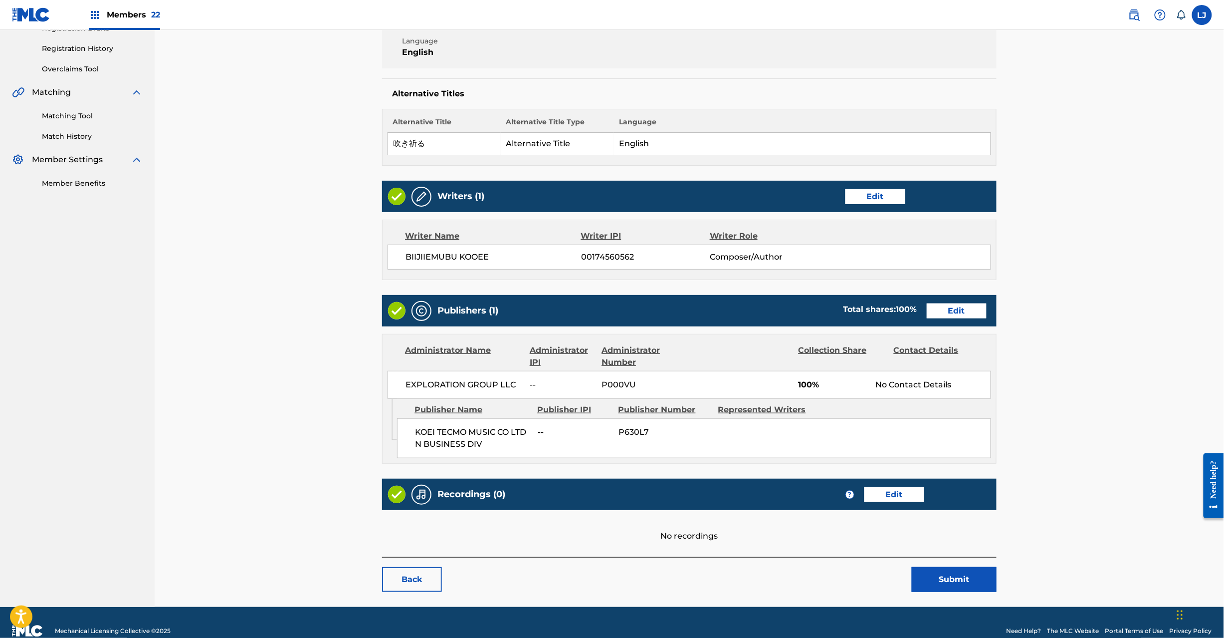
scroll to position [199, 0]
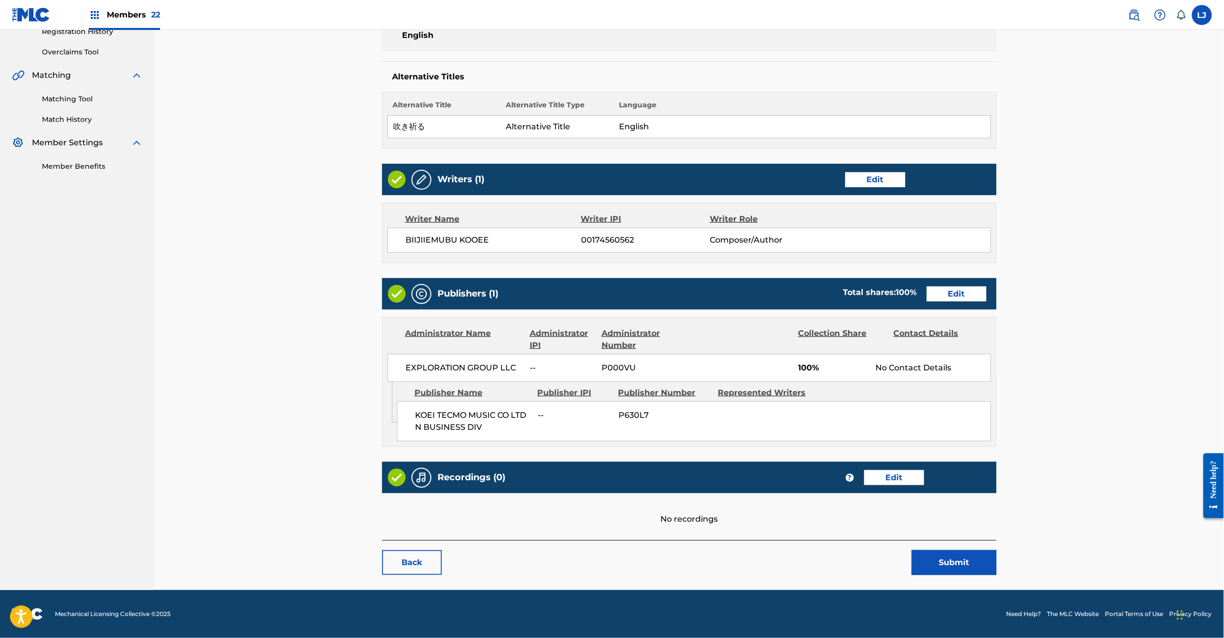
click at [944, 554] on button "Submit" at bounding box center [954, 562] width 85 height 25
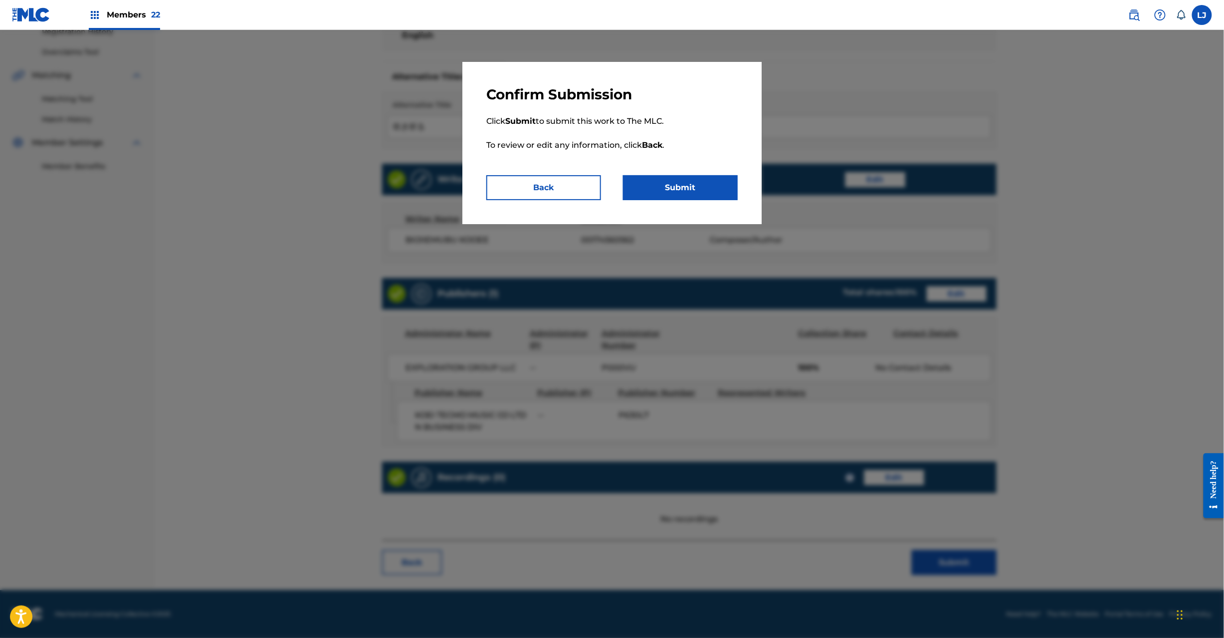
click at [689, 182] on button "Submit" at bounding box center [680, 187] width 115 height 25
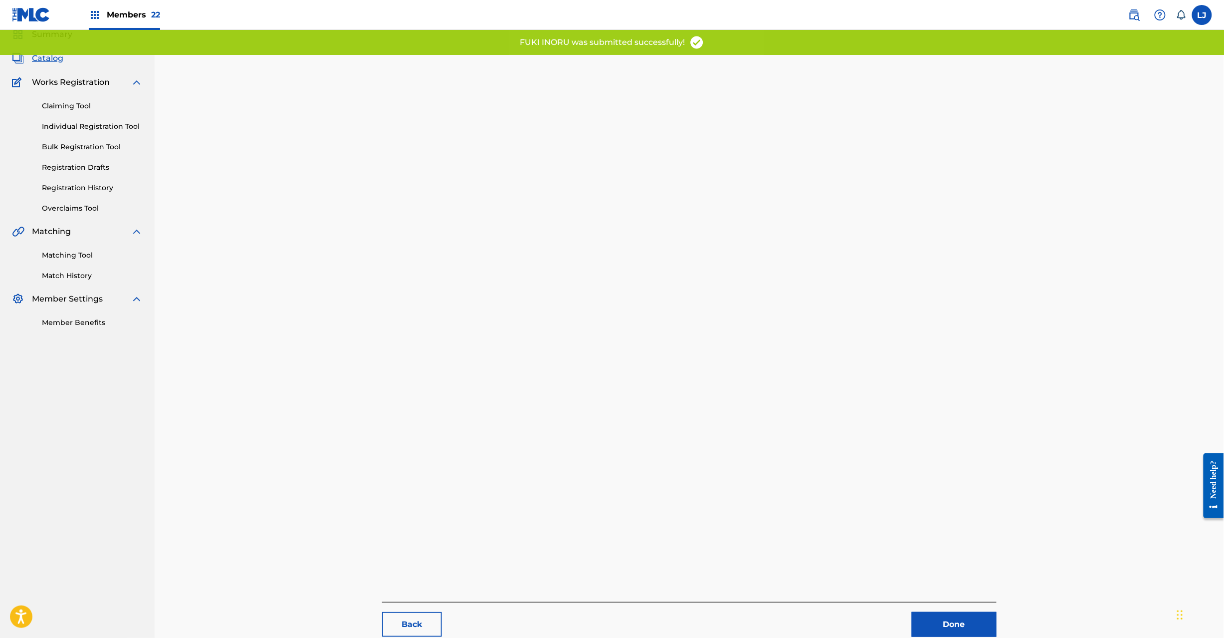
scroll to position [103, 0]
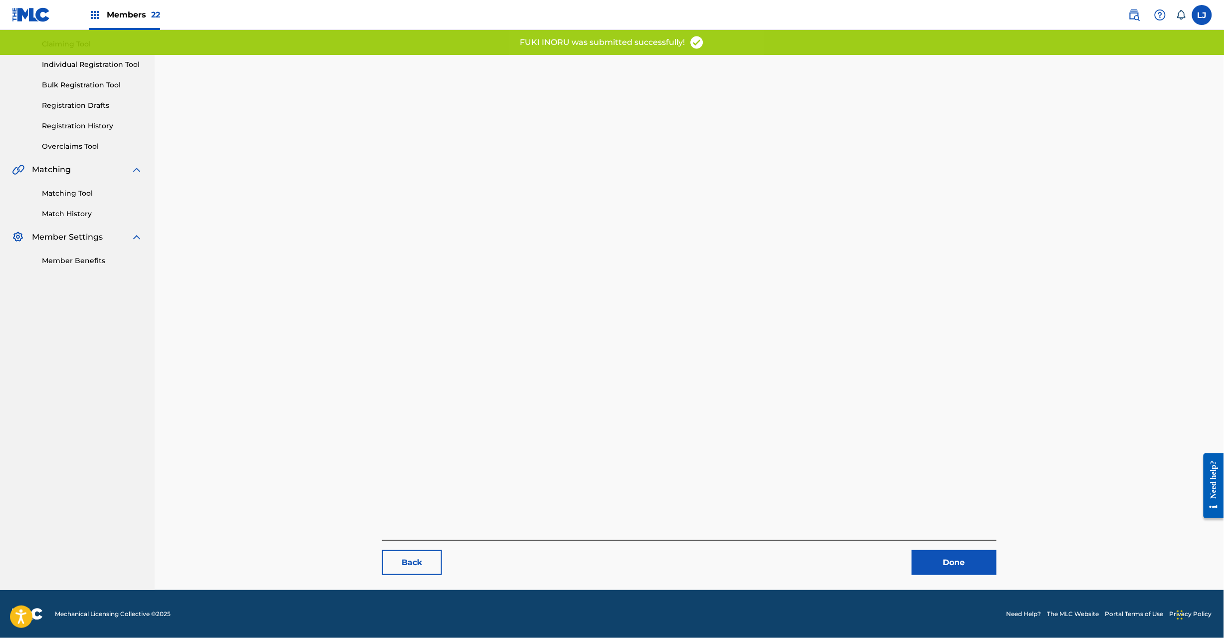
click at [953, 561] on link "Done" at bounding box center [954, 562] width 85 height 25
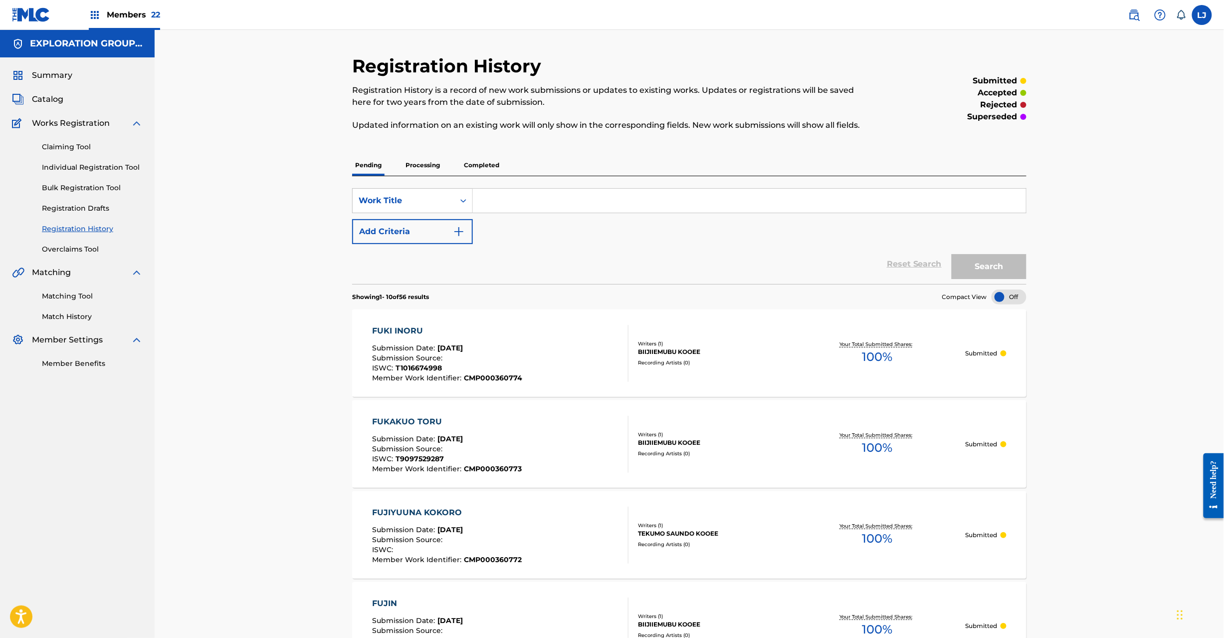
click at [60, 103] on span "Catalog" at bounding box center [47, 99] width 31 height 12
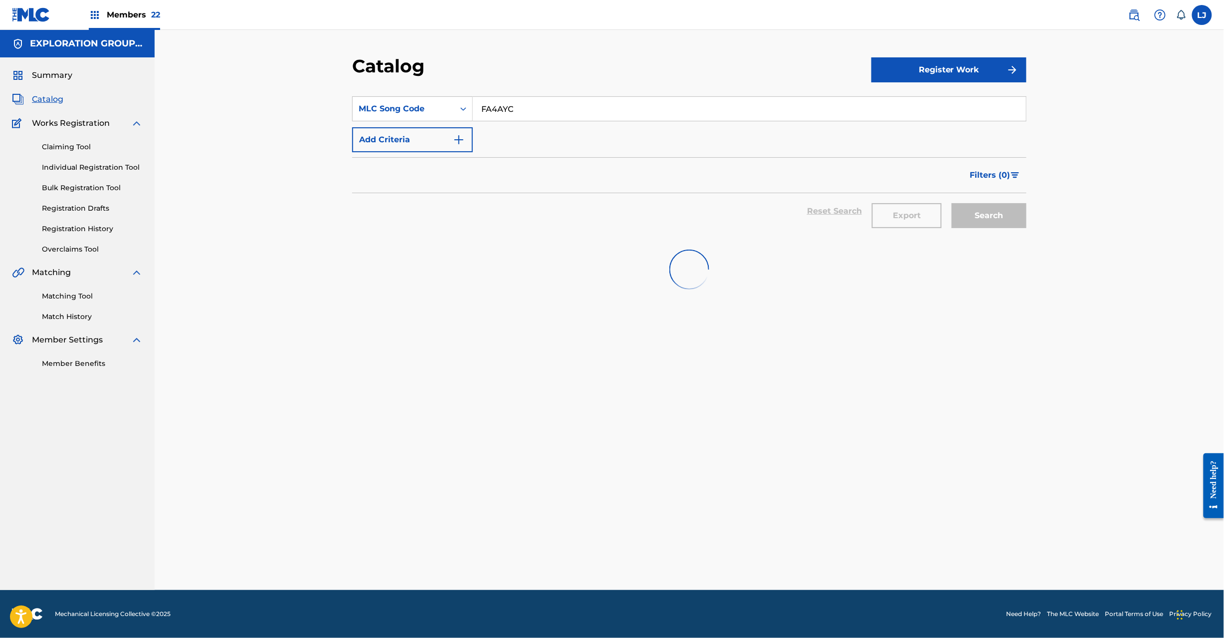
click at [510, 120] on input "FA4AYC" at bounding box center [749, 109] width 553 height 24
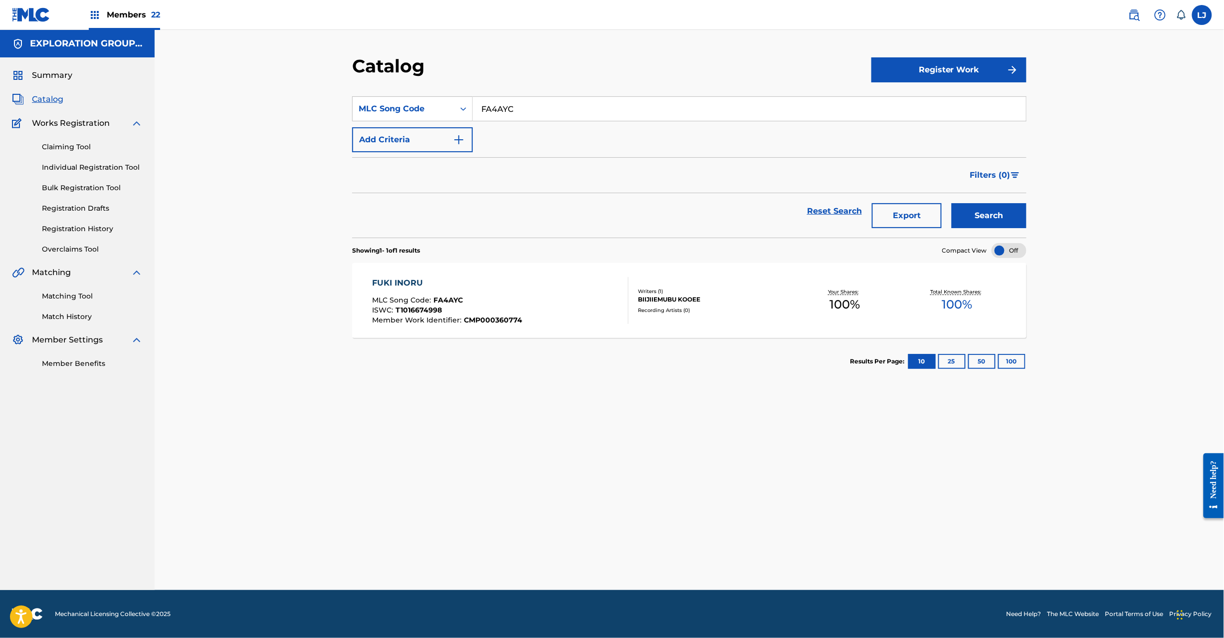
click at [996, 218] on button "Search" at bounding box center [989, 215] width 75 height 25
click at [539, 294] on div "FUKI INORU MLC Song Code : FA4AYC ISWC : T1016674998 Member Work Identifier : C…" at bounding box center [501, 300] width 256 height 47
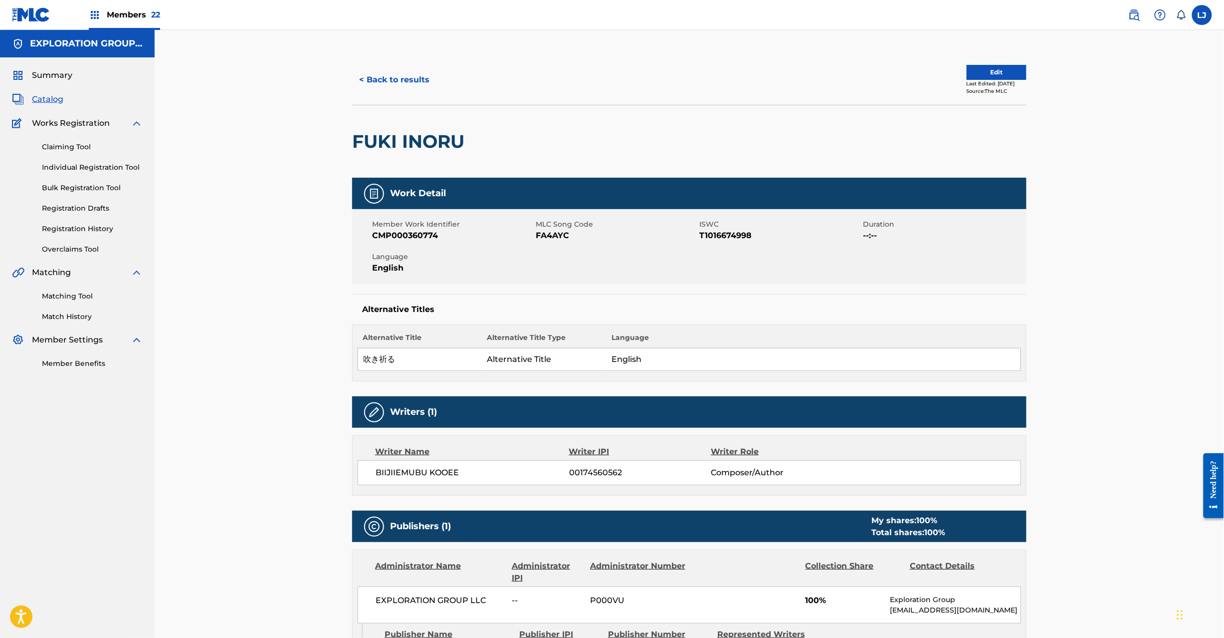
click at [988, 70] on button "Edit" at bounding box center [997, 72] width 60 height 15
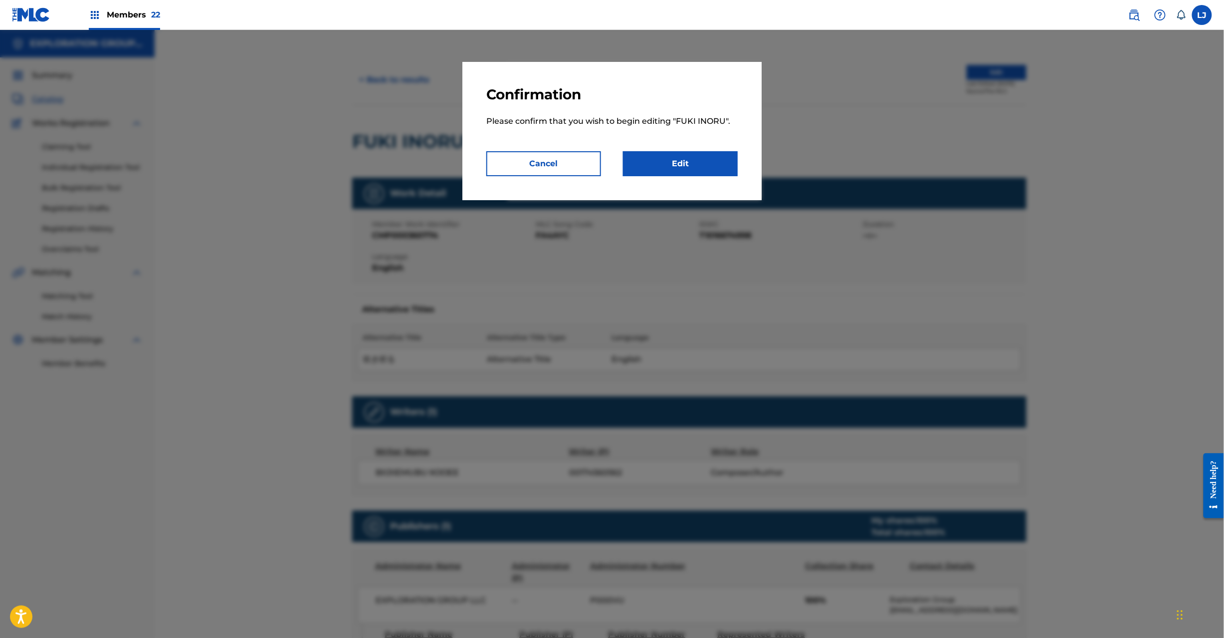
click at [703, 170] on link "Edit" at bounding box center [680, 163] width 115 height 25
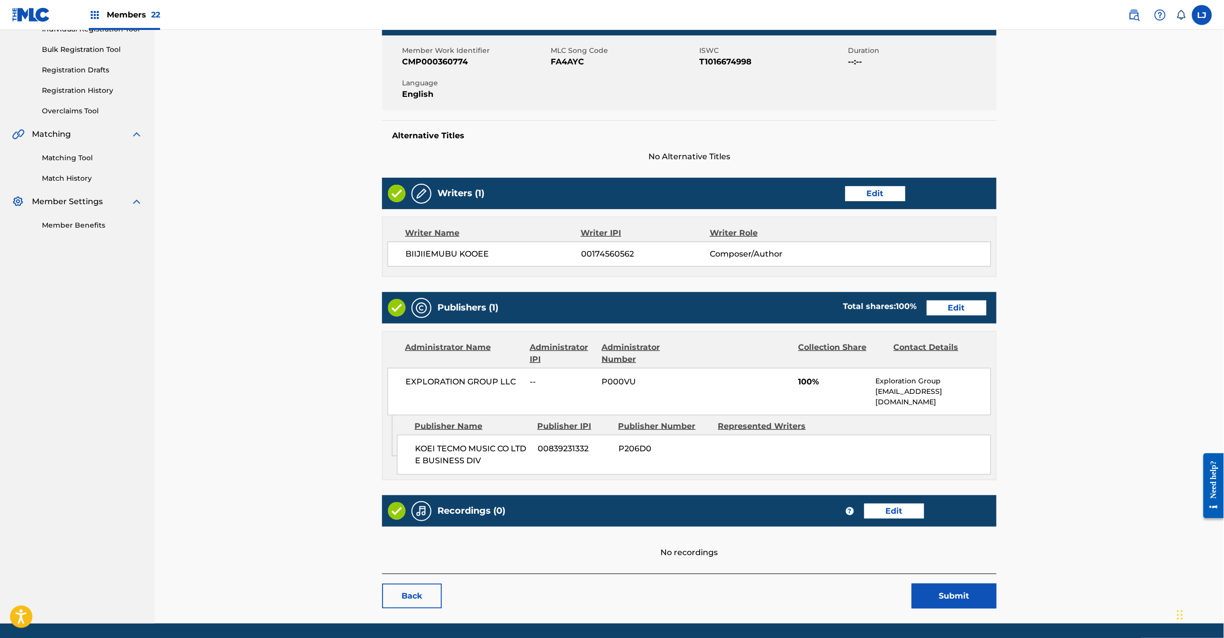
scroll to position [162, 0]
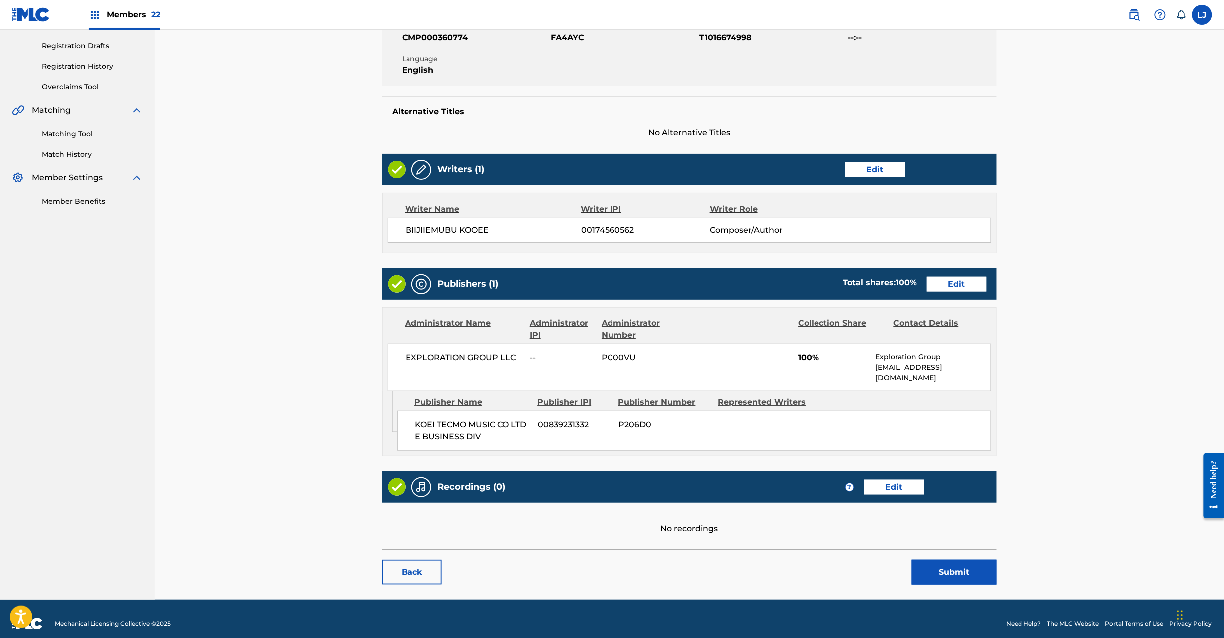
click at [937, 288] on link "Edit" at bounding box center [957, 283] width 60 height 15
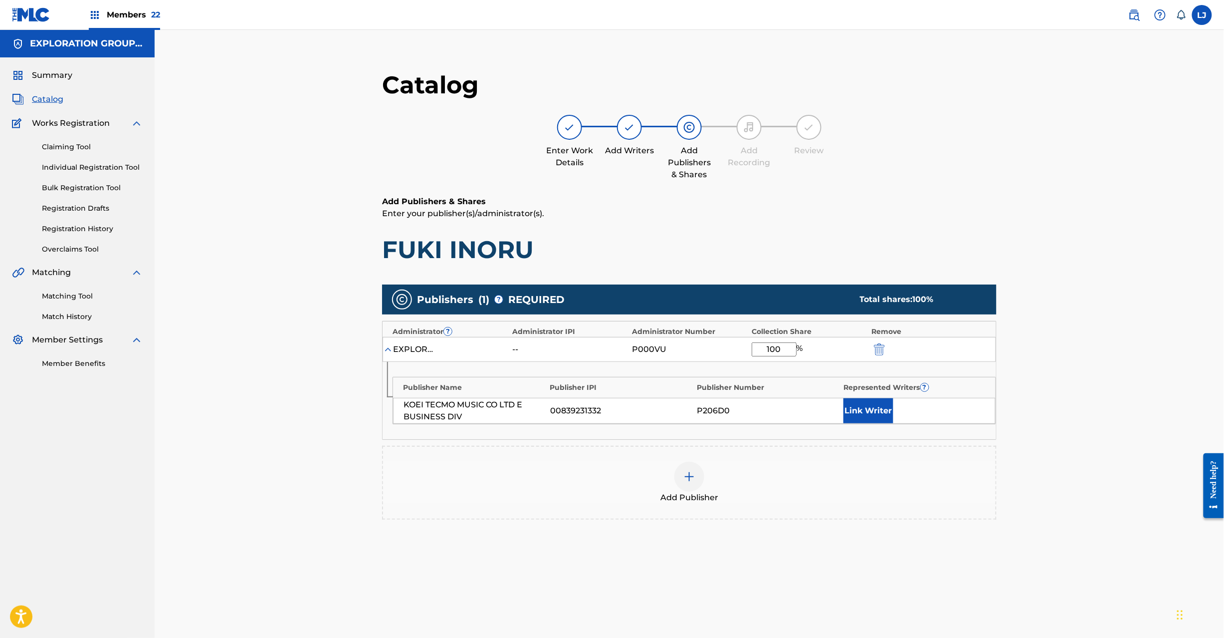
click at [876, 350] on img "submit" at bounding box center [879, 349] width 11 height 12
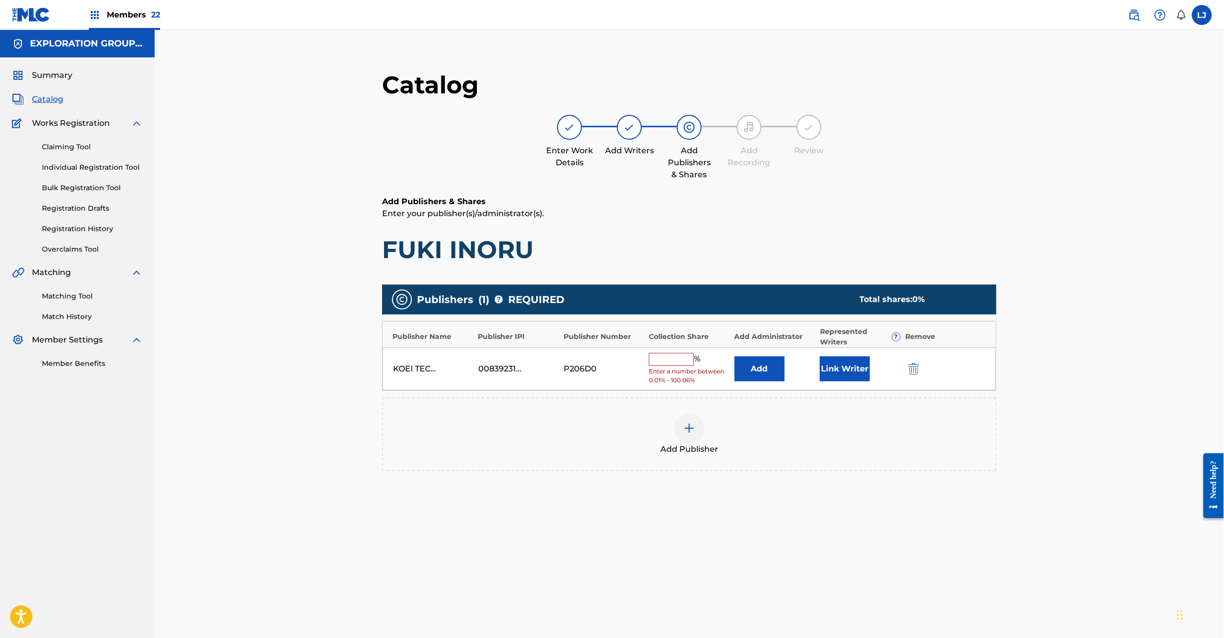
click at [918, 367] on img "submit" at bounding box center [914, 369] width 11 height 12
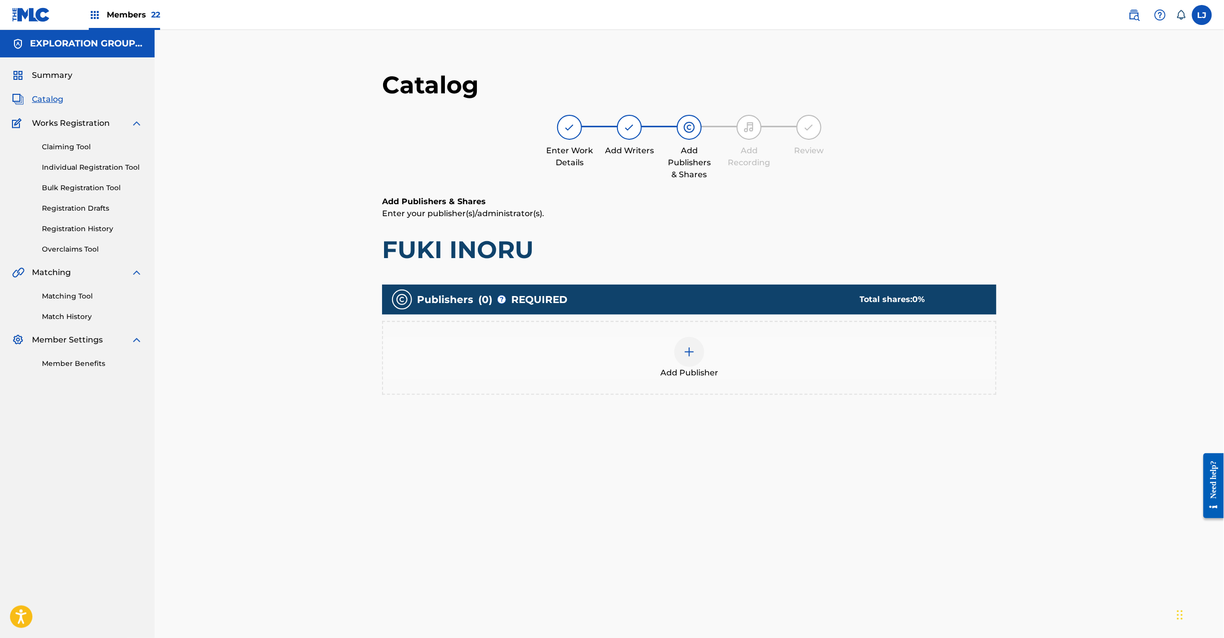
click at [701, 358] on div at bounding box center [690, 352] width 30 height 30
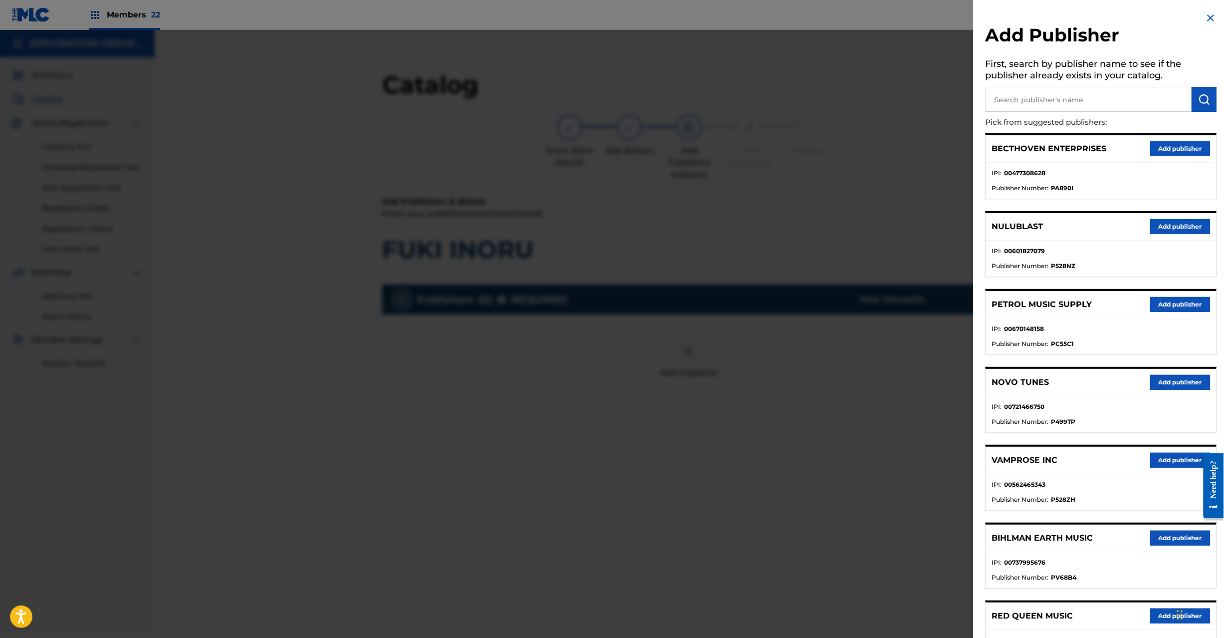
click at [1048, 110] on input "text" at bounding box center [1089, 99] width 207 height 25
paste input "Koei Tecmo Music Co Ltd N Business Div"
type input "Koei Tecmo Music Co Ltd N Business Div"
click at [1200, 98] on img "submit" at bounding box center [1205, 99] width 12 height 12
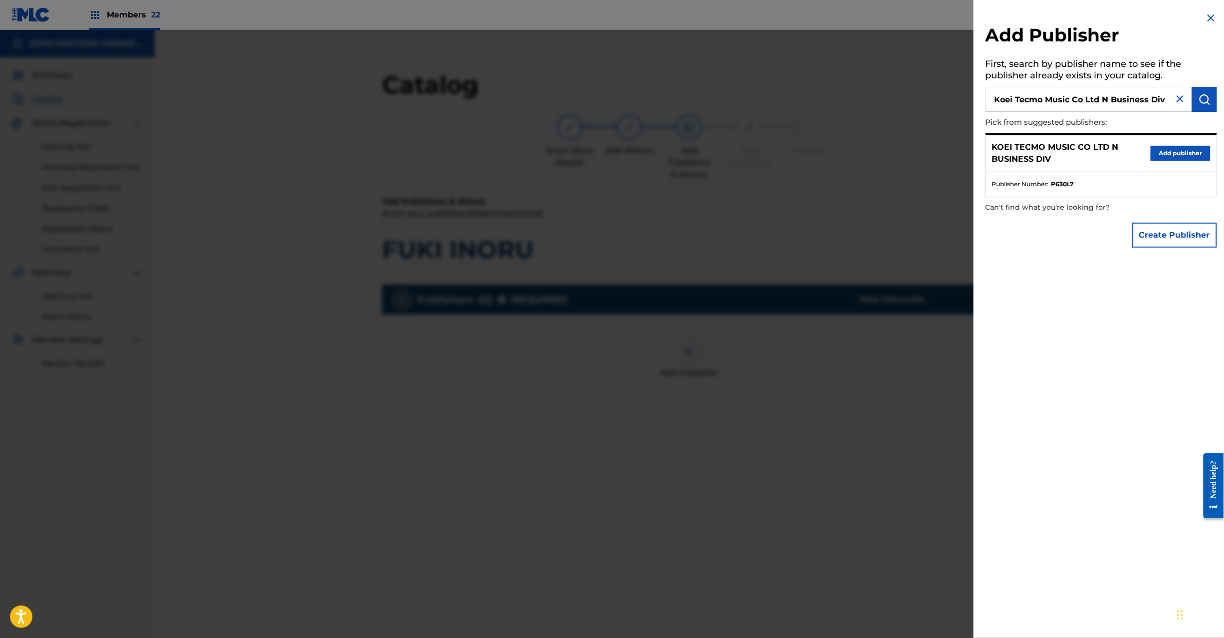
click at [1174, 149] on button "Add publisher" at bounding box center [1181, 153] width 60 height 15
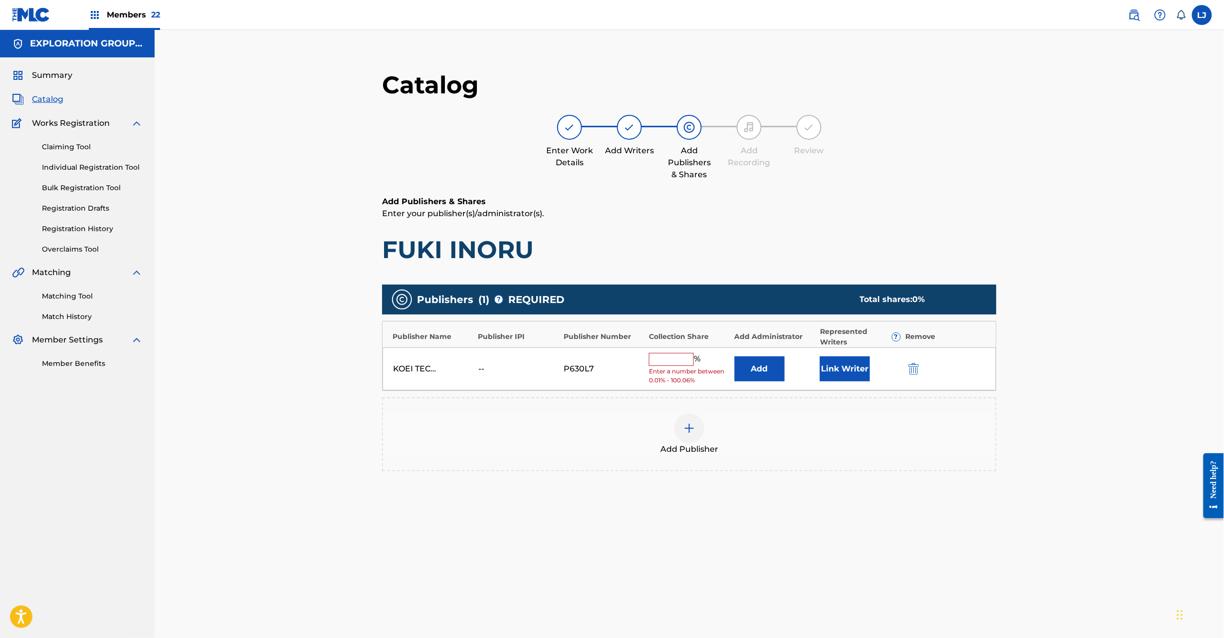
click at [753, 364] on button "Add" at bounding box center [760, 368] width 50 height 25
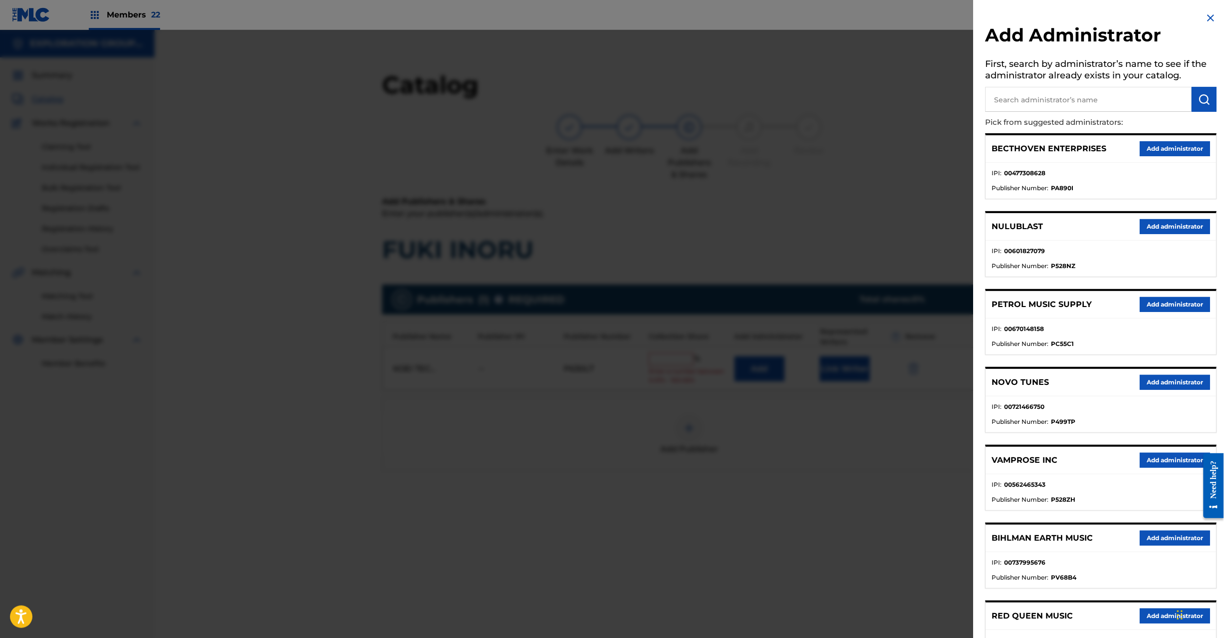
click at [1094, 108] on input "text" at bounding box center [1089, 99] width 207 height 25
paste input "Exploration Group LLC"
type input "Exploration Group LLC"
click at [1202, 102] on img "submit" at bounding box center [1205, 99] width 12 height 12
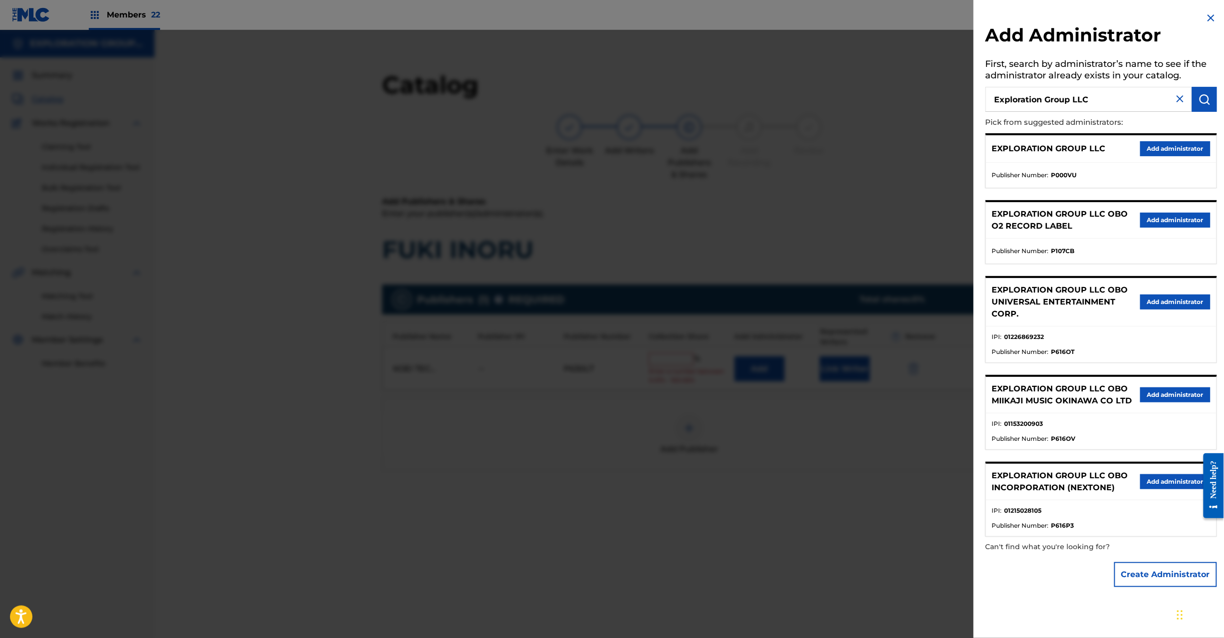
click at [1184, 146] on button "Add administrator" at bounding box center [1176, 148] width 70 height 15
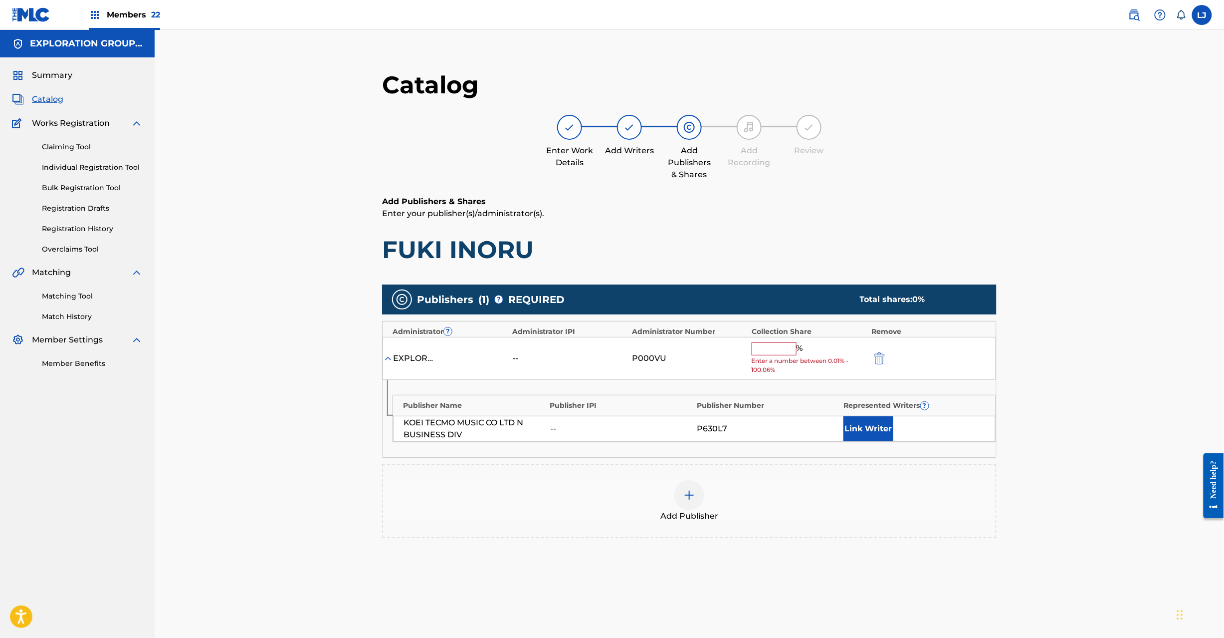
click at [763, 350] on input "text" at bounding box center [774, 348] width 45 height 13
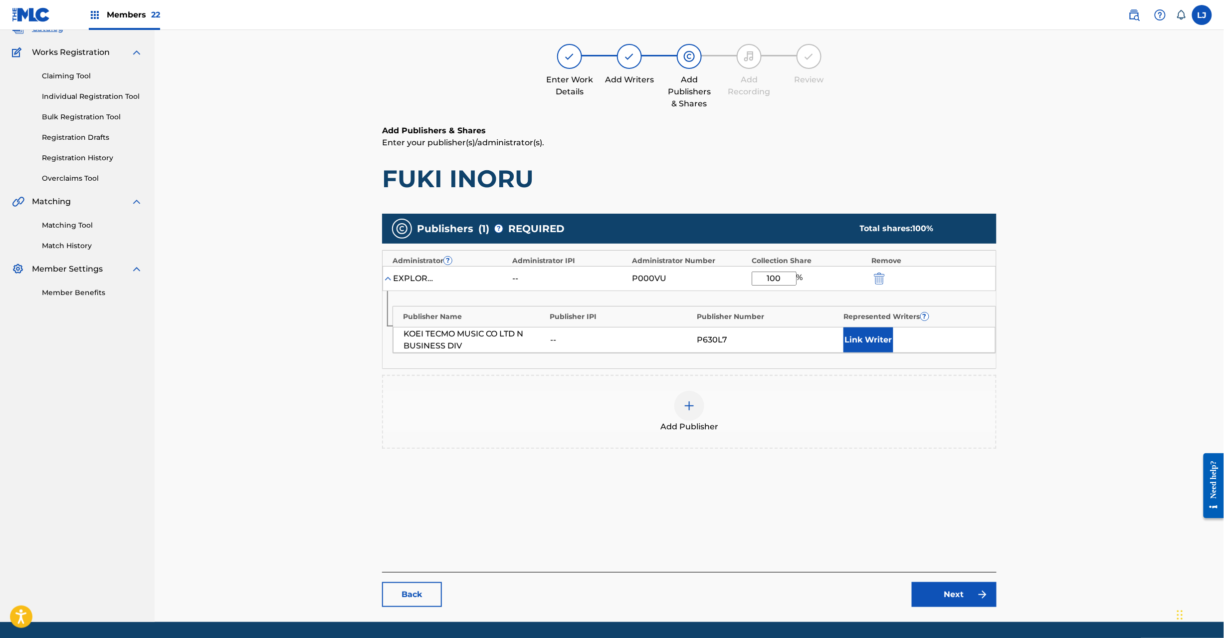
scroll to position [103, 0]
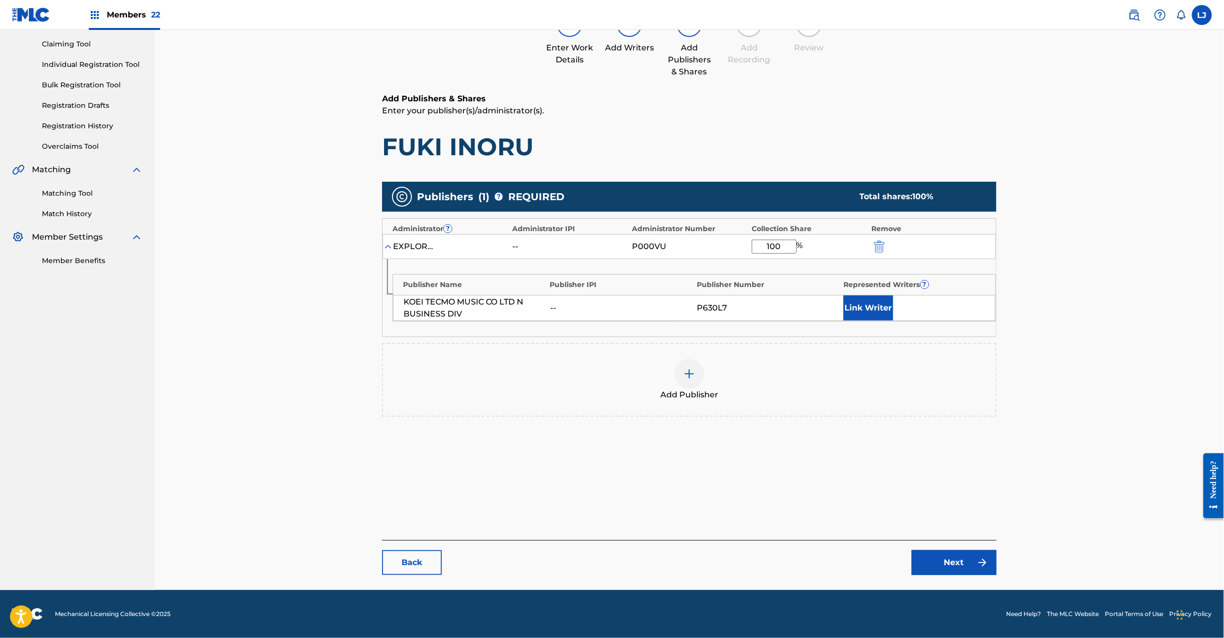
type input "100"
click at [951, 557] on link "Next" at bounding box center [954, 562] width 85 height 25
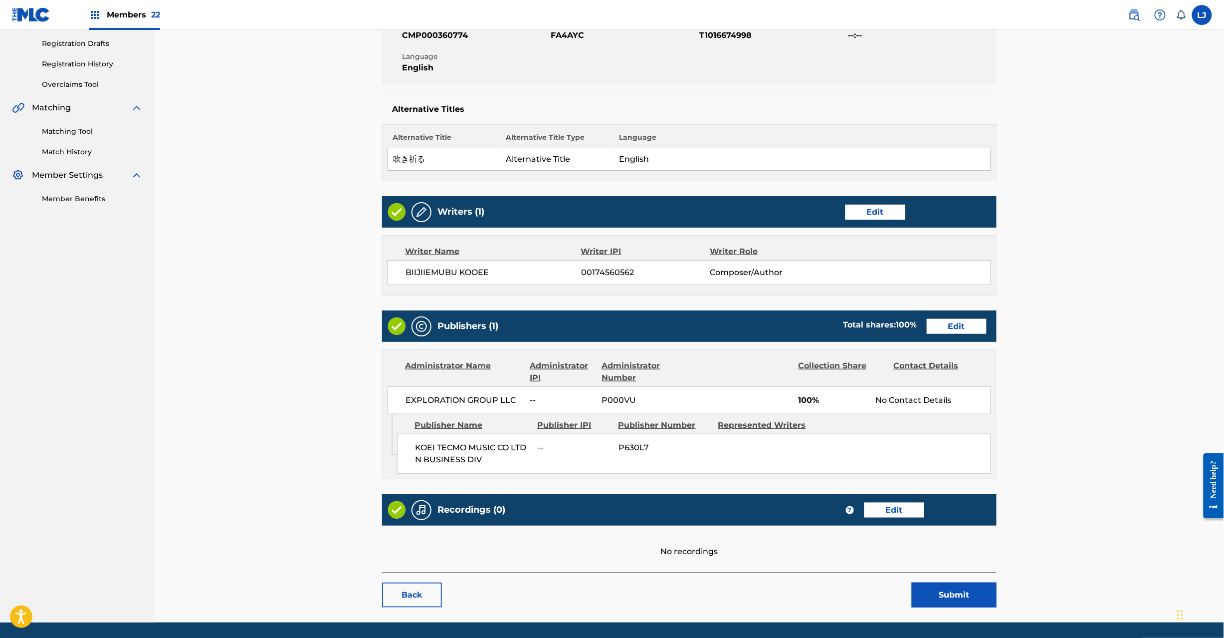
scroll to position [199, 0]
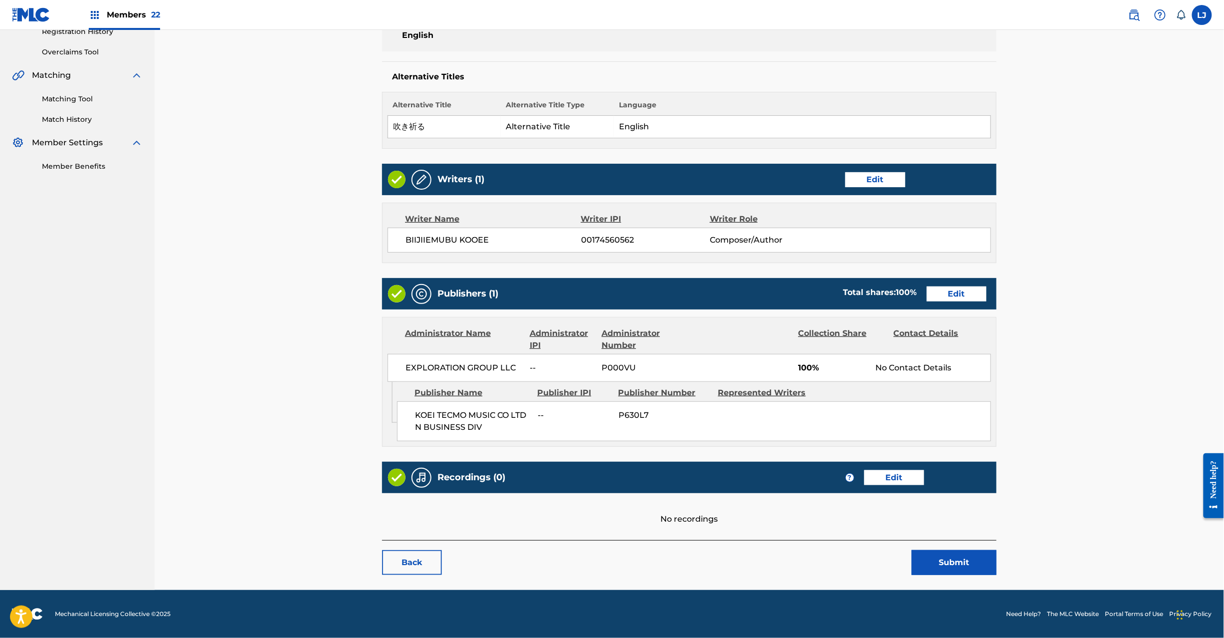
click at [939, 567] on button "Submit" at bounding box center [954, 562] width 85 height 25
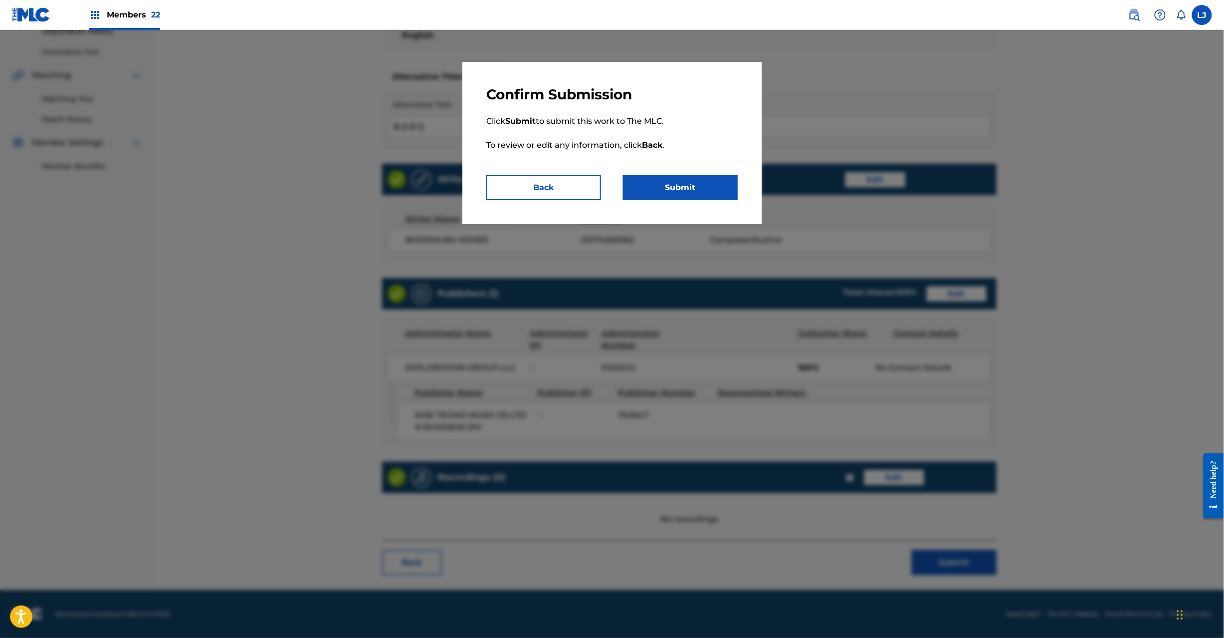
click at [689, 184] on button "Submit" at bounding box center [680, 187] width 115 height 25
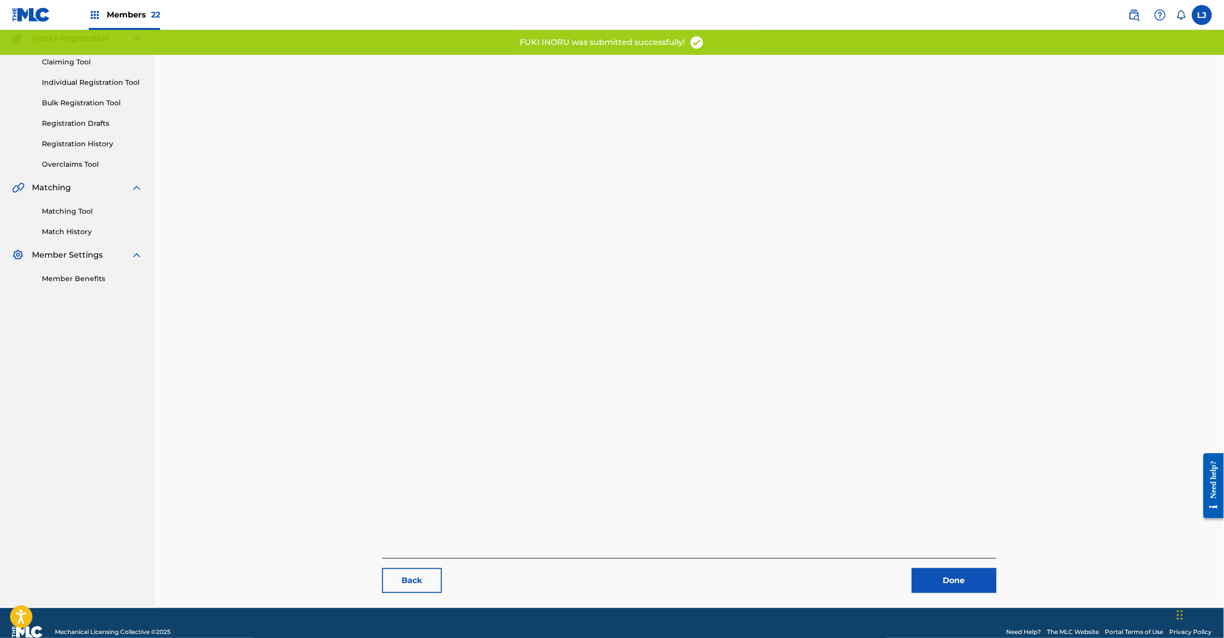
scroll to position [103, 0]
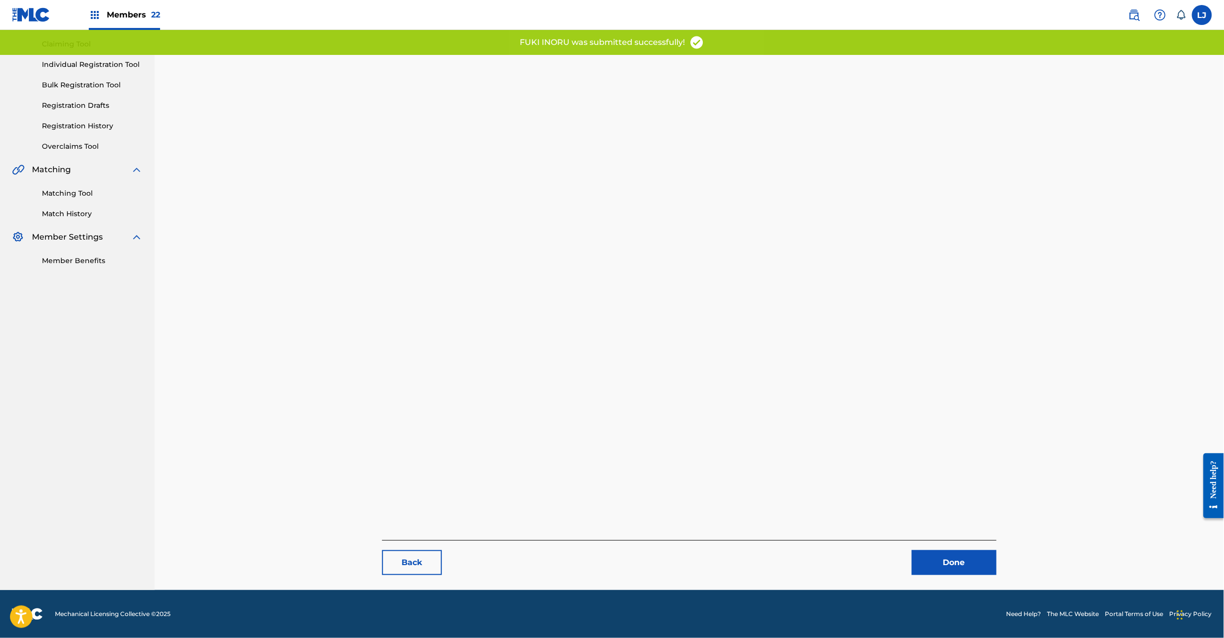
click at [963, 563] on link "Done" at bounding box center [954, 562] width 85 height 25
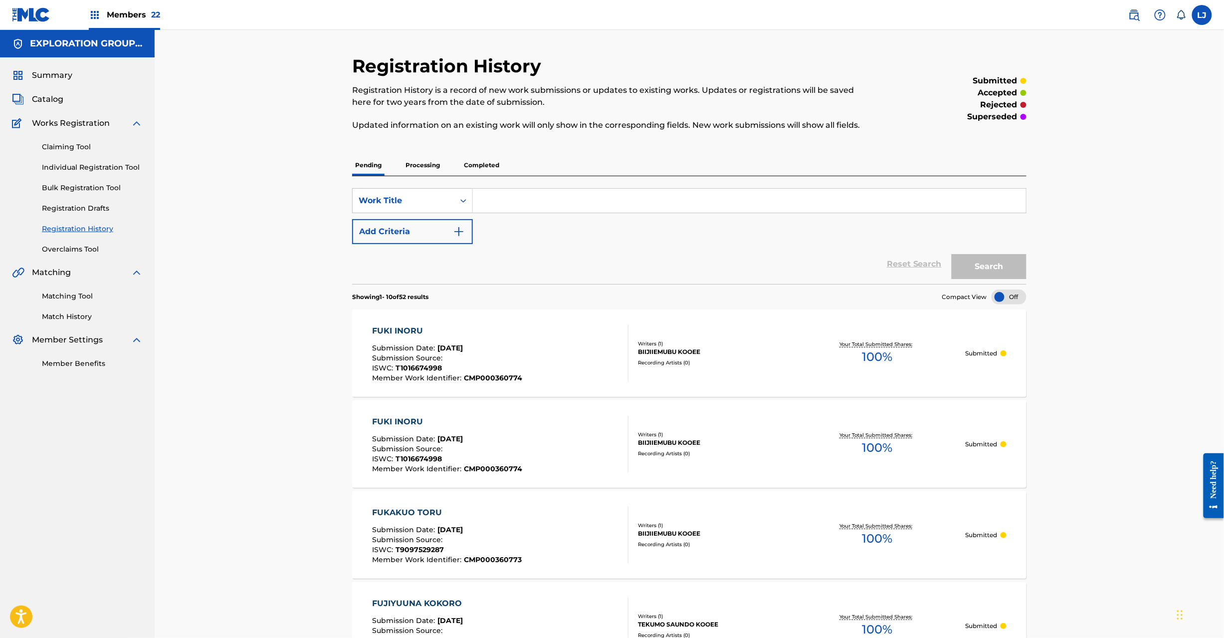
click at [52, 109] on div "Summary Catalog Works Registration Claiming Tool Individual Registration Tool B…" at bounding box center [77, 218] width 155 height 323
click at [52, 97] on span "Catalog" at bounding box center [47, 99] width 31 height 12
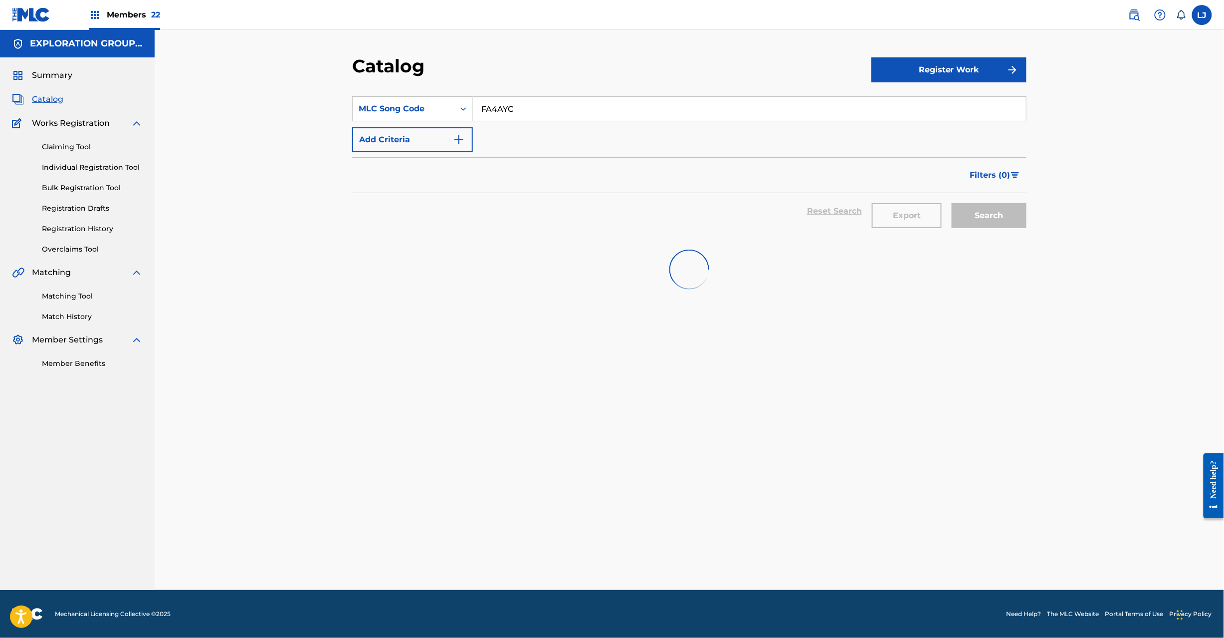
click at [529, 107] on input "FA4AYC" at bounding box center [749, 109] width 553 height 24
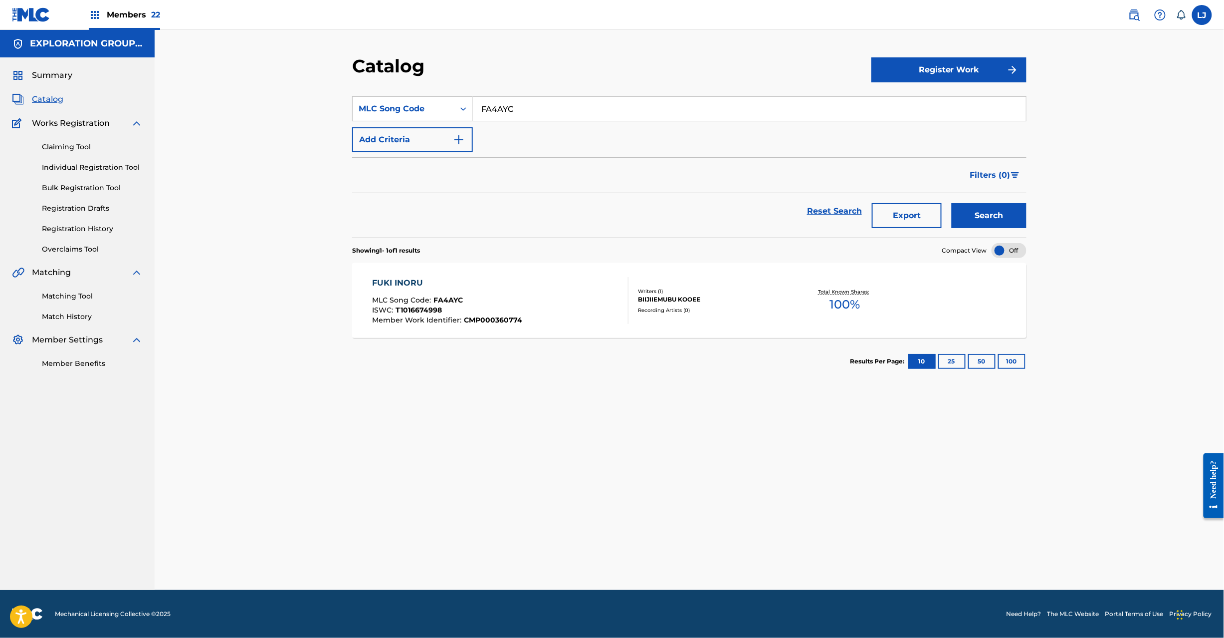
click at [529, 107] on input "FA4AYC" at bounding box center [749, 109] width 553 height 24
paste input "ZZ"
type input "FA4AZZ"
click at [994, 202] on div "Search" at bounding box center [987, 211] width 80 height 36
click at [992, 214] on button "Search" at bounding box center [989, 215] width 75 height 25
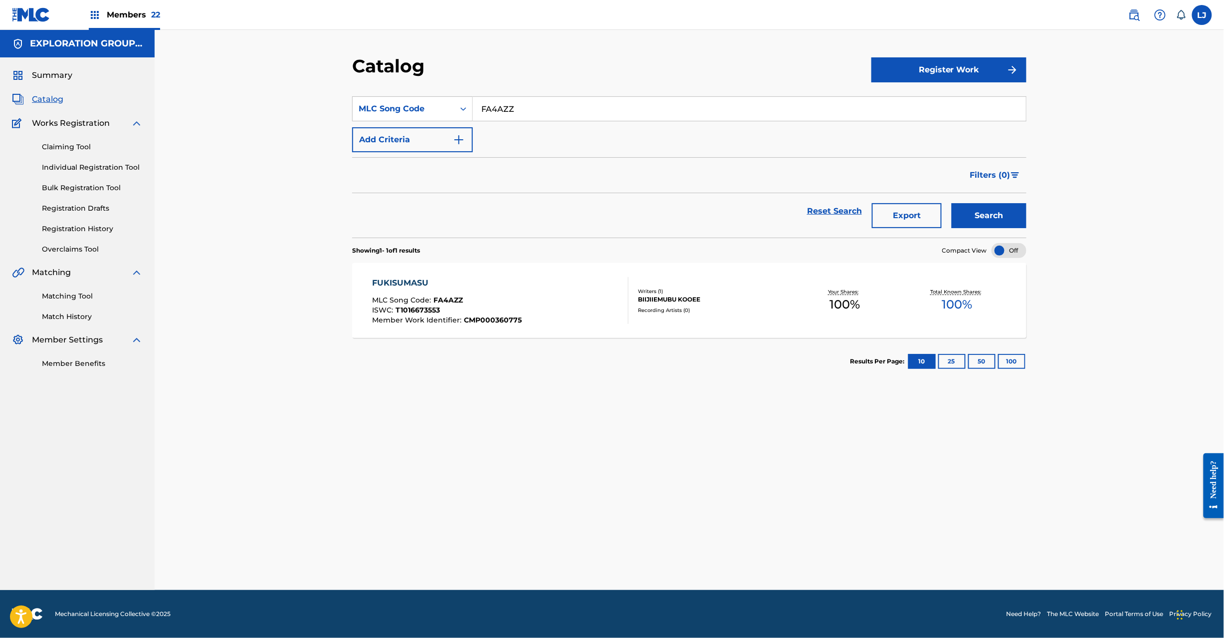
click at [562, 277] on div "FUKISUMASU MLC Song Code : FA4AZZ ISWC : T1016673553 Member Work Identifier : C…" at bounding box center [501, 300] width 256 height 47
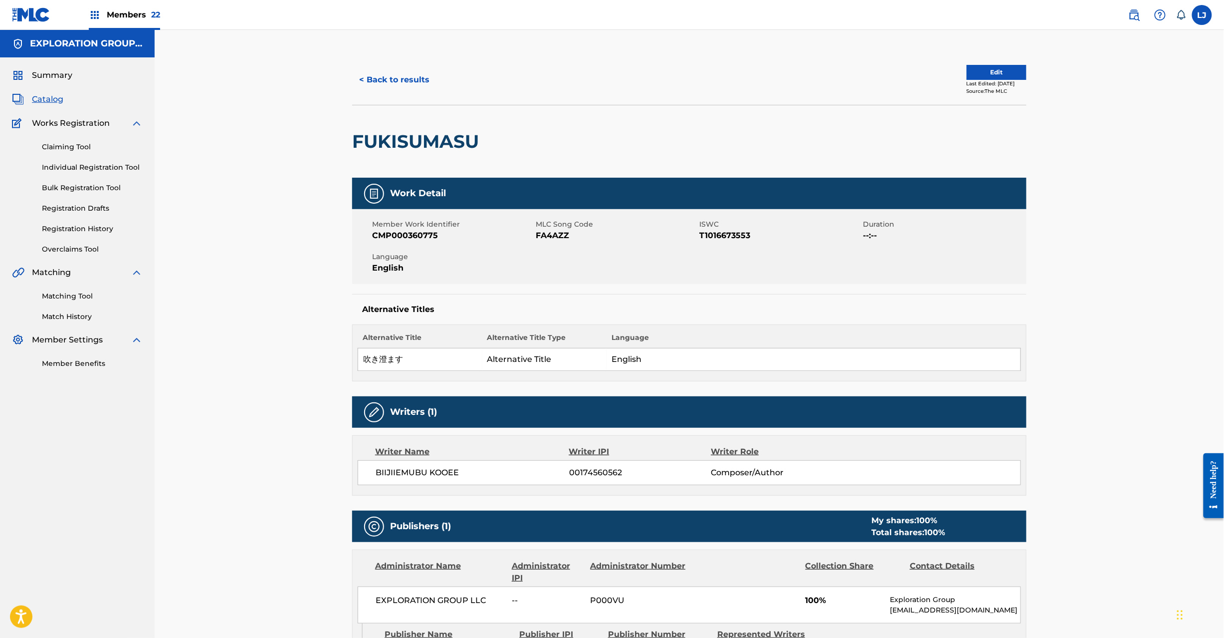
click at [990, 69] on button "Edit" at bounding box center [997, 72] width 60 height 15
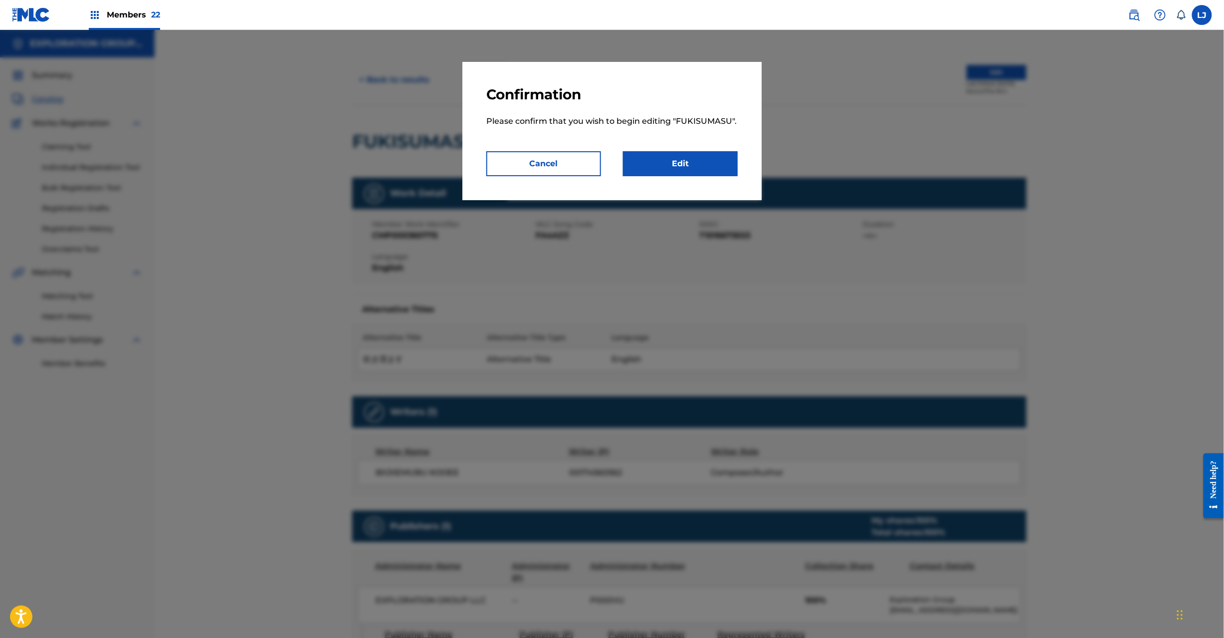
click at [702, 170] on link "Edit" at bounding box center [680, 163] width 115 height 25
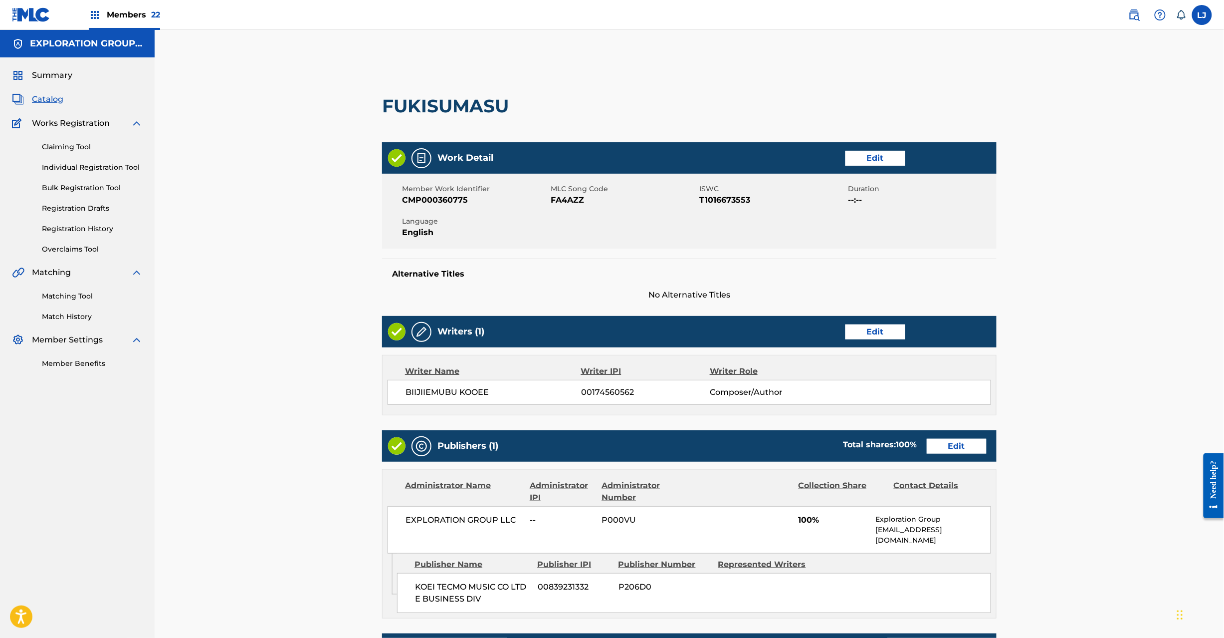
click at [938, 445] on link "Edit" at bounding box center [957, 446] width 60 height 15
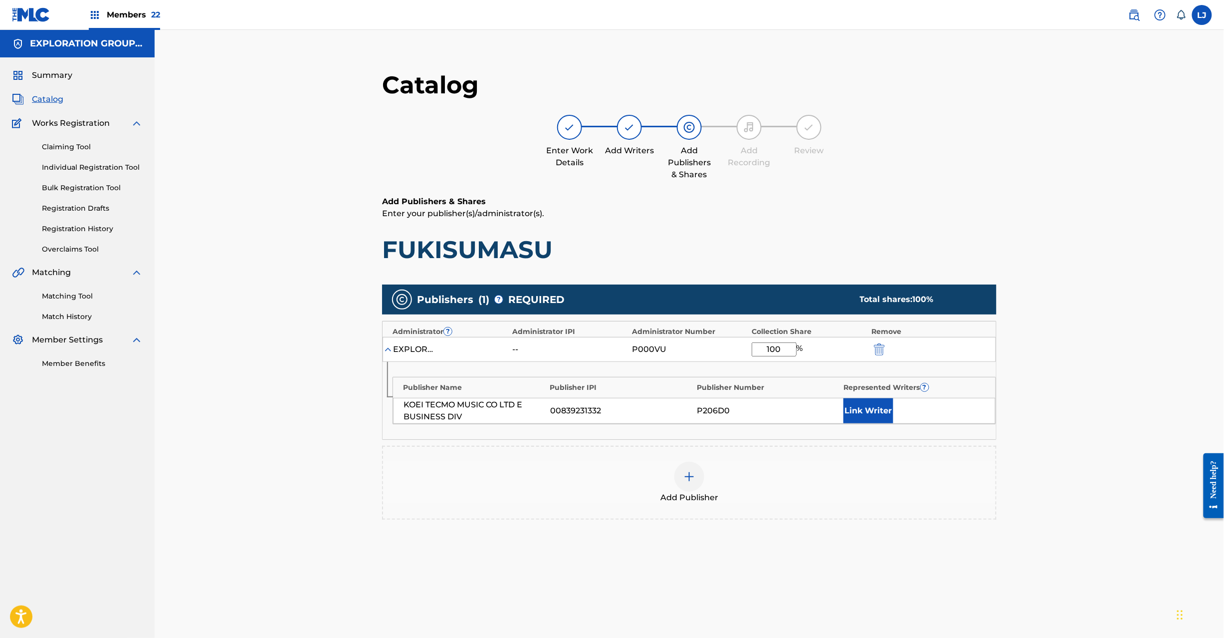
scroll to position [103, 0]
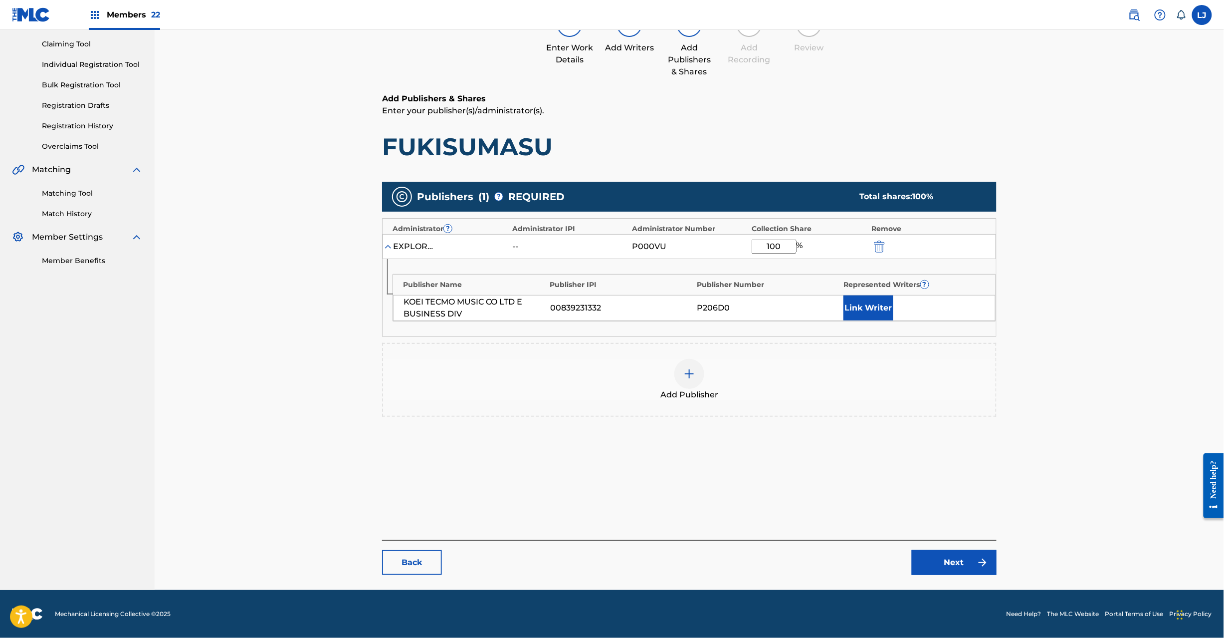
click at [884, 242] on img "submit" at bounding box center [879, 246] width 11 height 12
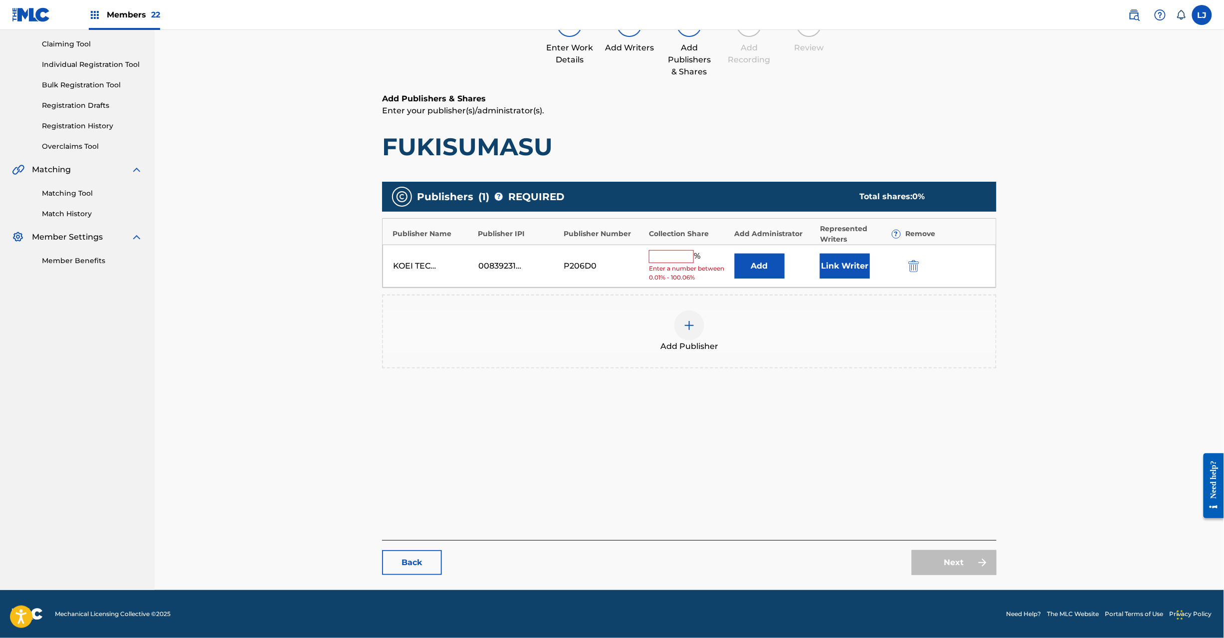
click at [919, 263] on img "submit" at bounding box center [914, 266] width 11 height 12
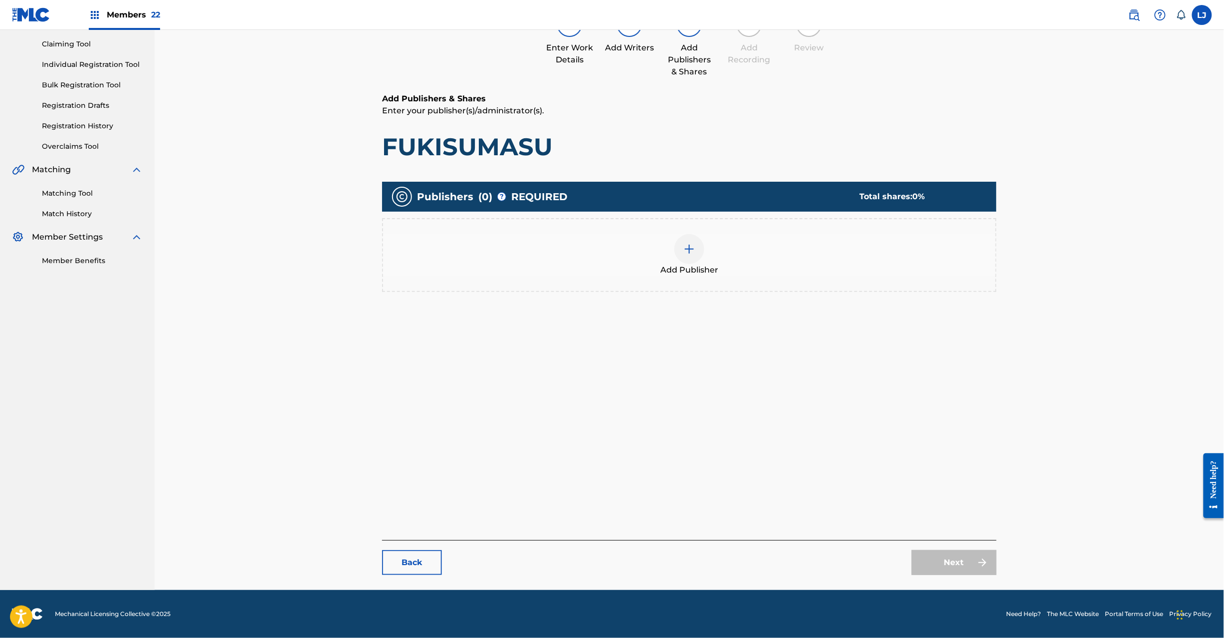
click at [699, 252] on div at bounding box center [690, 249] width 30 height 30
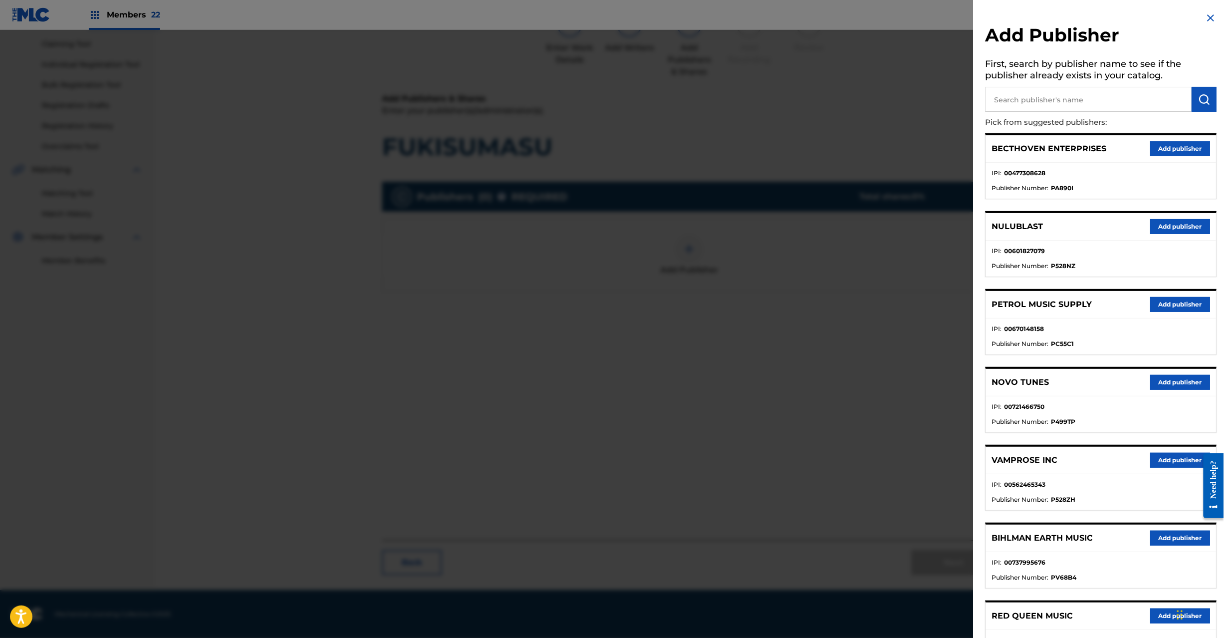
click at [1092, 85] on h5 "First, search by publisher name to see if the publisher already exists in your …" at bounding box center [1101, 70] width 231 height 31
drag, startPoint x: 1096, startPoint y: 94, endPoint x: 1164, endPoint y: 97, distance: 68.9
click at [1096, 95] on input "text" at bounding box center [1089, 99] width 207 height 25
paste input "Koei Tecmo Music Co Ltd N Business Div"
type input "Koei Tecmo Music Co Ltd N Business Div"
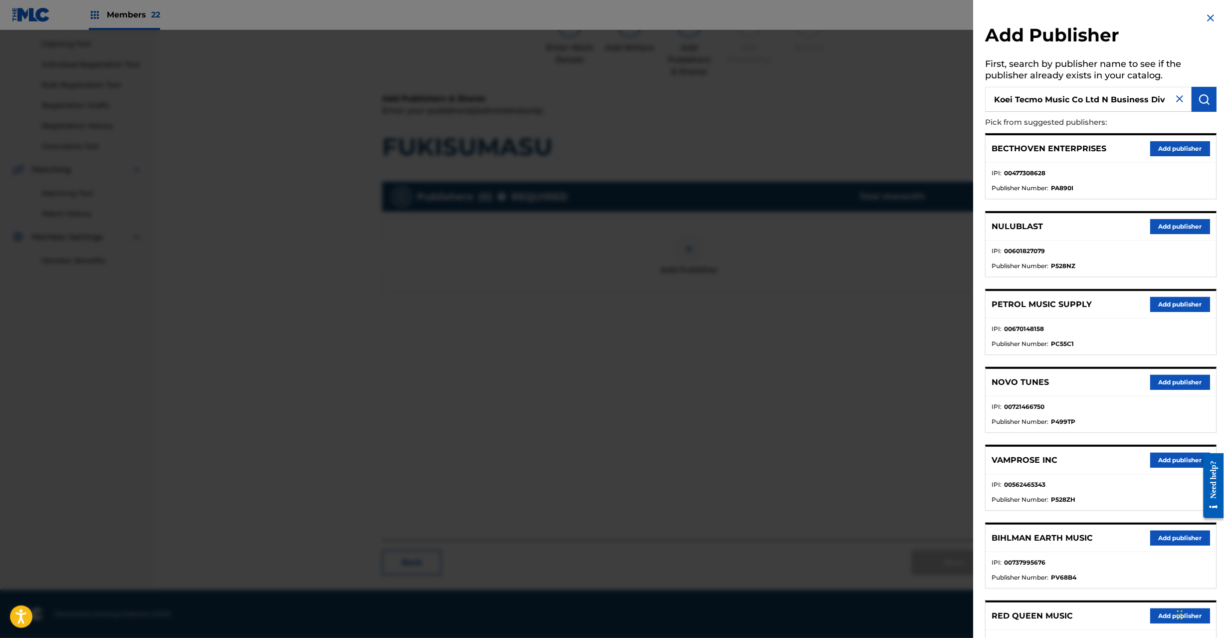
click at [1202, 93] on img "submit" at bounding box center [1205, 99] width 12 height 12
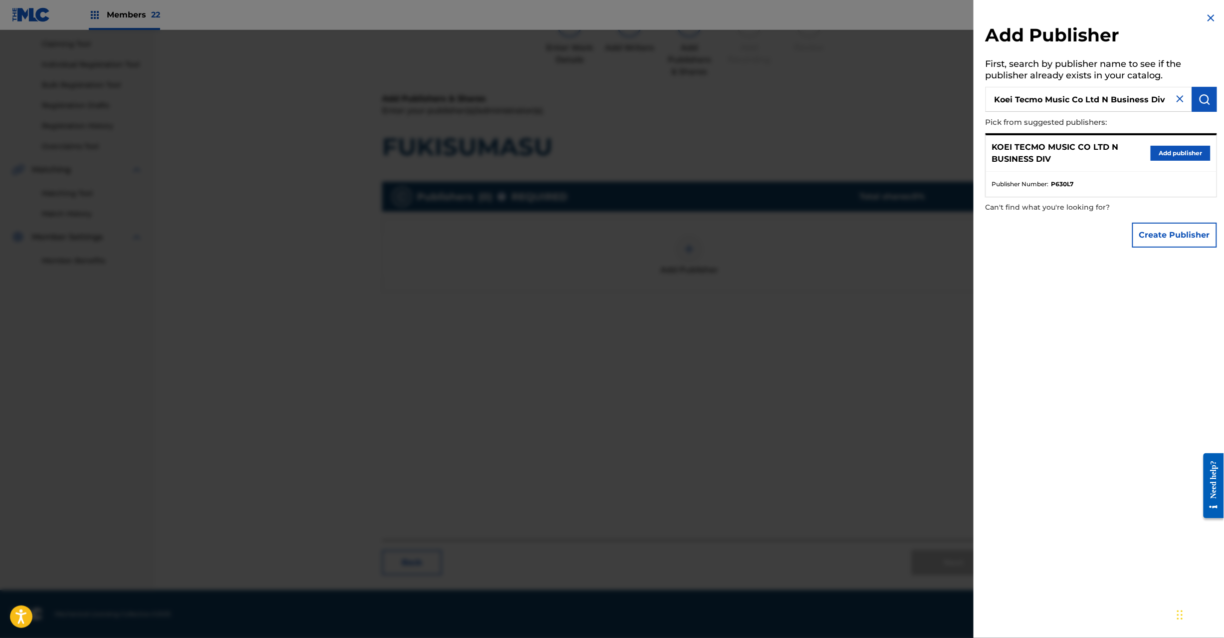
click at [1176, 149] on button "Add publisher" at bounding box center [1181, 153] width 60 height 15
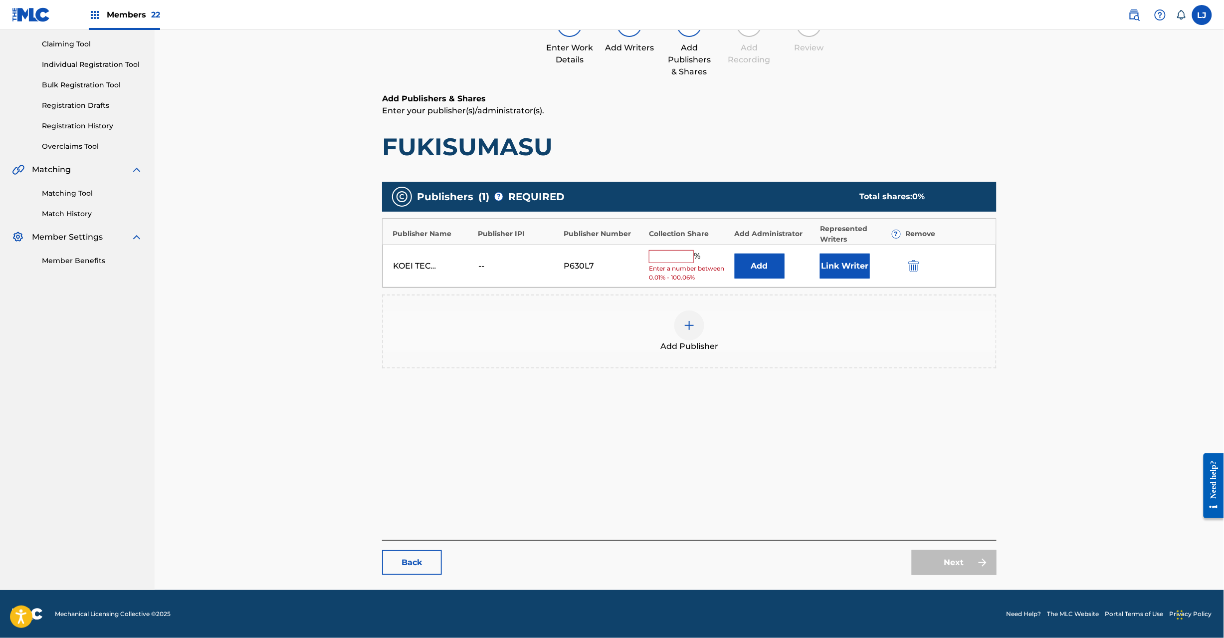
click at [744, 271] on button "Add" at bounding box center [760, 265] width 50 height 25
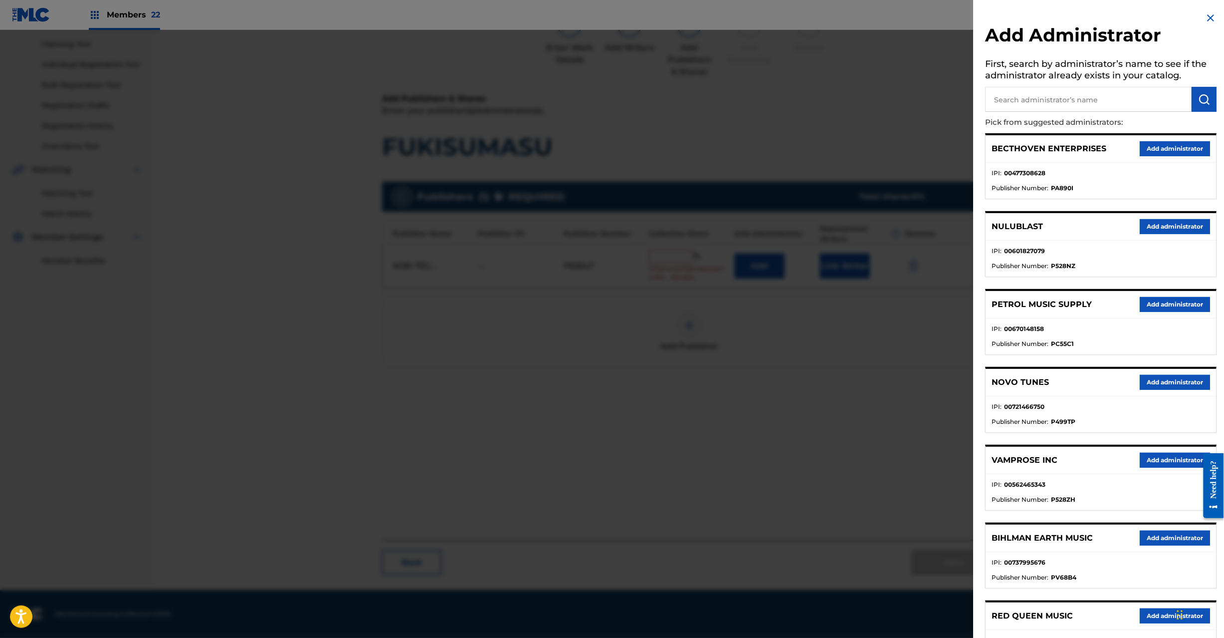
click at [1057, 100] on input "text" at bounding box center [1089, 99] width 207 height 25
paste input "Exploration Group LLC"
type input "Exploration Group LLC"
click at [1207, 103] on img "submit" at bounding box center [1205, 99] width 12 height 12
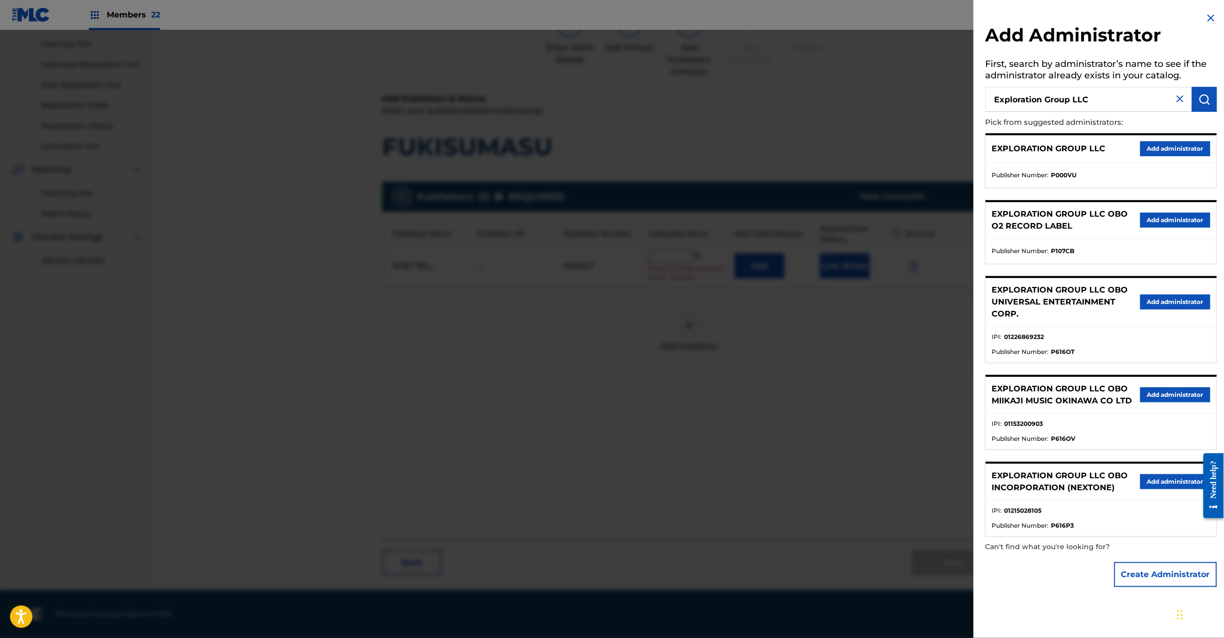
click at [1182, 154] on button "Add administrator" at bounding box center [1176, 148] width 70 height 15
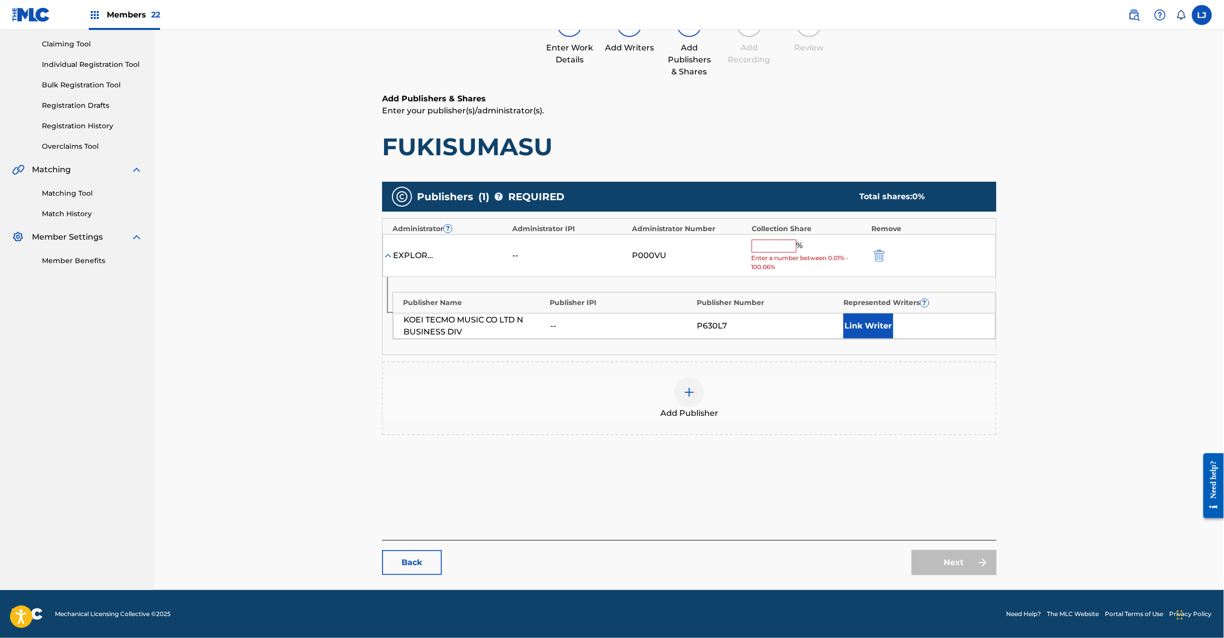
click at [782, 249] on input "text" at bounding box center [774, 245] width 45 height 13
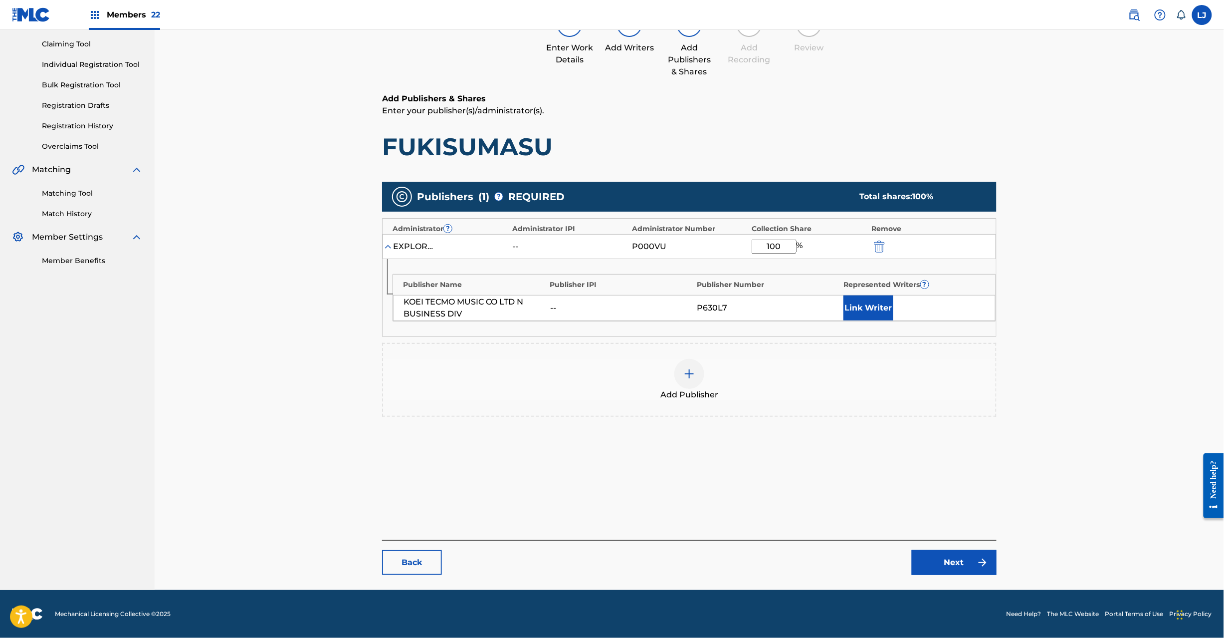
type input "100"
click at [931, 567] on link "Next" at bounding box center [954, 562] width 85 height 25
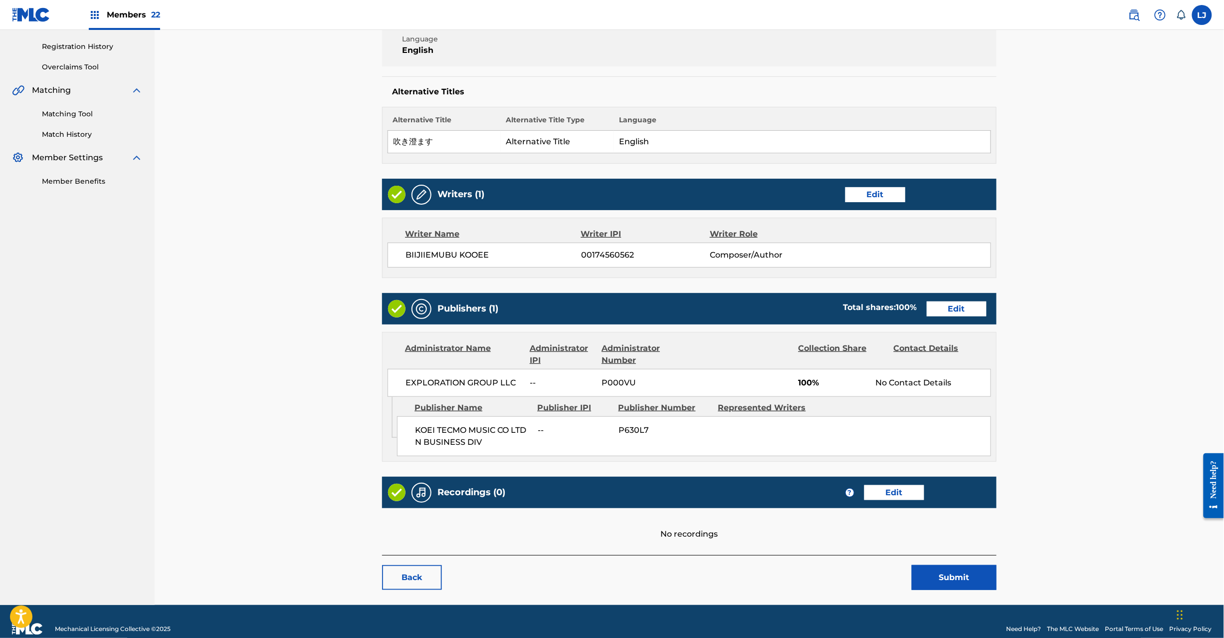
scroll to position [199, 0]
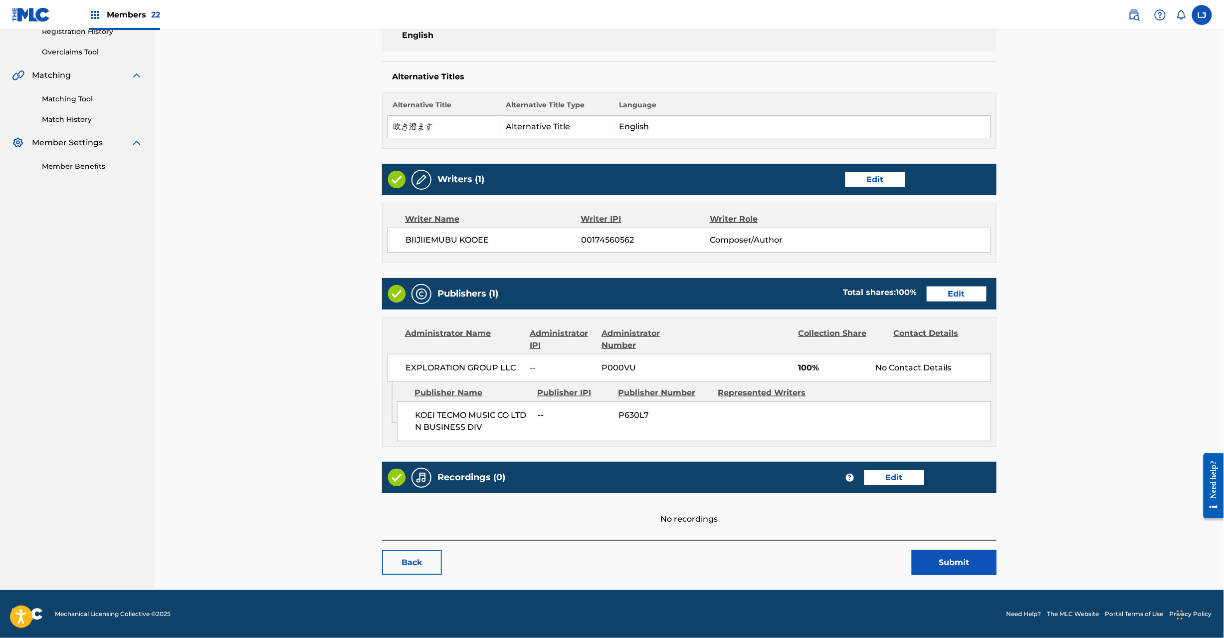
click at [962, 563] on button "Submit" at bounding box center [954, 562] width 85 height 25
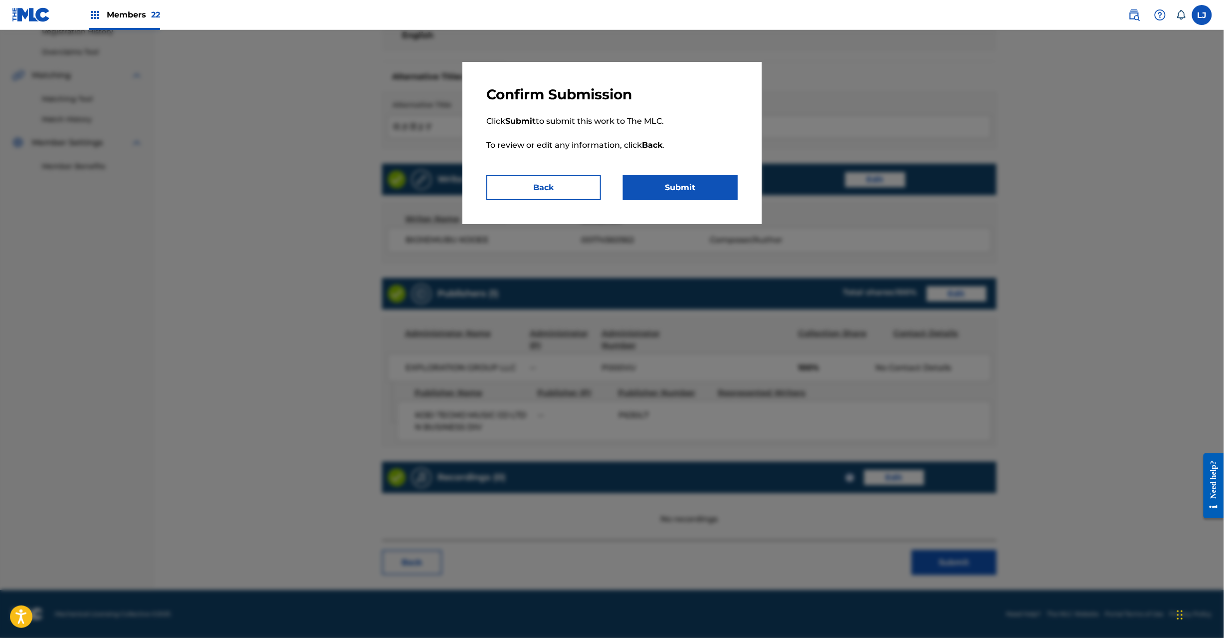
click at [697, 184] on button "Submit" at bounding box center [680, 187] width 115 height 25
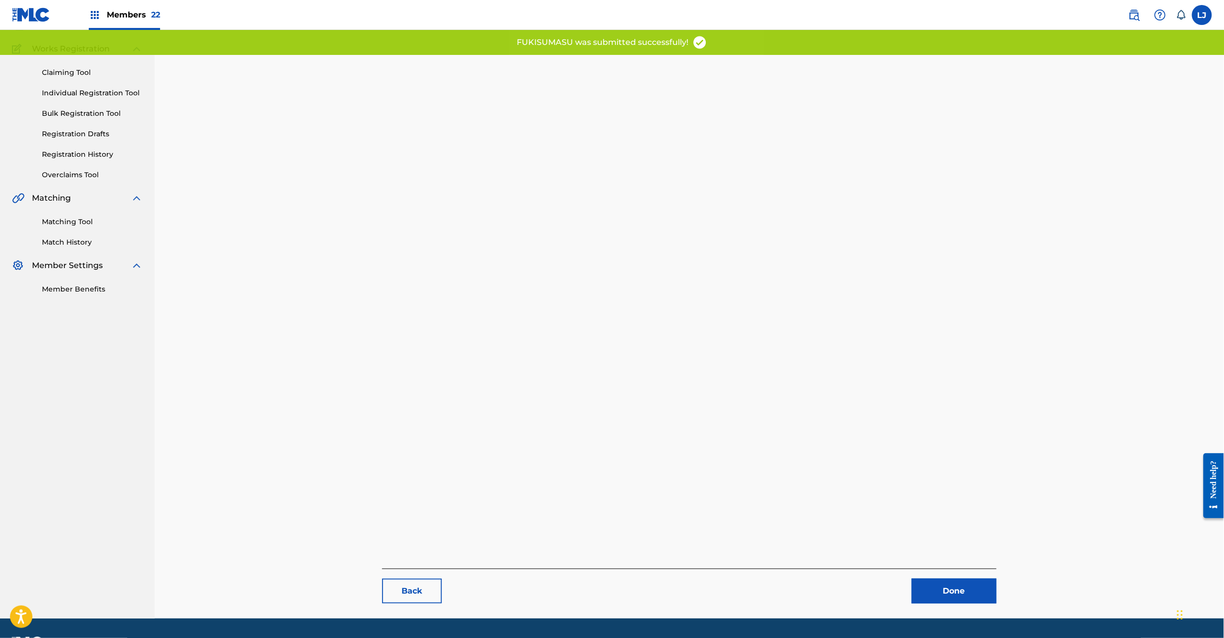
scroll to position [103, 0]
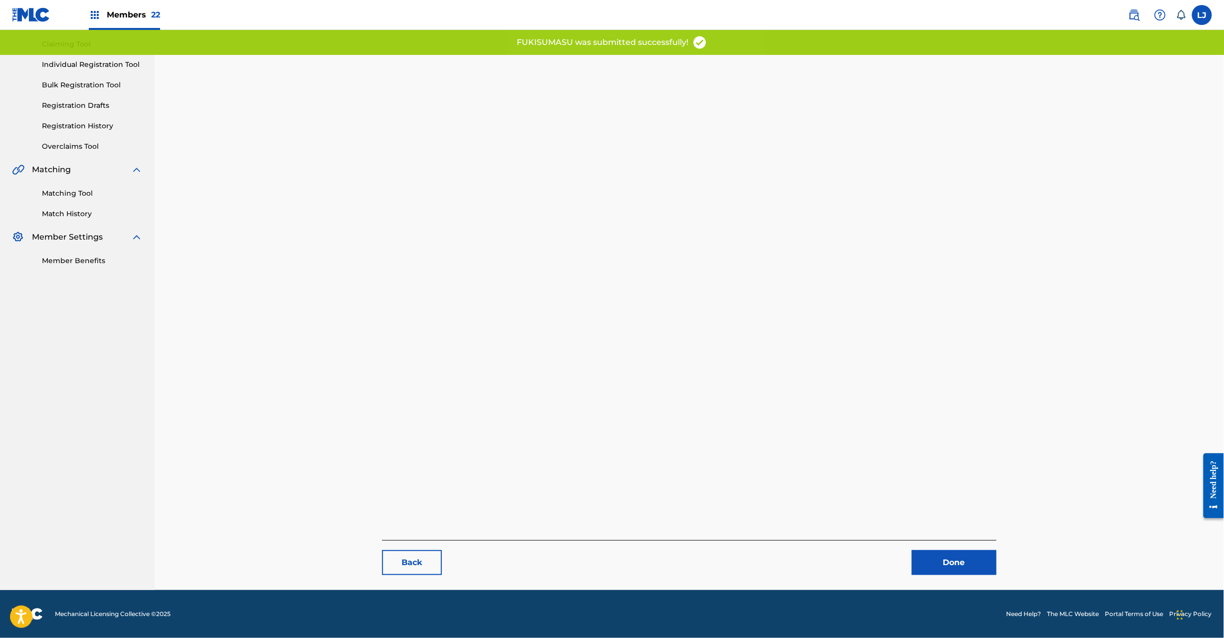
click at [938, 558] on link "Done" at bounding box center [954, 562] width 85 height 25
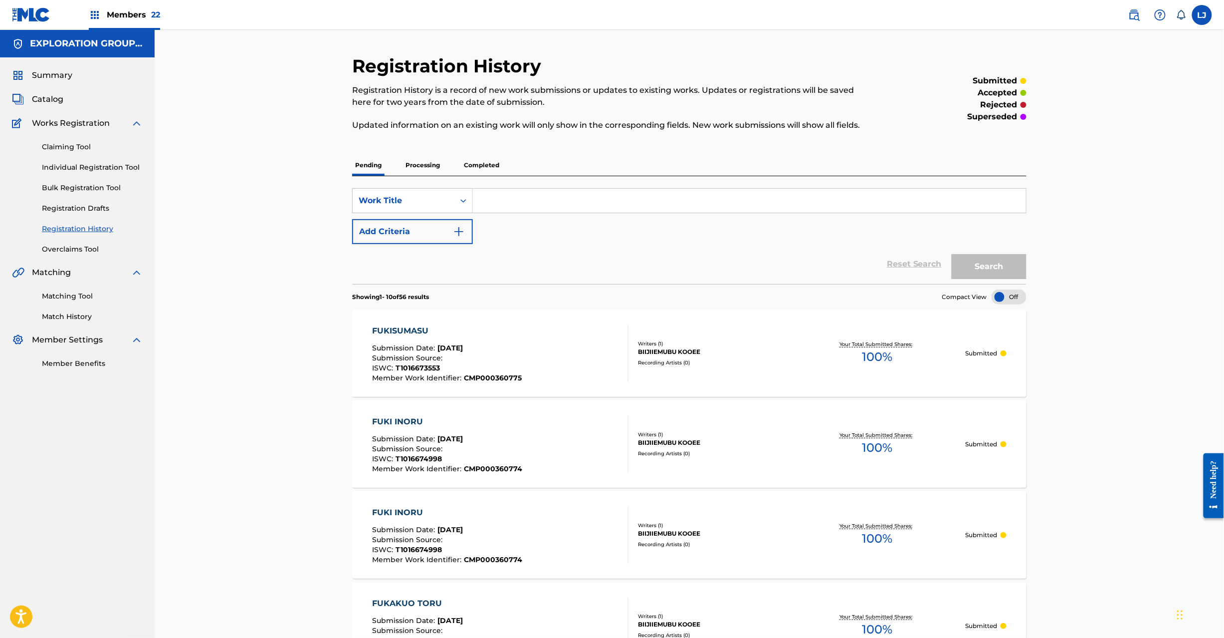
click at [46, 96] on span "Catalog" at bounding box center [47, 99] width 31 height 12
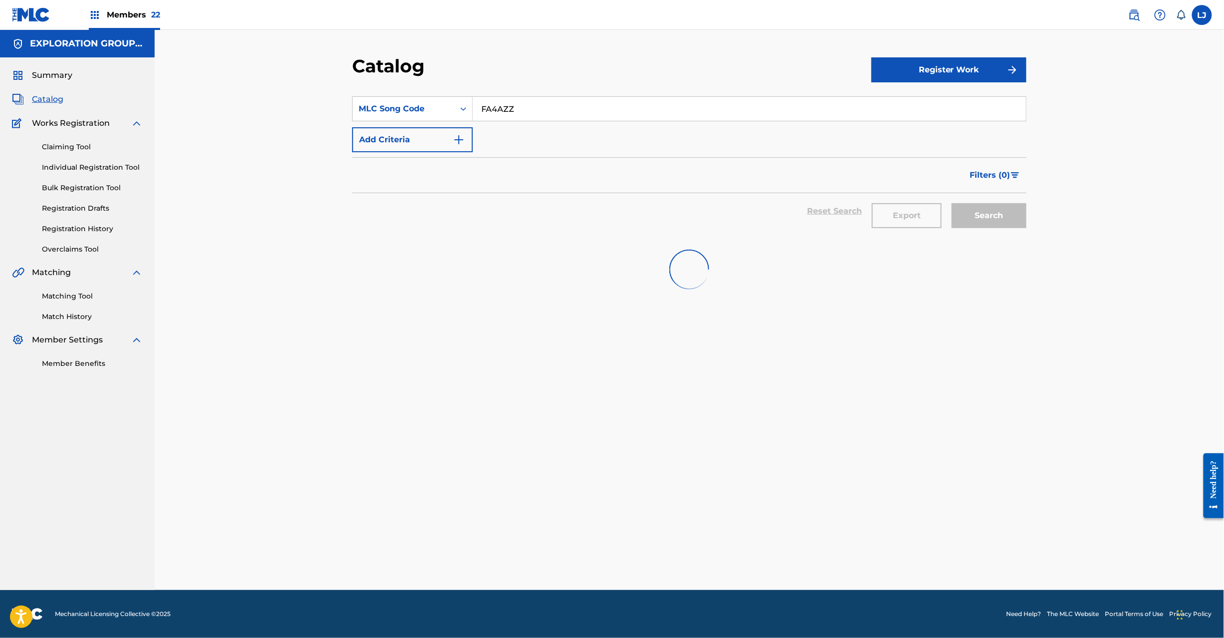
click at [532, 130] on div "SearchWithCriteria05724cb4-fa9c-4533-9311-df65e3903a31 MLC Song Code FA4AZZ Add…" at bounding box center [689, 124] width 675 height 56
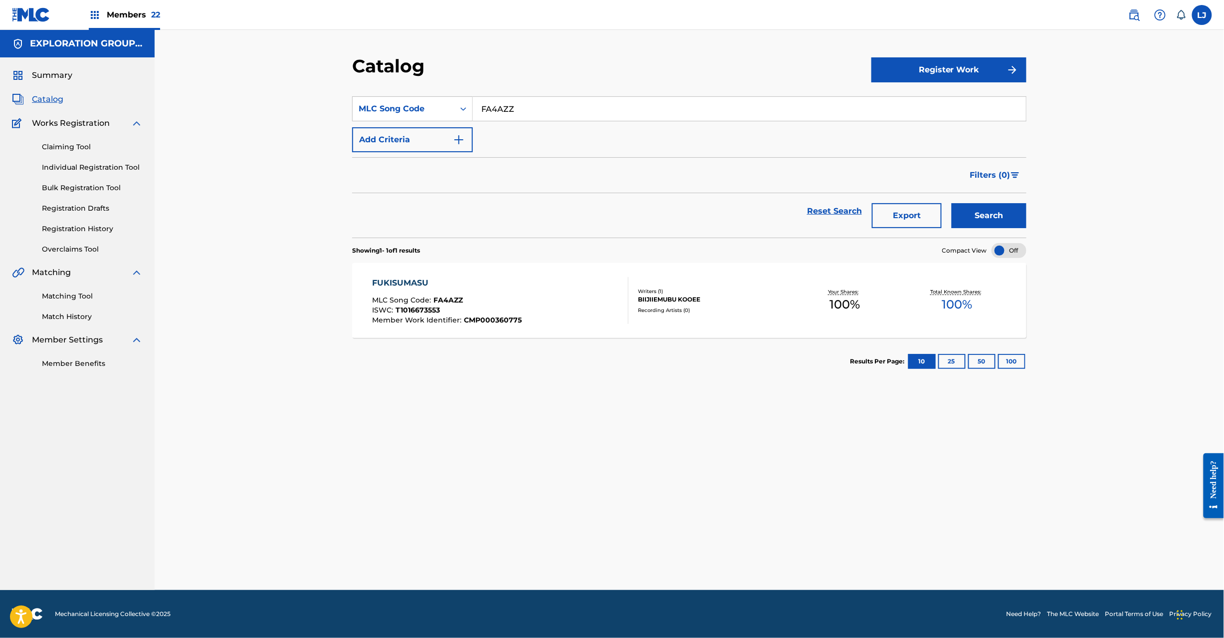
click at [530, 110] on input "FA4AZZ" at bounding box center [749, 109] width 553 height 24
paste input "Y2"
type input "FA4AY2"
click at [968, 215] on button "Search" at bounding box center [989, 215] width 75 height 25
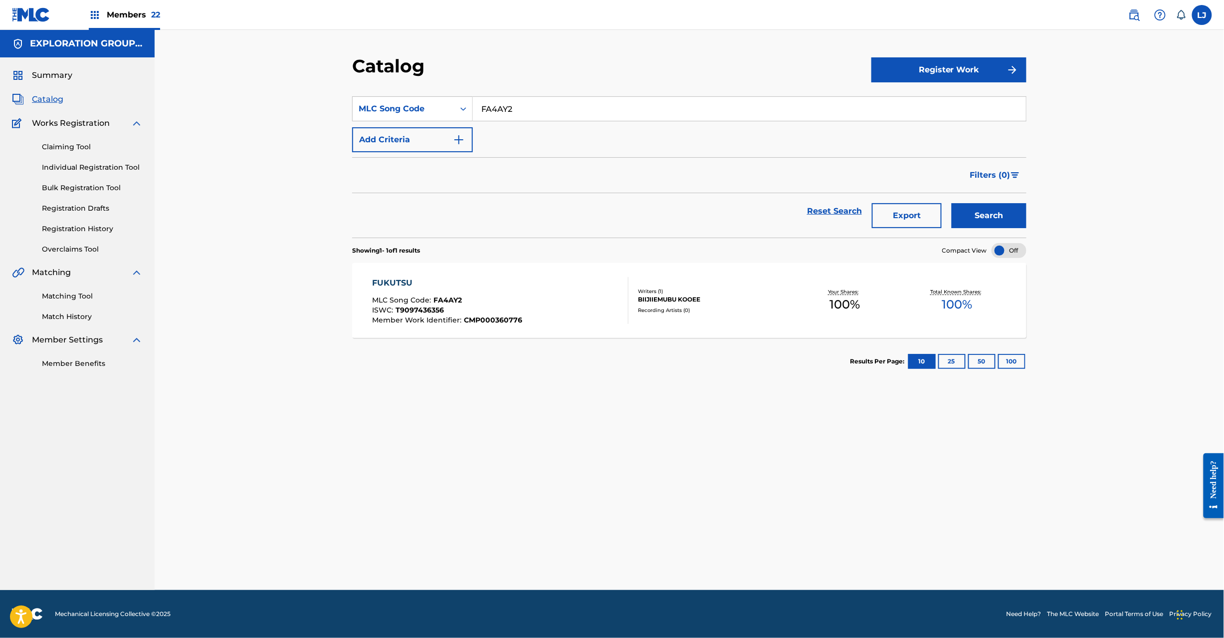
click at [479, 296] on div "MLC Song Code : FA4AY2" at bounding box center [448, 301] width 150 height 10
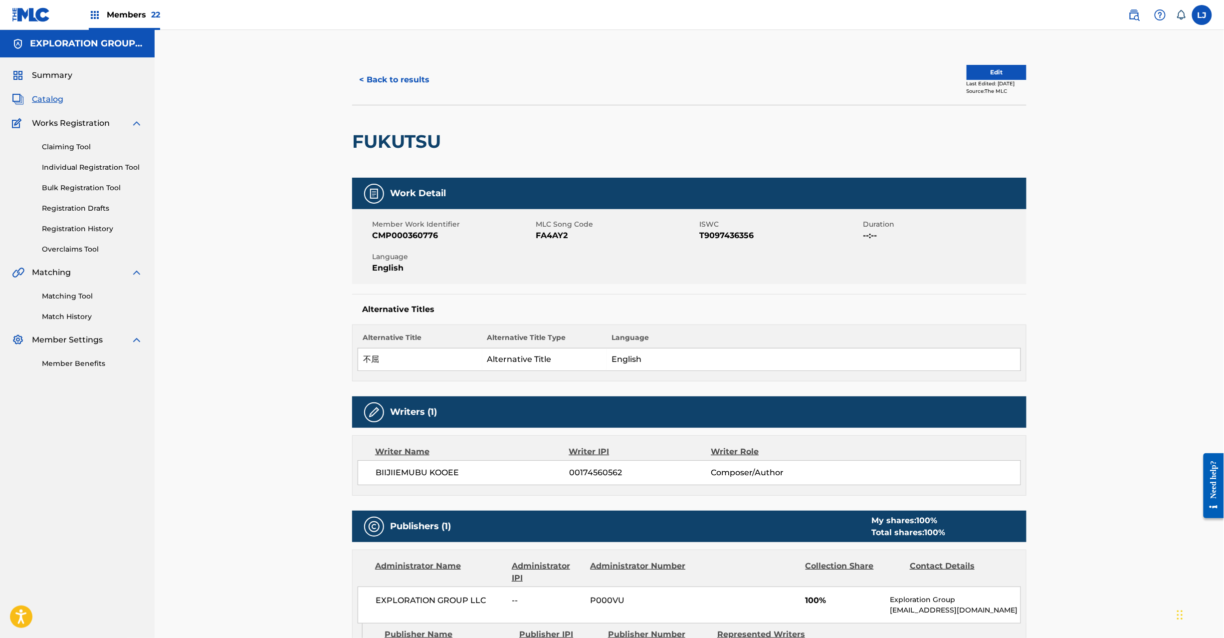
click at [967, 74] on button "Edit" at bounding box center [997, 72] width 60 height 15
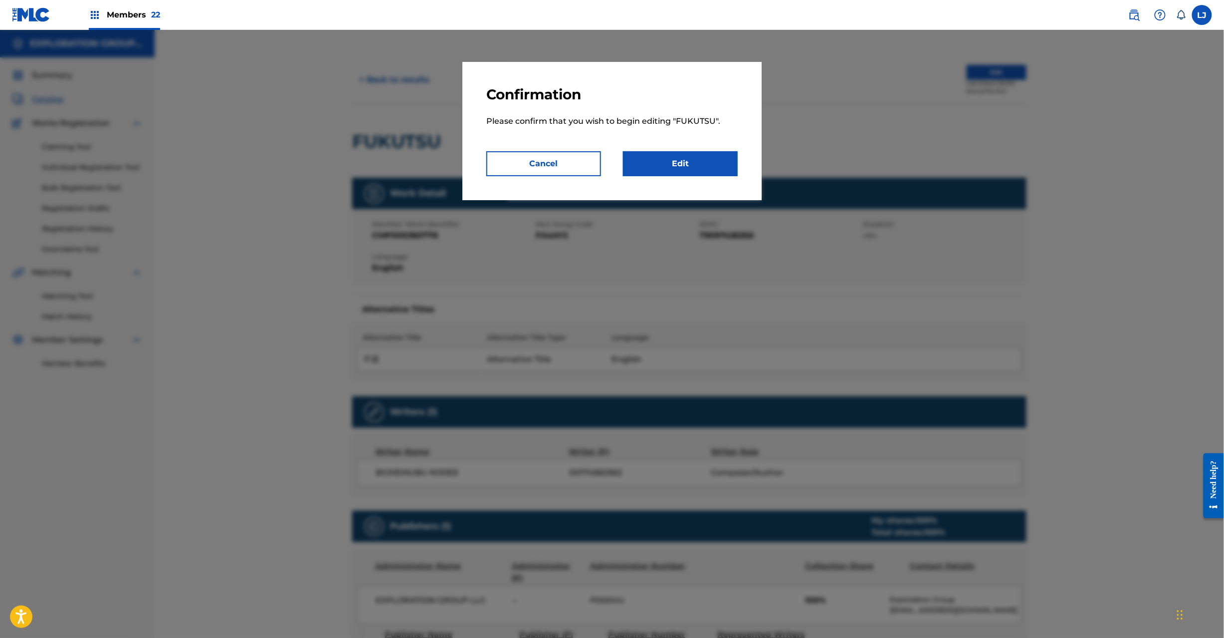
click at [698, 156] on link "Edit" at bounding box center [680, 163] width 115 height 25
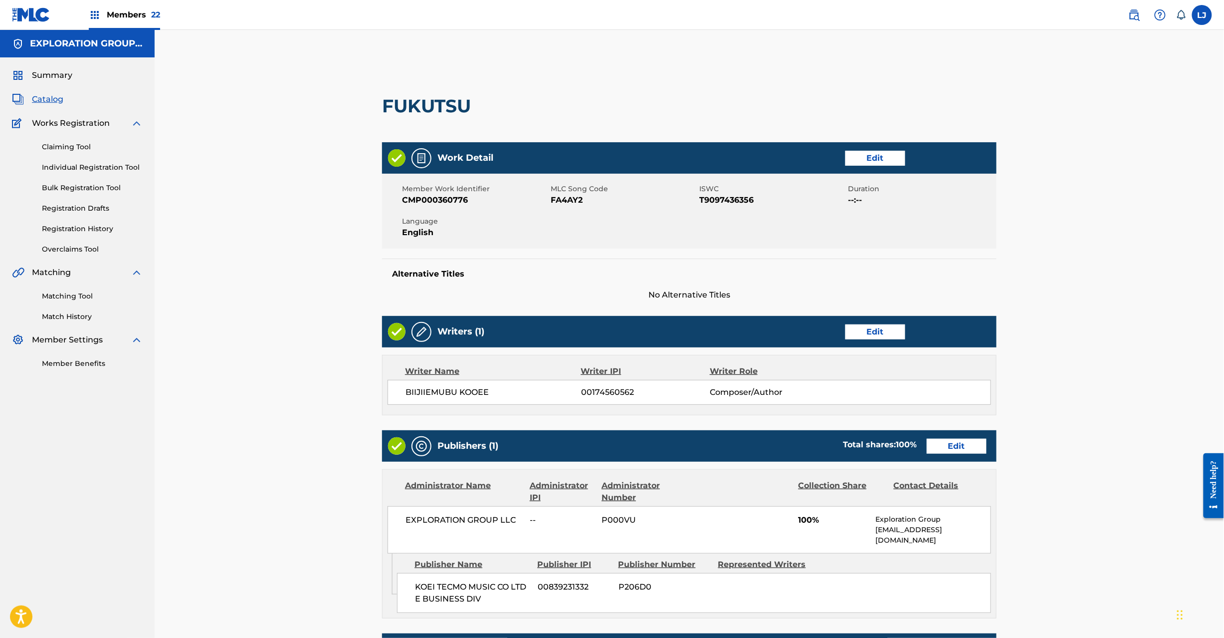
click at [958, 450] on link "Edit" at bounding box center [957, 446] width 60 height 15
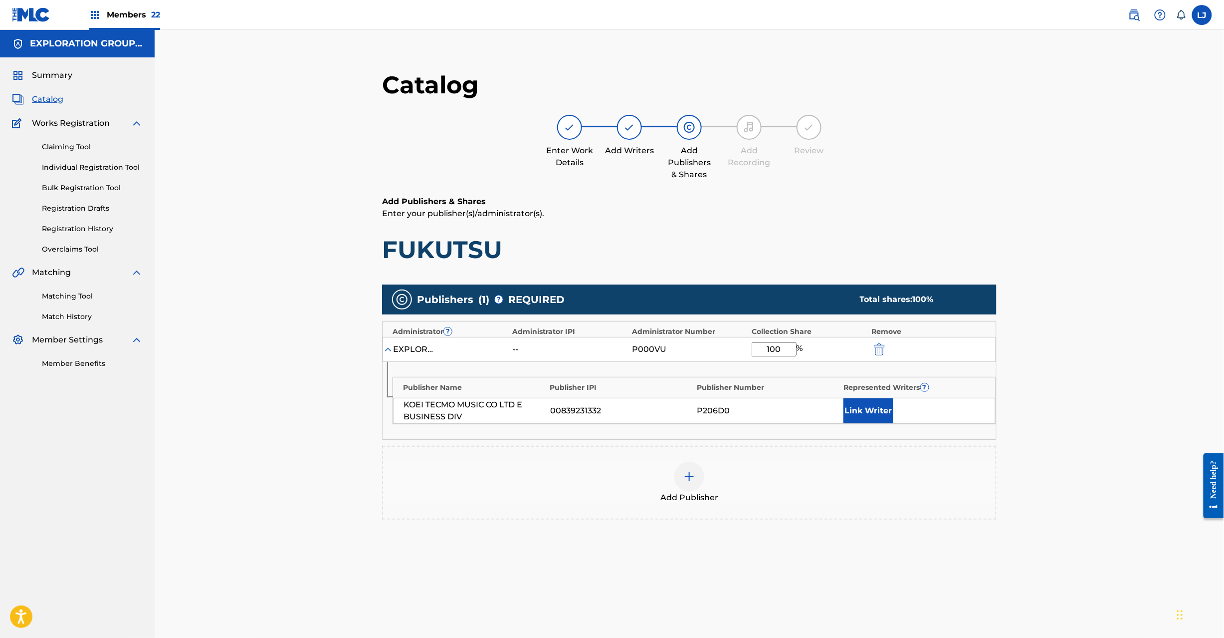
click at [878, 345] on img "submit" at bounding box center [879, 349] width 11 height 12
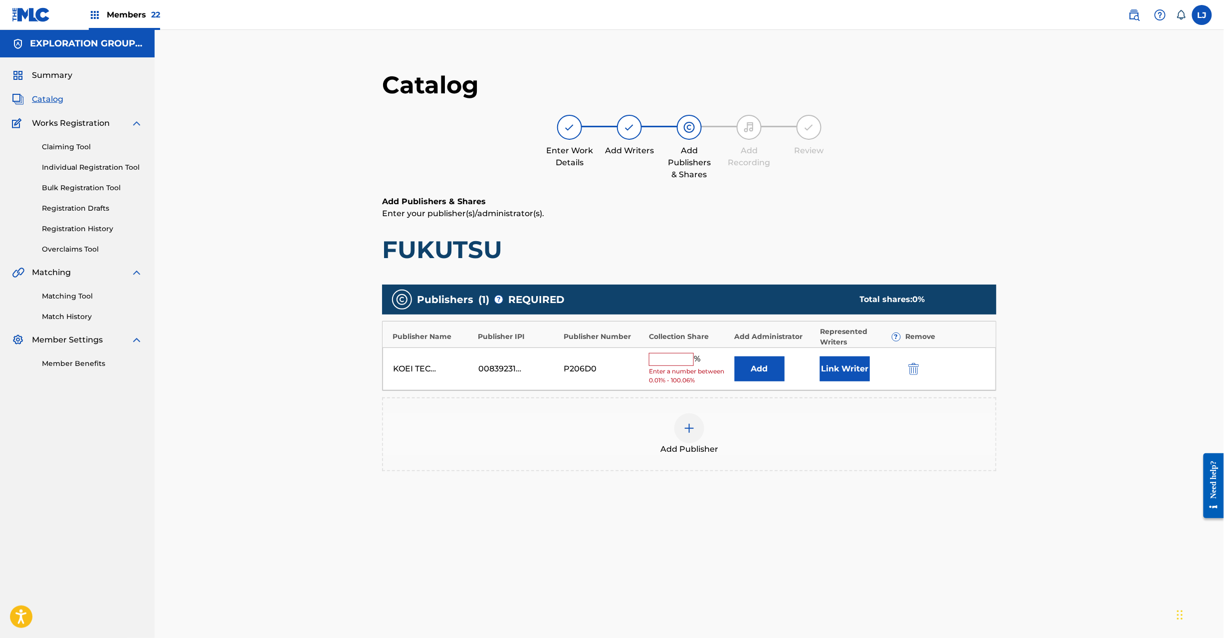
click at [916, 368] on img "submit" at bounding box center [914, 369] width 11 height 12
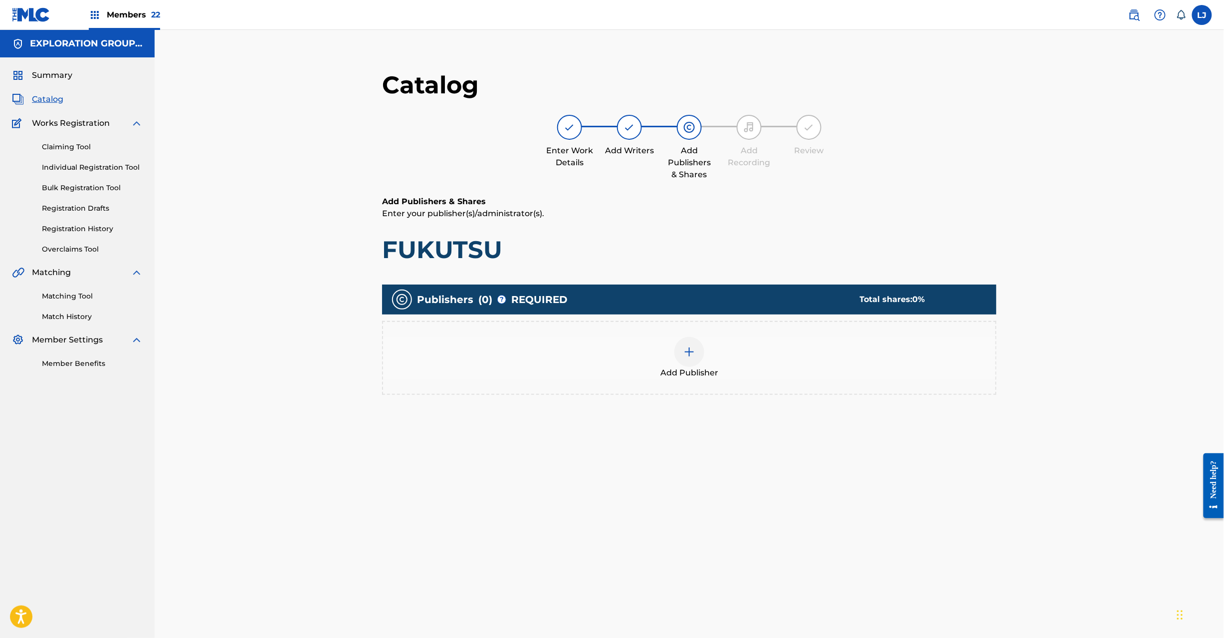
click at [685, 353] on img at bounding box center [690, 352] width 12 height 12
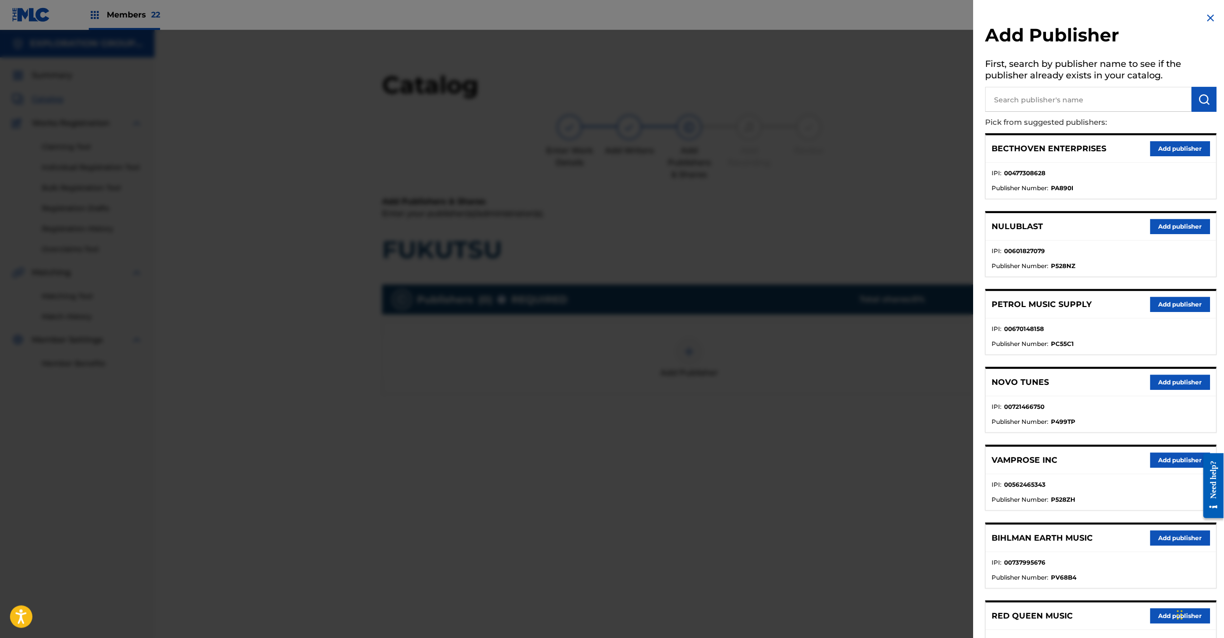
click at [1119, 95] on input "text" at bounding box center [1089, 99] width 207 height 25
paste input "Koei Tecmo Music Co Ltd N Business Div"
type input "Koei Tecmo Music Co Ltd N Business Div"
click at [1205, 102] on img "submit" at bounding box center [1205, 99] width 12 height 12
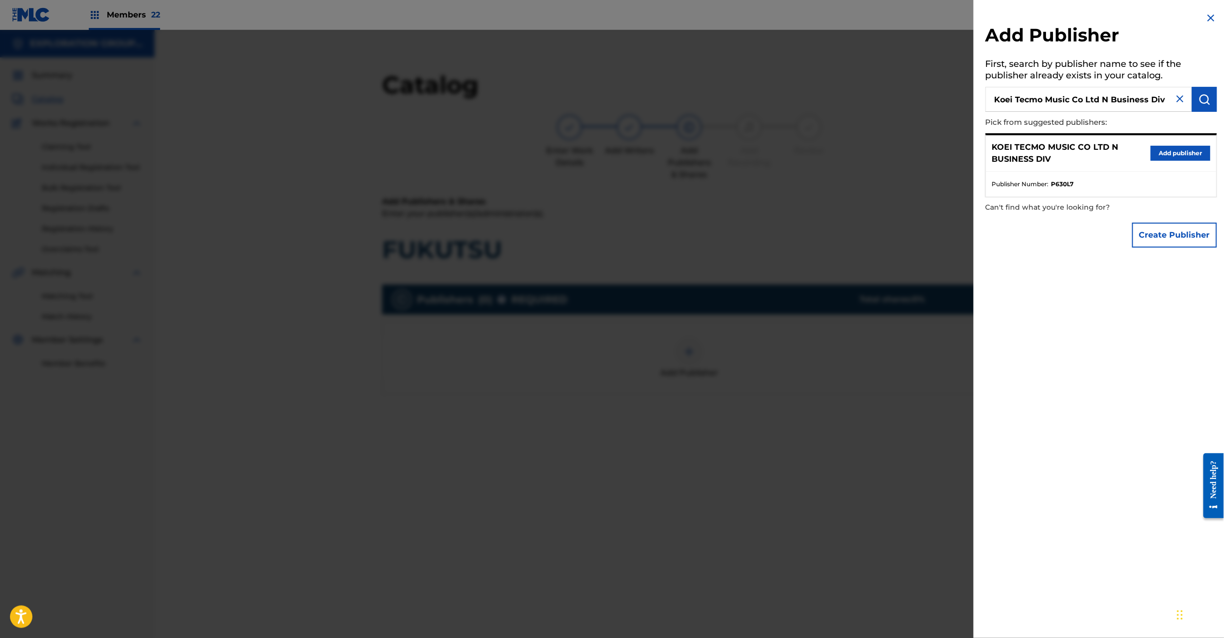
click at [1157, 150] on button "Add publisher" at bounding box center [1181, 153] width 60 height 15
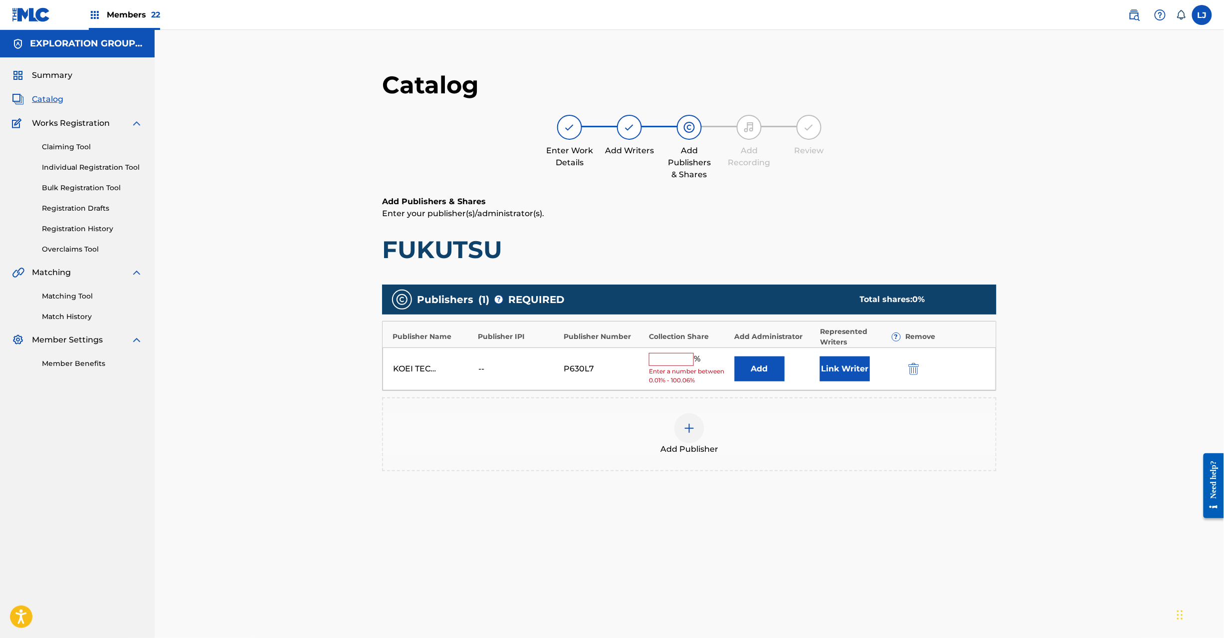
click at [758, 371] on button "Add" at bounding box center [760, 368] width 50 height 25
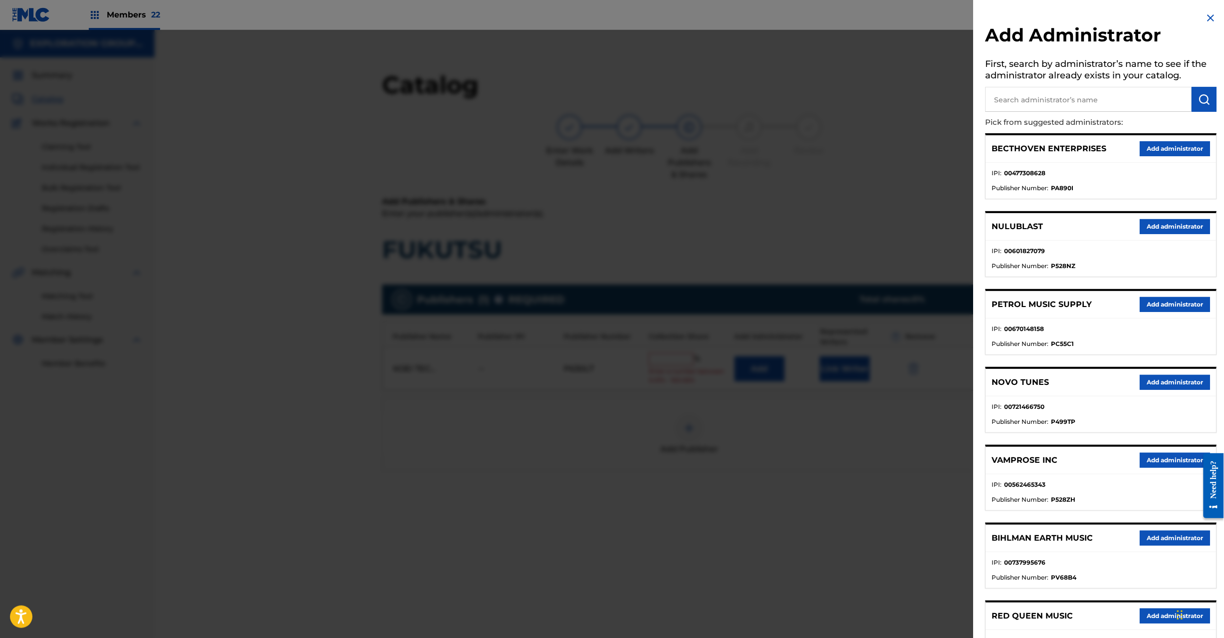
click at [1046, 104] on input "text" at bounding box center [1089, 99] width 207 height 25
paste input "Exploration Group LLC"
type input "Exploration Group LLC"
click at [1204, 95] on img "submit" at bounding box center [1205, 99] width 12 height 12
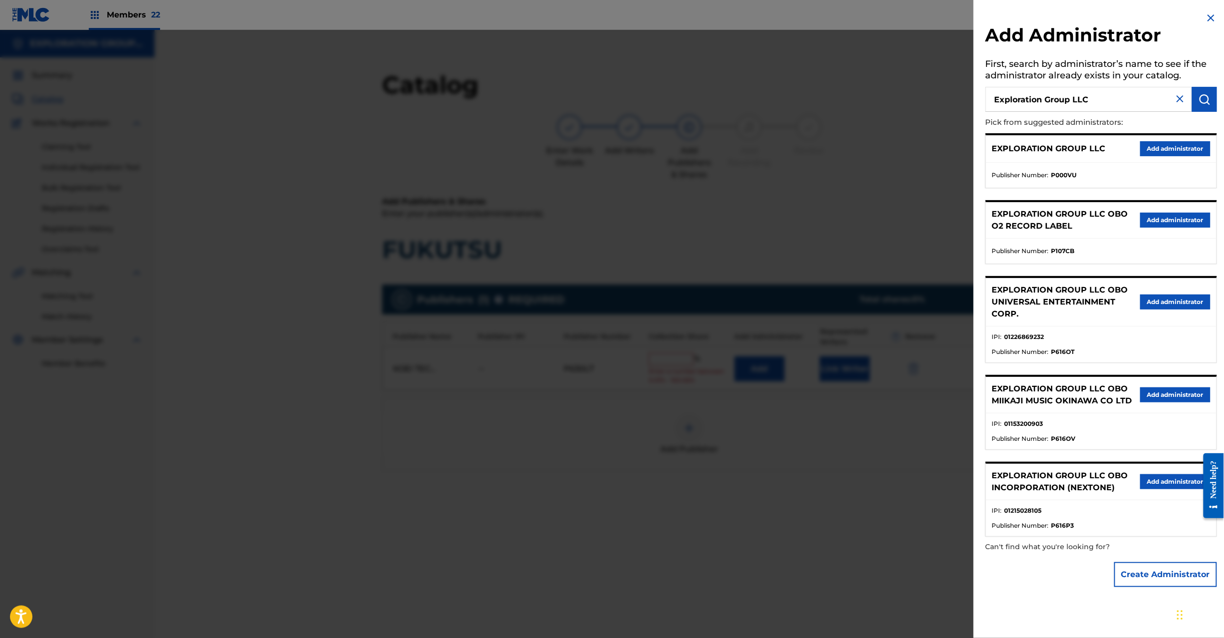
click at [1151, 148] on button "Add administrator" at bounding box center [1176, 148] width 70 height 15
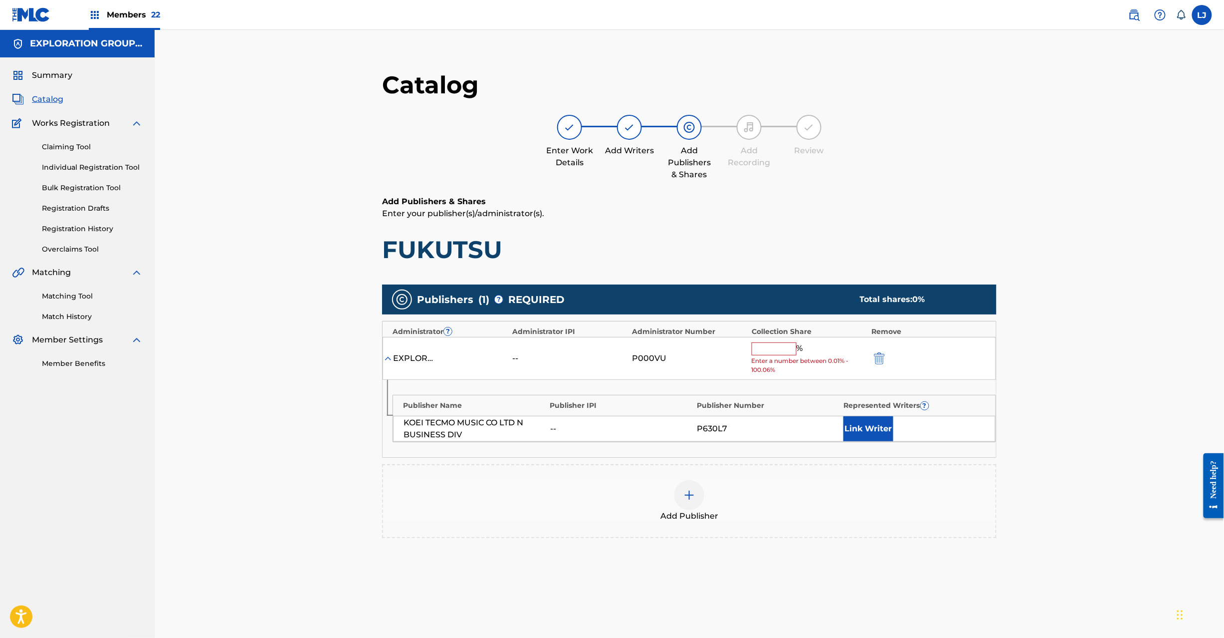
click at [780, 355] on input "text" at bounding box center [774, 348] width 45 height 13
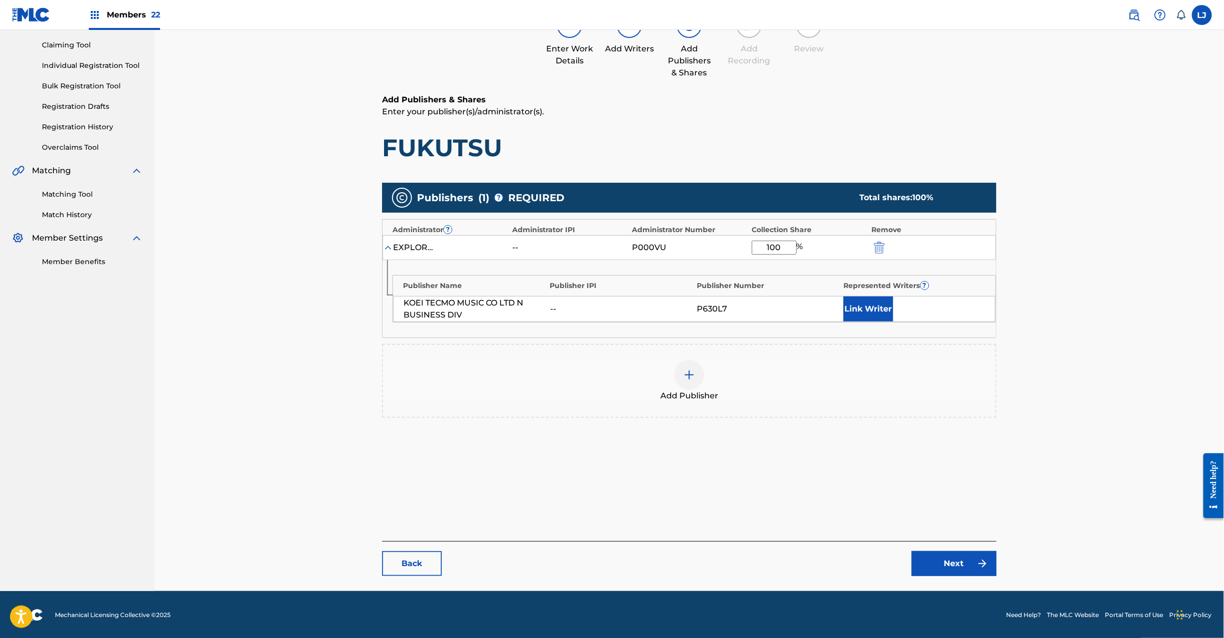
scroll to position [103, 0]
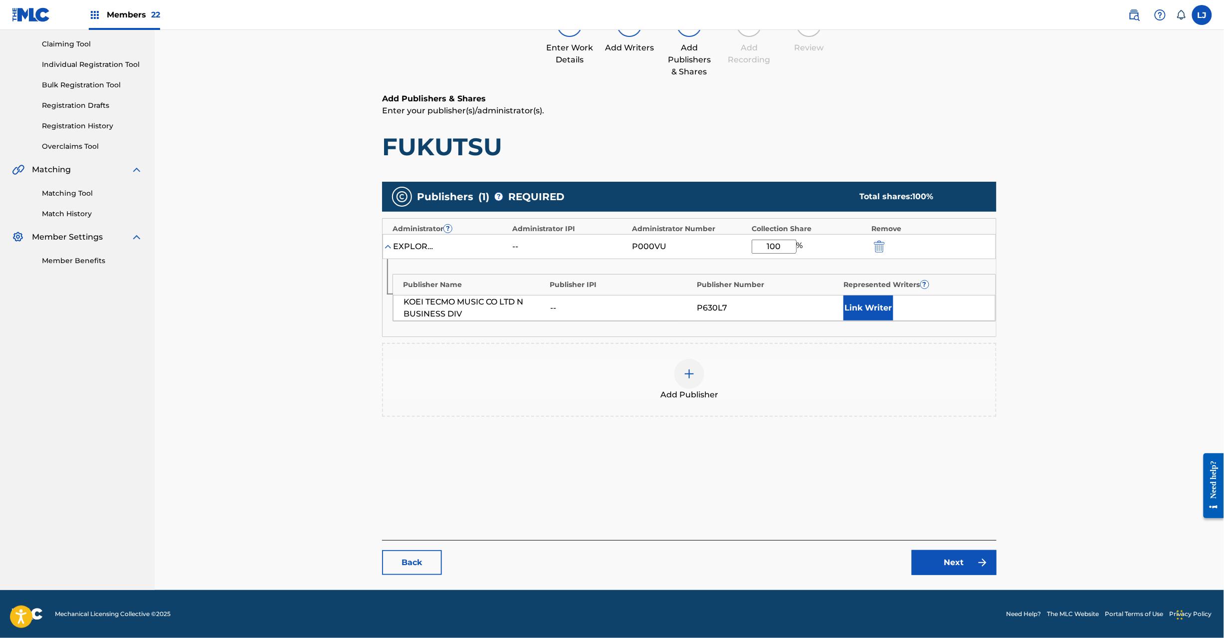
type input "100"
drag, startPoint x: 934, startPoint y: 576, endPoint x: 934, endPoint y: 564, distance: 12.0
click at [934, 572] on main "Catalog Enter Work Details Add Writers Add Publishers & Shares Add Recording Re…" at bounding box center [689, 271] width 675 height 638
click at [934, 564] on link "Next" at bounding box center [954, 562] width 85 height 25
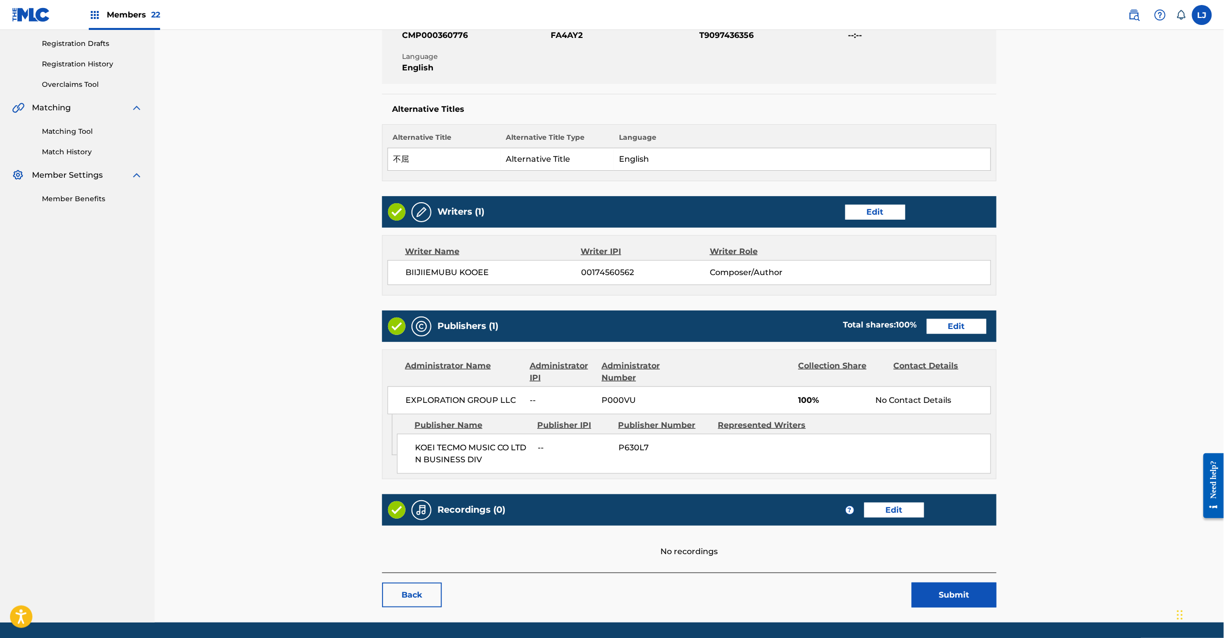
scroll to position [199, 0]
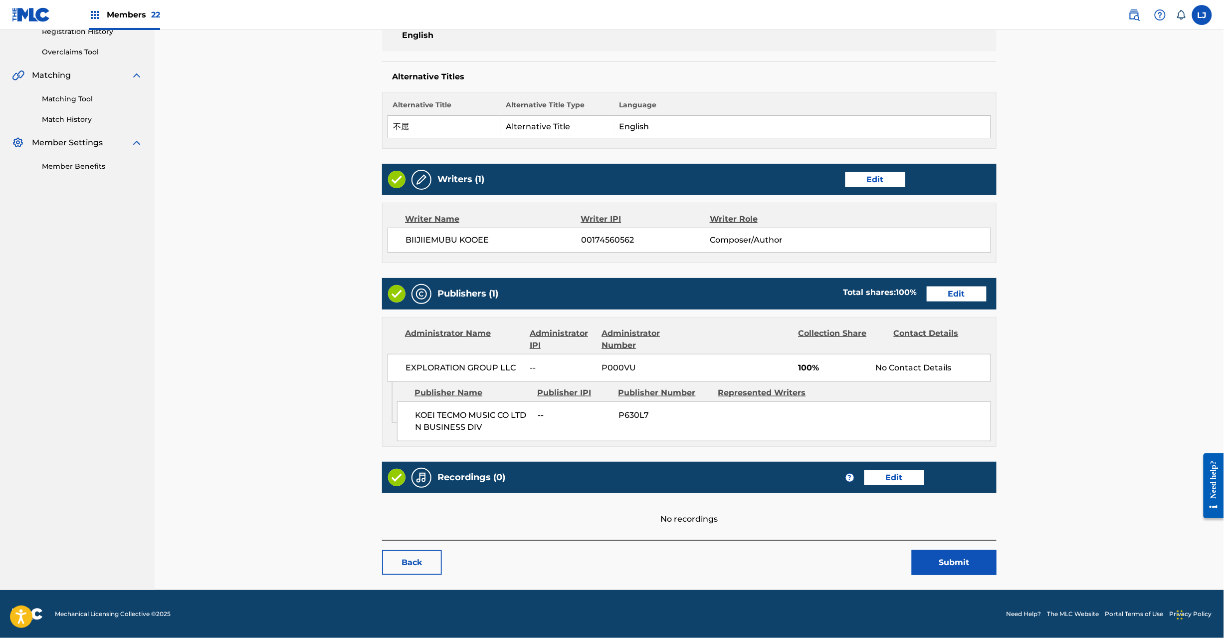
click at [971, 567] on button "Submit" at bounding box center [954, 562] width 85 height 25
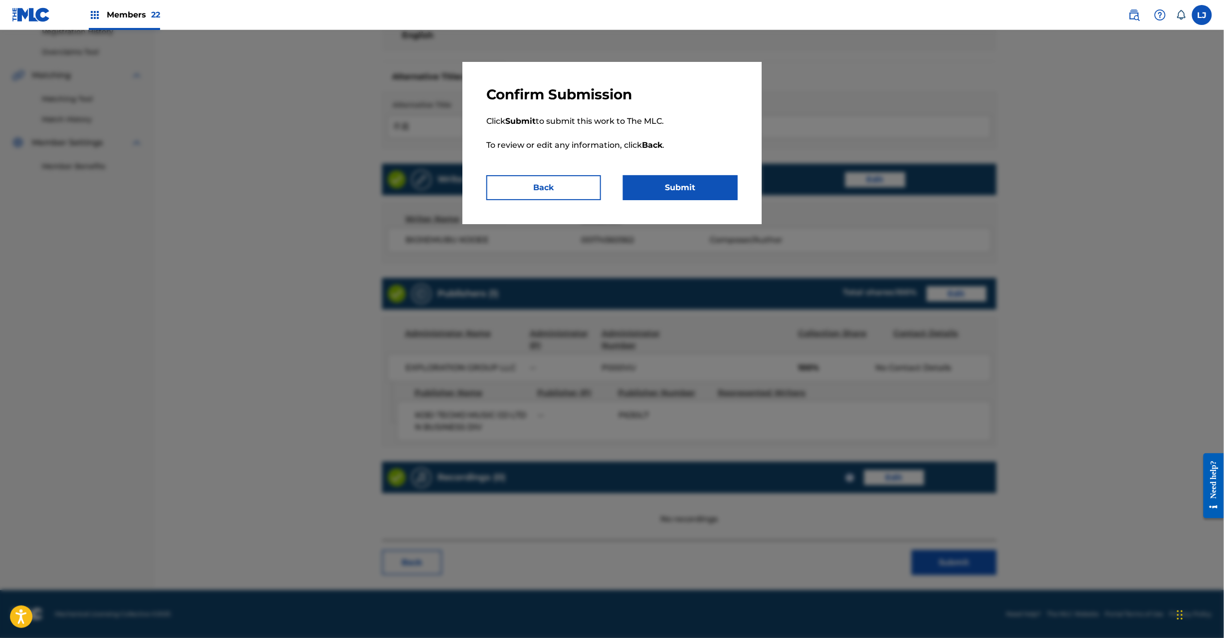
click at [703, 209] on div "Confirm Submission Click Submit to submit this work to The MLC. To review or ed…" at bounding box center [612, 143] width 299 height 162
click at [705, 195] on button "Submit" at bounding box center [680, 187] width 115 height 25
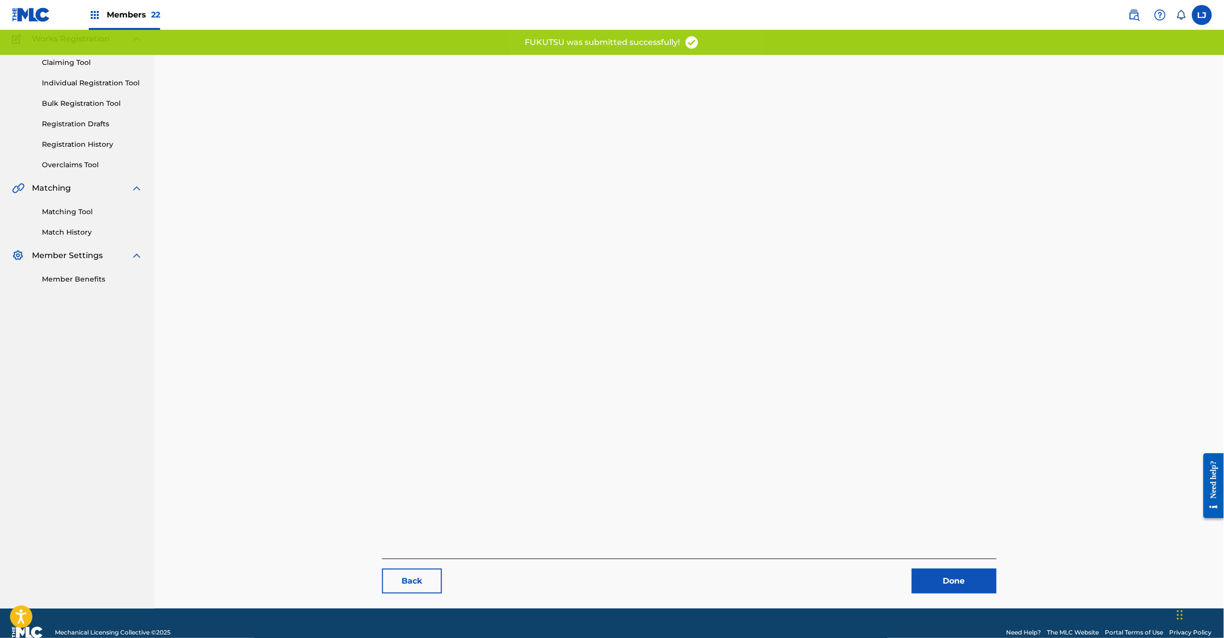
scroll to position [103, 0]
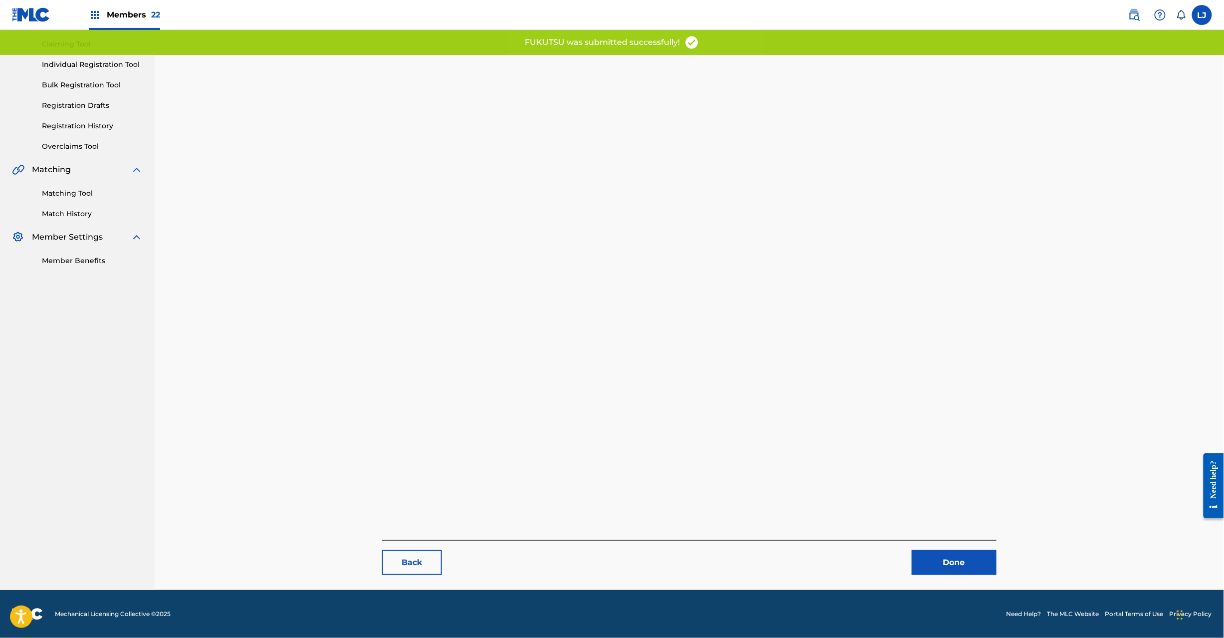
click at [936, 559] on link "Done" at bounding box center [954, 562] width 85 height 25
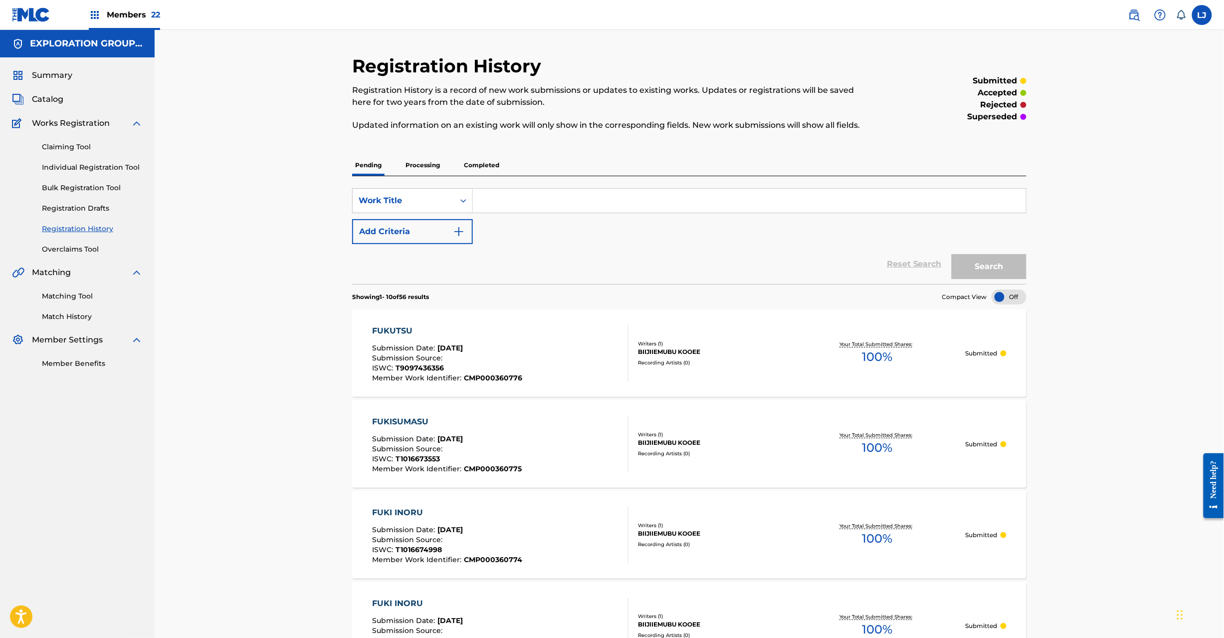
click at [44, 98] on span "Catalog" at bounding box center [47, 99] width 31 height 12
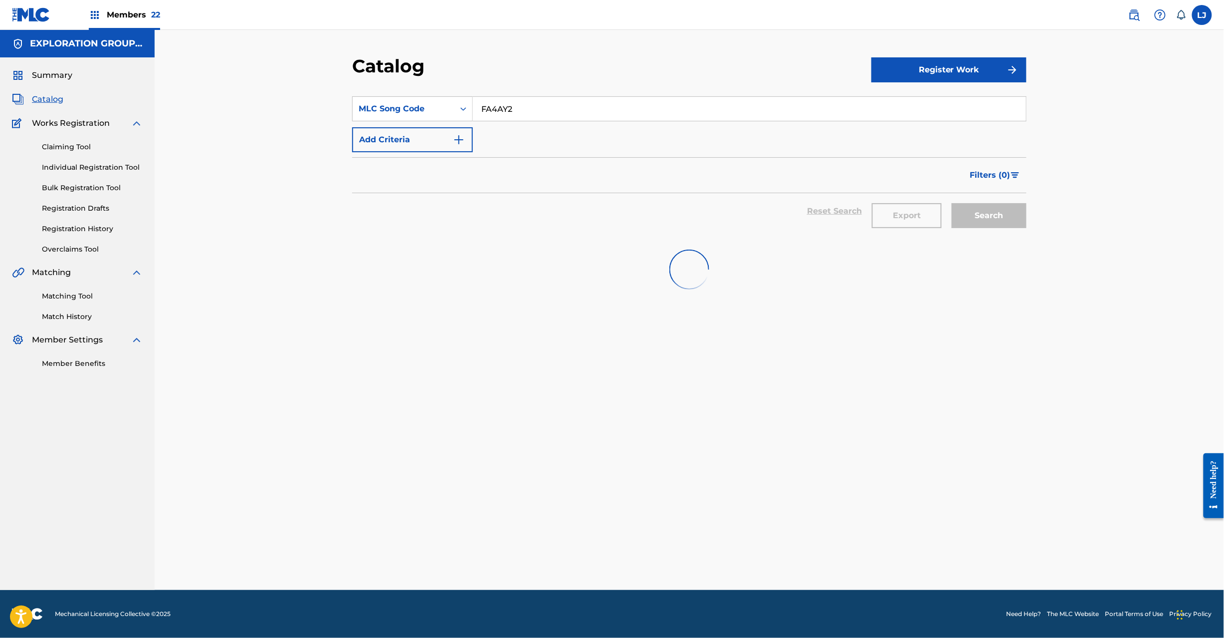
click at [73, 297] on link "Matching Tool" at bounding box center [92, 296] width 101 height 10
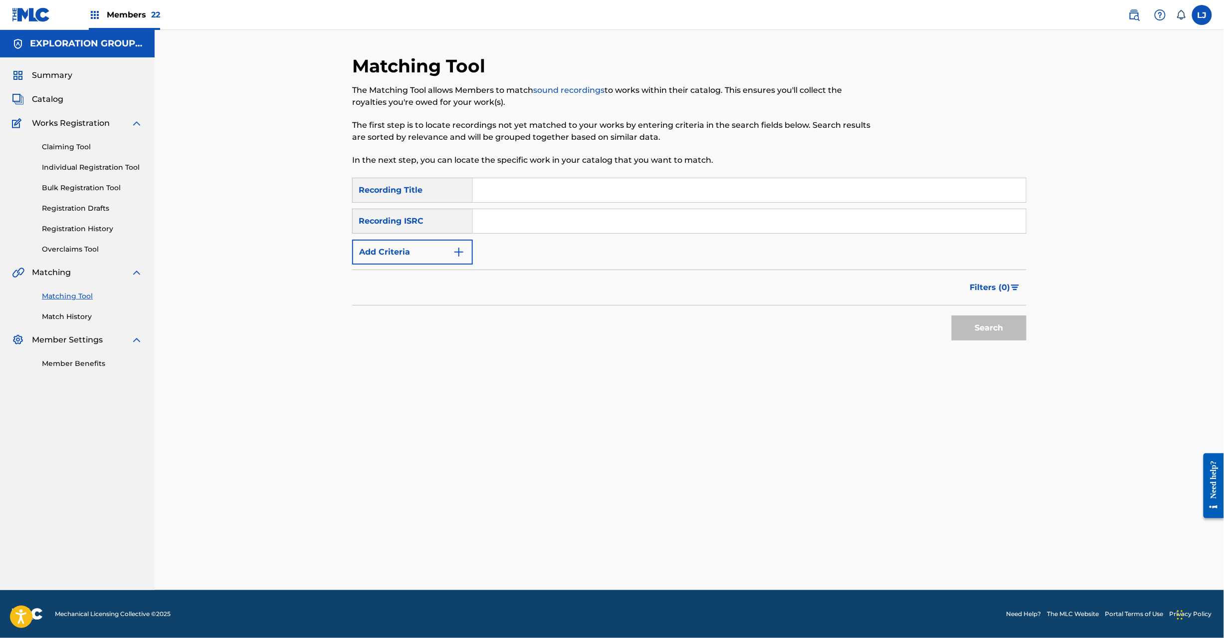
click at [85, 294] on link "Matching Tool" at bounding box center [92, 296] width 101 height 10
click at [529, 200] on input "Search Form" at bounding box center [749, 190] width 553 height 24
click at [525, 216] on input "Search Form" at bounding box center [749, 221] width 553 height 24
paste input "JPD101550541"
type input "JPD101550541"
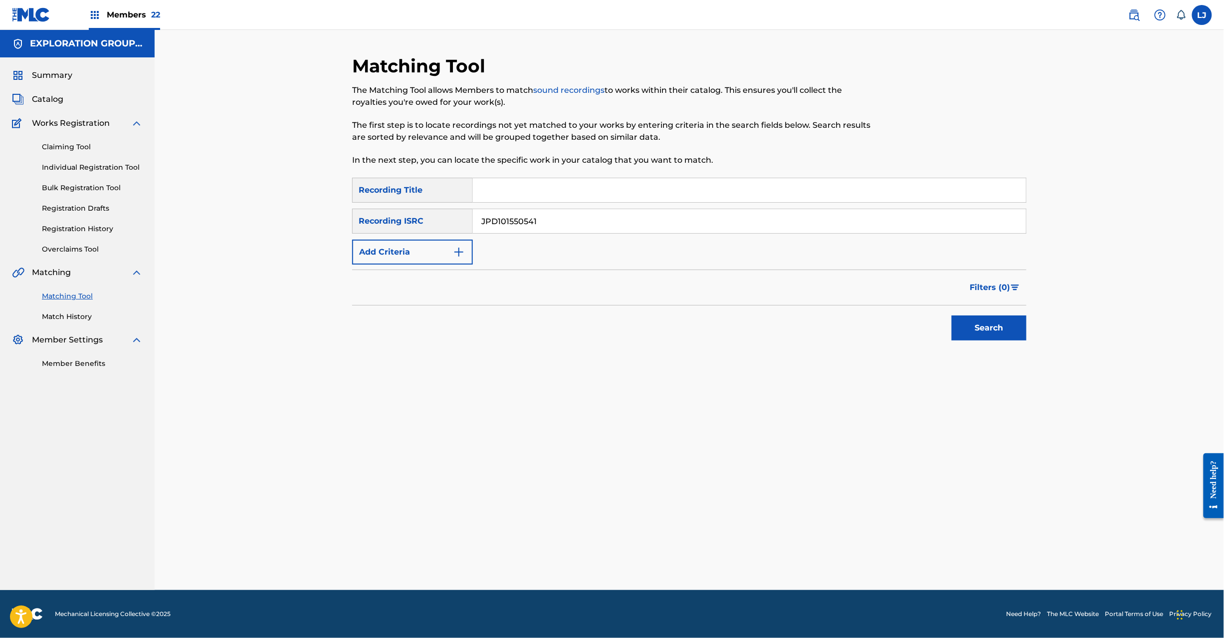
click at [972, 320] on button "Search" at bounding box center [989, 327] width 75 height 25
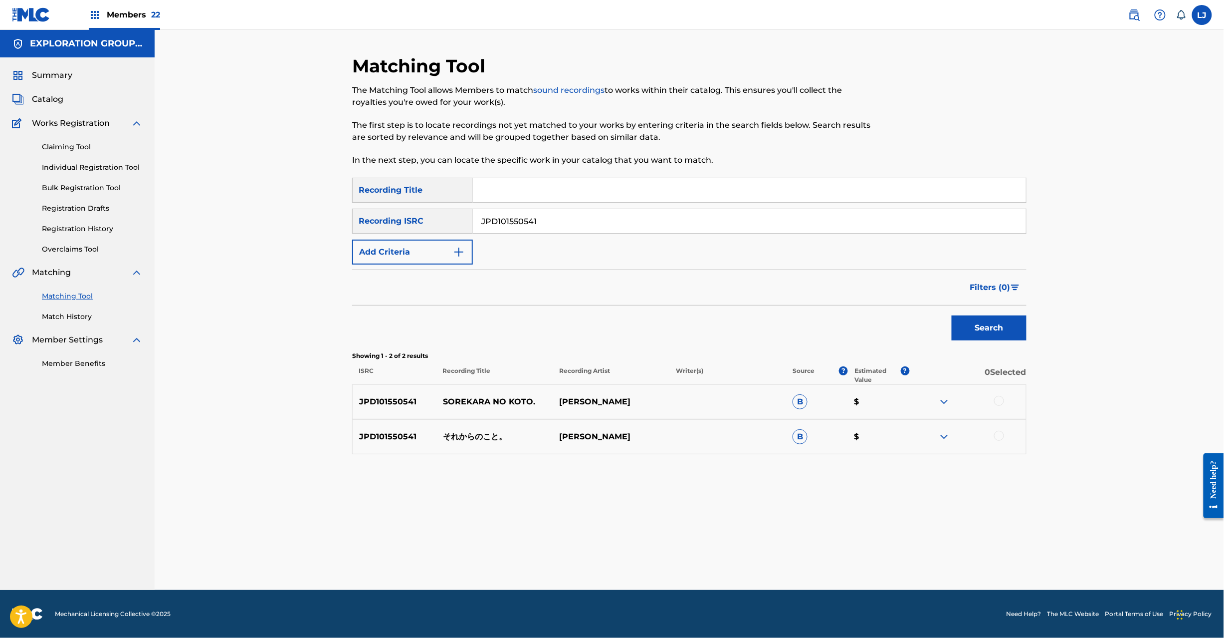
click at [486, 440] on p "それからのこと。" at bounding box center [495, 437] width 117 height 12
click at [1001, 396] on div at bounding box center [999, 401] width 10 height 10
click at [1004, 432] on div at bounding box center [968, 437] width 117 height 12
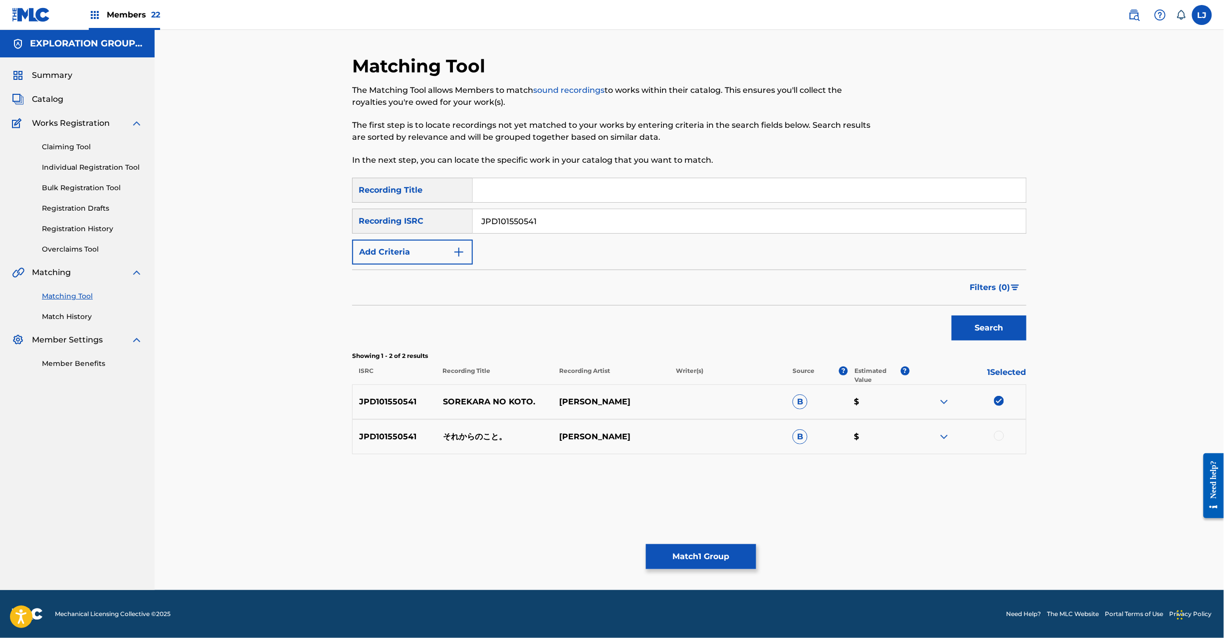
click at [999, 436] on div at bounding box center [999, 436] width 10 height 10
click at [743, 551] on button "Match 2 Groups" at bounding box center [701, 556] width 110 height 25
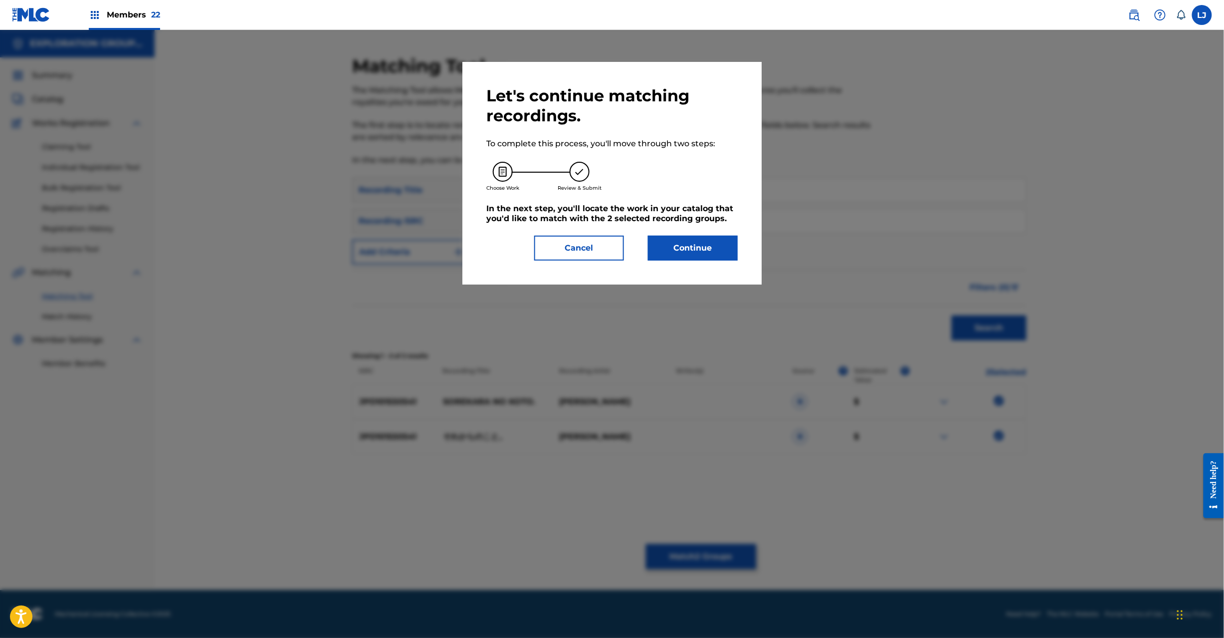
click at [701, 245] on button "Continue" at bounding box center [693, 247] width 90 height 25
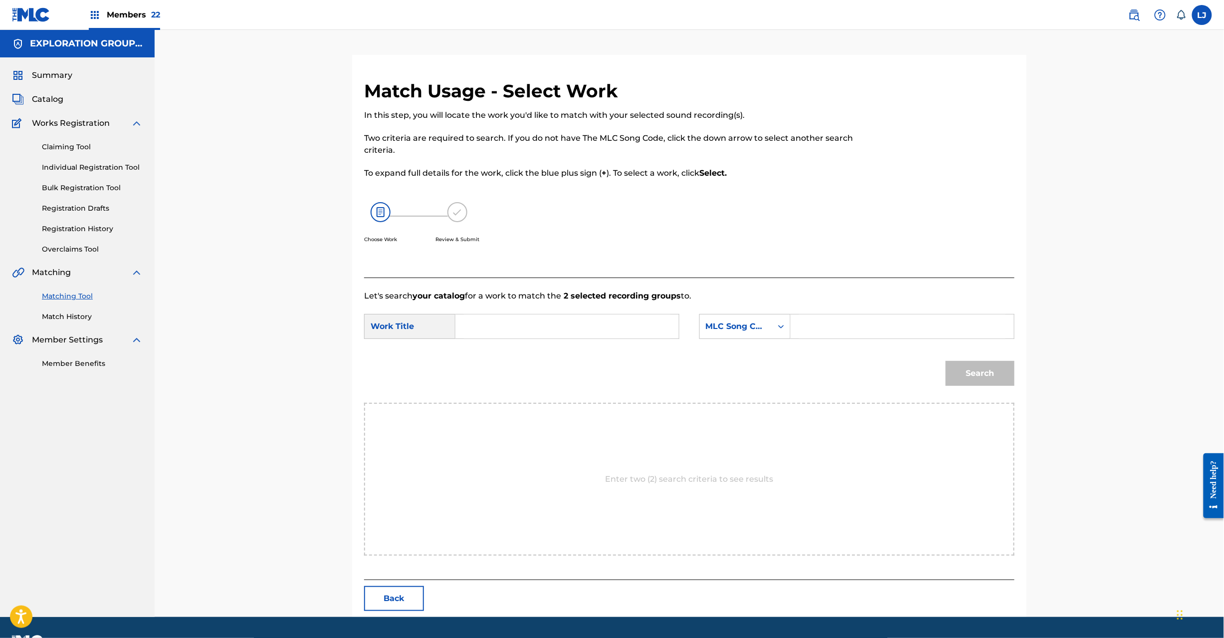
click at [597, 335] on input "Search Form" at bounding box center [567, 326] width 207 height 24
paste input "[PERSON_NAME] S65WL4"
click at [573, 328] on input "[PERSON_NAME] S65WL4" at bounding box center [567, 326] width 207 height 24
type input "[PERSON_NAME]"
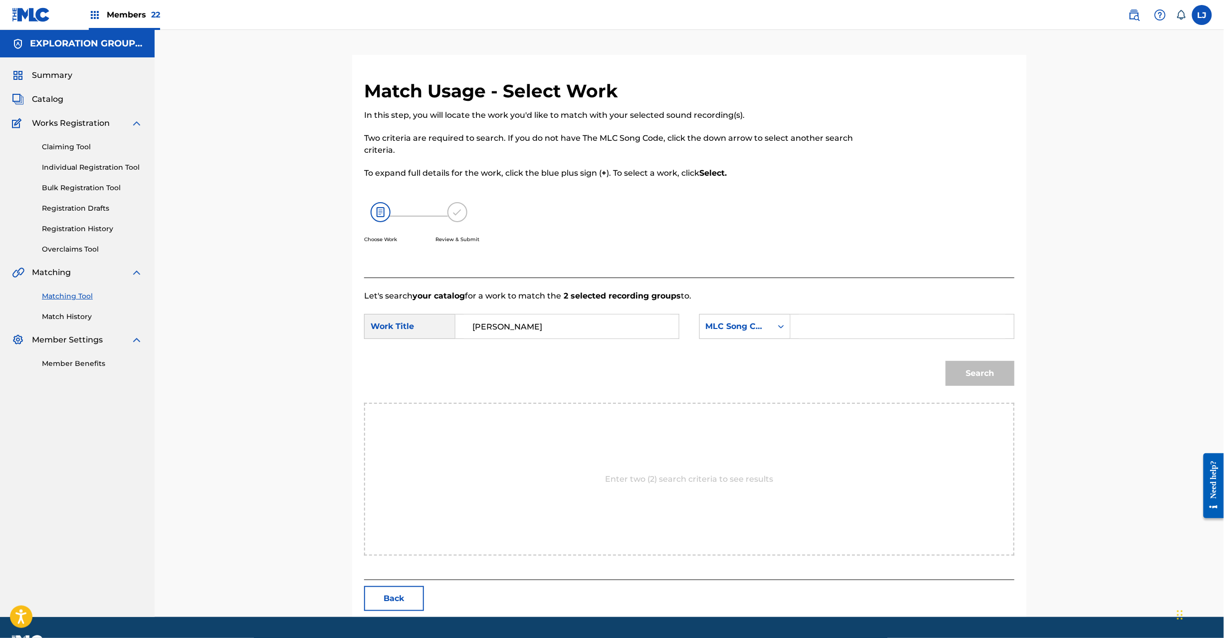
click at [852, 330] on input "Search Form" at bounding box center [902, 326] width 207 height 24
paste input "S65WL4"
type input "S65WL4"
click at [966, 370] on button "Search" at bounding box center [980, 373] width 69 height 25
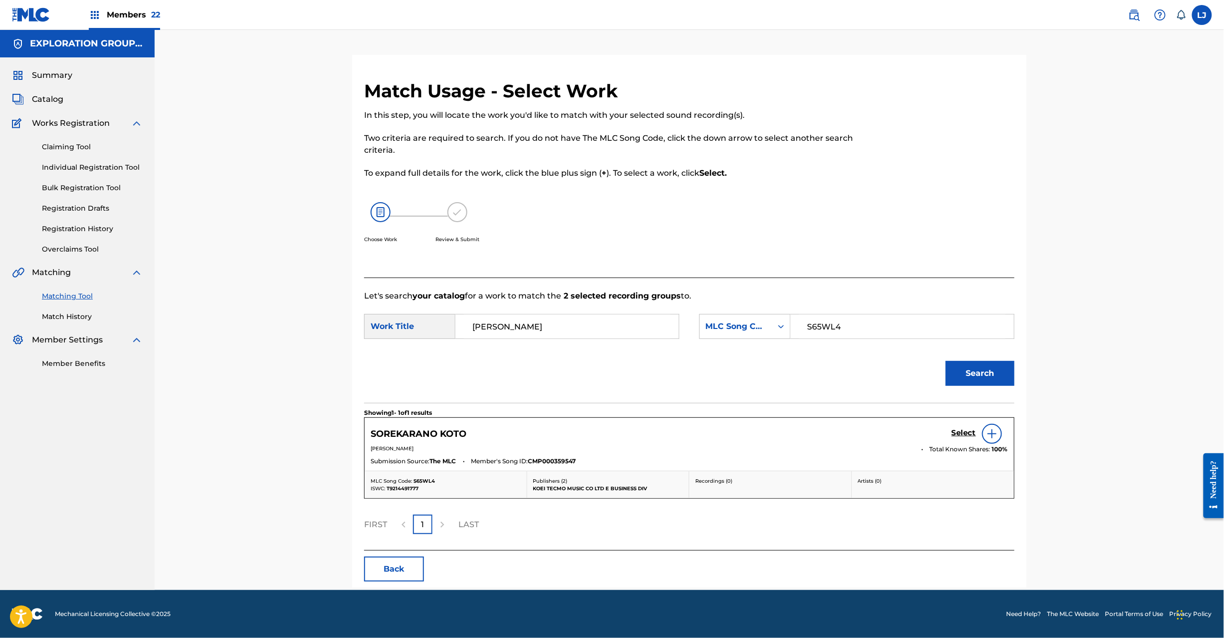
click at [957, 435] on h5 "Select" at bounding box center [964, 432] width 24 height 9
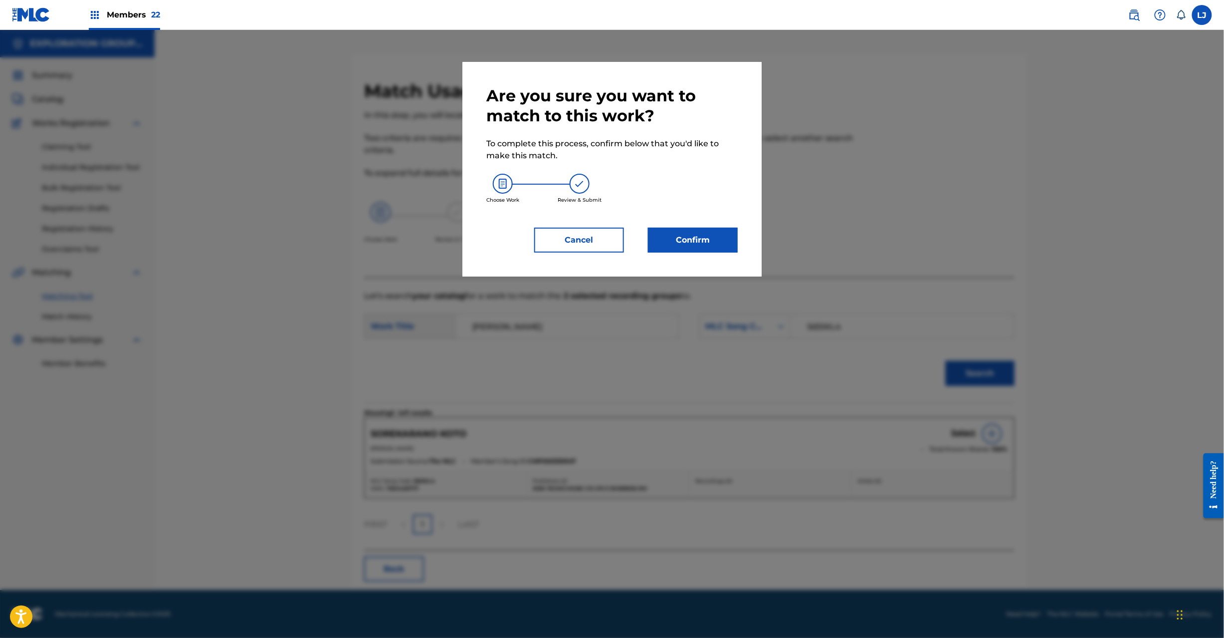
click at [697, 249] on button "Confirm" at bounding box center [693, 240] width 90 height 25
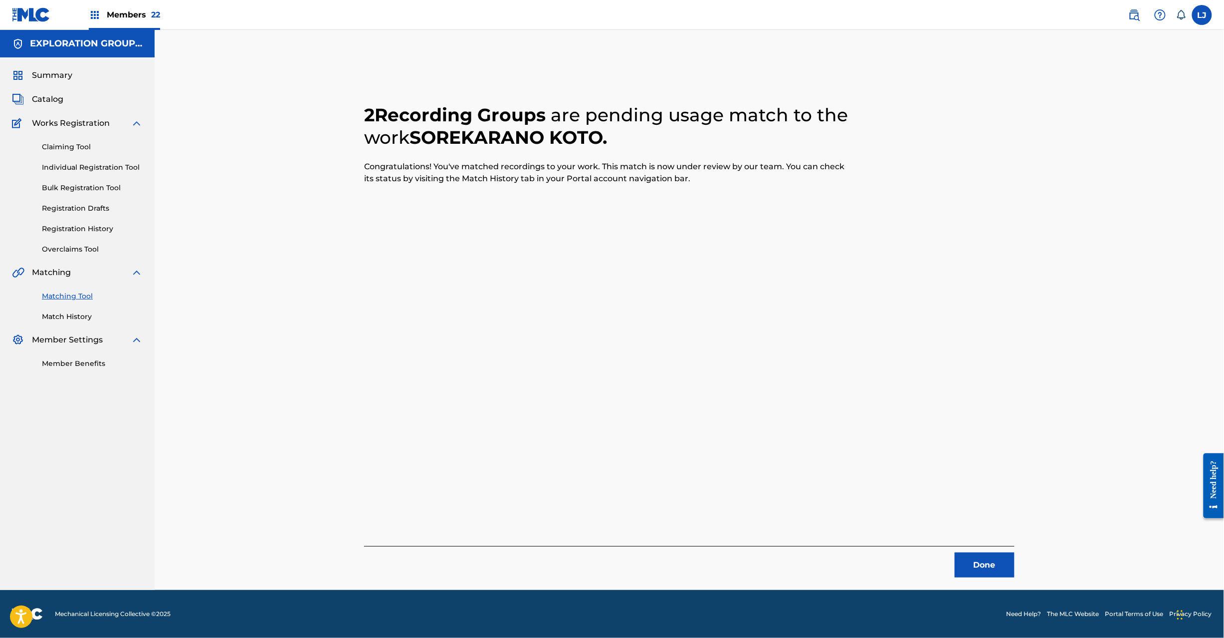
click at [1000, 570] on button "Done" at bounding box center [985, 564] width 60 height 25
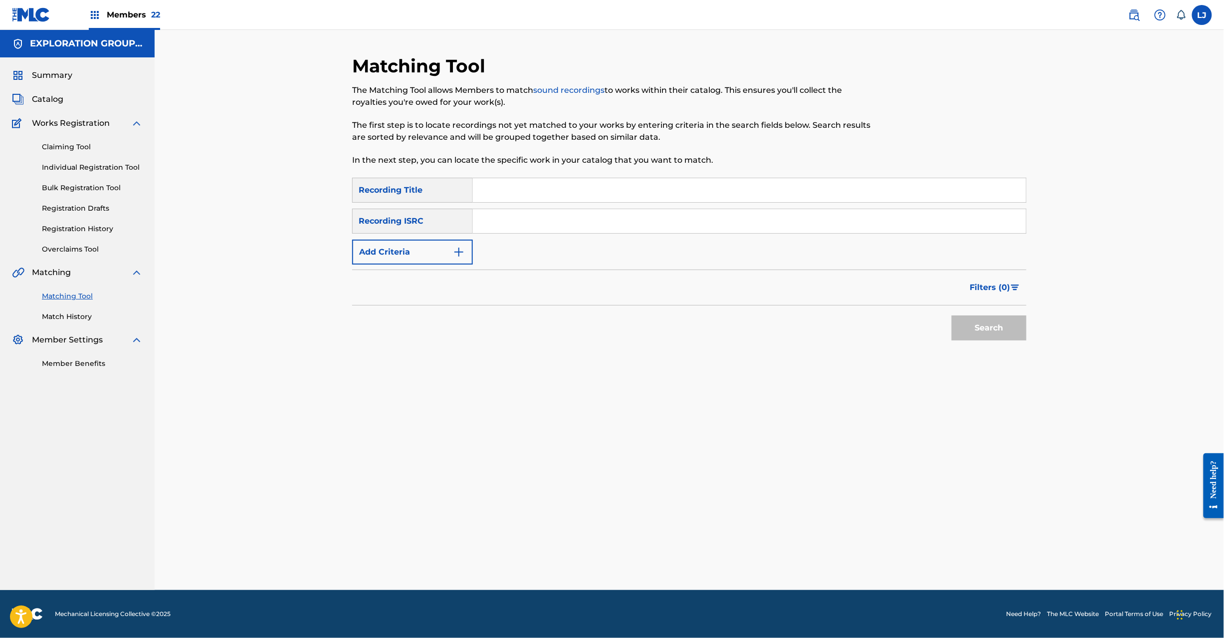
click at [529, 209] on input "Search Form" at bounding box center [749, 221] width 553 height 24
paste input "JPD101550543|JPD101550542"
click at [554, 214] on input "JPD101550543|JPD101550542" at bounding box center [749, 221] width 553 height 24
click at [982, 328] on button "Search" at bounding box center [989, 327] width 75 height 25
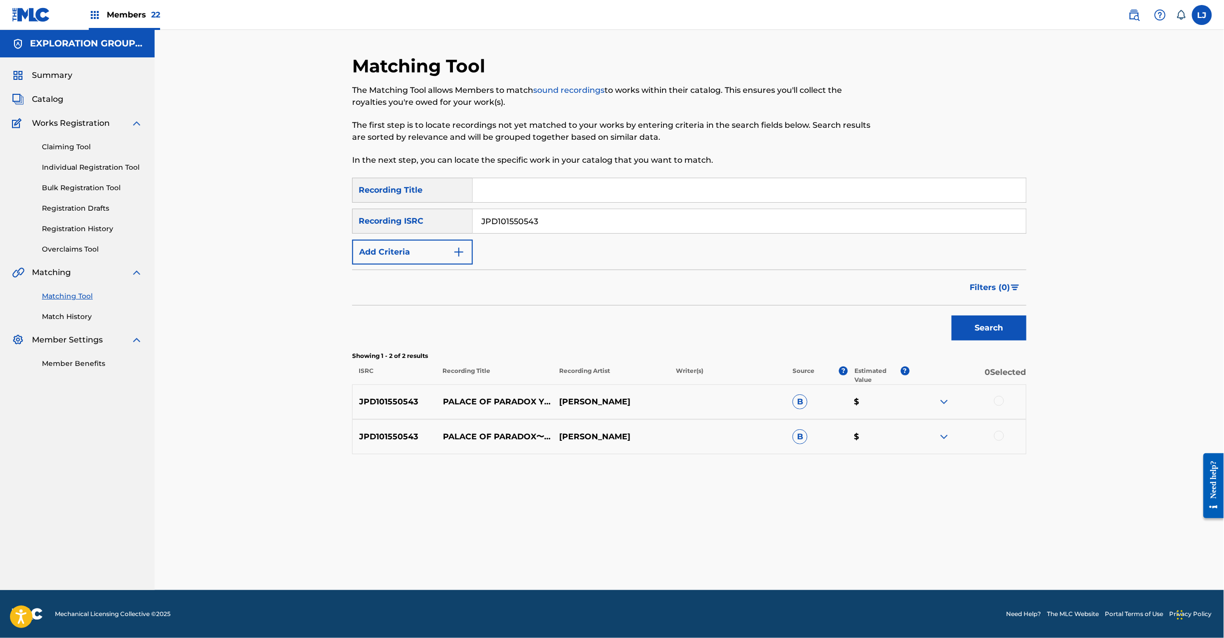
click at [550, 223] on input "JPD101550543" at bounding box center [749, 221] width 553 height 24
paste input "|JPD101550542"
click at [528, 222] on input "JPD101550543|JPD101550542" at bounding box center [749, 221] width 553 height 24
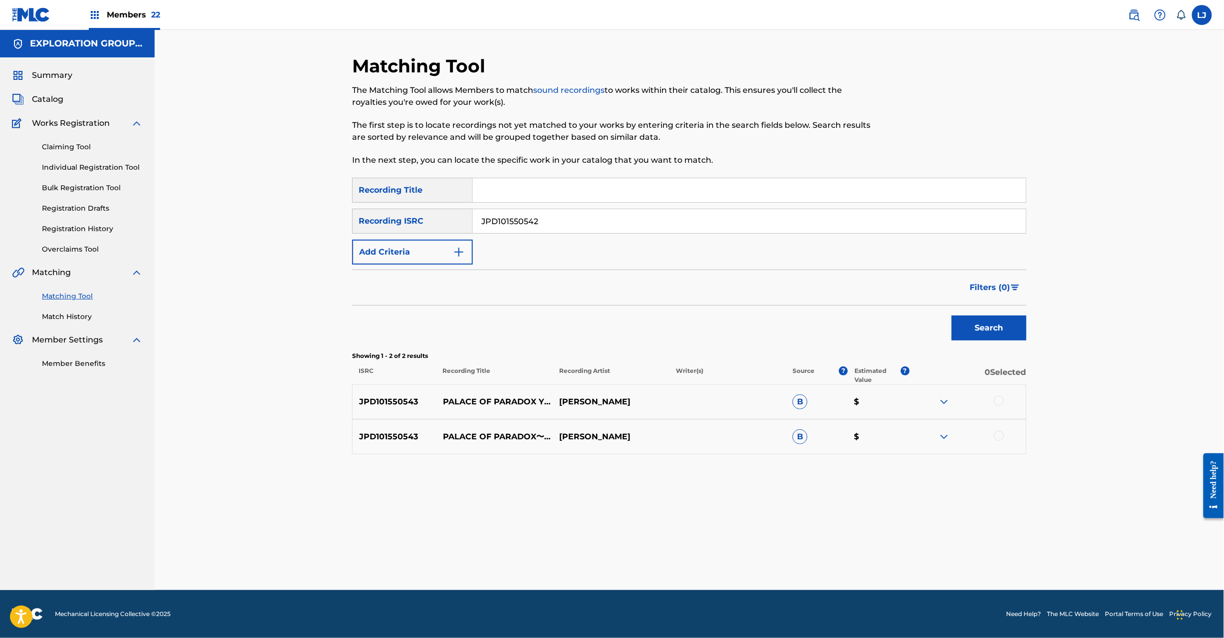
type input "JPD101550542"
click at [978, 322] on button "Search" at bounding box center [989, 327] width 75 height 25
click at [998, 404] on div at bounding box center [999, 401] width 10 height 10
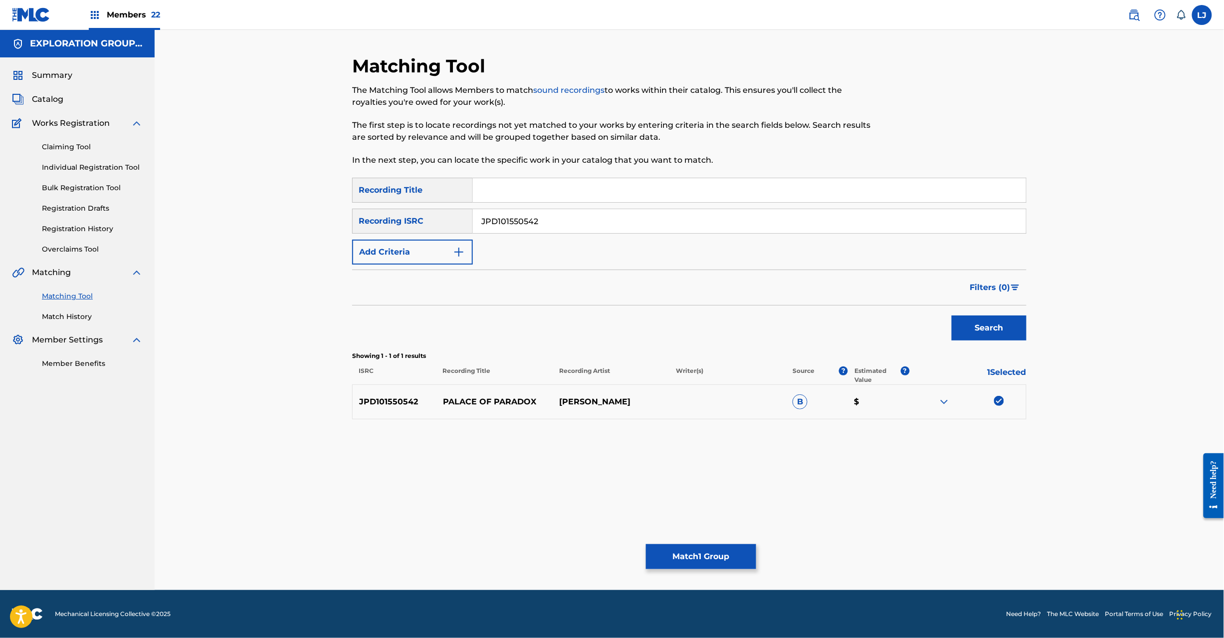
drag, startPoint x: 713, startPoint y: 573, endPoint x: 715, endPoint y: 556, distance: 17.0
click at [713, 573] on div "Matching Tool The Matching Tool allows Members to match sound recordings to wor…" at bounding box center [689, 322] width 675 height 535
click at [715, 554] on button "Match 1 Group" at bounding box center [701, 556] width 110 height 25
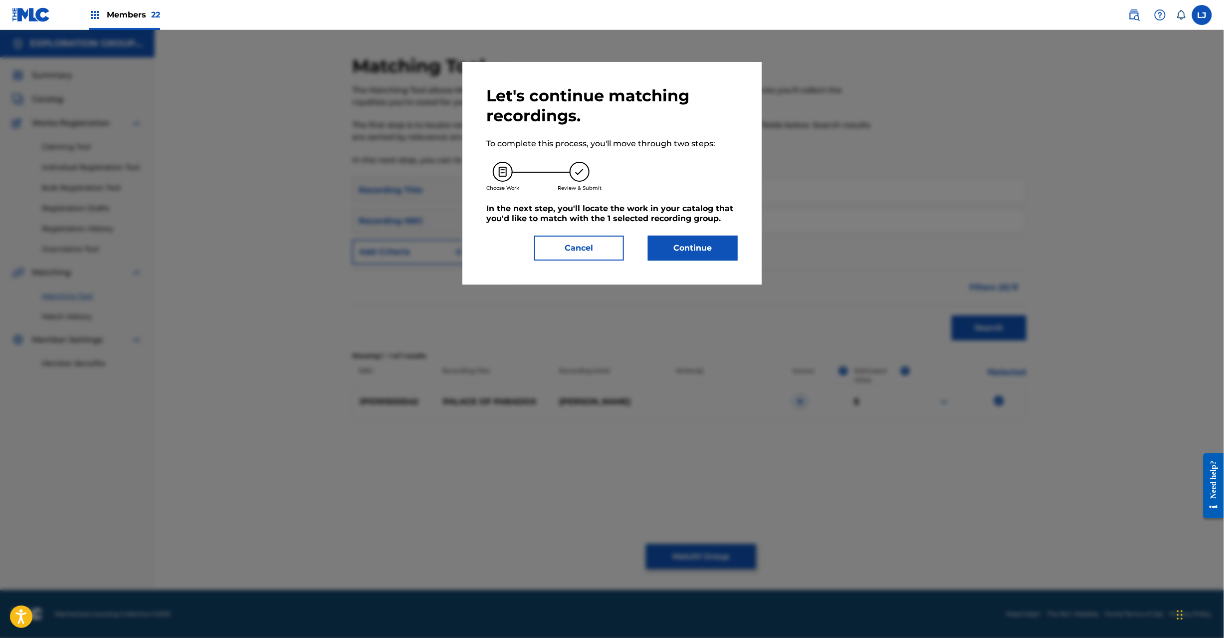
click at [692, 251] on button "Continue" at bounding box center [693, 247] width 90 height 25
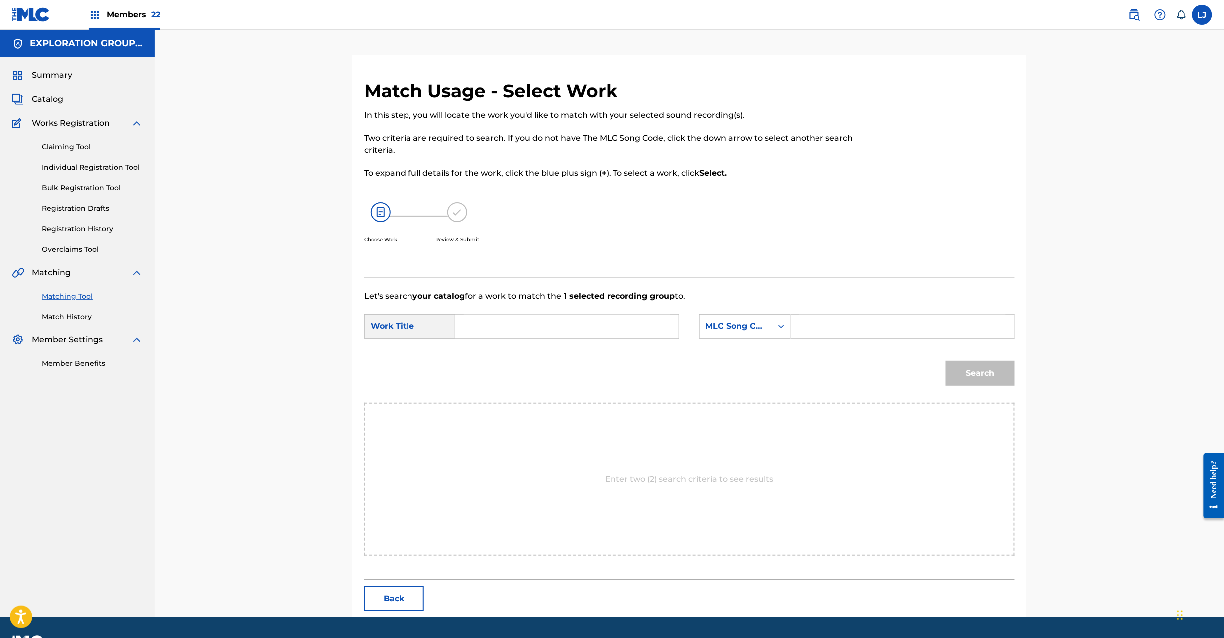
click at [518, 323] on input "Search Form" at bounding box center [567, 326] width 207 height 24
paste input "Palace Of Paradox PN7DBM"
click at [577, 328] on input "Palace Of Paradox PN7DBM" at bounding box center [567, 326] width 207 height 24
type input "Palace Of Paradox"
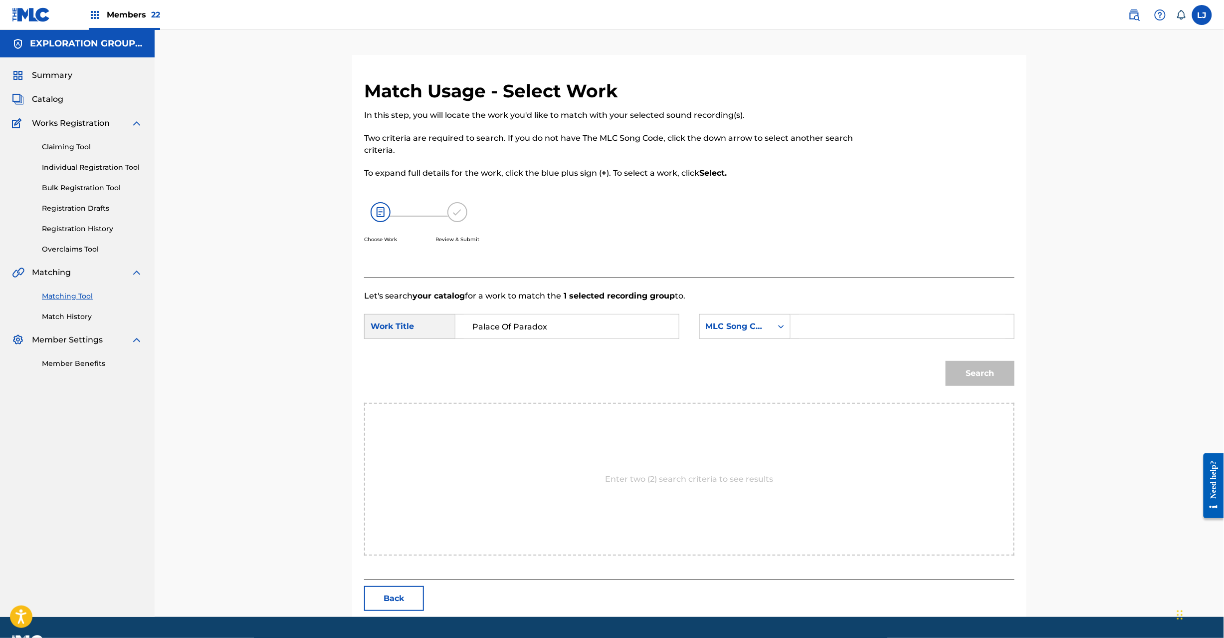
click at [862, 324] on input "Search Form" at bounding box center [902, 326] width 207 height 24
paste input "PN7DBM"
type input "PN7DBM"
click at [1010, 370] on button "Search" at bounding box center [980, 373] width 69 height 25
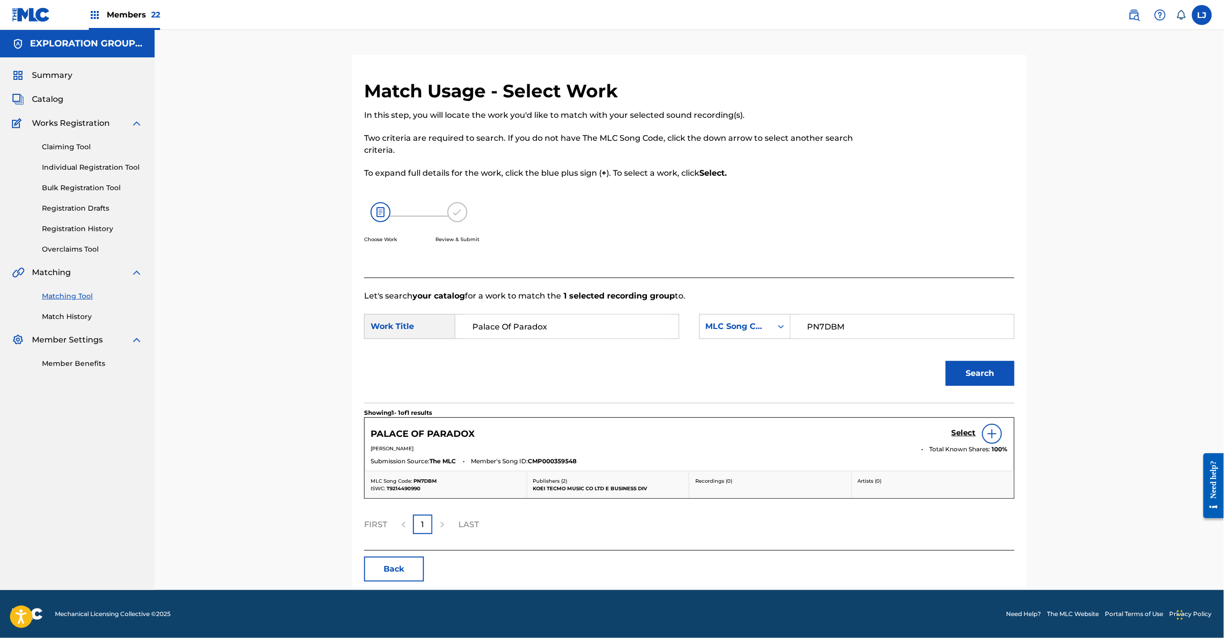
click at [965, 432] on h5 "Select" at bounding box center [964, 432] width 24 height 9
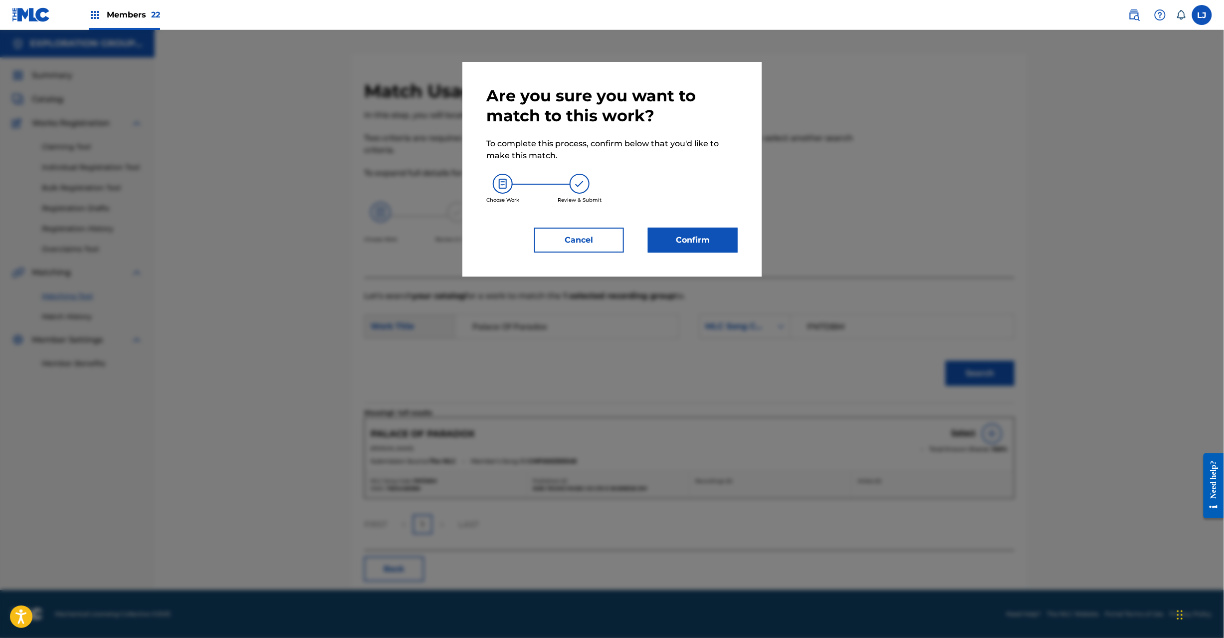
click at [673, 244] on button "Confirm" at bounding box center [693, 240] width 90 height 25
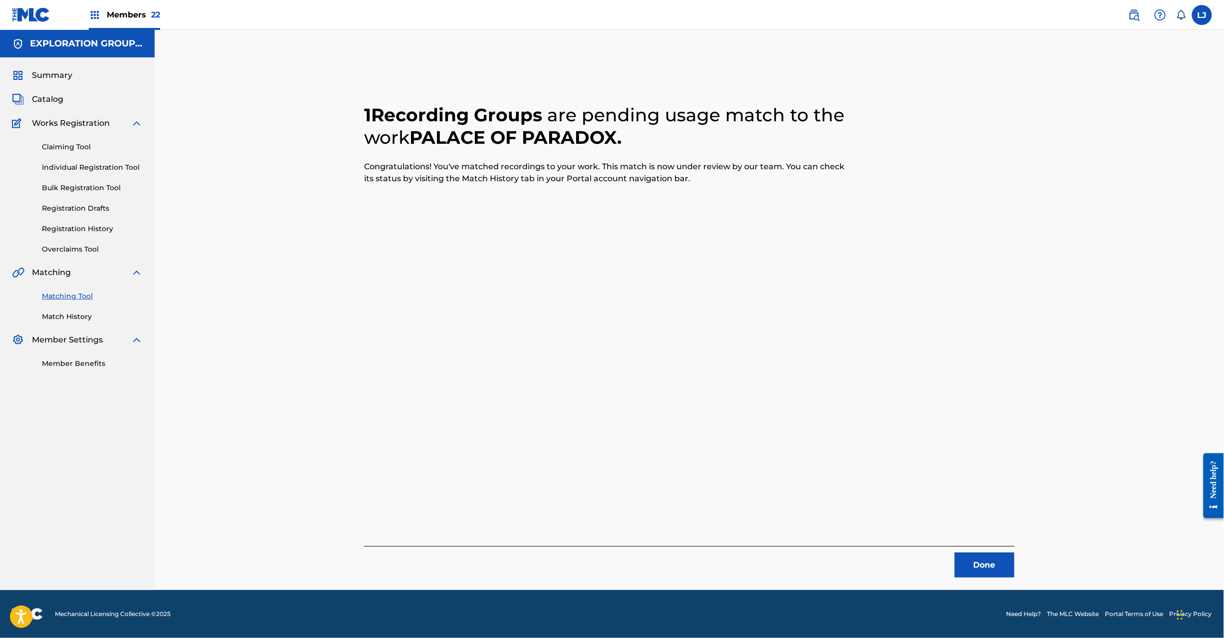
click at [992, 557] on button "Done" at bounding box center [985, 564] width 60 height 25
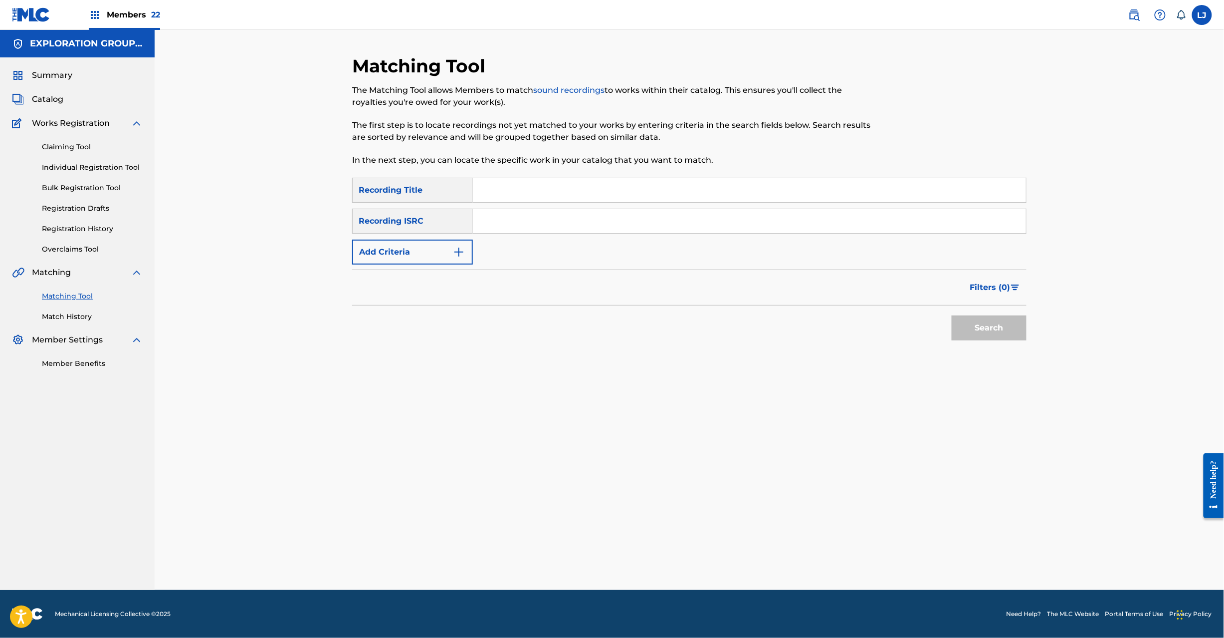
click at [531, 225] on input "Search Form" at bounding box center [749, 221] width 553 height 24
paste input "JPD101850104|JPD101750014|JPD101550544"
drag, startPoint x: 535, startPoint y: 223, endPoint x: 992, endPoint y: 216, distance: 457.1
click at [992, 216] on input "JPD101850104|JPD101750014|JPD101550544" at bounding box center [749, 221] width 553 height 24
drag, startPoint x: 966, startPoint y: 321, endPoint x: 939, endPoint y: 310, distance: 29.1
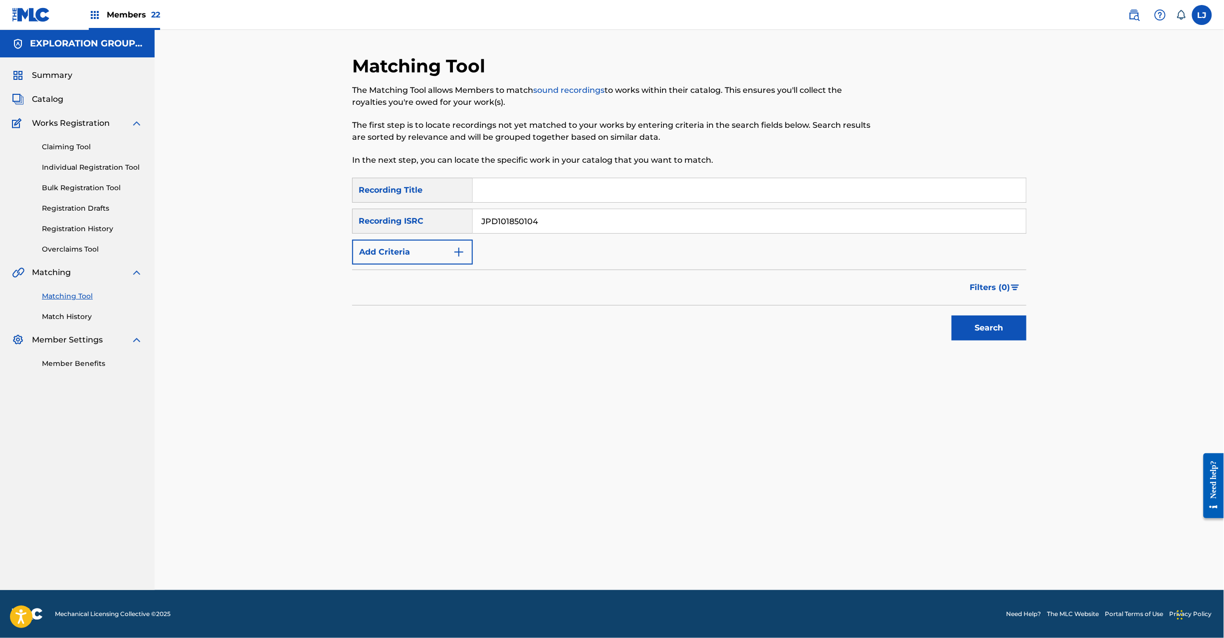
click at [966, 322] on button "Search" at bounding box center [989, 327] width 75 height 25
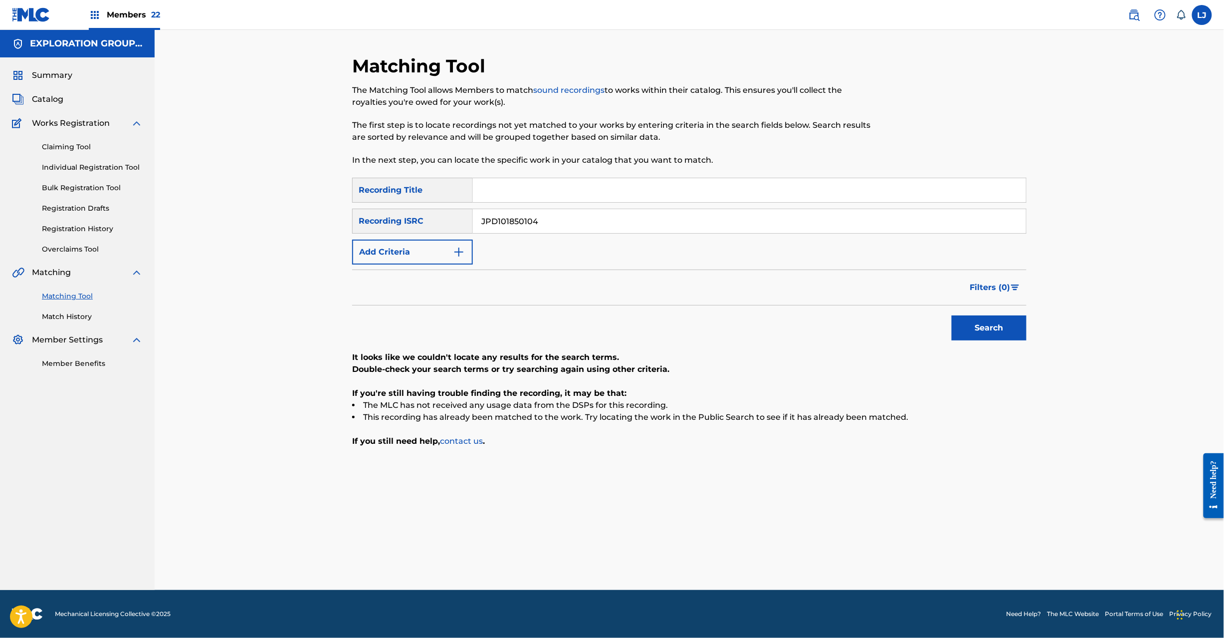
click at [575, 214] on input "JPD101850104" at bounding box center [749, 221] width 553 height 24
paste input "|JPD101750014|JPD101550544"
drag, startPoint x: 540, startPoint y: 222, endPoint x: 314, endPoint y: 248, distance: 227.1
click at [314, 248] on div "Matching Tool The Matching Tool allows Members to match sound recordings to wor…" at bounding box center [690, 310] width 1070 height 560
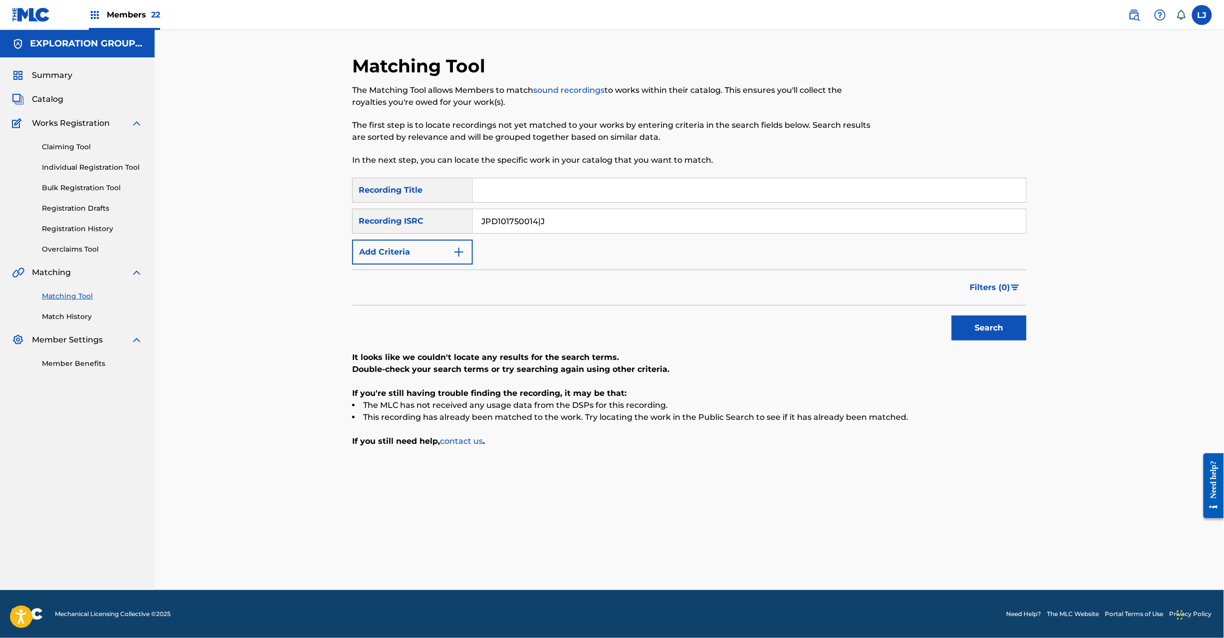
drag, startPoint x: 543, startPoint y: 216, endPoint x: 835, endPoint y: 218, distance: 291.4
click at [835, 218] on input "JPD101750014|J" at bounding box center [749, 221] width 553 height 24
click at [971, 316] on button "Search" at bounding box center [989, 327] width 75 height 25
click at [563, 222] on input "JPD101750014" at bounding box center [749, 221] width 553 height 24
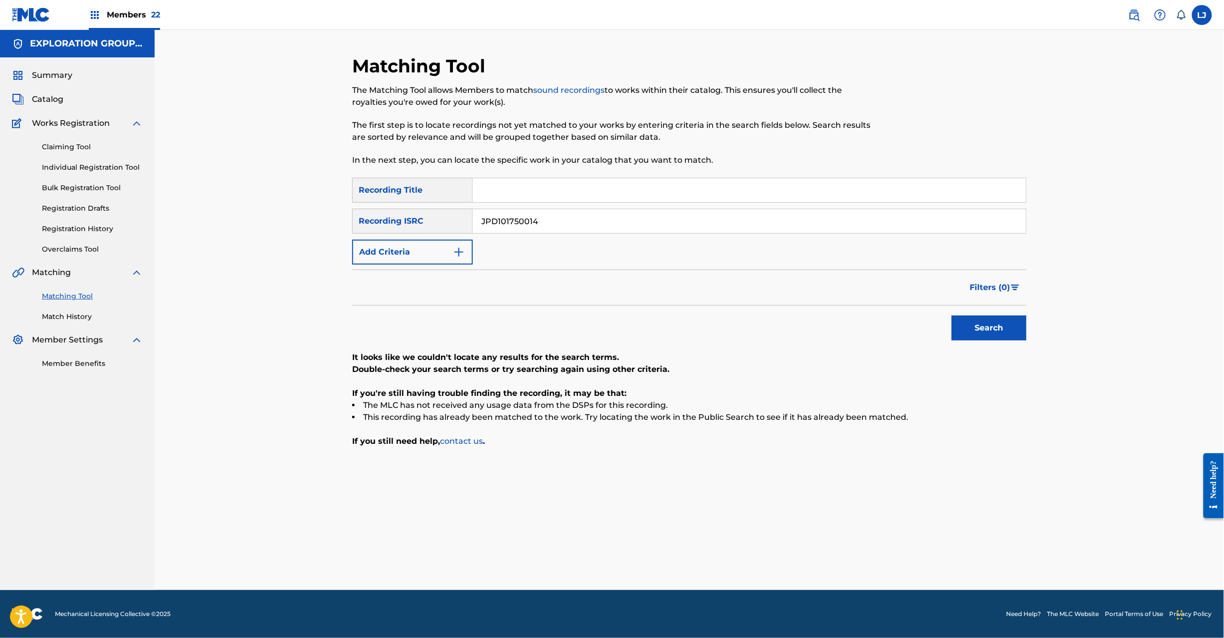
paste input "850104|JPD101750014|JPD10155054"
drag, startPoint x: 597, startPoint y: 226, endPoint x: 264, endPoint y: 225, distance: 332.3
click at [264, 225] on div "Matching Tool The Matching Tool allows Members to match sound recordings to wor…" at bounding box center [690, 310] width 1070 height 560
type input "JPD101550544"
click at [962, 315] on button "Search" at bounding box center [989, 327] width 75 height 25
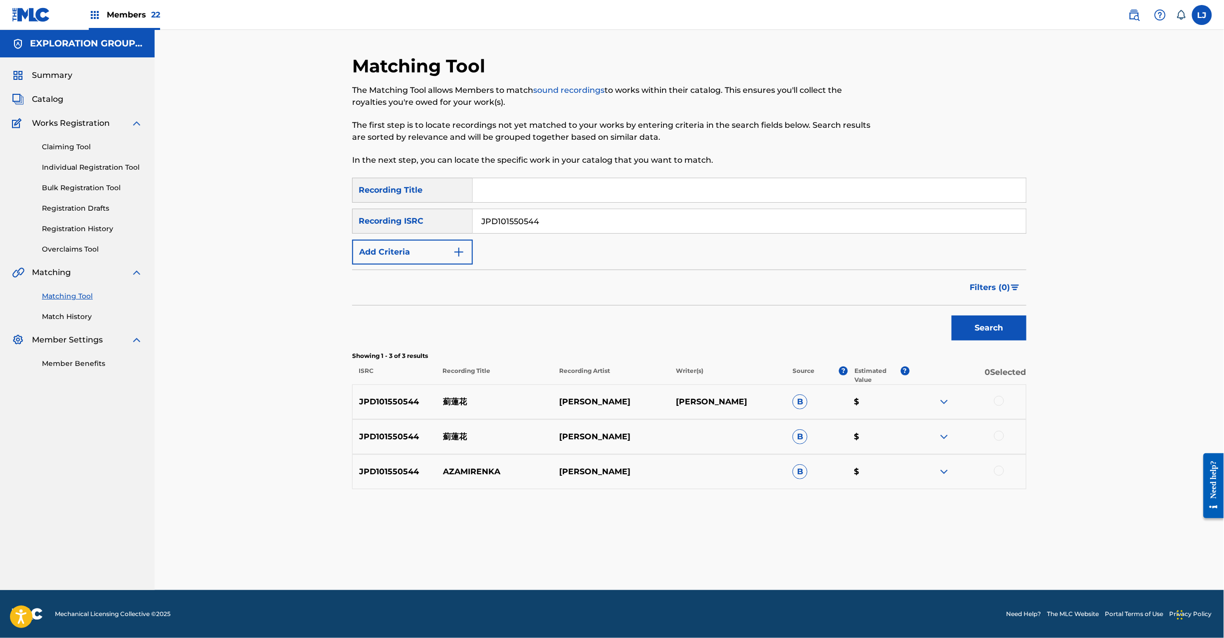
click at [997, 399] on div at bounding box center [999, 401] width 10 height 10
click at [998, 431] on div at bounding box center [999, 436] width 10 height 10
click at [999, 471] on div at bounding box center [999, 470] width 10 height 10
click at [711, 558] on button "Match 3 Groups" at bounding box center [701, 556] width 110 height 25
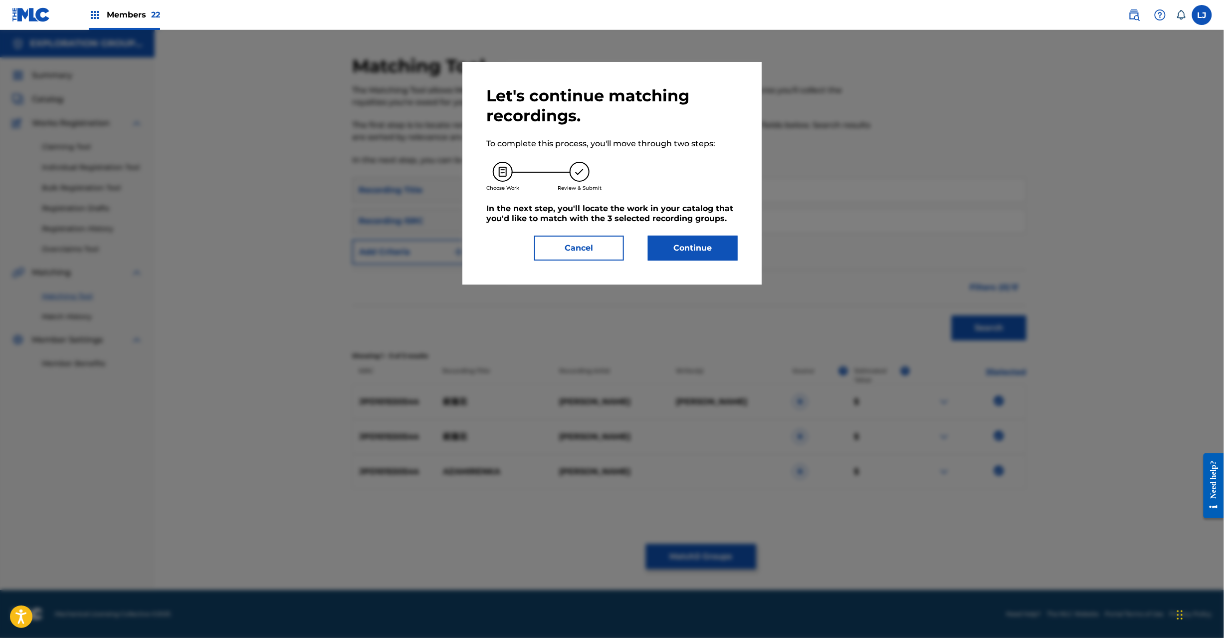
click at [606, 248] on button "Cancel" at bounding box center [579, 247] width 90 height 25
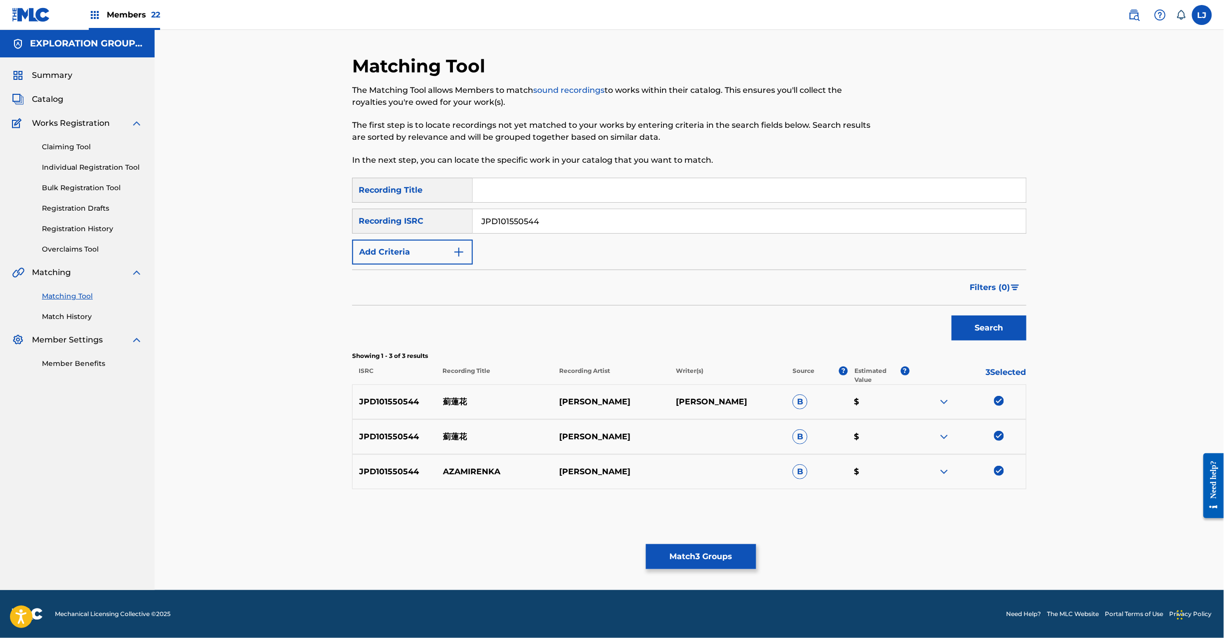
click at [684, 559] on button "Match 3 Groups" at bounding box center [701, 556] width 110 height 25
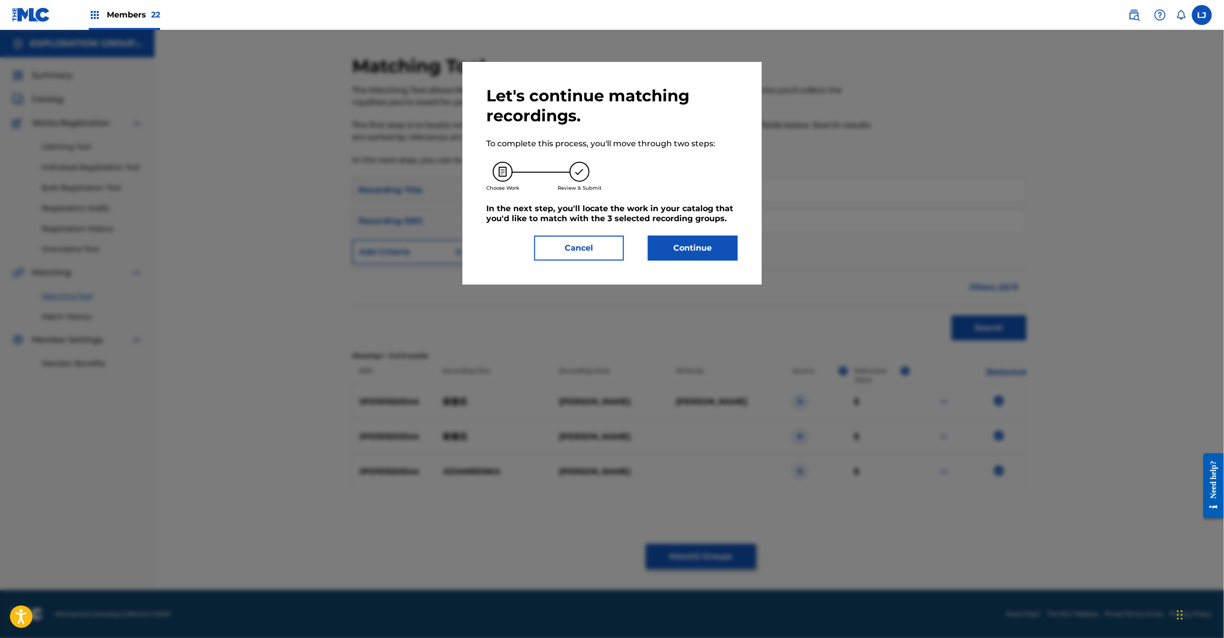
click at [693, 248] on button "Continue" at bounding box center [693, 247] width 90 height 25
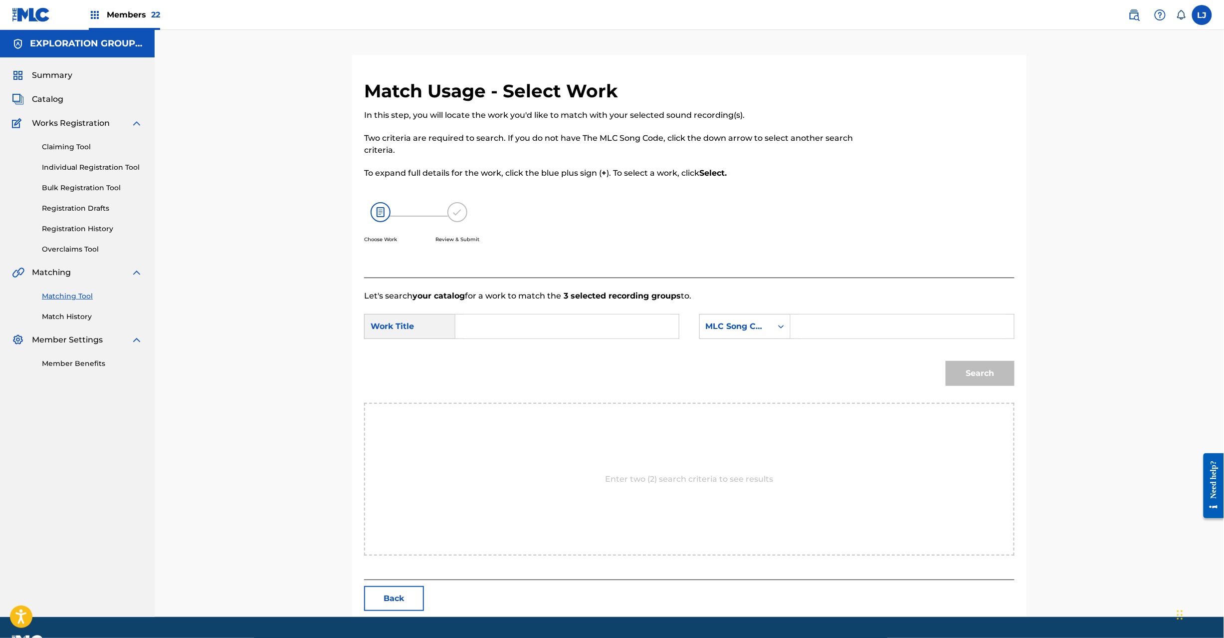
click at [533, 324] on input "Search Form" at bounding box center [567, 326] width 207 height 24
paste input "[PERSON_NAME] AW55HZ"
click at [571, 326] on input "[PERSON_NAME] AW55HZ" at bounding box center [567, 326] width 207 height 24
type input "[PERSON_NAME]"
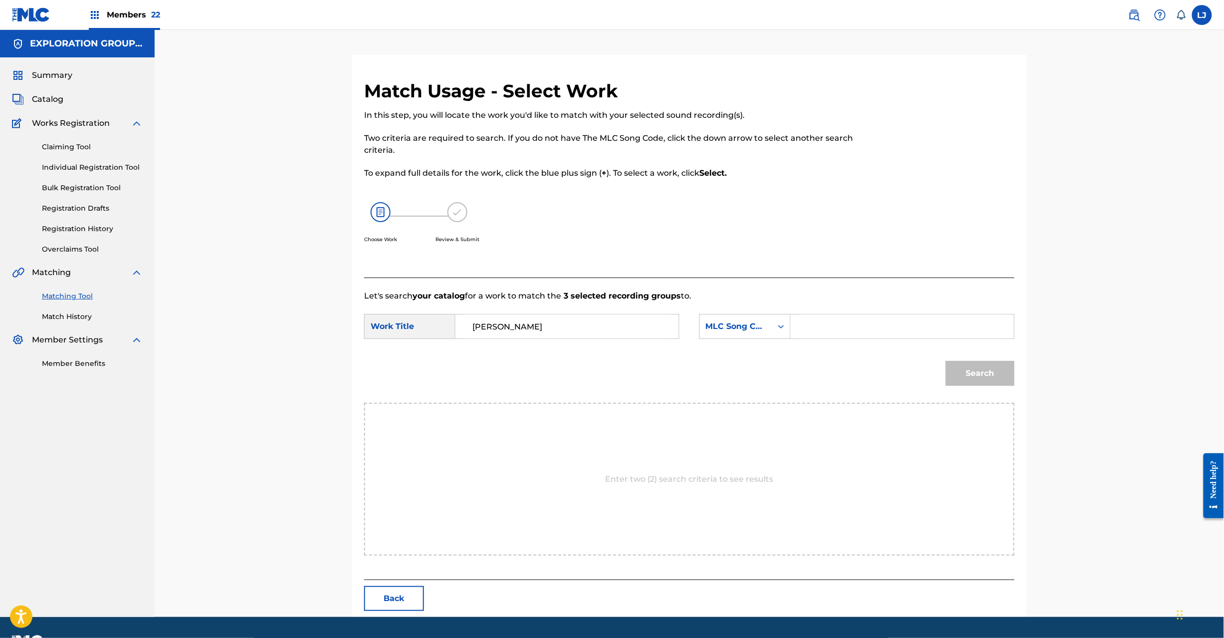
click at [899, 324] on input "Search Form" at bounding box center [902, 326] width 207 height 24
paste input "AW55HZ"
type input "AW55HZ"
click at [994, 383] on button "Search" at bounding box center [980, 373] width 69 height 25
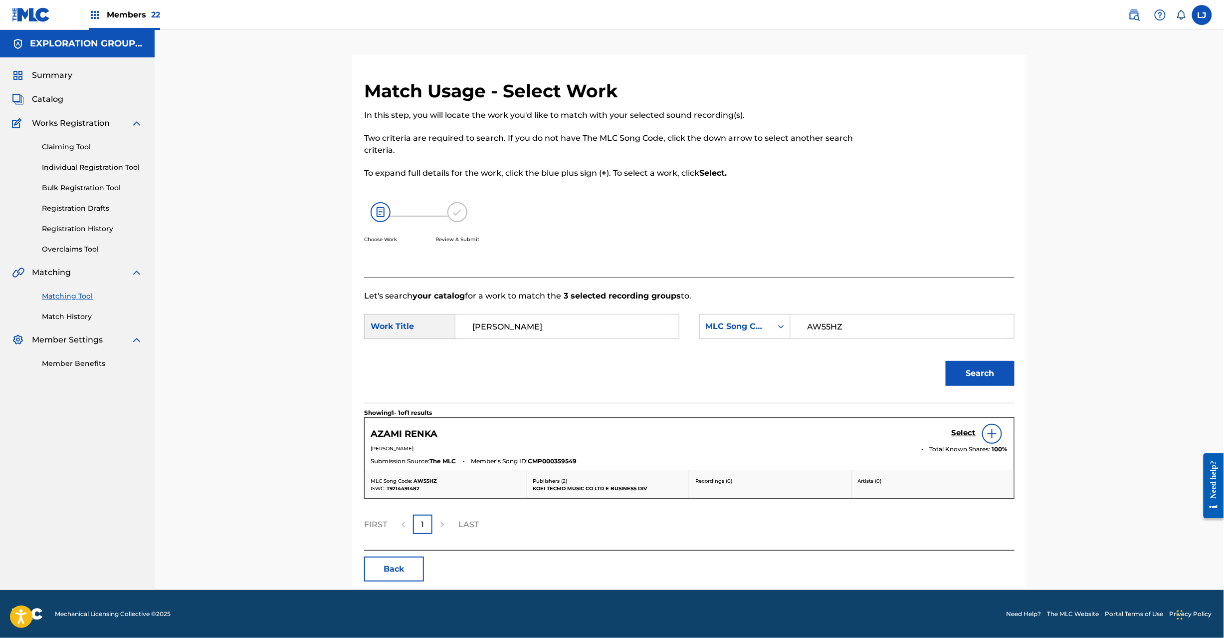
click at [964, 432] on h5 "Select" at bounding box center [964, 432] width 24 height 9
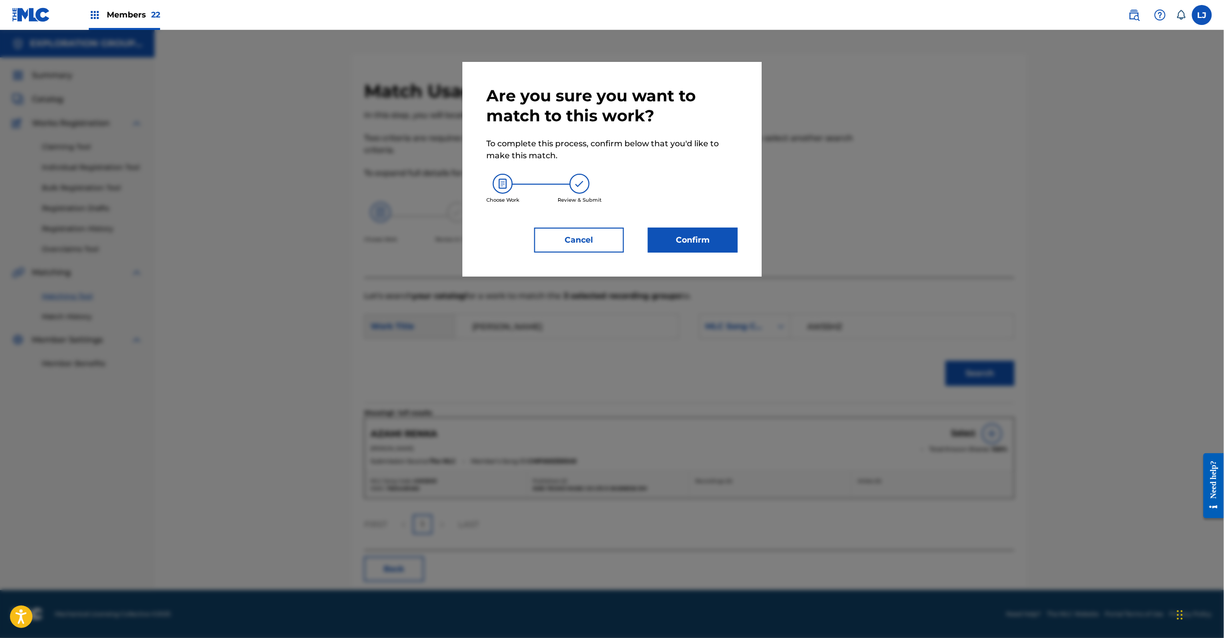
click at [697, 240] on button "Confirm" at bounding box center [693, 240] width 90 height 25
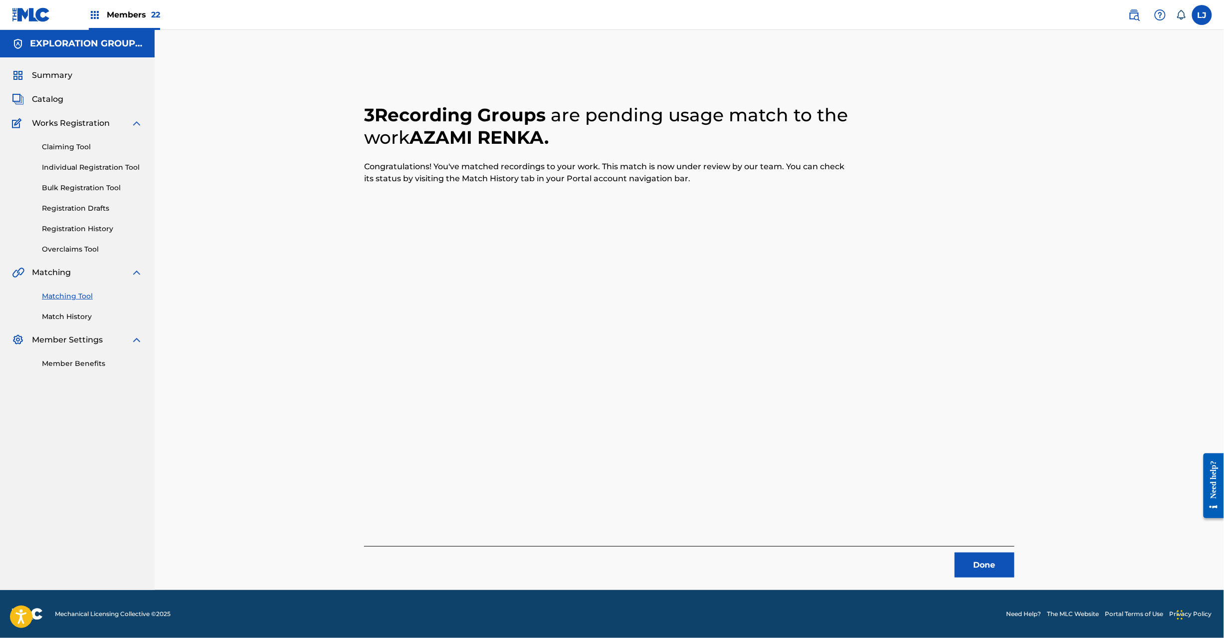
click at [987, 563] on button "Done" at bounding box center [985, 564] width 60 height 25
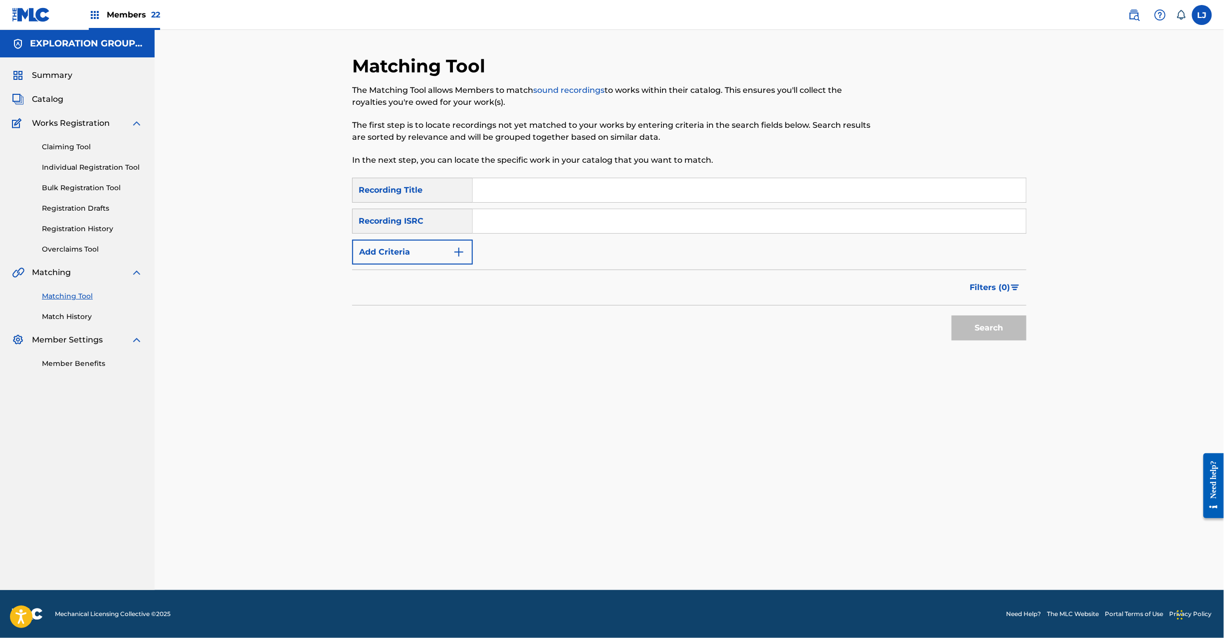
click at [507, 228] on input "Search Form" at bounding box center [749, 221] width 553 height 24
paste input "JPD101550546"
type input "JPD101550546"
click at [981, 333] on button "Search" at bounding box center [989, 327] width 75 height 25
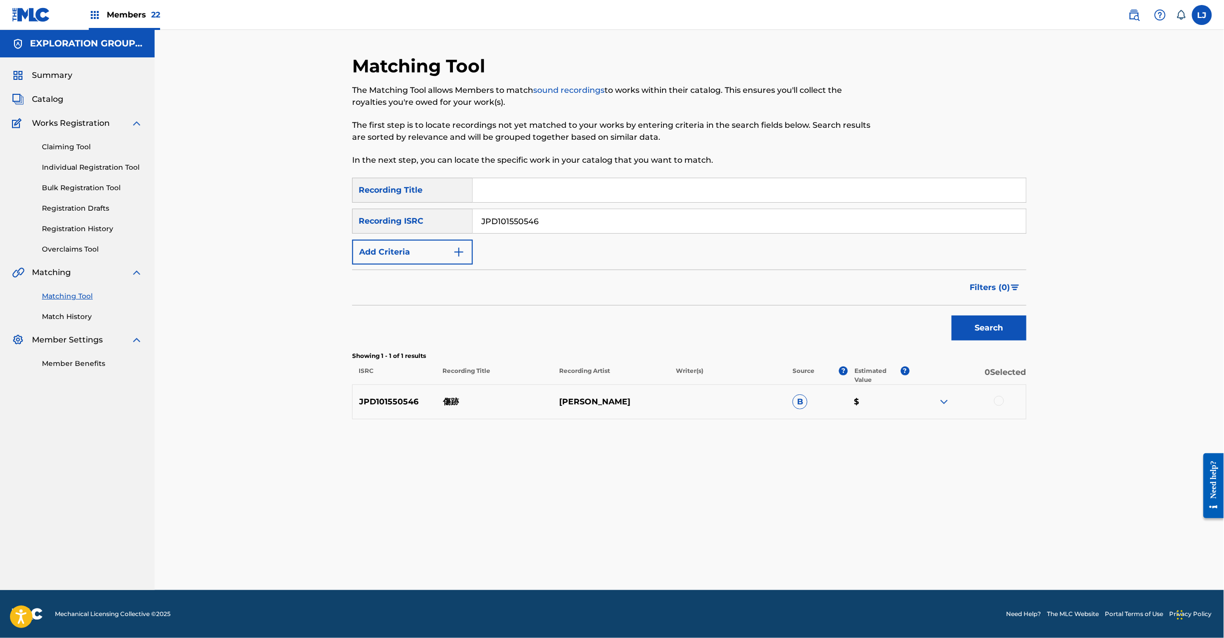
click at [1001, 399] on div at bounding box center [999, 401] width 10 height 10
click at [679, 546] on button "Match 1 Group" at bounding box center [701, 556] width 110 height 25
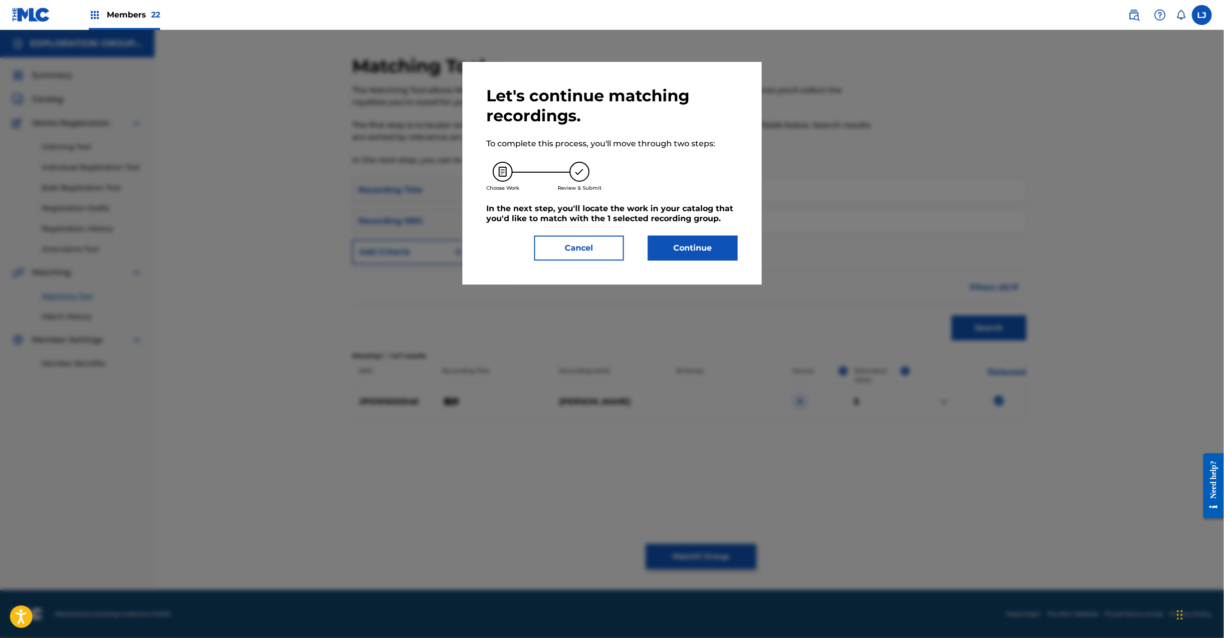
click at [701, 250] on button "Continue" at bounding box center [693, 247] width 90 height 25
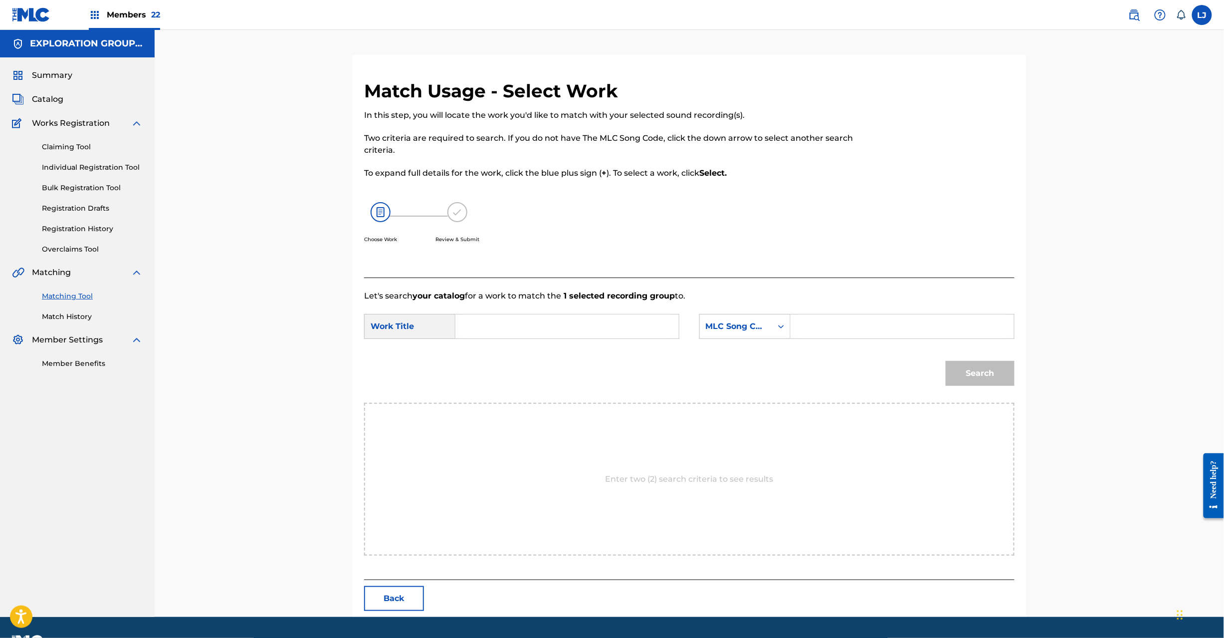
click at [555, 315] on input "Search Form" at bounding box center [567, 326] width 207 height 24
paste input "Kizuato KI8FP4"
click at [588, 328] on input "Kizuato KI8FP4" at bounding box center [567, 326] width 207 height 24
type input "Kizuato"
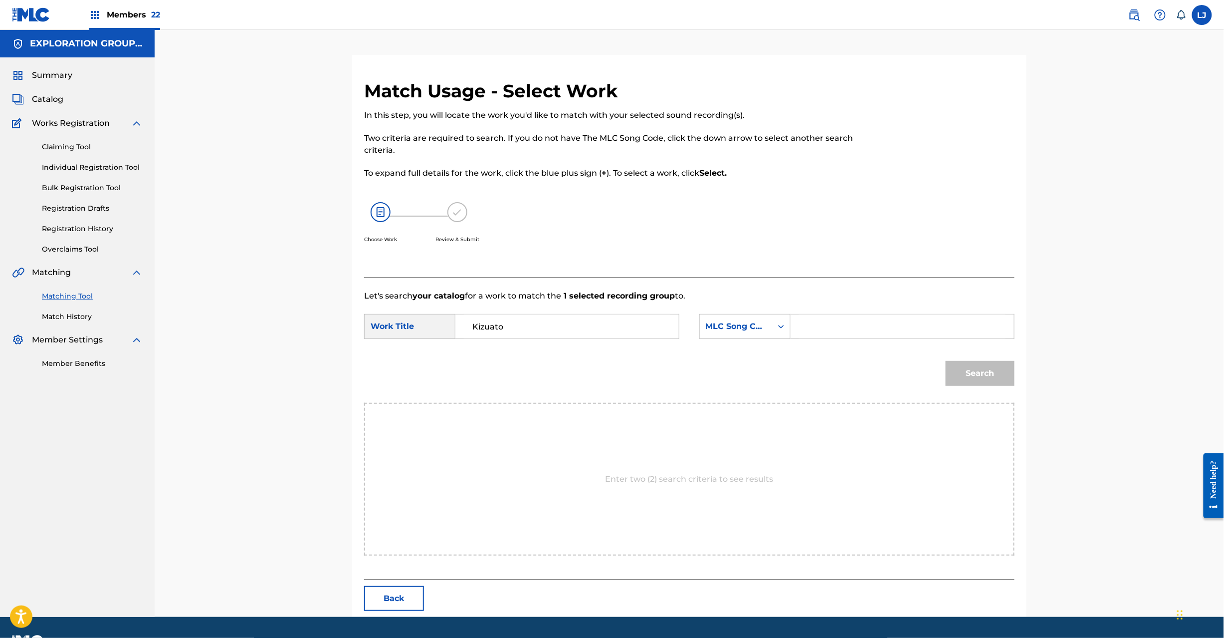
click at [811, 334] on input "Search Form" at bounding box center [902, 326] width 207 height 24
paste input "KI8FP4"
type input "KI8FP4"
click at [966, 376] on button "Search" at bounding box center [980, 373] width 69 height 25
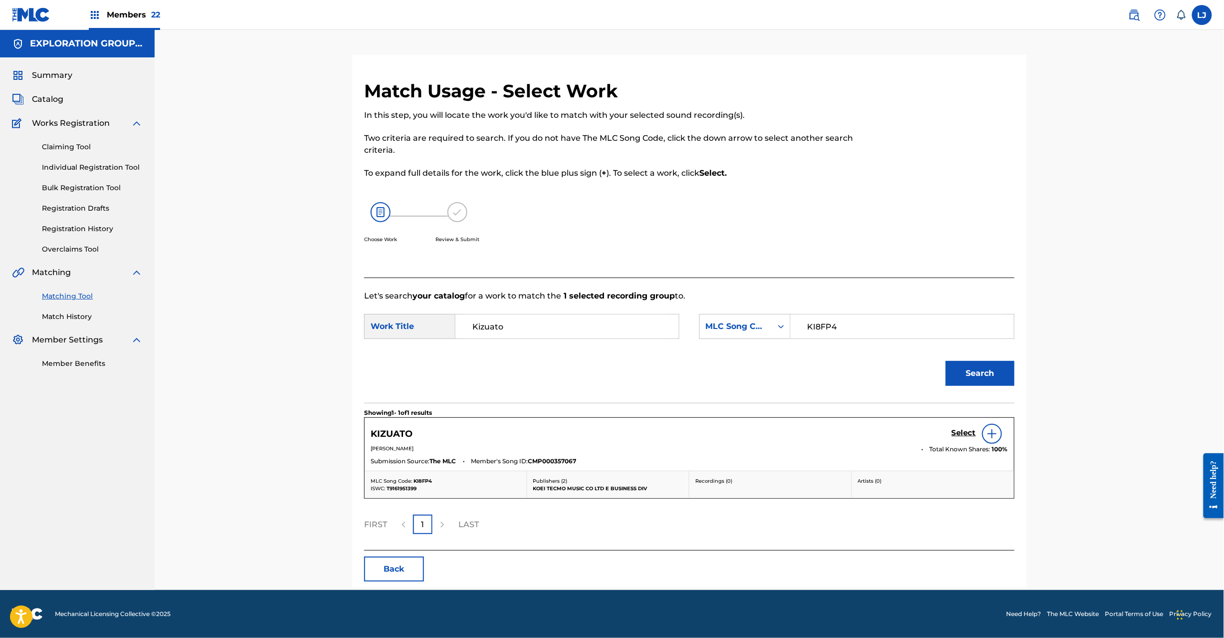
click at [957, 433] on h5 "Select" at bounding box center [964, 432] width 24 height 9
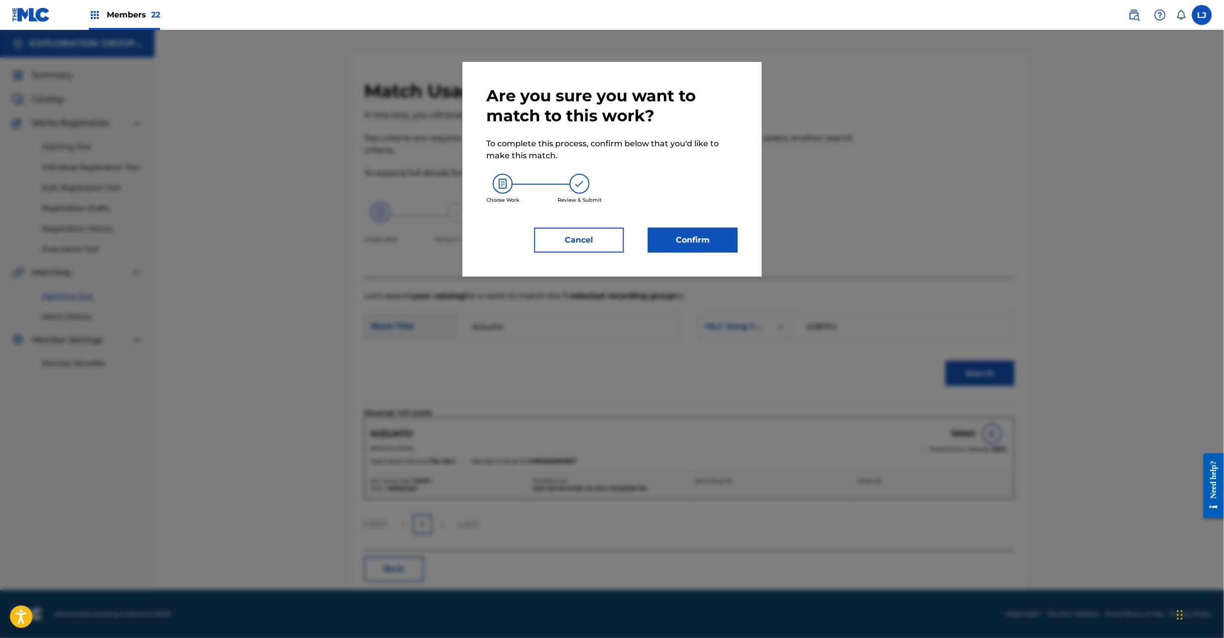
click at [646, 239] on div "Confirm" at bounding box center [687, 240] width 102 height 25
click at [672, 240] on button "Confirm" at bounding box center [693, 240] width 90 height 25
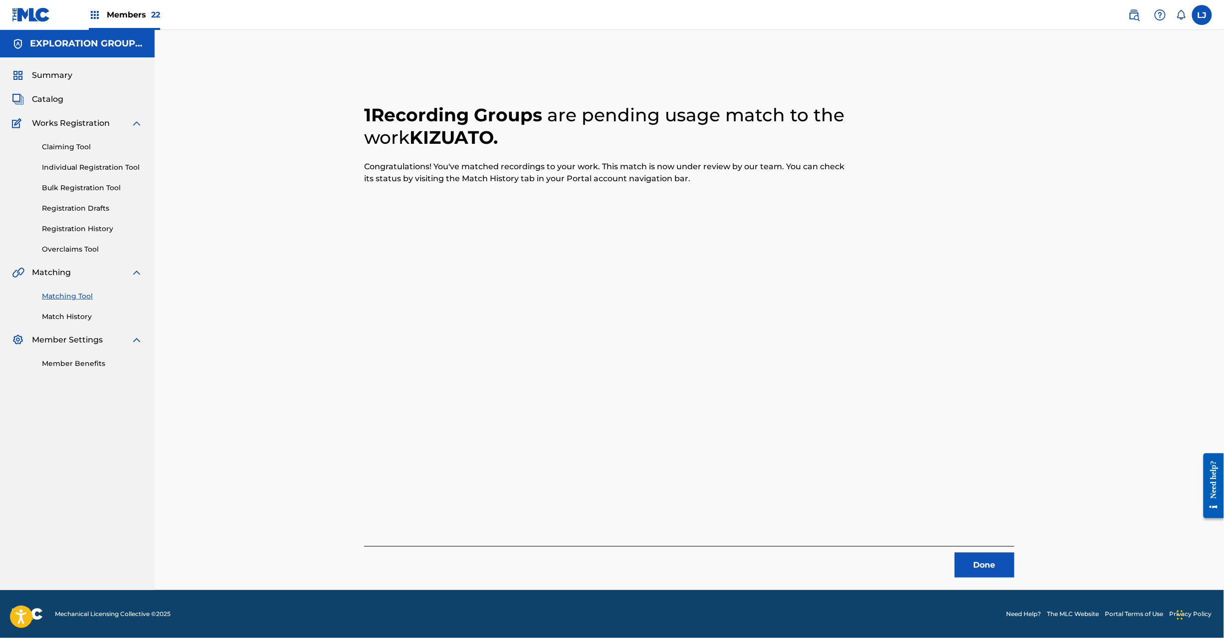
click at [996, 570] on button "Done" at bounding box center [985, 564] width 60 height 25
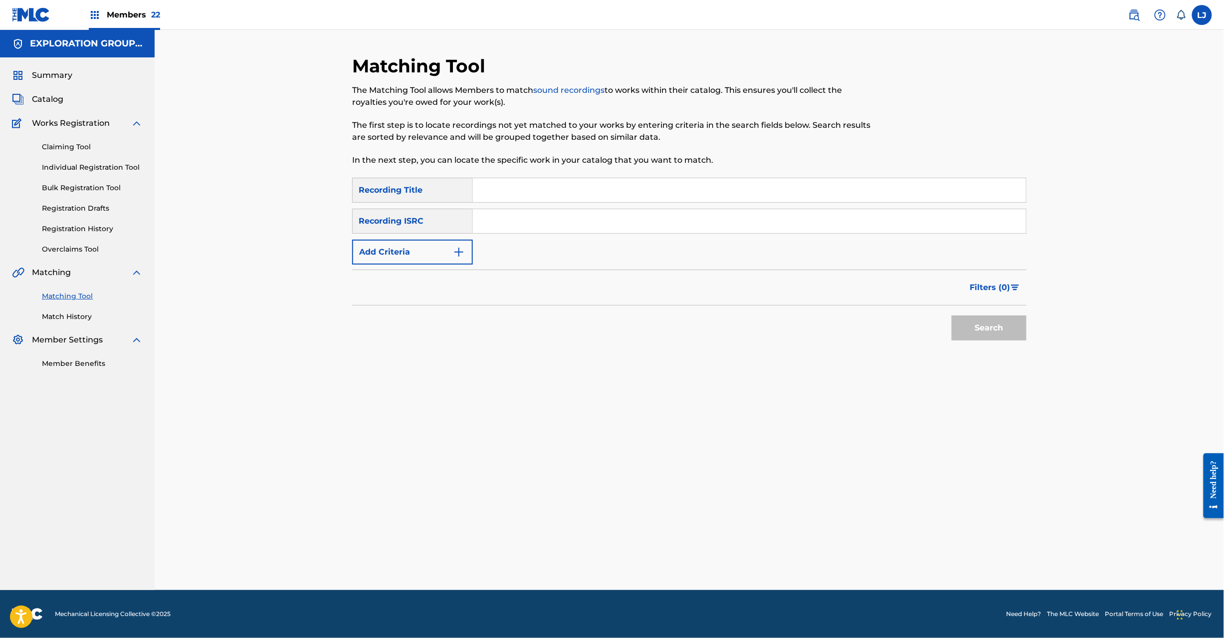
click at [529, 214] on input "Search Form" at bounding box center [749, 221] width 553 height 24
paste input "JPD101550547|JPD101550548"
click at [573, 222] on input "JPD101550547|JPD101550548" at bounding box center [749, 221] width 553 height 24
type input "JPD101550547"
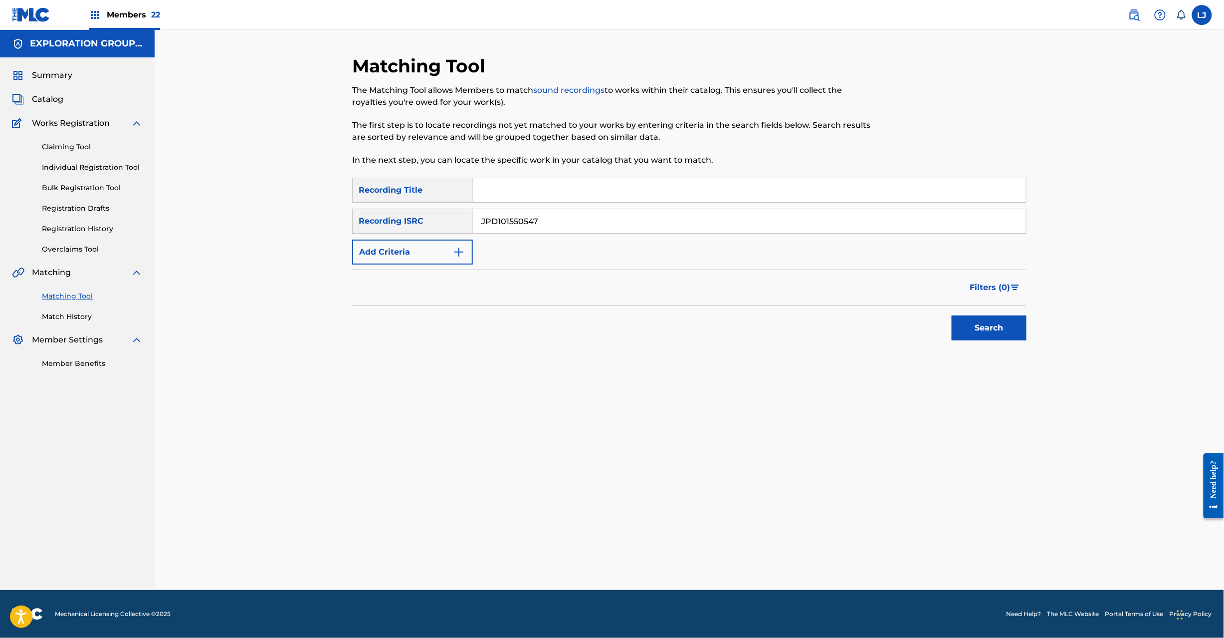
click at [978, 326] on button "Search" at bounding box center [989, 327] width 75 height 25
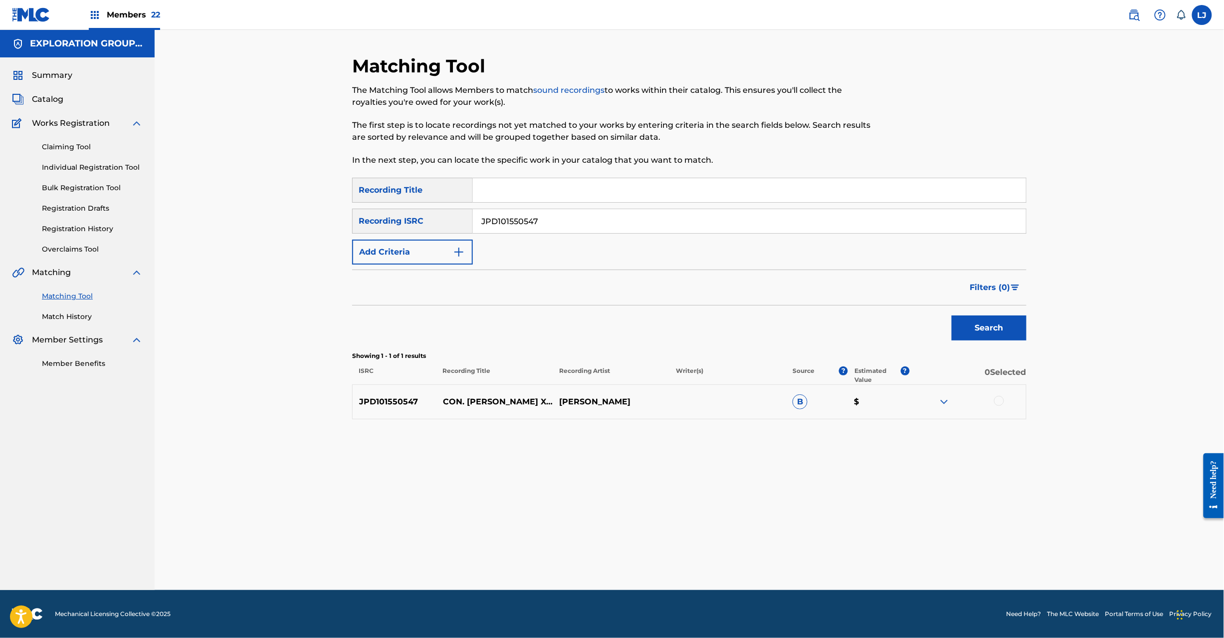
click at [1000, 401] on div at bounding box center [999, 401] width 10 height 10
click at [667, 566] on button "Match 1 Group" at bounding box center [701, 556] width 110 height 25
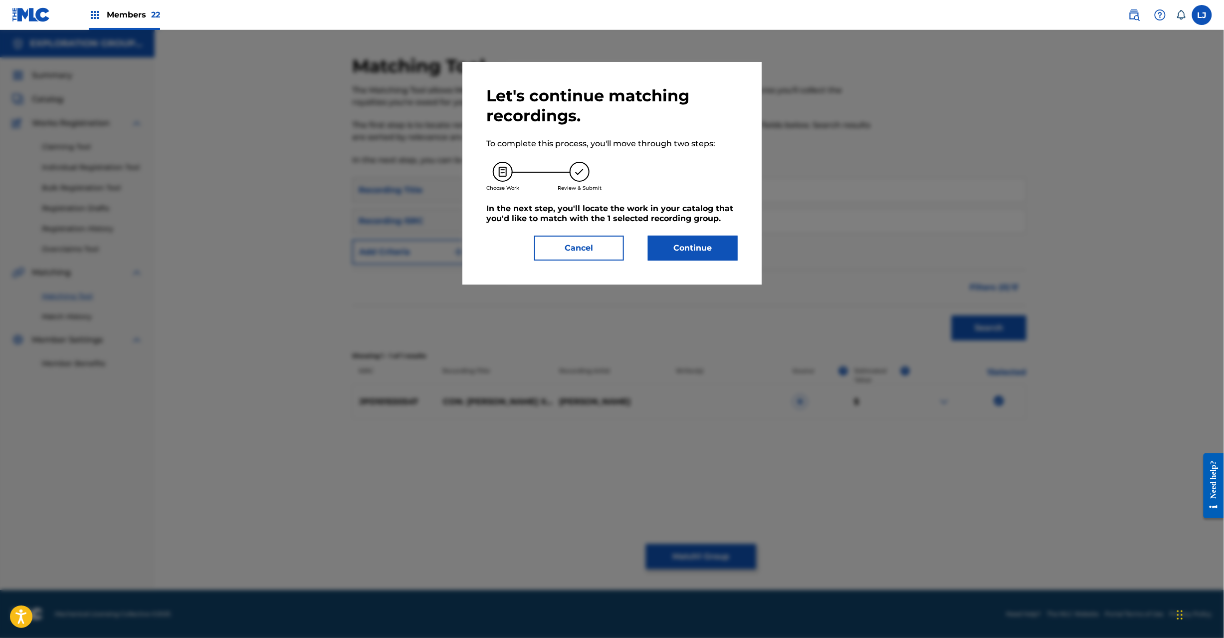
click at [696, 234] on div "Let's continue matching recordings. To complete this process, you'll move throu…" at bounding box center [611, 173] width 251 height 175
click at [693, 252] on button "Continue" at bounding box center [693, 247] width 90 height 25
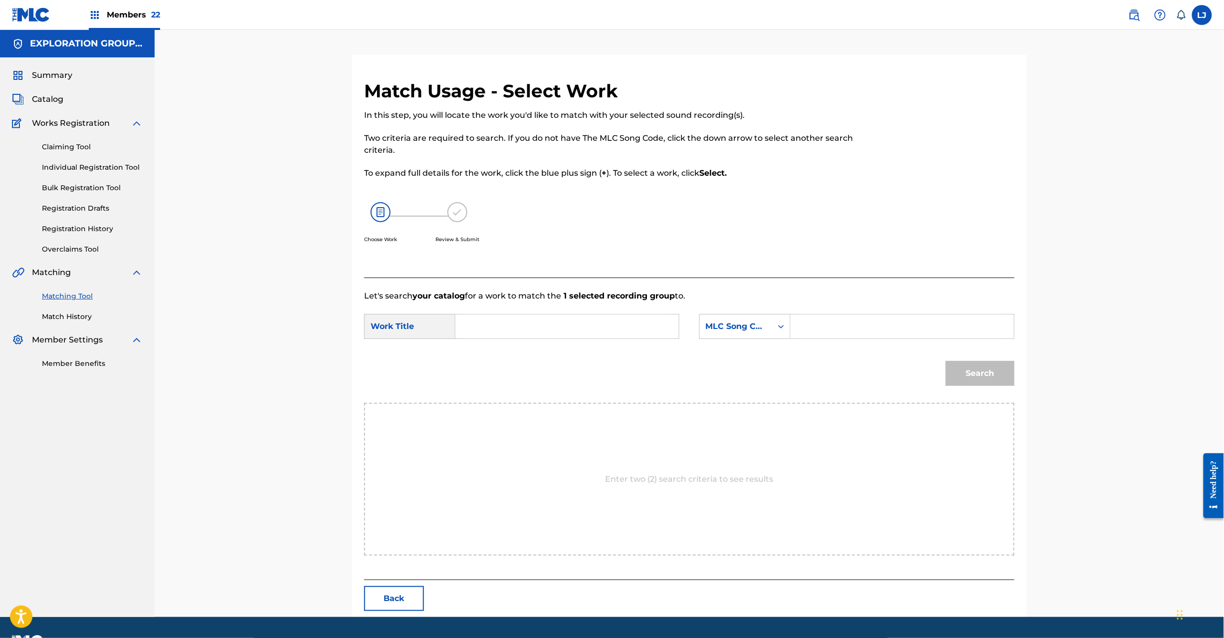
click at [552, 320] on input "Search Form" at bounding box center [567, 326] width 207 height 24
paste input "Con.[PERSON_NAME] Xea CJ0OW0"
click at [567, 327] on input "Con.[PERSON_NAME] Xea CJ0OW0" at bounding box center [567, 326] width 207 height 24
type input "Con.[PERSON_NAME] Xea"
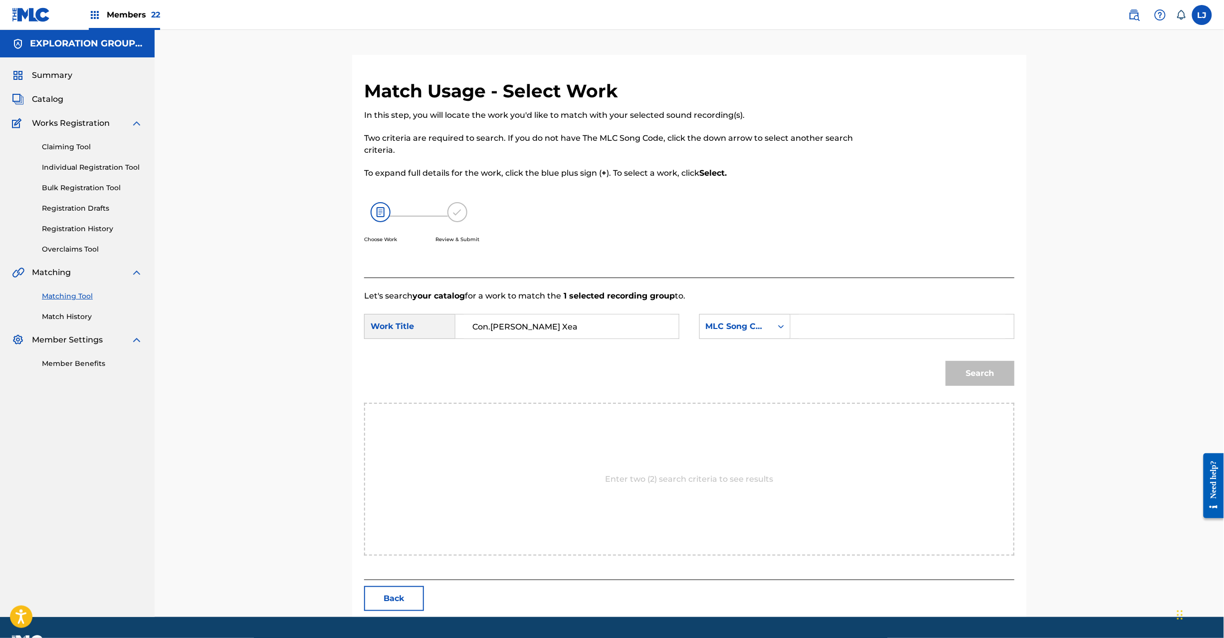
click at [843, 324] on input "Search Form" at bounding box center [902, 326] width 207 height 24
paste input "CJ0OW0"
type input "CJ0OW0"
click at [963, 364] on button "Search" at bounding box center [980, 373] width 69 height 25
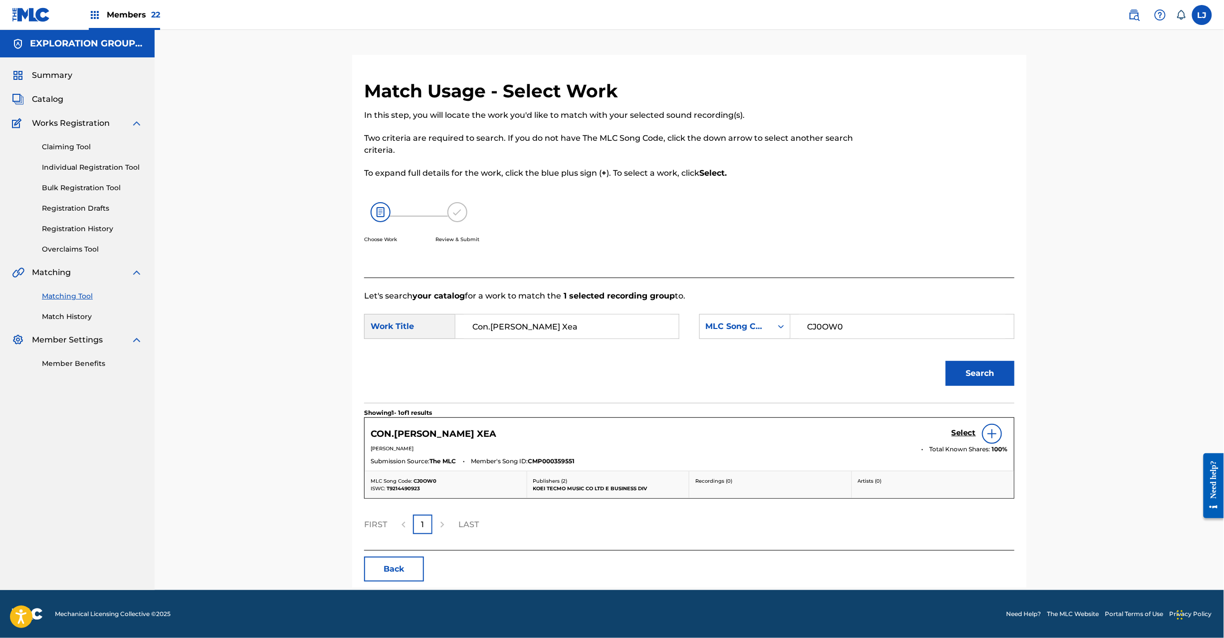
click at [966, 434] on h5 "Select" at bounding box center [964, 432] width 24 height 9
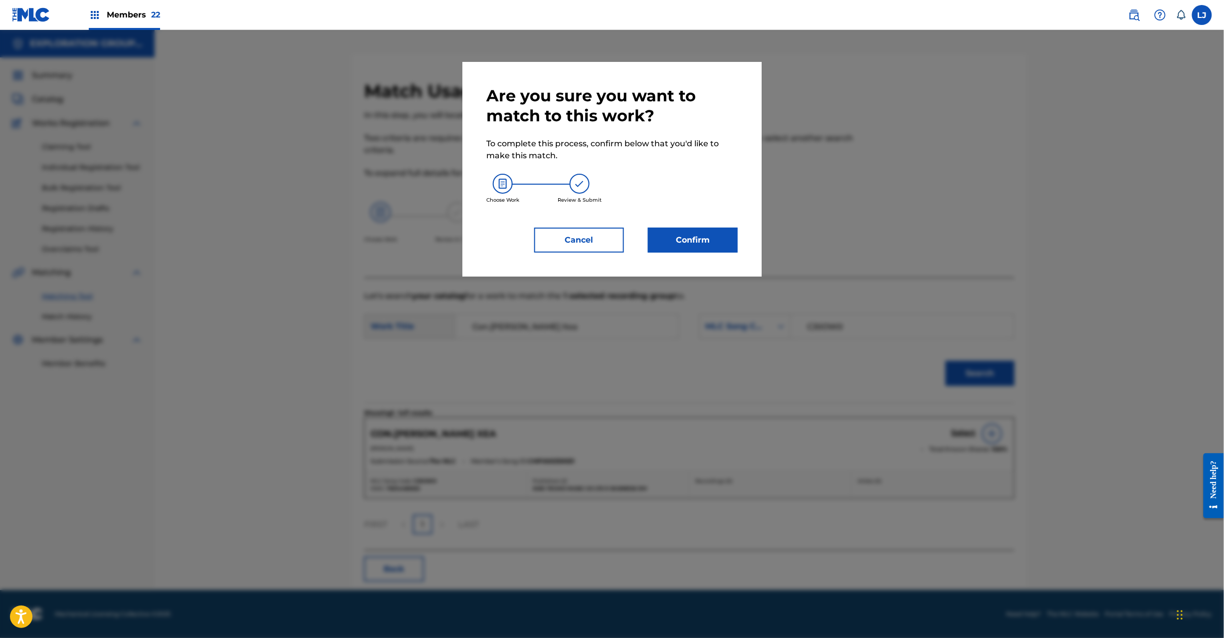
click at [717, 245] on button "Confirm" at bounding box center [693, 240] width 90 height 25
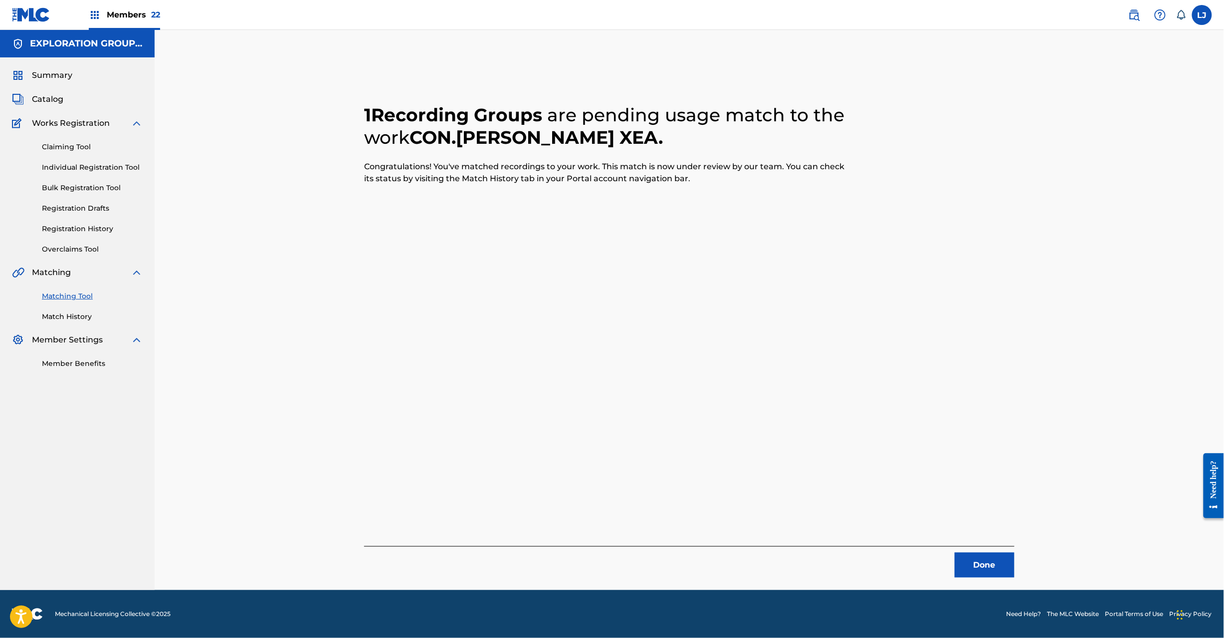
click at [969, 555] on button "Done" at bounding box center [985, 564] width 60 height 25
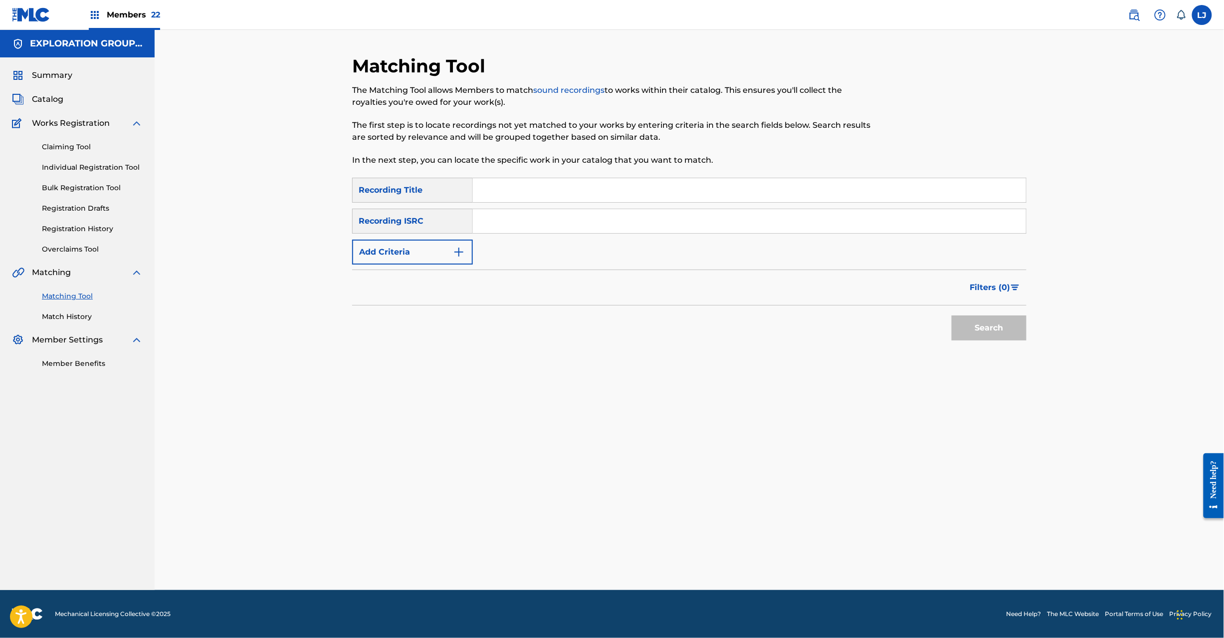
click at [570, 220] on input "Search Form" at bounding box center [749, 221] width 553 height 24
paste input "JPD101550547|JPD101550548"
click at [523, 220] on input "JPD101550547|JPD101550548" at bounding box center [749, 221] width 553 height 24
click at [985, 320] on button "Search" at bounding box center [989, 327] width 75 height 25
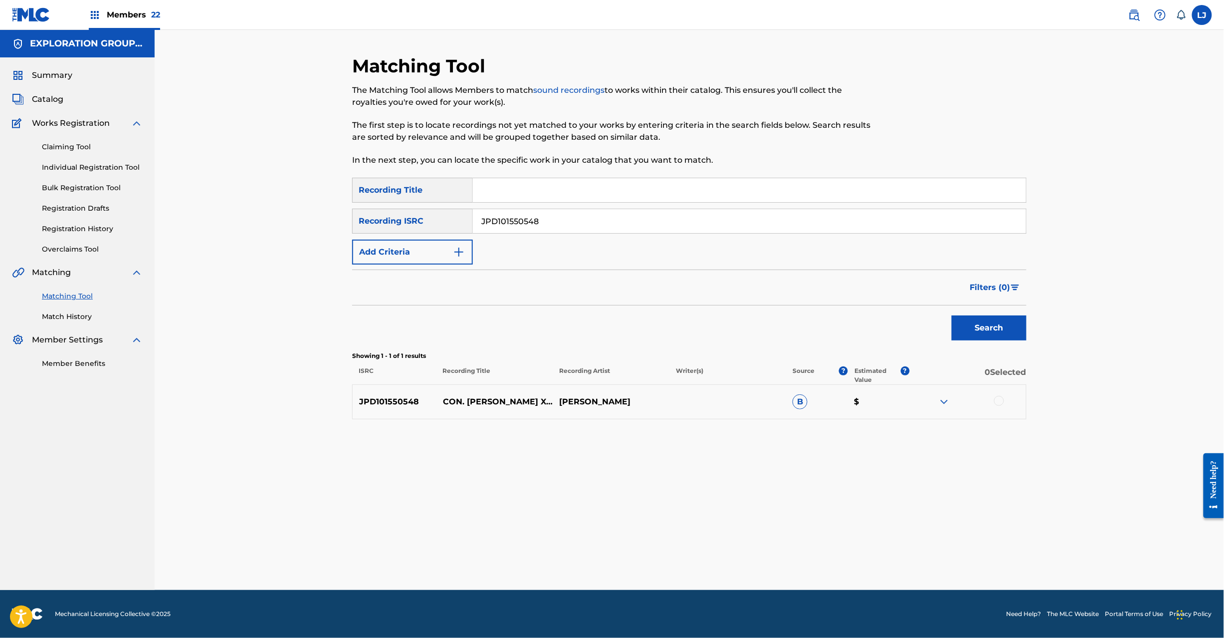
click at [551, 211] on input "JPD101550548" at bounding box center [749, 221] width 553 height 24
paste input "9"
click at [551, 211] on input "JPD101550549" at bounding box center [749, 221] width 553 height 24
type input "JPD101550549"
click at [1004, 337] on button "Search" at bounding box center [989, 327] width 75 height 25
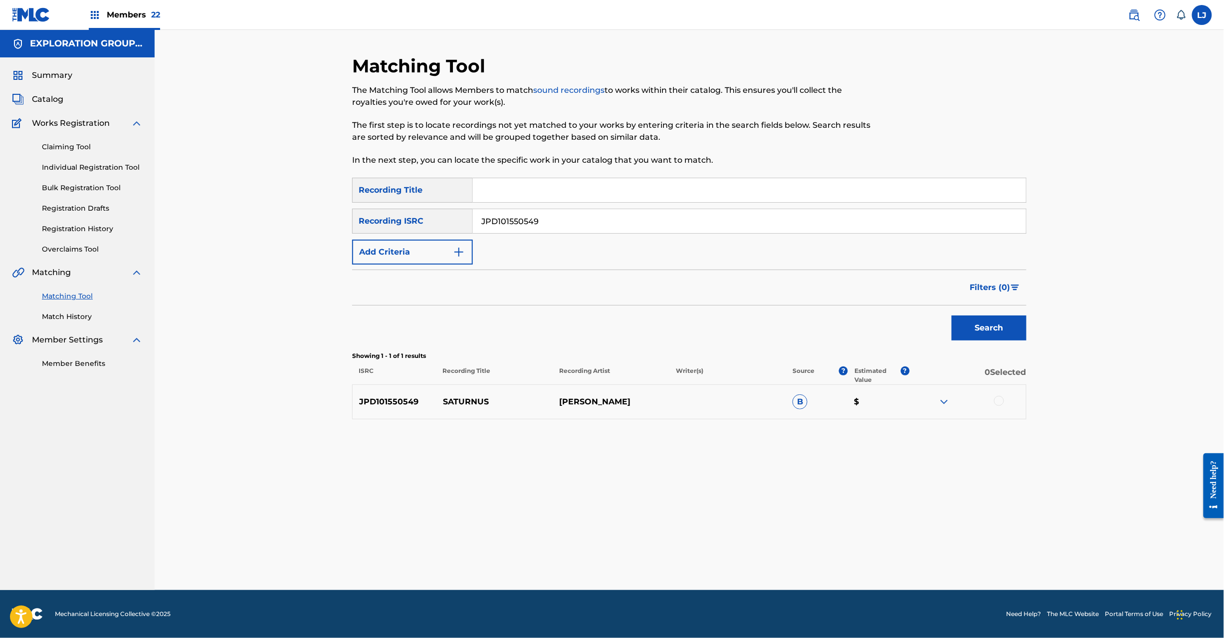
click at [1004, 404] on div at bounding box center [968, 402] width 117 height 12
click at [996, 402] on div at bounding box center [999, 401] width 10 height 10
click at [699, 570] on div "Matching Tool The Matching Tool allows Members to match sound recordings to wor…" at bounding box center [689, 322] width 675 height 535
click at [671, 562] on button "Match 1 Group" at bounding box center [701, 556] width 110 height 25
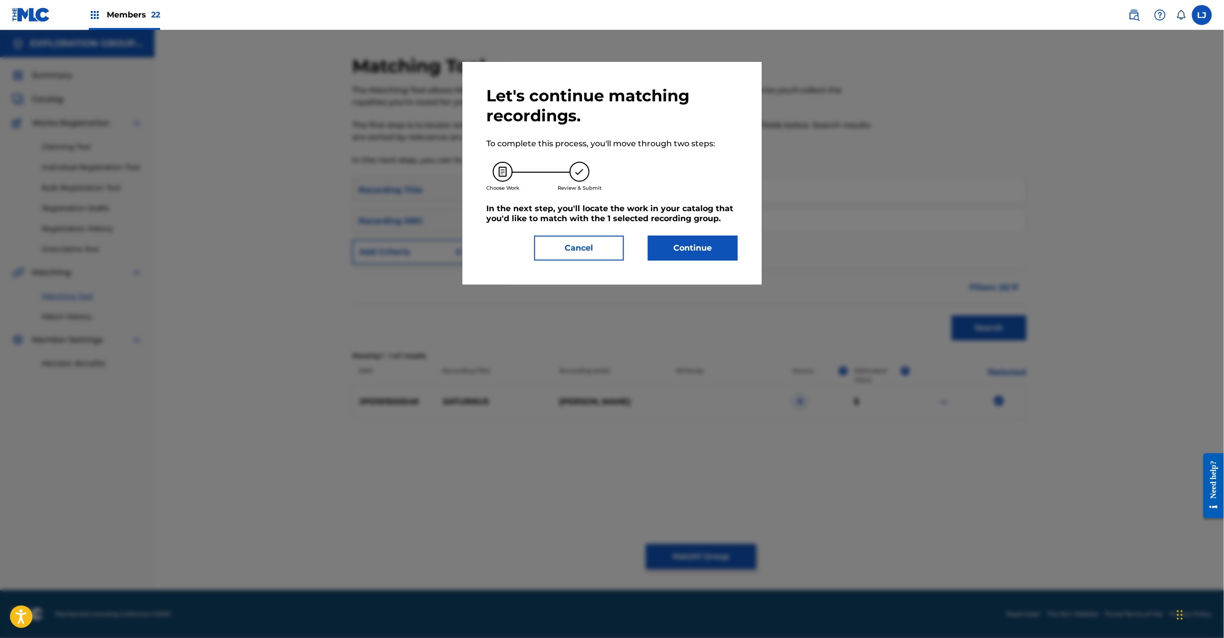
click at [670, 243] on button "Continue" at bounding box center [693, 247] width 90 height 25
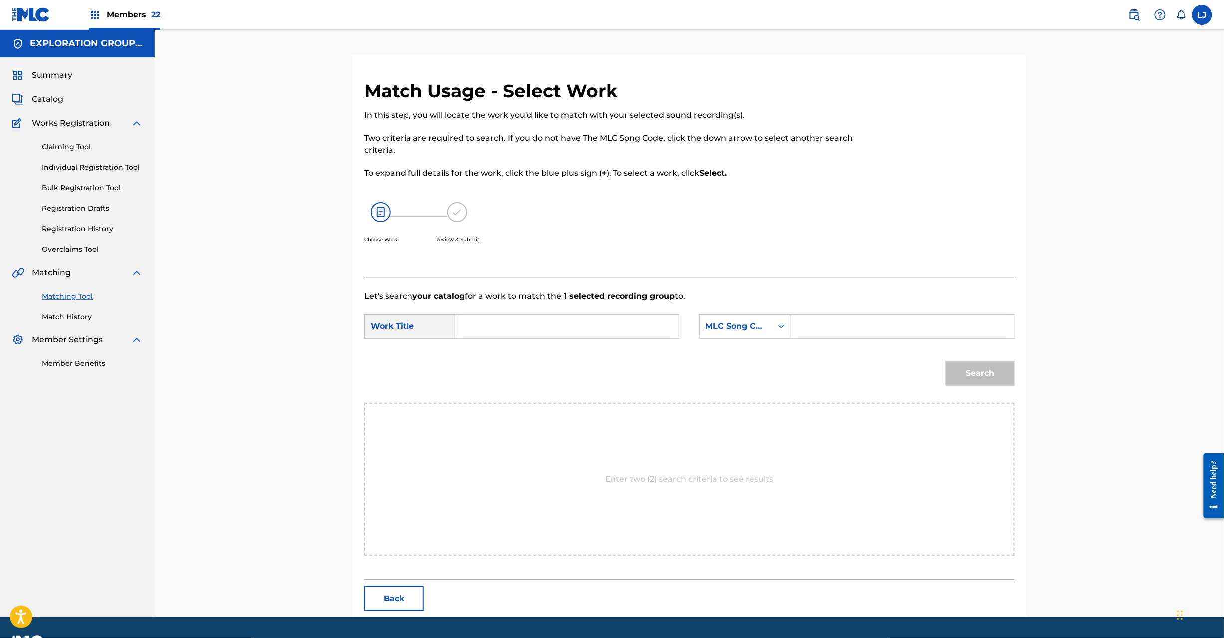
click at [511, 322] on input "Search Form" at bounding box center [567, 326] width 207 height 24
paste input "Saturnus S65WGK"
click at [553, 324] on input "Saturnus S65WGK" at bounding box center [567, 326] width 207 height 24
type input "Saturnus"
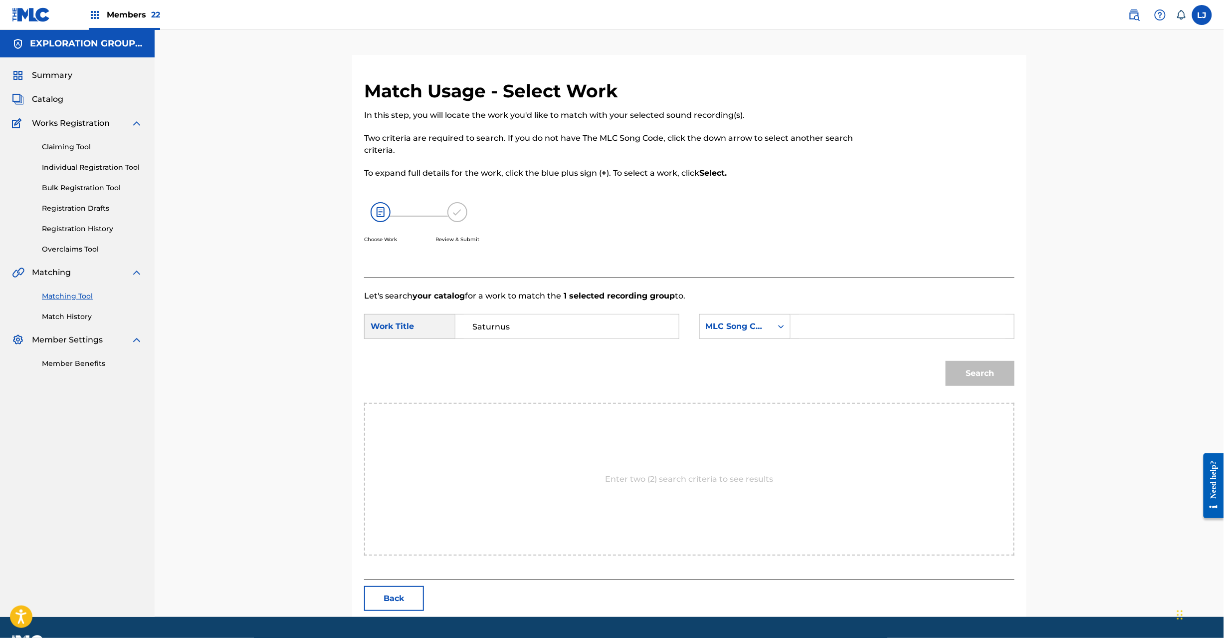
click at [831, 327] on input "Search Form" at bounding box center [902, 326] width 207 height 24
paste input "S65WGK"
type input "S65WGK"
click at [951, 372] on button "Search" at bounding box center [980, 373] width 69 height 25
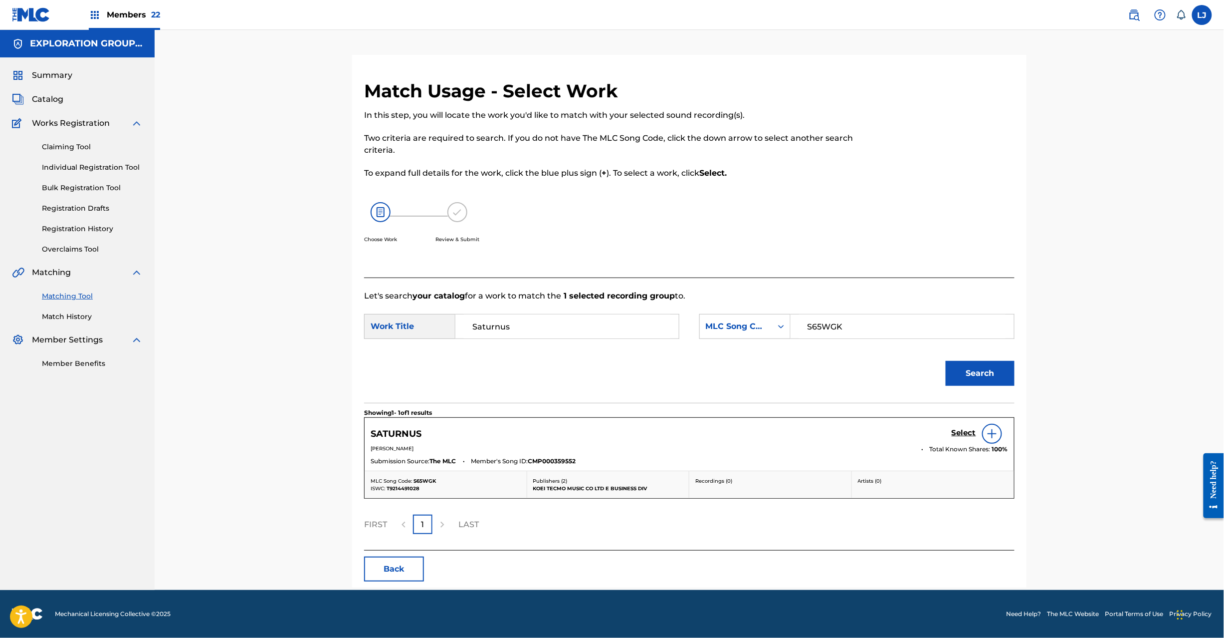
click at [958, 429] on div "Select" at bounding box center [980, 434] width 56 height 20
click at [958, 432] on h5 "Select" at bounding box center [964, 432] width 24 height 9
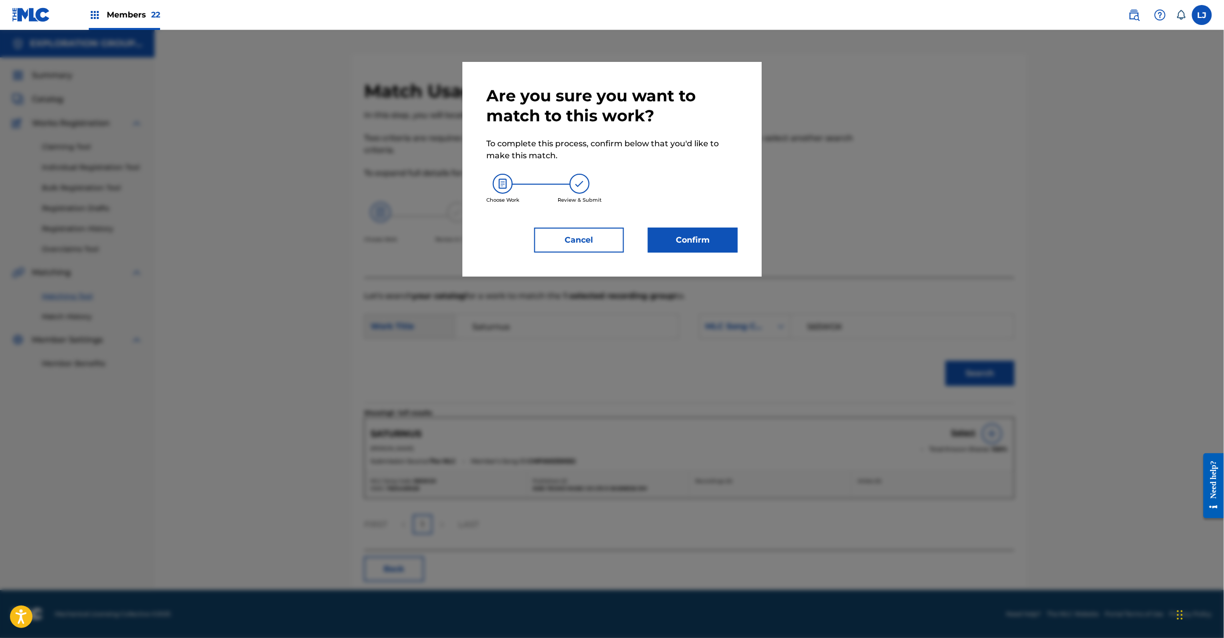
click at [694, 240] on button "Confirm" at bounding box center [693, 240] width 90 height 25
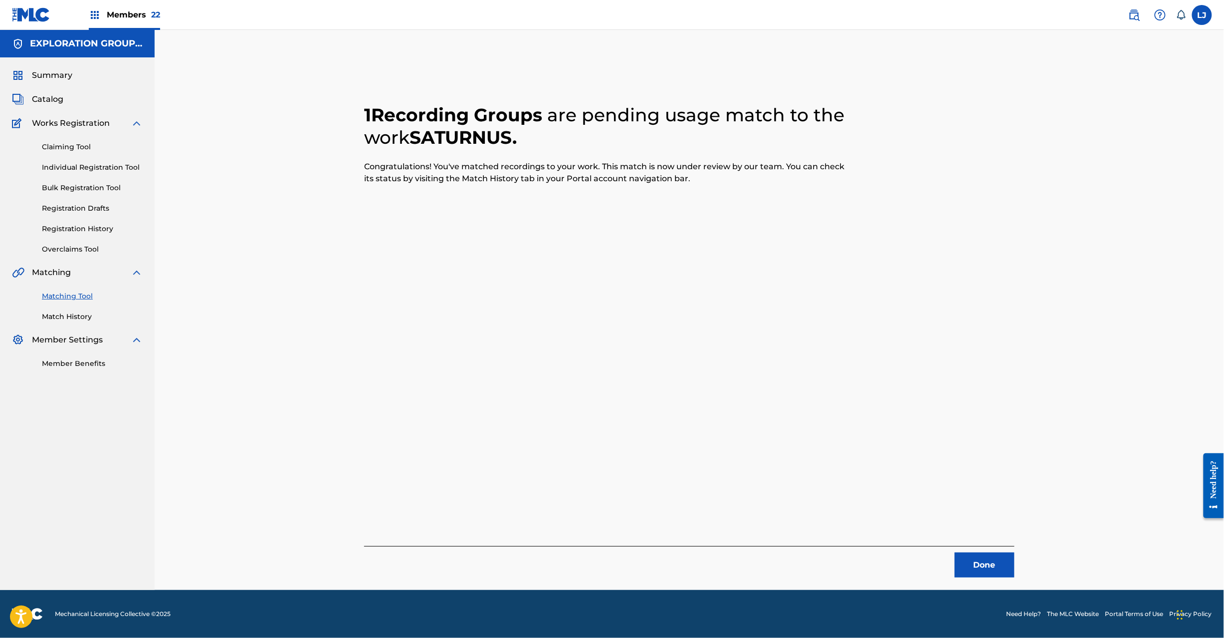
click at [984, 557] on button "Done" at bounding box center [985, 564] width 60 height 25
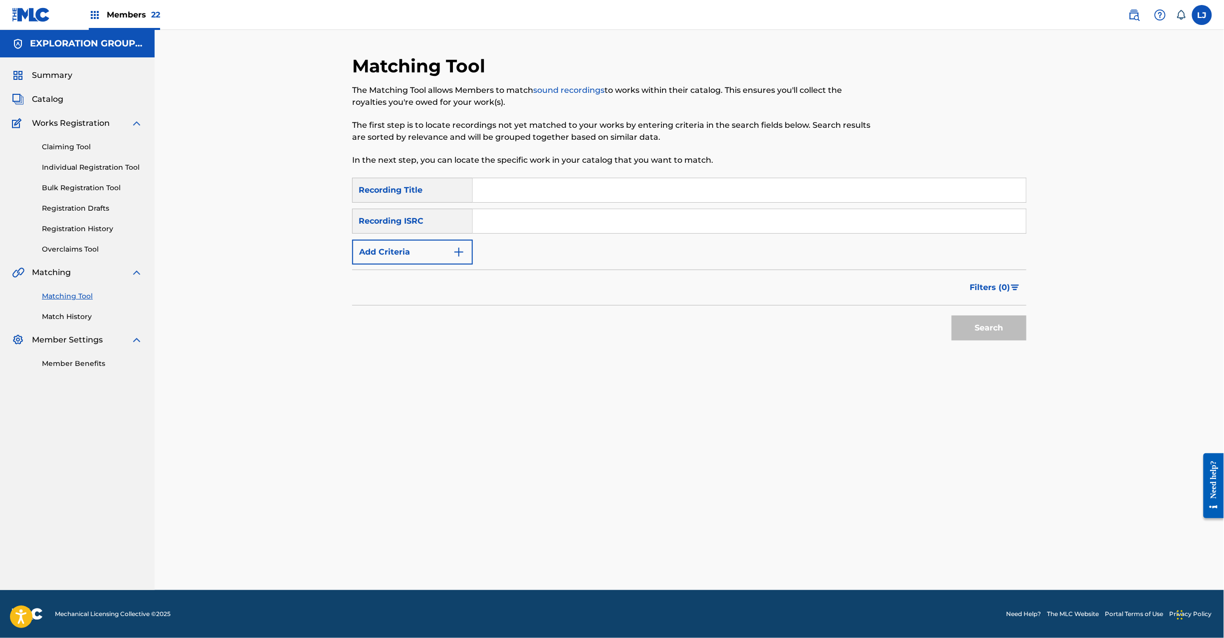
click at [532, 228] on input "Search Form" at bounding box center [749, 221] width 553 height 24
paste input "JPD101550554"
type input "JPD101550554"
click at [972, 319] on button "Search" at bounding box center [989, 327] width 75 height 25
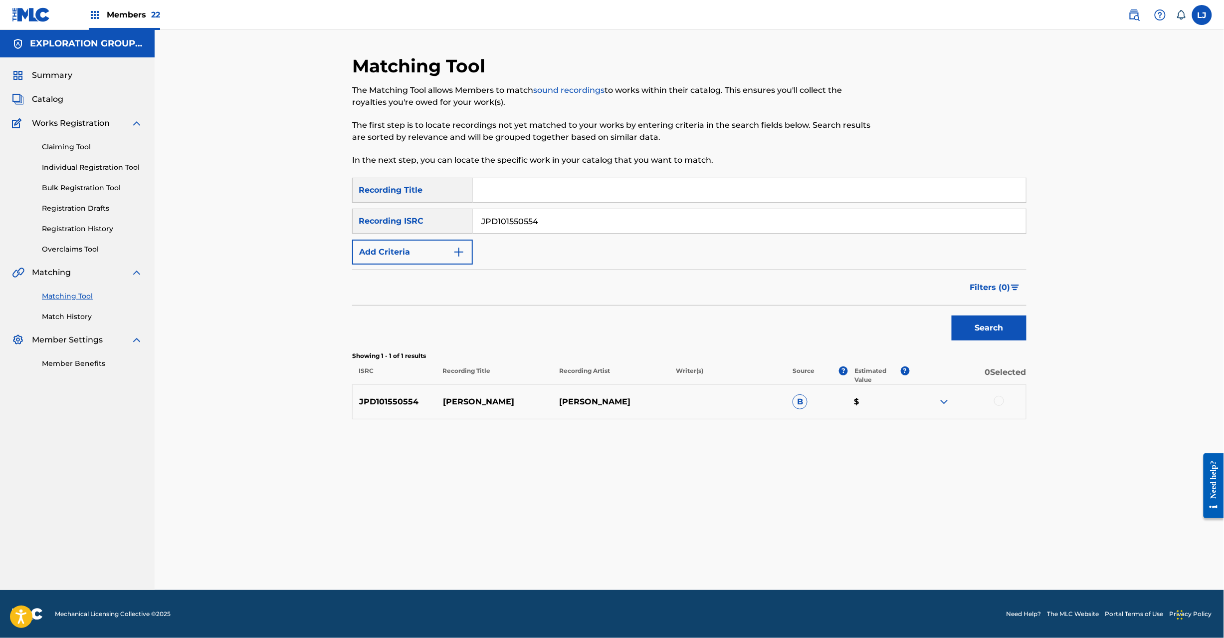
click at [998, 398] on div at bounding box center [999, 401] width 10 height 10
click at [676, 547] on button "Match 1 Group" at bounding box center [701, 556] width 110 height 25
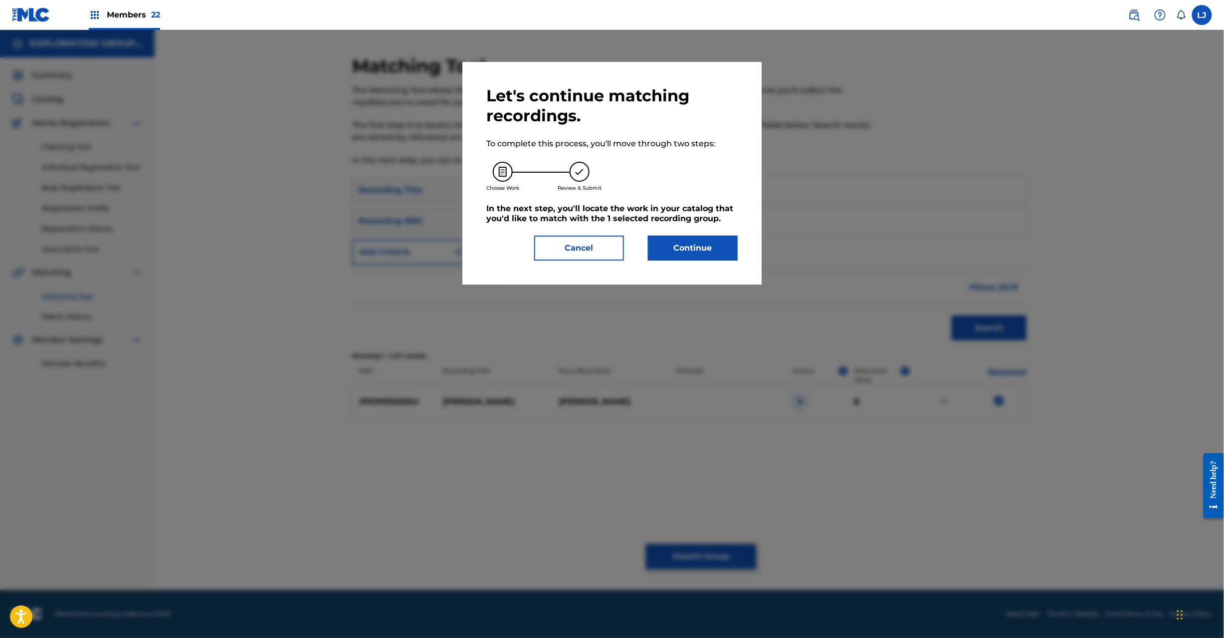
click at [663, 249] on button "Continue" at bounding box center [693, 247] width 90 height 25
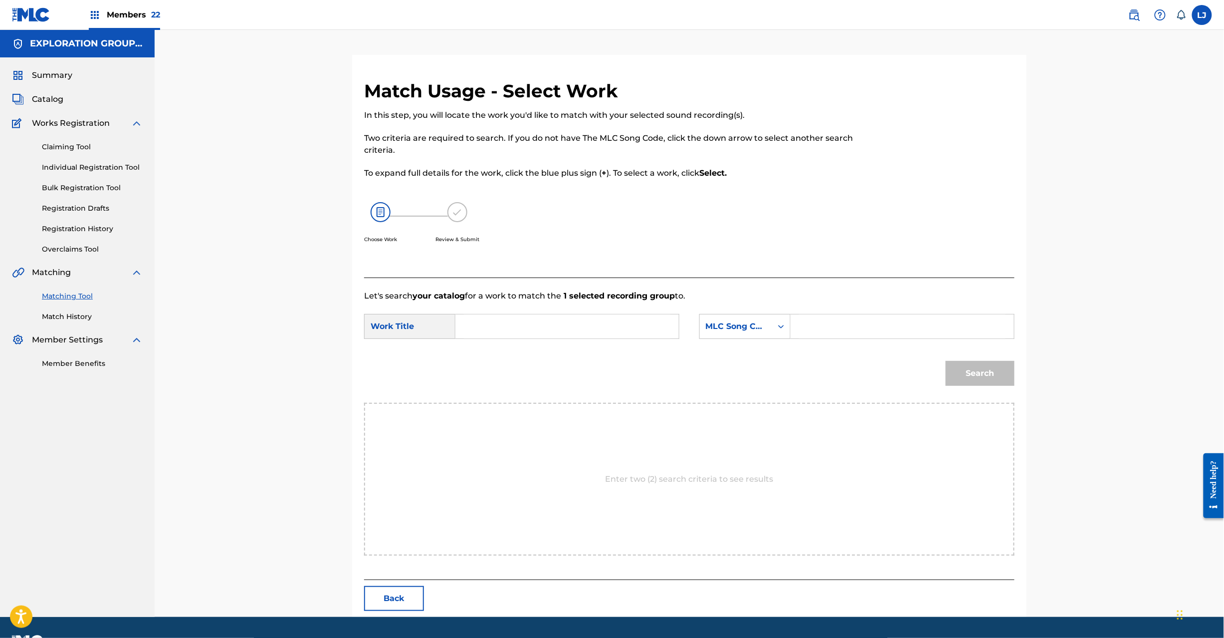
click at [585, 322] on input "Search Form" at bounding box center [567, 326] width 207 height 24
paste input "[PERSON_NAME] S65WOQ"
click at [577, 309] on form "SearchWithCriteria2741862d-89e1-494b-9cbd-bb6d7c8f96d7 Work Title [PERSON_NAME]…" at bounding box center [689, 352] width 651 height 101
click at [559, 324] on input "[PERSON_NAME] S65WOQ" at bounding box center [567, 326] width 207 height 24
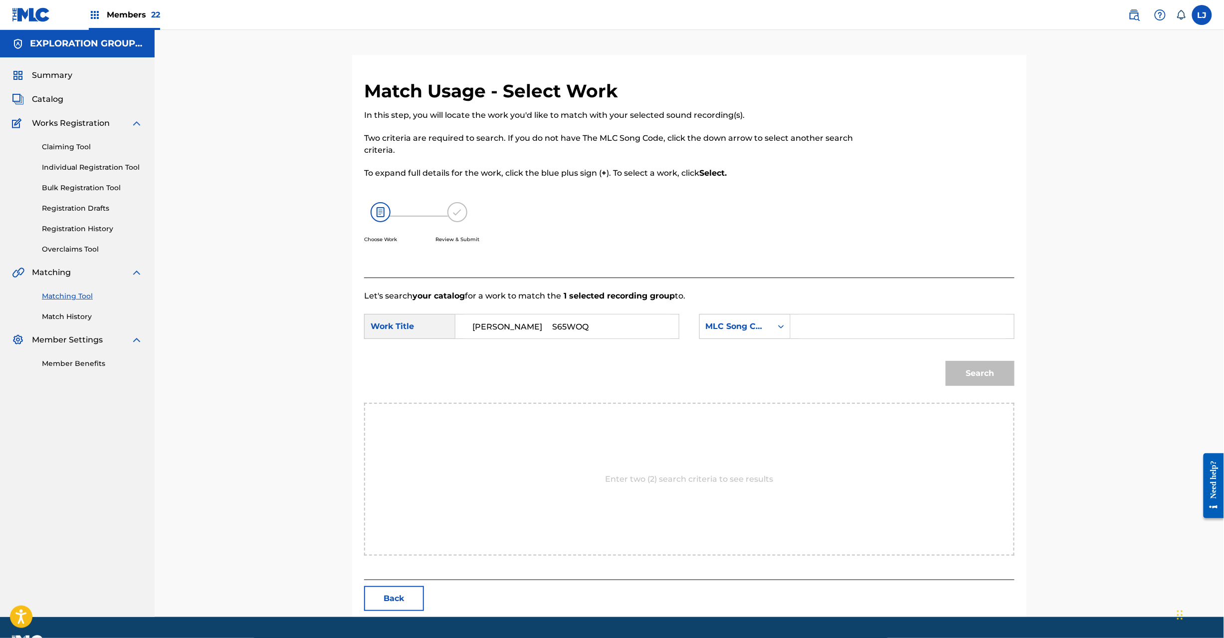
click at [559, 324] on input "[PERSON_NAME] S65WOQ" at bounding box center [567, 326] width 207 height 24
type input "[PERSON_NAME]"
click at [785, 332] on div "Search Form" at bounding box center [781, 326] width 18 height 18
click at [859, 320] on input "Search Form" at bounding box center [902, 326] width 207 height 24
paste input "S65WOQ"
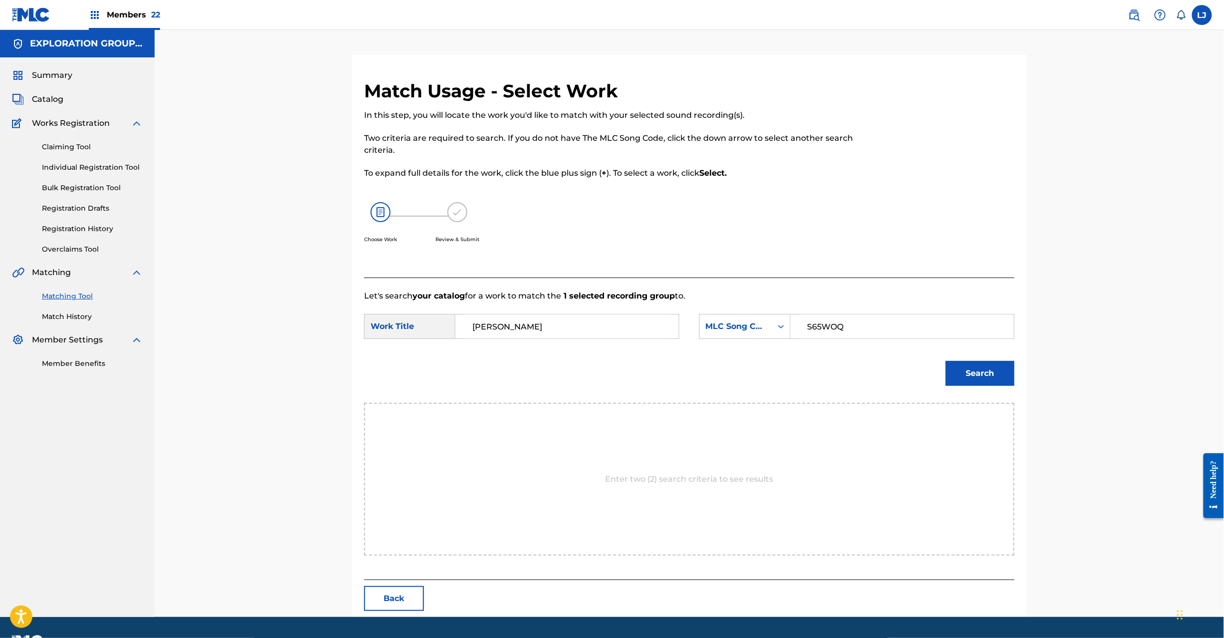
type input "S65WOQ"
click at [954, 368] on button "Search" at bounding box center [980, 373] width 69 height 25
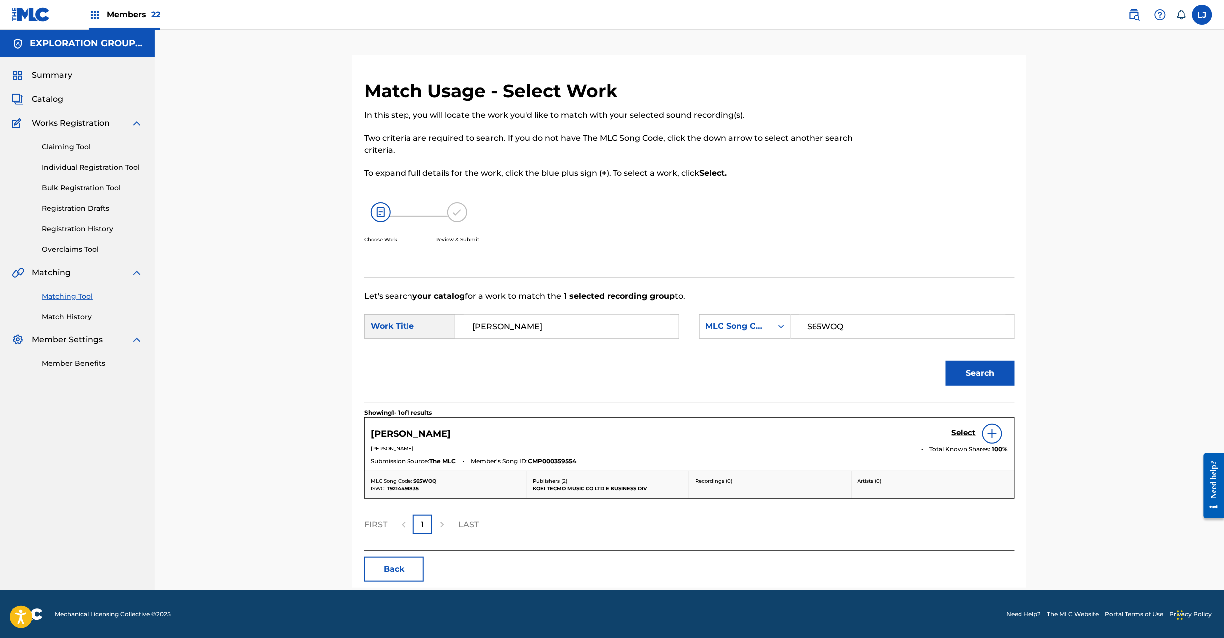
click at [963, 435] on h5 "Select" at bounding box center [964, 432] width 24 height 9
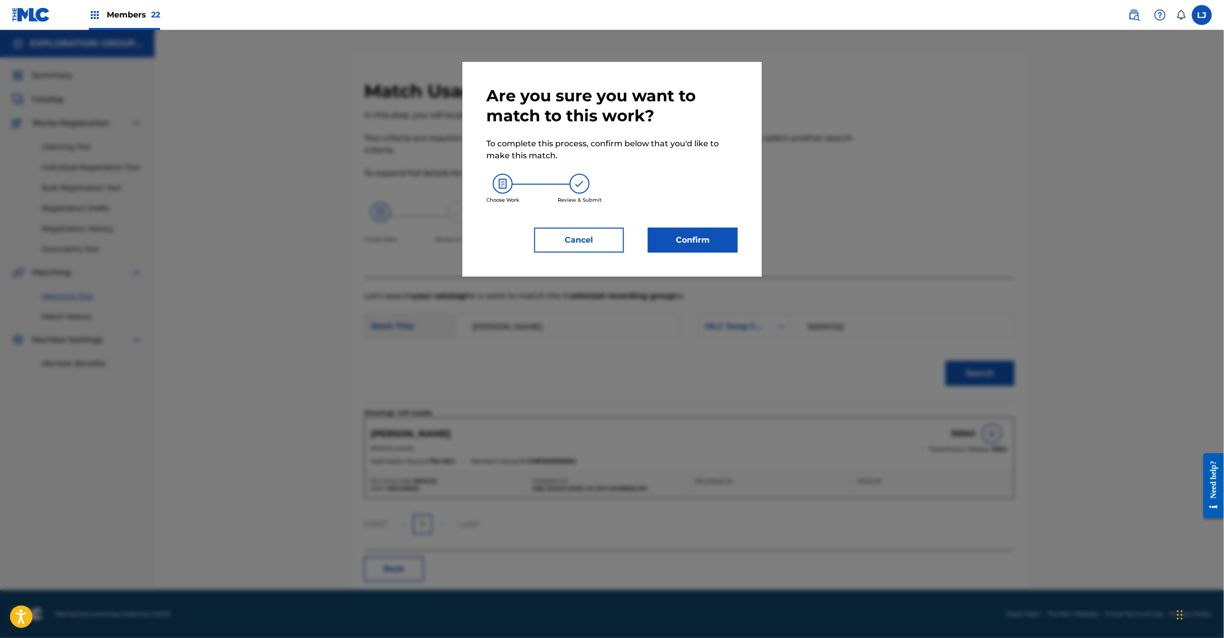
click at [707, 208] on div "Choose Work Review & Submit" at bounding box center [611, 189] width 251 height 54
click at [703, 236] on button "Confirm" at bounding box center [693, 240] width 90 height 25
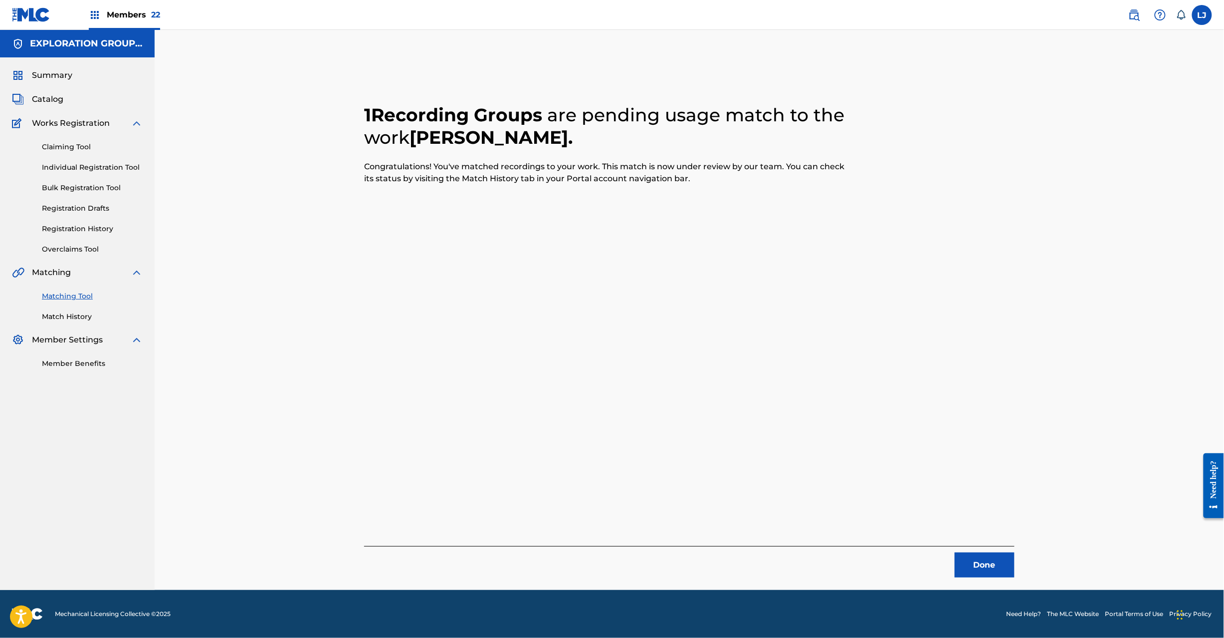
click at [963, 565] on button "Done" at bounding box center [985, 564] width 60 height 25
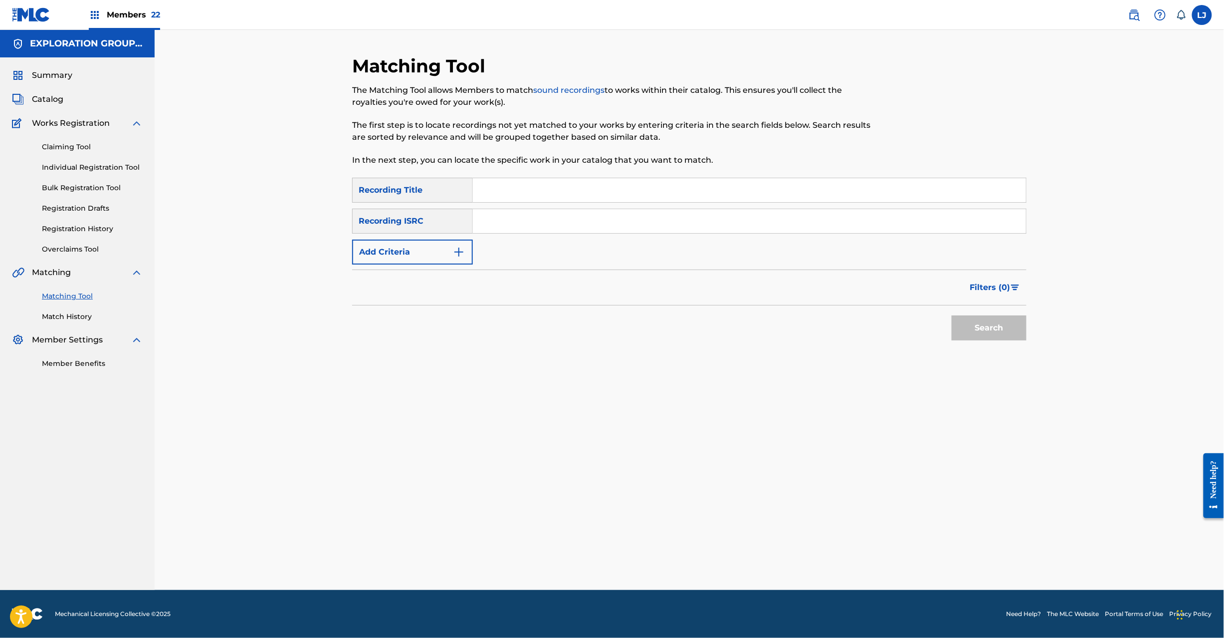
click at [515, 232] on input "Search Form" at bounding box center [749, 221] width 553 height 24
paste input "JPD101550555"
type input "JPD101550555"
click at [984, 322] on button "Search" at bounding box center [989, 327] width 75 height 25
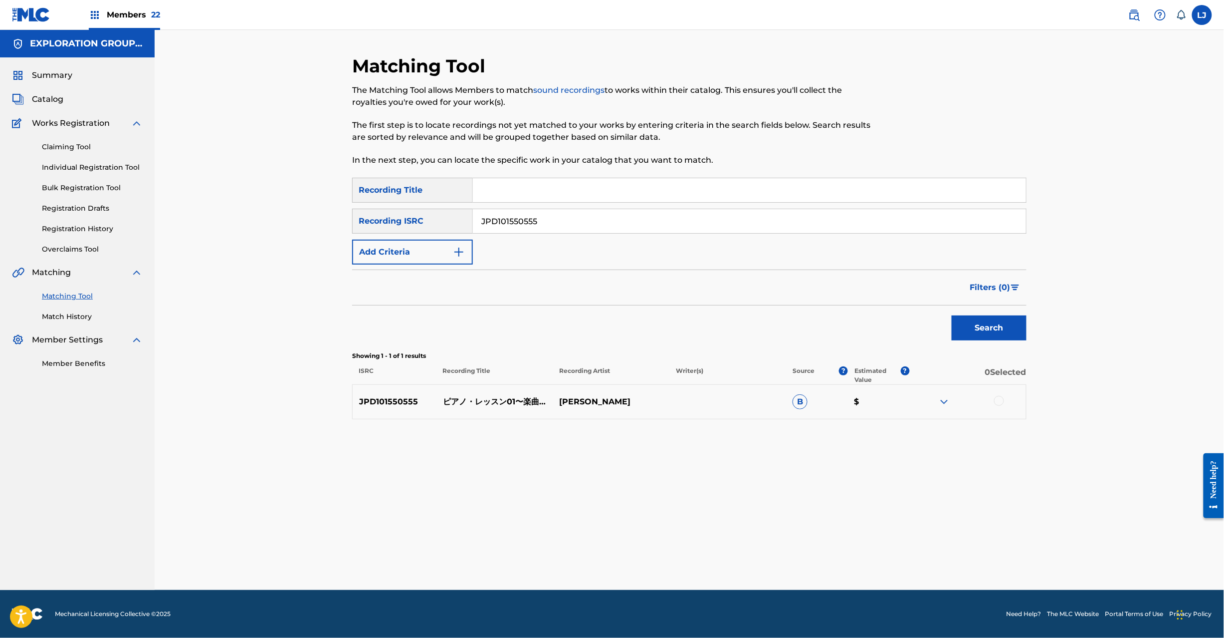
click at [994, 401] on div at bounding box center [999, 401] width 10 height 10
click at [697, 574] on div "Matching Tool The Matching Tool allows Members to match sound recordings to wor…" at bounding box center [689, 322] width 675 height 535
click at [699, 565] on button "Match 1 Group" at bounding box center [701, 556] width 110 height 25
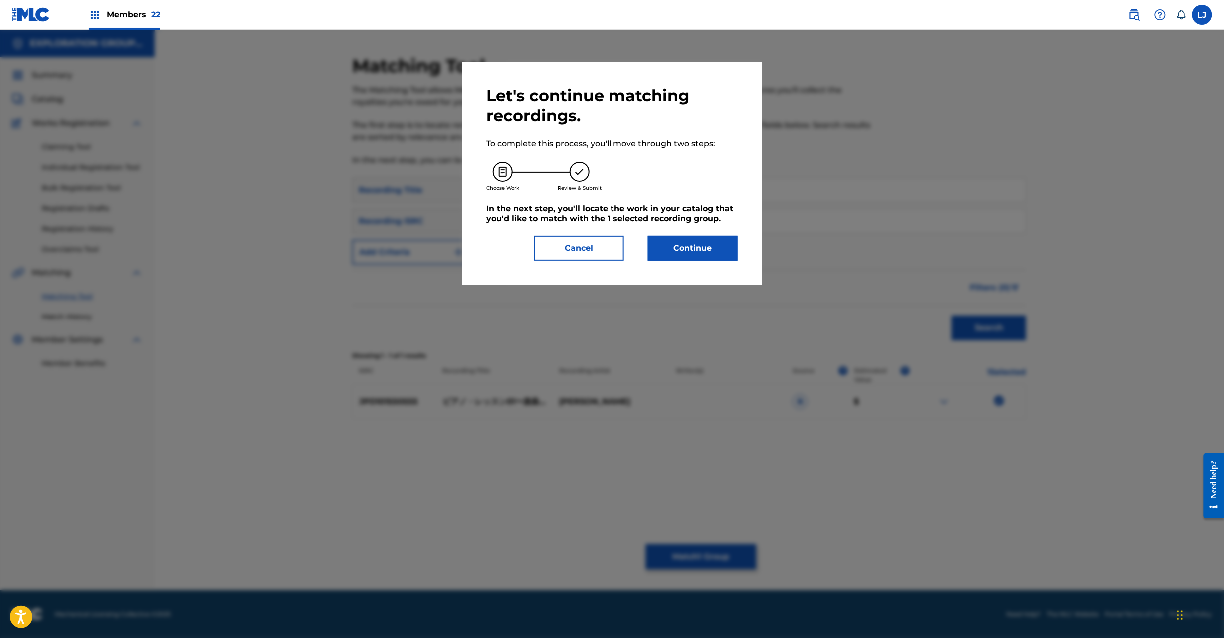
click at [738, 240] on div "Let's continue matching recordings. To complete this process, you'll move throu…" at bounding box center [612, 173] width 299 height 223
click at [716, 248] on button "Continue" at bounding box center [693, 247] width 90 height 25
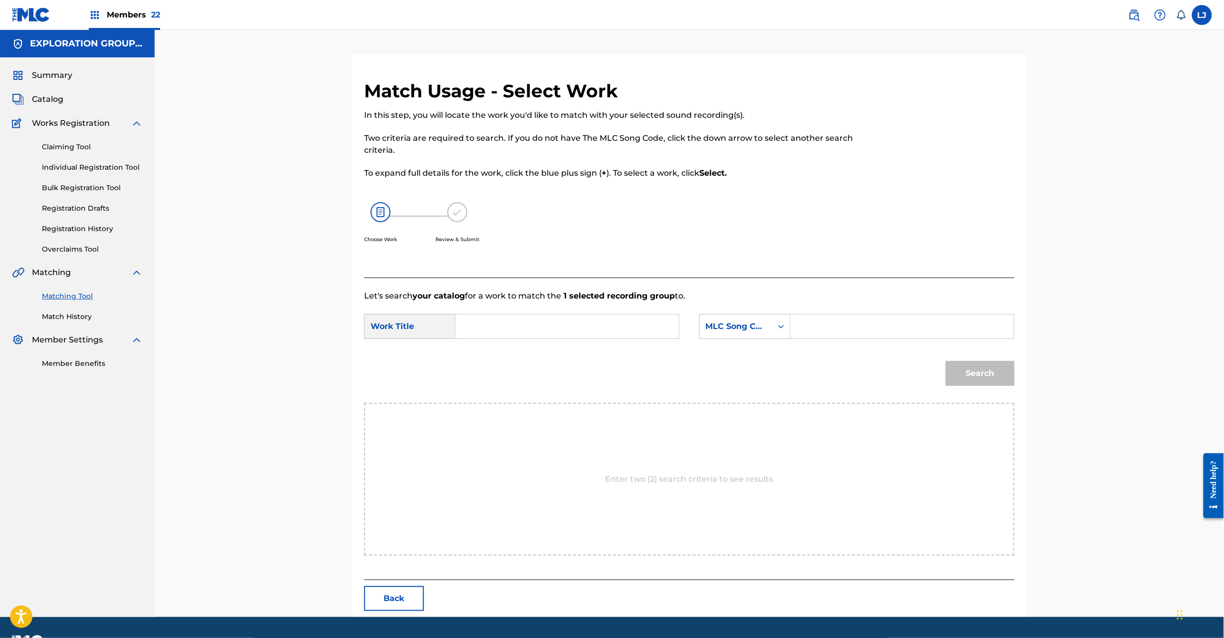
click at [545, 322] on input "Search Form" at bounding box center [567, 326] width 207 height 24
paste input "Piano Ressun 01 Gakkyoku Kaitai PN7C71"
click at [603, 324] on input "Piano Ressun 01 Gakkyoku Kaitai PN7C71" at bounding box center [567, 326] width 207 height 24
click at [648, 324] on input "Piano Ressun 01 Gakkyoku Kaitai PN7C71" at bounding box center [567, 326] width 207 height 24
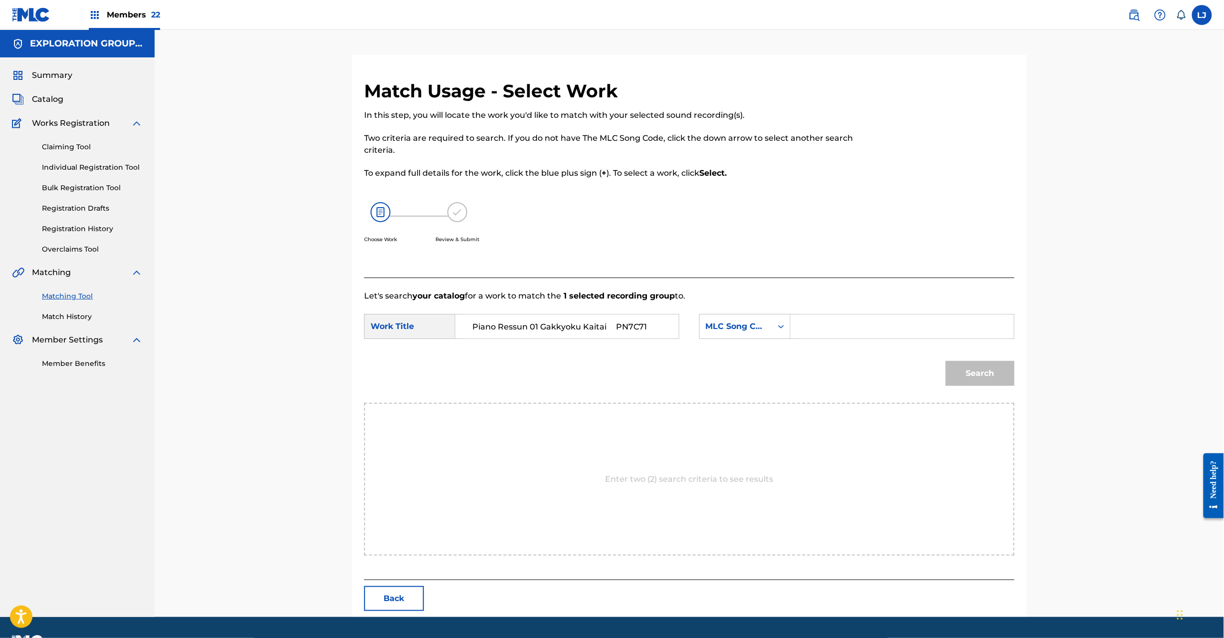
click at [648, 324] on input "Piano Ressun 01 Gakkyoku Kaitai PN7C71" at bounding box center [567, 326] width 207 height 24
type input "Piano Ressun 01 [PERSON_NAME]"
click at [859, 330] on input "Search Form" at bounding box center [902, 326] width 207 height 24
paste input "PN7C71"
type input "PN7C71"
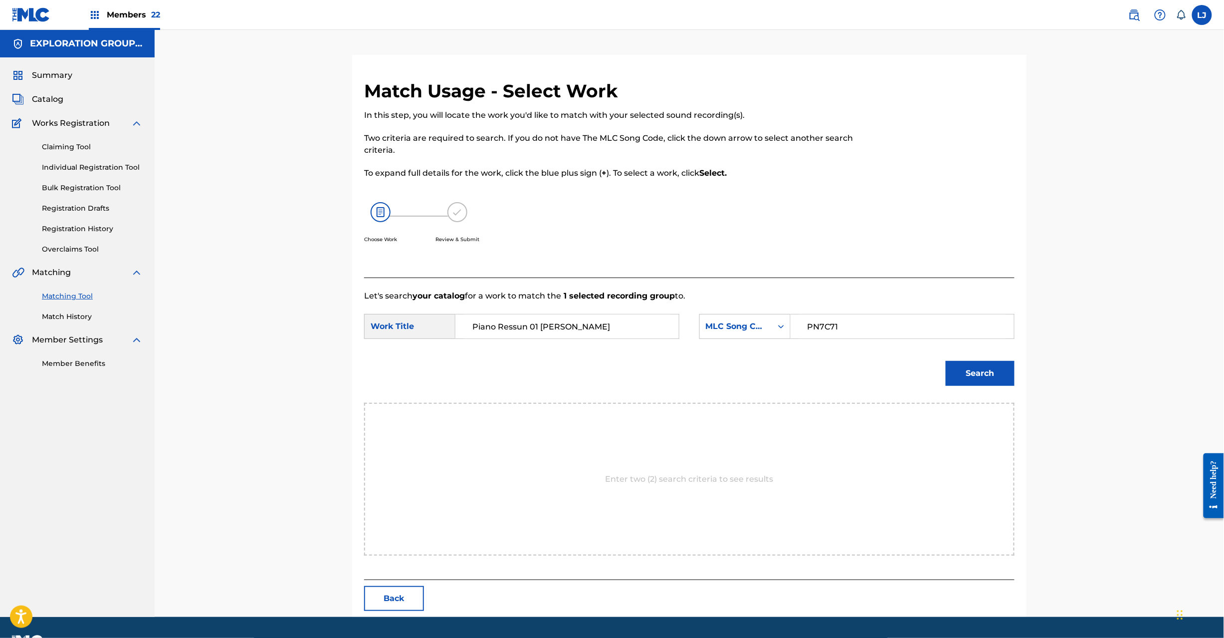
click at [942, 375] on div "Search" at bounding box center [978, 371] width 74 height 40
click at [962, 378] on button "Search" at bounding box center [980, 373] width 69 height 25
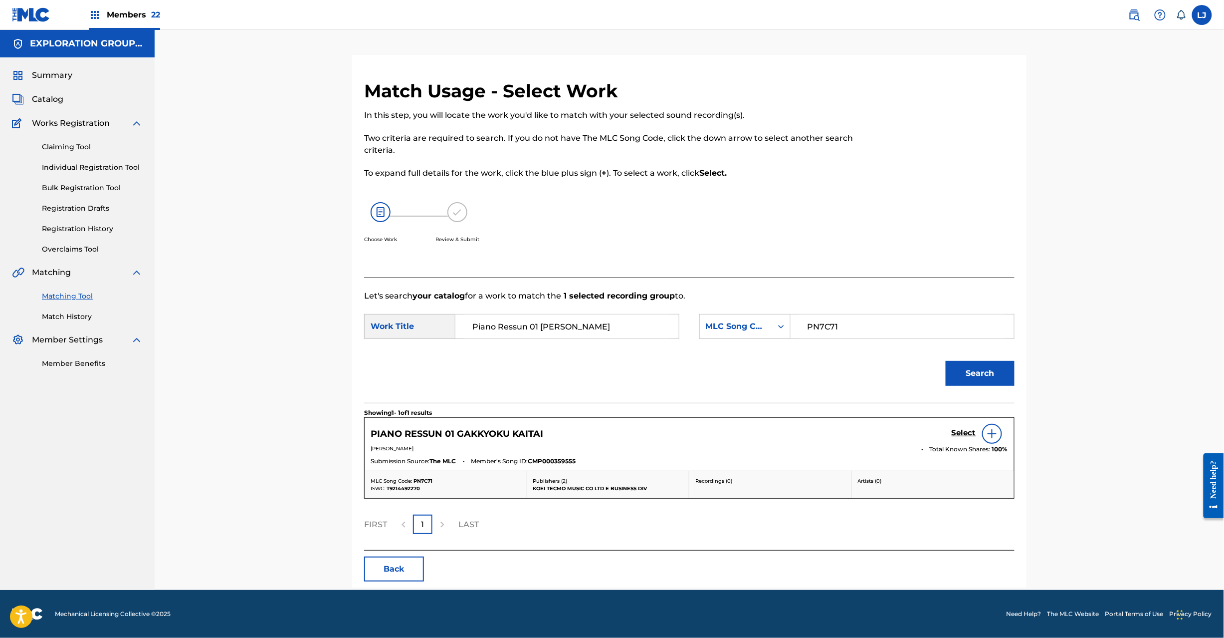
click at [960, 434] on h5 "Select" at bounding box center [964, 432] width 24 height 9
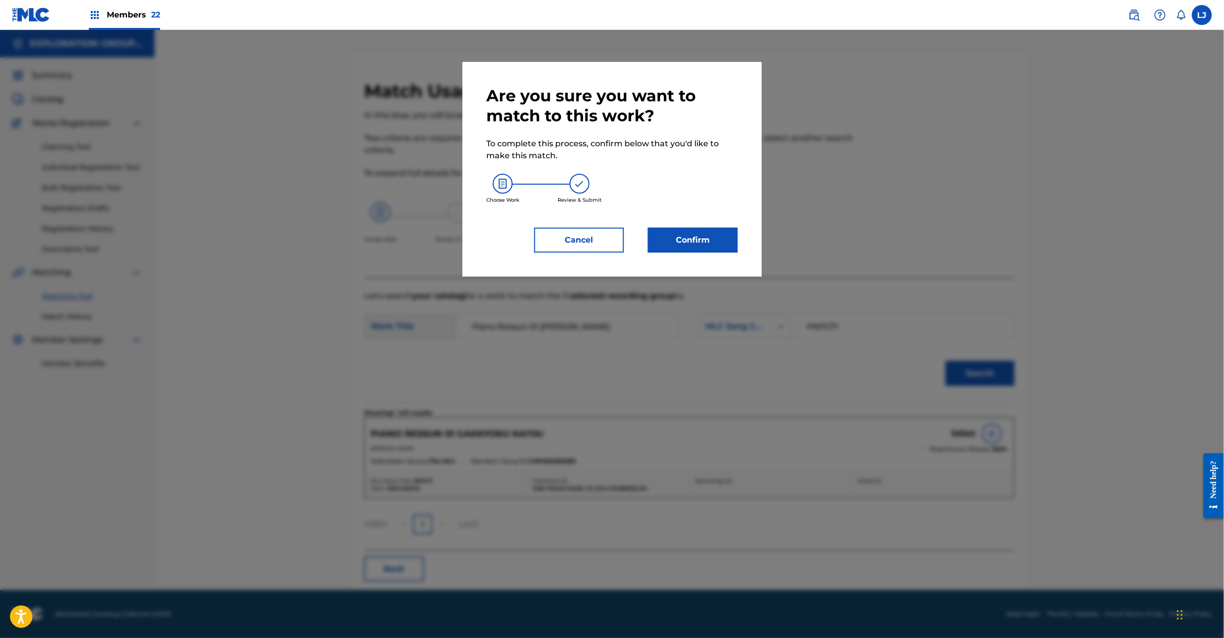
click at [717, 231] on button "Confirm" at bounding box center [693, 240] width 90 height 25
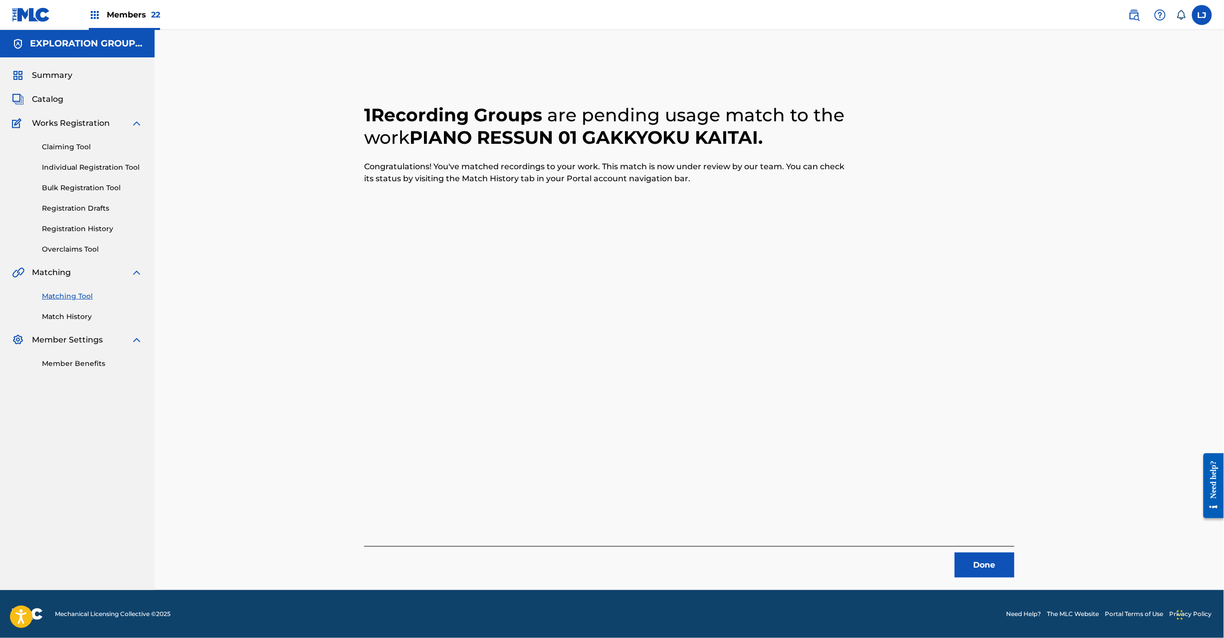
click at [973, 564] on button "Done" at bounding box center [985, 564] width 60 height 25
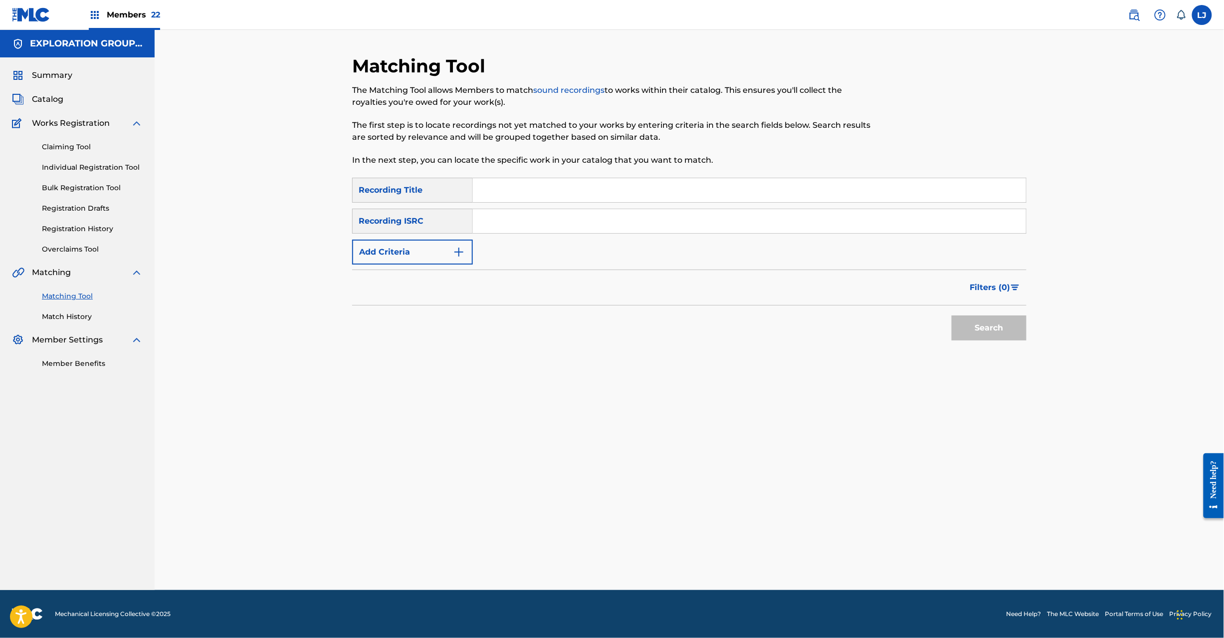
click at [547, 218] on input "Search Form" at bounding box center [749, 221] width 553 height 24
paste input "JPD101550556"
type input "JPD101550556"
click at [978, 324] on button "Search" at bounding box center [989, 327] width 75 height 25
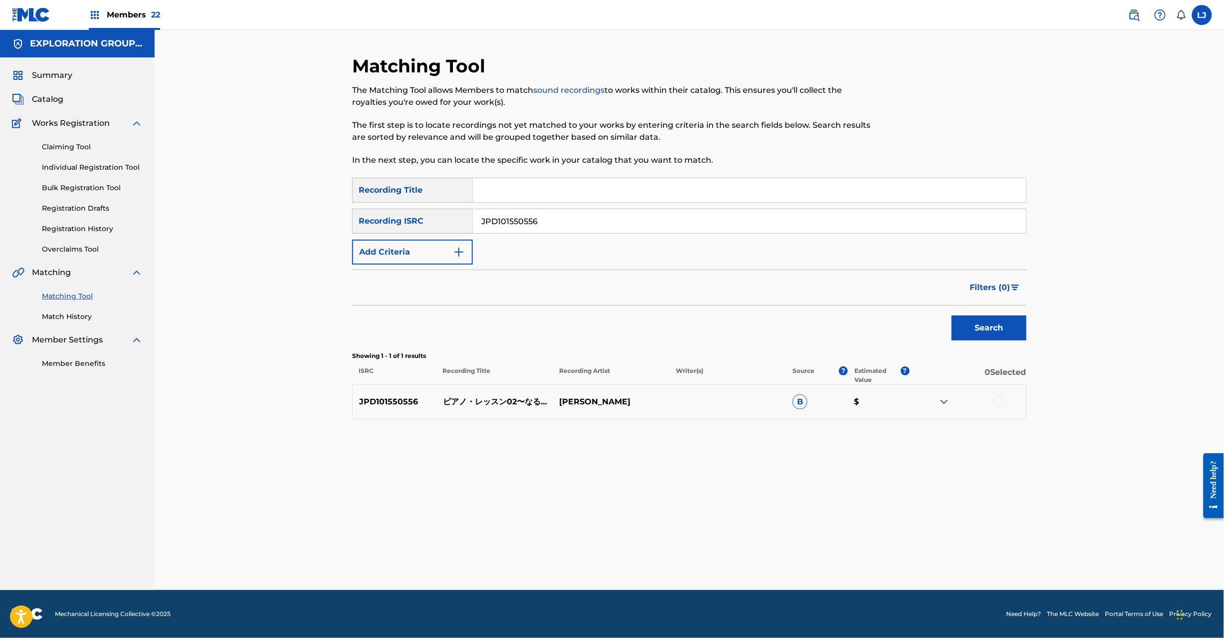
click at [1003, 401] on div at bounding box center [999, 401] width 10 height 10
click at [711, 557] on button "Match 1 Group" at bounding box center [701, 556] width 110 height 25
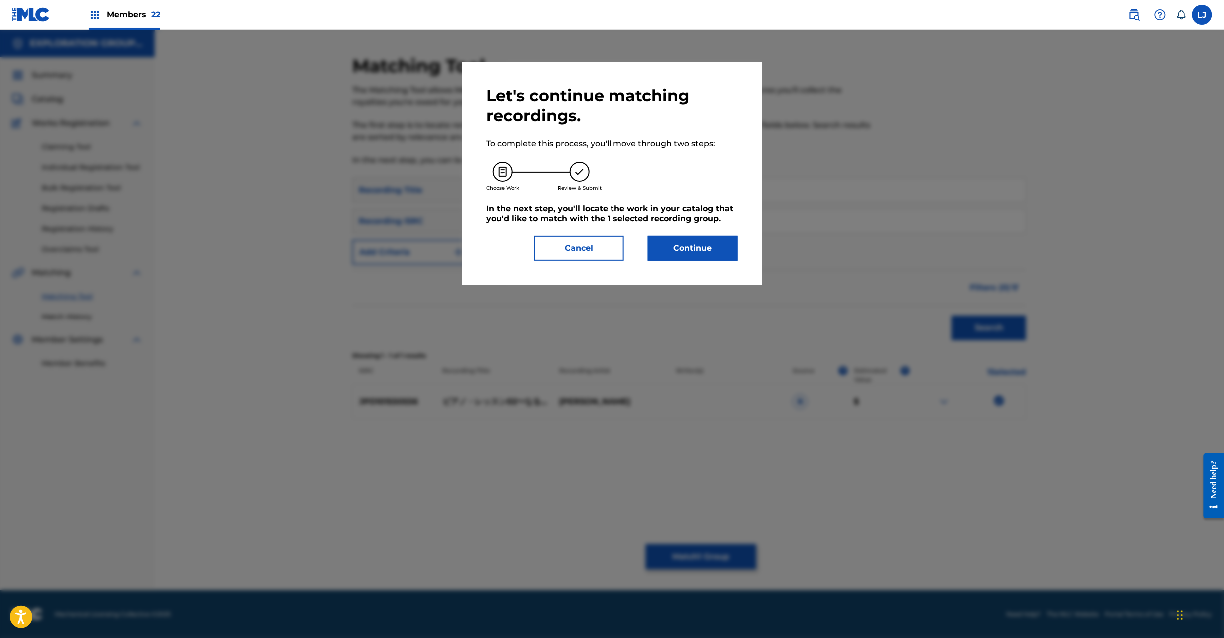
click at [697, 260] on div "Let's continue matching recordings. To complete this process, you'll move throu…" at bounding box center [612, 173] width 299 height 223
click at [703, 242] on button "Continue" at bounding box center [693, 247] width 90 height 25
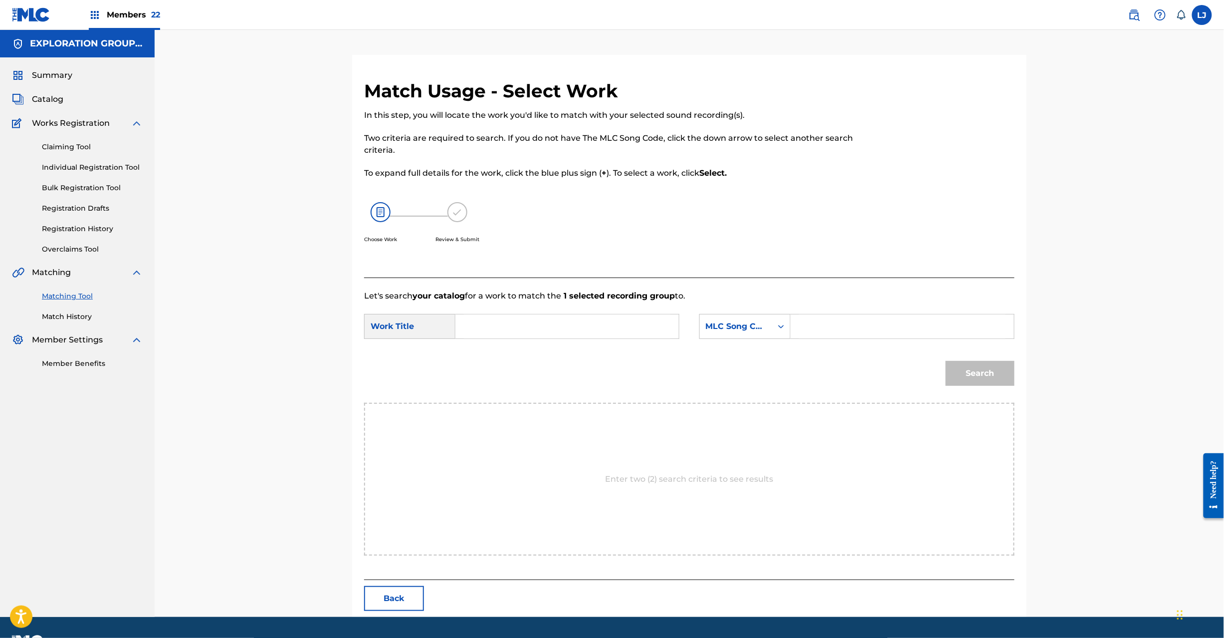
click at [559, 318] on input "Search Form" at bounding box center [567, 326] width 207 height 24
paste input "Piano Ressun 02 Naruhodo PN7DDZ"
click at [581, 331] on input "Piano Ressun 02 Naruhodo PN7DDZ" at bounding box center [567, 326] width 207 height 24
click at [603, 327] on input "Piano Ressun 02 Naruhodo PN7DDZ" at bounding box center [567, 326] width 207 height 24
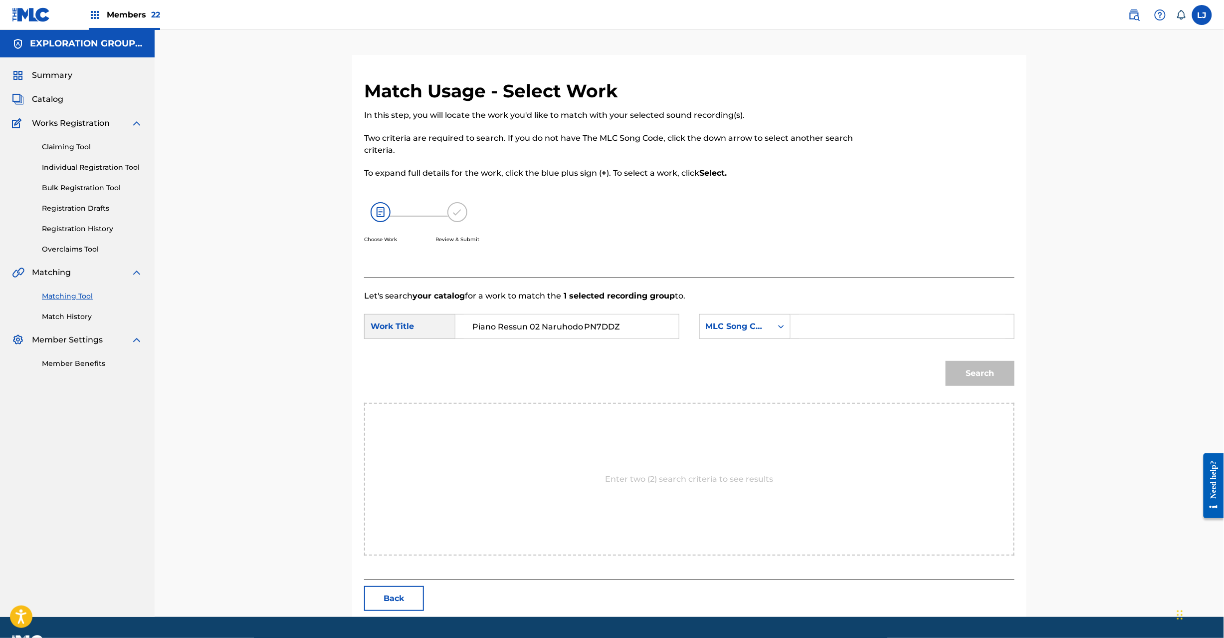
click at [603, 326] on input "Piano Ressun 02 Naruhodo PN7DDZ" at bounding box center [567, 326] width 207 height 24
type input "Piano Ressun 02 Naruhodo"
click at [845, 338] on div "Search Form" at bounding box center [903, 326] width 224 height 25
paste input "PN7DDZ"
drag, startPoint x: 843, startPoint y: 327, endPoint x: 888, endPoint y: 343, distance: 47.7
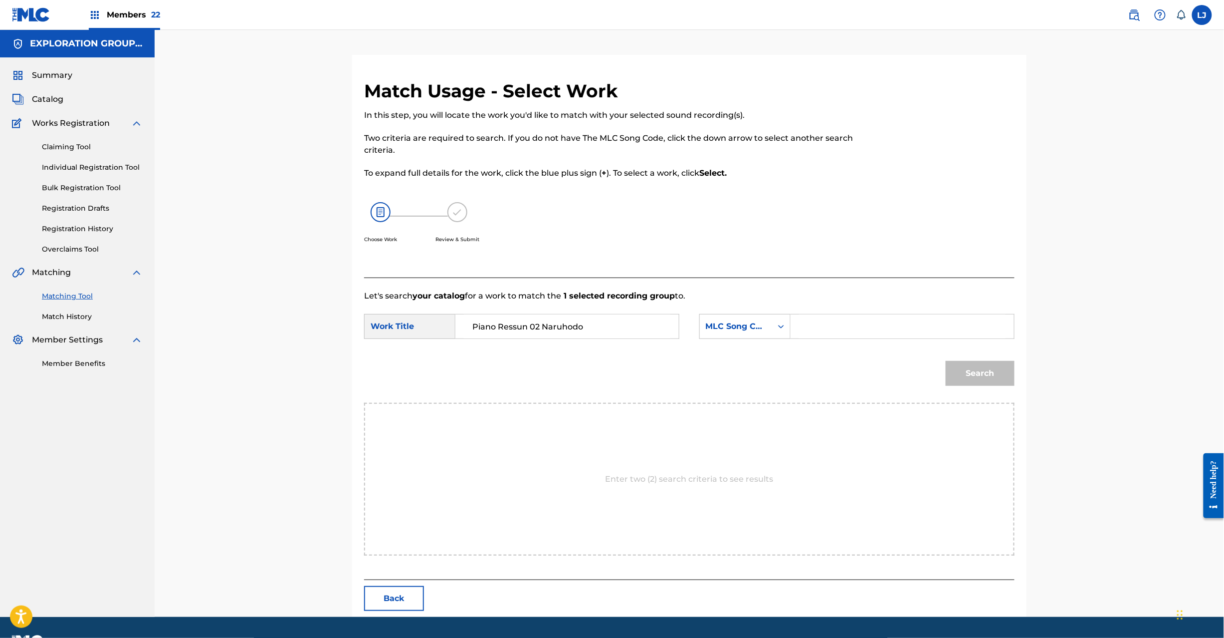
click at [843, 326] on input "Search Form" at bounding box center [902, 326] width 207 height 24
type input "PN7DDZ"
click at [995, 375] on button "Search" at bounding box center [980, 373] width 69 height 25
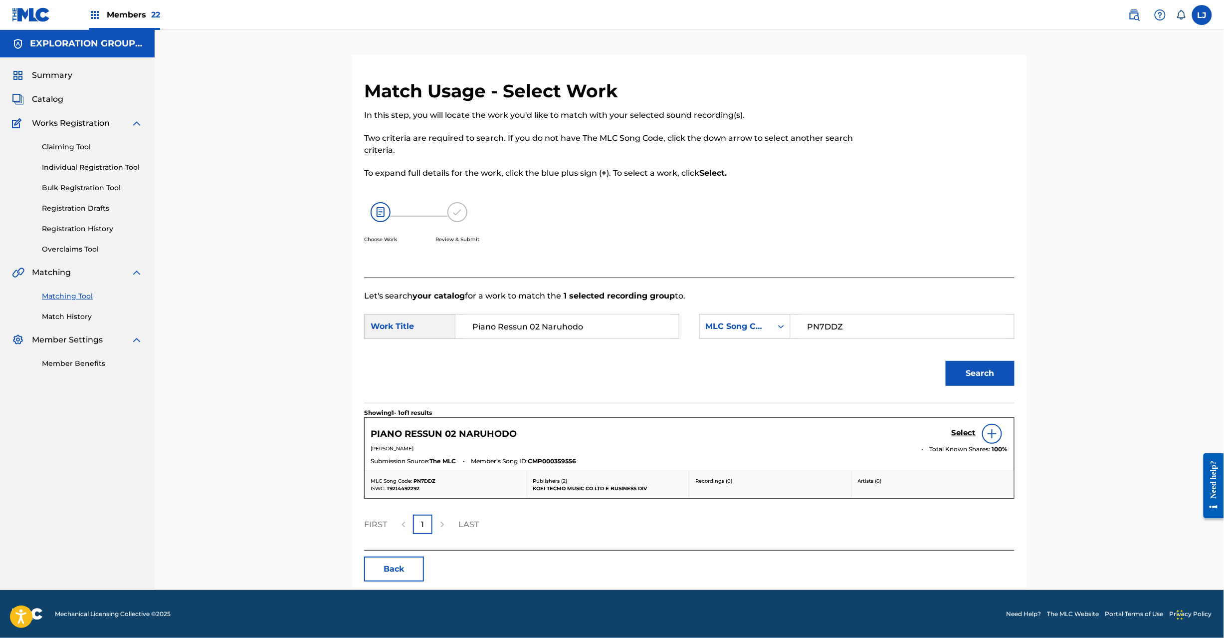
click at [956, 428] on h5 "Select" at bounding box center [964, 432] width 24 height 9
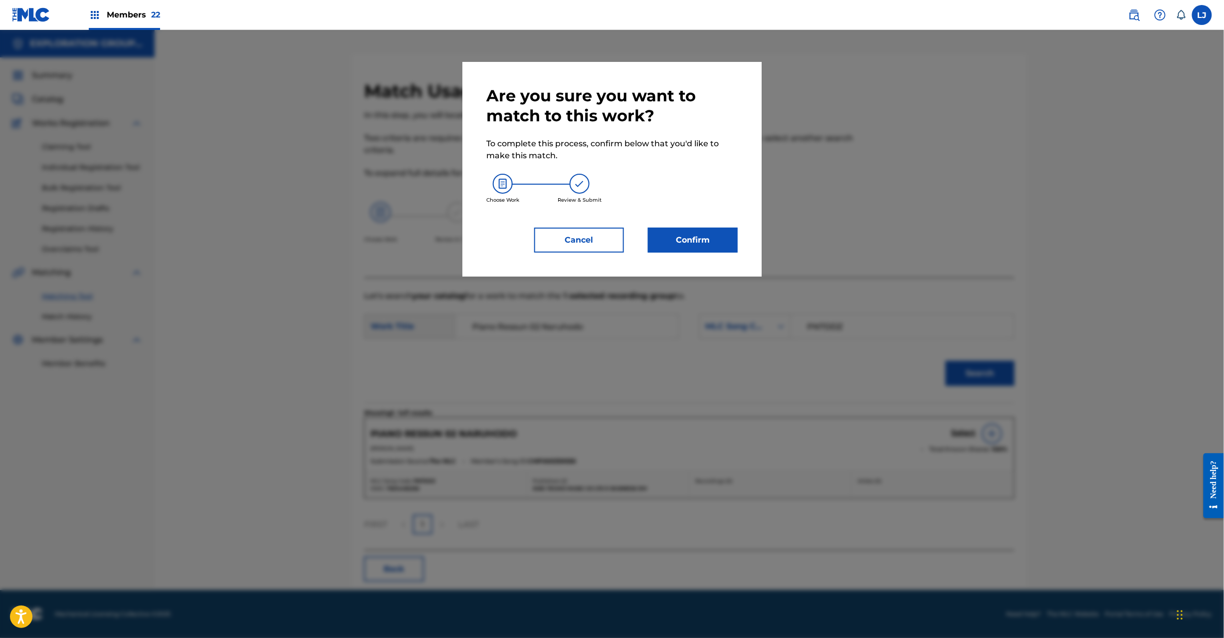
click at [703, 237] on button "Confirm" at bounding box center [693, 240] width 90 height 25
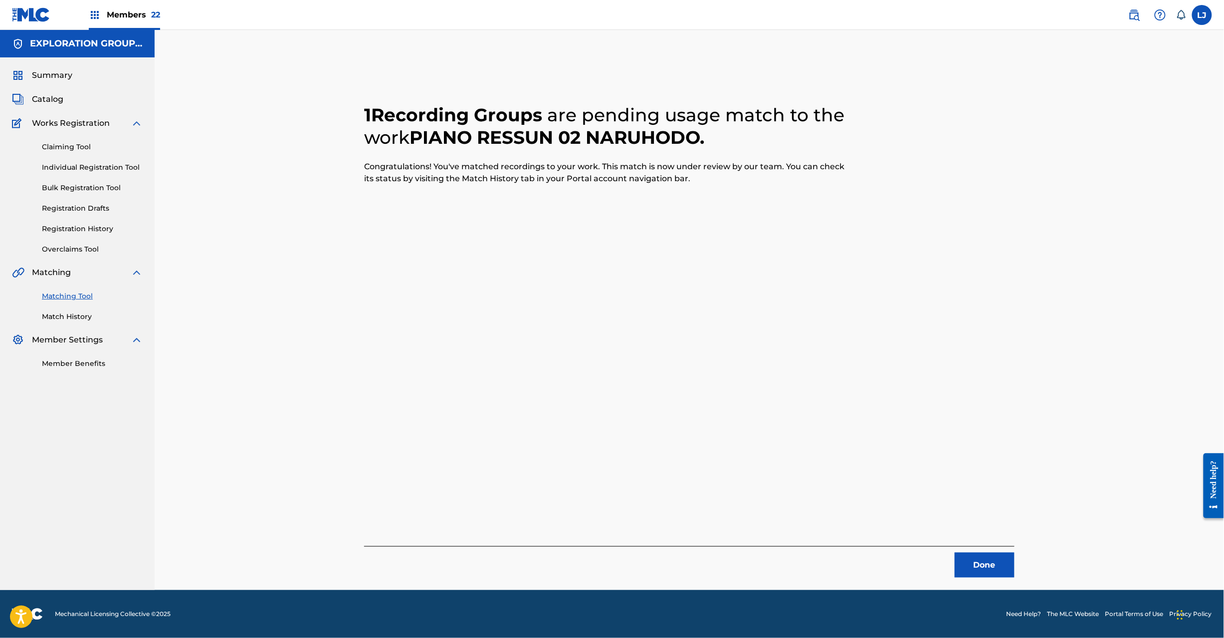
click at [994, 565] on button "Done" at bounding box center [985, 564] width 60 height 25
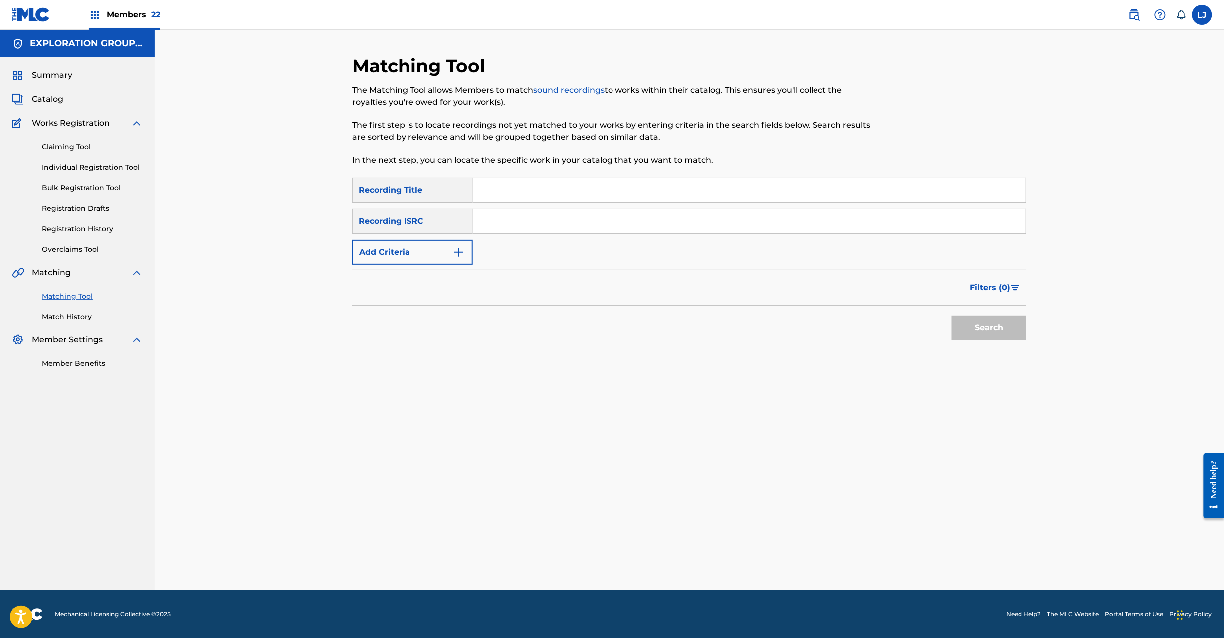
click at [563, 236] on div "SearchWithCriteriadc41f55d-75e5-41e1-a9ba-030fab1b1fab Recording Title SearchWi…" at bounding box center [689, 221] width 675 height 87
paste input "JPD101550557"
click at [560, 224] on input "JPD101550557" at bounding box center [749, 221] width 553 height 24
type input "JPD101550557"
click at [972, 336] on button "Search" at bounding box center [989, 327] width 75 height 25
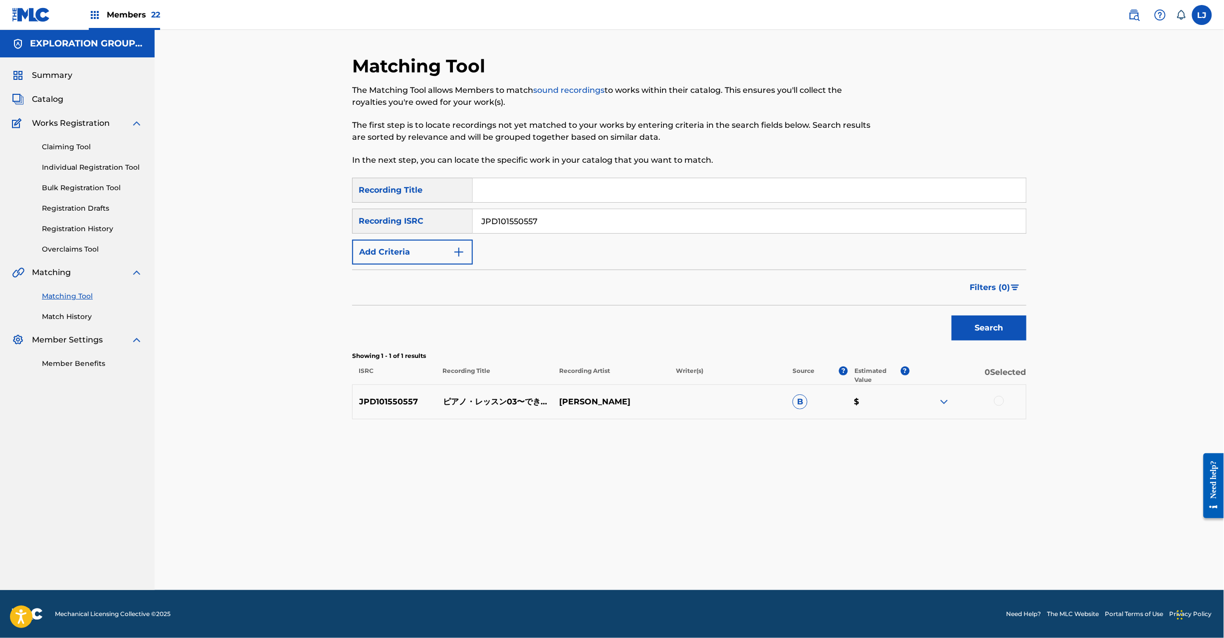
click at [998, 398] on div at bounding box center [999, 401] width 10 height 10
click at [671, 553] on button "Match 1 Group" at bounding box center [701, 556] width 110 height 25
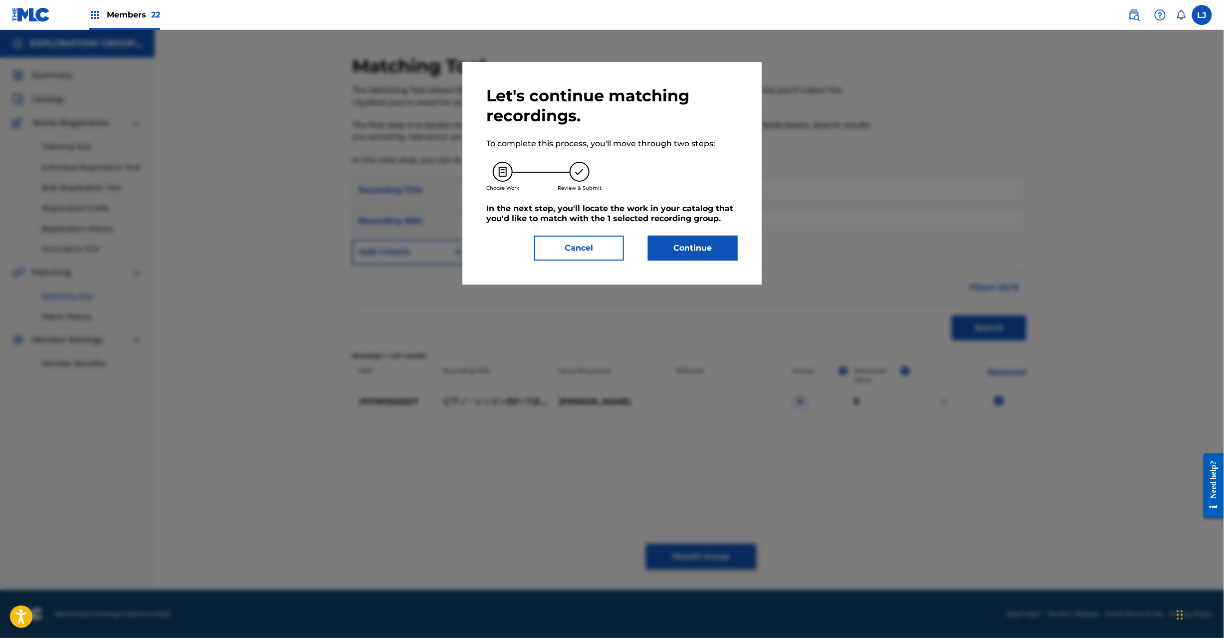
click at [687, 240] on button "Continue" at bounding box center [693, 247] width 90 height 25
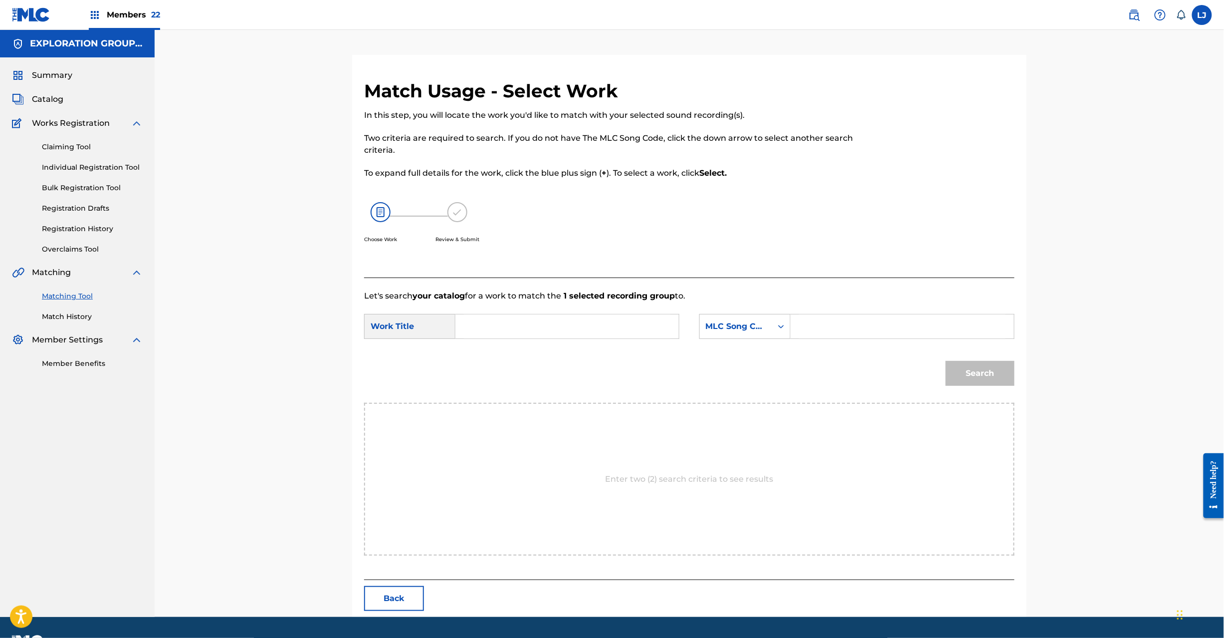
click at [529, 330] on input "Search Form" at bounding box center [567, 326] width 207 height 24
paste input "Piano Ressun 03 Dekita PN7DEJ"
click at [607, 340] on div "SearchWithCriteria2741862d-89e1-494b-9cbd-bb6d7c8f96d7 Work Title Piano Ressun …" at bounding box center [689, 329] width 651 height 31
click at [601, 326] on input "Piano Ressun 03 Dekita PN7DEJ" at bounding box center [567, 326] width 207 height 24
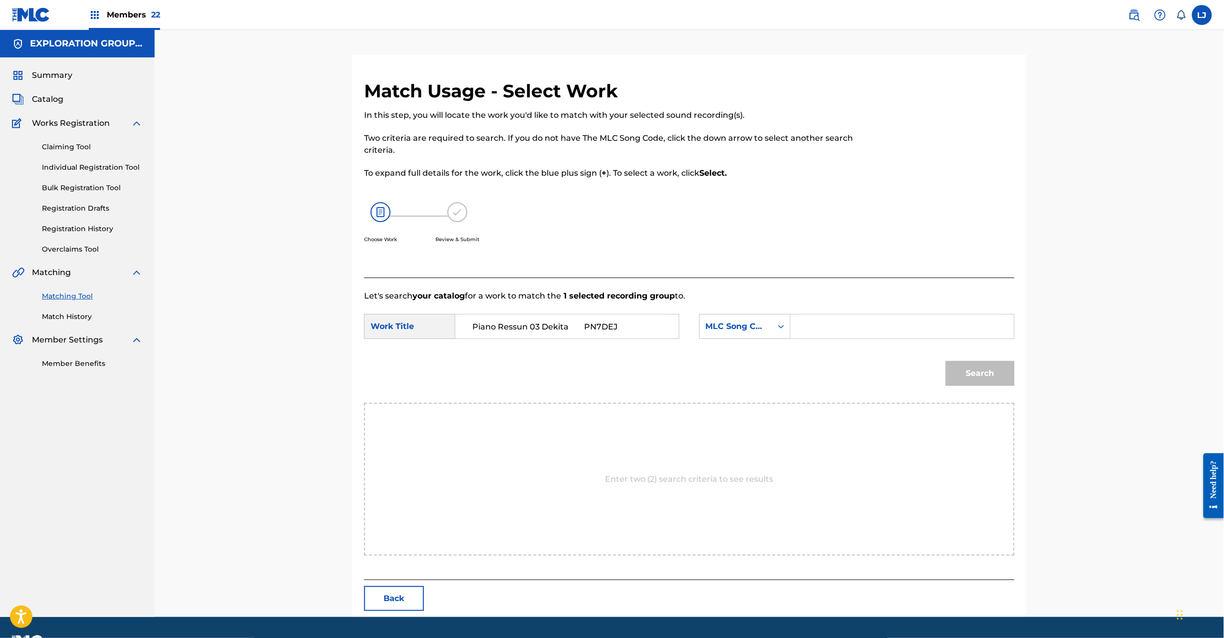
click at [601, 326] on input "Piano Ressun 03 Dekita PN7DEJ" at bounding box center [567, 326] width 207 height 24
type input "Piano Ressun 03 Dekita"
click at [868, 318] on input "Search Form" at bounding box center [902, 326] width 207 height 24
paste input "PN7DEJ"
type input "PN7DEJ"
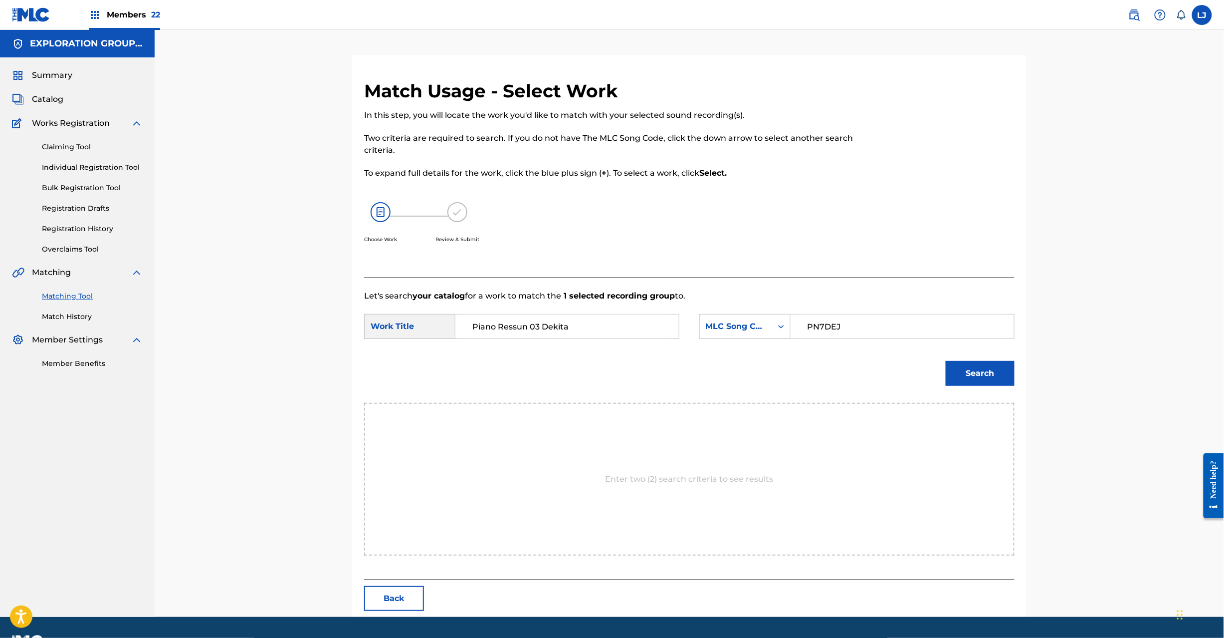
click at [929, 363] on div "Search" at bounding box center [689, 377] width 651 height 52
click at [946, 368] on button "Search" at bounding box center [980, 373] width 69 height 25
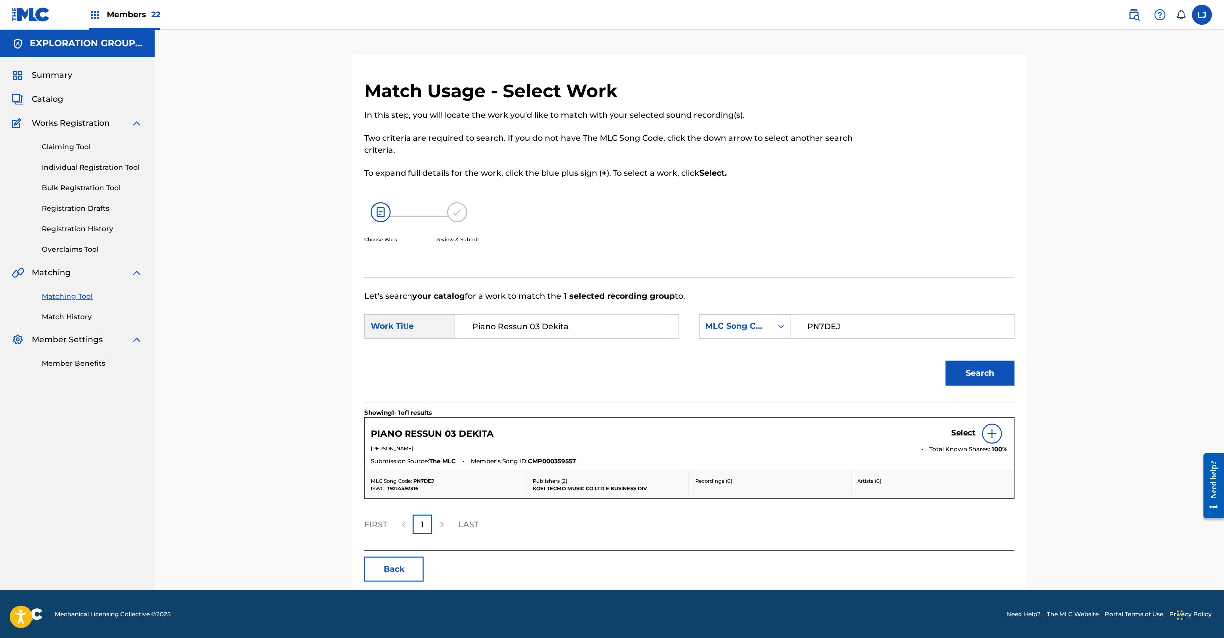
click at [958, 431] on h5 "Select" at bounding box center [964, 432] width 24 height 9
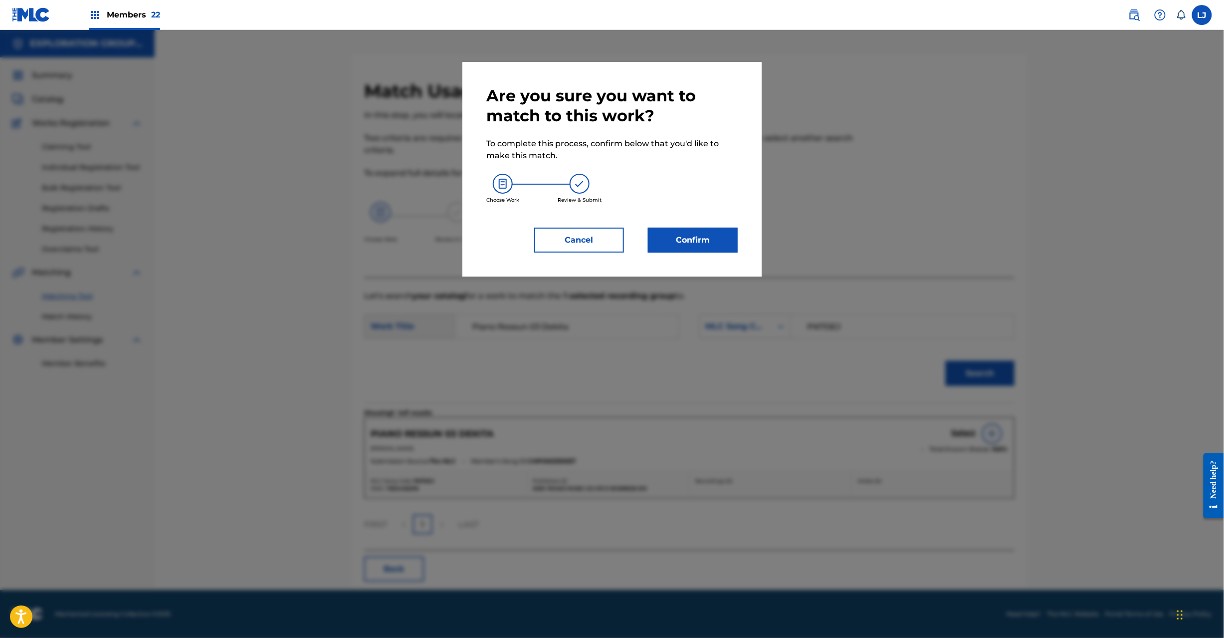
click at [675, 240] on button "Confirm" at bounding box center [693, 240] width 90 height 25
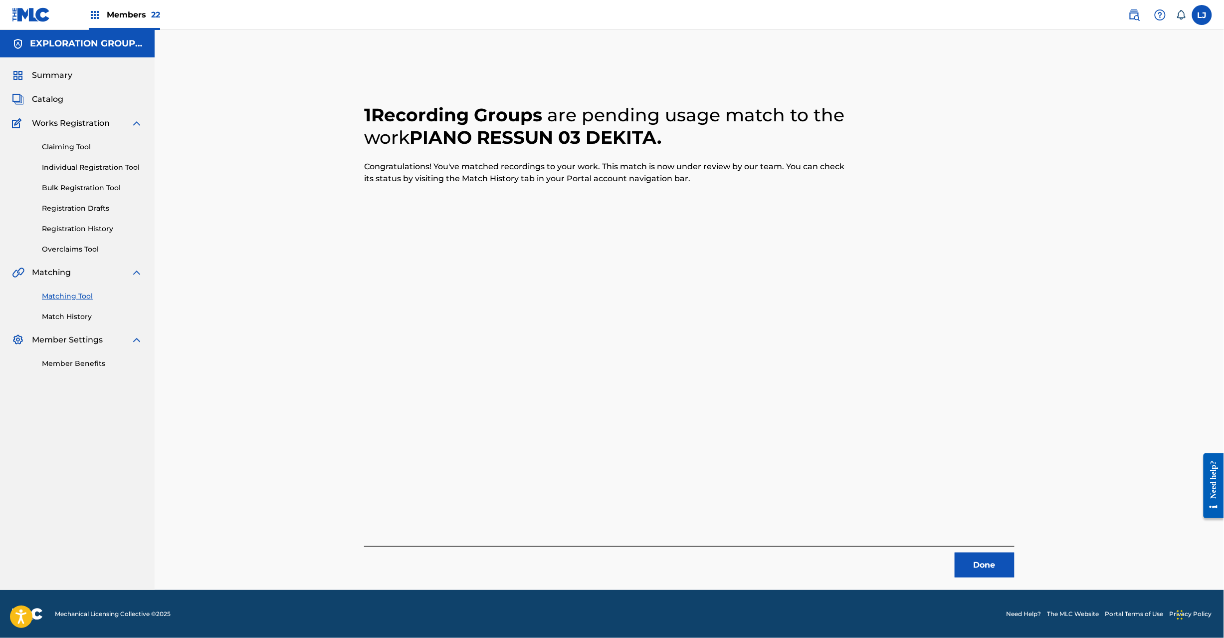
click at [977, 565] on button "Done" at bounding box center [985, 564] width 60 height 25
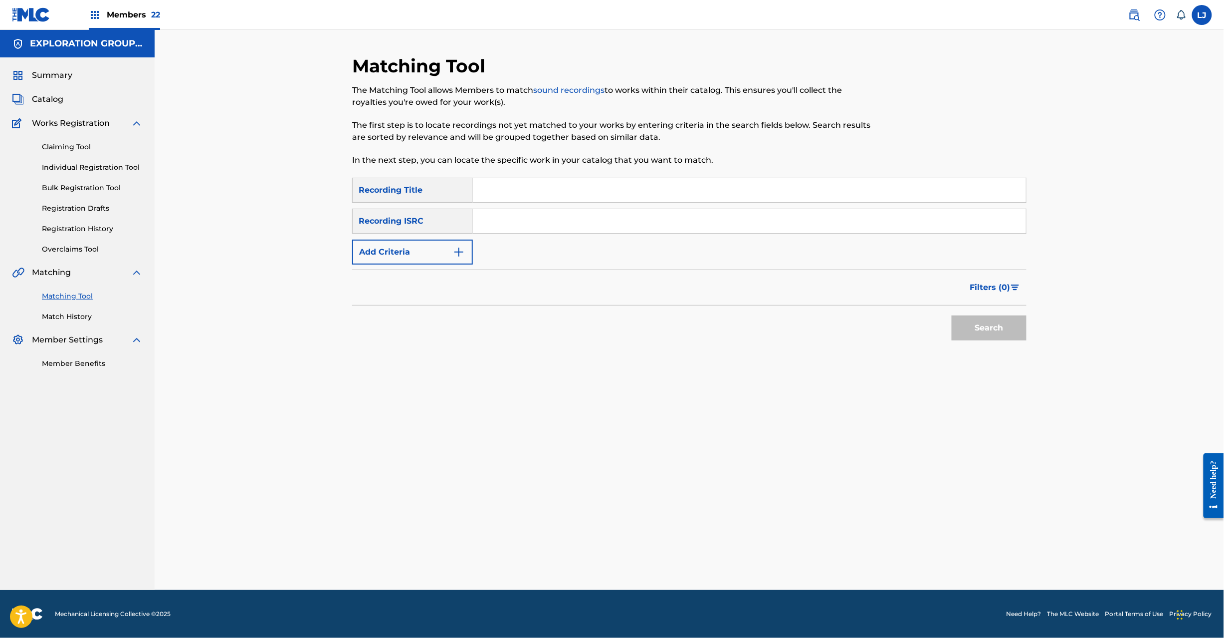
click at [566, 223] on input "Search Form" at bounding box center [749, 221] width 553 height 24
paste input "JPD101550558"
type input "JPD101550558"
drag, startPoint x: 976, startPoint y: 314, endPoint x: 976, endPoint y: 322, distance: 8.5
click at [976, 315] on div "Search" at bounding box center [987, 325] width 80 height 40
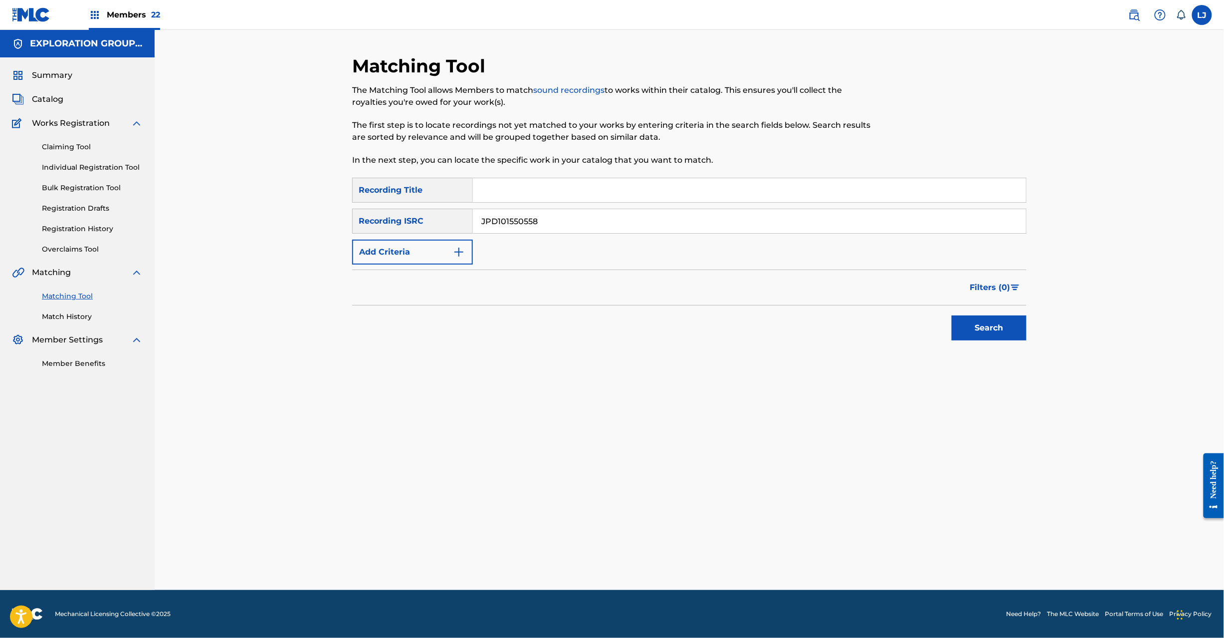
click at [976, 323] on button "Search" at bounding box center [989, 327] width 75 height 25
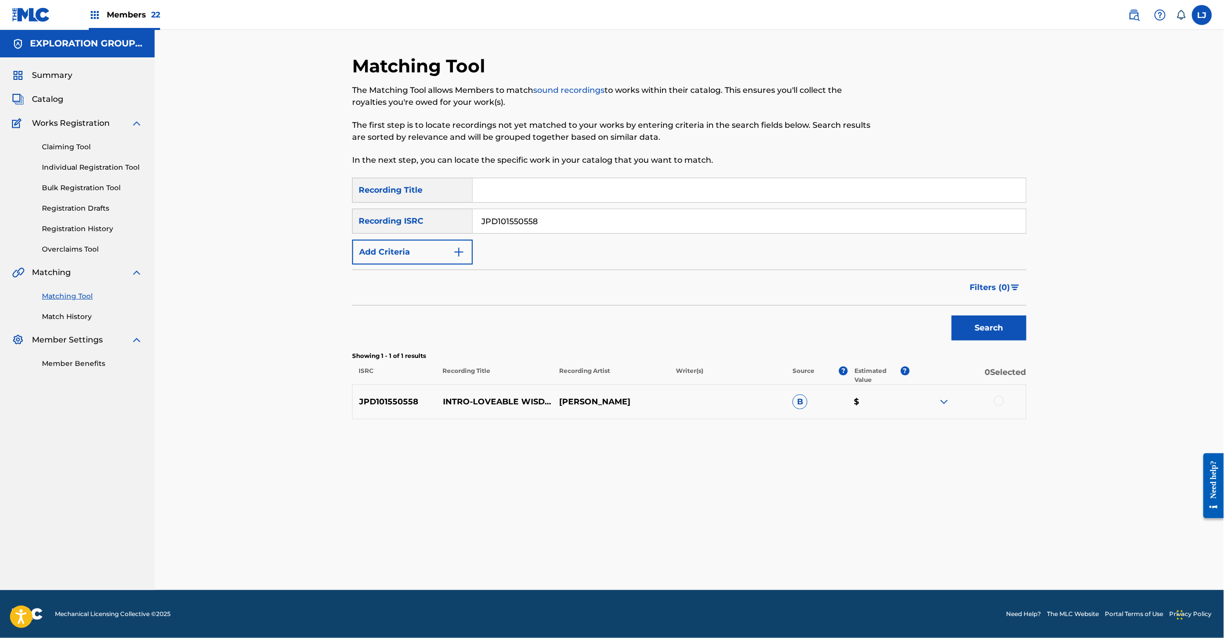
click at [994, 402] on div at bounding box center [968, 402] width 117 height 12
click at [1002, 400] on div at bounding box center [999, 401] width 10 height 10
click at [702, 553] on button "Match 1 Group" at bounding box center [701, 556] width 110 height 25
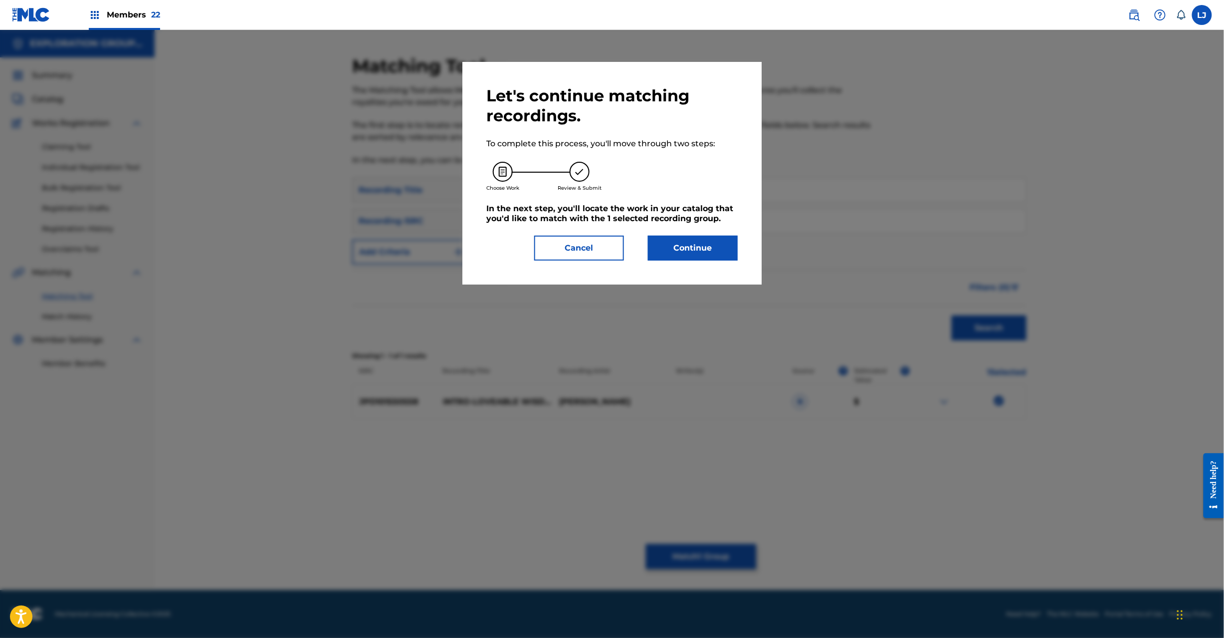
click at [696, 245] on button "Continue" at bounding box center [693, 247] width 90 height 25
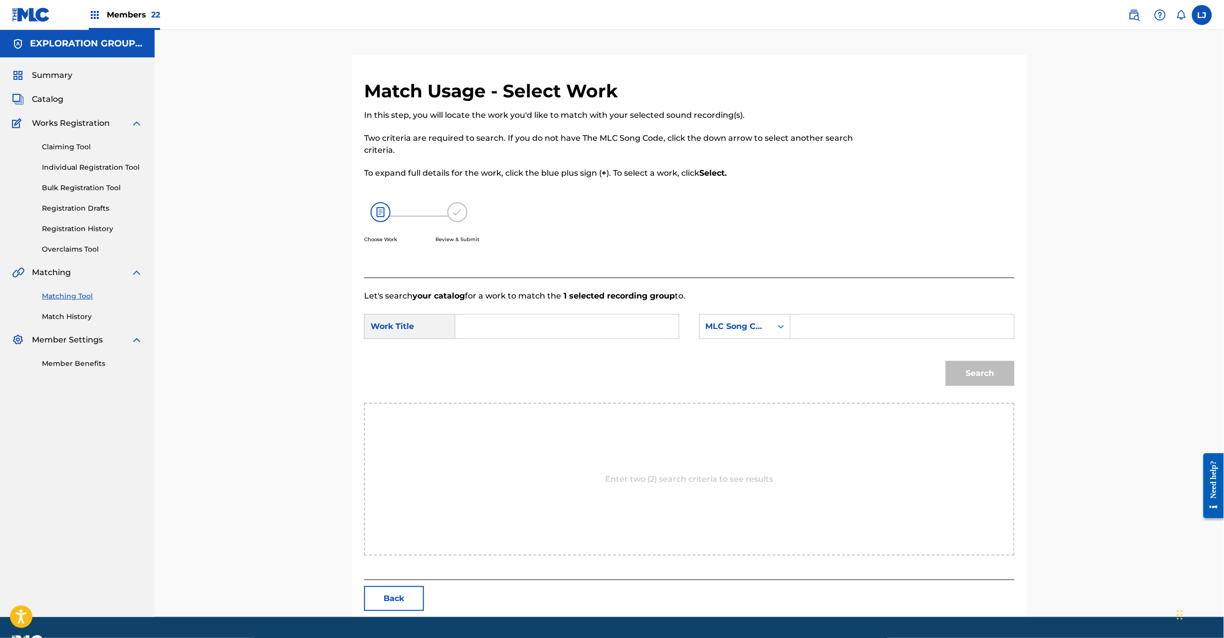
click at [510, 332] on input "Search Form" at bounding box center [567, 326] width 207 height 24
paste input "Intro-Loveable Wisdom- I26GPT"
click at [595, 334] on input "Intro-Loveable Wisdom- I26GPT" at bounding box center [567, 326] width 207 height 24
type input "Intro-Loveable Wisdom-"
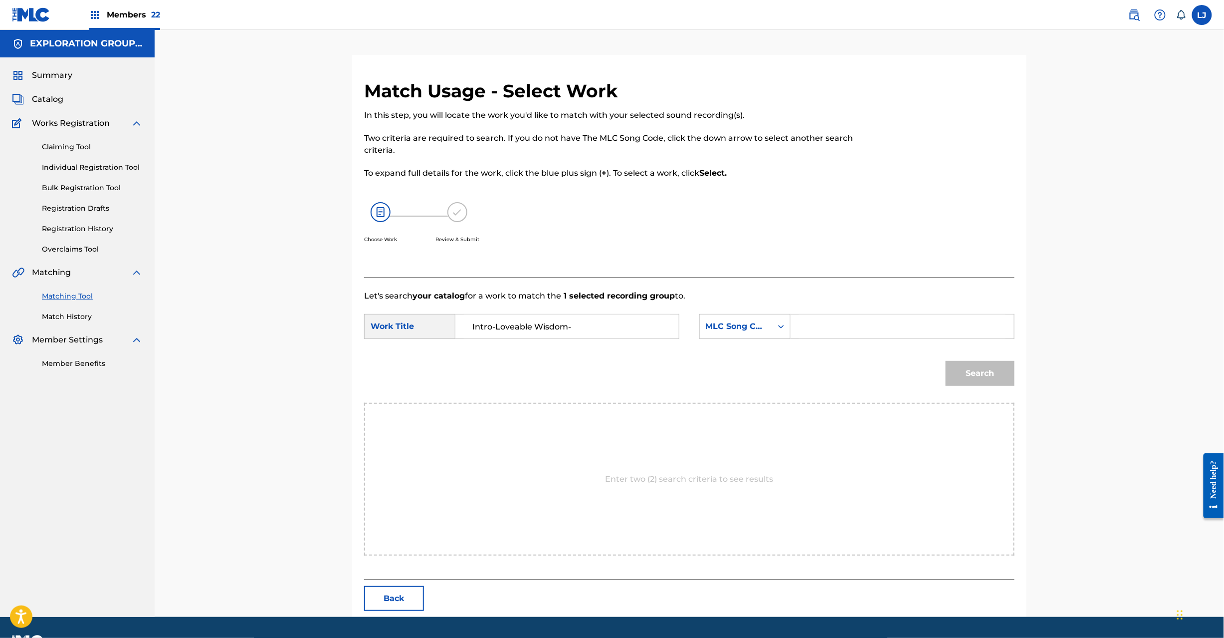
drag, startPoint x: 867, startPoint y: 320, endPoint x: 932, endPoint y: 338, distance: 67.8
click at [866, 320] on input "Search Form" at bounding box center [902, 326] width 207 height 24
paste input "I26GPT"
type input "I26GPT"
click at [972, 372] on button "Search" at bounding box center [980, 373] width 69 height 25
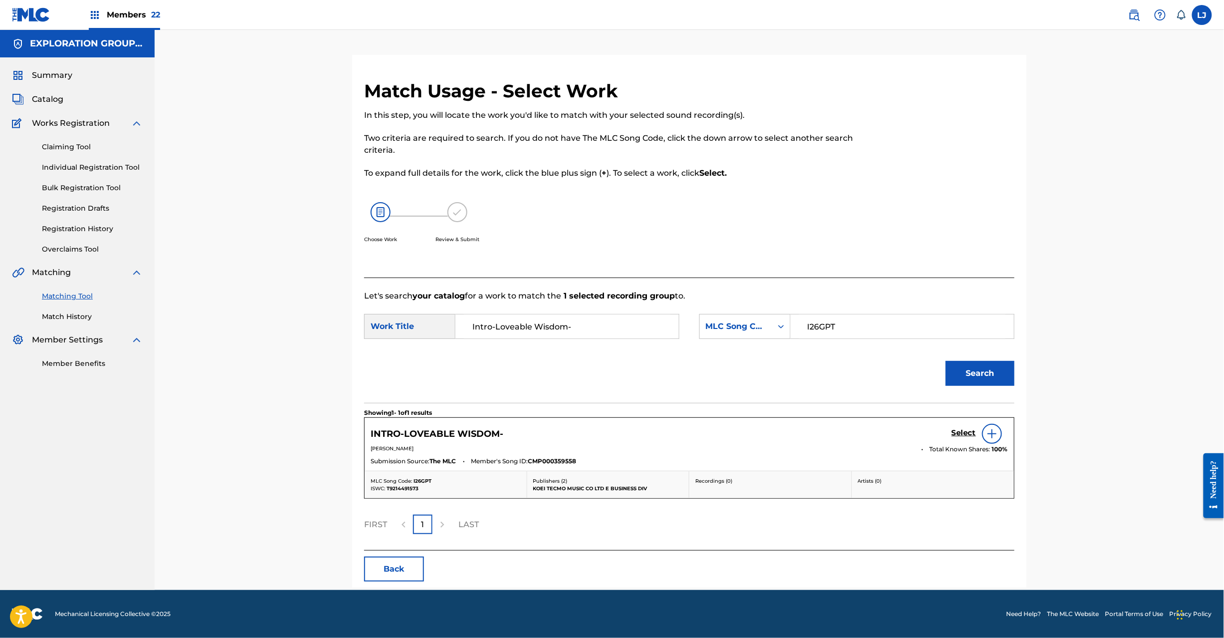
click at [959, 434] on h5 "Select" at bounding box center [964, 432] width 24 height 9
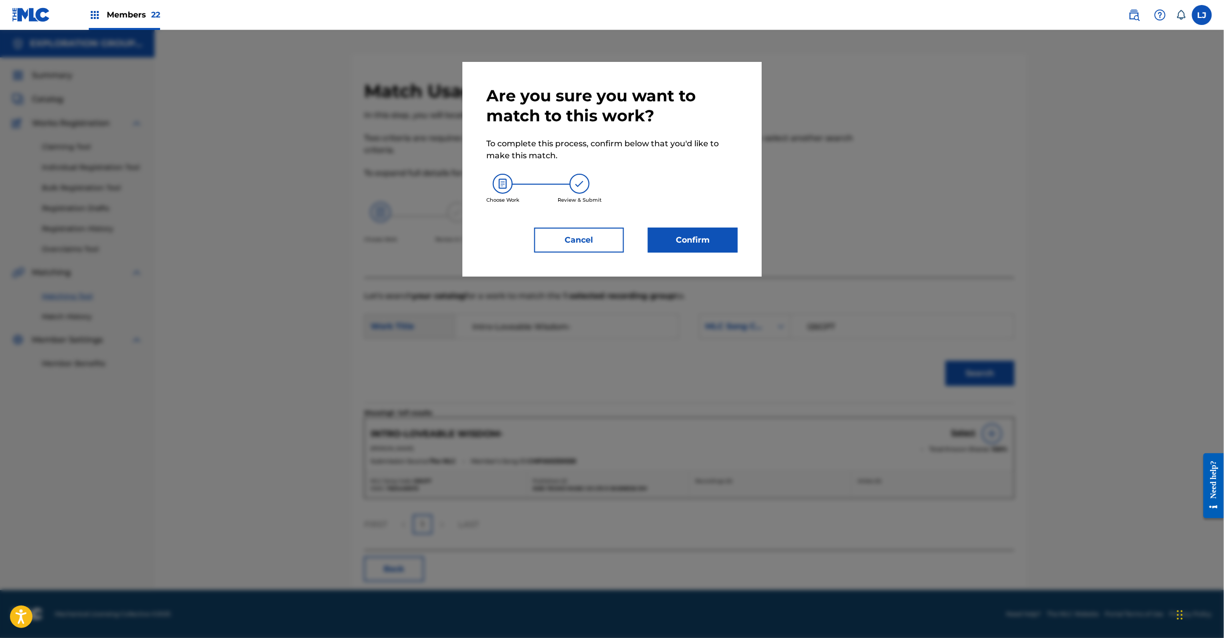
click at [695, 244] on button "Confirm" at bounding box center [693, 240] width 90 height 25
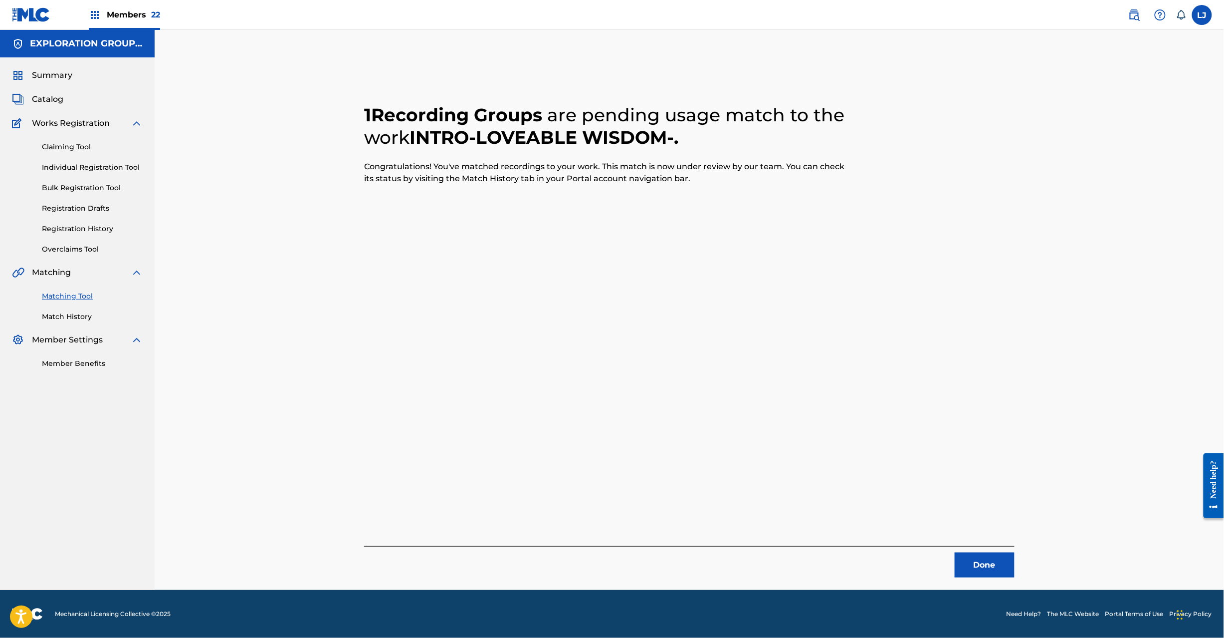
click at [994, 567] on button "Done" at bounding box center [985, 564] width 60 height 25
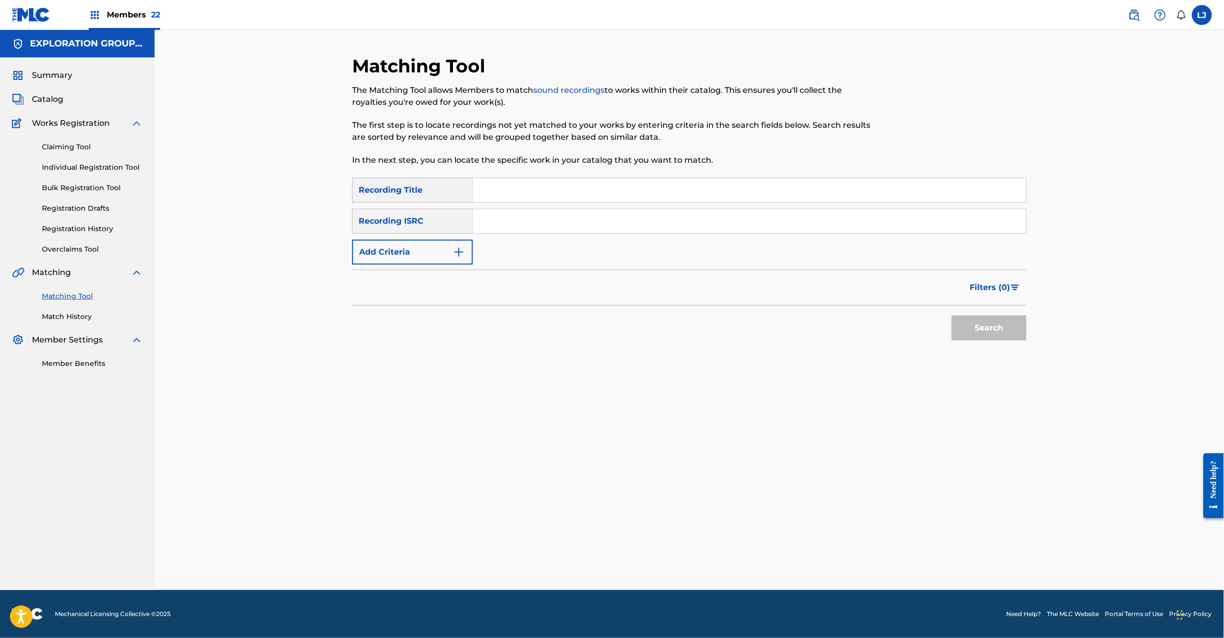
click at [541, 248] on div "SearchWithCriteriadc41f55d-75e5-41e1-a9ba-030fab1b1fab Recording Title SearchWi…" at bounding box center [689, 221] width 675 height 87
paste input "JPD101550561"
click at [543, 223] on input "JPD101550561" at bounding box center [749, 221] width 553 height 24
type input "JPD101550561"
click at [980, 314] on div "Search" at bounding box center [987, 325] width 80 height 40
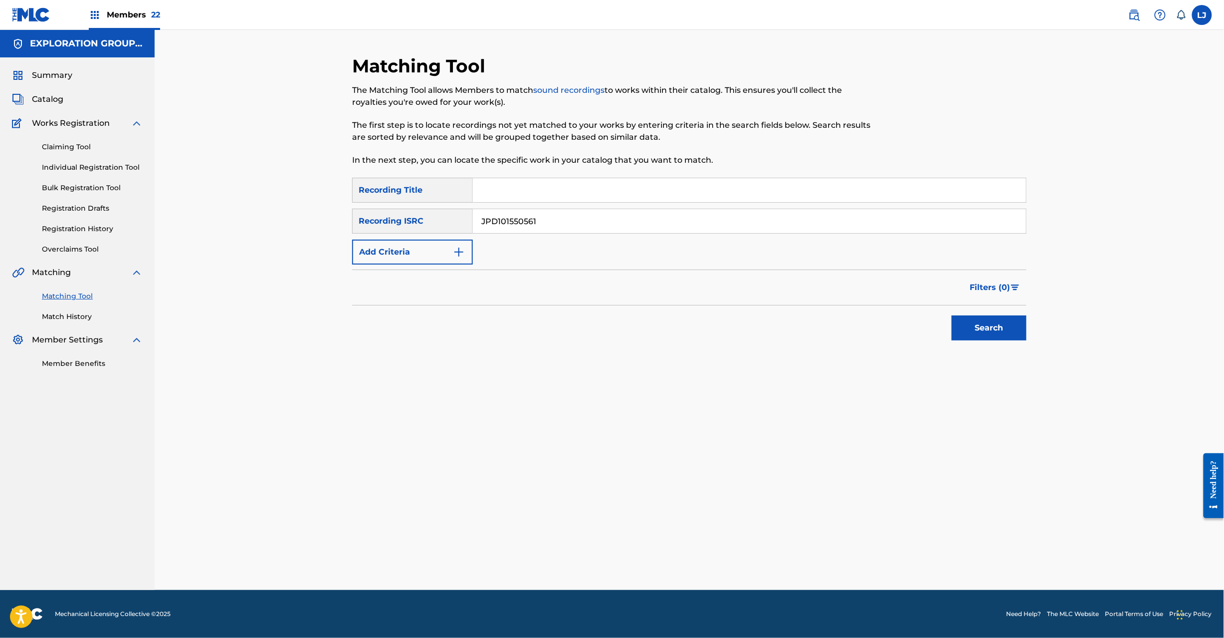
click at [976, 326] on button "Search" at bounding box center [989, 327] width 75 height 25
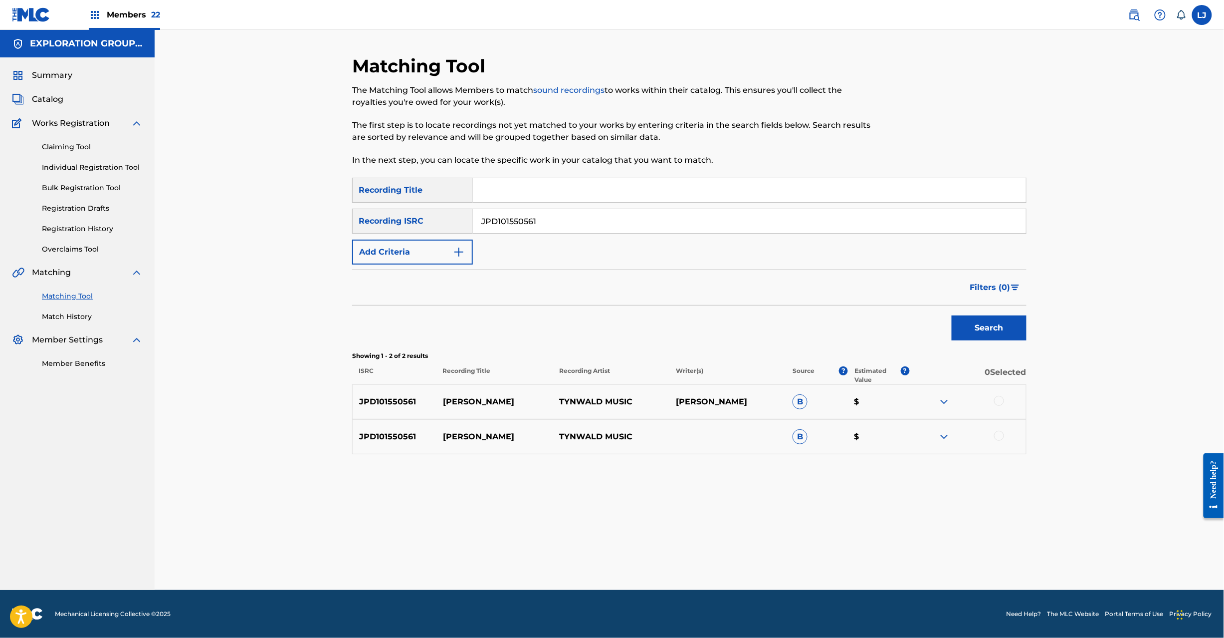
click at [1000, 396] on div at bounding box center [999, 401] width 10 height 10
click at [1001, 433] on div at bounding box center [999, 436] width 10 height 10
click at [703, 547] on button "Match 2 Groups" at bounding box center [701, 556] width 110 height 25
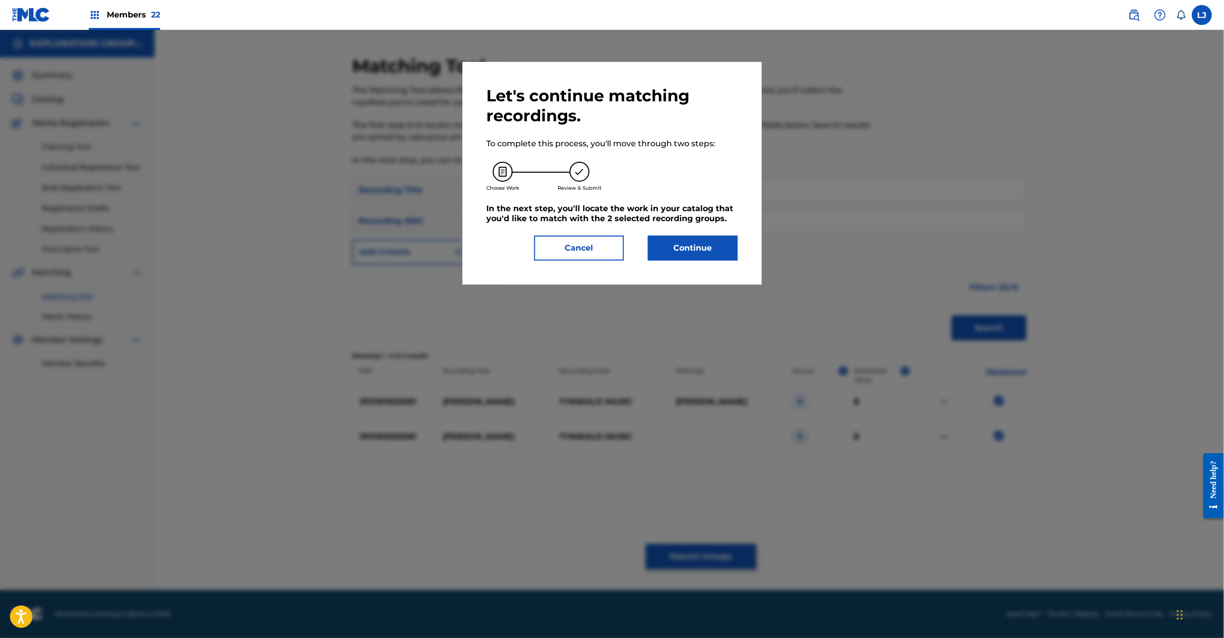
click at [698, 251] on button "Continue" at bounding box center [693, 247] width 90 height 25
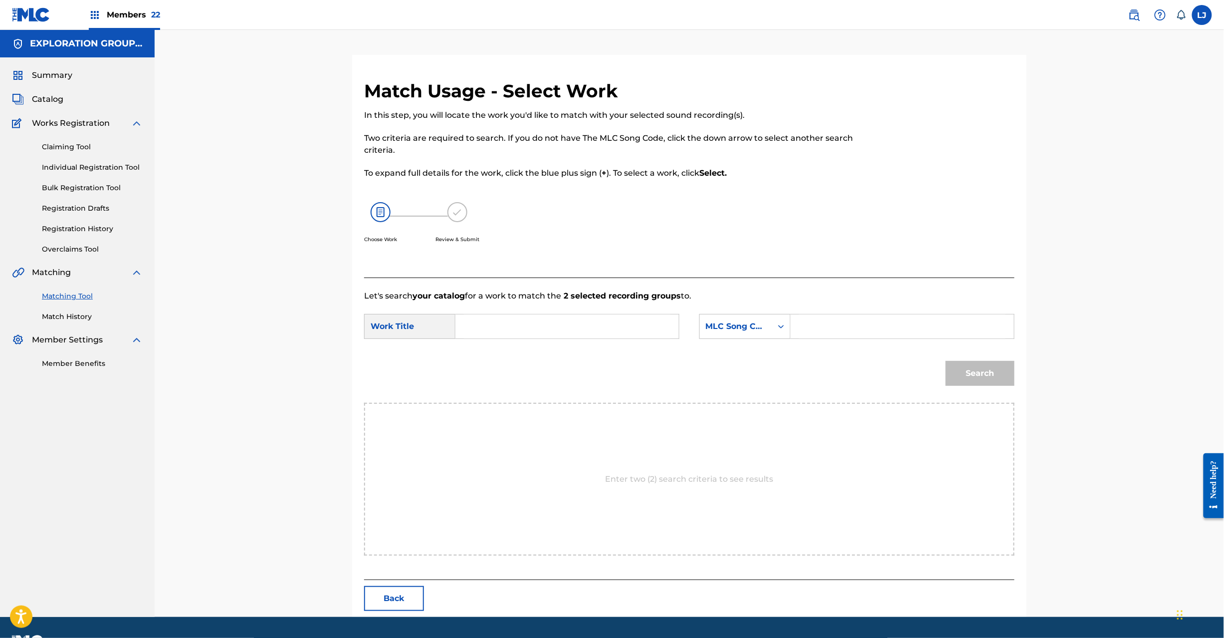
click at [579, 316] on input "Search Form" at bounding box center [567, 326] width 207 height 24
paste input "[PERSON_NAME] CJ0OW4"
click at [597, 328] on input "[PERSON_NAME] CJ0OW4" at bounding box center [567, 326] width 207 height 24
type input "[PERSON_NAME]"
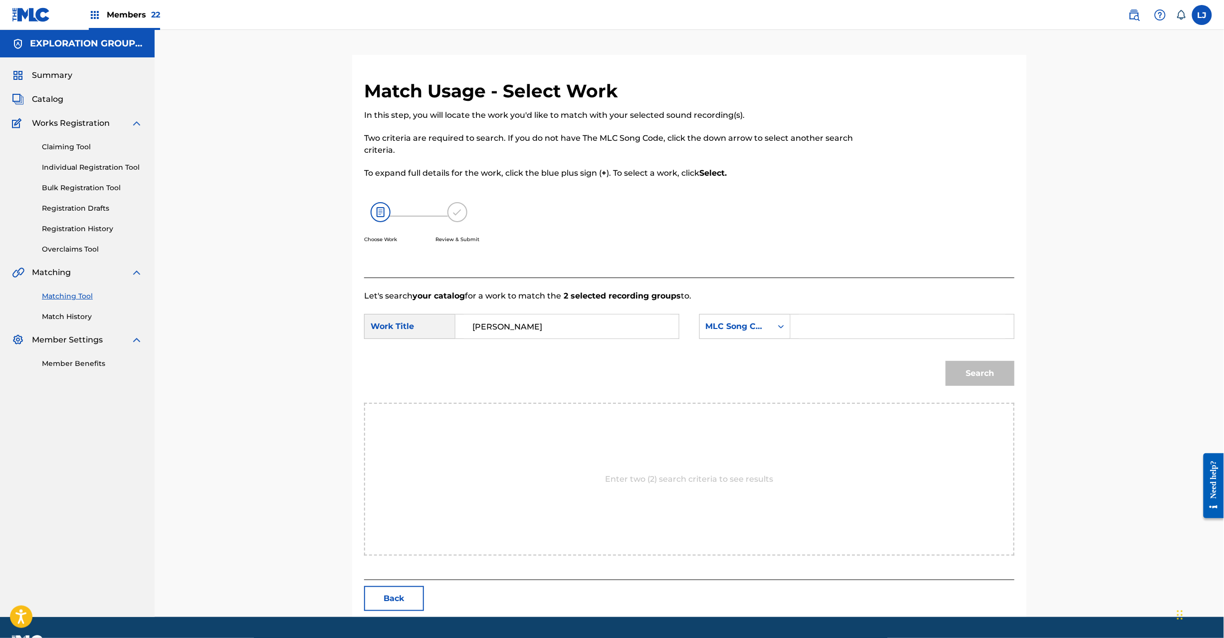
click at [838, 320] on input "Search Form" at bounding box center [902, 326] width 207 height 24
paste input "CJ0OW4"
type input "CJ0OW4"
click at [1004, 372] on button "Search" at bounding box center [980, 373] width 69 height 25
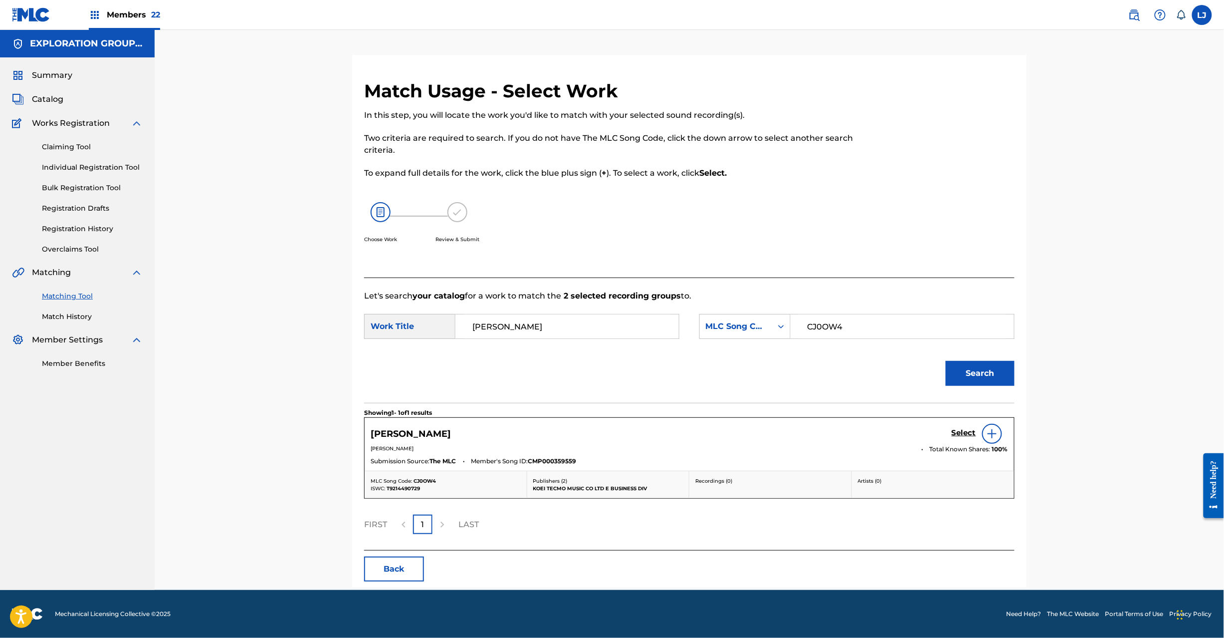
click at [951, 428] on div "[PERSON_NAME] Select" at bounding box center [690, 434] width 638 height 20
click at [952, 432] on h5 "Select" at bounding box center [964, 432] width 24 height 9
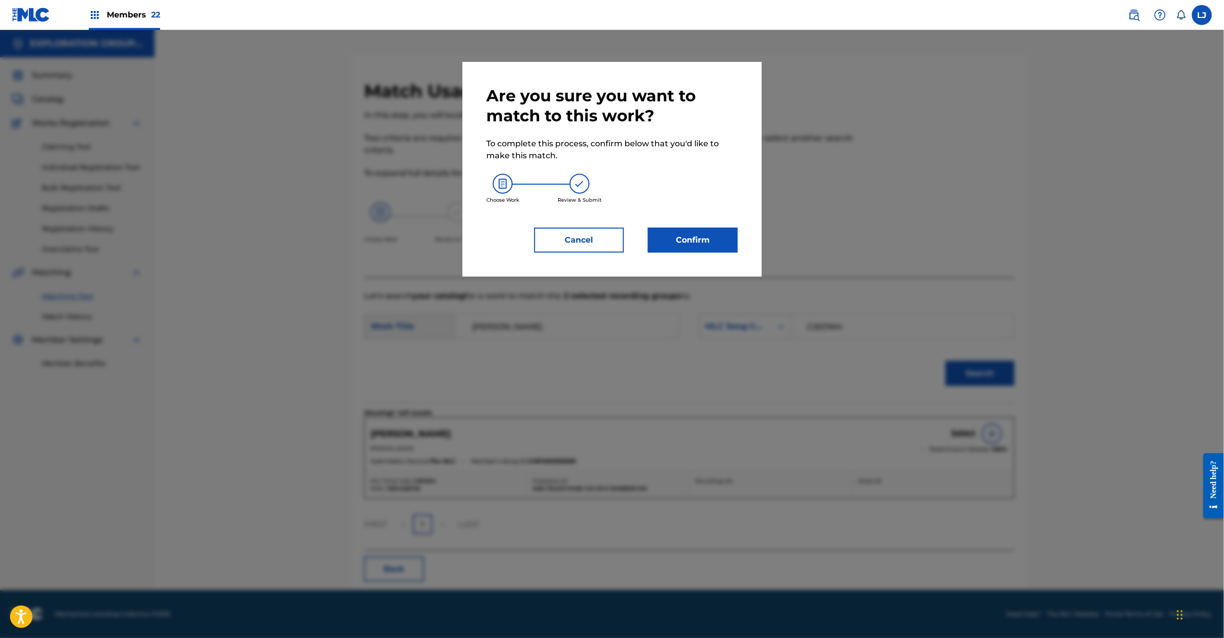
click at [723, 221] on div "Are you sure you want to match to this work? To complete this process, confirm …" at bounding box center [611, 169] width 251 height 167
click at [707, 234] on button "Confirm" at bounding box center [693, 240] width 90 height 25
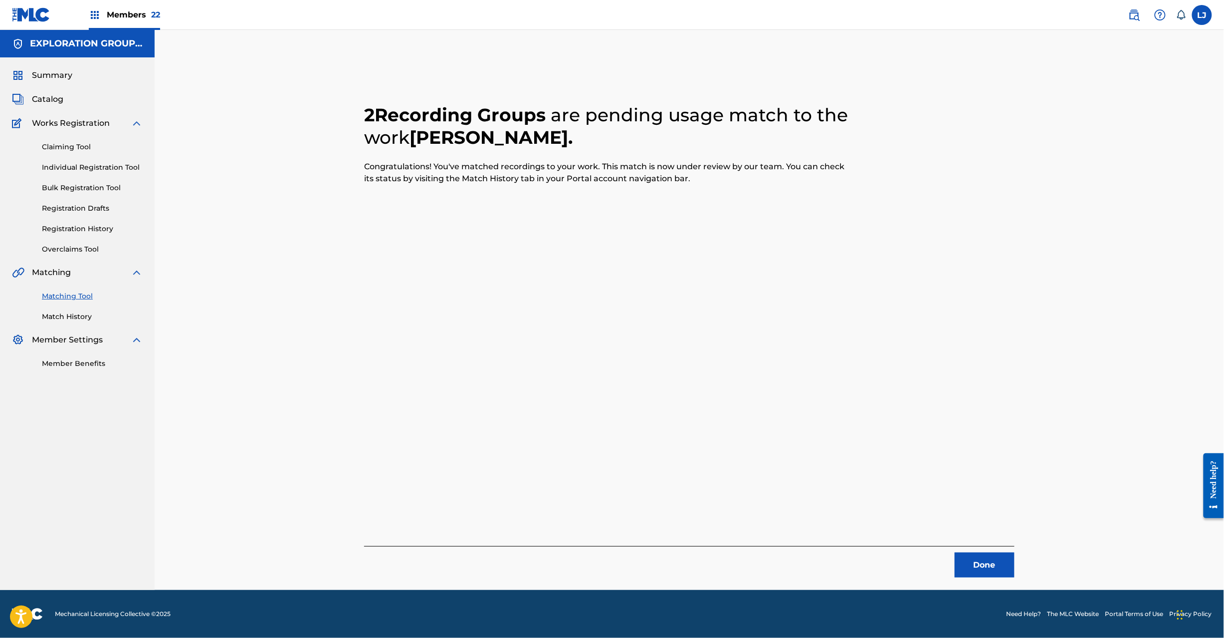
click at [984, 563] on button "Done" at bounding box center [985, 564] width 60 height 25
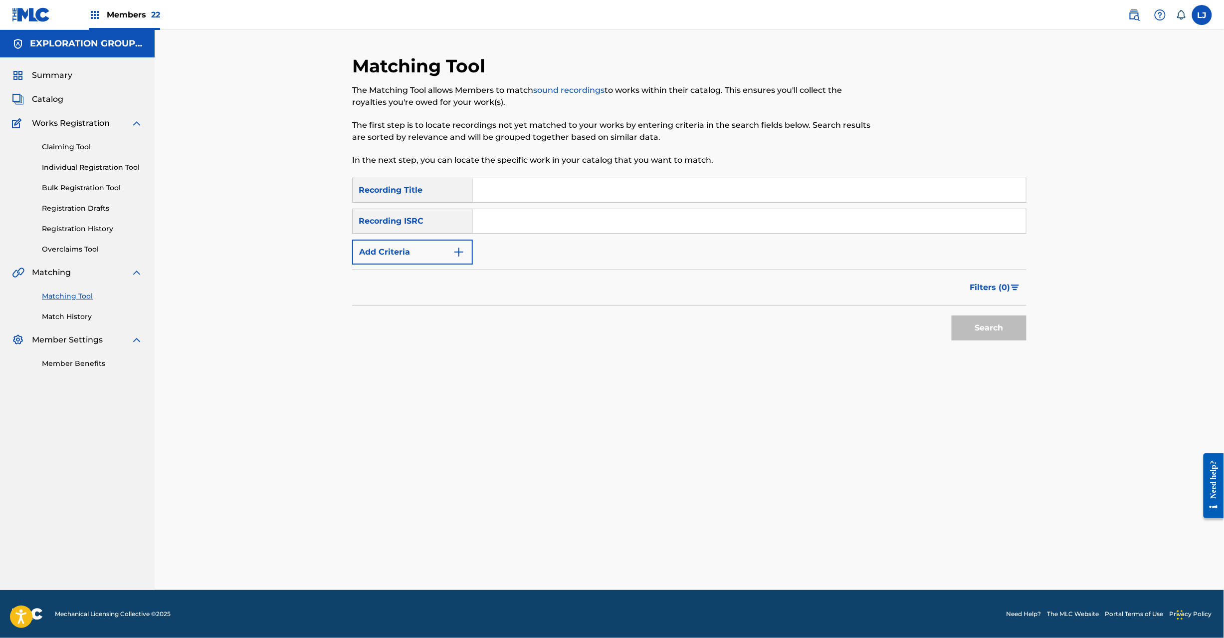
click at [525, 216] on input "Search Form" at bounding box center [749, 221] width 553 height 24
paste input "JPD101550487|JPD101550486"
click at [573, 226] on input "JPD101550487|JPD101550486" at bounding box center [749, 221] width 553 height 24
drag, startPoint x: 1003, startPoint y: 310, endPoint x: 1000, endPoint y: 318, distance: 8.4
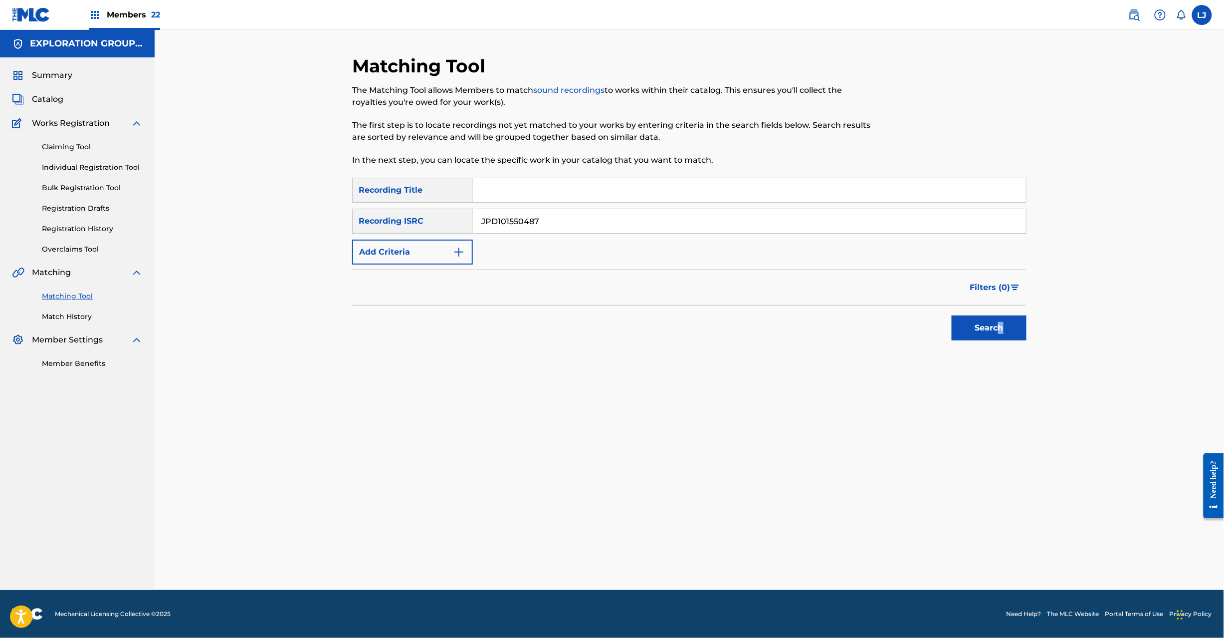
click at [1000, 318] on div "Search" at bounding box center [987, 325] width 80 height 40
click at [1000, 318] on button "Search" at bounding box center [989, 327] width 75 height 25
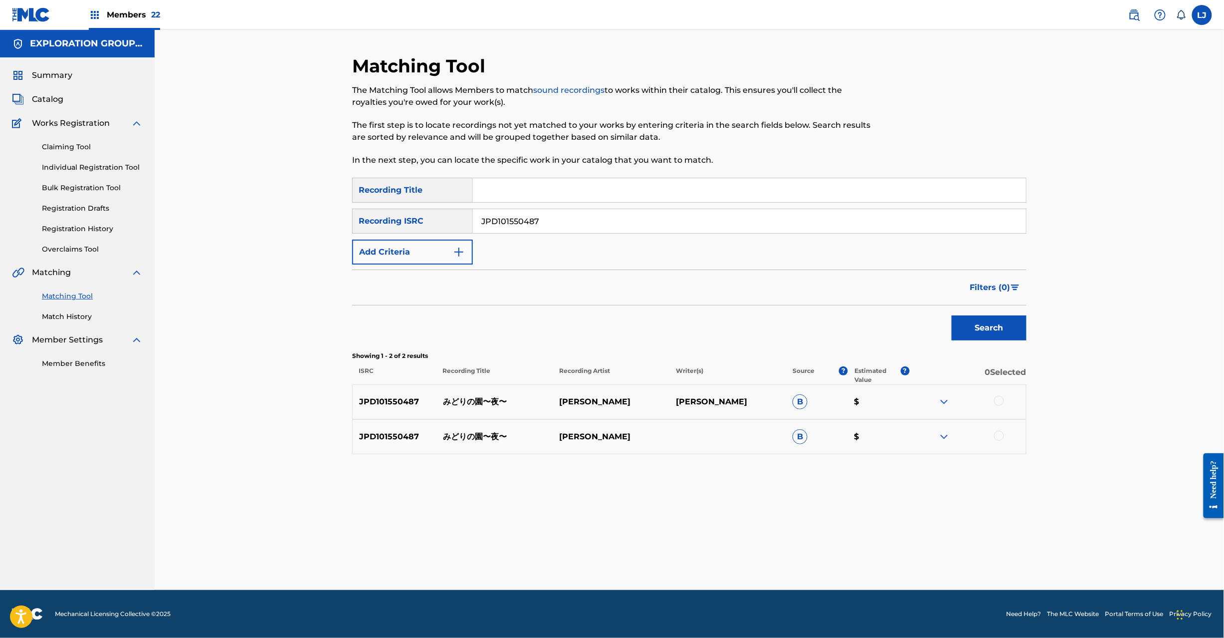
click at [587, 211] on input "JPD101550487" at bounding box center [749, 221] width 553 height 24
paste input "|JPD101550486"
drag, startPoint x: 541, startPoint y: 222, endPoint x: 156, endPoint y: 224, distance: 385.2
click at [128, 222] on main "EXPLORATION GROUP LLC Summary Catalog Works Registration Claiming Tool Individu…" at bounding box center [612, 310] width 1224 height 560
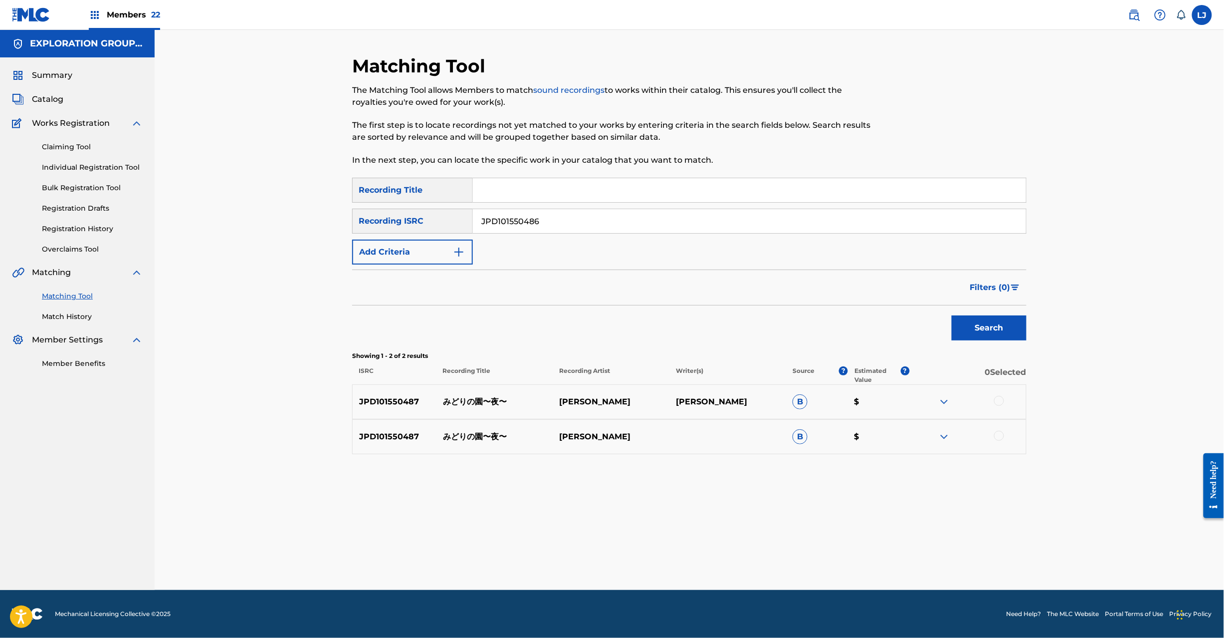
type input "JPD101550486"
click at [997, 328] on button "Search" at bounding box center [989, 327] width 75 height 25
click at [994, 398] on div at bounding box center [968, 402] width 117 height 12
click at [1000, 396] on div at bounding box center [999, 401] width 10 height 10
click at [998, 436] on div at bounding box center [999, 436] width 10 height 10
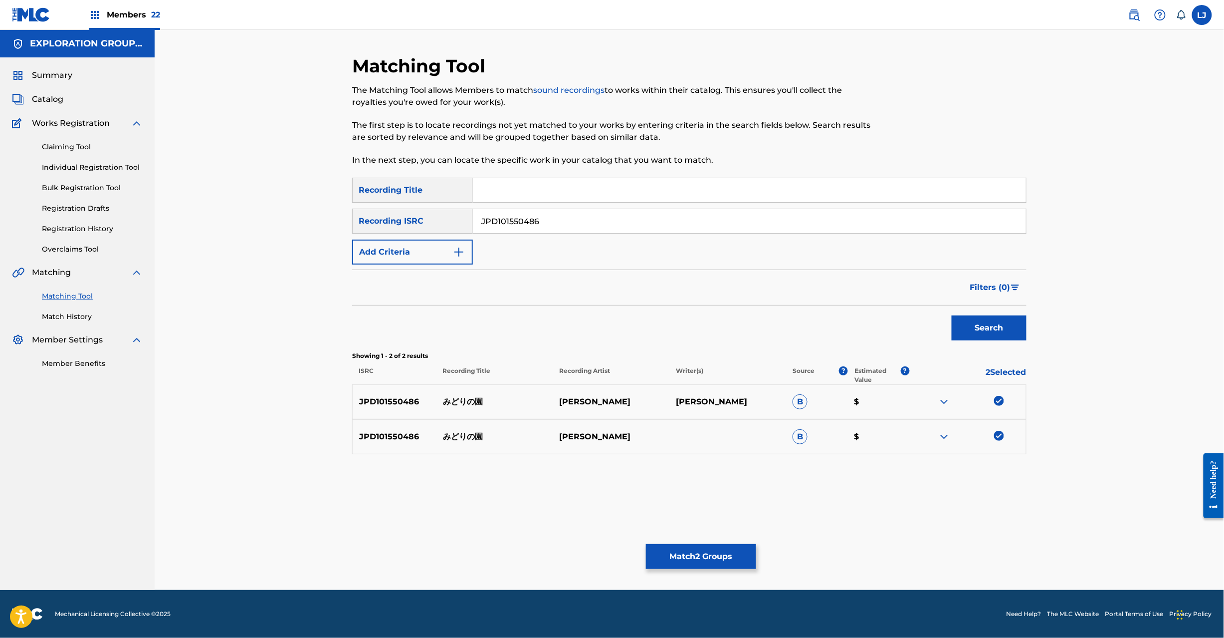
click at [709, 555] on button "Match 2 Groups" at bounding box center [701, 556] width 110 height 25
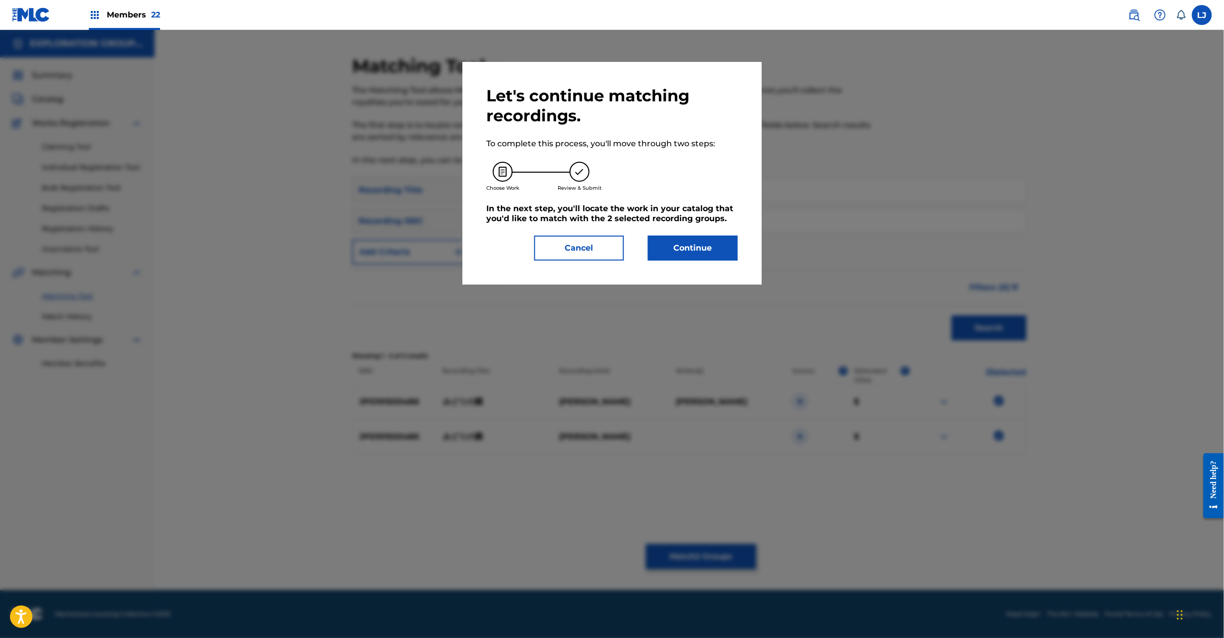
click at [704, 249] on button "Continue" at bounding box center [693, 247] width 90 height 25
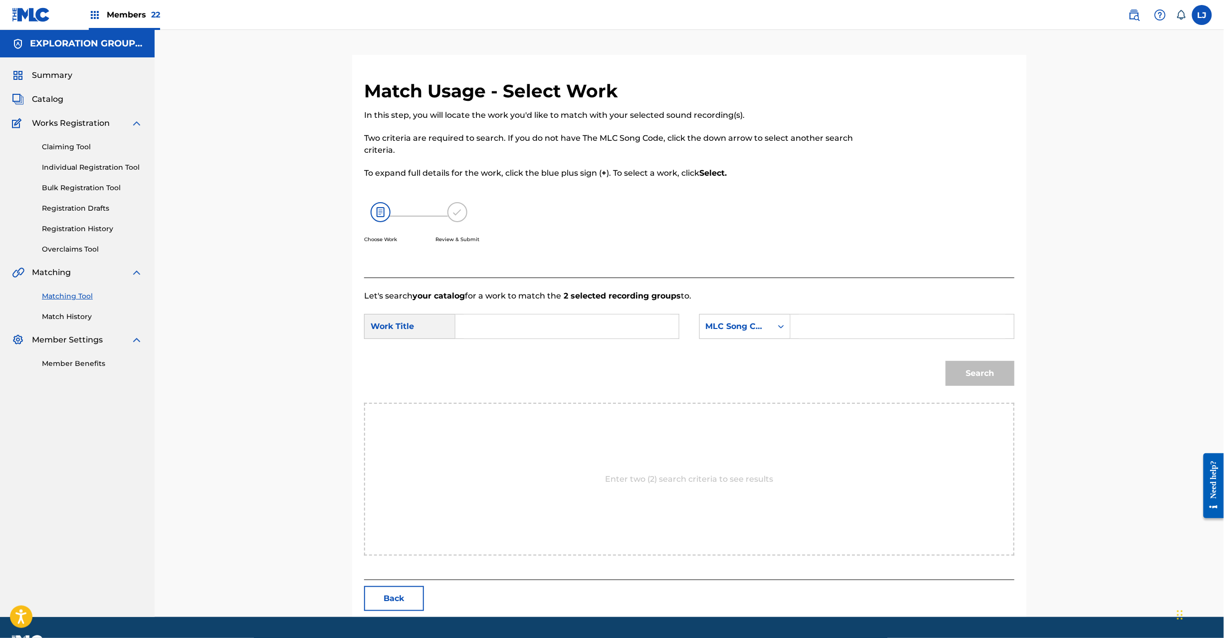
click at [536, 328] on input "Search Form" at bounding box center [567, 326] width 207 height 24
paste input "Midorino Sono MV62Y8"
click at [609, 331] on input "Midorino Sono MV62Y8" at bounding box center [567, 326] width 207 height 24
type input "Midorino Sono"
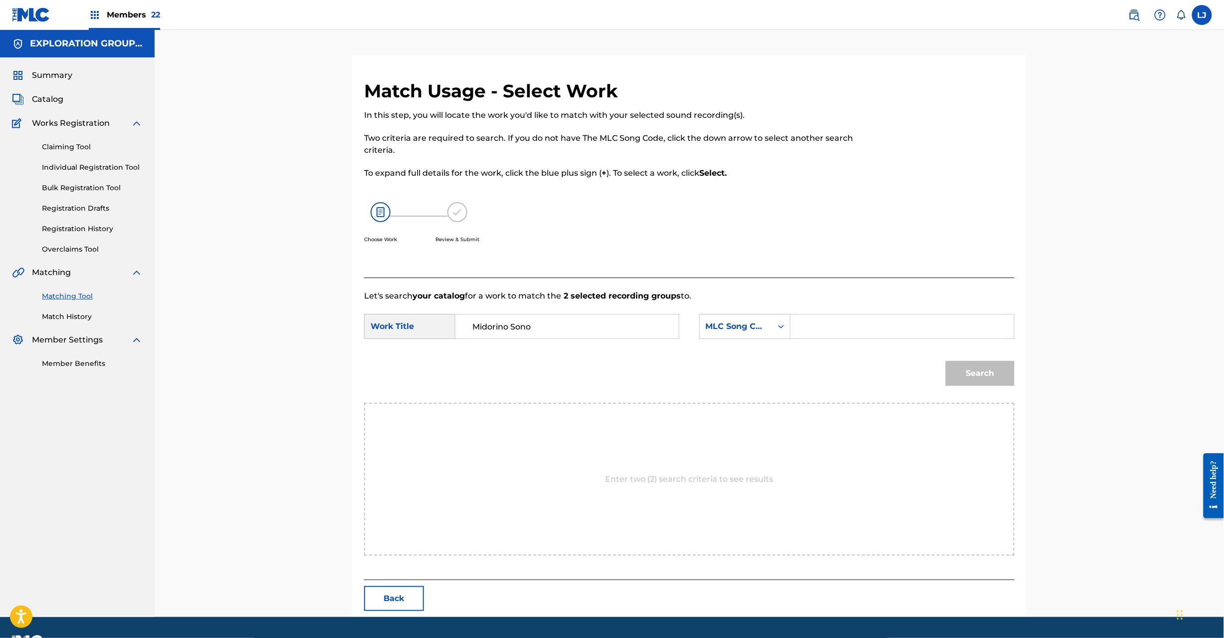
click at [855, 334] on input "Search Form" at bounding box center [902, 326] width 207 height 24
paste input "MV62Y8"
type input "MV62Y8"
click at [1001, 371] on button "Search" at bounding box center [980, 373] width 69 height 25
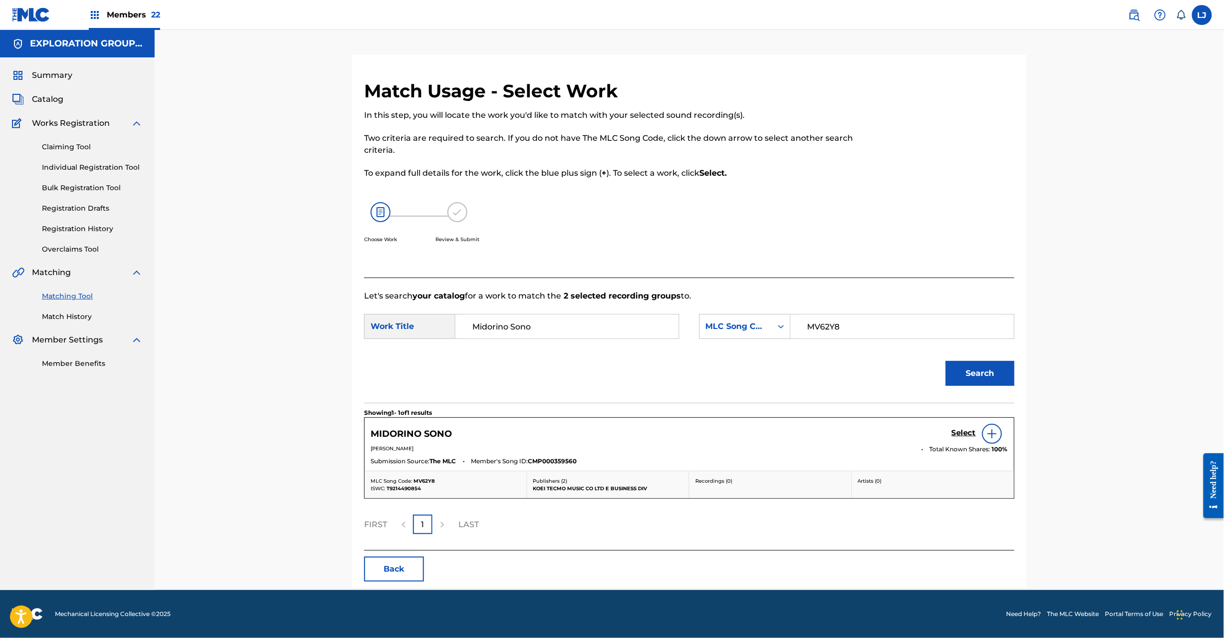
click at [960, 436] on h5 "Select" at bounding box center [964, 432] width 24 height 9
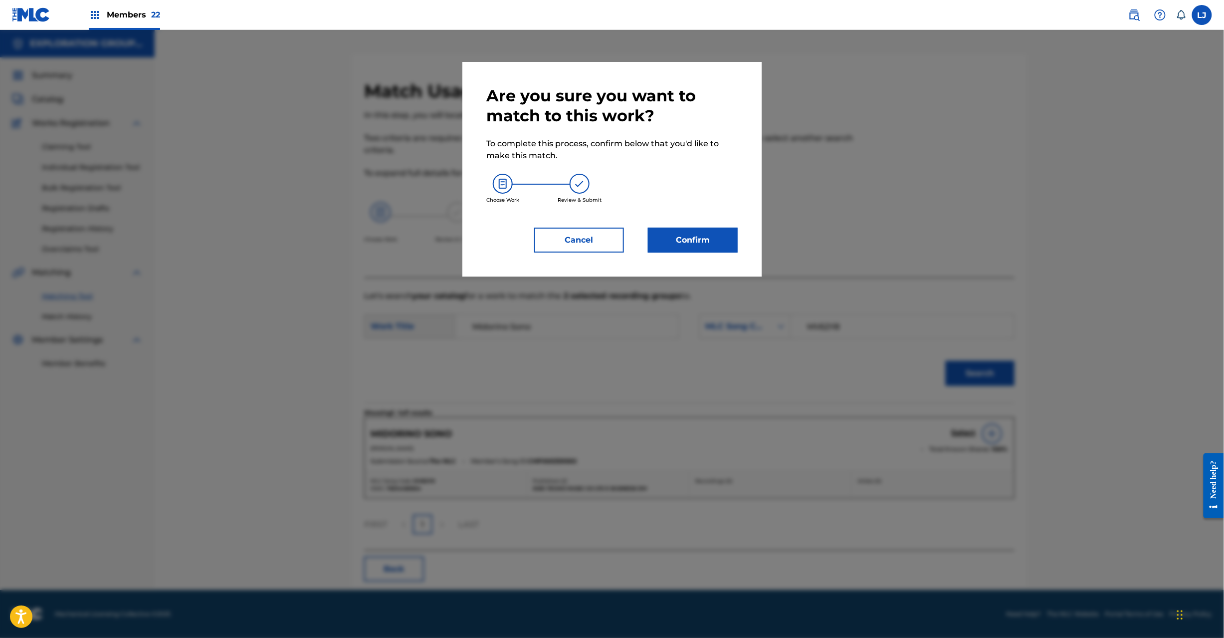
click at [683, 232] on button "Confirm" at bounding box center [693, 240] width 90 height 25
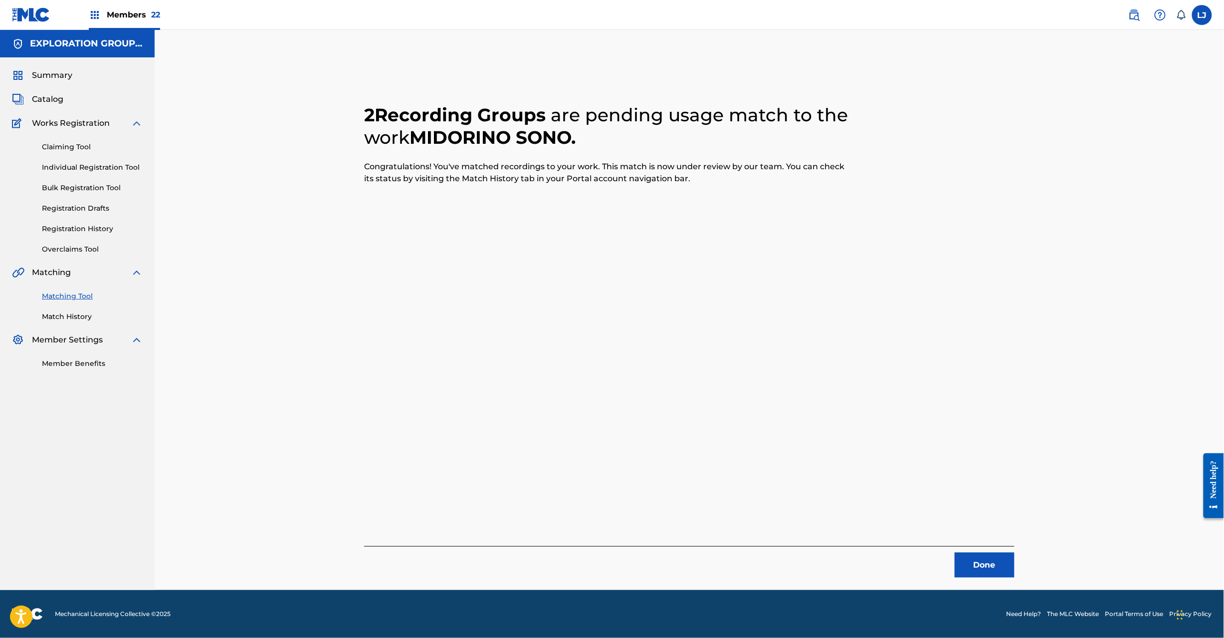
click at [978, 570] on button "Done" at bounding box center [985, 564] width 60 height 25
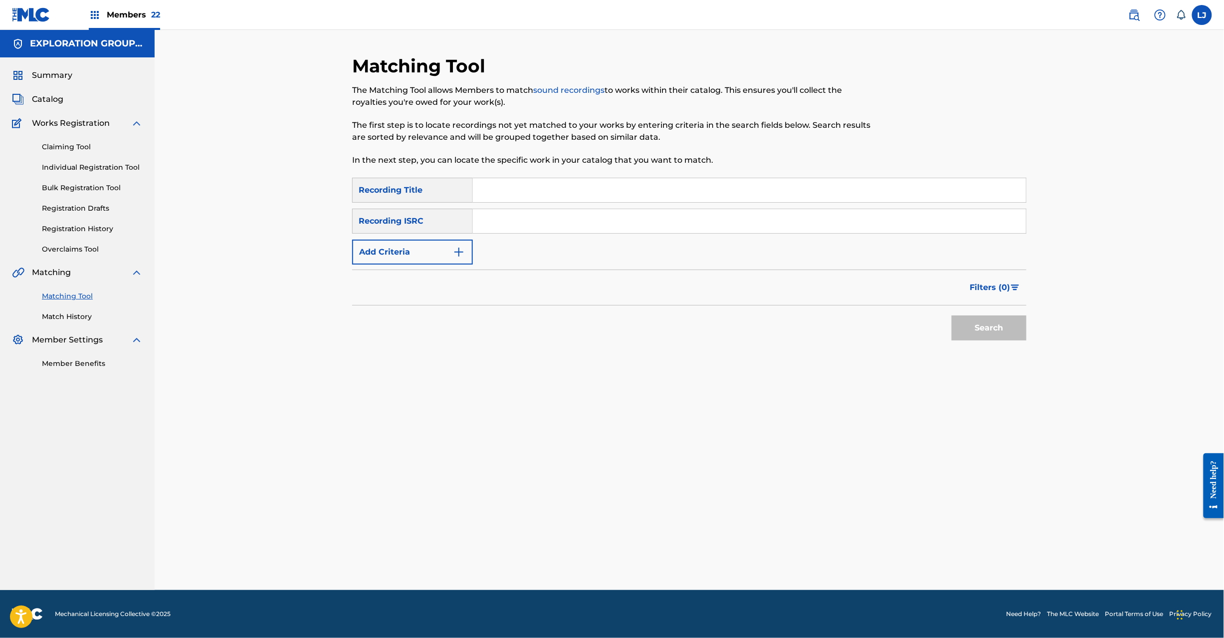
click at [516, 236] on div "SearchWithCriteriadc41f55d-75e5-41e1-a9ba-030fab1b1fab Recording Title SearchWi…" at bounding box center [689, 221] width 675 height 87
click at [520, 222] on input "Search Form" at bounding box center [749, 221] width 553 height 24
paste input "JPD101550538|JPD101550485"
click at [559, 223] on input "JPD101550538|JPD101550485" at bounding box center [749, 221] width 553 height 24
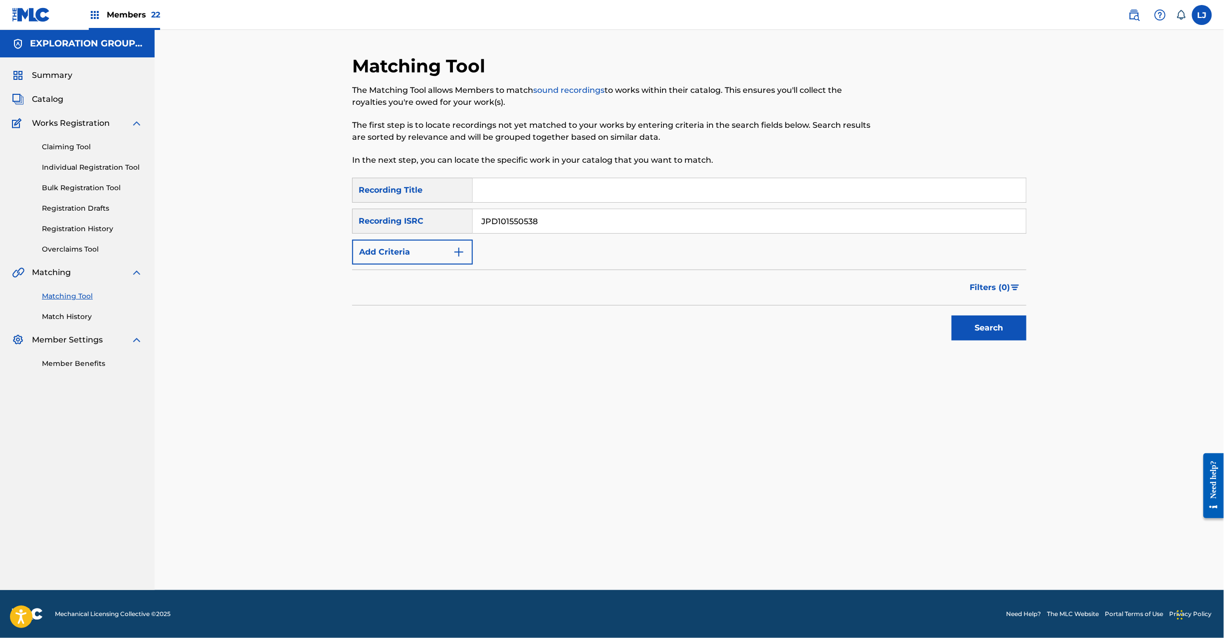
click at [988, 320] on button "Search" at bounding box center [989, 327] width 75 height 25
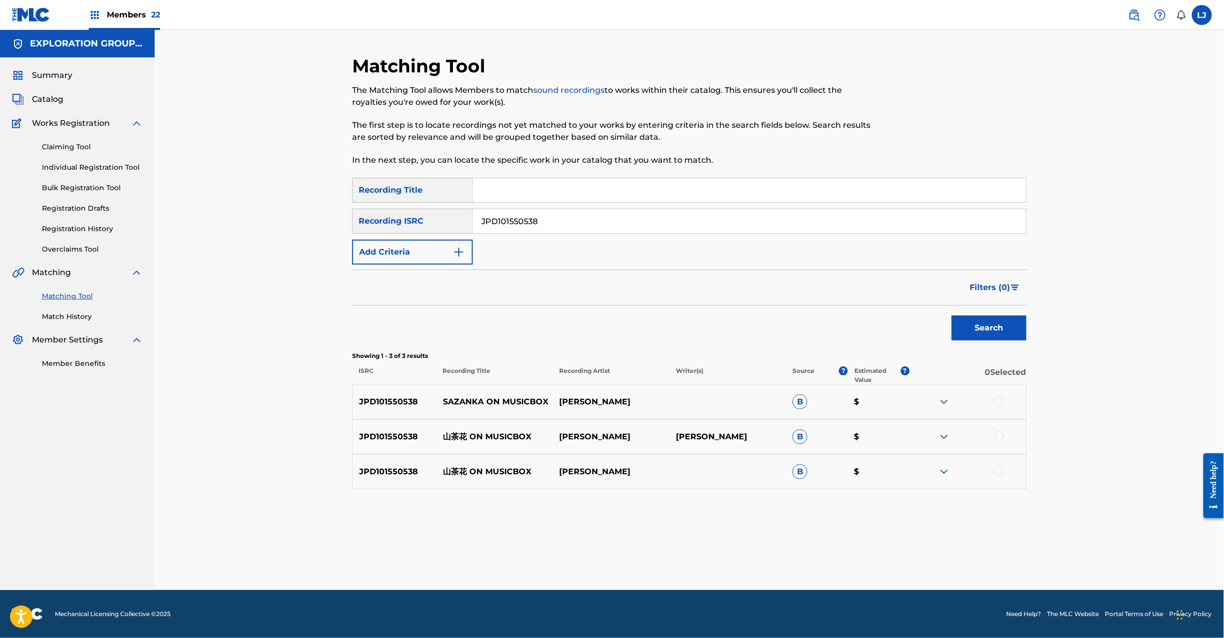
click at [448, 439] on p "山茶花 ON MUSICBOX" at bounding box center [495, 437] width 117 height 12
copy p "山茶花 ON MUSICBOX"
click at [530, 232] on div "JPD101550538" at bounding box center [750, 221] width 554 height 25
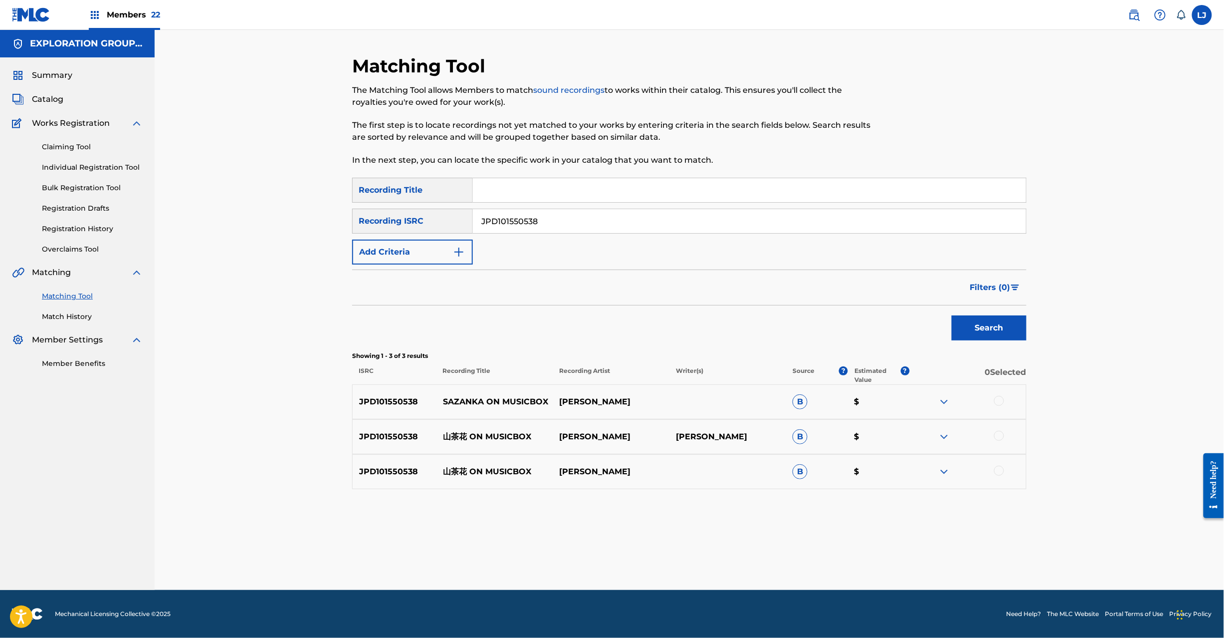
click at [530, 224] on input "JPD101550538" at bounding box center [749, 221] width 553 height 24
paste input "|JPD101550485"
click at [530, 224] on input "JPD101550538" at bounding box center [749, 221] width 553 height 24
click at [538, 226] on input "JPD101550538|JPD101550485" at bounding box center [749, 221] width 553 height 24
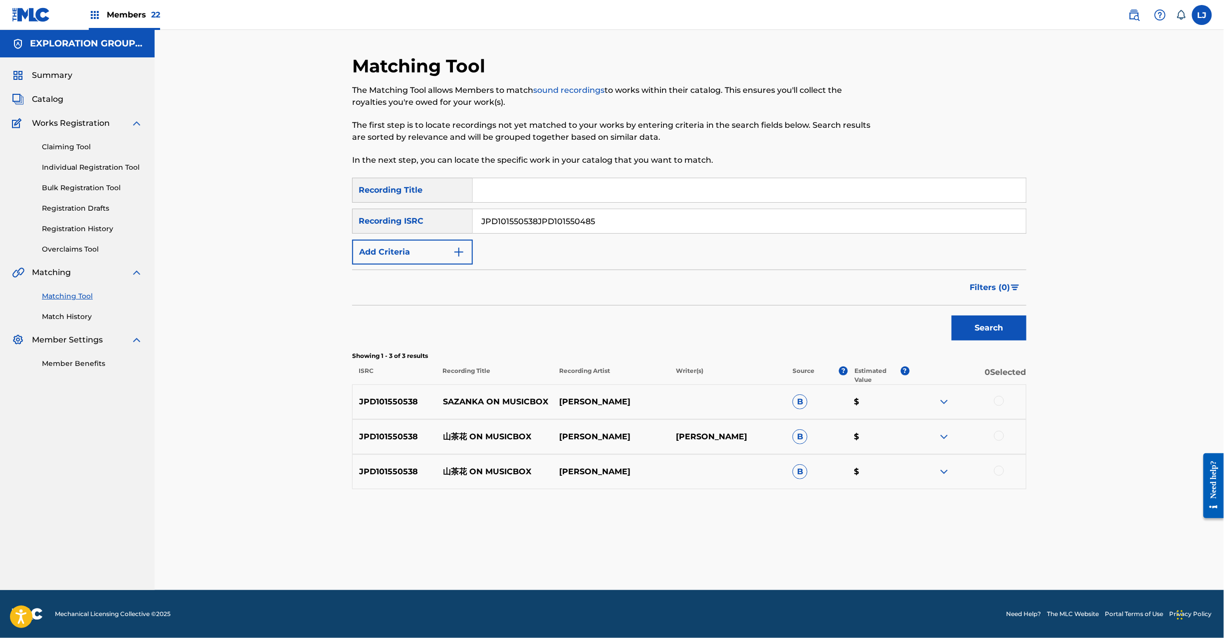
click at [499, 222] on input "JPD101550538JPD101550485" at bounding box center [749, 221] width 553 height 24
click at [530, 223] on input "JPD101550538|JPD101550485" at bounding box center [749, 221] width 553 height 24
type input "JPD101550485"
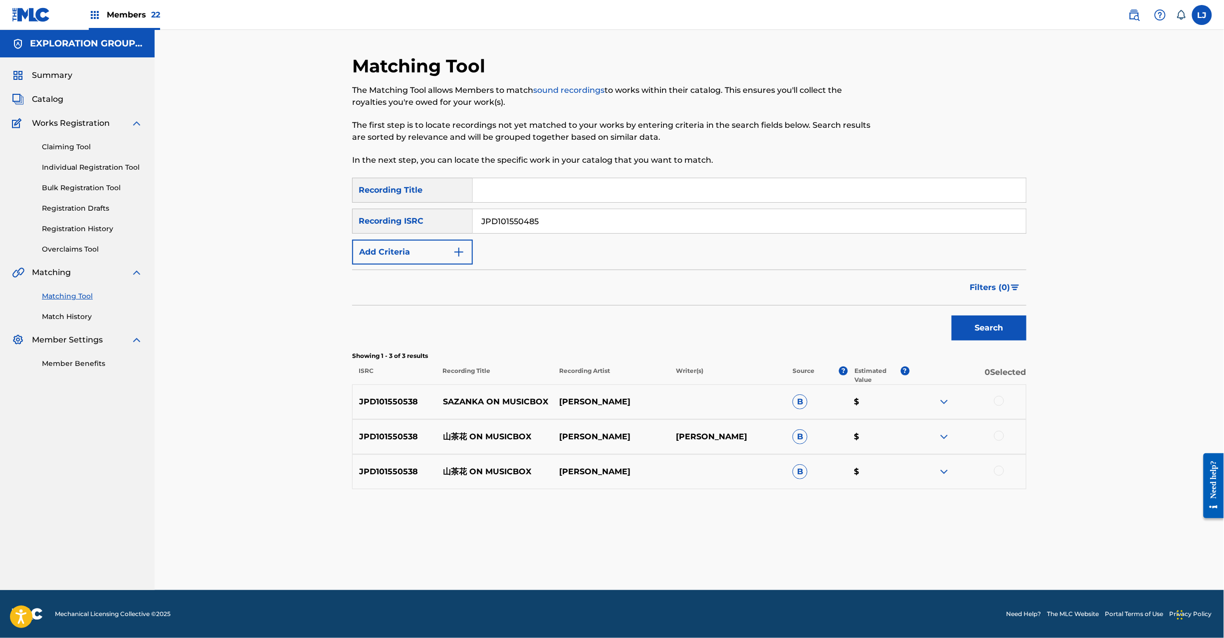
click at [954, 330] on button "Search" at bounding box center [989, 327] width 75 height 25
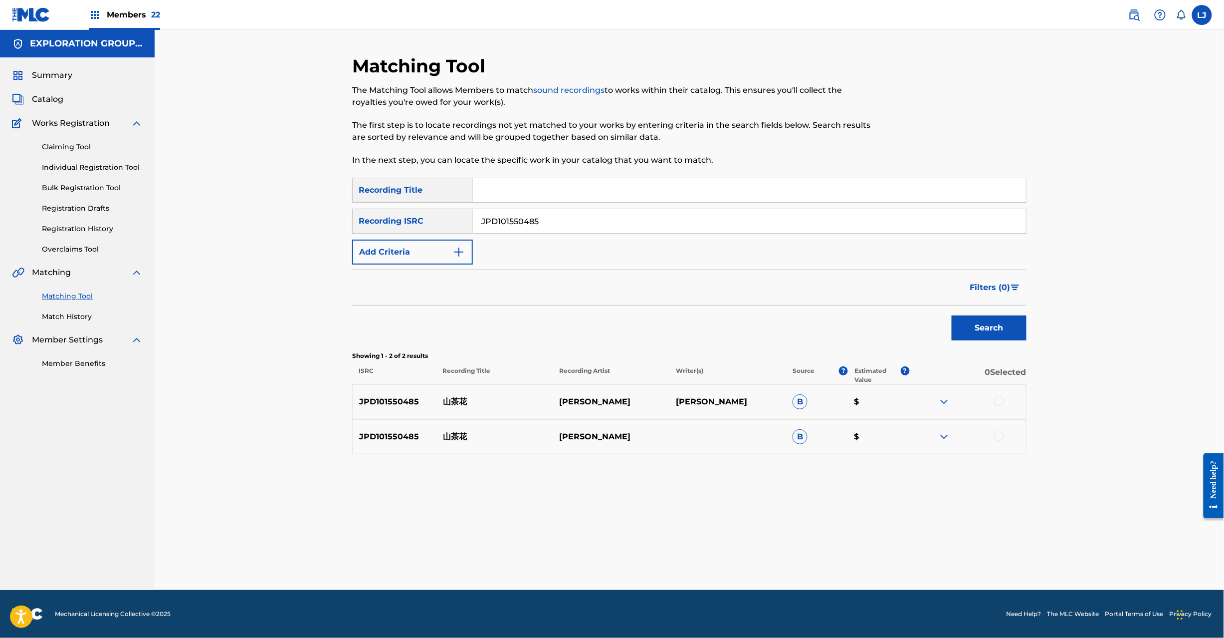
click at [995, 400] on div at bounding box center [999, 401] width 10 height 10
click at [1003, 440] on div at bounding box center [968, 437] width 117 height 12
click at [1001, 436] on div at bounding box center [999, 436] width 10 height 10
click at [688, 554] on button "Match 2 Groups" at bounding box center [701, 556] width 110 height 25
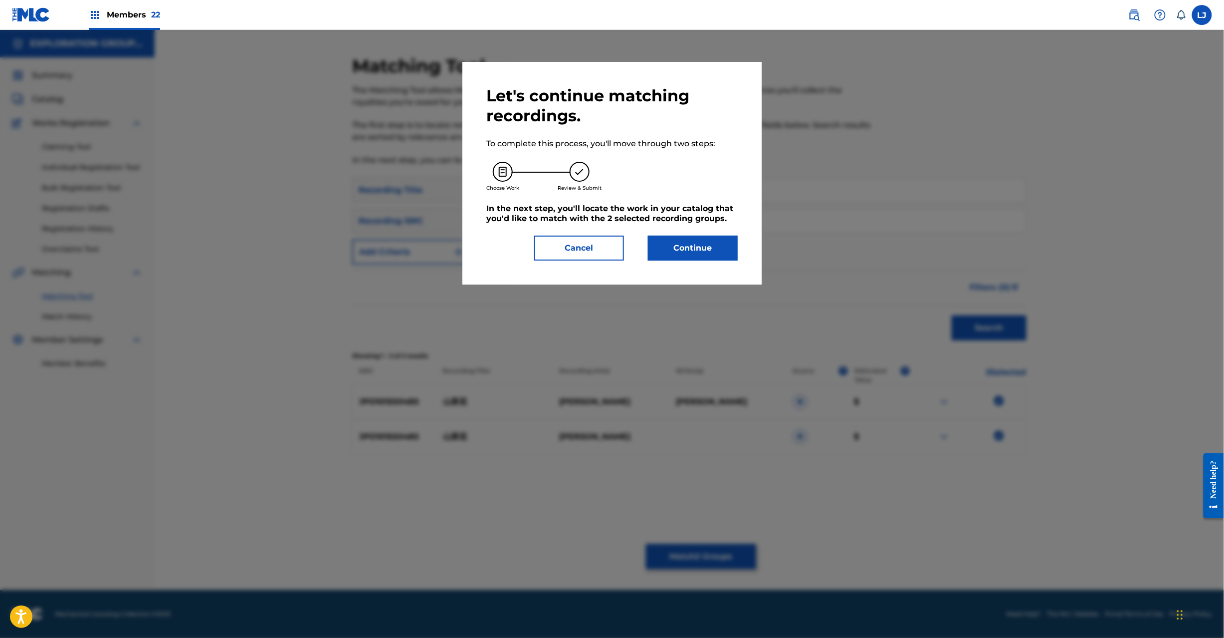
click at [703, 246] on button "Continue" at bounding box center [693, 247] width 90 height 25
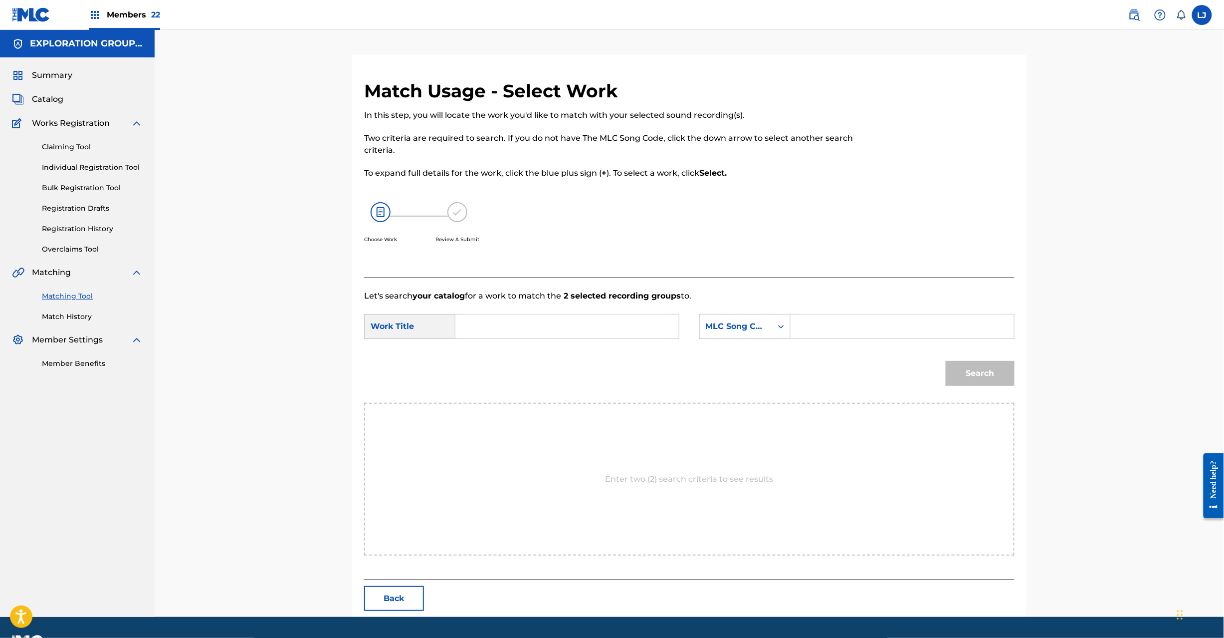
click at [493, 328] on input "Search Form" at bounding box center [567, 326] width 207 height 24
paste input "Sazanka S65WHB"
click at [572, 334] on input "Sazanka S65WHB" at bounding box center [567, 326] width 207 height 24
type input "Sazanka"
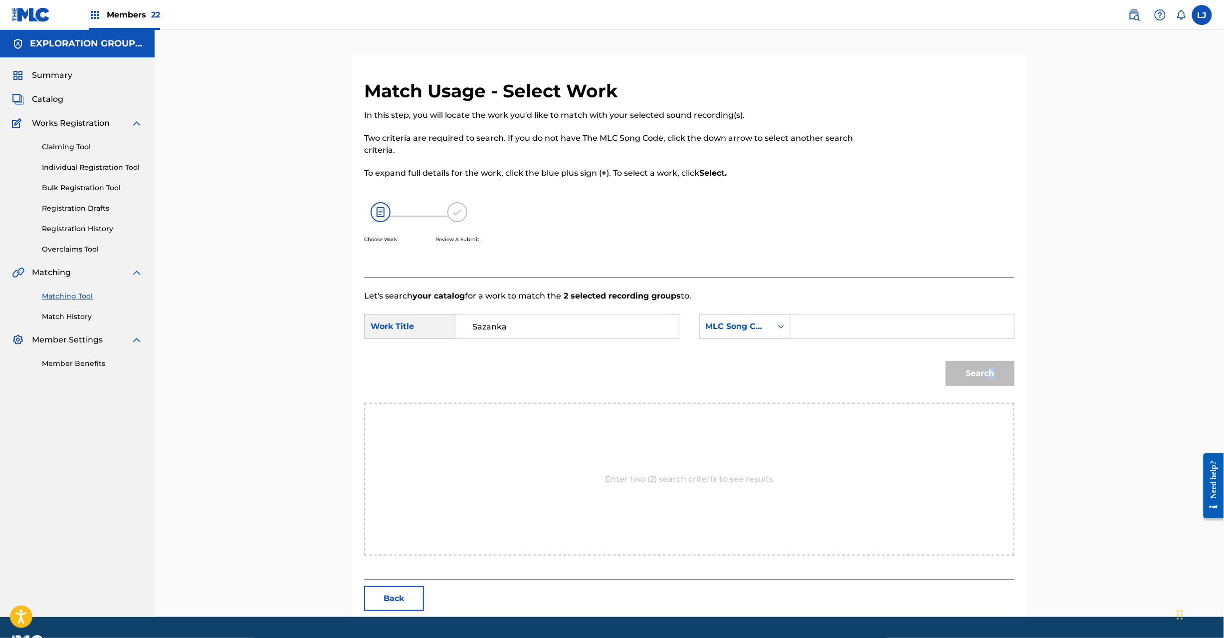
drag, startPoint x: 990, startPoint y: 350, endPoint x: 944, endPoint y: 342, distance: 47.1
click at [979, 349] on form "SearchWithCriteria2741862d-89e1-494b-9cbd-bb6d7c8f96d7 Work Title Sazanka Searc…" at bounding box center [689, 352] width 651 height 101
click at [898, 328] on input "Search Form" at bounding box center [902, 326] width 207 height 24
paste input "S65WHB"
type input "S65WHB"
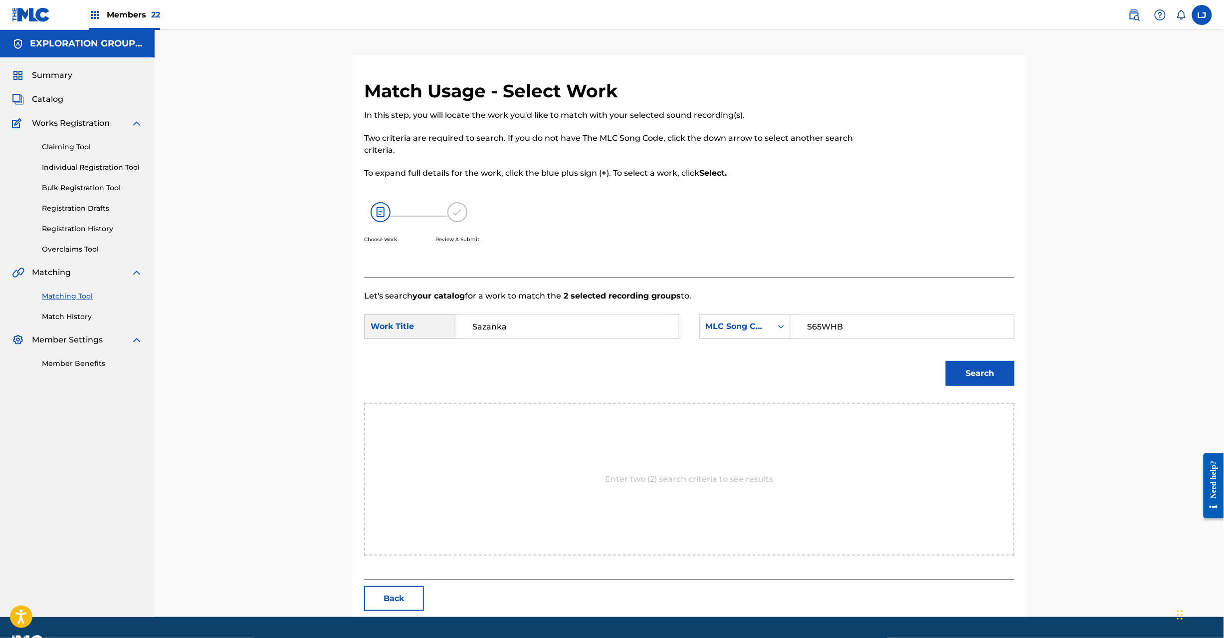
click at [979, 373] on button "Search" at bounding box center [980, 373] width 69 height 25
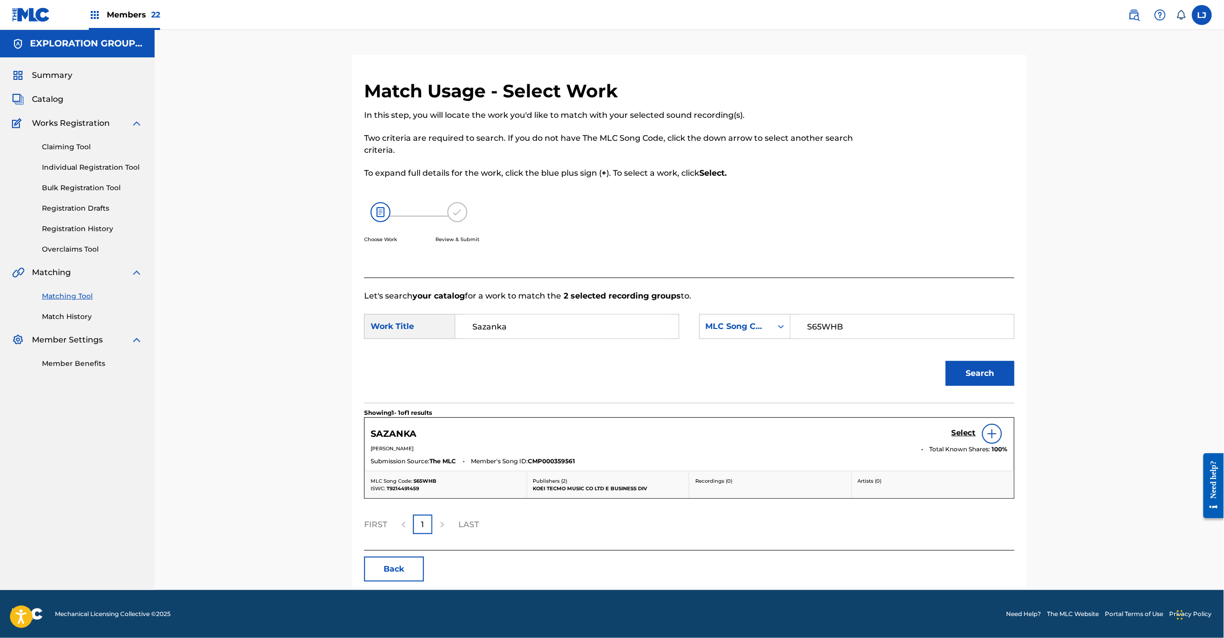
click at [969, 431] on h5 "Select" at bounding box center [964, 432] width 24 height 9
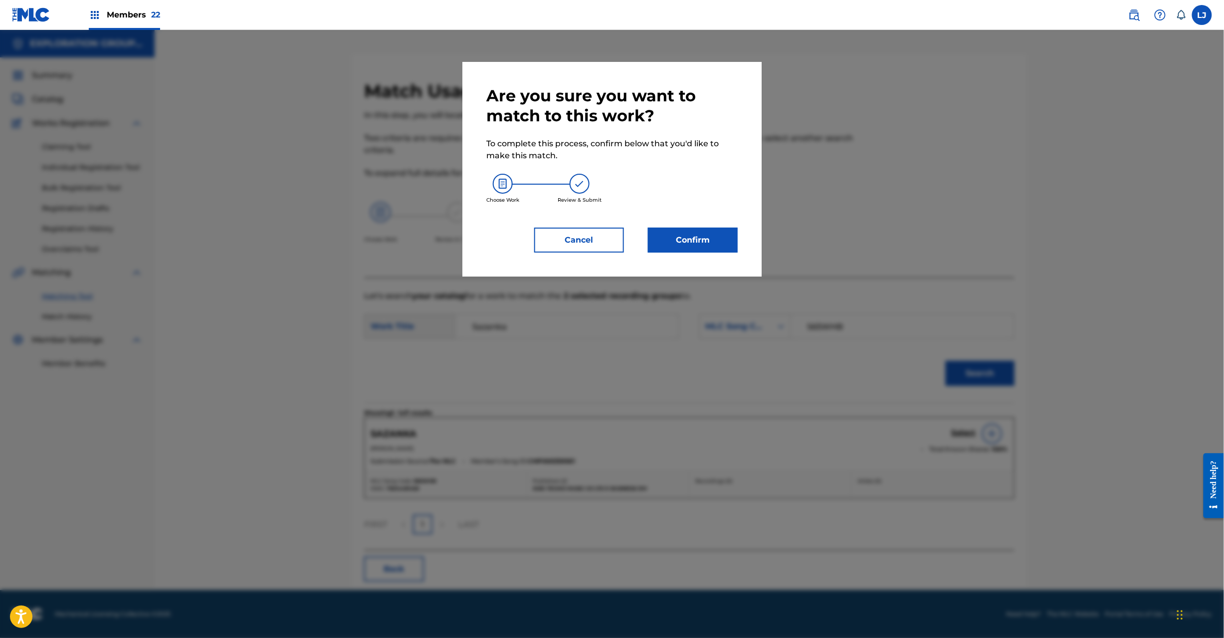
click at [715, 235] on button "Confirm" at bounding box center [693, 240] width 90 height 25
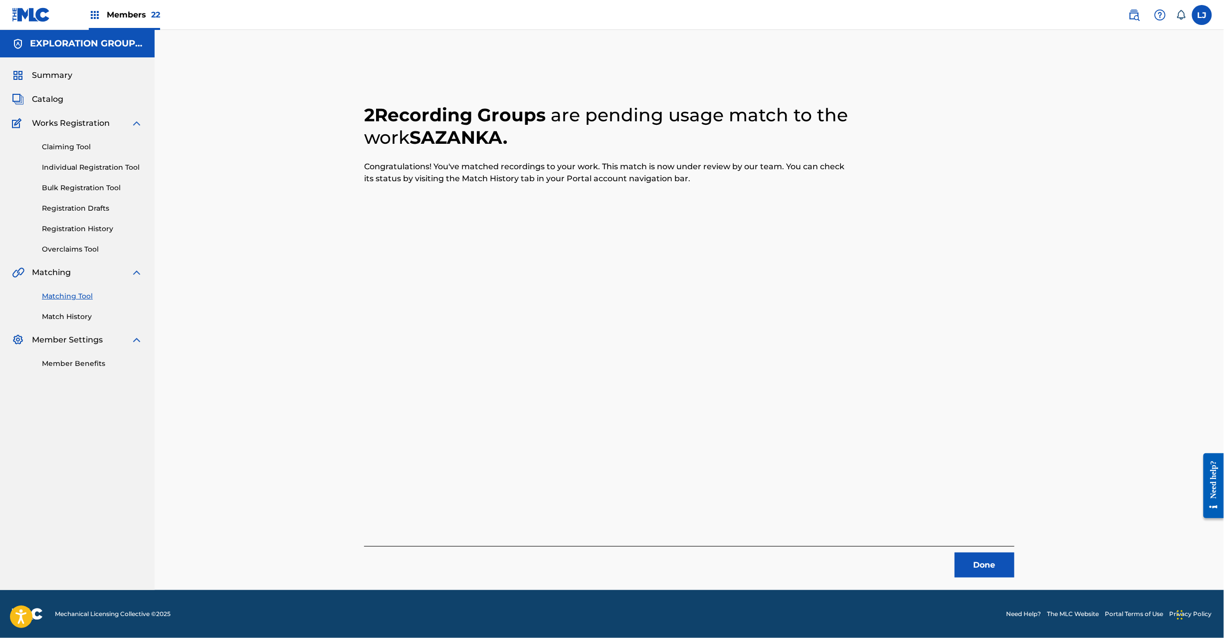
click at [1009, 566] on button "Done" at bounding box center [985, 564] width 60 height 25
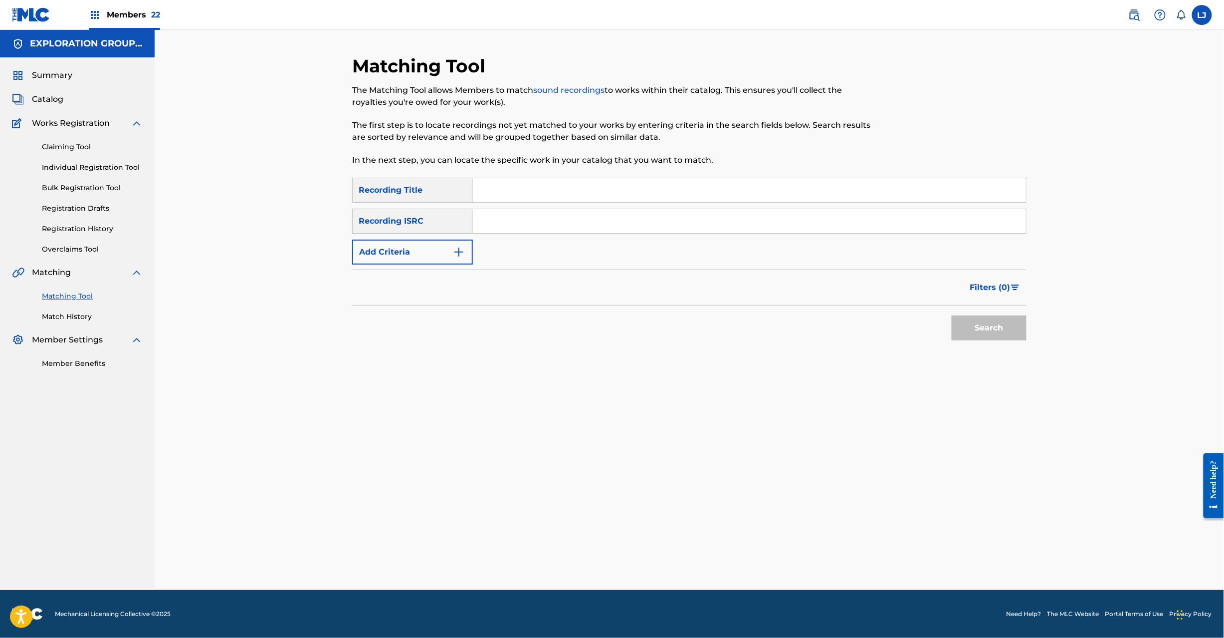
click at [511, 214] on input "Search Form" at bounding box center [749, 221] width 553 height 24
paste input "JPD100700114 | JPD100400390"
click at [555, 229] on input "JPD100700114 | JPD100400390" at bounding box center [749, 221] width 553 height 24
type input "JPD100700114"
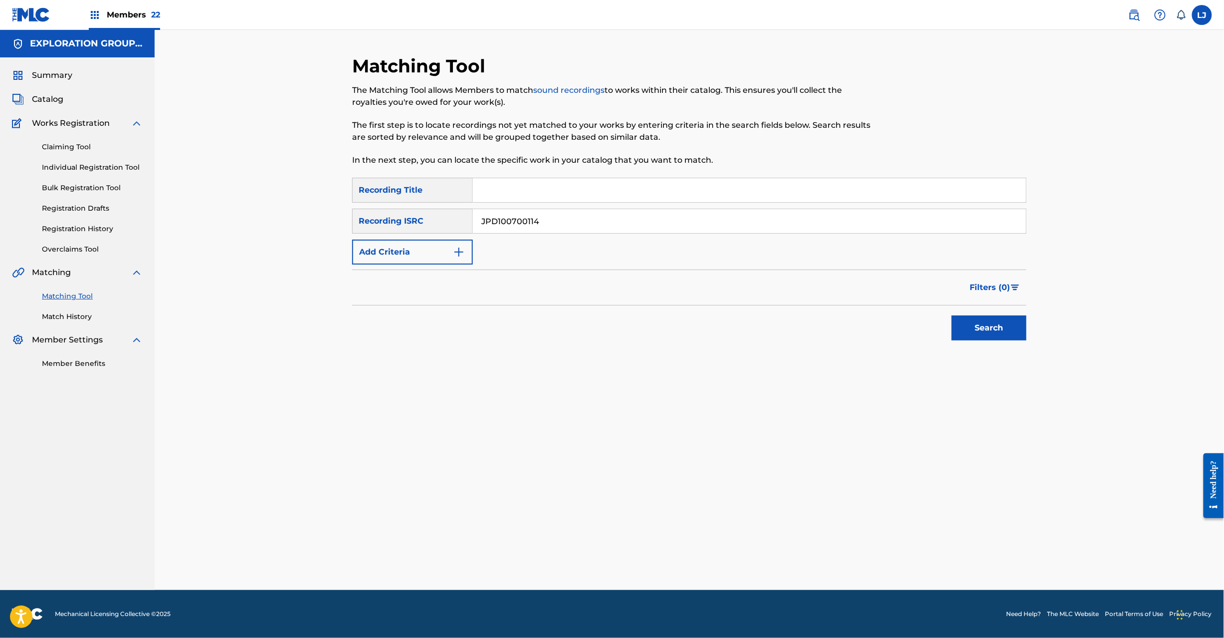
click at [981, 320] on button "Search" at bounding box center [989, 327] width 75 height 25
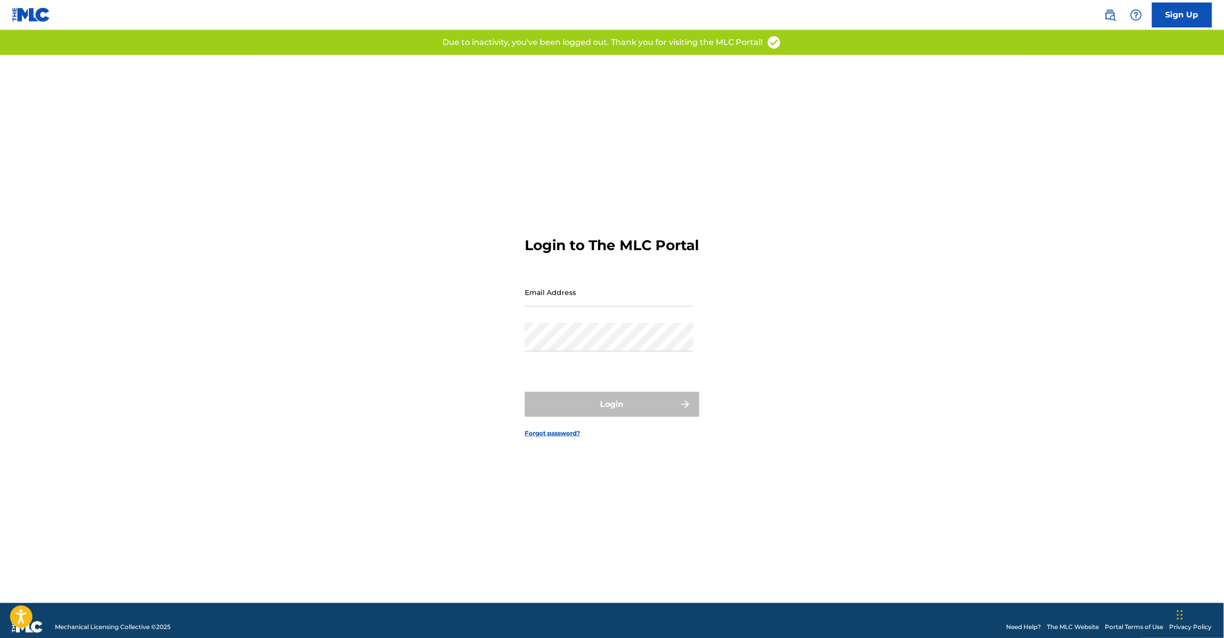
click at [560, 296] on input "Email Address" at bounding box center [609, 292] width 169 height 28
type input "L"
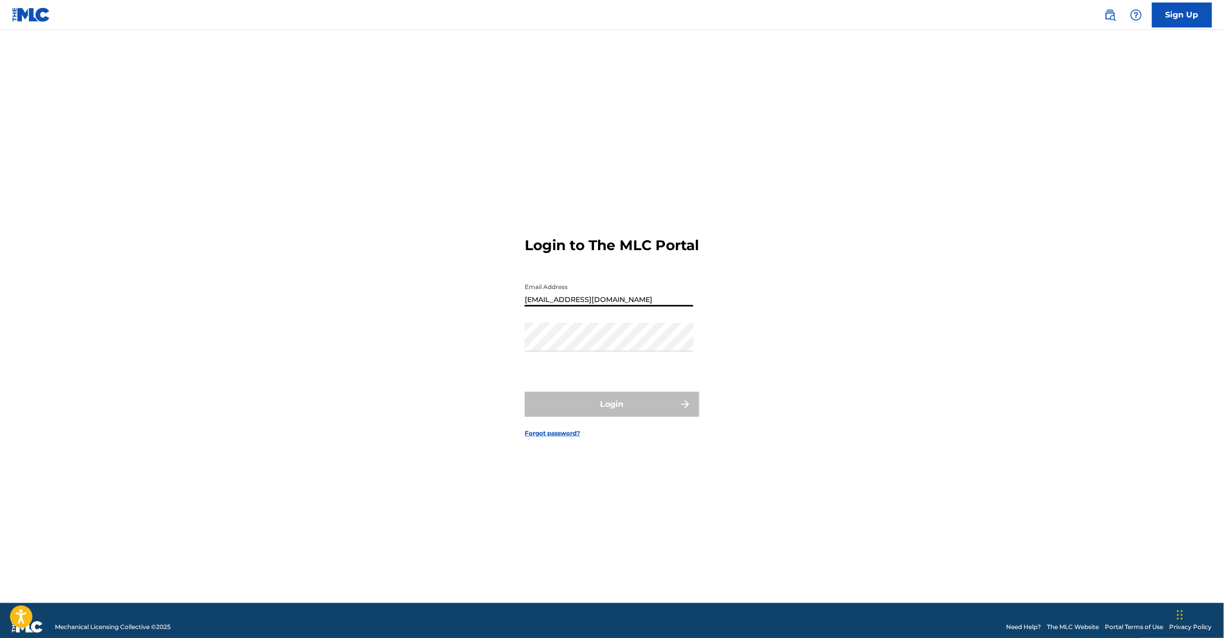
type input "[EMAIL_ADDRESS][DOMAIN_NAME]"
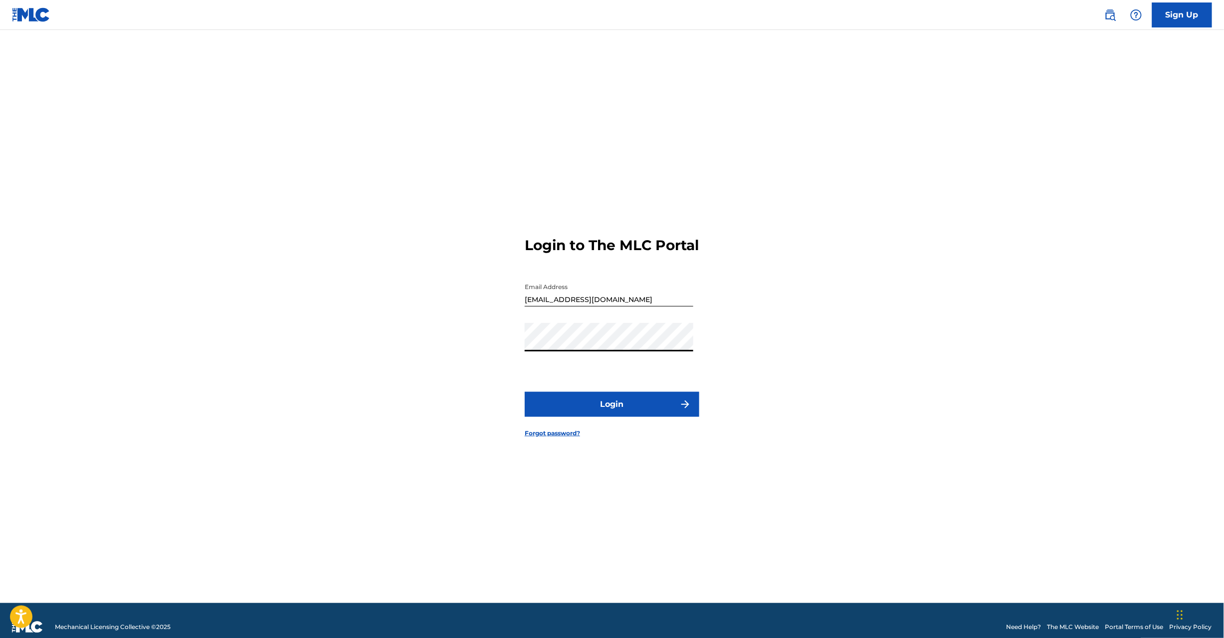
click at [571, 412] on button "Login" at bounding box center [612, 404] width 175 height 25
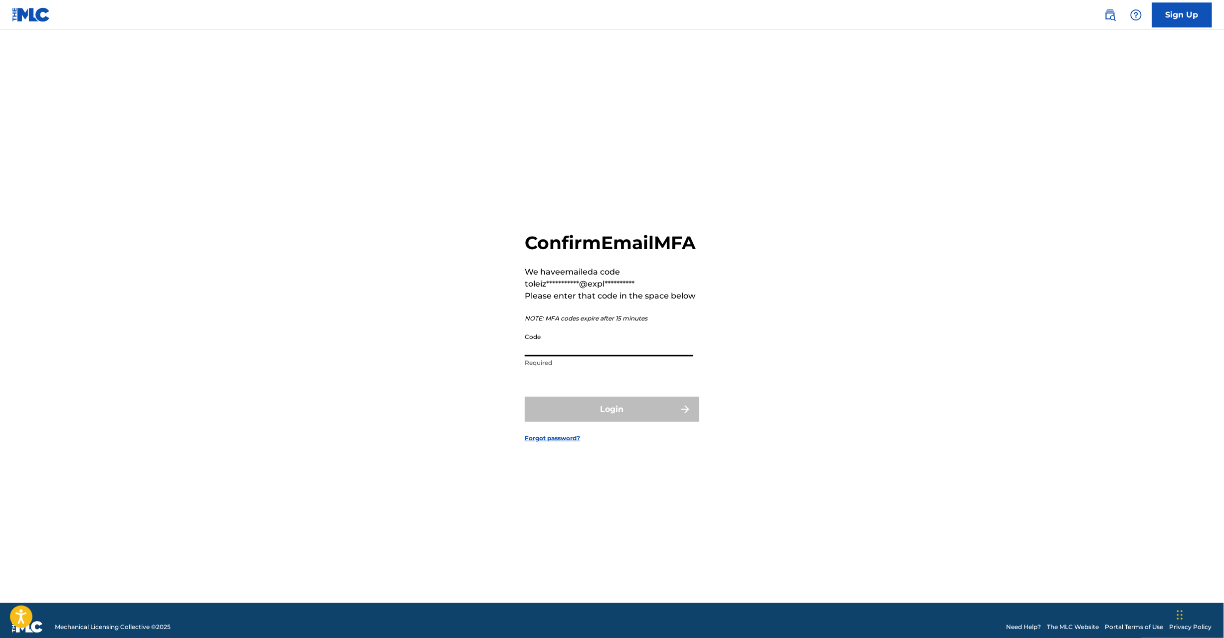
click at [563, 356] on input "Code" at bounding box center [609, 342] width 169 height 28
paste input "232660"
type input "232660"
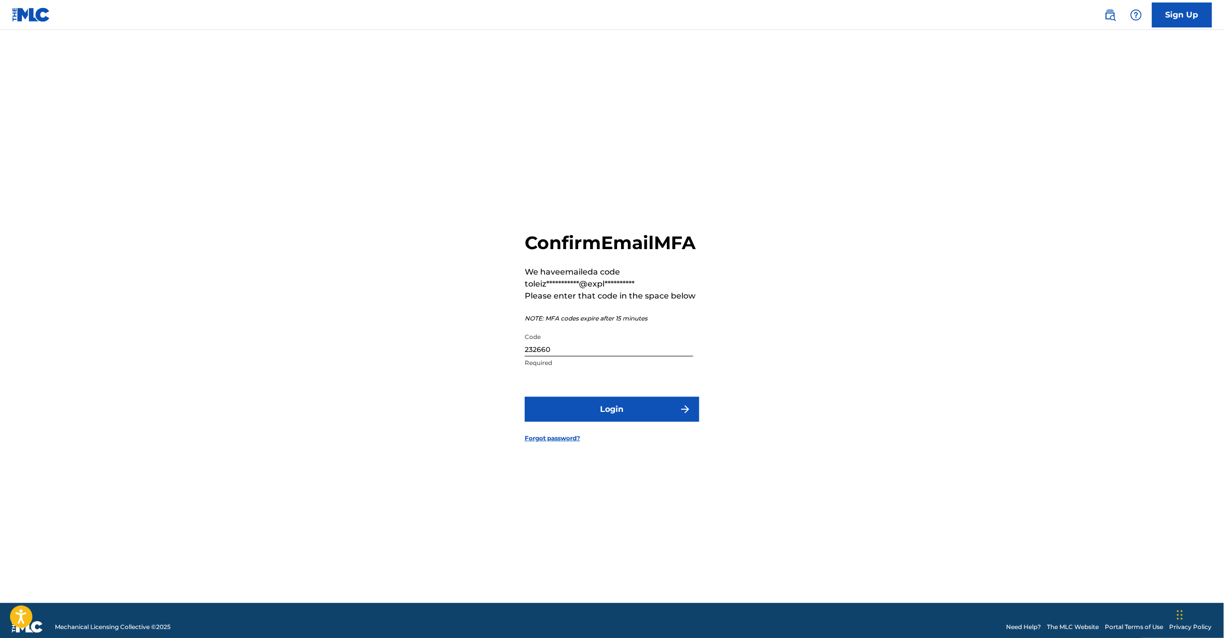
click at [540, 413] on button "Login" at bounding box center [612, 409] width 175 height 25
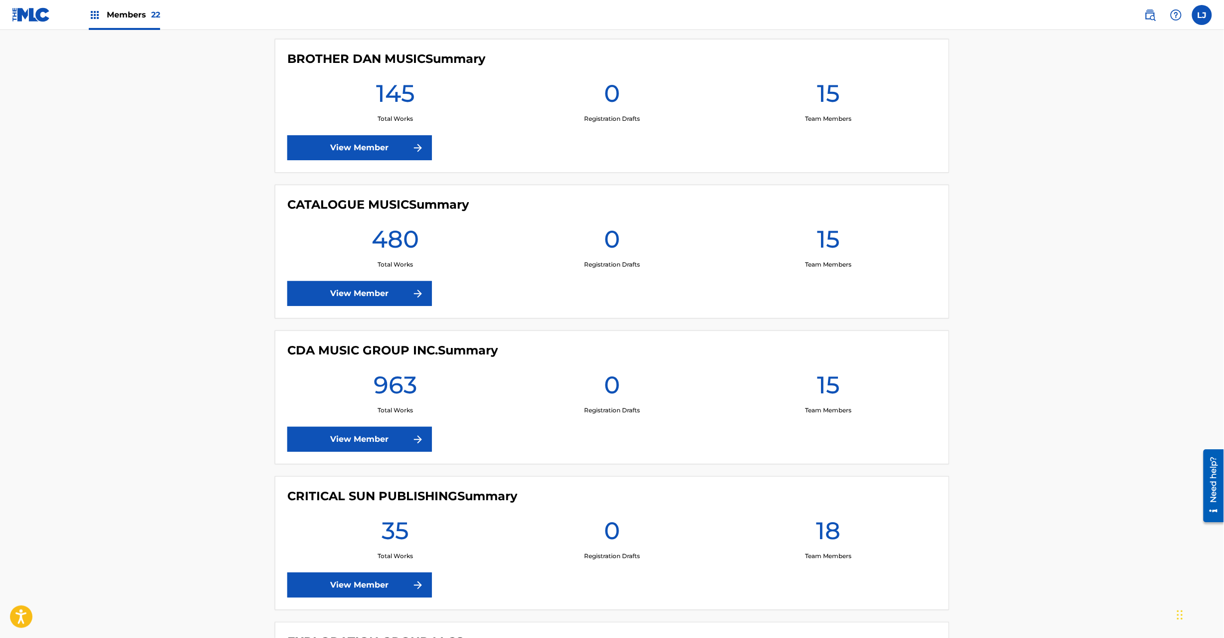
scroll to position [1597, 0]
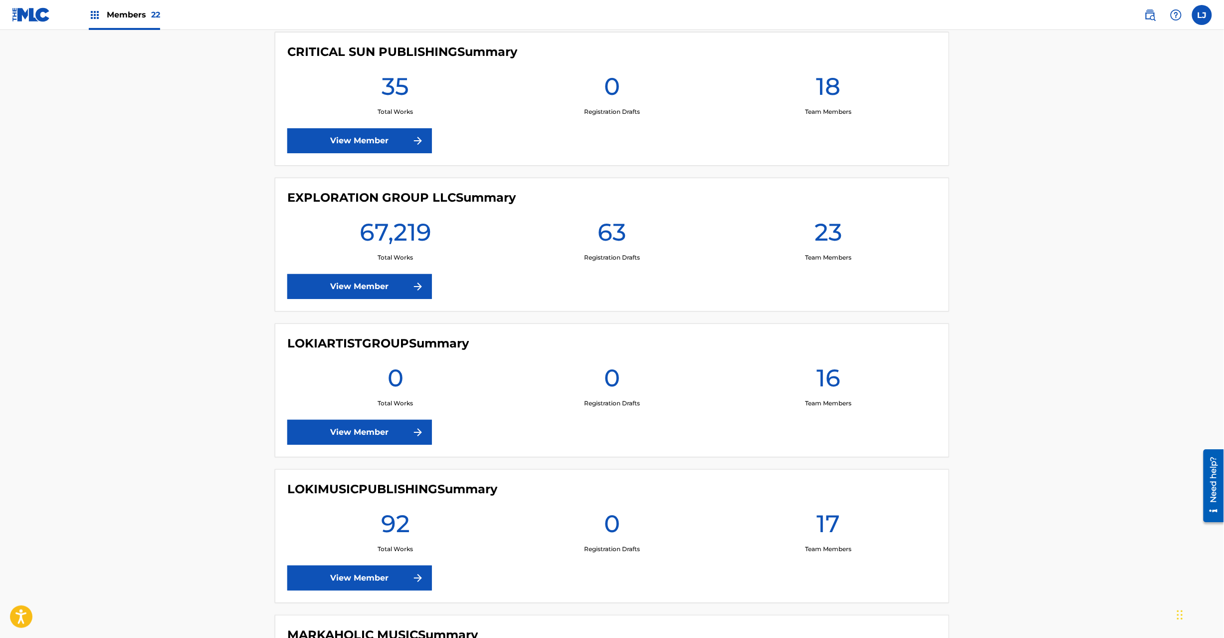
click at [368, 286] on link "View Member" at bounding box center [359, 286] width 145 height 25
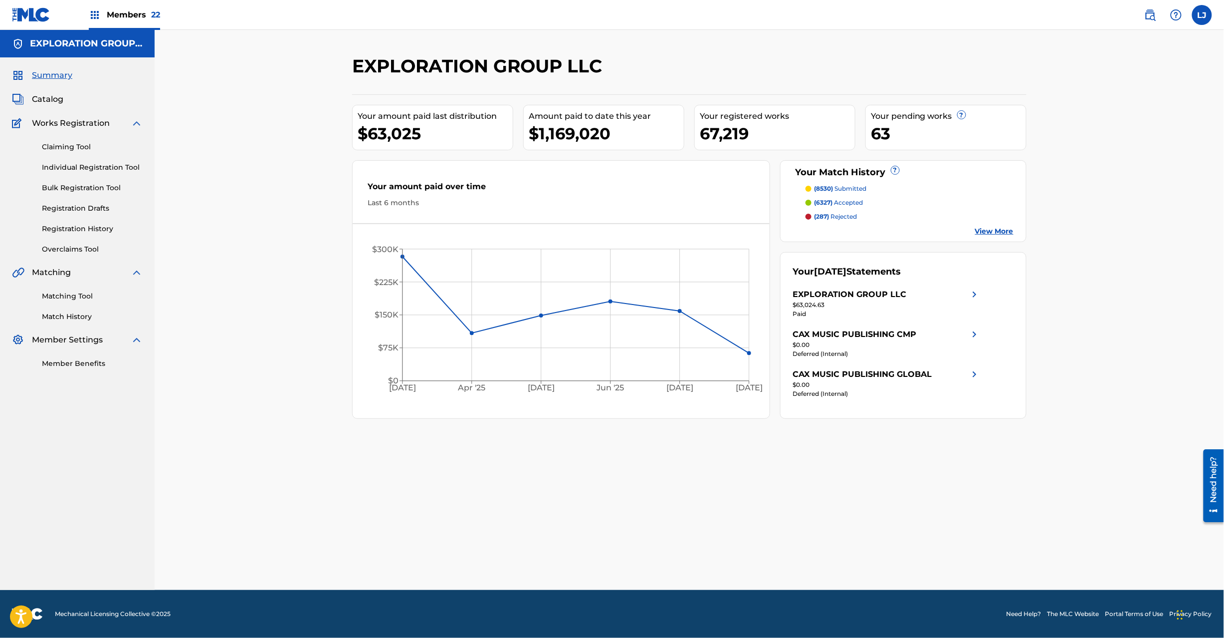
click at [76, 296] on link "Matching Tool" at bounding box center [92, 296] width 101 height 10
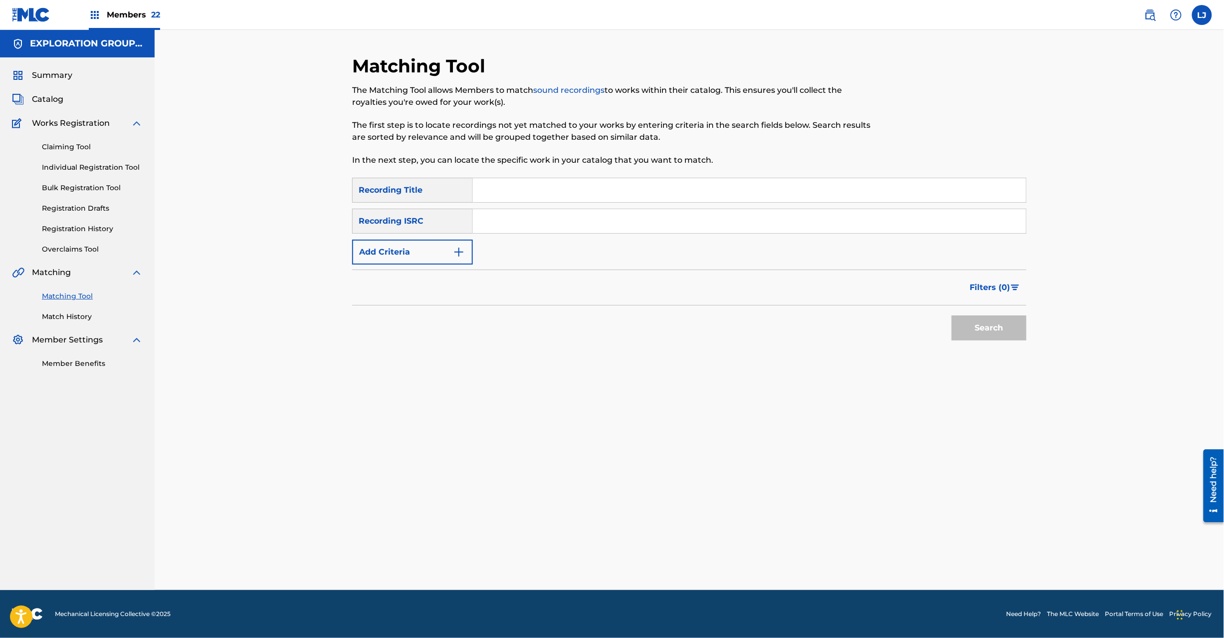
click at [539, 216] on input "Search Form" at bounding box center [749, 221] width 553 height 24
paste input "JPD100700114 | JPD100400390"
click at [990, 328] on button "Search" at bounding box center [989, 327] width 75 height 25
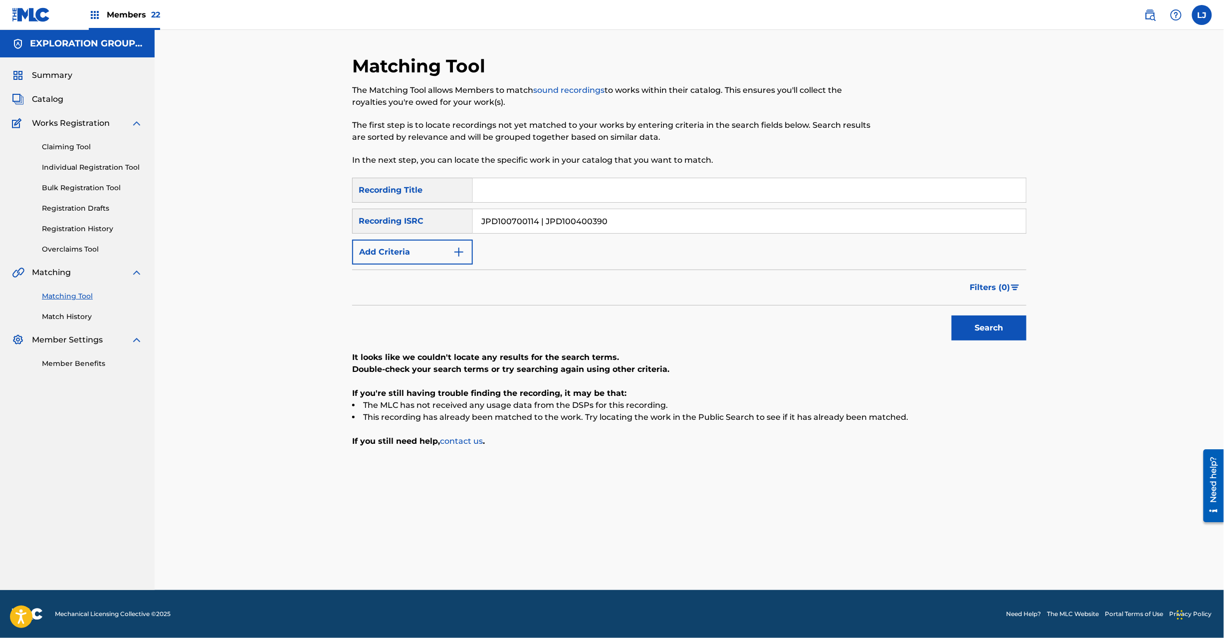
click at [452, 307] on div "Search" at bounding box center [689, 325] width 675 height 40
click at [503, 221] on input "JPD100700114 | JPD100400390" at bounding box center [749, 221] width 553 height 24
click at [595, 216] on input "JPD100700114 | JPD100400390" at bounding box center [749, 221] width 553 height 24
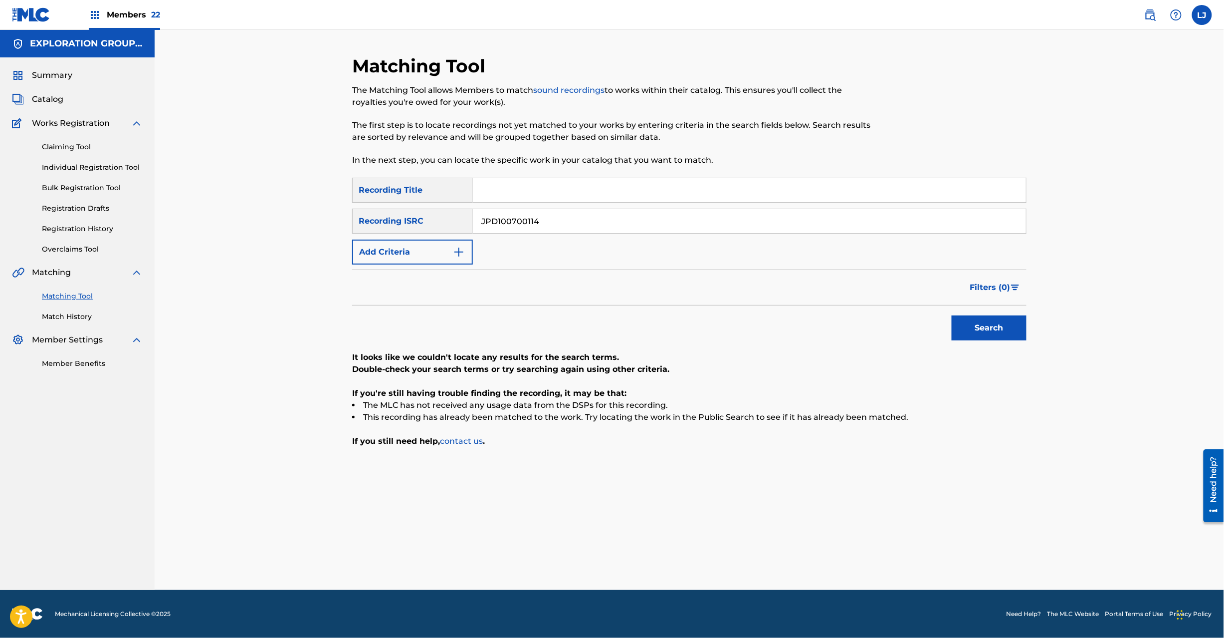
type input "JPD100700114"
drag, startPoint x: 981, startPoint y: 322, endPoint x: 972, endPoint y: 328, distance: 11.1
click at [973, 328] on button "Search" at bounding box center [989, 327] width 75 height 25
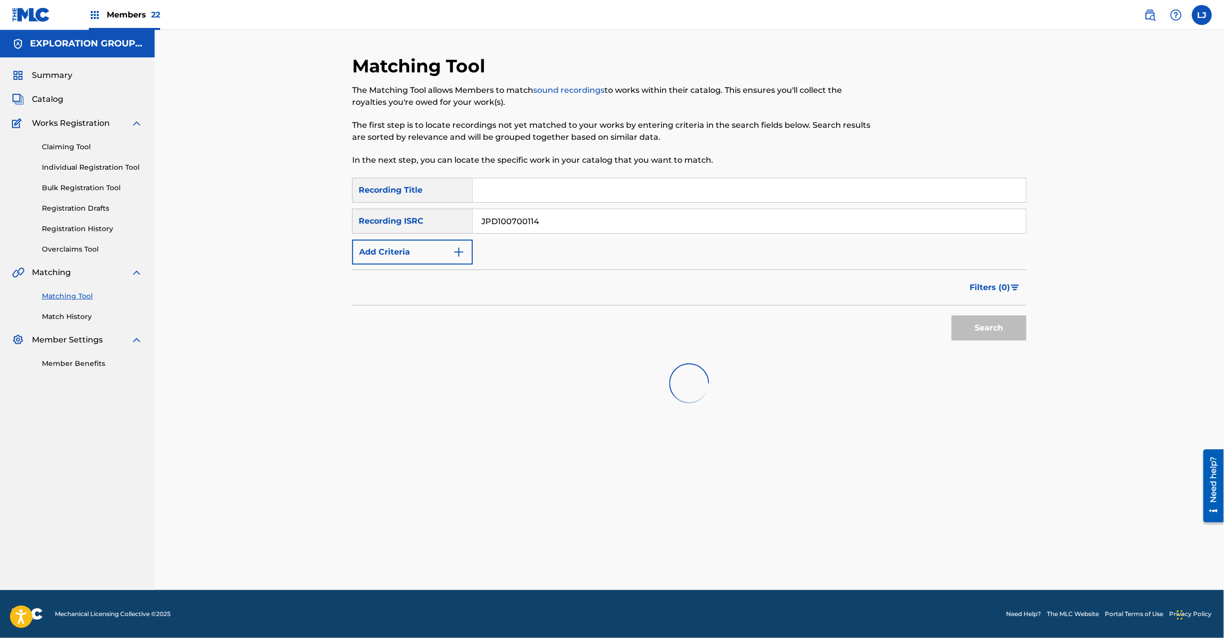
click at [972, 328] on div "Search" at bounding box center [987, 325] width 80 height 40
click at [460, 330] on div "Search" at bounding box center [689, 325] width 675 height 40
click at [559, 223] on input "JPD100700114" at bounding box center [749, 221] width 553 height 24
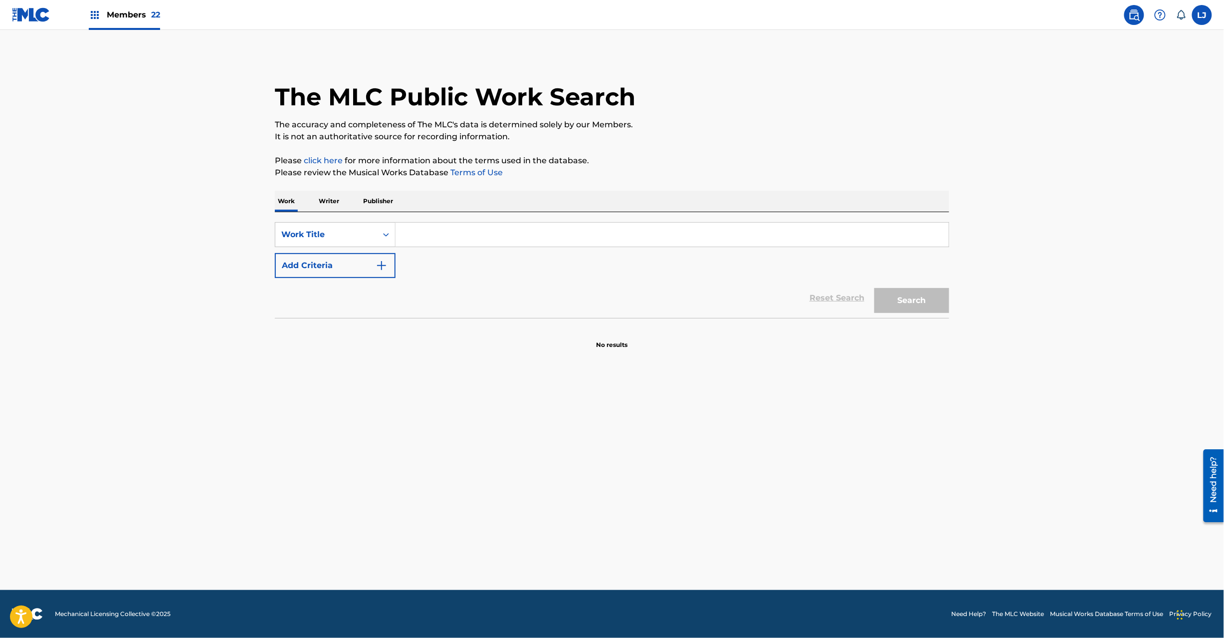
click at [17, 17] on img at bounding box center [31, 14] width 38 height 14
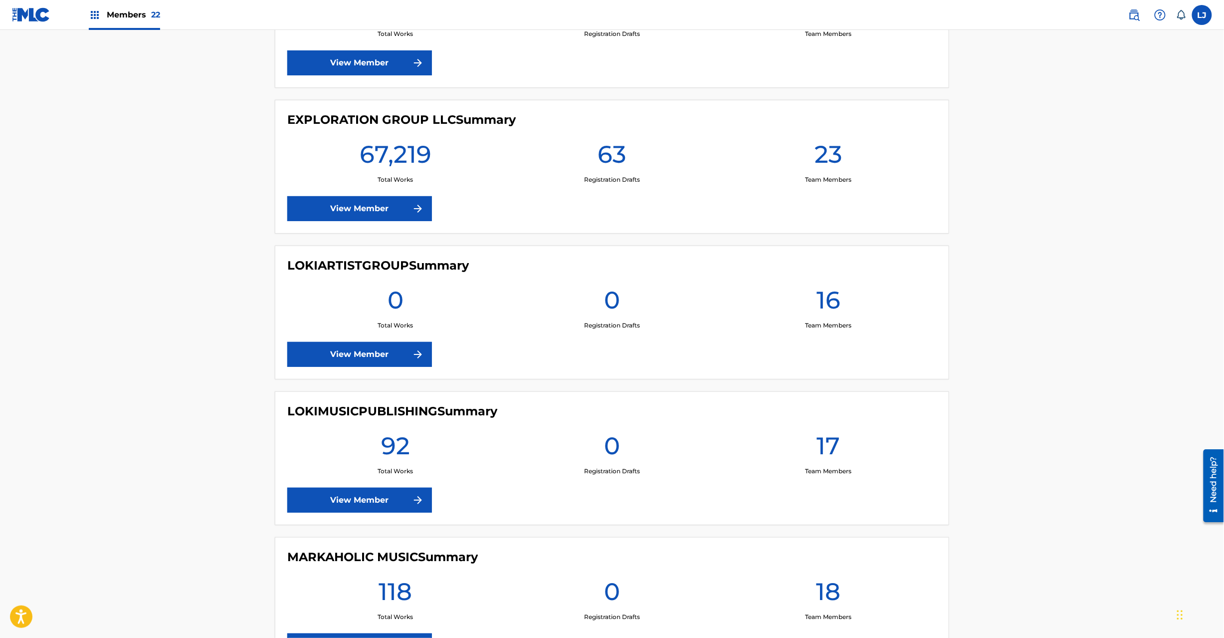
scroll to position [1597, 0]
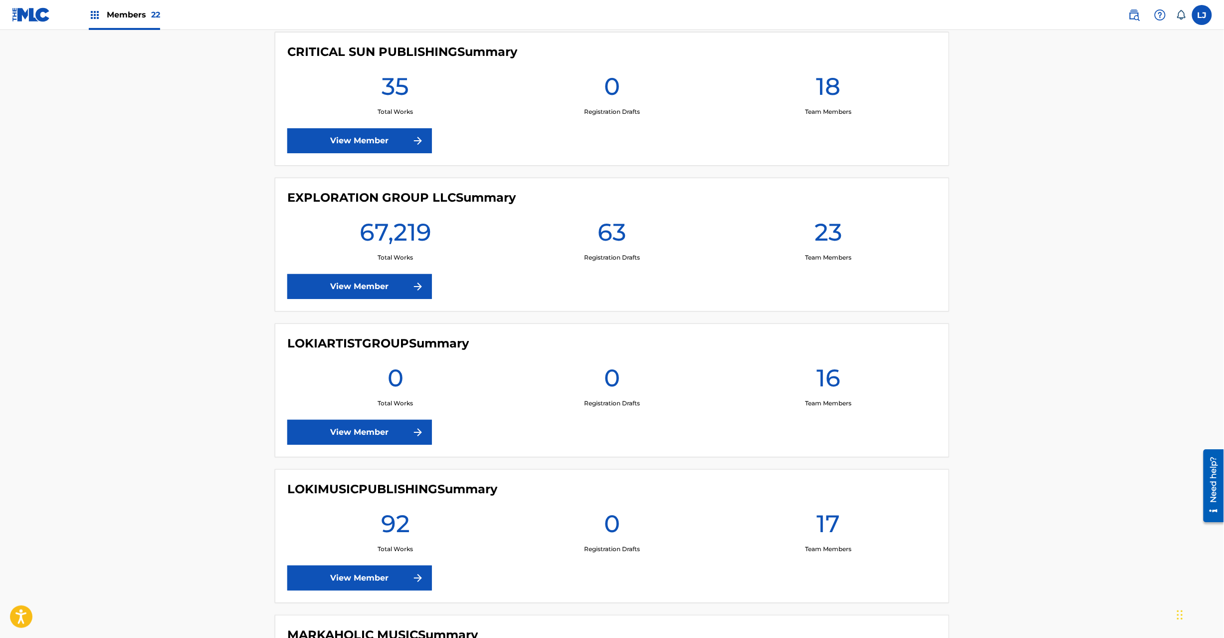
click at [329, 290] on link "View Member" at bounding box center [359, 286] width 145 height 25
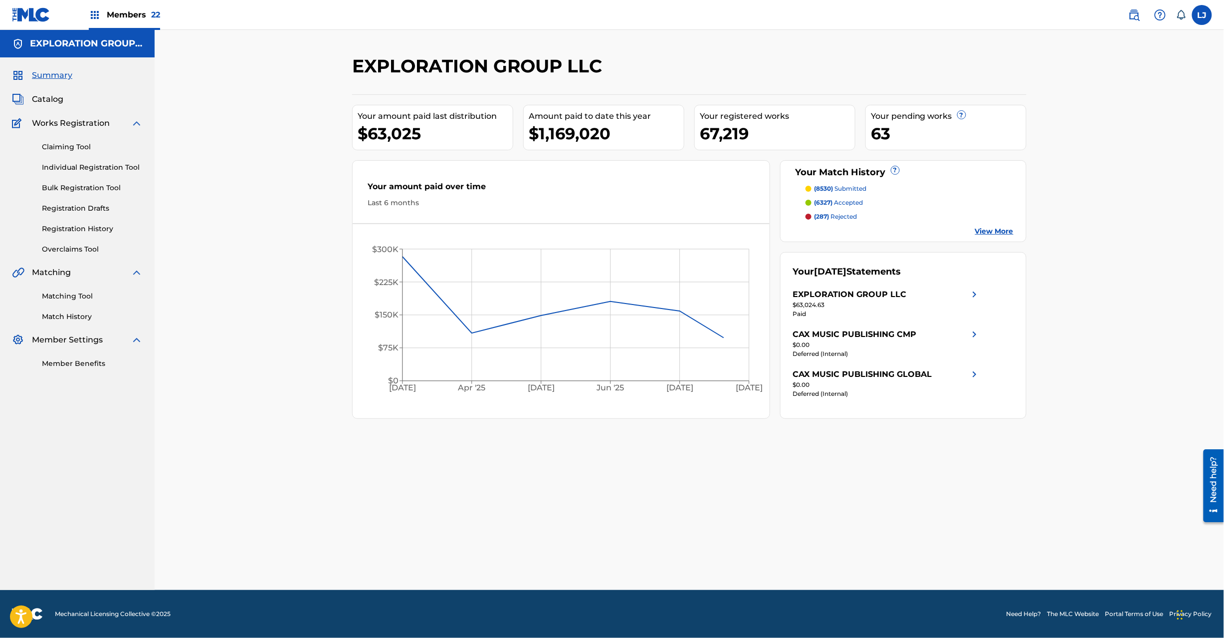
click at [84, 226] on link "Registration History" at bounding box center [92, 229] width 101 height 10
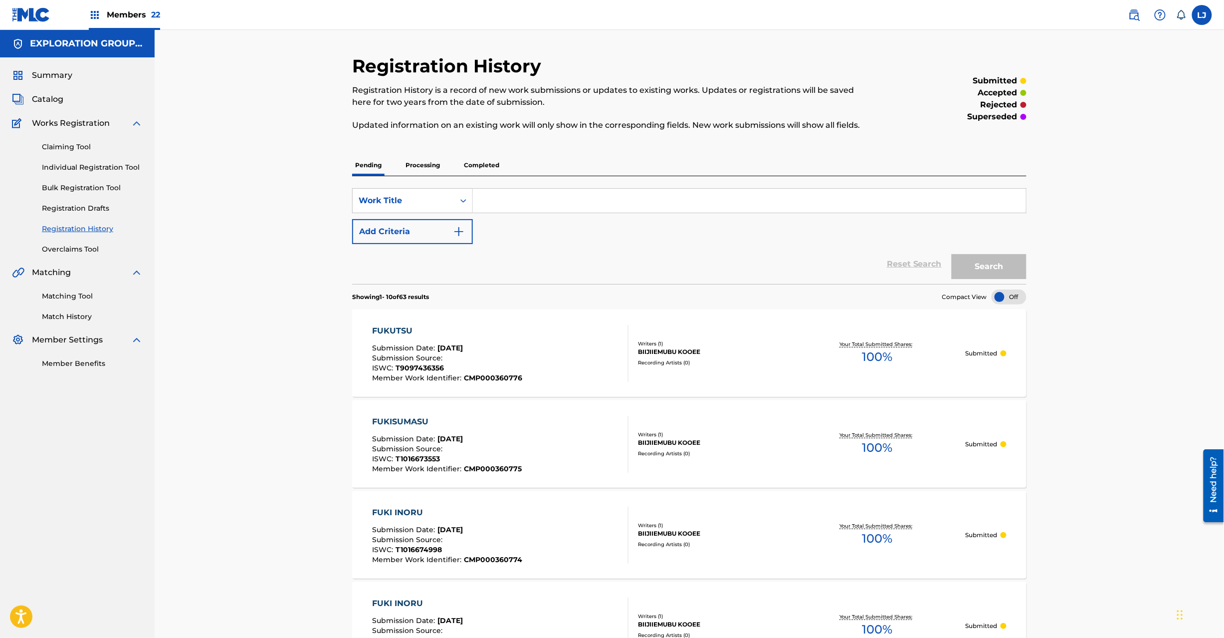
click at [75, 293] on link "Matching Tool" at bounding box center [92, 296] width 101 height 10
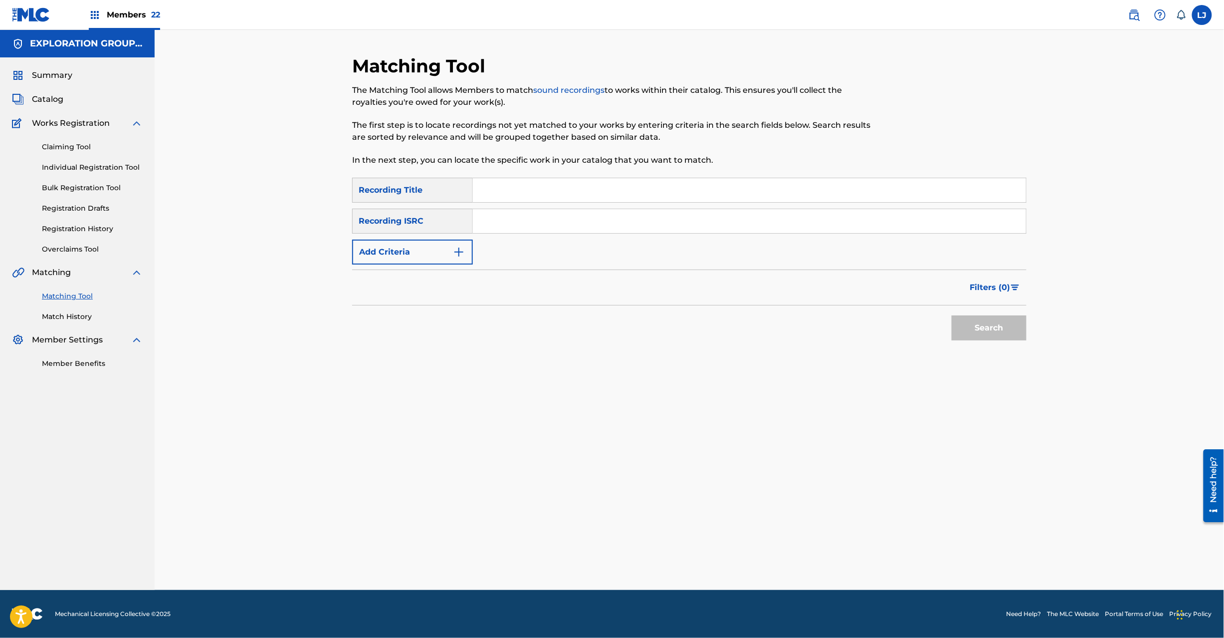
click at [530, 216] on input "Search Form" at bounding box center [749, 221] width 553 height 24
paste input "JPD100700114 | JPD100400390"
click at [553, 220] on input "JPD100700114 | JPD100400390" at bounding box center [749, 221] width 553 height 24
type input "JPD100700114"
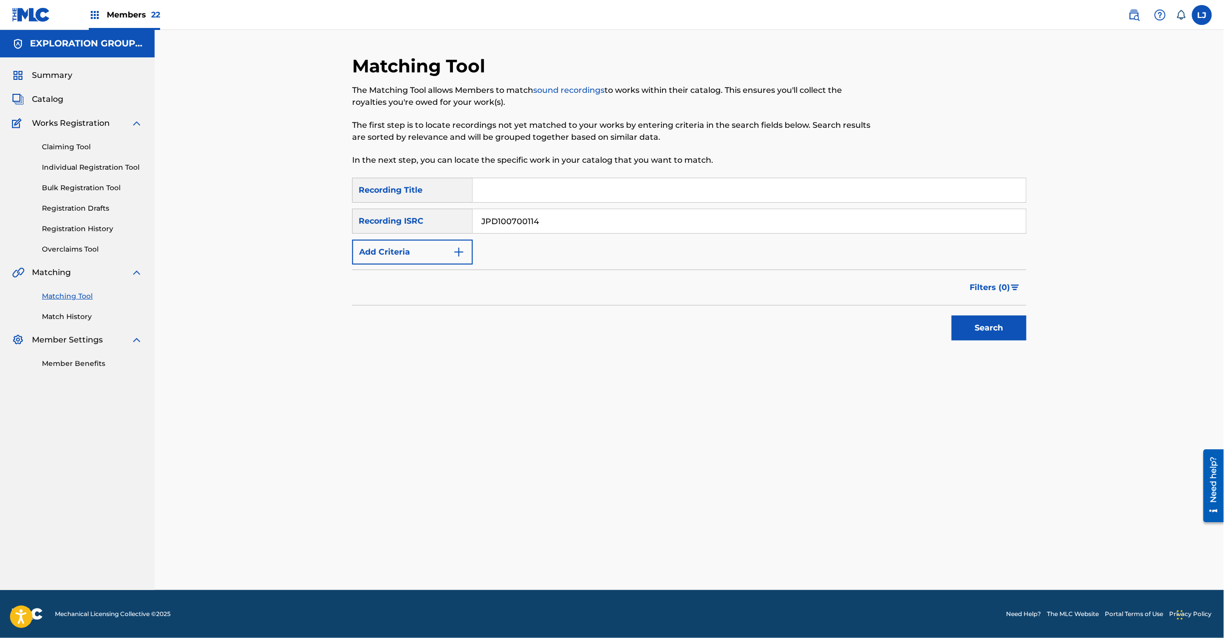
click at [987, 322] on button "Search" at bounding box center [989, 327] width 75 height 25
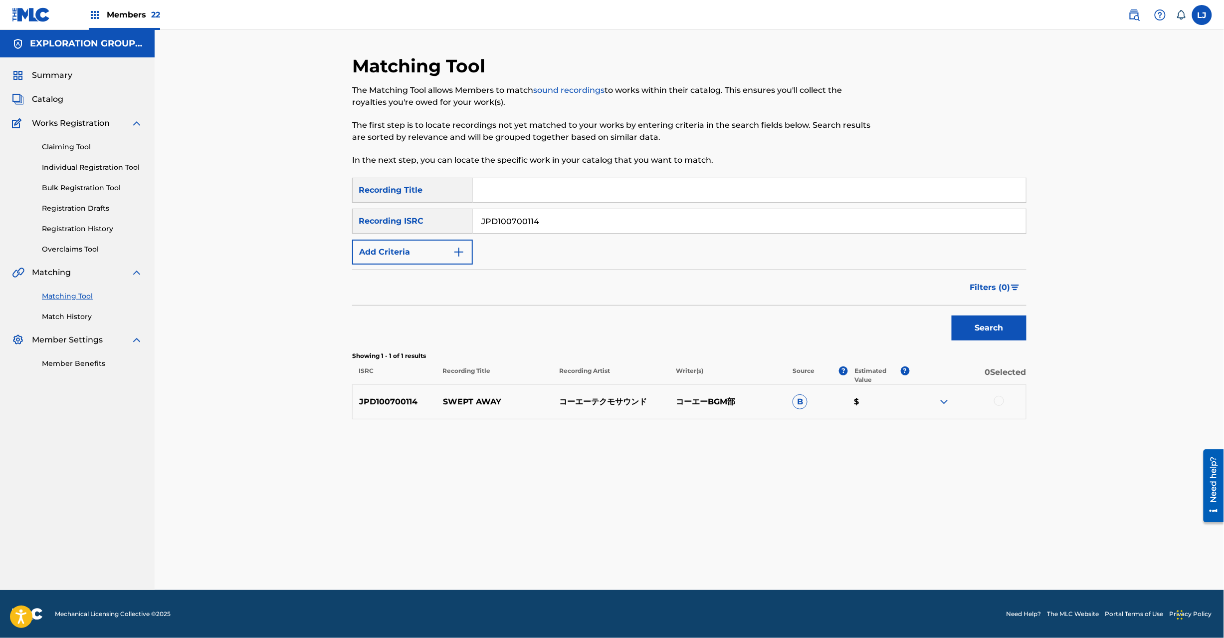
click at [1003, 400] on div at bounding box center [999, 401] width 10 height 10
click at [725, 553] on button "Match 1 Group" at bounding box center [701, 556] width 110 height 25
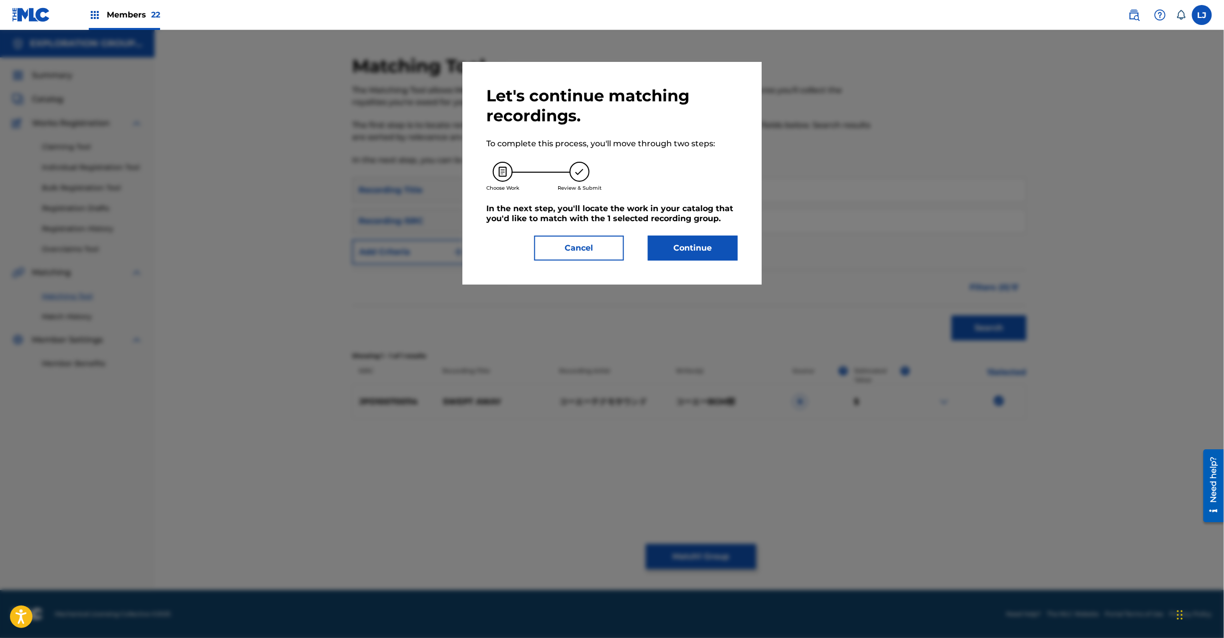
click at [700, 244] on button "Continue" at bounding box center [693, 247] width 90 height 25
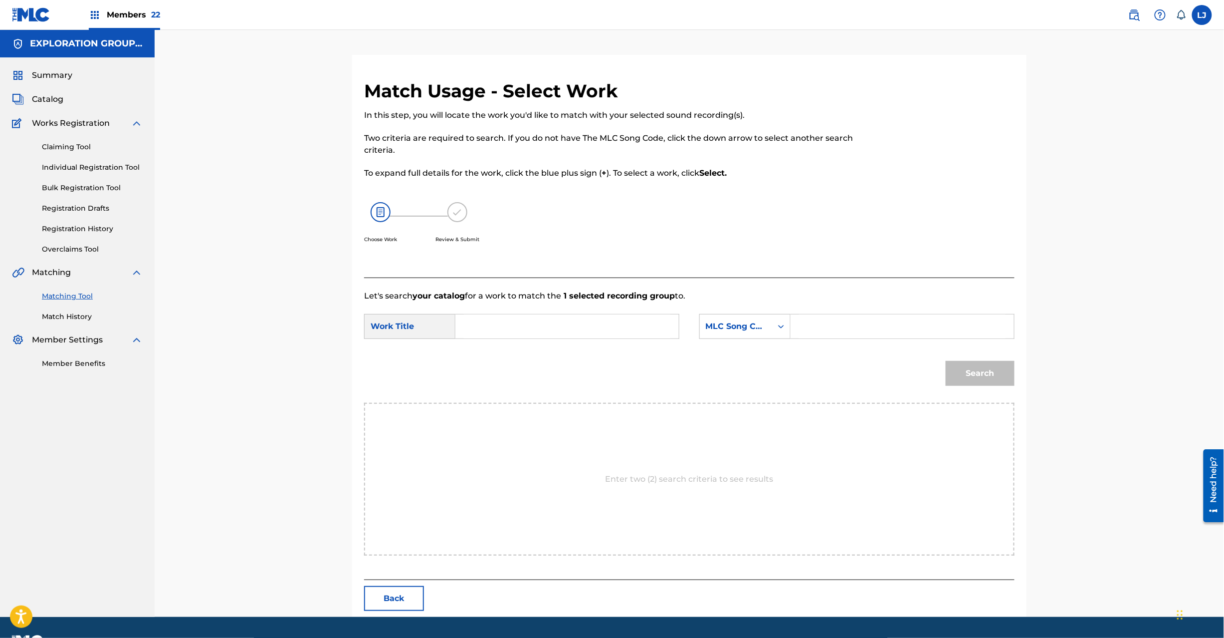
click at [571, 321] on input "Search Form" at bounding box center [567, 326] width 207 height 24
paste input "Swept Away SB12FJ"
click at [599, 327] on input "Swept Away SB12FJ" at bounding box center [567, 326] width 207 height 24
type input "Swept Away"
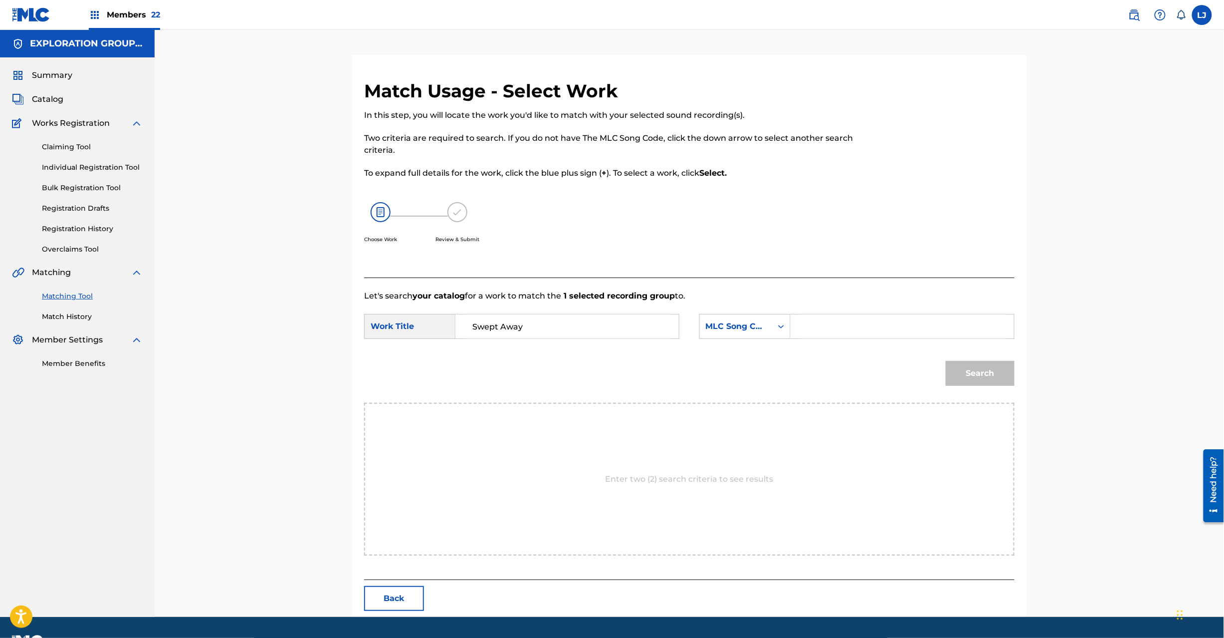
click at [887, 328] on input "Search Form" at bounding box center [902, 326] width 207 height 24
paste input "SB12FJ"
type input "SB12FJ"
click at [1022, 380] on div "Match Usage - Select Work In this step, you will locate the work you'd like to …" at bounding box center [689, 348] width 675 height 537
click at [994, 379] on button "Search" at bounding box center [980, 373] width 69 height 25
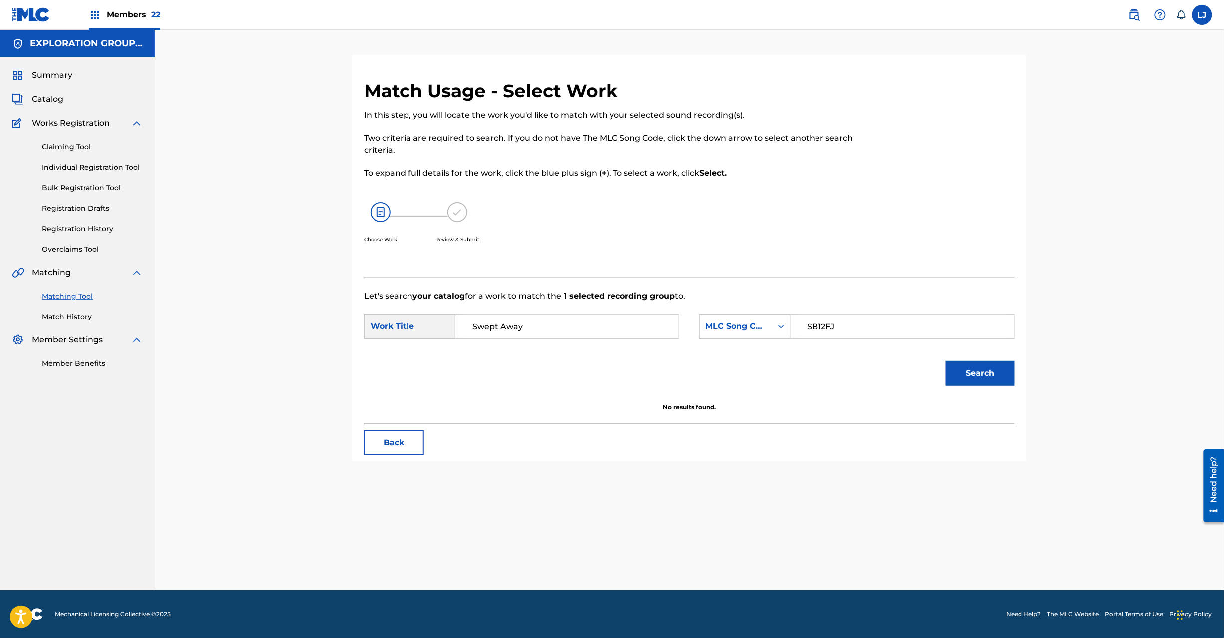
drag, startPoint x: 499, startPoint y: 302, endPoint x: 489, endPoint y: 315, distance: 16.8
click at [499, 302] on form "SearchWithCriteria953fbc75-8b35-4ea8-a841-5cac06b89ead Work Title Swept Away Se…" at bounding box center [689, 352] width 651 height 101
drag, startPoint x: 413, startPoint y: 428, endPoint x: 408, endPoint y: 430, distance: 5.7
click at [412, 429] on div "Match Usage - Select Work In this step, you will locate the work you'd like to …" at bounding box center [689, 270] width 675 height 381
click at [404, 436] on button "Back" at bounding box center [394, 442] width 60 height 25
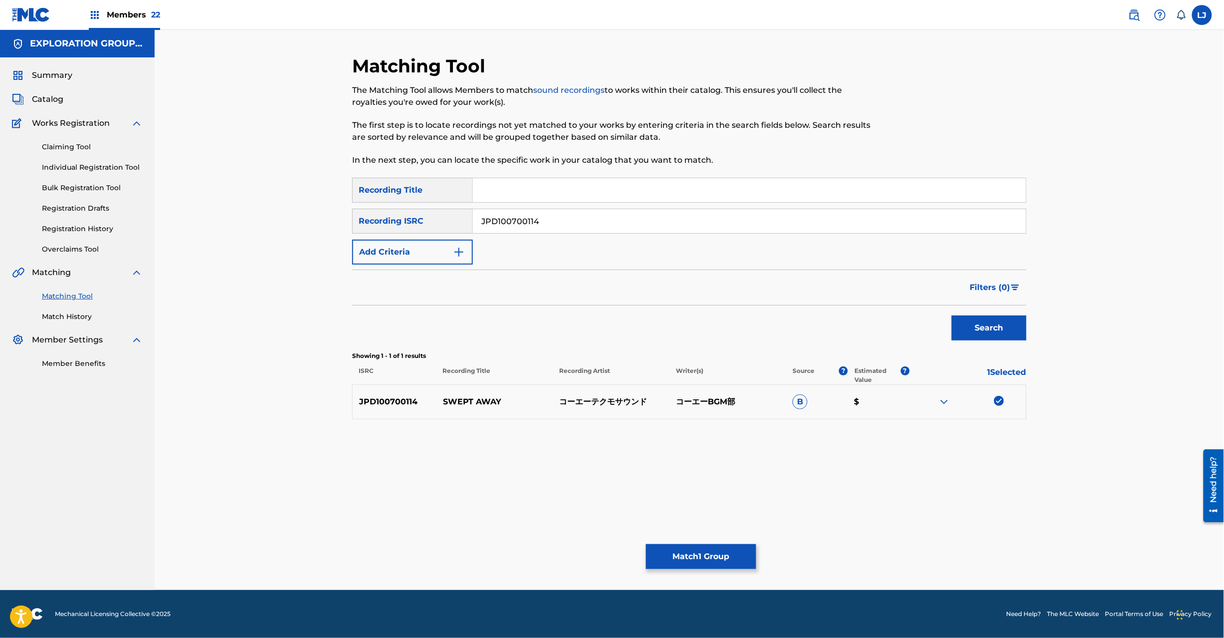
click at [22, 22] on link at bounding box center [31, 14] width 38 height 29
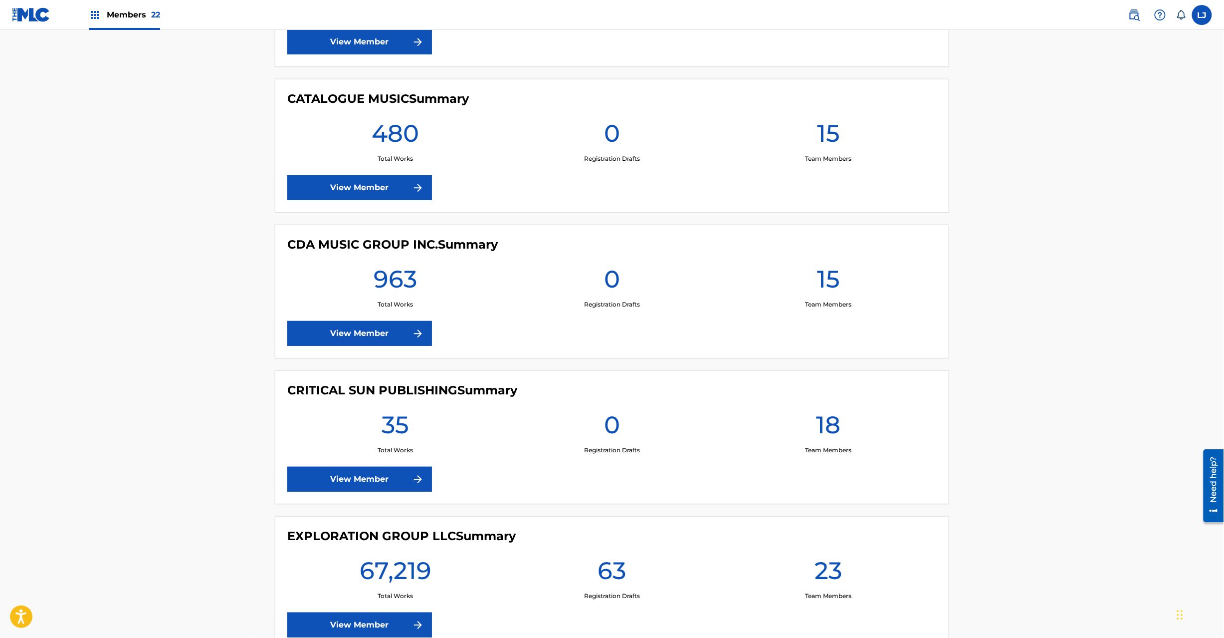
scroll to position [1597, 0]
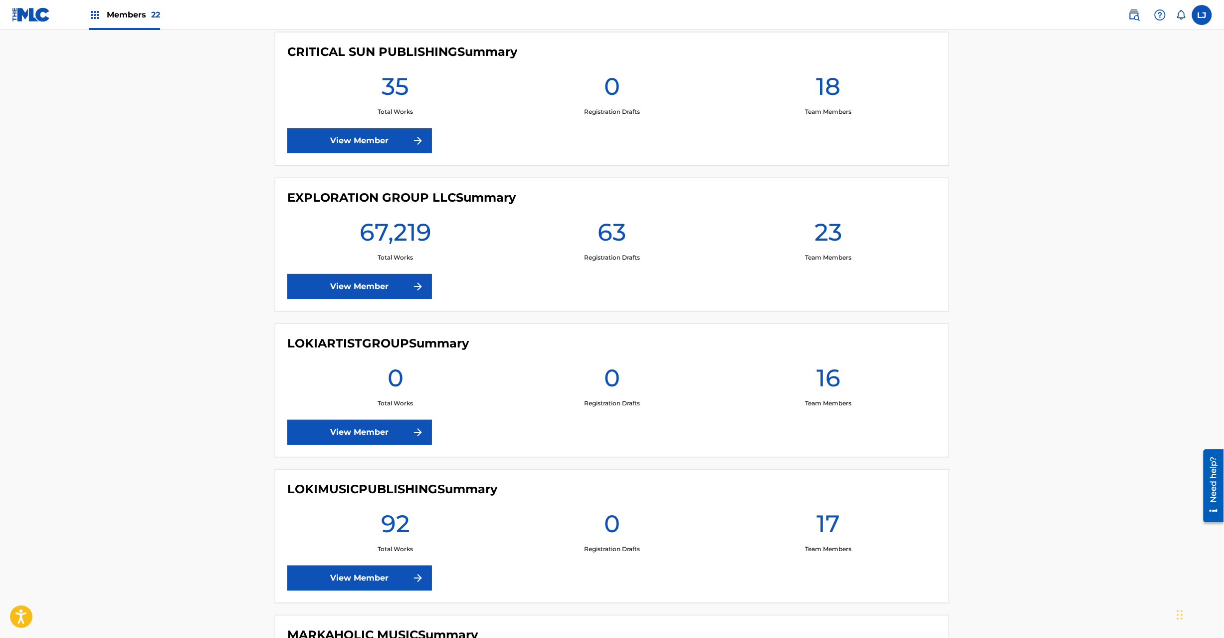
click at [366, 281] on link "View Member" at bounding box center [359, 286] width 145 height 25
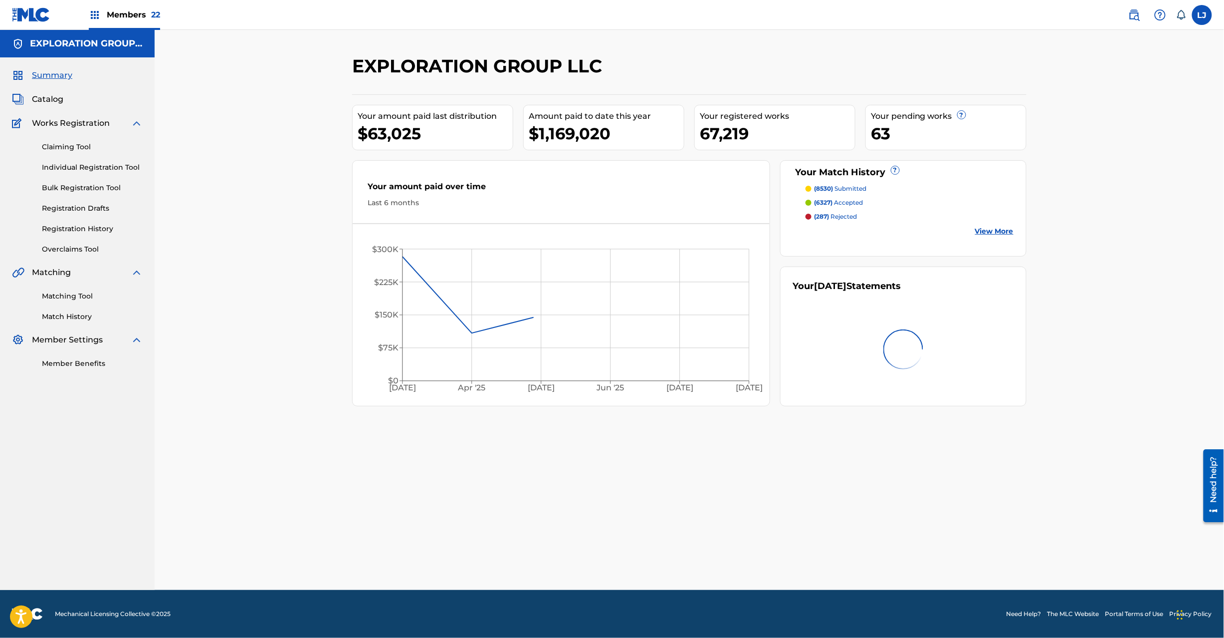
click at [93, 293] on link "Matching Tool" at bounding box center [92, 296] width 101 height 10
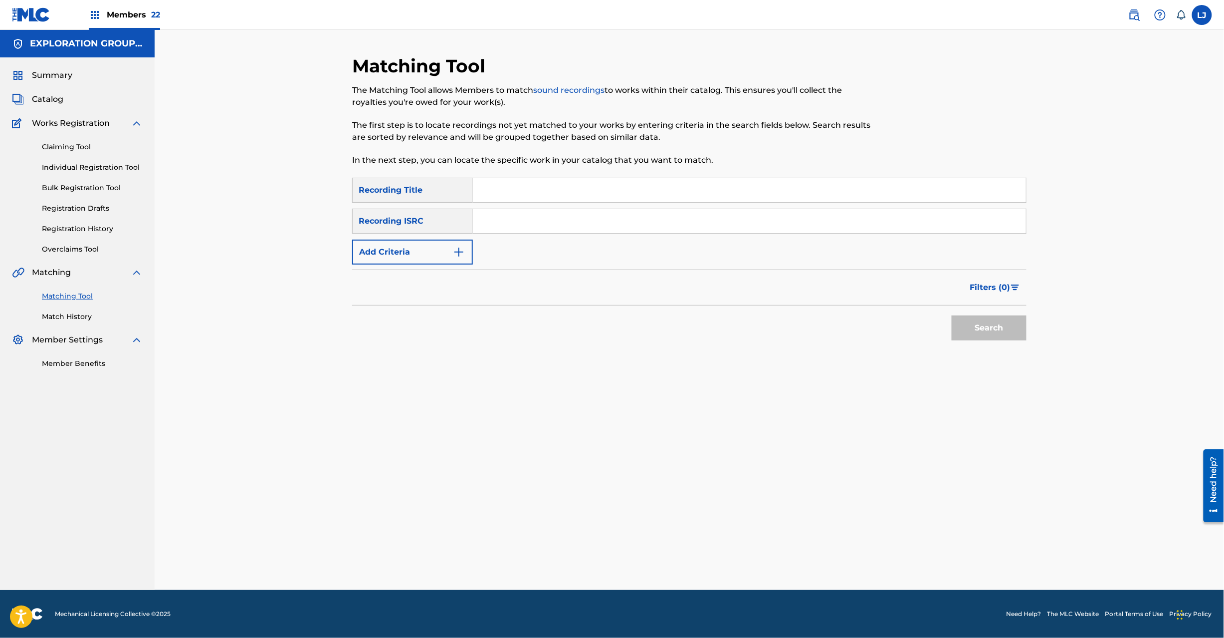
drag, startPoint x: 549, startPoint y: 199, endPoint x: 545, endPoint y: 212, distance: 13.6
click at [549, 200] on input "Search Form" at bounding box center [749, 190] width 553 height 24
click at [541, 220] on input "Search Form" at bounding box center [749, 221] width 553 height 24
paste input "JPD101850107 | JPD101650606"
click at [590, 228] on input "JPD101850107 | JPD101650606" at bounding box center [749, 221] width 553 height 24
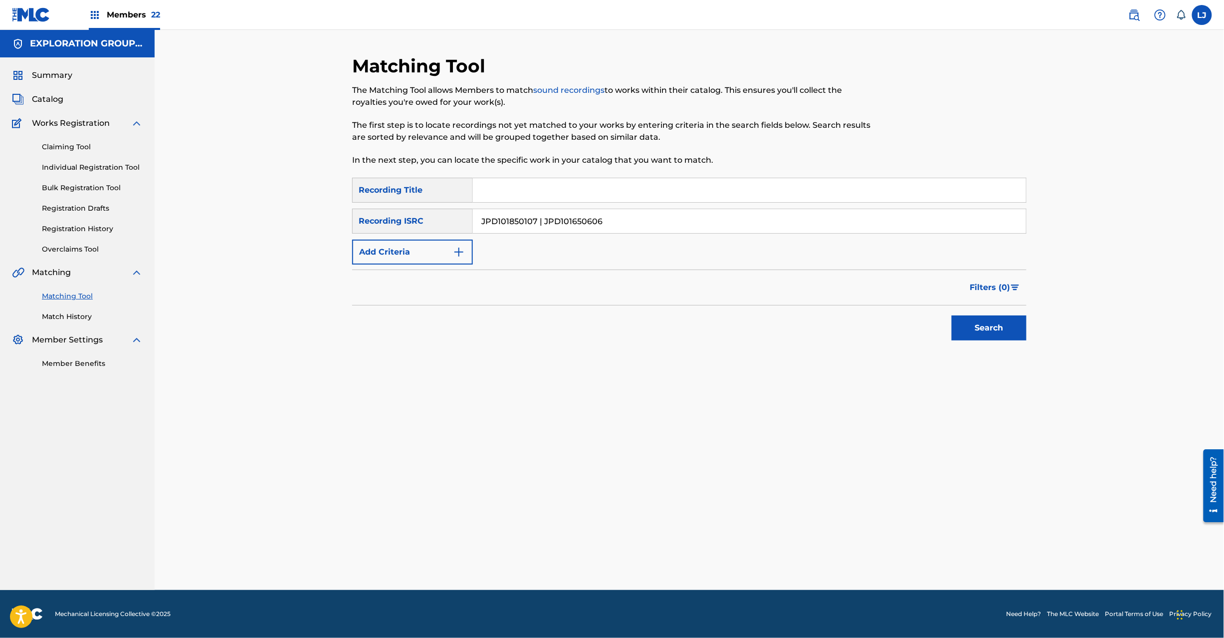
click at [590, 228] on input "JPD101850107 | JPD101650606" at bounding box center [749, 221] width 553 height 24
click at [979, 333] on button "Search" at bounding box center [989, 327] width 75 height 25
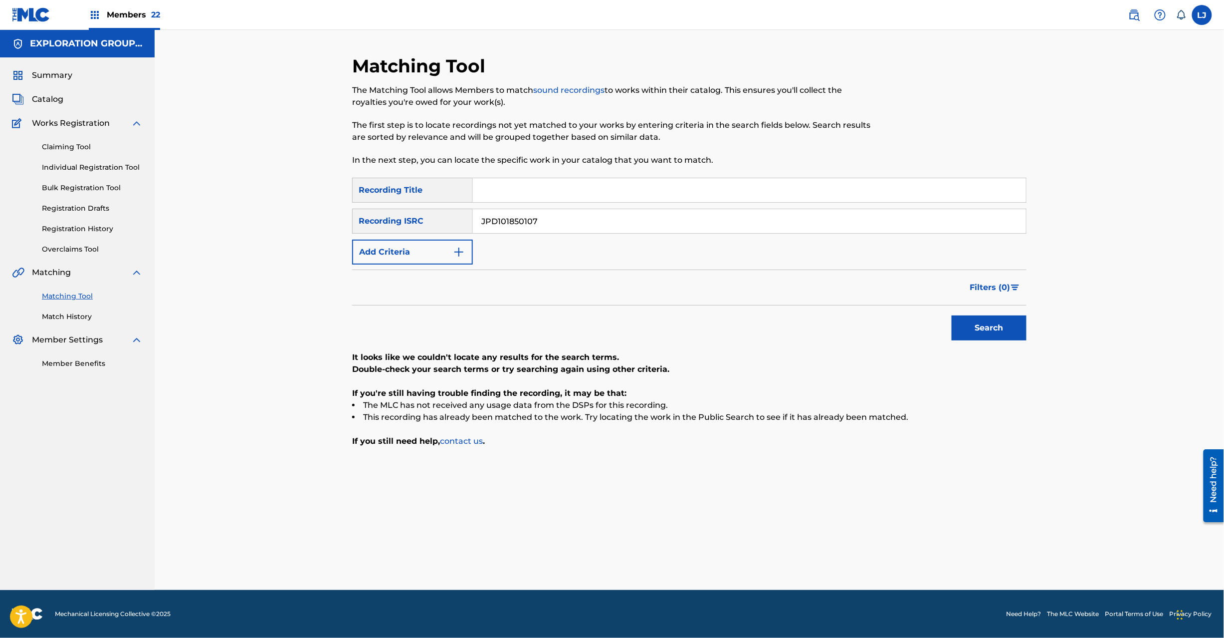
click at [571, 215] on input "JPD101850107" at bounding box center [749, 221] width 553 height 24
paste input "| JPD101650606"
drag, startPoint x: 571, startPoint y: 215, endPoint x: 533, endPoint y: 224, distance: 39.5
click at [570, 216] on input "JPD101850107 | JPD101650606" at bounding box center [749, 221] width 553 height 24
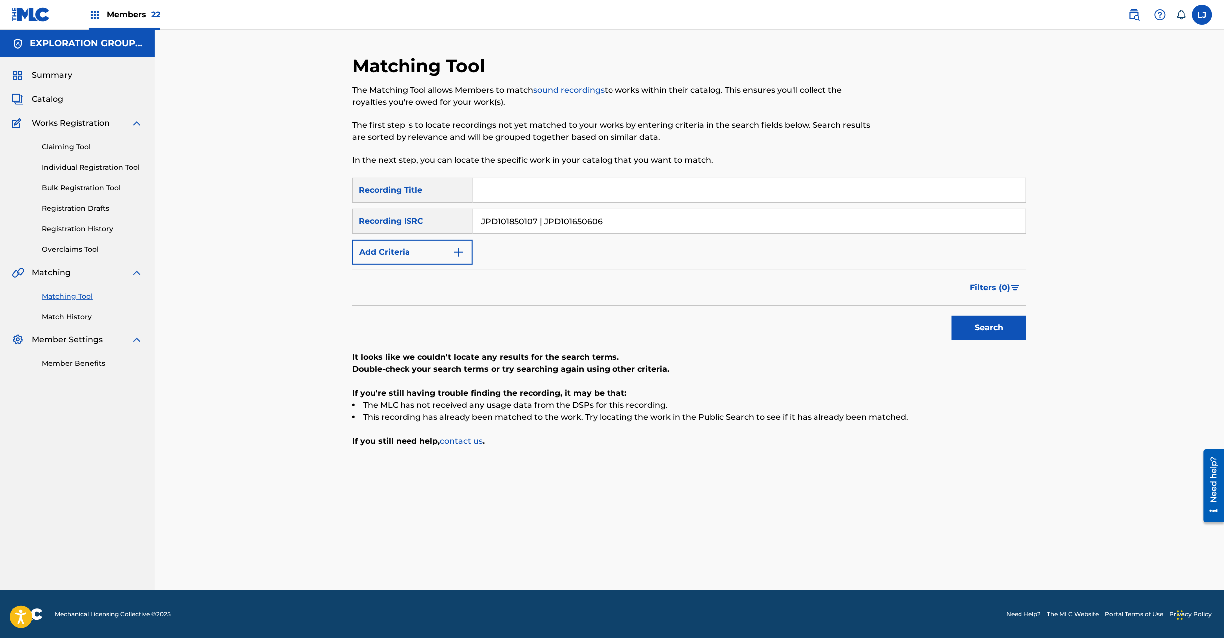
click at [515, 218] on input "JPD101850107 | JPD101650606" at bounding box center [749, 221] width 553 height 24
type input "JPD101650606"
click at [988, 328] on button "Search" at bounding box center [989, 327] width 75 height 25
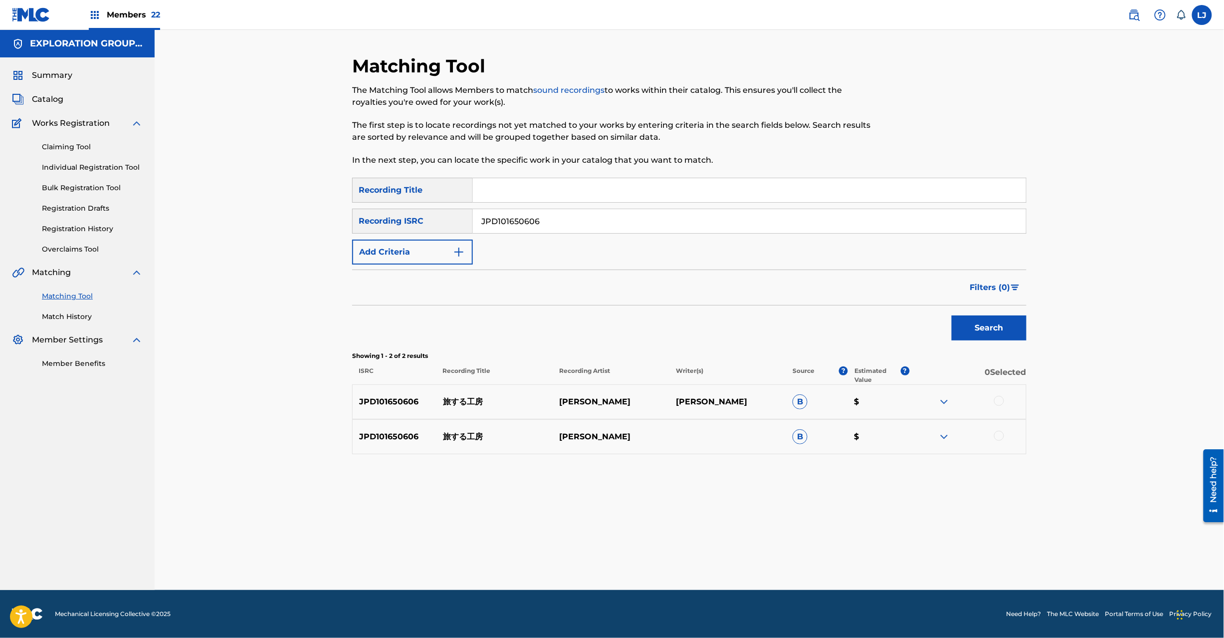
click at [1002, 400] on div at bounding box center [999, 401] width 10 height 10
click at [1004, 442] on div at bounding box center [968, 437] width 117 height 12
click at [1000, 433] on div at bounding box center [999, 436] width 10 height 10
click at [672, 565] on button "Match 2 Groups" at bounding box center [701, 556] width 110 height 25
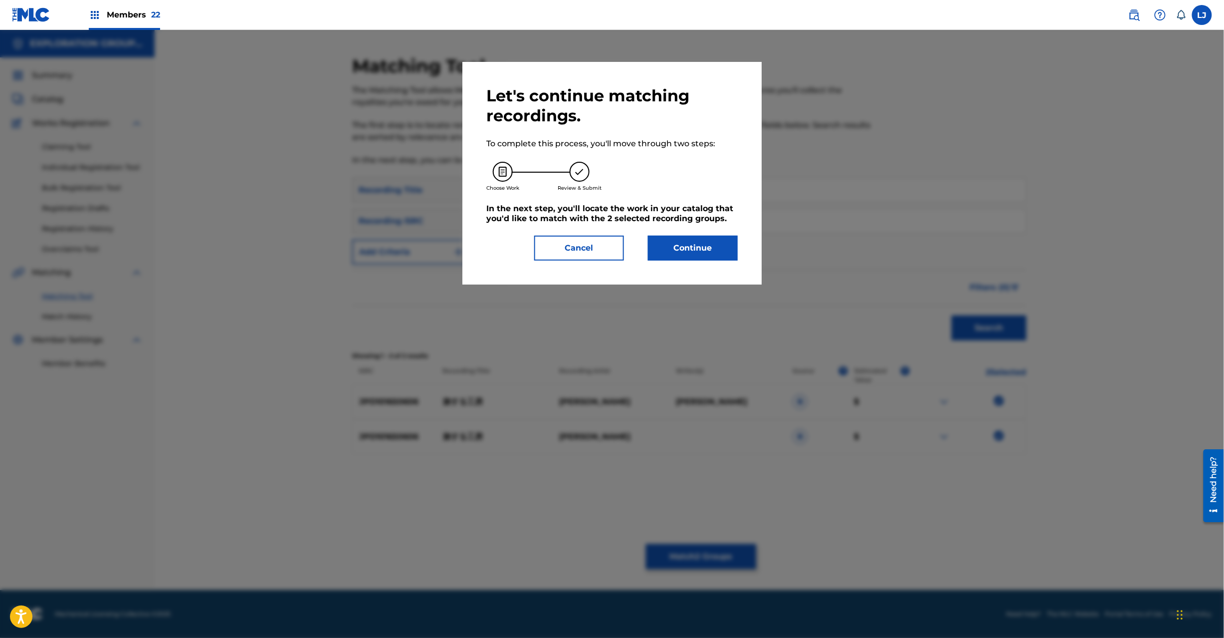
drag, startPoint x: 684, startPoint y: 216, endPoint x: 683, endPoint y: 246, distance: 30.5
click at [685, 216] on h5 "In the next step, you'll locate the work in your catalog that you'd like to mat…" at bounding box center [611, 214] width 251 height 20
click at [683, 246] on button "Continue" at bounding box center [693, 247] width 90 height 25
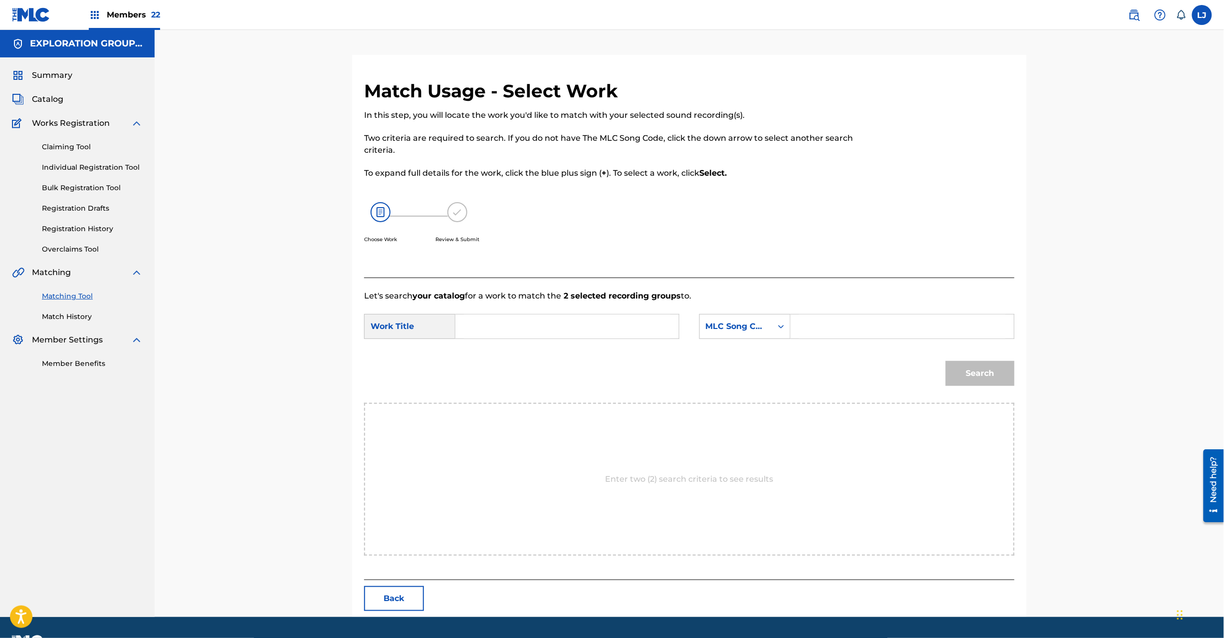
click at [563, 331] on input "Search Form" at bounding box center [567, 326] width 207 height 24
paste input "Tabi Suru Koubou TX7JO7"
click at [590, 326] on input "Tabi Suru Koubou TX7JO7" at bounding box center [567, 326] width 207 height 24
type input "Tabi Suru Koubou"
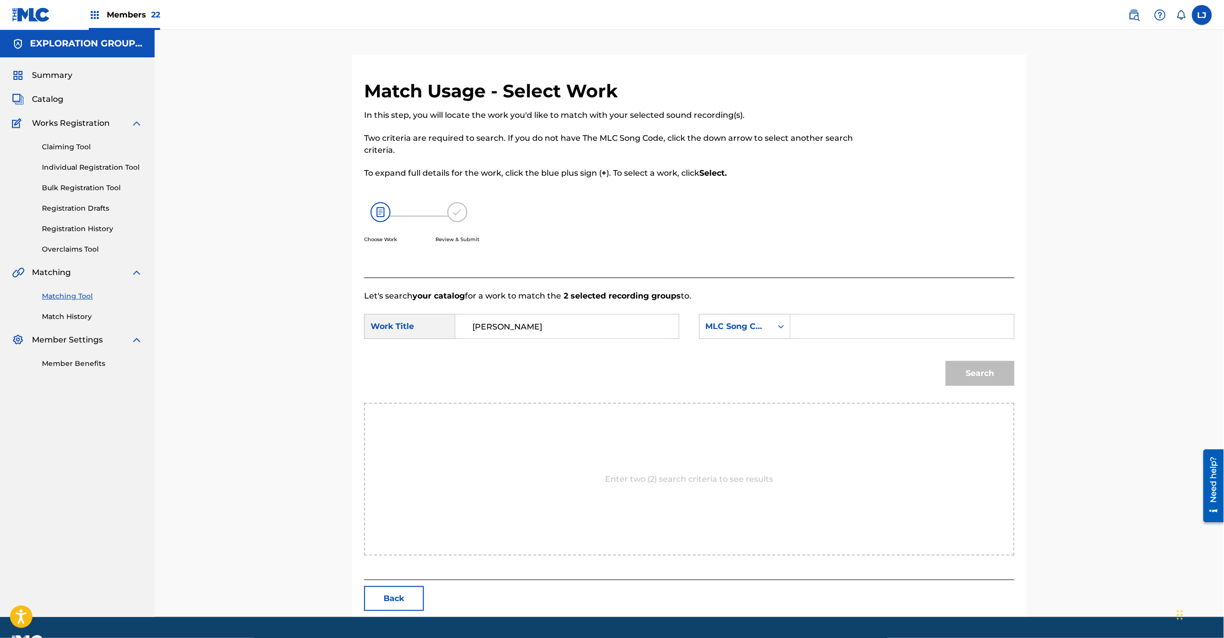
click at [840, 328] on input "Search Form" at bounding box center [902, 326] width 207 height 24
paste input "TX7JO7"
type input "TX7JO7"
click at [970, 368] on button "Search" at bounding box center [980, 373] width 69 height 25
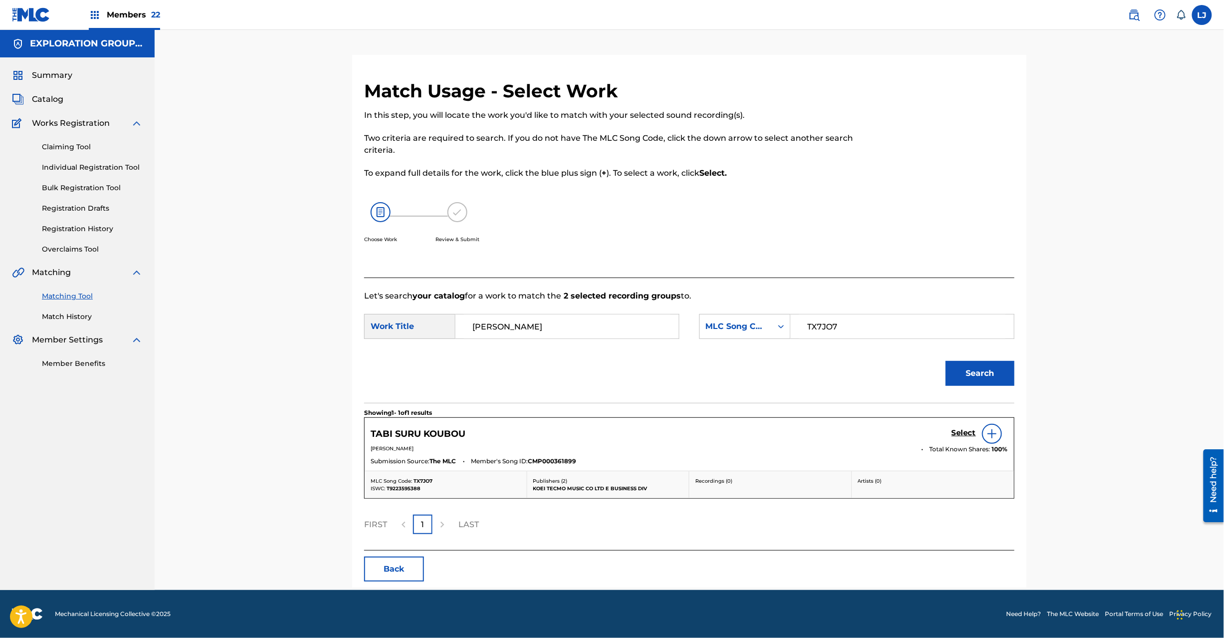
click at [401, 571] on button "Back" at bounding box center [394, 568] width 60 height 25
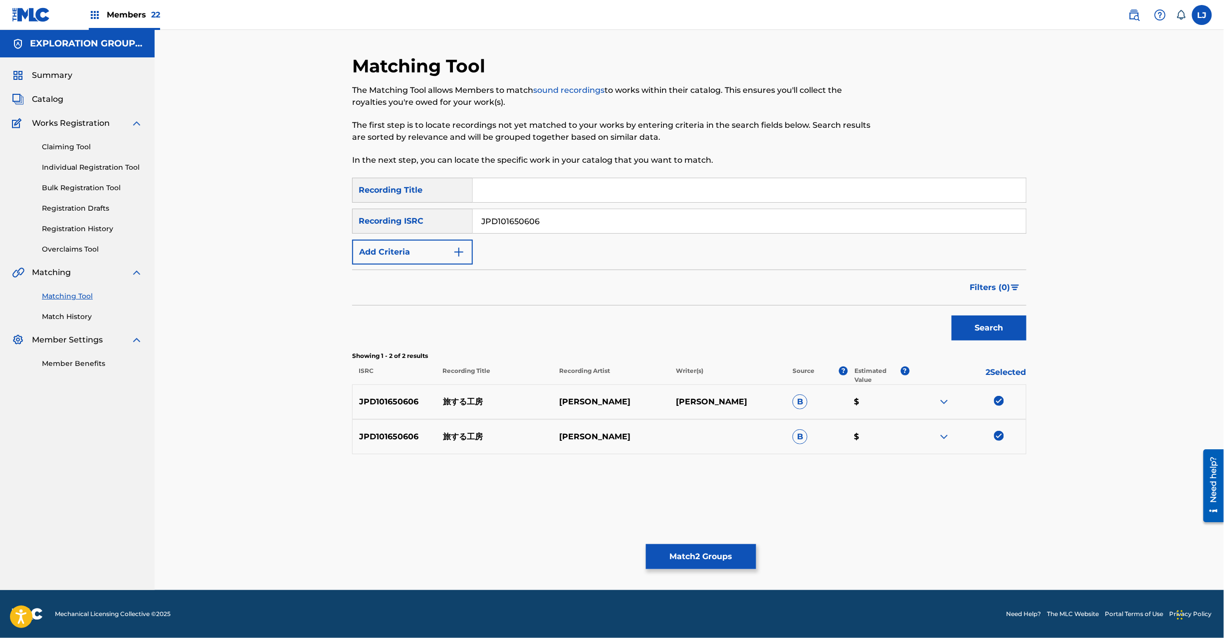
click at [685, 553] on button "Match 2 Groups" at bounding box center [701, 556] width 110 height 25
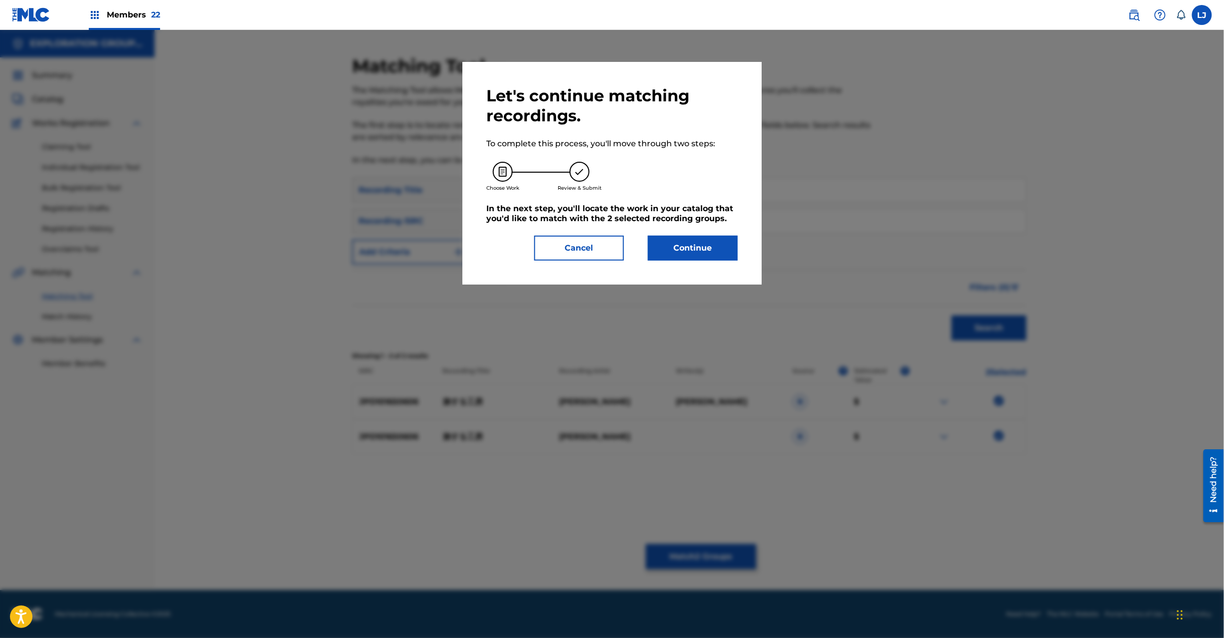
drag, startPoint x: 702, startPoint y: 275, endPoint x: 697, endPoint y: 246, distance: 29.5
click at [702, 274] on div "Let's continue matching recordings. To complete this process, you'll move throu…" at bounding box center [612, 173] width 299 height 223
click at [697, 246] on button "Continue" at bounding box center [693, 247] width 90 height 25
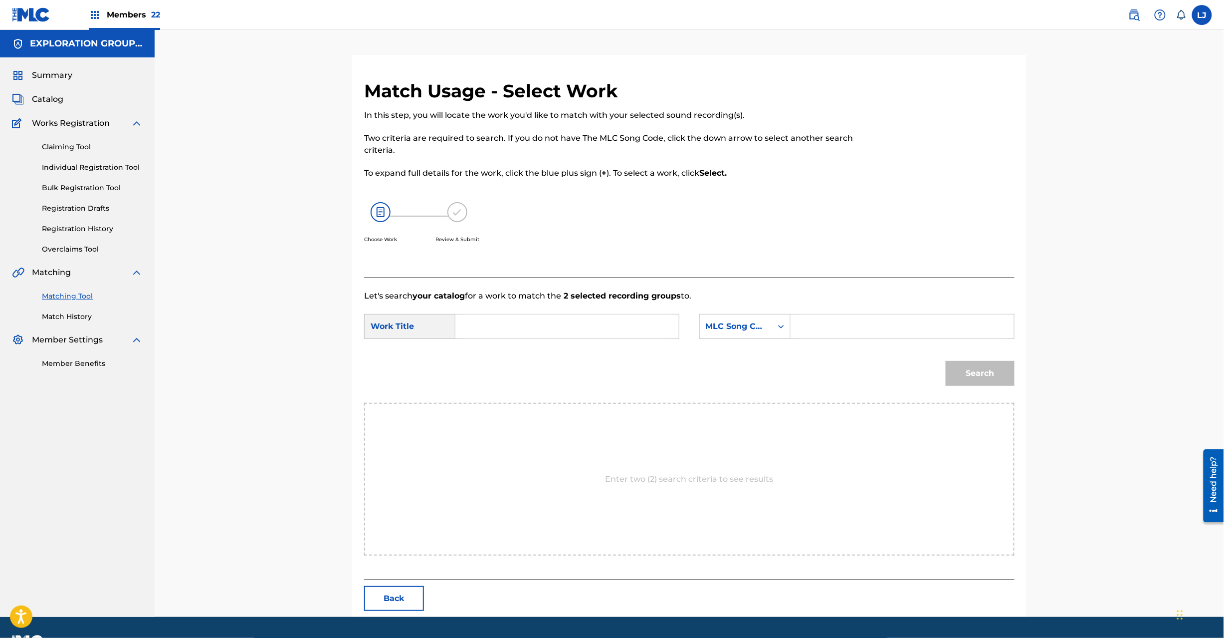
click at [579, 326] on input "Search Form" at bounding box center [567, 326] width 207 height 24
paste input "Tabi Suru Koubou TX7JO7"
click at [583, 330] on input "Tabi Suru Koubou TX7JO7" at bounding box center [567, 326] width 207 height 24
type input "Tabi Suru Koubou"
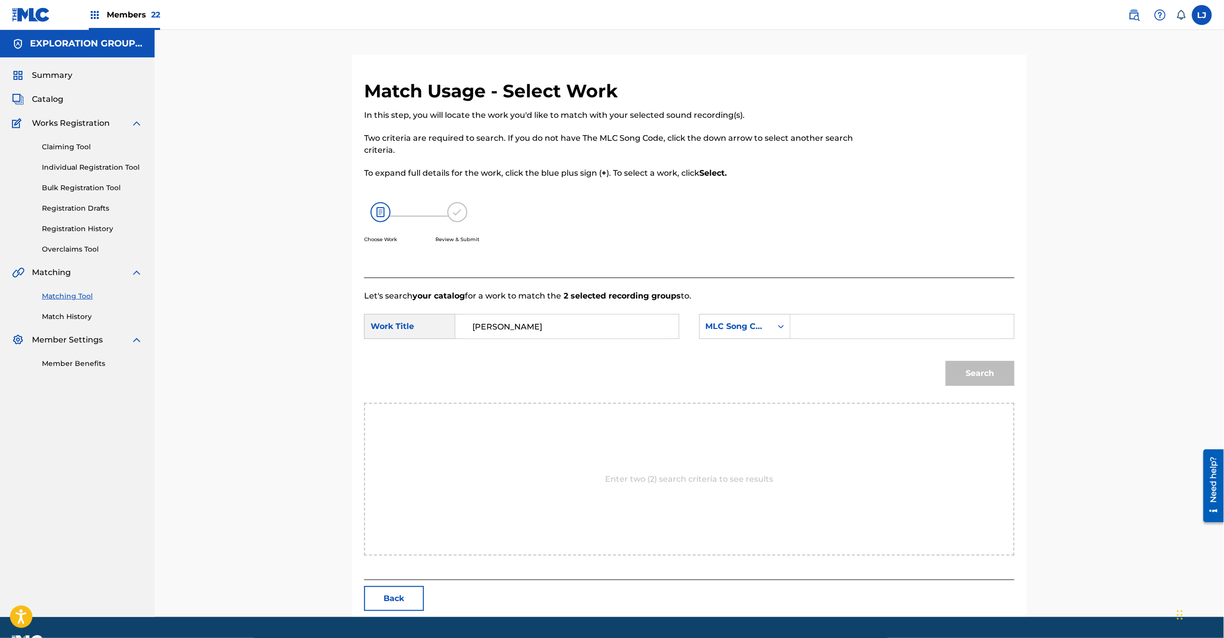
click at [839, 335] on input "Search Form" at bounding box center [902, 326] width 207 height 24
paste input "TX7JO7"
type input "TX7JO7"
click at [980, 382] on button "Search" at bounding box center [980, 373] width 69 height 25
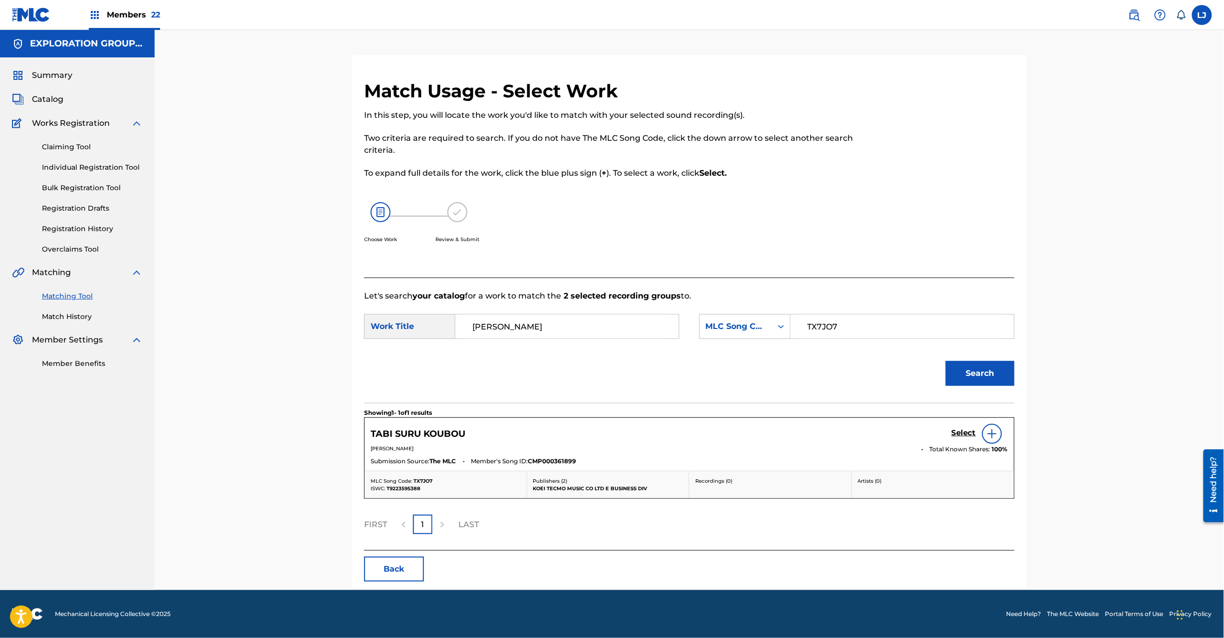
click at [956, 433] on h5 "Select" at bounding box center [964, 432] width 24 height 9
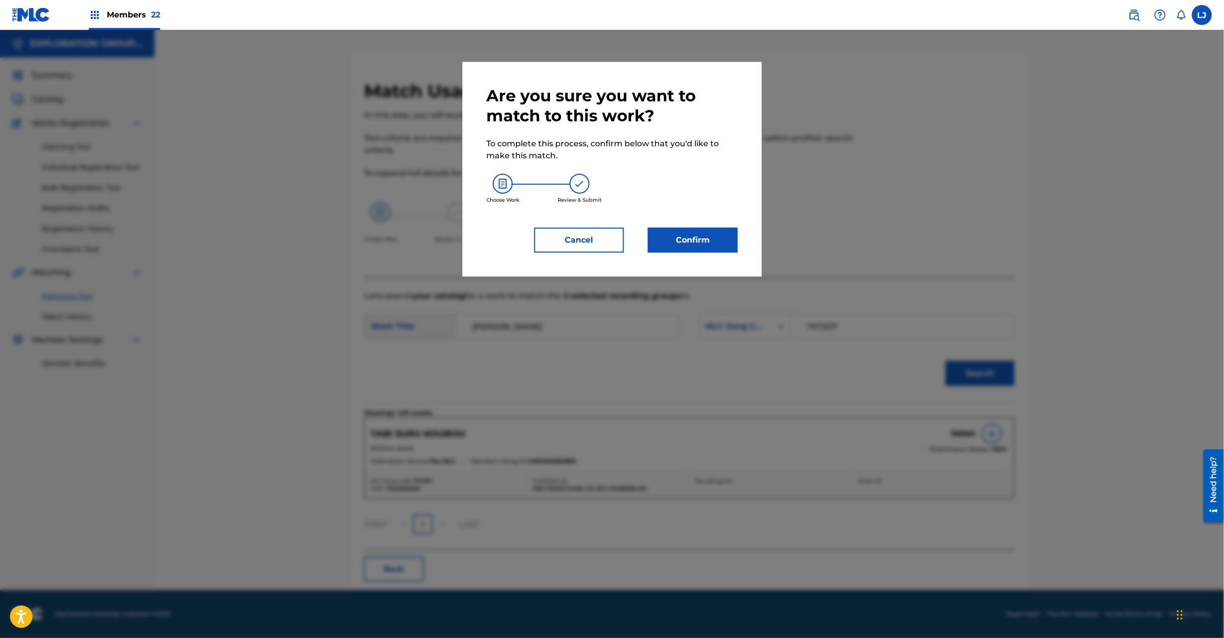
click at [670, 251] on button "Confirm" at bounding box center [693, 240] width 90 height 25
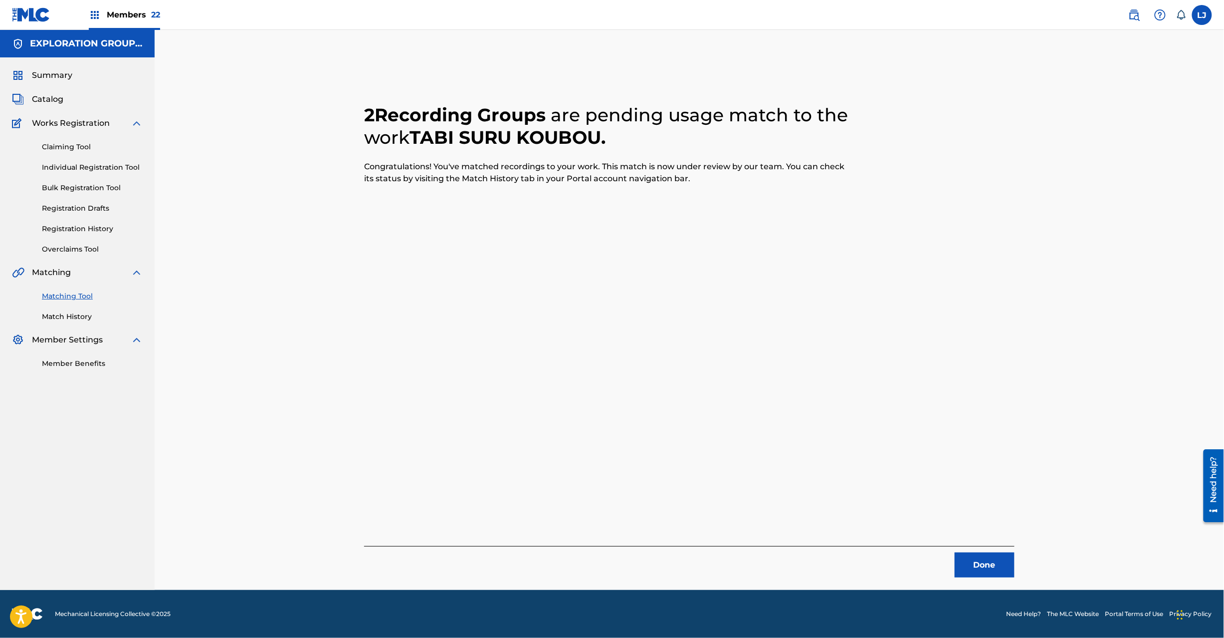
click at [974, 570] on button "Done" at bounding box center [985, 564] width 60 height 25
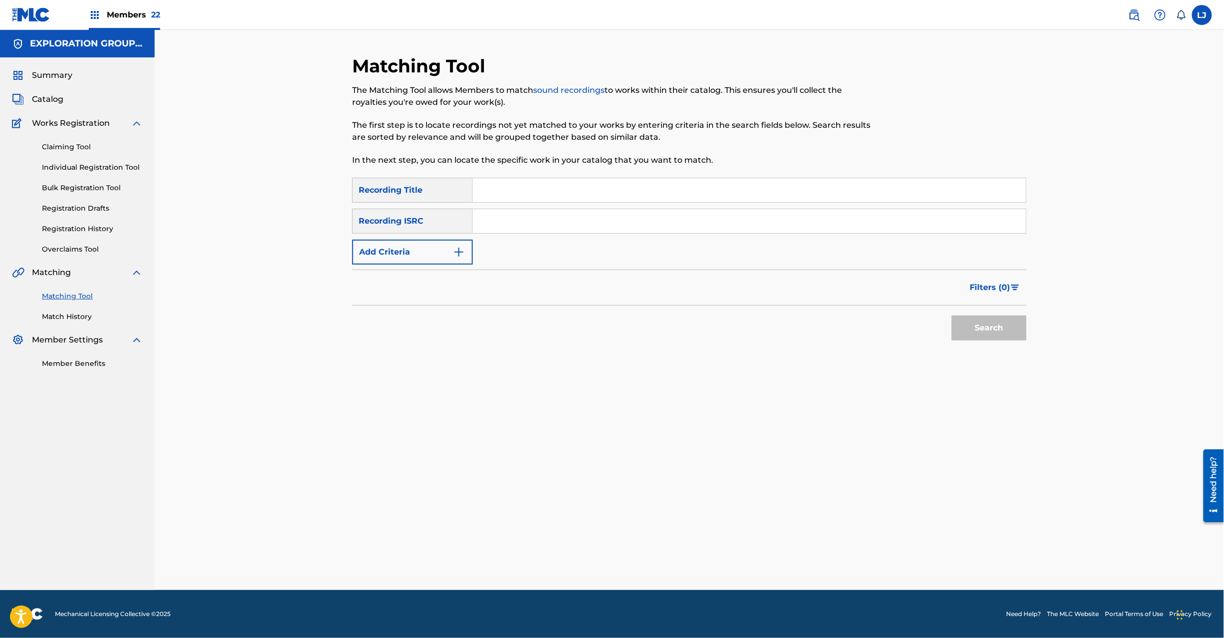
click at [556, 220] on input "Search Form" at bounding box center [749, 221] width 553 height 24
paste input "JPD101650662"
type input "JPD101650662"
click at [979, 332] on button "Search" at bounding box center [989, 327] width 75 height 25
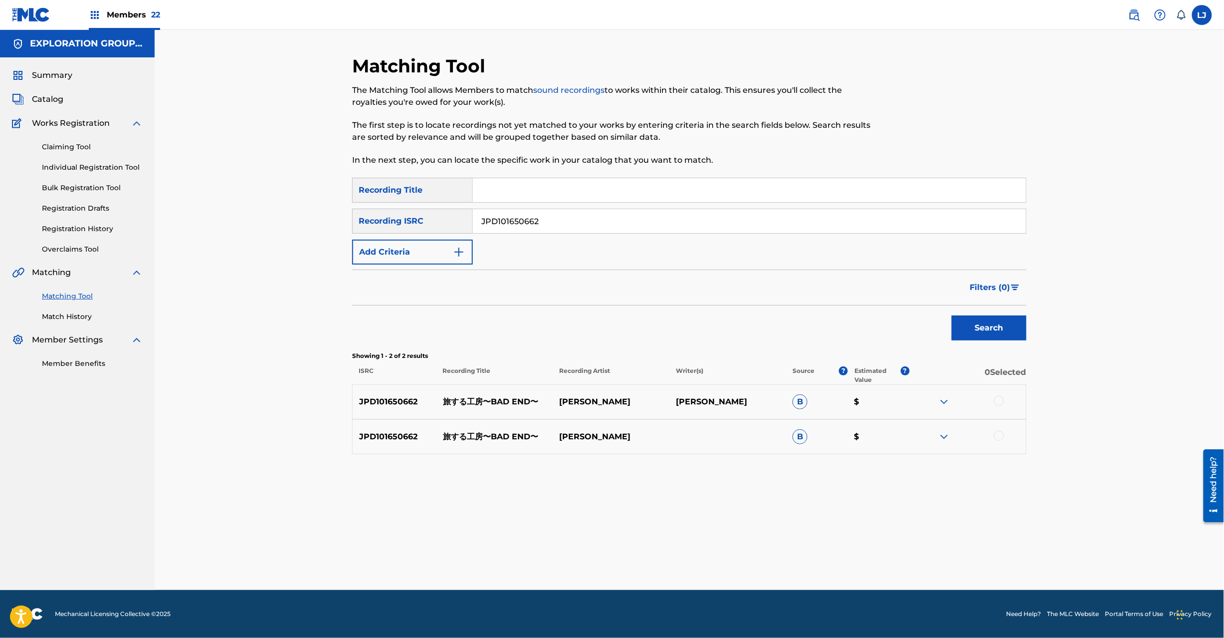
click at [994, 400] on div at bounding box center [999, 401] width 10 height 10
click at [997, 436] on div at bounding box center [999, 436] width 10 height 10
click at [711, 568] on button "Match 2 Groups" at bounding box center [701, 556] width 110 height 25
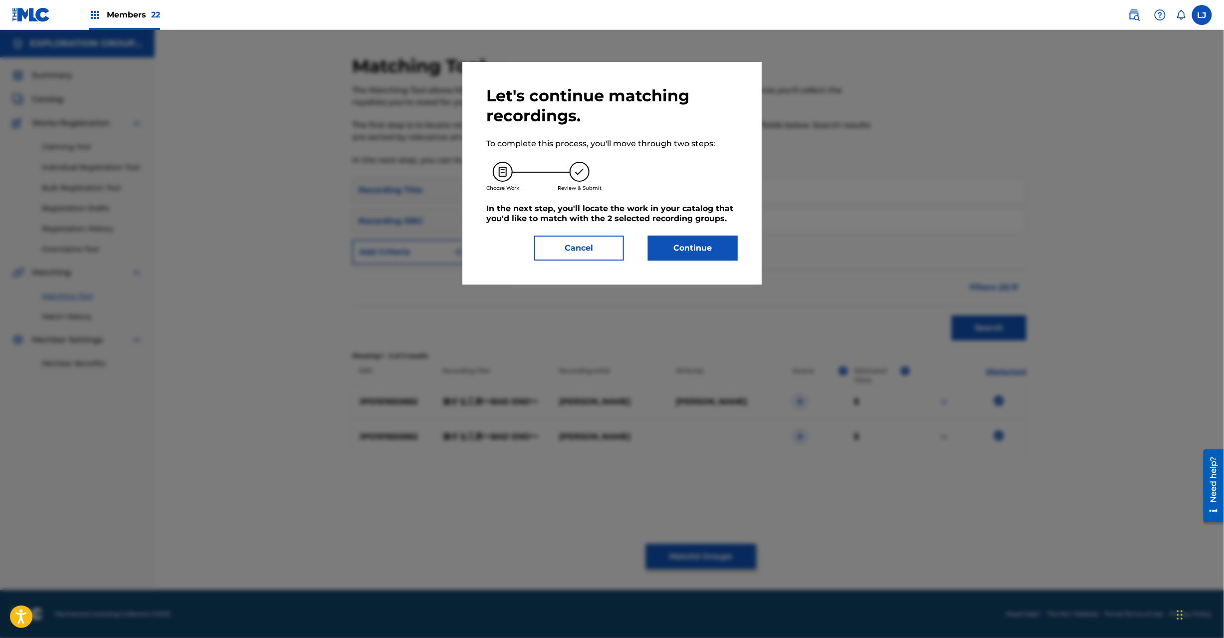
click at [701, 248] on button "Continue" at bounding box center [693, 247] width 90 height 25
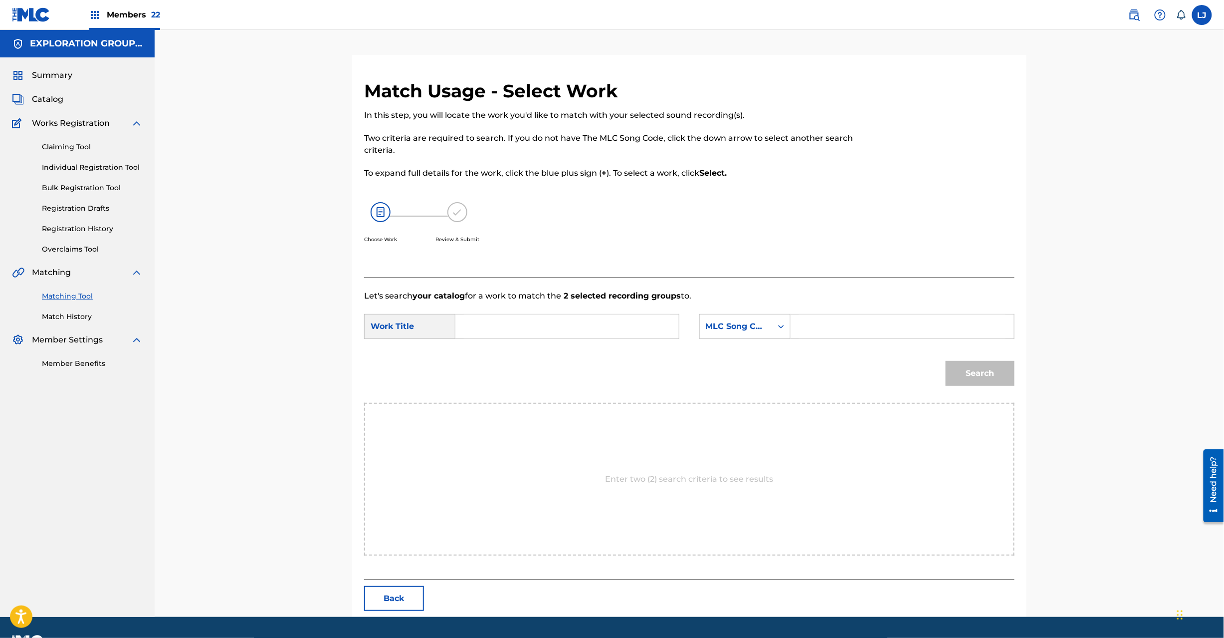
click at [530, 354] on div "Search" at bounding box center [689, 377] width 651 height 52
paste input "Tabi Suru Koubou Bad End TX7JPZ"
click at [525, 333] on input "Tabi Suru Koubou Bad End TX7JPZ" at bounding box center [567, 326] width 207 height 24
click at [606, 335] on input "Tabi Suru Koubou Bad End TX7JPZ" at bounding box center [567, 326] width 207 height 24
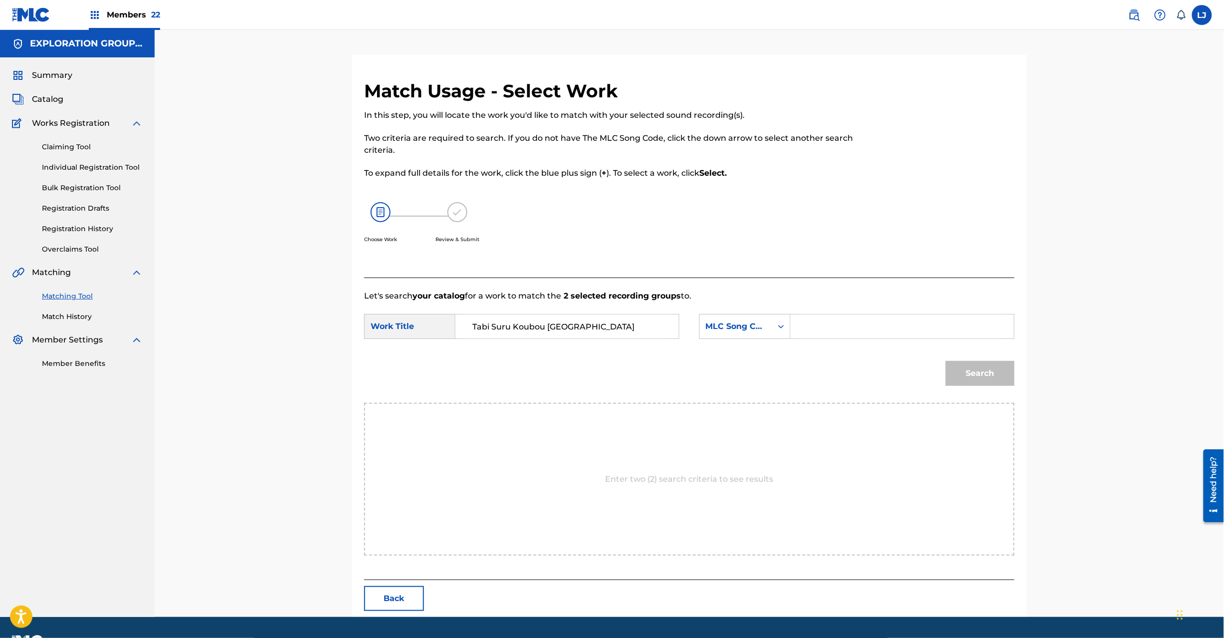
type input "Tabi Suru Koubou Bad End"
click at [886, 322] on input "Search Form" at bounding box center [902, 326] width 207 height 24
paste input "TX7JPZ"
type input "TX7JPZ"
click at [1026, 378] on div "Match Usage - Select Work In this step, you will locate the work you'd like to …" at bounding box center [689, 348] width 675 height 537
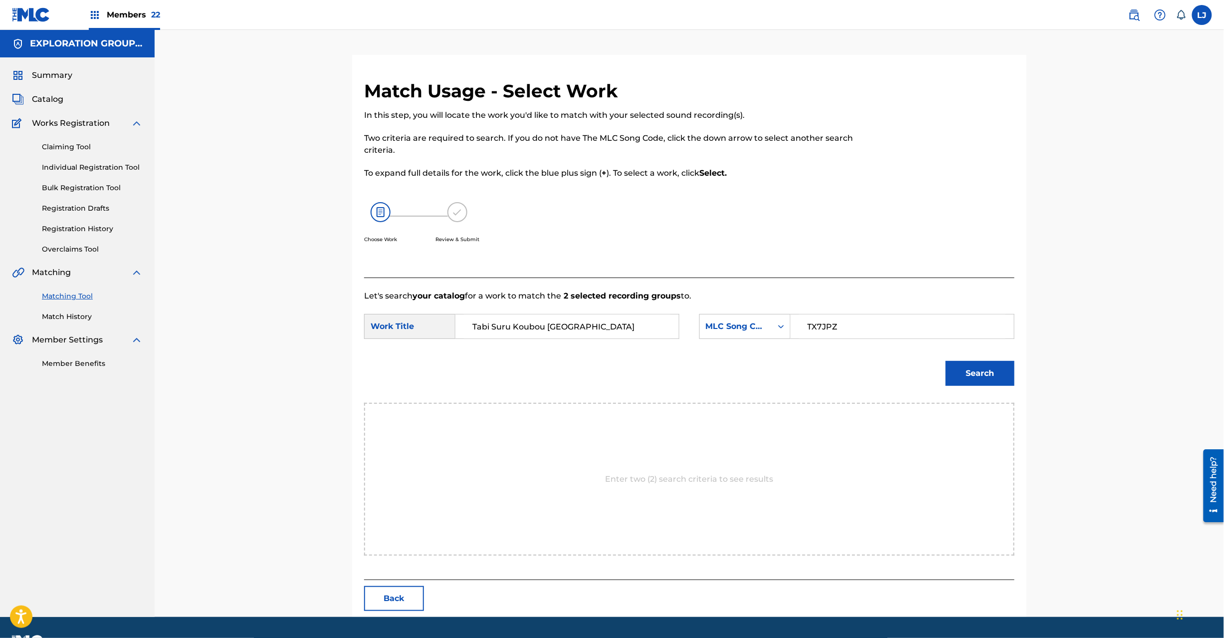
click at [995, 378] on button "Search" at bounding box center [980, 373] width 69 height 25
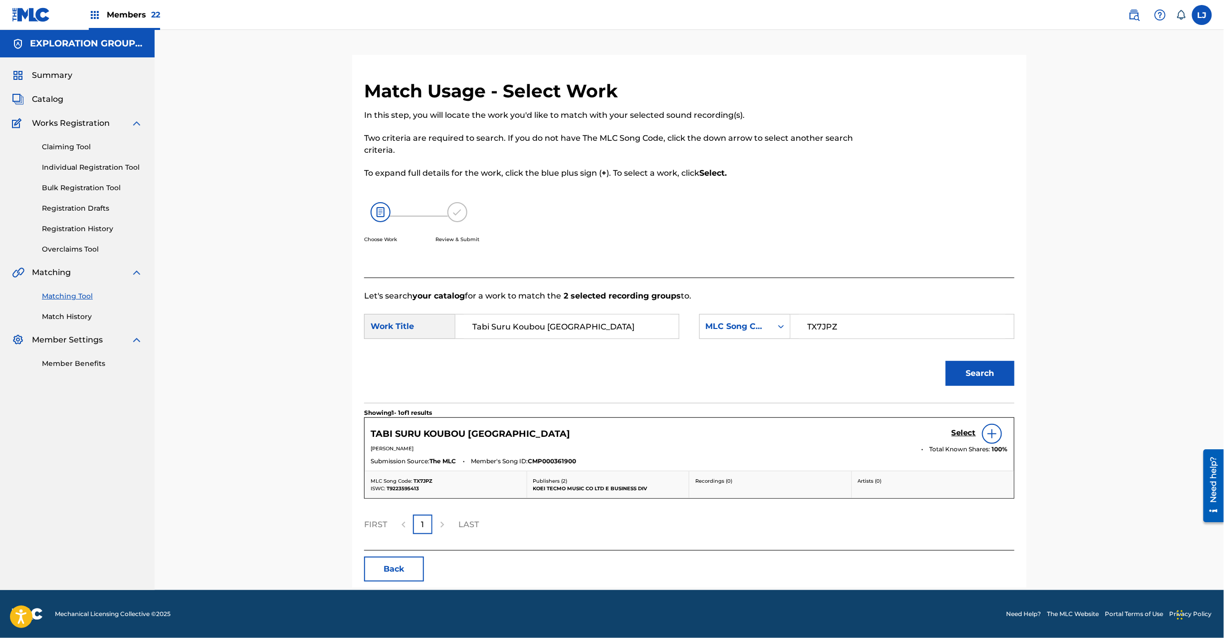
click at [960, 430] on h5 "Select" at bounding box center [964, 432] width 24 height 9
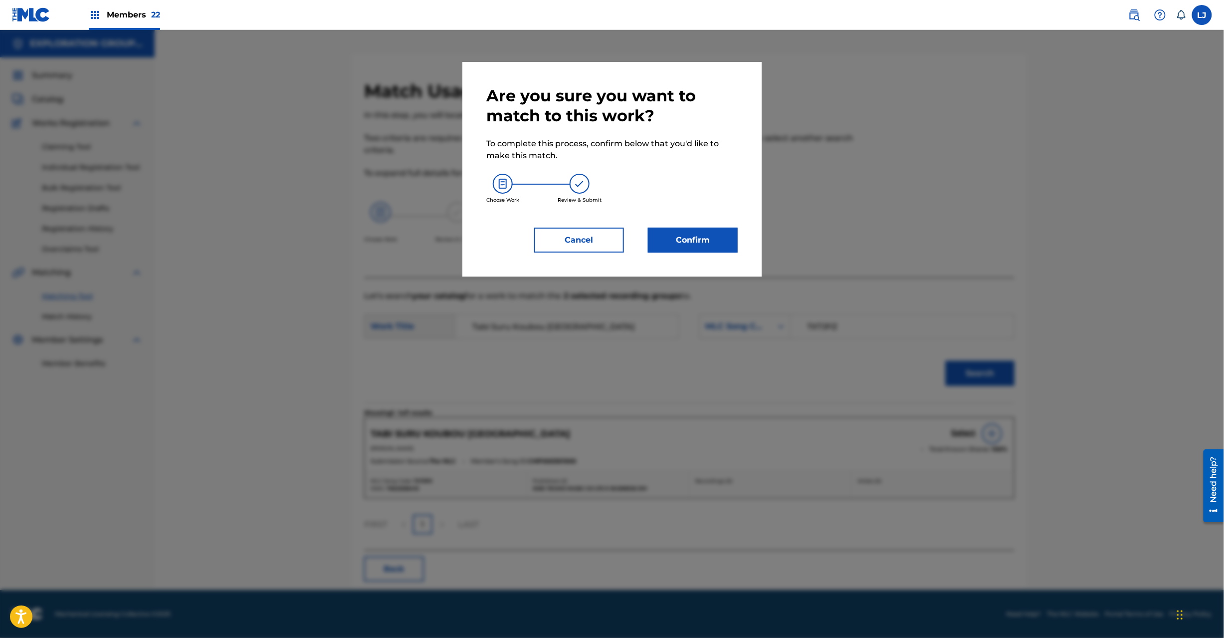
drag, startPoint x: 670, startPoint y: 215, endPoint x: 670, endPoint y: 234, distance: 20.0
click at [670, 220] on div "Are you sure you want to match to this work? To complete this process, confirm …" at bounding box center [611, 169] width 251 height 167
click at [670, 234] on button "Confirm" at bounding box center [693, 240] width 90 height 25
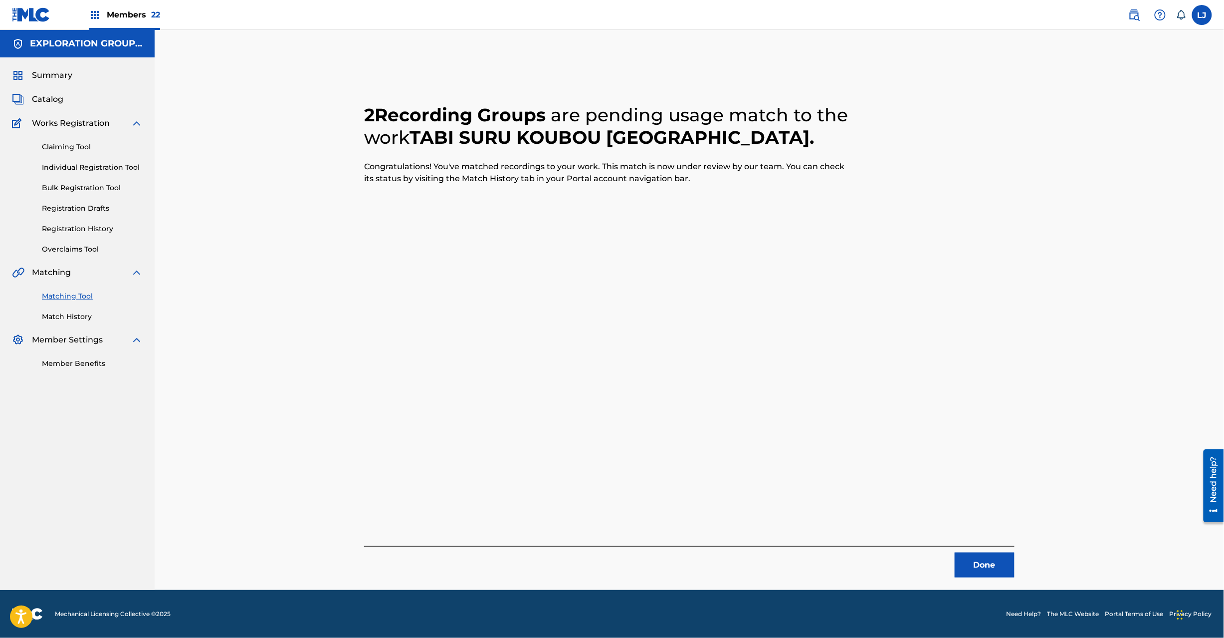
drag, startPoint x: 969, startPoint y: 561, endPoint x: 979, endPoint y: 564, distance: 10.4
click at [979, 564] on button "Done" at bounding box center [985, 564] width 60 height 25
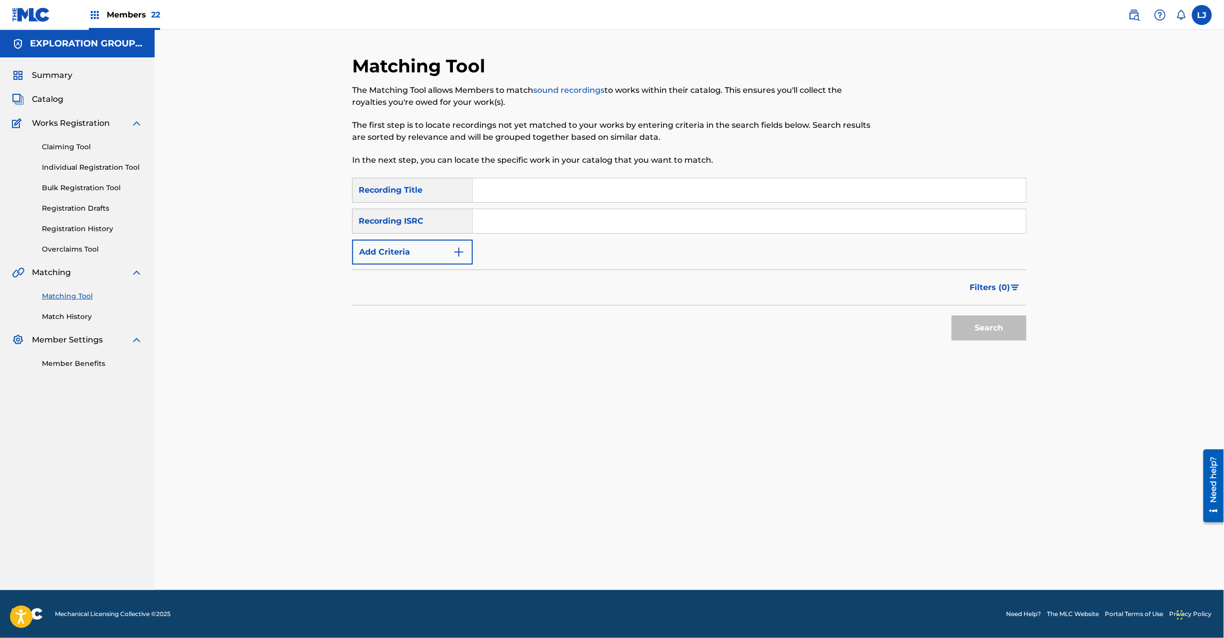
click at [559, 228] on input "Search Form" at bounding box center [749, 221] width 553 height 24
paste input "JPD101650723"
type input "JPD101650723"
click at [989, 322] on button "Search" at bounding box center [989, 327] width 75 height 25
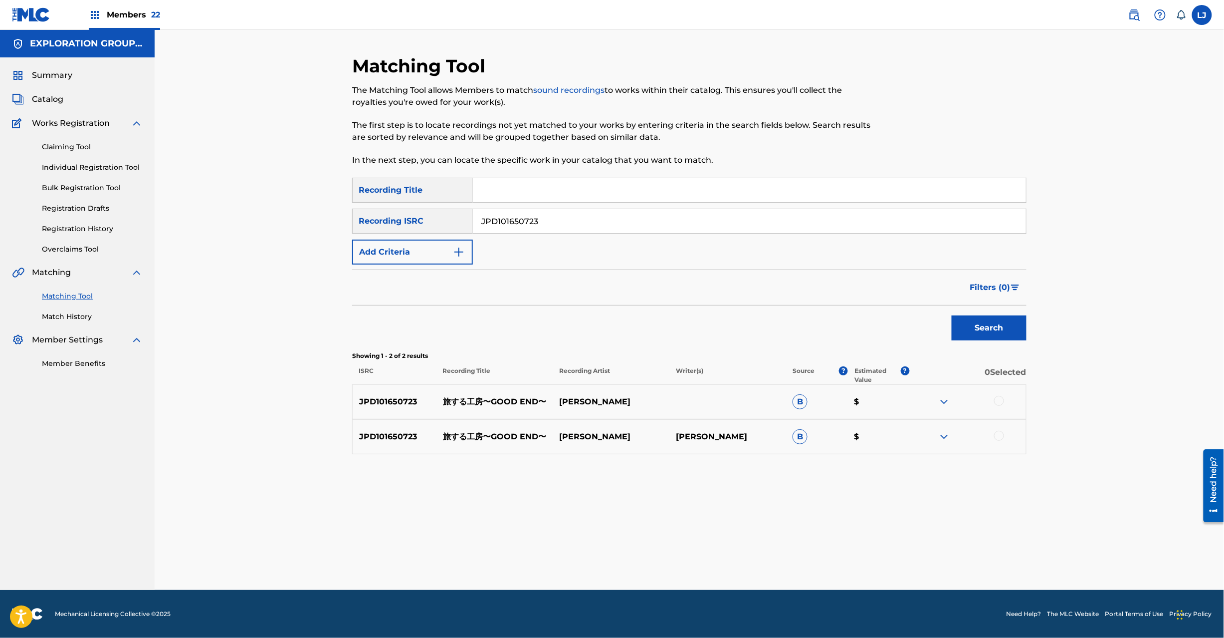
click at [1002, 406] on div at bounding box center [968, 402] width 117 height 12
click at [1000, 404] on div at bounding box center [999, 401] width 10 height 10
click at [1000, 436] on div at bounding box center [999, 436] width 10 height 10
click at [719, 541] on div "Matching Tool The Matching Tool allows Members to match sound recordings to wor…" at bounding box center [689, 322] width 675 height 535
click at [707, 558] on button "Match 2 Groups" at bounding box center [701, 556] width 110 height 25
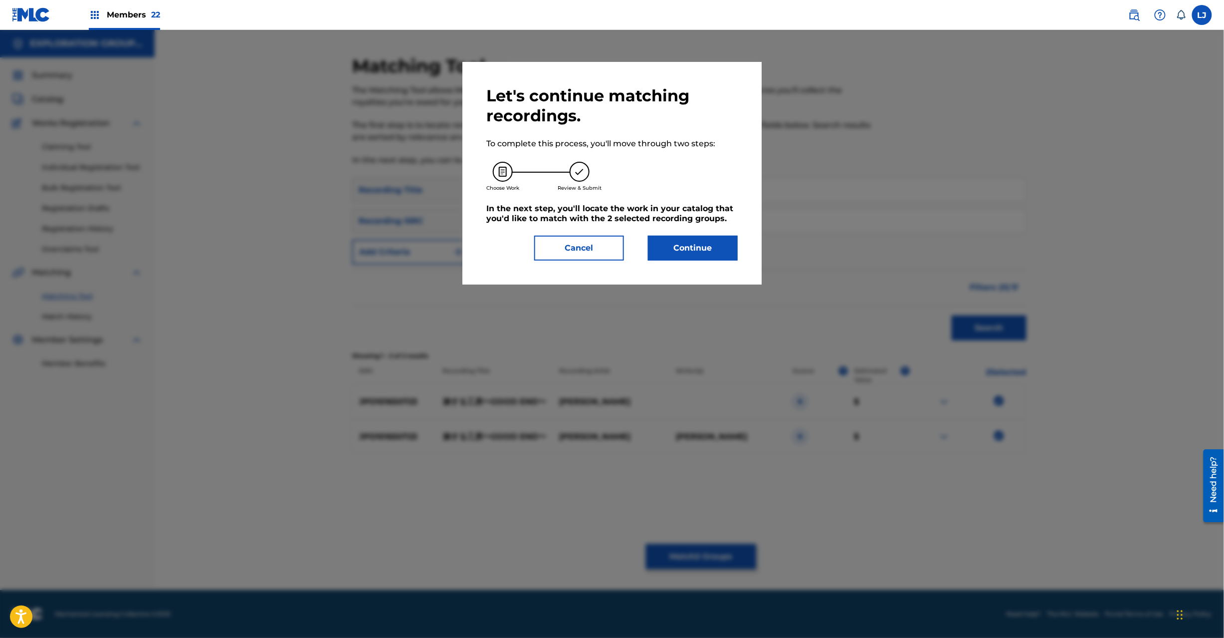
click at [695, 248] on button "Continue" at bounding box center [693, 247] width 90 height 25
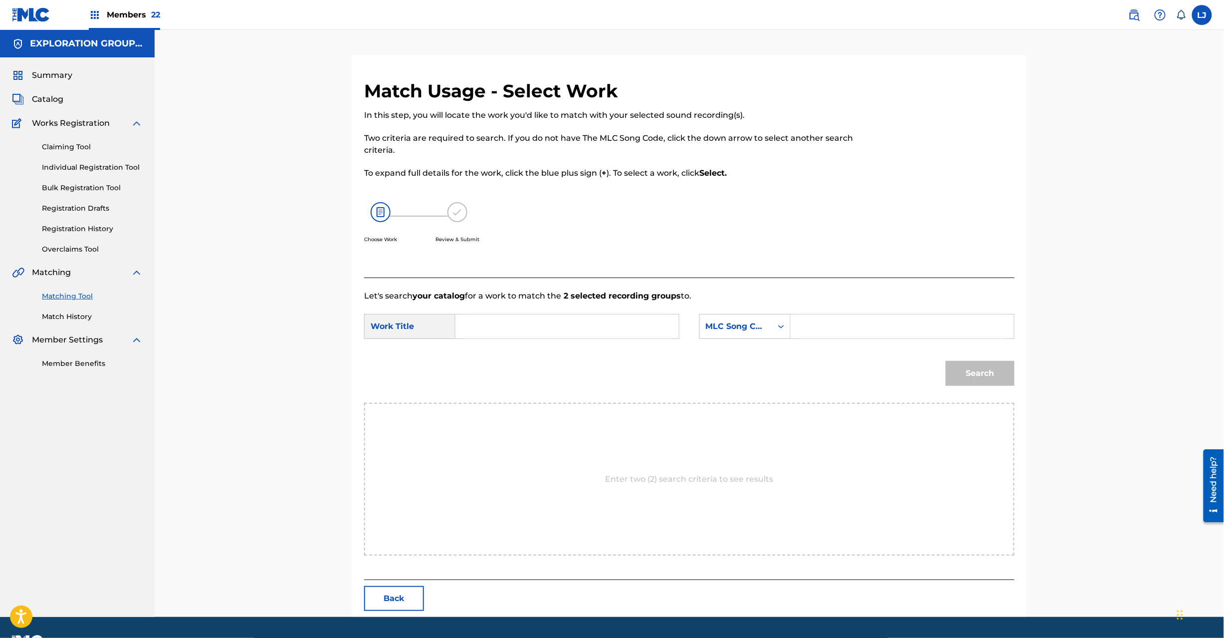
click at [561, 324] on input "Search Form" at bounding box center [567, 326] width 207 height 24
paste input "Tabi Suru Koubou Good End TX7JLI"
drag, startPoint x: 534, startPoint y: 334, endPoint x: 540, endPoint y: 336, distance: 6.5
click at [535, 335] on input "Tabi Suru Koubou Good End TX7JLI" at bounding box center [567, 326] width 207 height 24
click at [604, 336] on input "Tabi Suru Koubou Good End TX7JLI" at bounding box center [567, 326] width 207 height 24
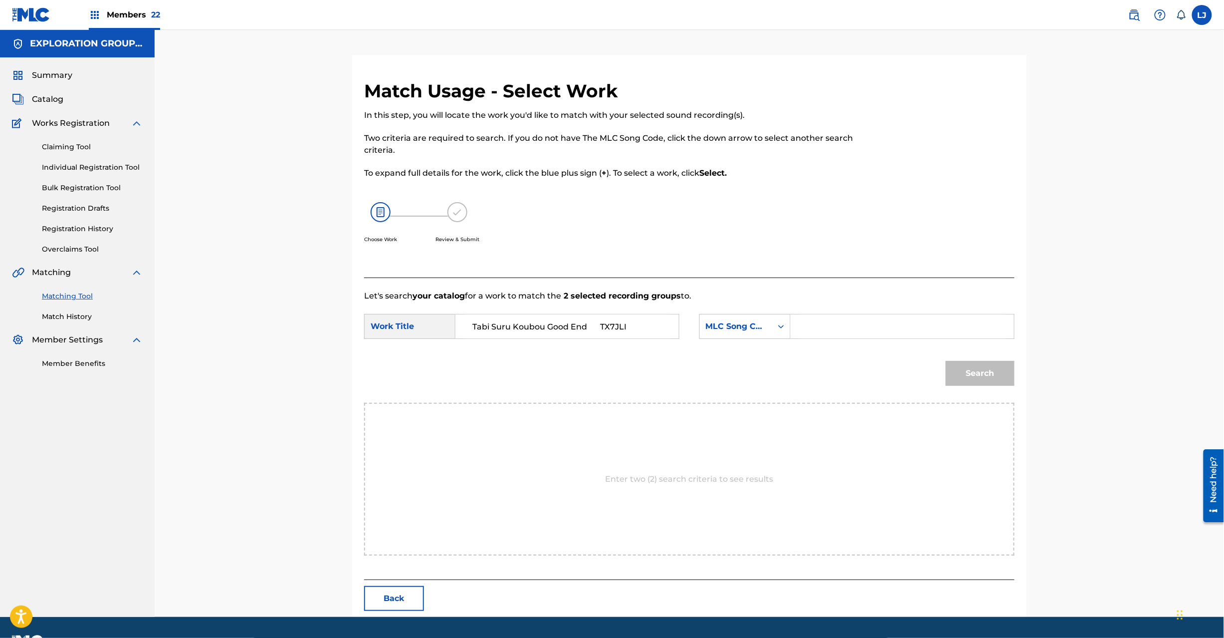
click at [604, 336] on input "Tabi Suru Koubou Good End TX7JLI" at bounding box center [567, 326] width 207 height 24
type input "Tabi Suru Koubou Good End"
click at [795, 347] on form "SearchWithCriteria953fbc75-8b35-4ea8-a841-5cac06b89ead Work Title Tabi Suru Kou…" at bounding box center [689, 352] width 651 height 101
paste input "TX7JLI"
click at [819, 330] on input "Search Form" at bounding box center [902, 326] width 207 height 24
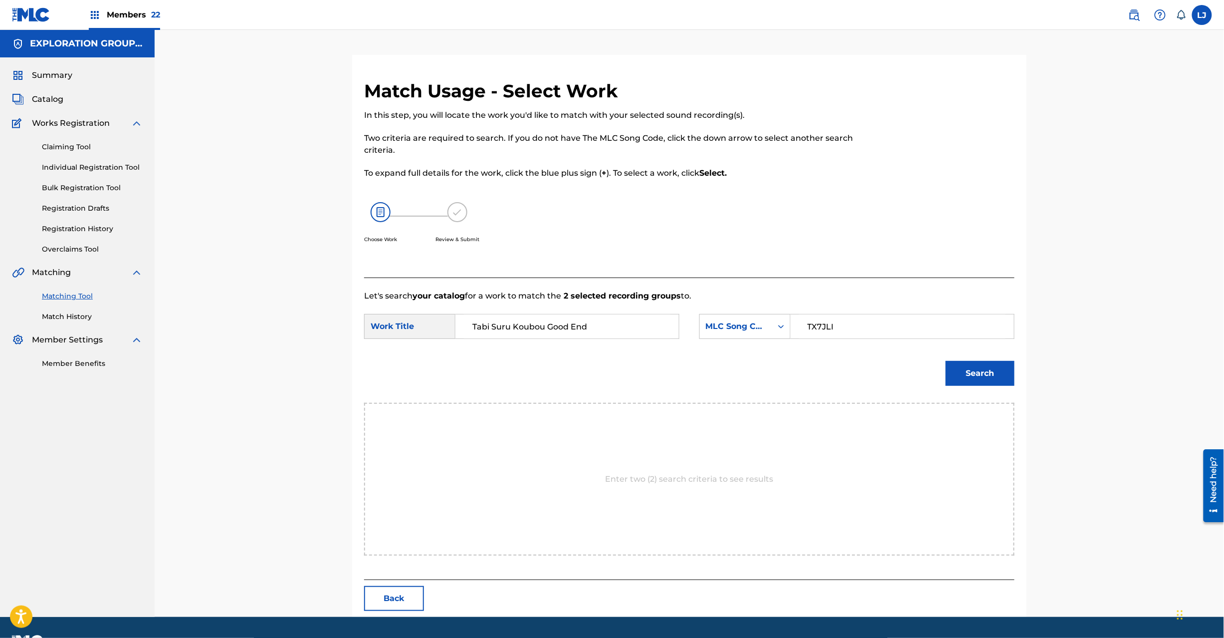
type input "TX7JLI"
click at [971, 372] on button "Search" at bounding box center [980, 373] width 69 height 25
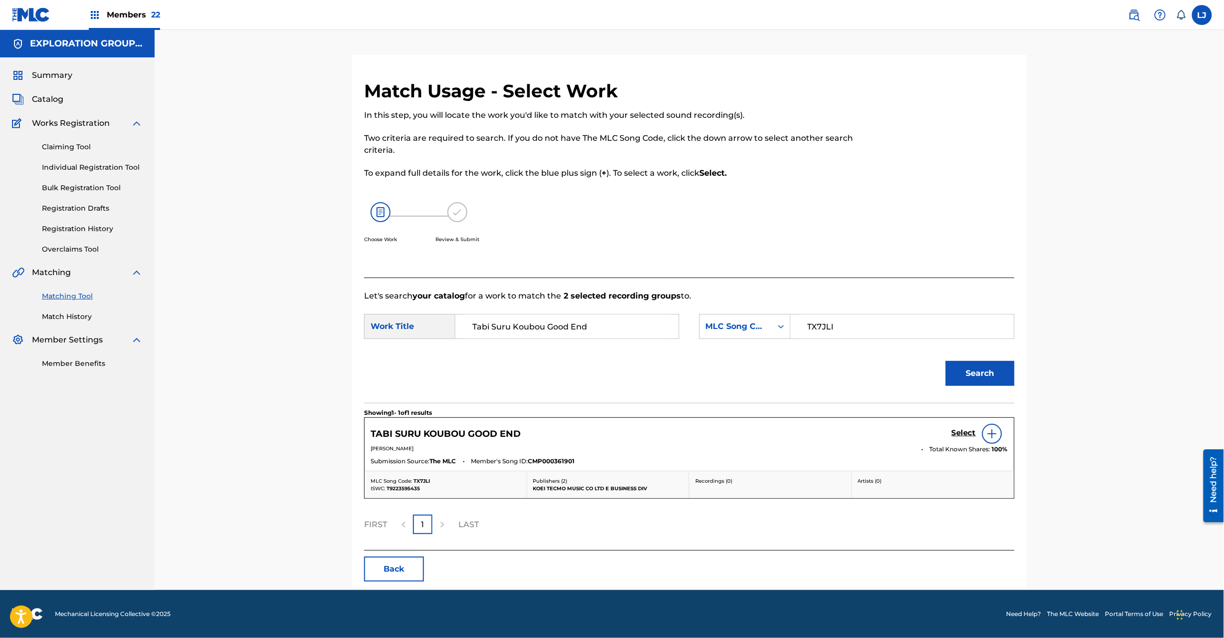
click at [962, 436] on h5 "Select" at bounding box center [964, 432] width 24 height 9
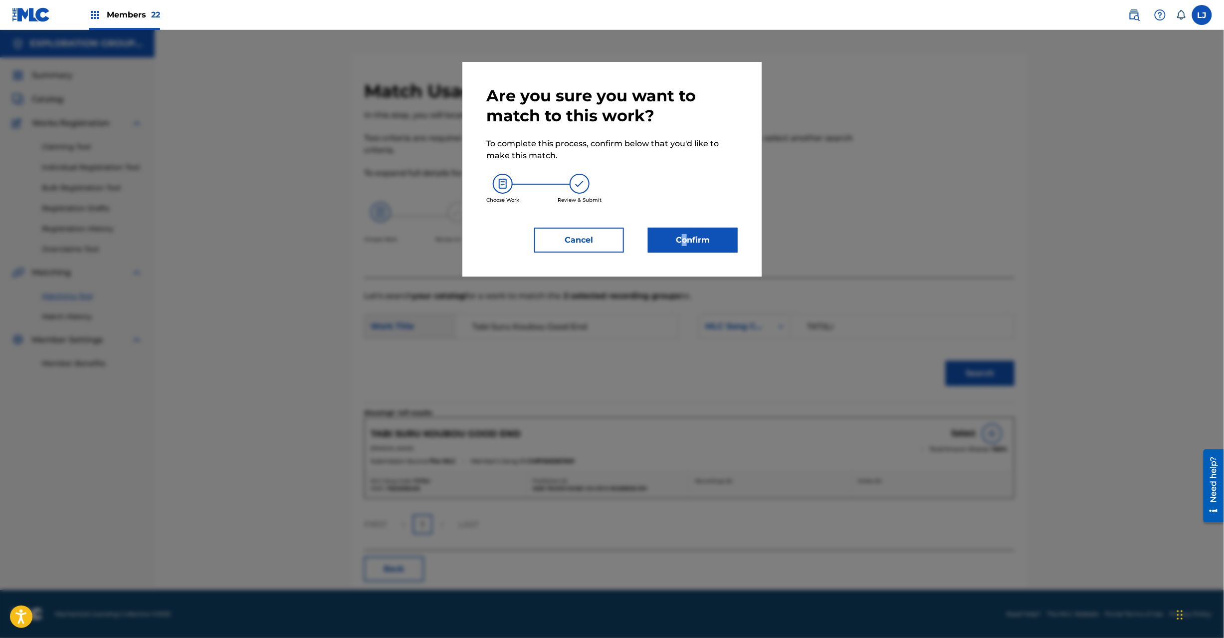
click at [683, 223] on div "Are you sure you want to match to this work? To complete this process, confirm …" at bounding box center [611, 169] width 251 height 167
click at [685, 234] on button "Confirm" at bounding box center [693, 240] width 90 height 25
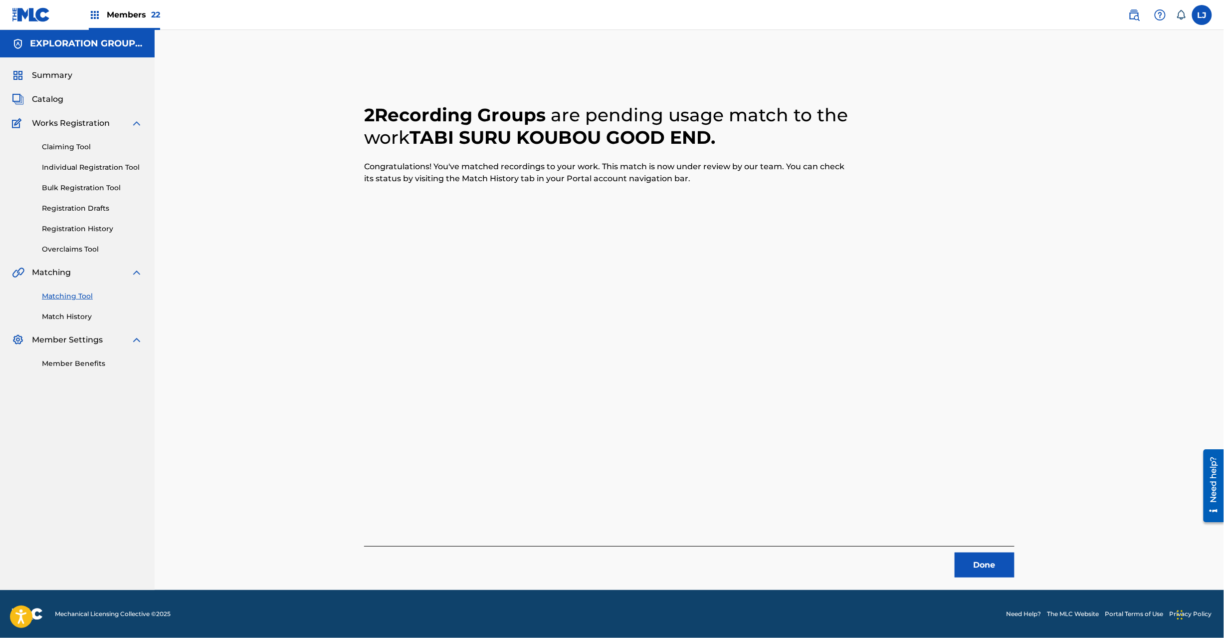
click at [982, 567] on button "Done" at bounding box center [985, 564] width 60 height 25
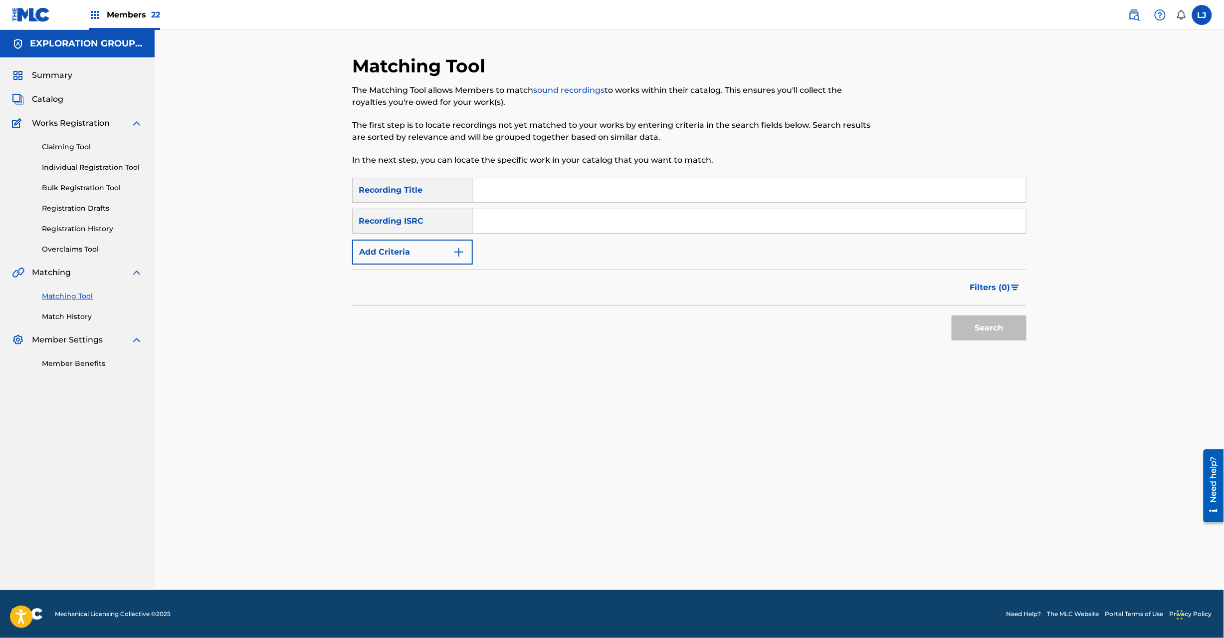
click at [556, 227] on input "Search Form" at bounding box center [749, 221] width 553 height 24
paste input "JPD101650666"
type input "JPD101650666"
click at [984, 330] on button "Search" at bounding box center [989, 327] width 75 height 25
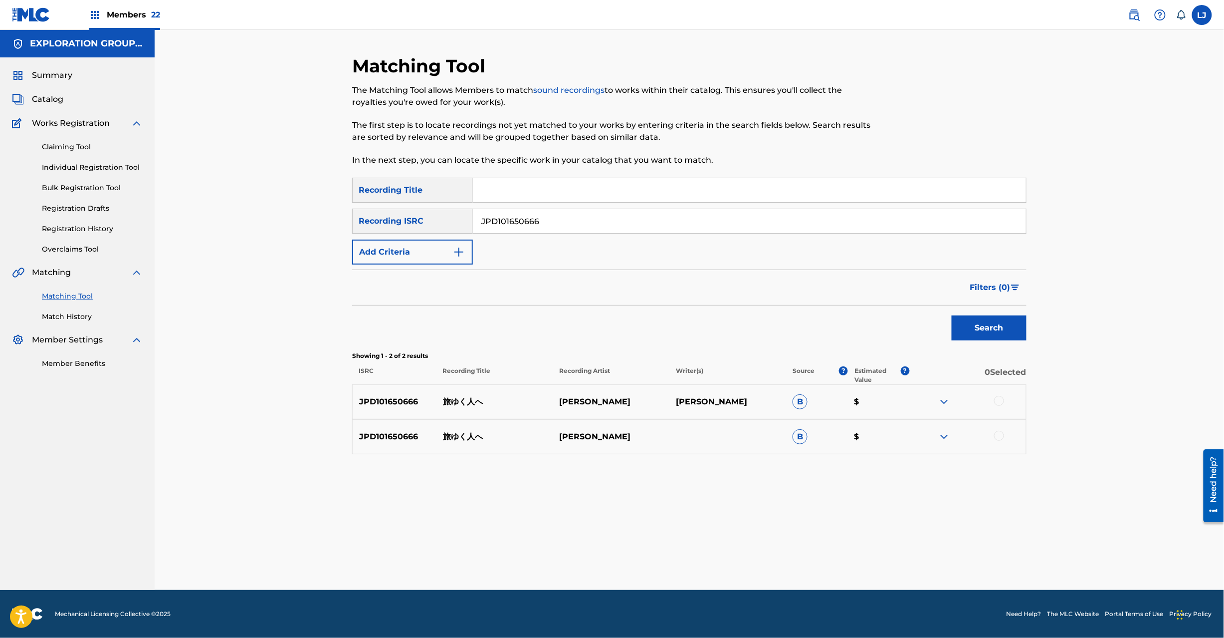
click at [552, 213] on input "JPD101650666" at bounding box center [749, 221] width 553 height 24
click at [998, 402] on div at bounding box center [999, 401] width 10 height 10
click at [998, 440] on div at bounding box center [999, 436] width 10 height 10
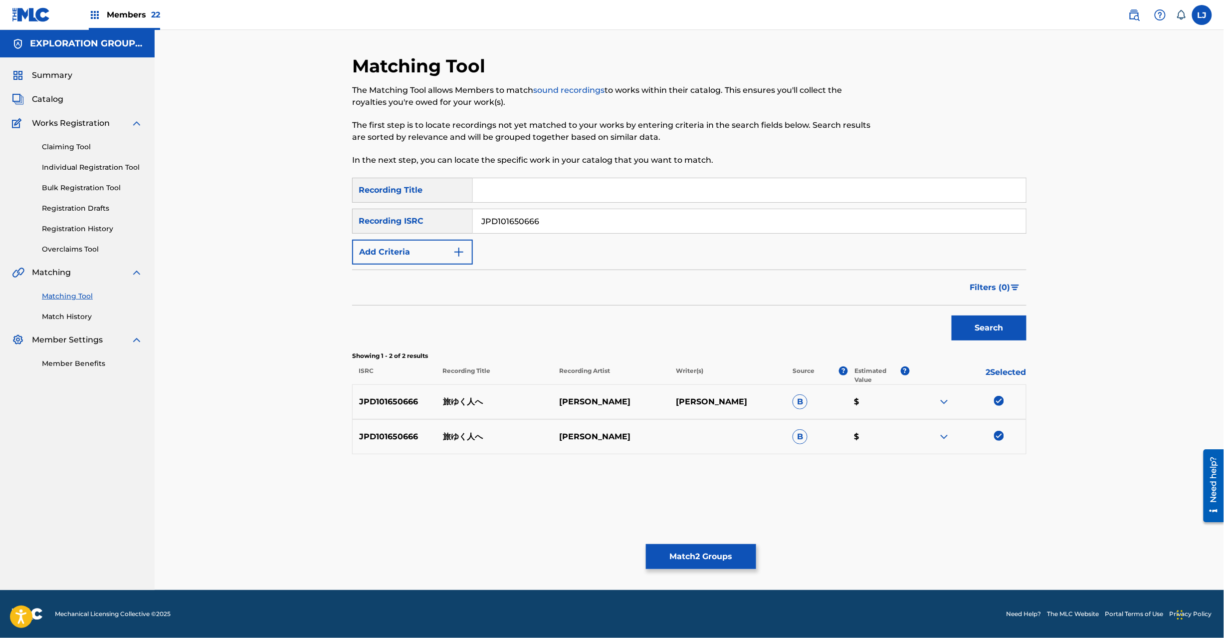
click at [725, 557] on button "Match 2 Groups" at bounding box center [701, 556] width 110 height 25
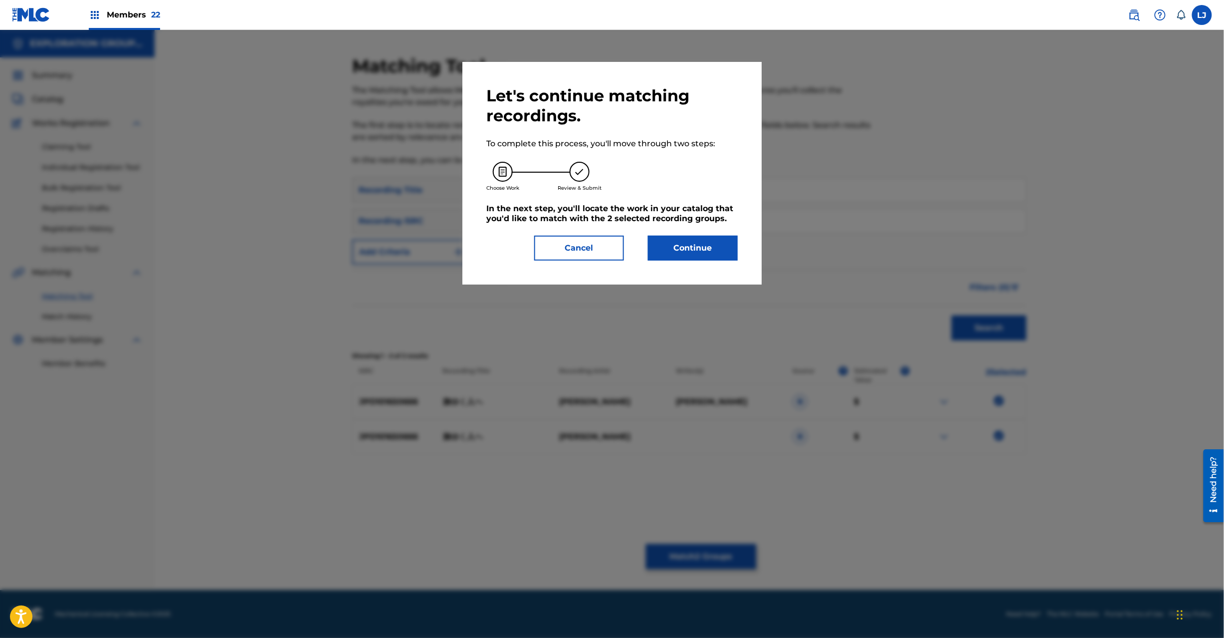
click at [691, 262] on div "Let's continue matching recordings. To complete this process, you'll move throu…" at bounding box center [612, 173] width 299 height 223
click at [694, 247] on button "Continue" at bounding box center [693, 247] width 90 height 25
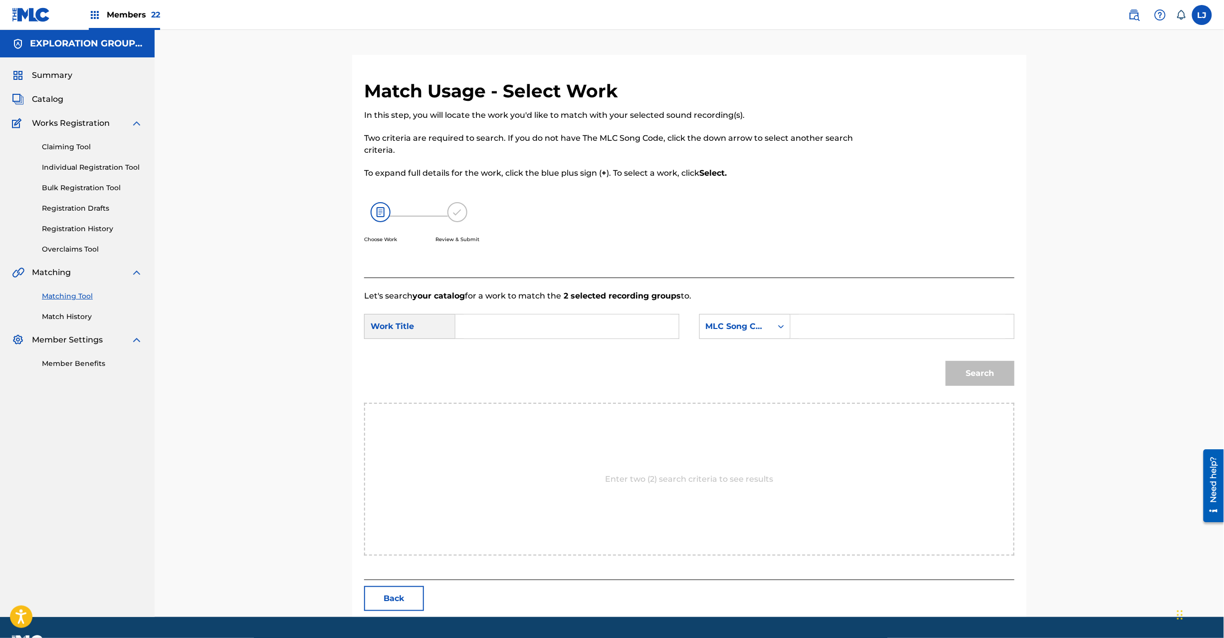
click at [544, 332] on input "Search Form" at bounding box center [567, 326] width 207 height 24
paste input "Tabiyuku Hitoe TX7JO8"
click at [564, 324] on input "Tabiyuku Hitoe TX7JO8" at bounding box center [567, 326] width 207 height 24
type input "Tabiyuku Hitoe"
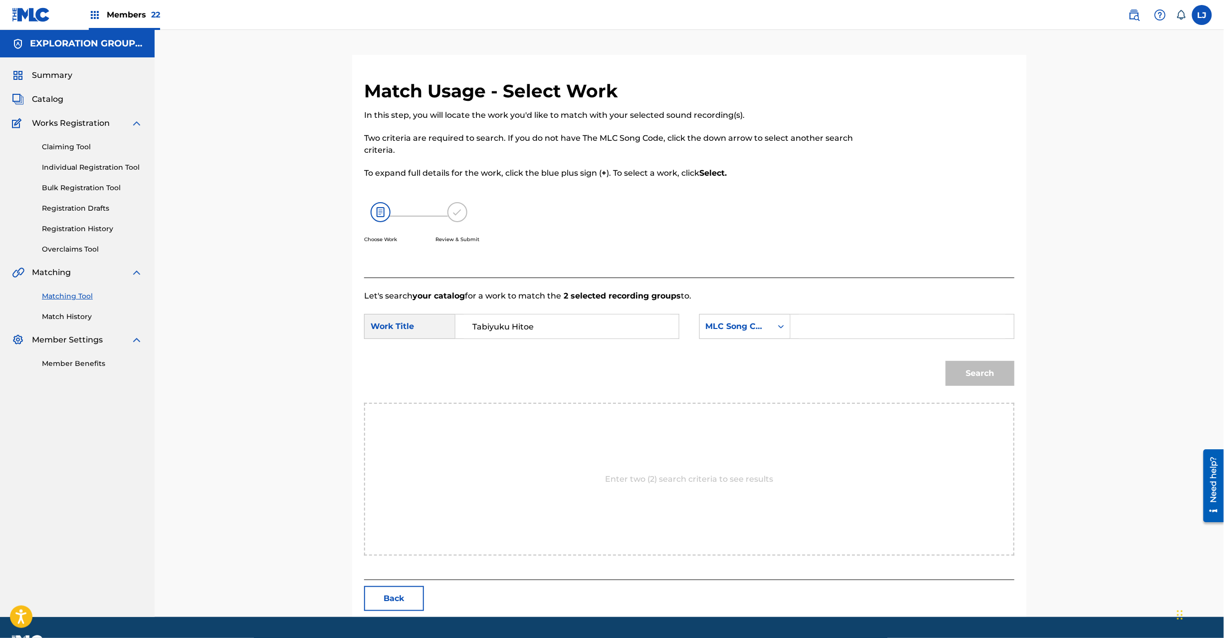
click at [866, 321] on input "Search Form" at bounding box center [902, 326] width 207 height 24
paste input "TX7JO8"
type input "TX7JO8"
click at [966, 370] on button "Search" at bounding box center [980, 373] width 69 height 25
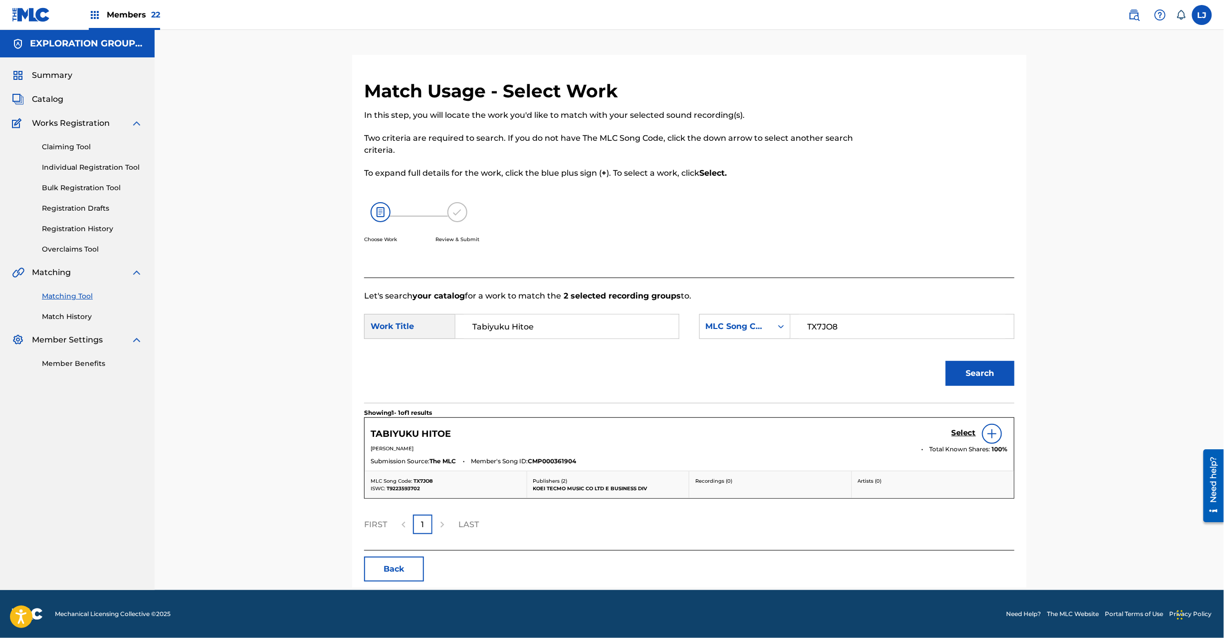
click at [972, 437] on h5 "Select" at bounding box center [964, 432] width 24 height 9
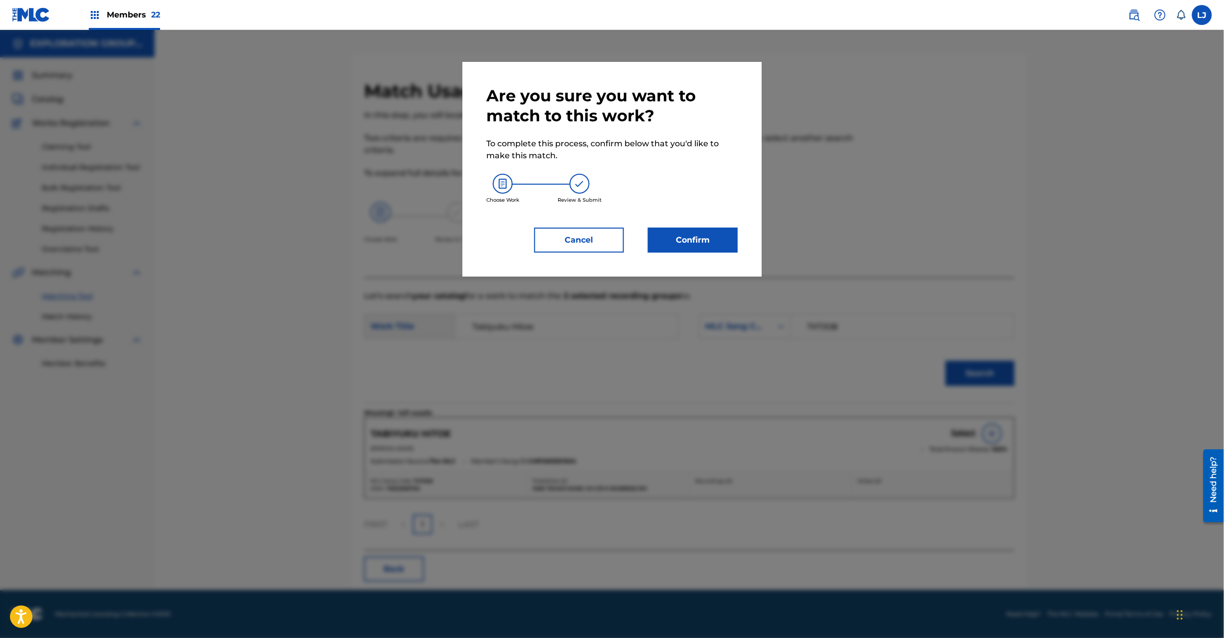
click at [683, 233] on button "Confirm" at bounding box center [693, 240] width 90 height 25
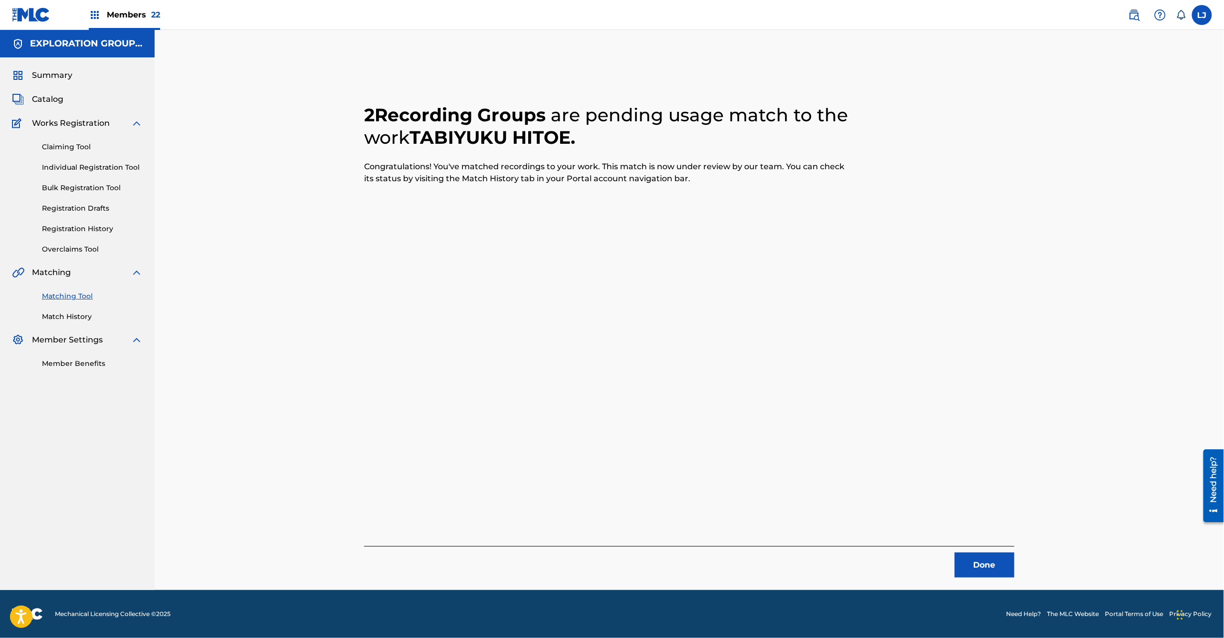
click at [986, 560] on button "Done" at bounding box center [985, 564] width 60 height 25
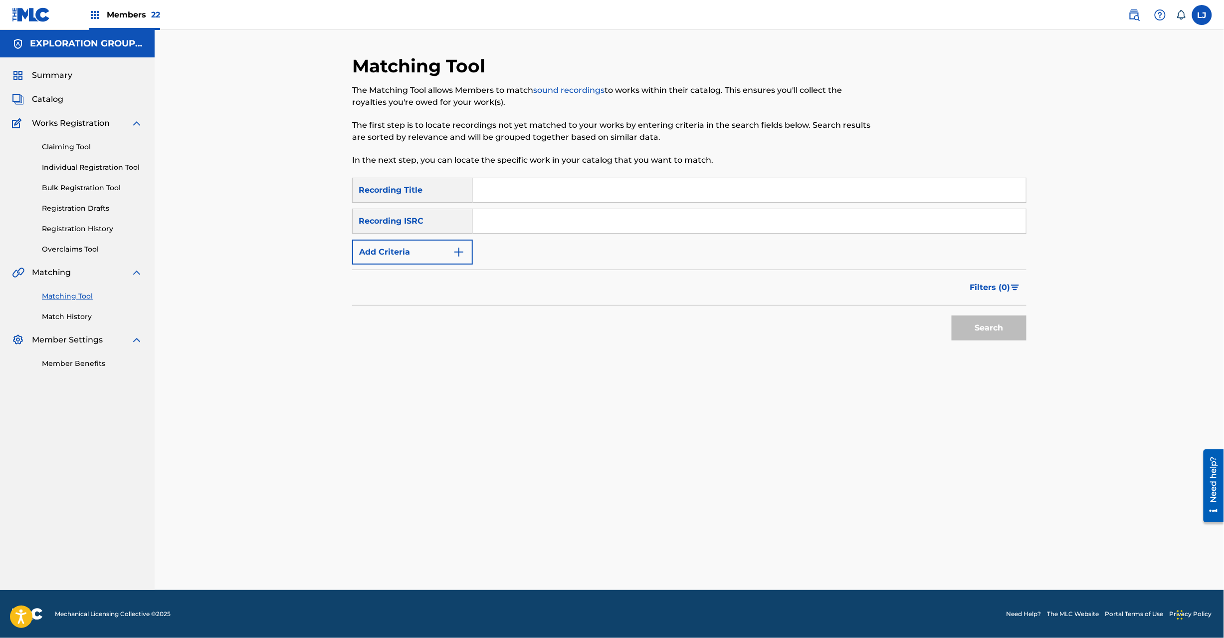
click at [513, 233] on div "SearchWithCriteriace2bea6f-ca1e-4cd9-838a-3767783dd1d6 Recording Title SearchWi…" at bounding box center [689, 221] width 675 height 87
click at [513, 230] on input "Search Form" at bounding box center [749, 221] width 553 height 24
paste input "JPP600301870"
drag, startPoint x: 934, startPoint y: 314, endPoint x: 980, endPoint y: 324, distance: 46.5
click at [938, 314] on div "Search" at bounding box center [689, 325] width 675 height 40
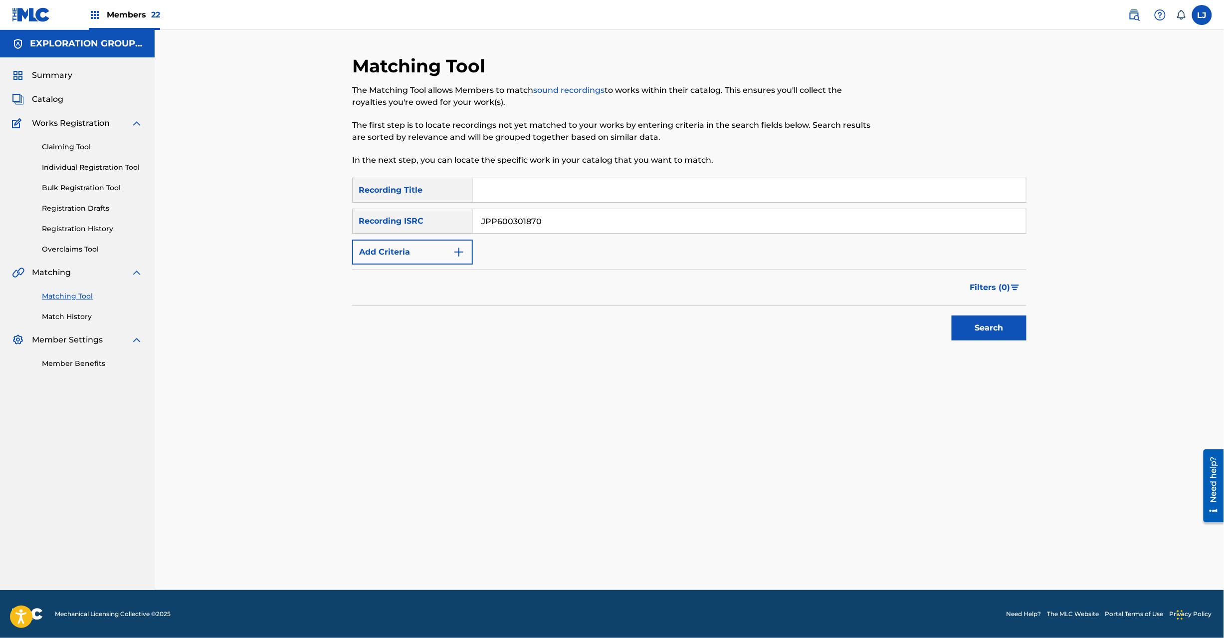
click at [986, 324] on button "Search" at bounding box center [989, 327] width 75 height 25
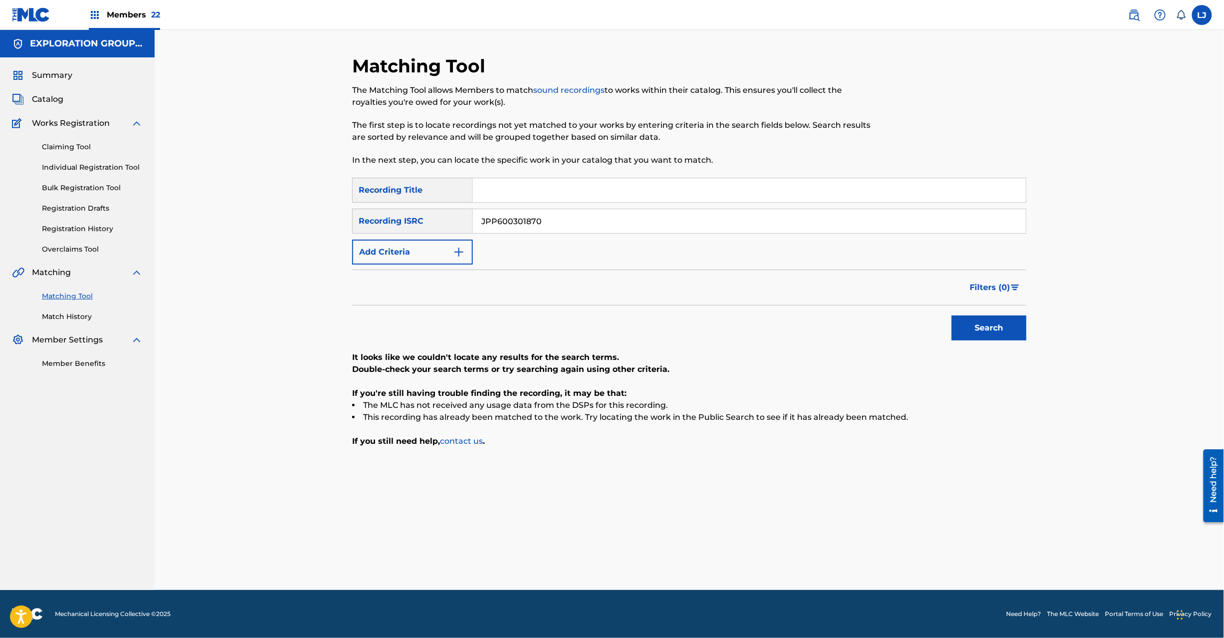
click at [552, 232] on input "JPP600301870" at bounding box center [749, 221] width 553 height 24
paste input "98"
drag, startPoint x: 552, startPoint y: 232, endPoint x: 583, endPoint y: 242, distance: 33.0
click at [553, 232] on input "JPP600301980" at bounding box center [749, 221] width 553 height 24
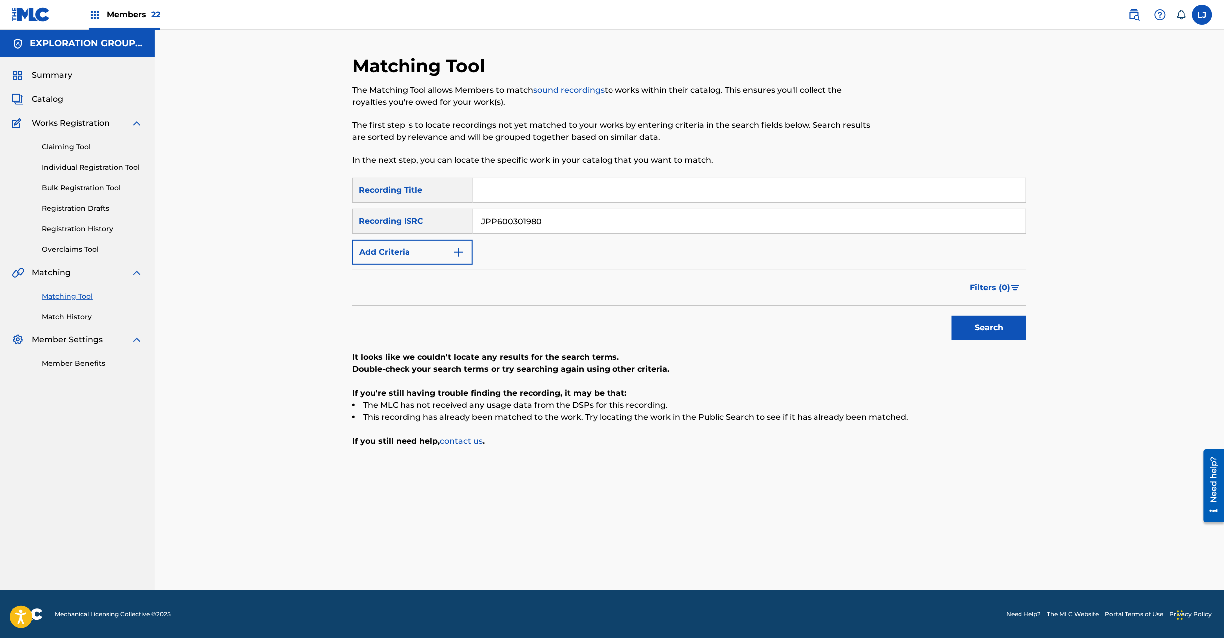
click at [982, 333] on button "Search" at bounding box center [989, 327] width 75 height 25
click at [602, 212] on input "JPP600301980" at bounding box center [749, 221] width 553 height 24
paste input "86"
click at [602, 212] on input "JPP600301860" at bounding box center [749, 221] width 553 height 24
click at [611, 220] on input "JPP600301860" at bounding box center [749, 221] width 553 height 24
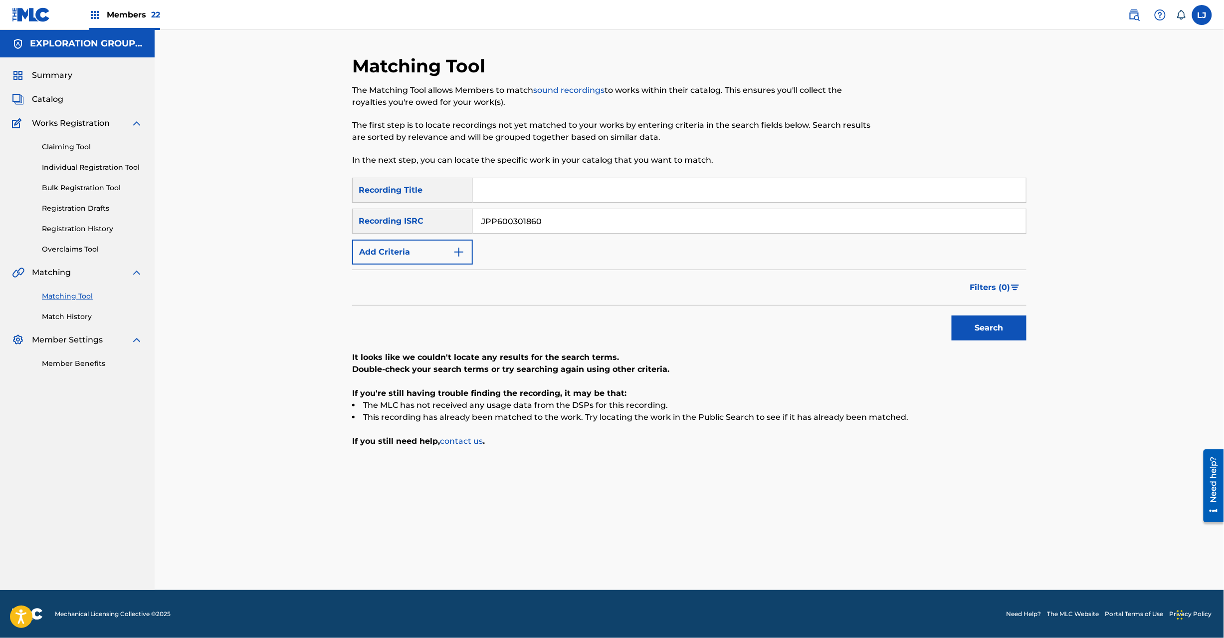
click at [611, 220] on input "JPP600301860" at bounding box center [749, 221] width 553 height 24
paste input "Search Form"
click at [987, 328] on button "Search" at bounding box center [989, 327] width 75 height 25
click at [561, 219] on input "JPP600301860" at bounding box center [749, 221] width 553 height 24
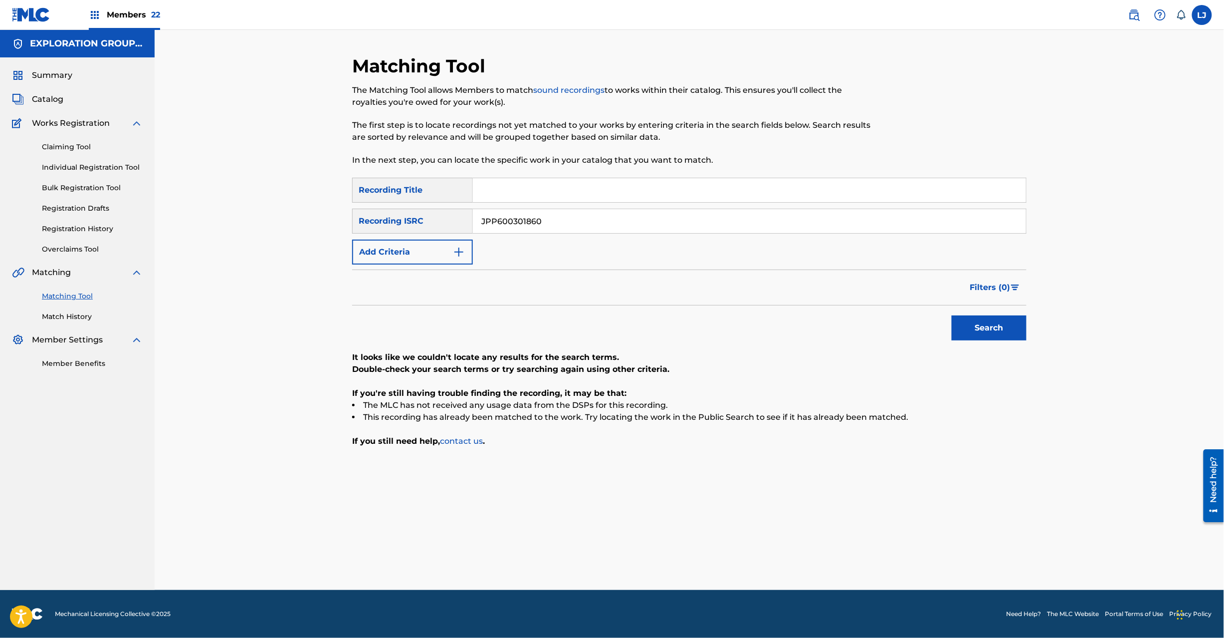
paste input "99"
click at [991, 326] on button "Search" at bounding box center [989, 327] width 75 height 25
click at [551, 217] on input "JPP600301990" at bounding box center [749, 221] width 553 height 24
paste input "D100600439"
click at [551, 217] on input "JPD100600439" at bounding box center [749, 221] width 553 height 24
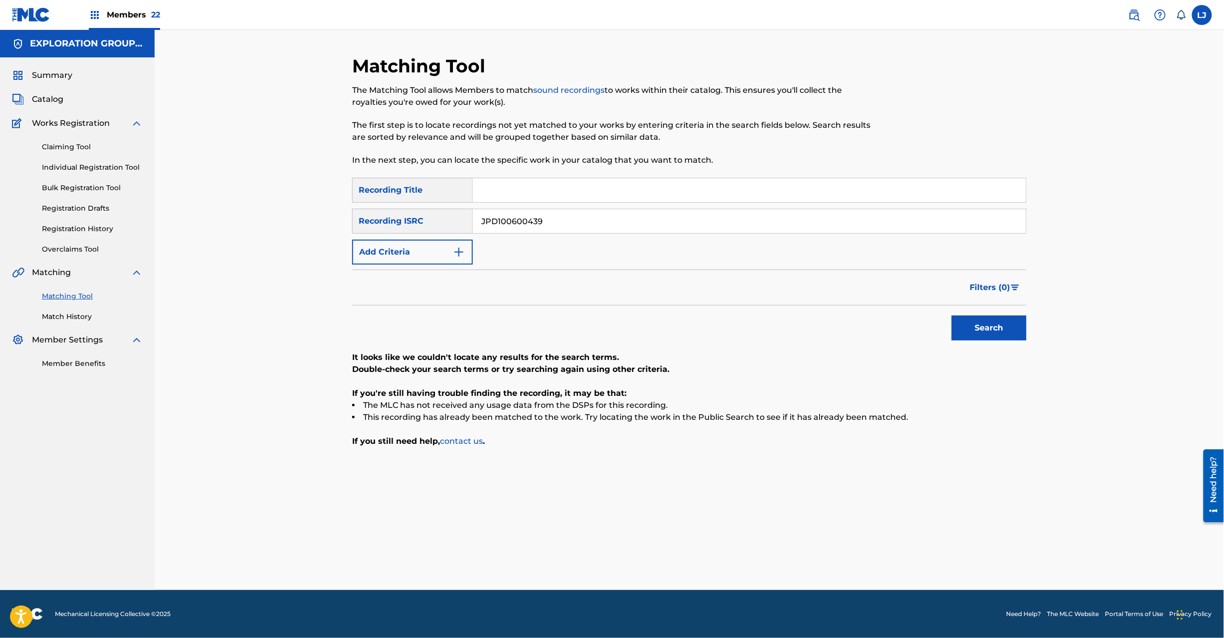
click at [980, 322] on button "Search" at bounding box center [989, 327] width 75 height 25
click at [534, 232] on input "JPD100600439" at bounding box center [749, 221] width 553 height 24
paste input "200110"
click at [993, 324] on button "Search" at bounding box center [989, 327] width 75 height 25
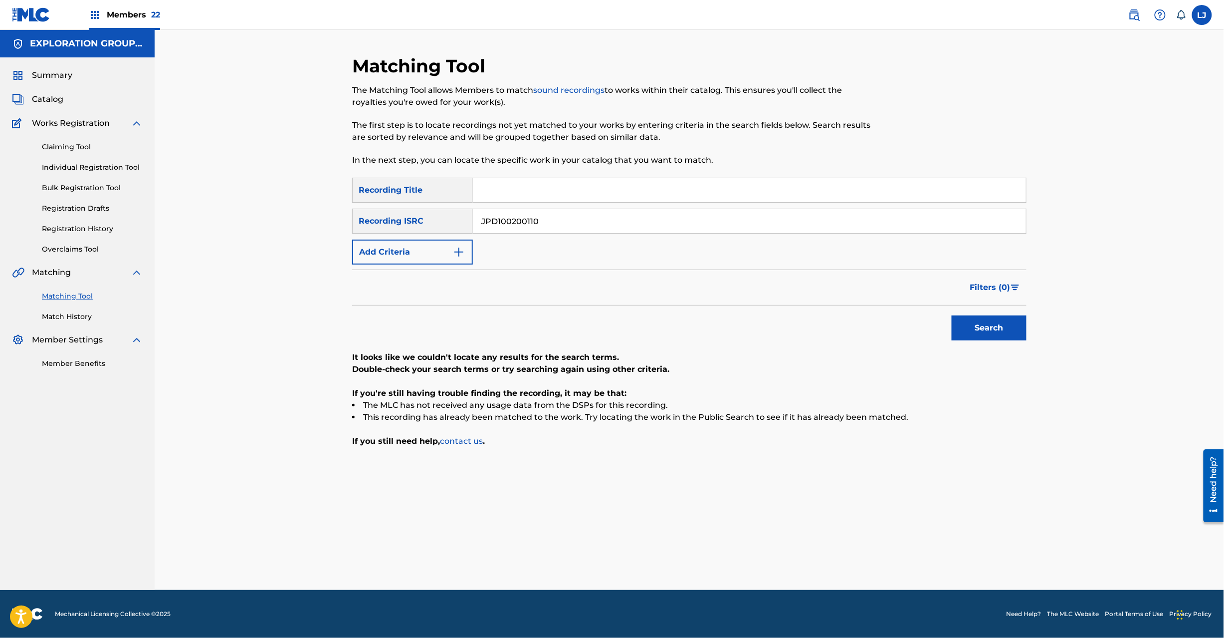
click at [531, 229] on input "JPD100200110" at bounding box center [749, 221] width 553 height 24
paste input "1750284 | JPR501717666"
click at [531, 229] on input "JPD100200110" at bounding box center [749, 221] width 553 height 24
click at [580, 211] on input "JPD101750284 | JPR501717666" at bounding box center [749, 221] width 553 height 24
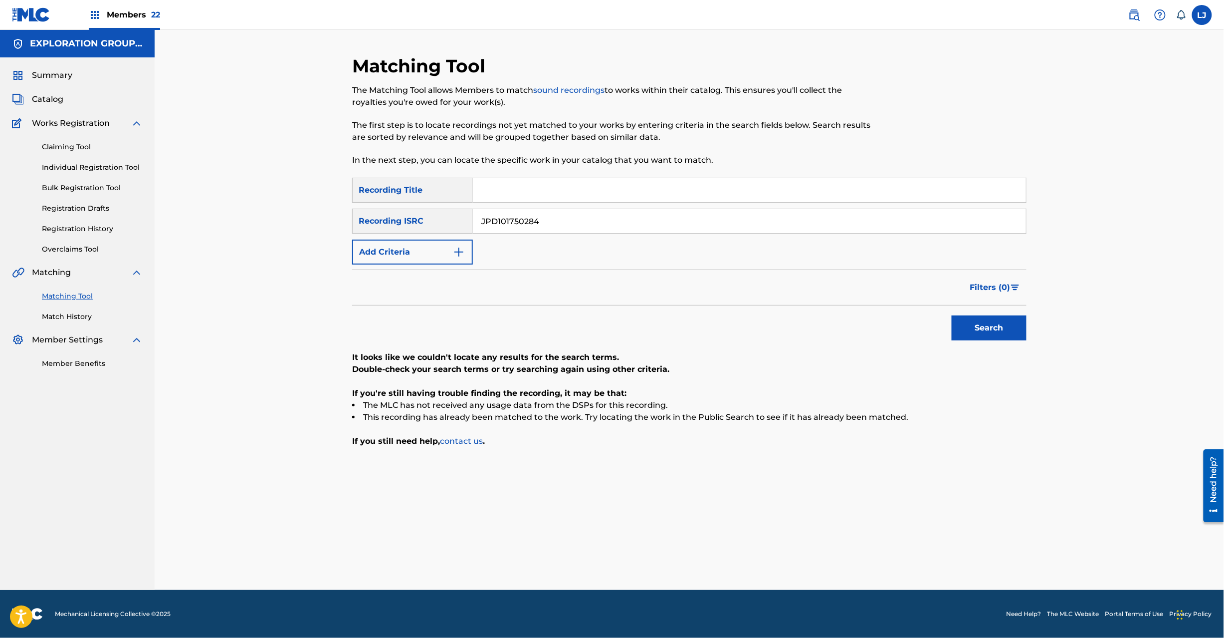
drag, startPoint x: 1064, startPoint y: 316, endPoint x: 1038, endPoint y: 321, distance: 25.9
click at [1057, 320] on div "Matching Tool The Matching Tool allows Members to match sound recordings to wor…" at bounding box center [690, 310] width 1070 height 560
click at [1019, 320] on button "Search" at bounding box center [989, 327] width 75 height 25
click at [598, 225] on input "JPD101750284" at bounding box center [749, 221] width 553 height 24
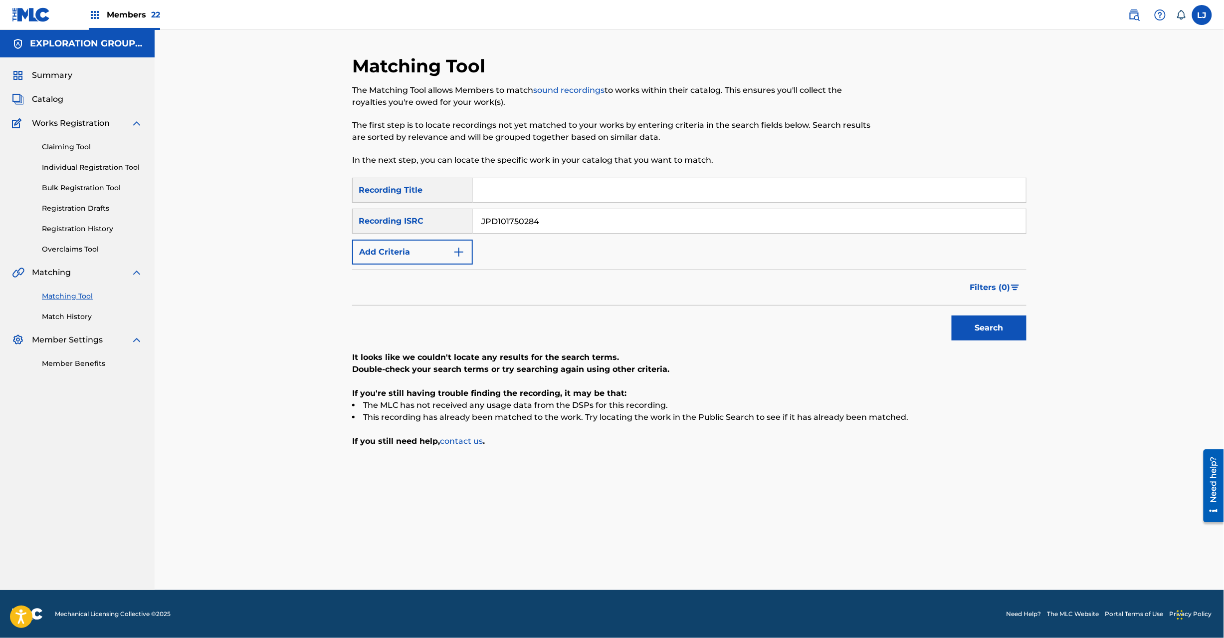
paste input "| JPR501717666"
click at [598, 225] on input "JPD101750284 | JPR501717666" at bounding box center [749, 221] width 553 height 24
click at [502, 223] on input "JPD101750284 | JPR501717666" at bounding box center [749, 221] width 553 height 24
click at [502, 223] on input "| JPR501717666" at bounding box center [749, 221] width 553 height 24
click at [1007, 330] on button "Search" at bounding box center [989, 327] width 75 height 25
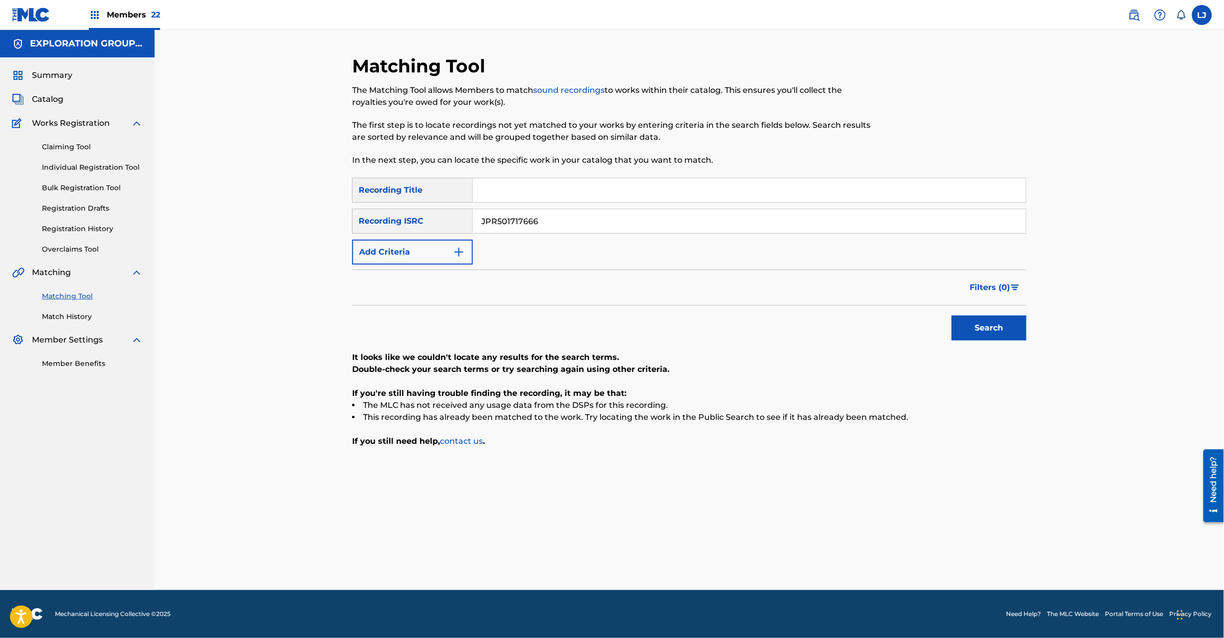
click at [565, 231] on input "JPR501717666" at bounding box center [749, 221] width 553 height 24
paste input "P300500440"
click at [565, 231] on input "JPP300500440" at bounding box center [749, 221] width 553 height 24
click at [962, 328] on button "Search" at bounding box center [989, 327] width 75 height 25
click at [546, 228] on input "JPP300500440" at bounding box center [749, 221] width 553 height 24
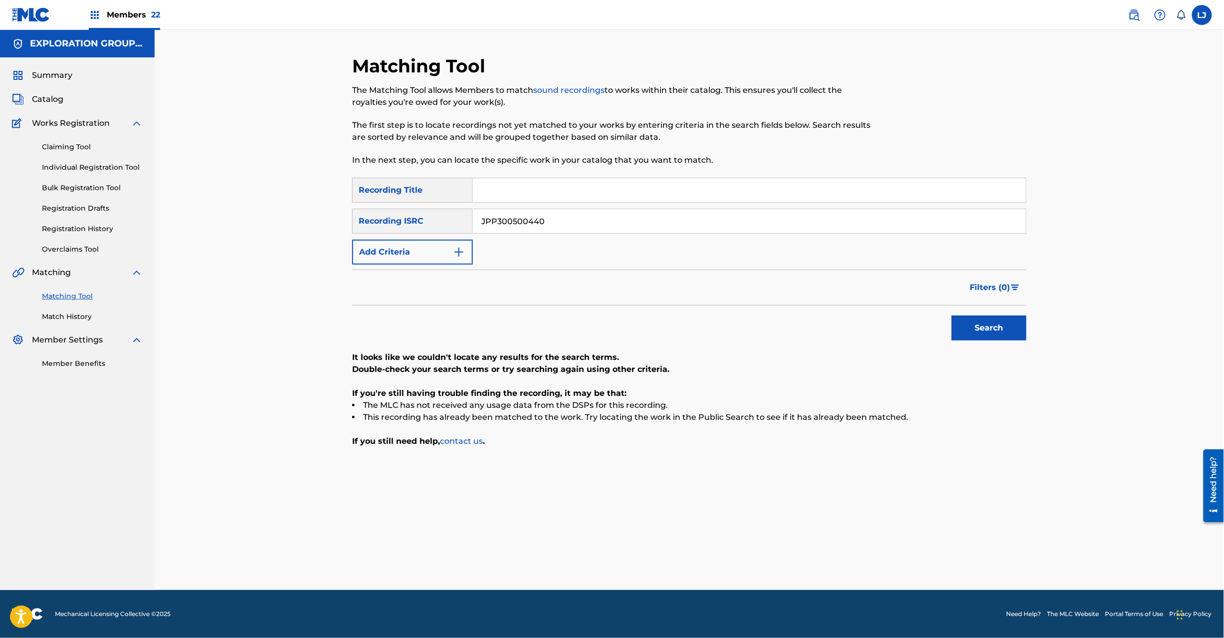
paste input "60030180"
click at [546, 228] on input "JPP600301800" at bounding box center [749, 221] width 553 height 24
click at [980, 330] on button "Search" at bounding box center [989, 327] width 75 height 25
click at [550, 212] on input "JPP600301800" at bounding box center [749, 221] width 553 height 24
paste input "D100000129"
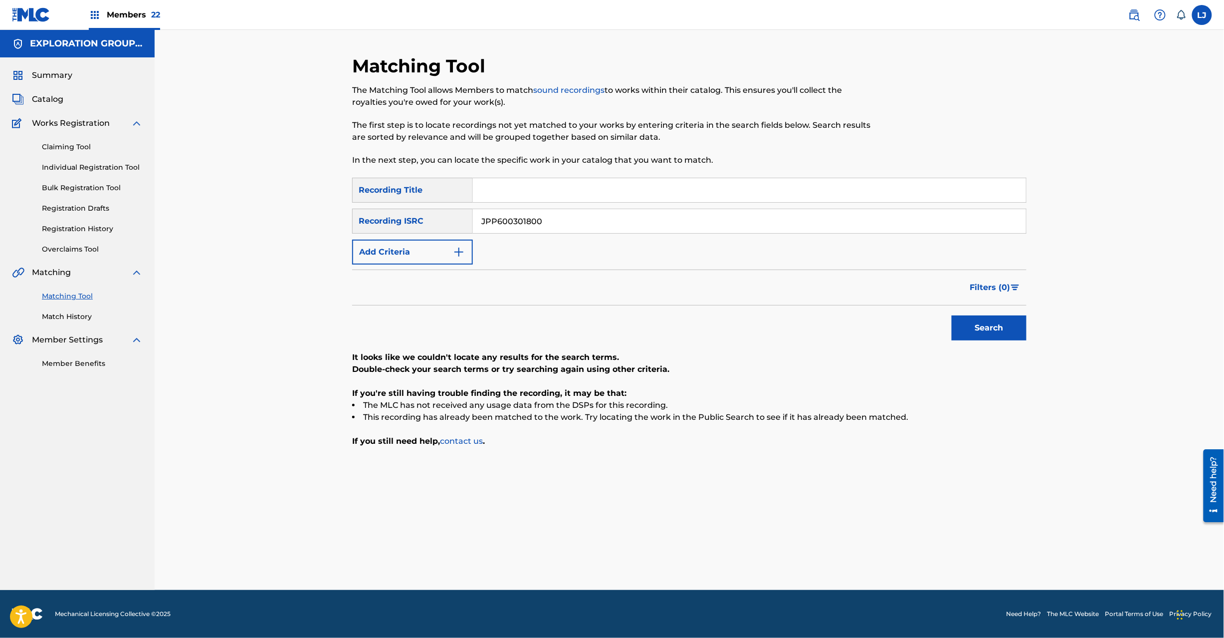
click at [550, 212] on input "JPP600301800" at bounding box center [749, 221] width 553 height 24
click at [947, 316] on div "Search" at bounding box center [987, 325] width 80 height 40
click at [966, 320] on button "Search" at bounding box center [989, 327] width 75 height 25
click at [529, 222] on input "JPD100000129" at bounding box center [749, 221] width 553 height 24
paste input "800072"
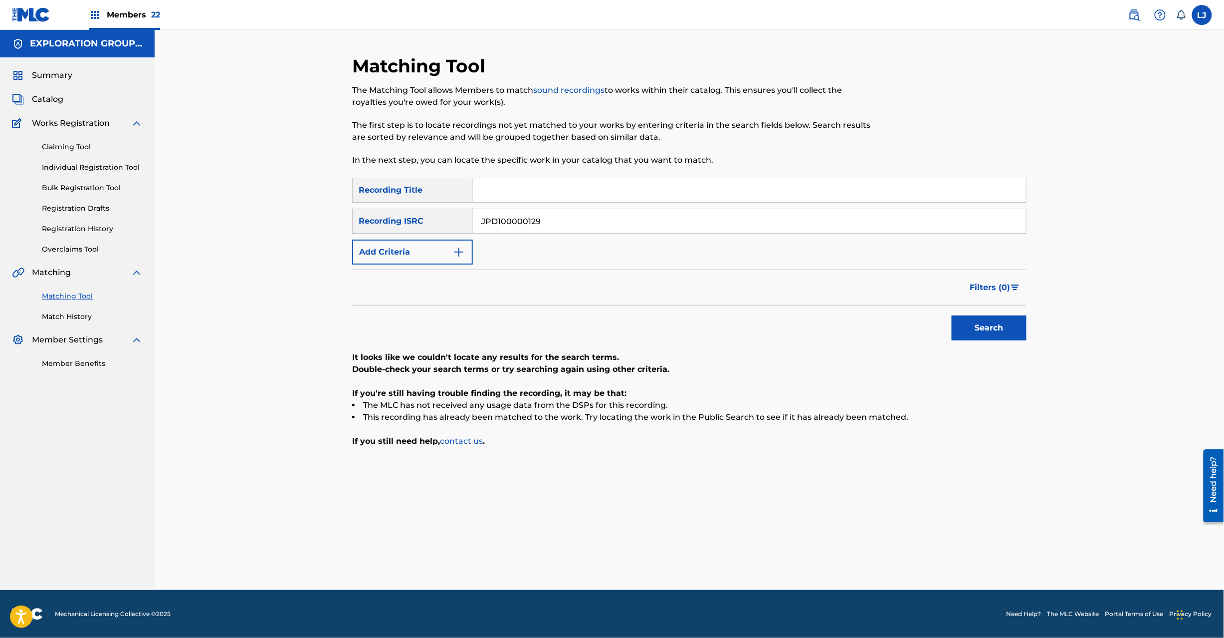
click at [529, 222] on input "JPD100000129" at bounding box center [749, 221] width 553 height 24
type input "JPD100800072"
click at [992, 320] on button "Search" at bounding box center [989, 327] width 75 height 25
